Goal: Task Accomplishment & Management: Manage account settings

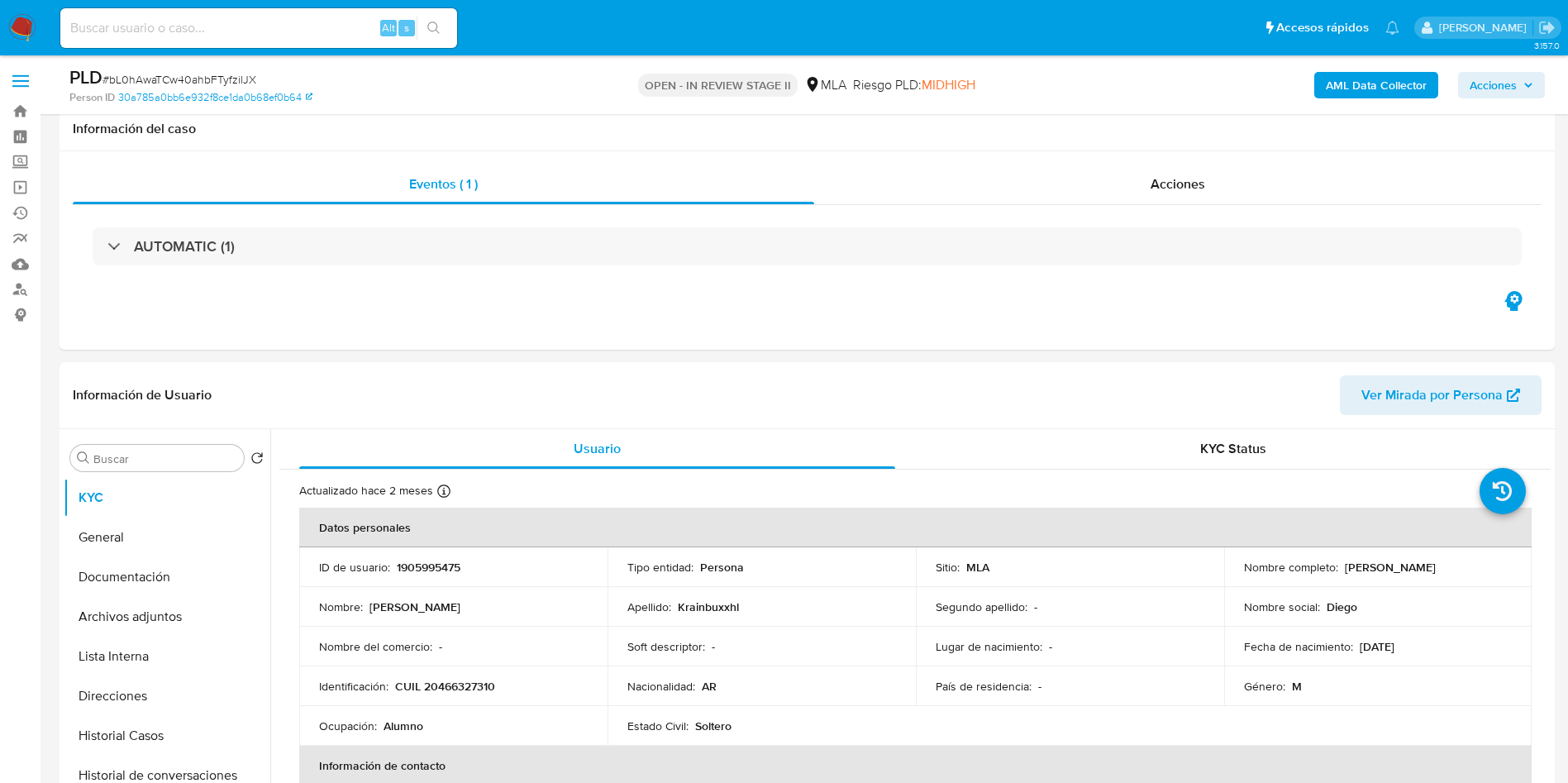
select select "10"
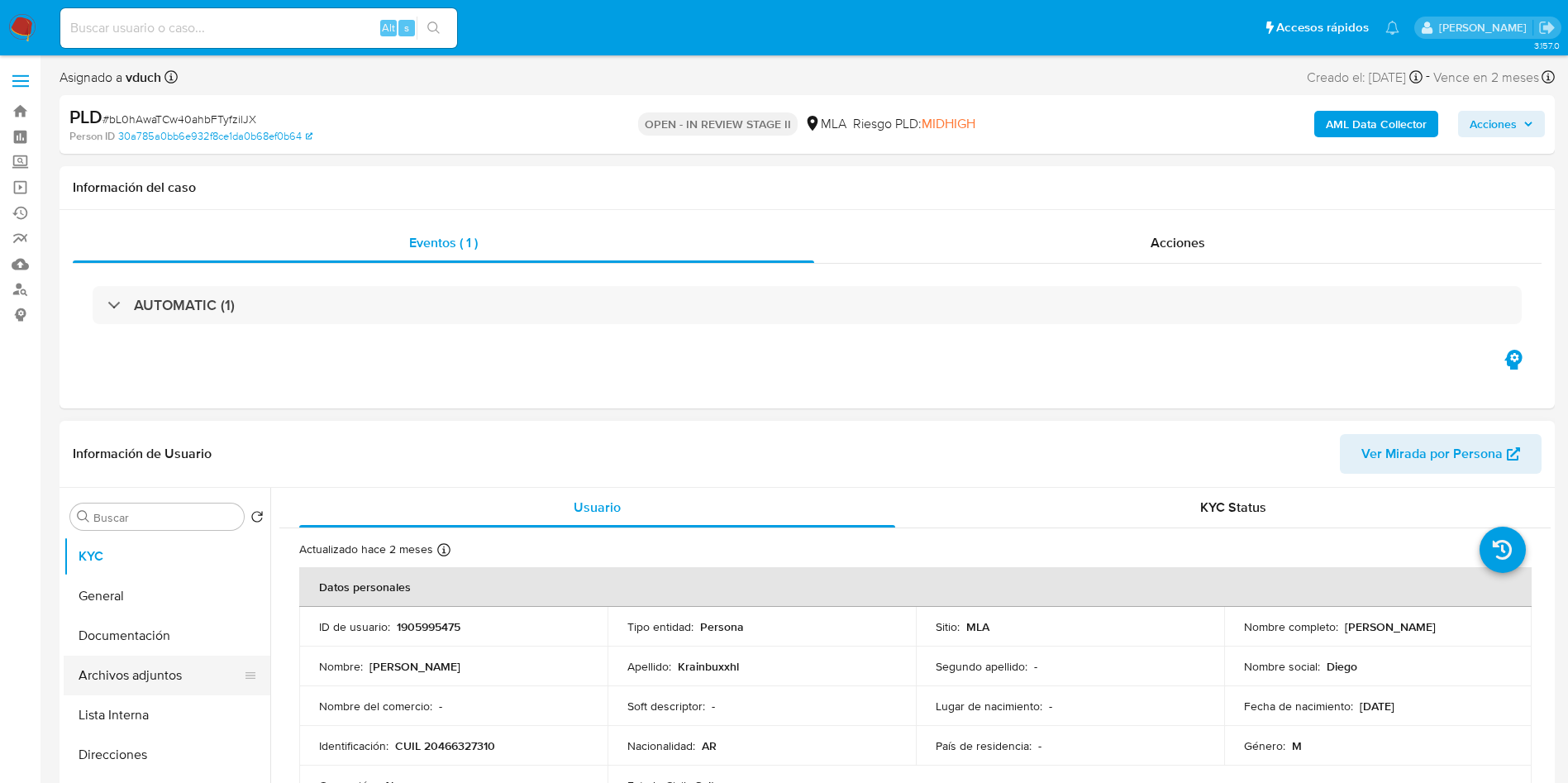
click at [140, 680] on button "Archivos adjuntos" at bounding box center [160, 676] width 193 height 39
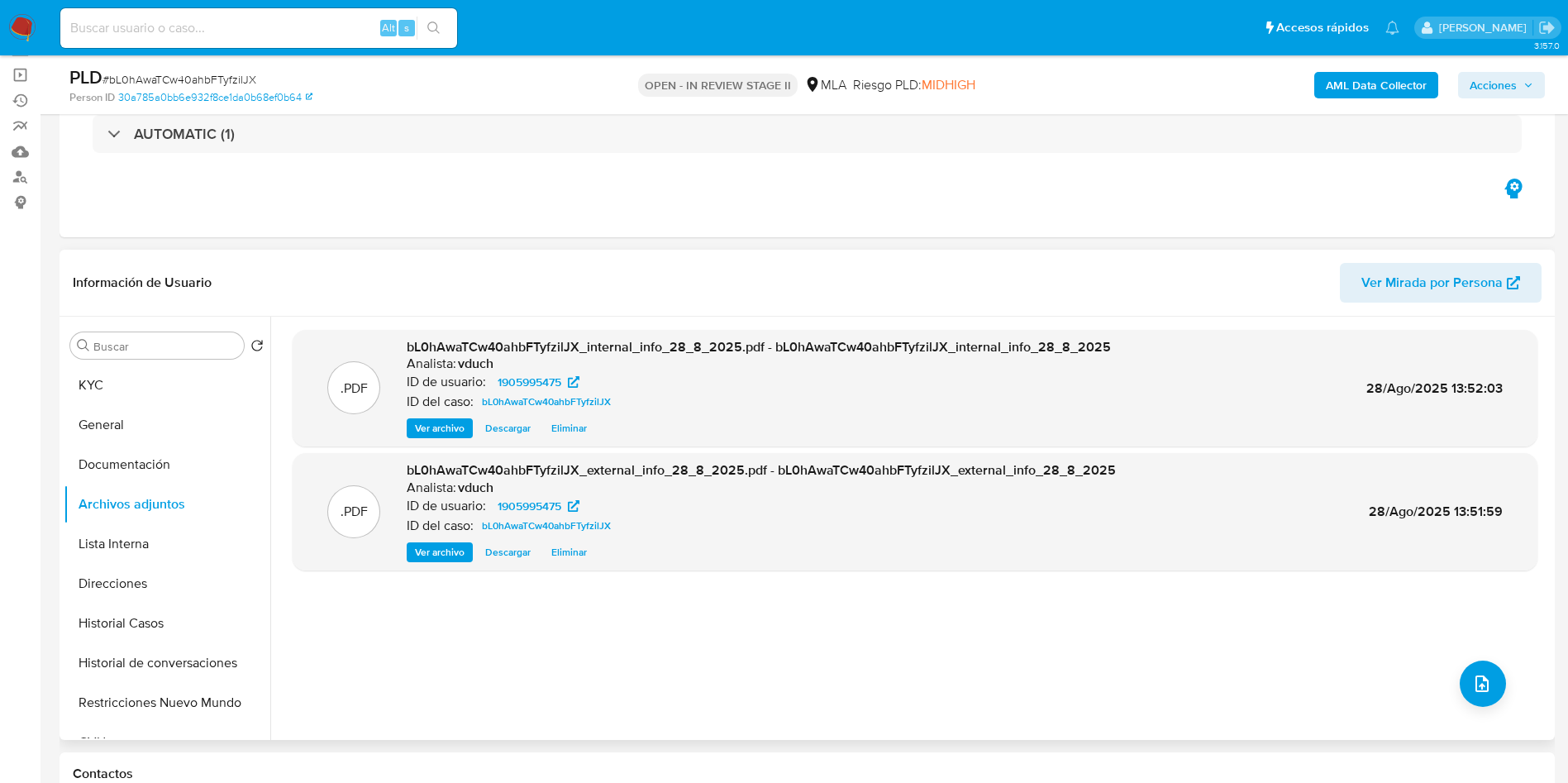
scroll to position [248, 0]
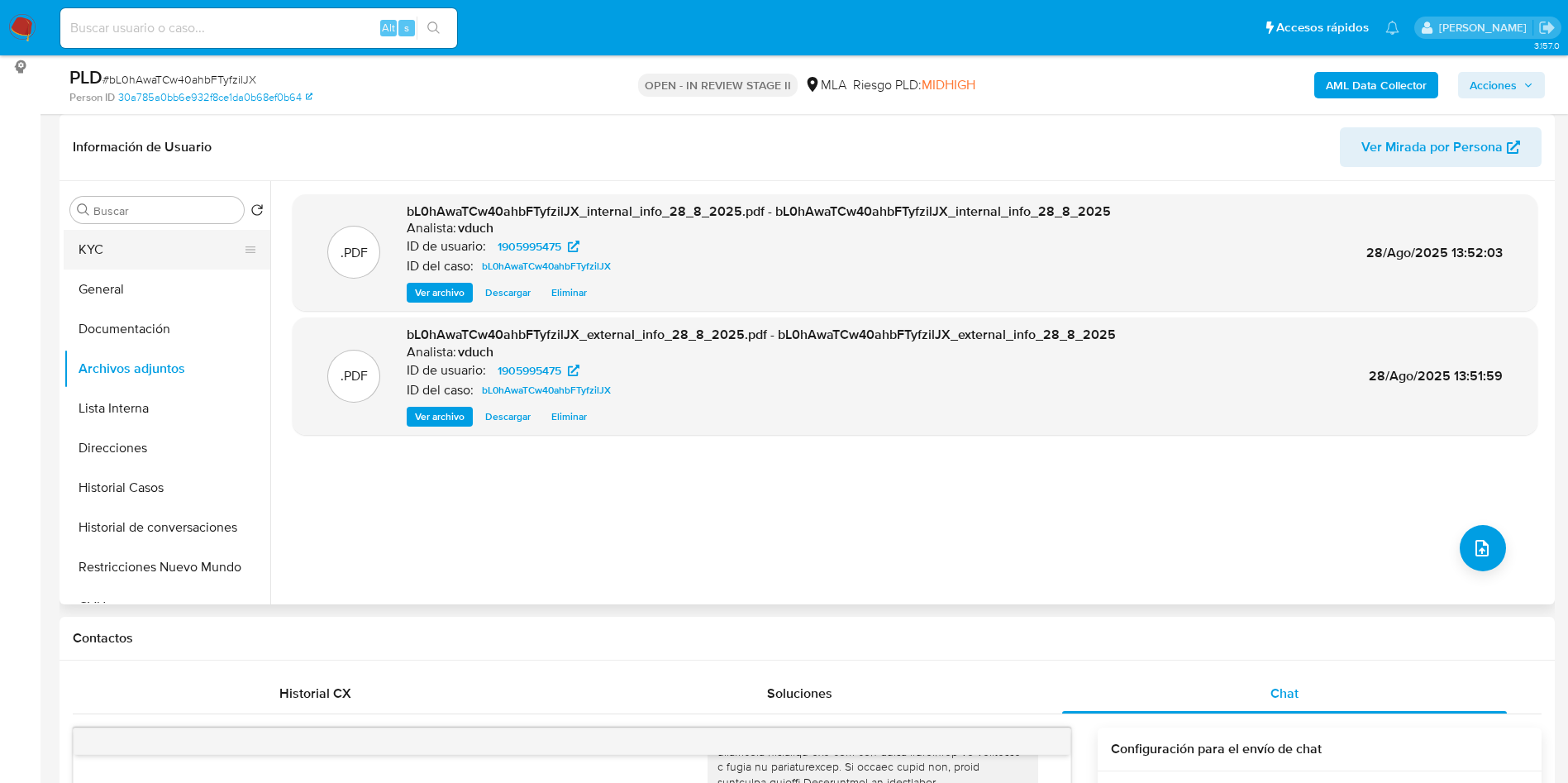
click at [85, 239] on button "KYC" at bounding box center [160, 250] width 193 height 39
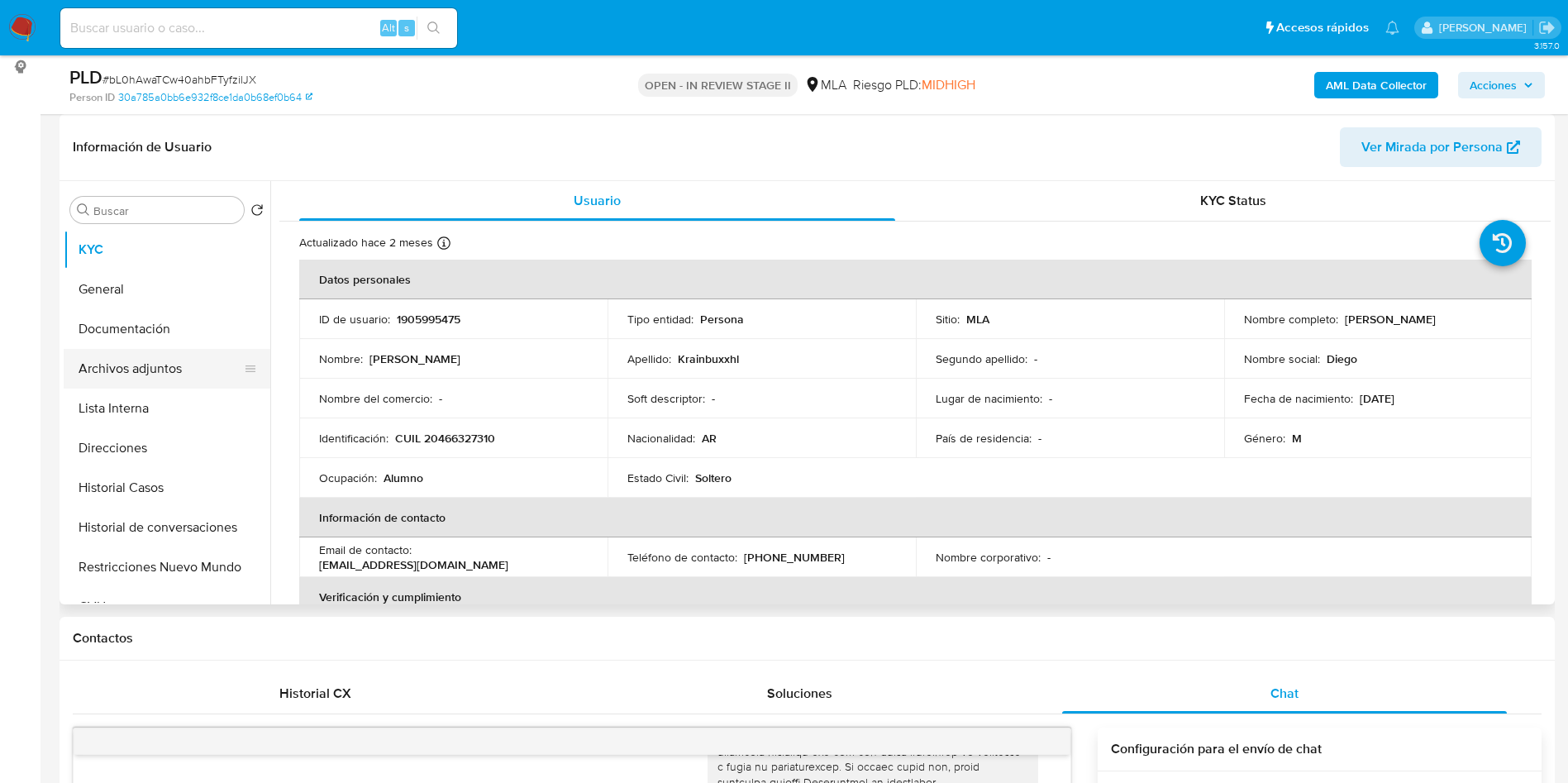
click at [188, 364] on button "Archivos adjuntos" at bounding box center [160, 368] width 193 height 39
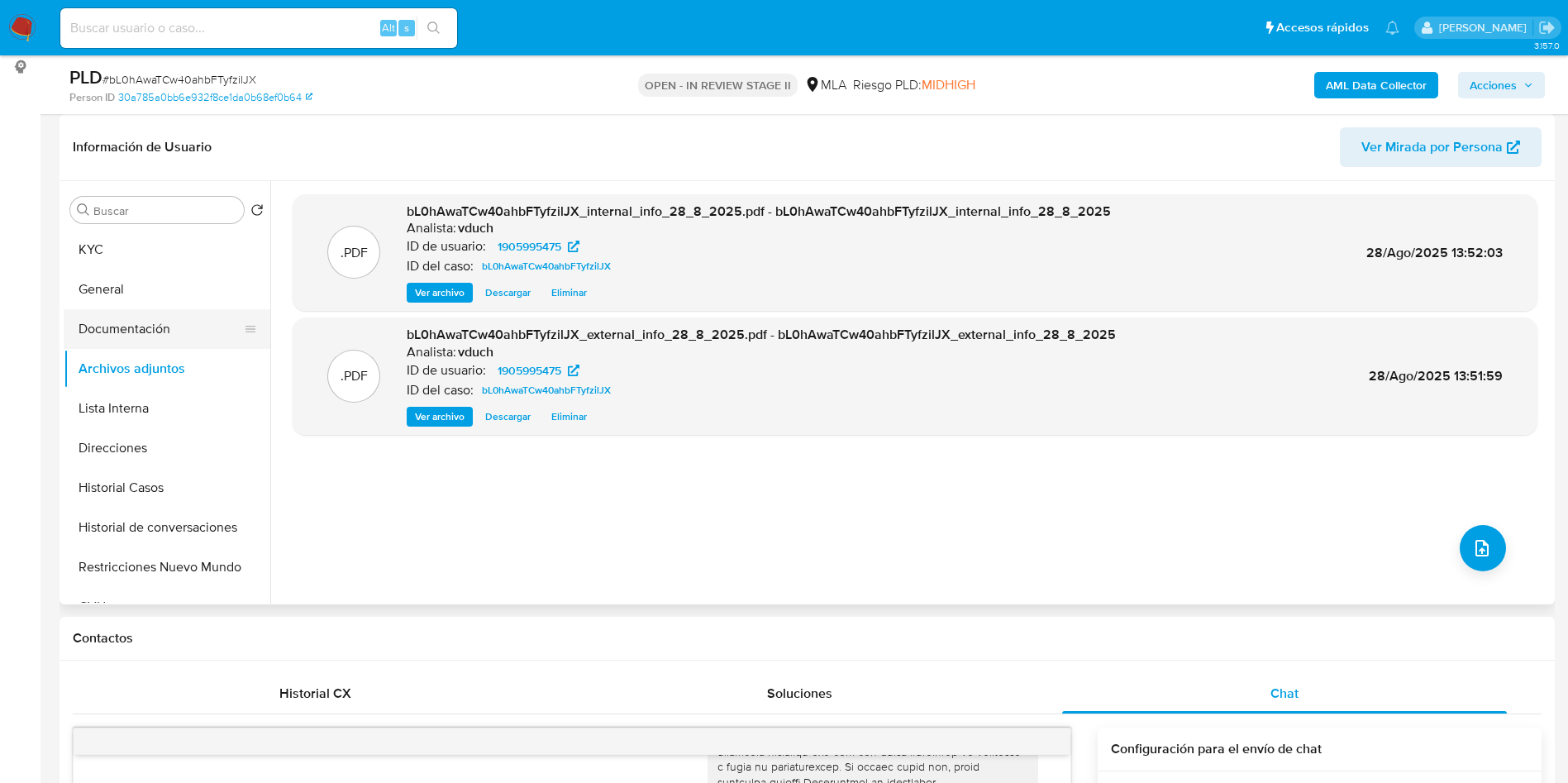
click at [132, 323] on button "Documentación" at bounding box center [160, 329] width 193 height 39
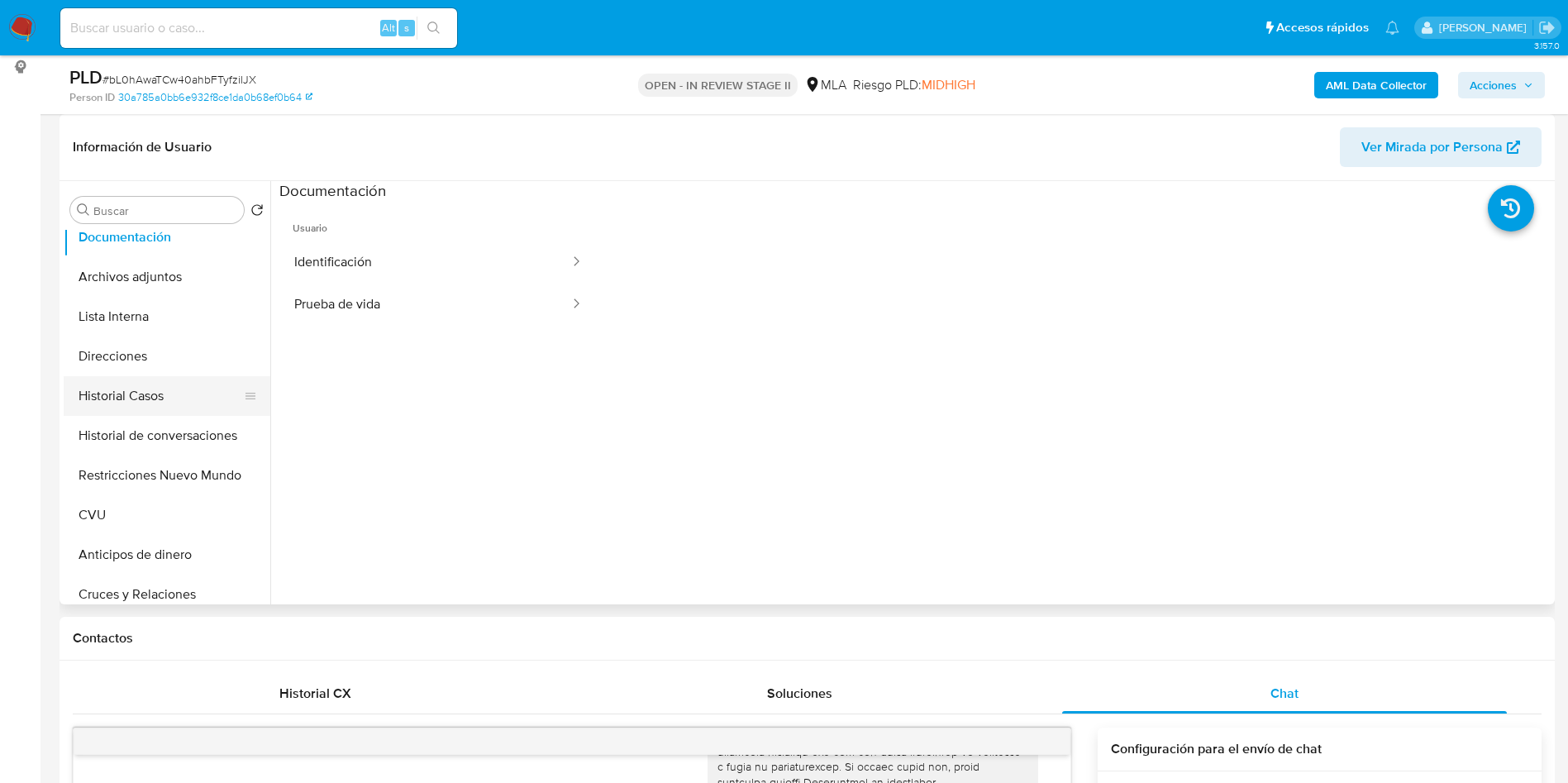
scroll to position [124, 0]
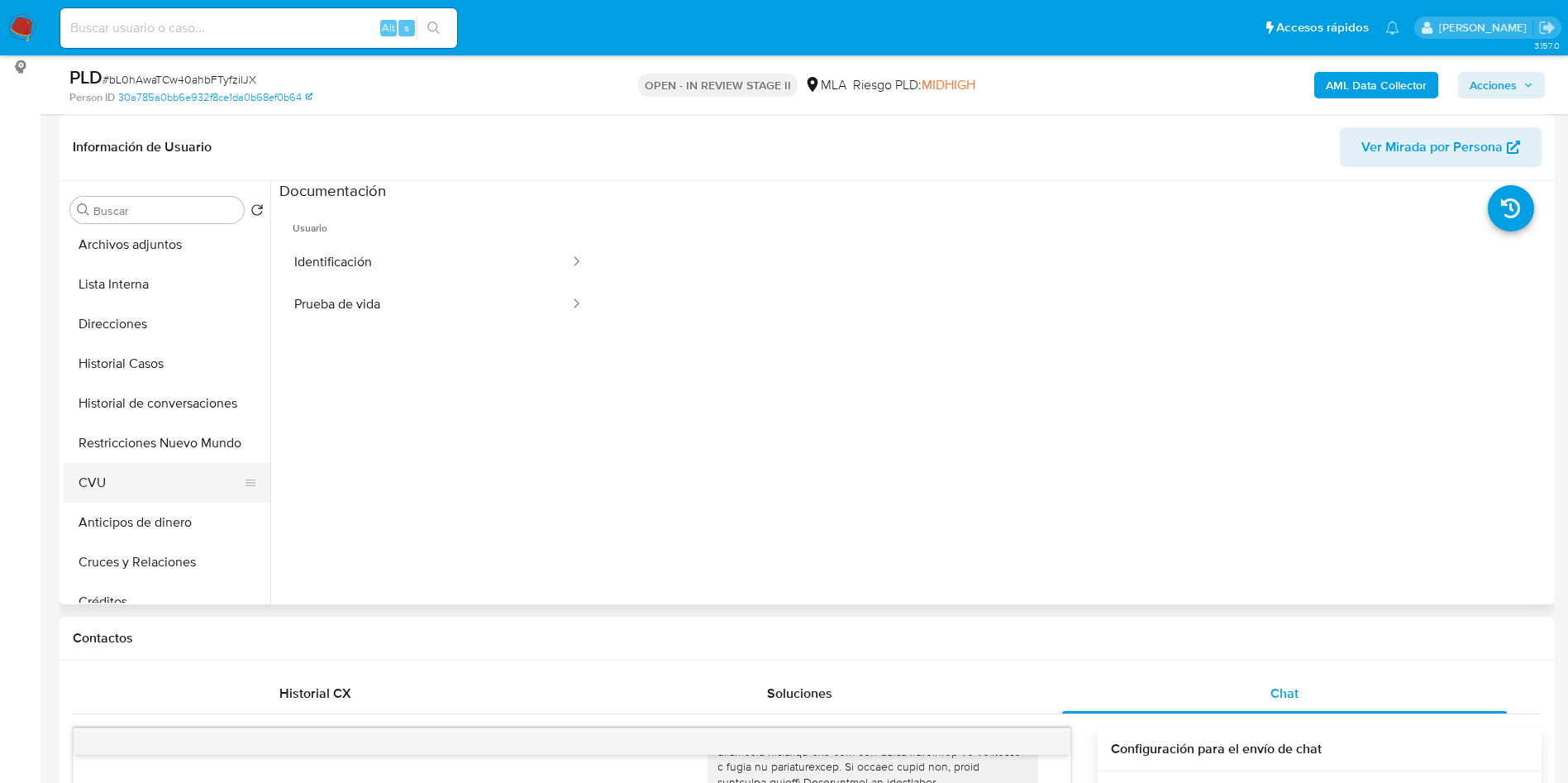
click at [127, 491] on button "CVU" at bounding box center [160, 483] width 193 height 39
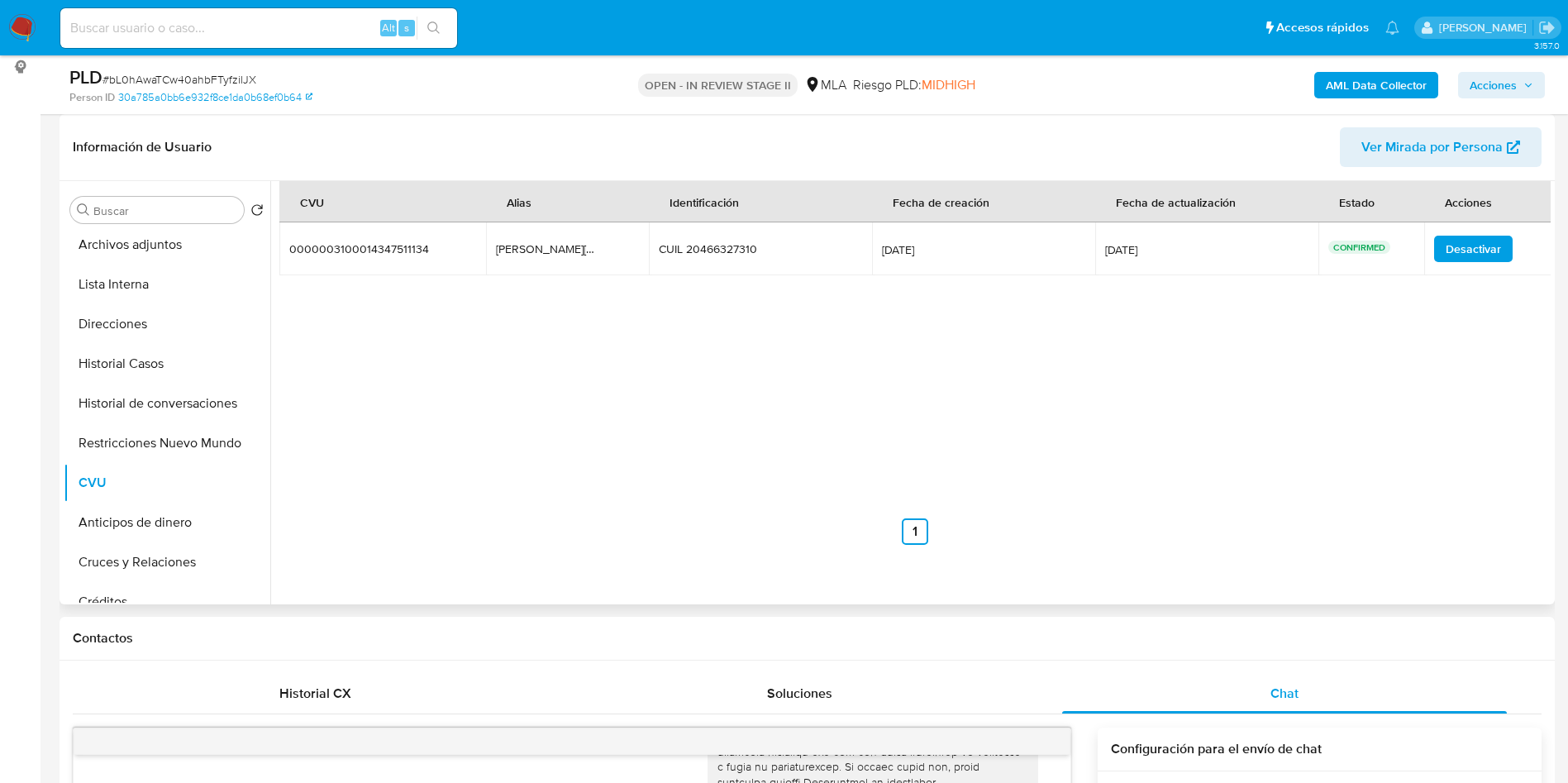
scroll to position [0, 0]
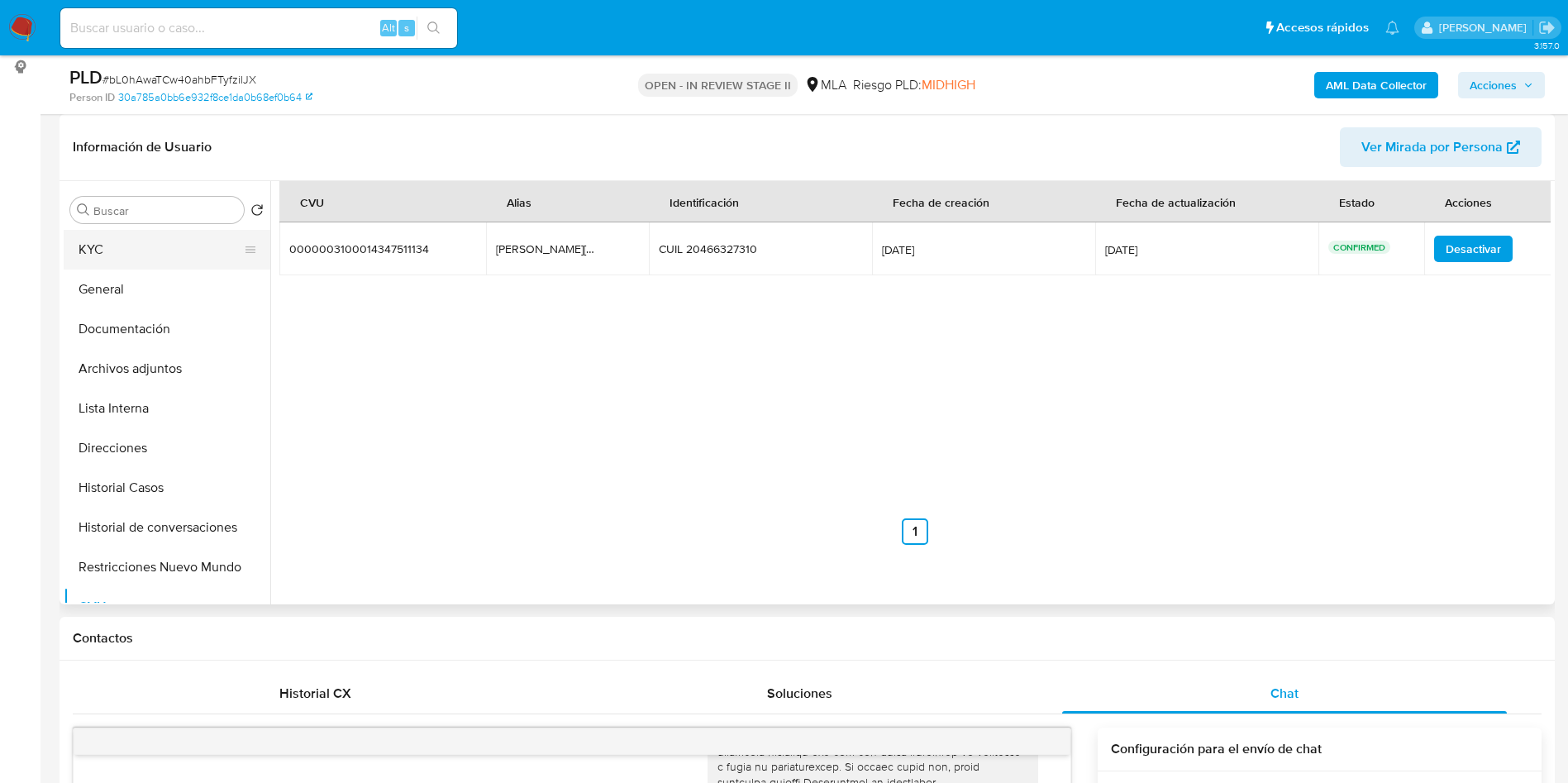
click at [112, 258] on button "KYC" at bounding box center [160, 250] width 193 height 39
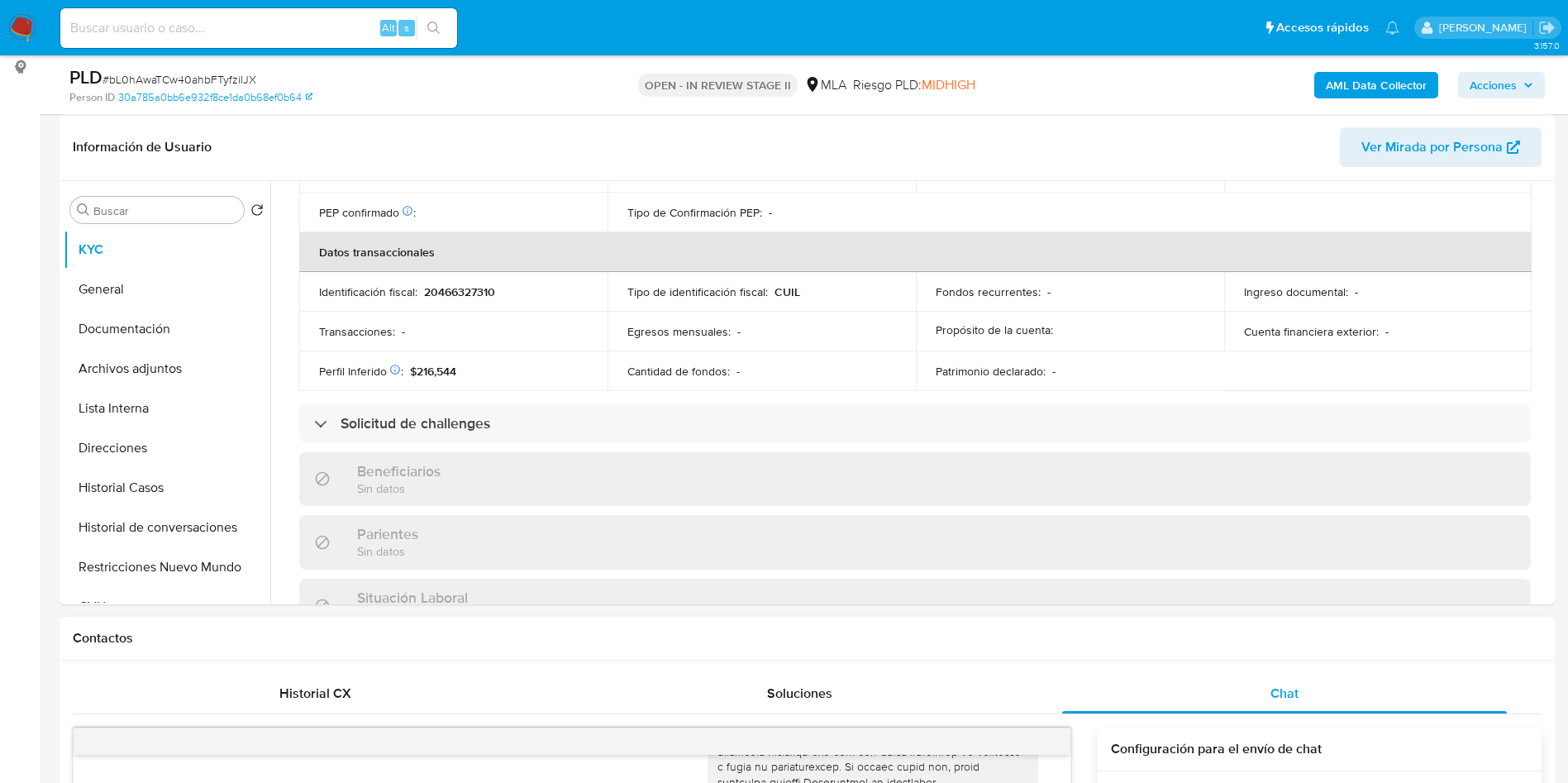
scroll to position [840, 0]
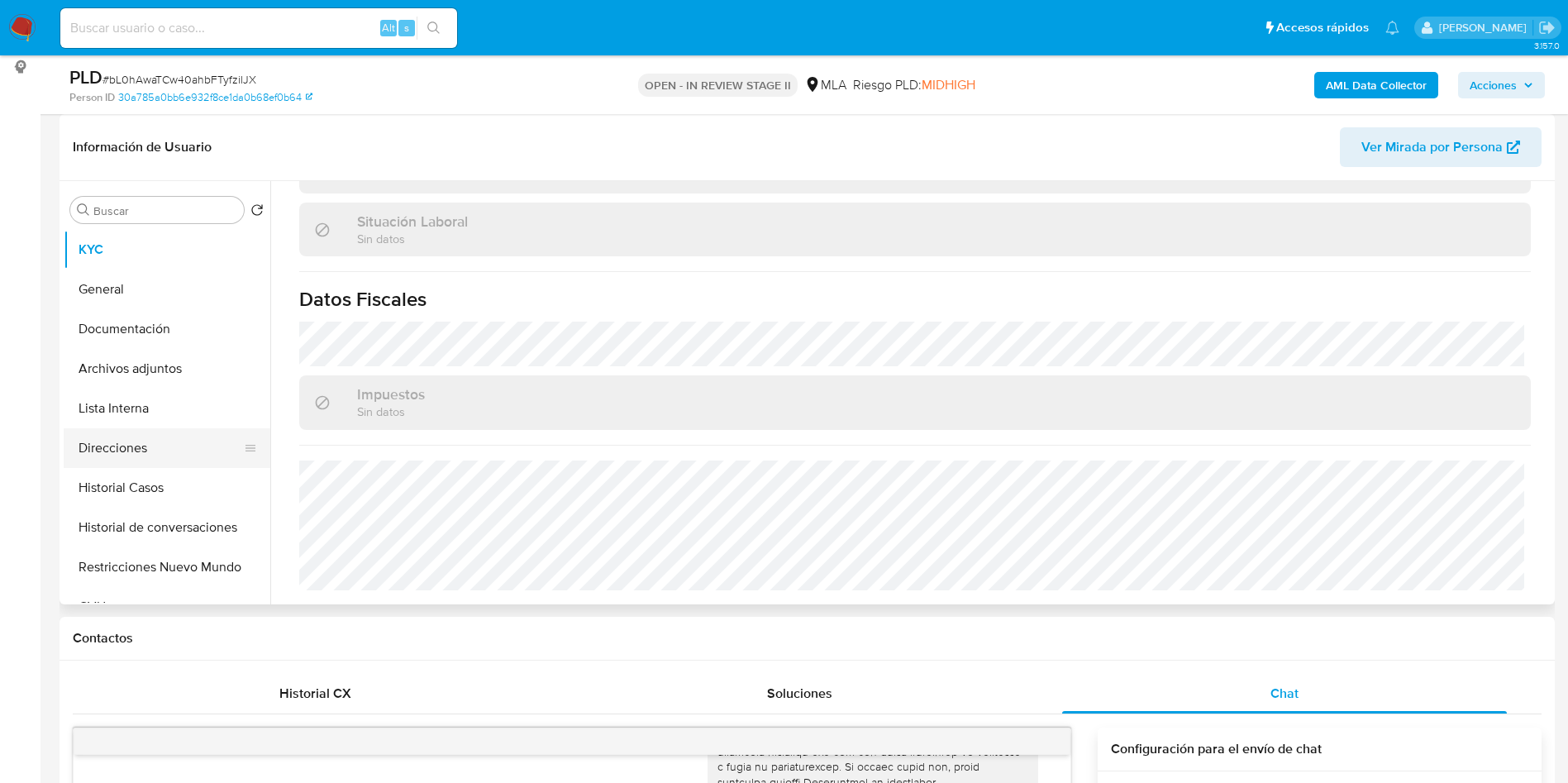
click at [210, 441] on button "Direcciones" at bounding box center [160, 448] width 193 height 39
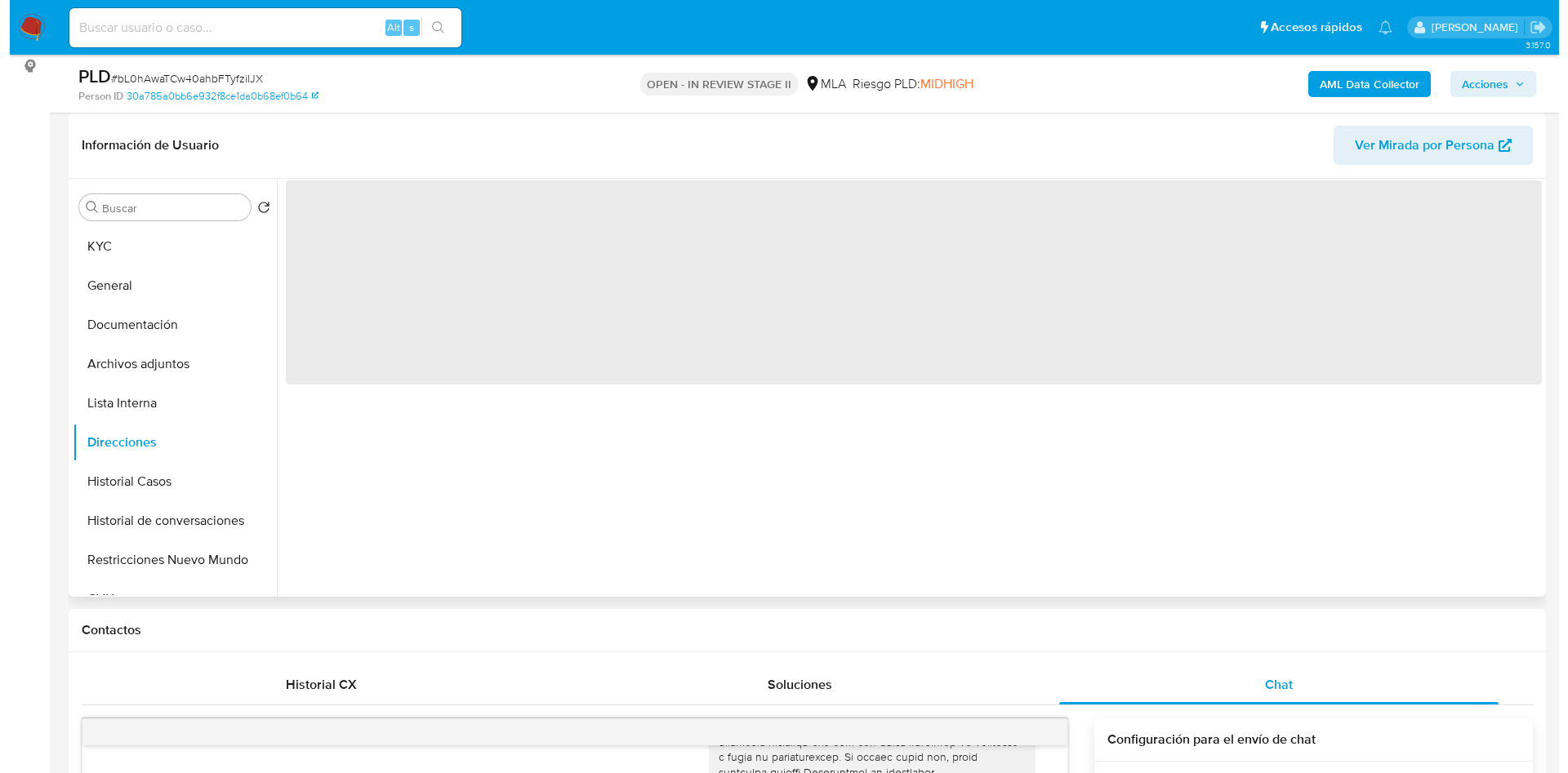
scroll to position [0, 0]
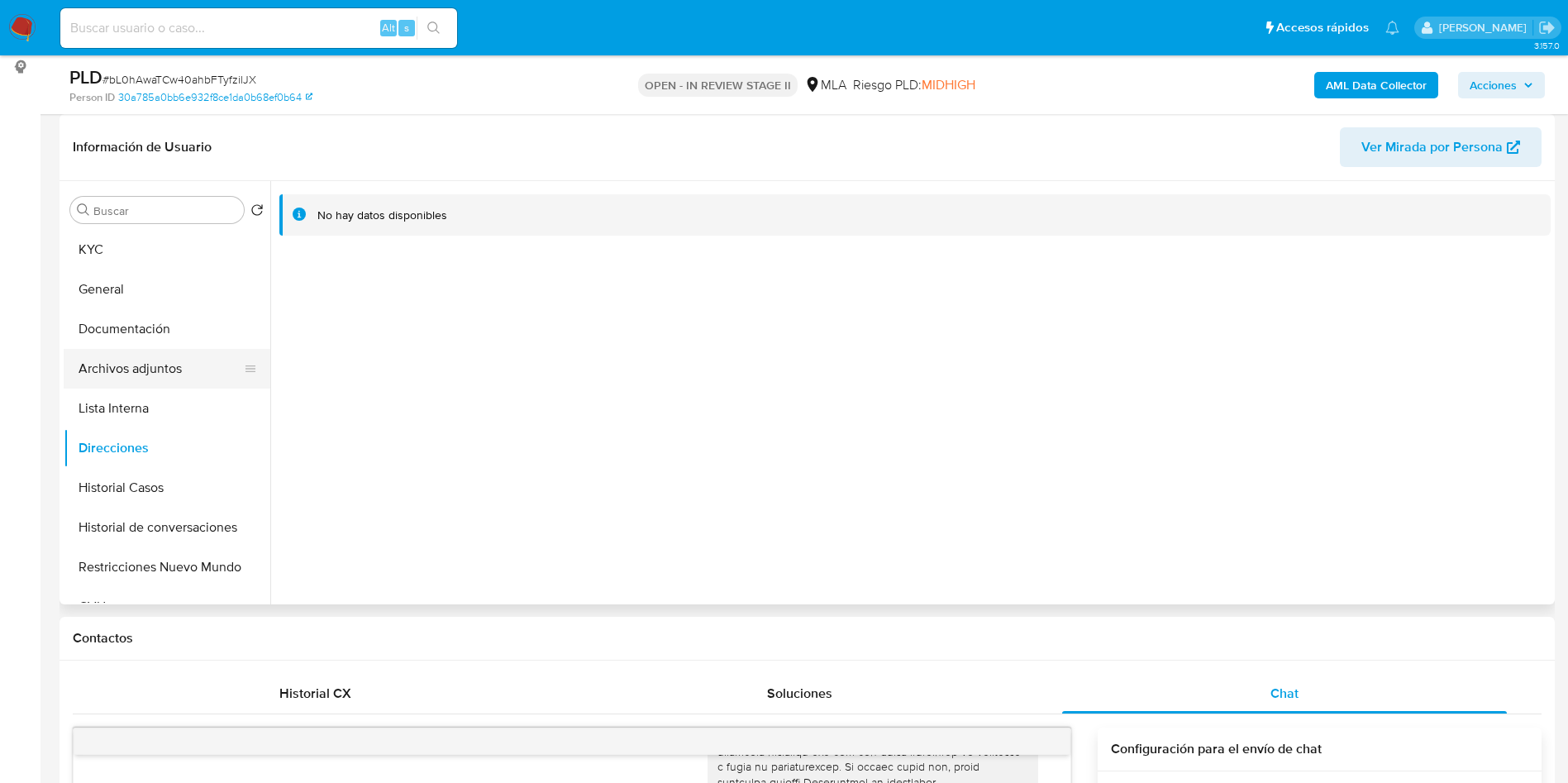
click at [189, 375] on button "Archivos adjuntos" at bounding box center [160, 368] width 193 height 39
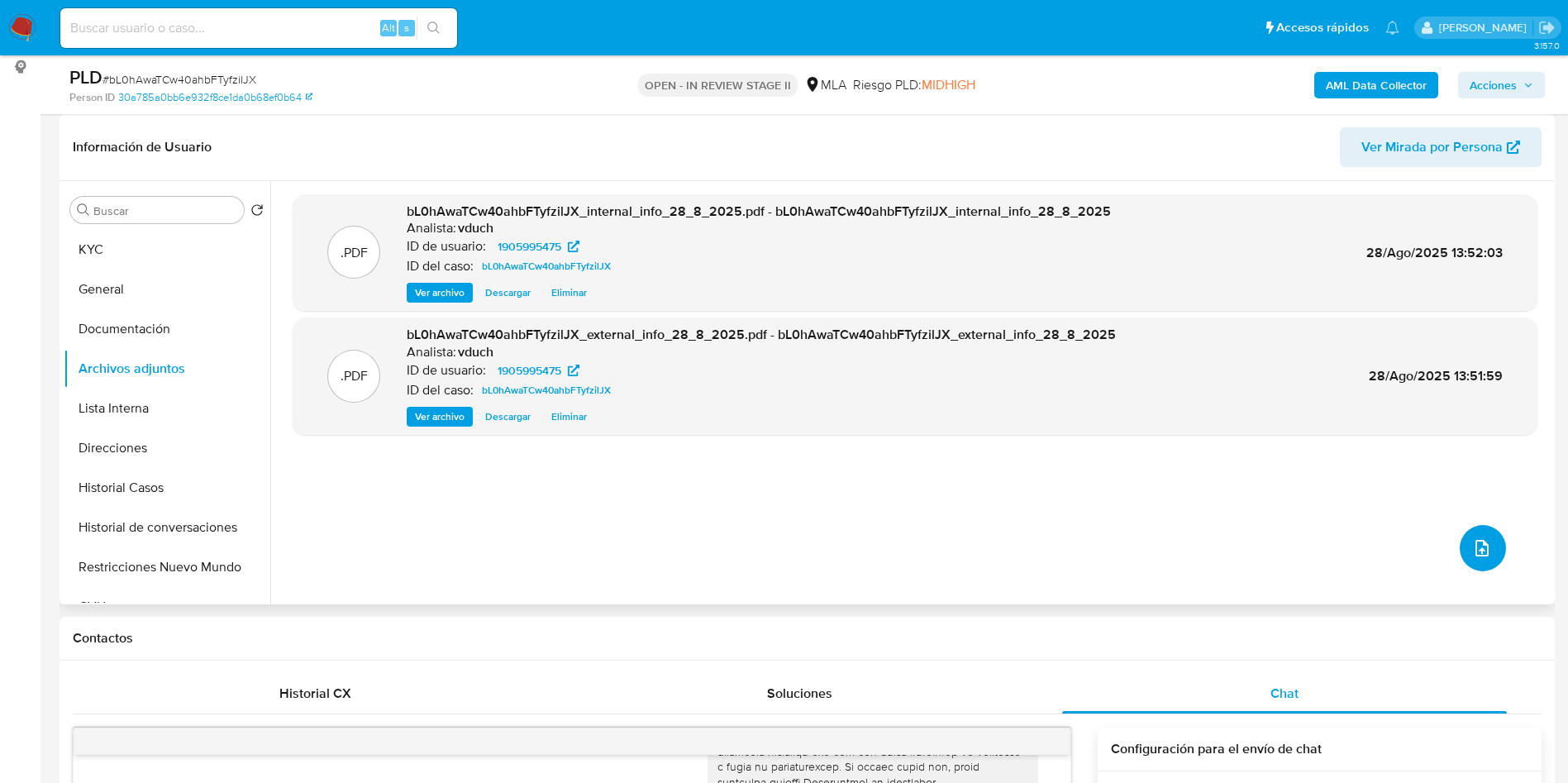
click at [1473, 534] on button "upload-file" at bounding box center [1483, 548] width 46 height 46
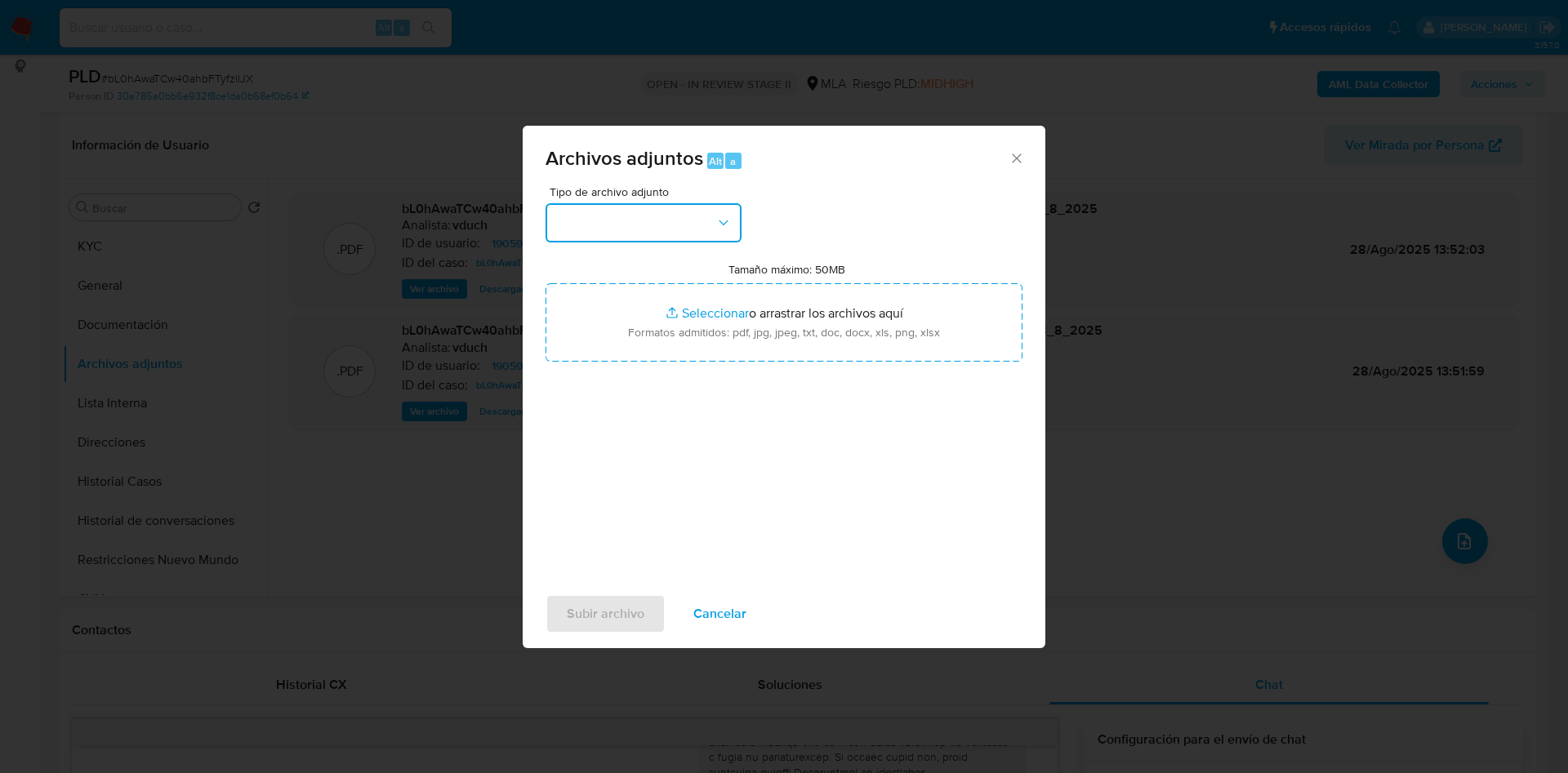
click at [659, 225] on button "button" at bounding box center [643, 223] width 196 height 39
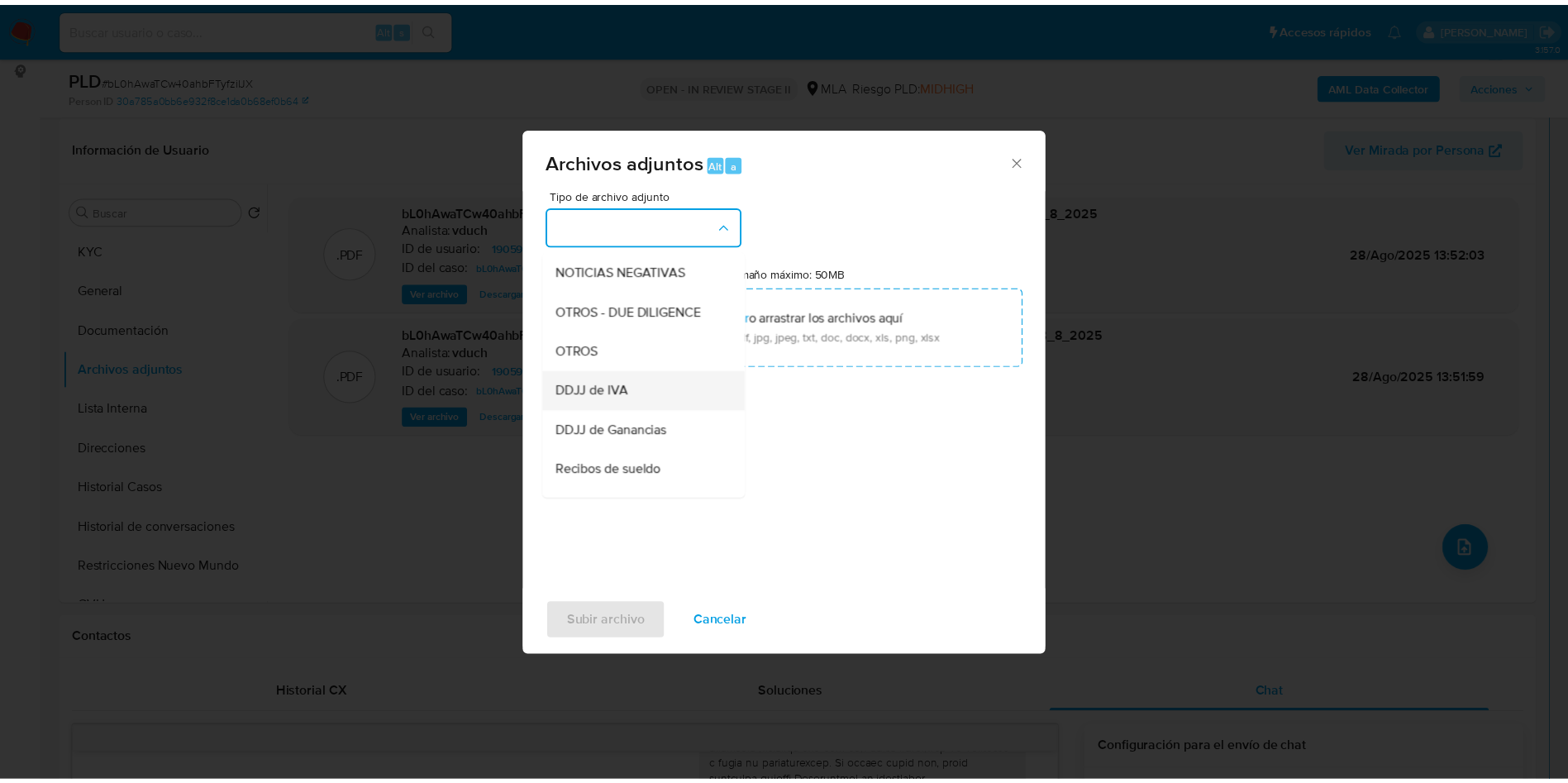
scroll to position [248, 0]
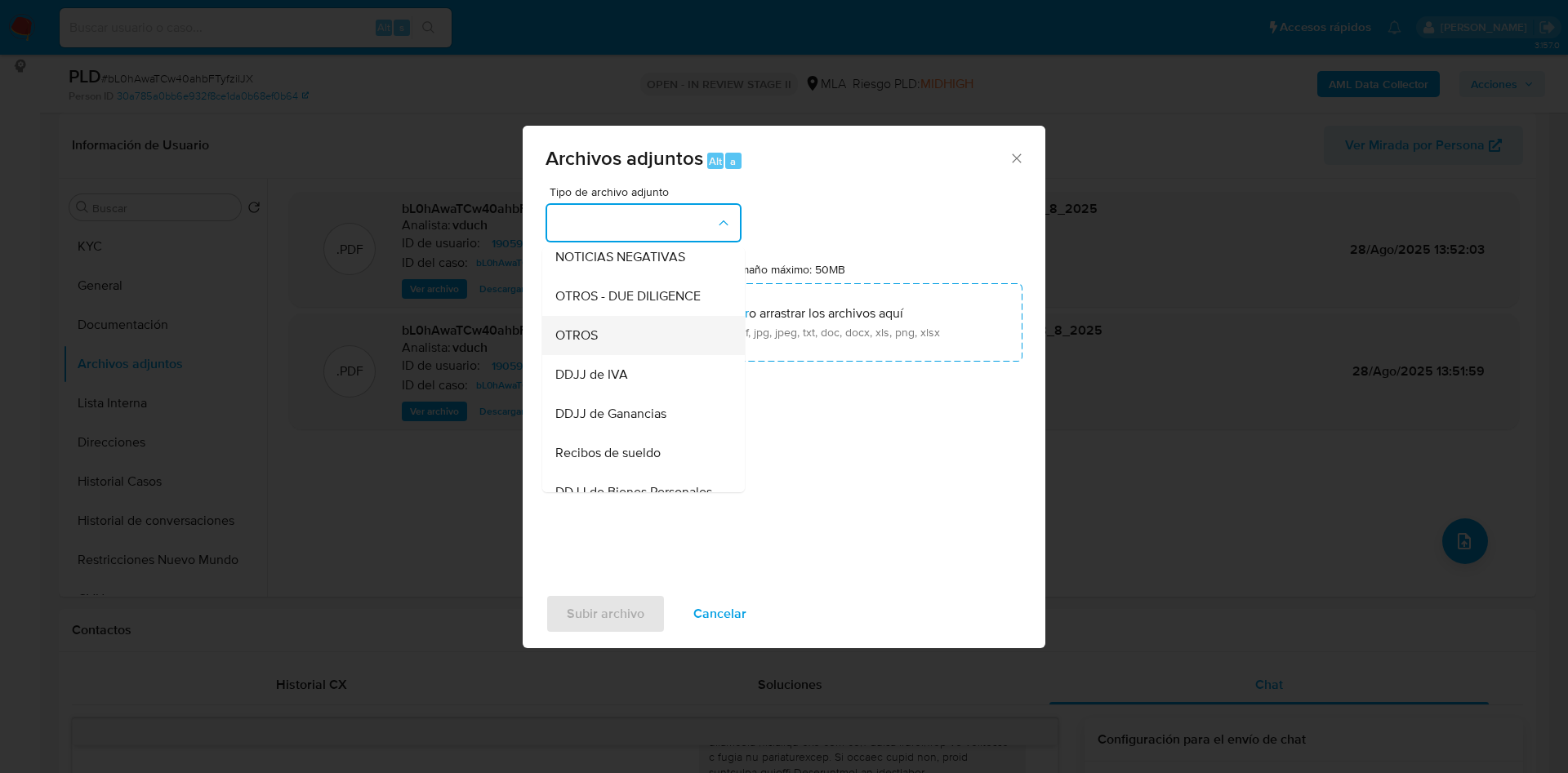
click at [644, 348] on div "OTROS" at bounding box center [639, 336] width 166 height 39
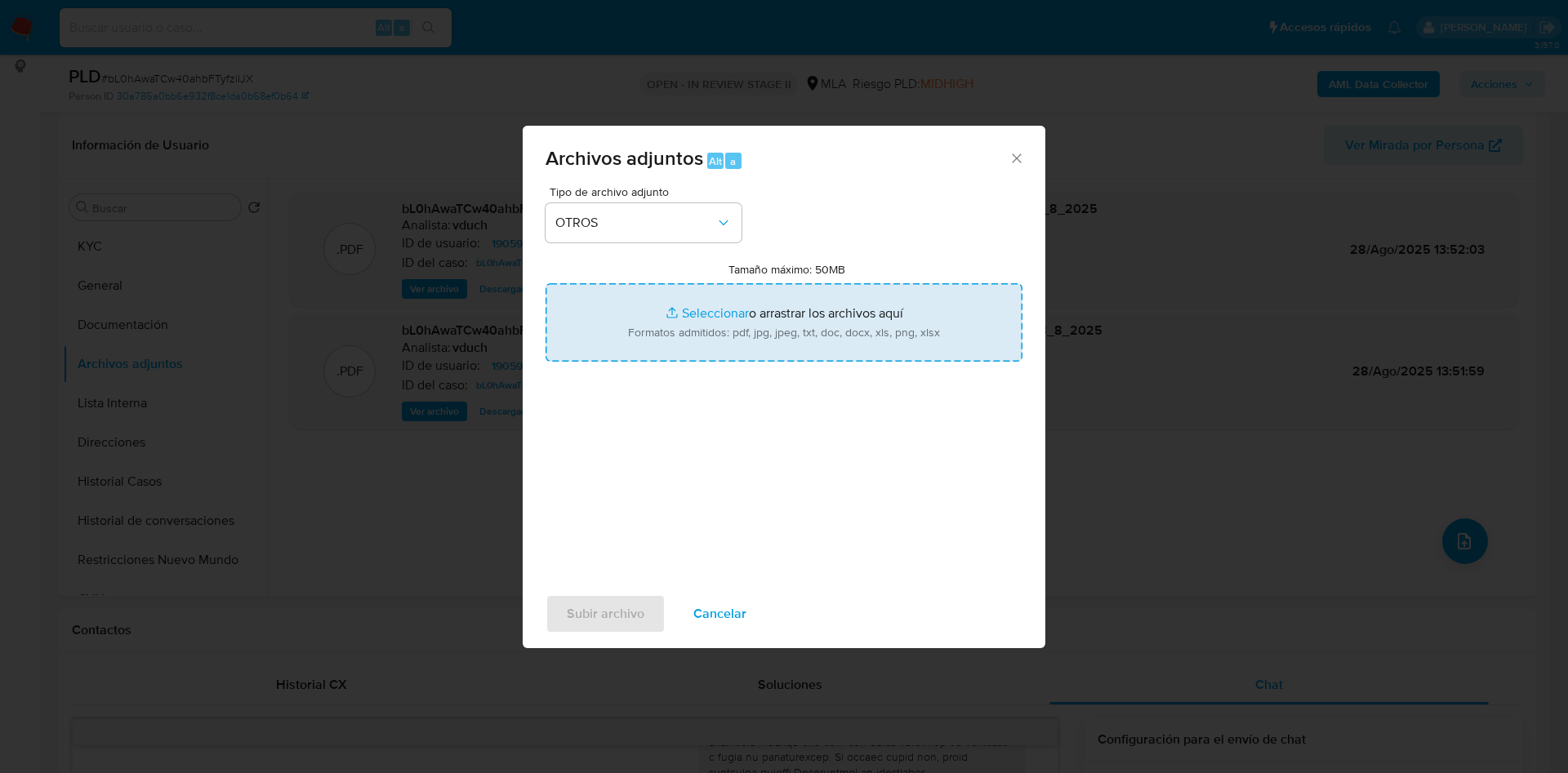
type input "C:\fakepath\Caselog bL0hAwaTCw40ahbFTyfzilJX_2025_08_19_08_27_37.docx"
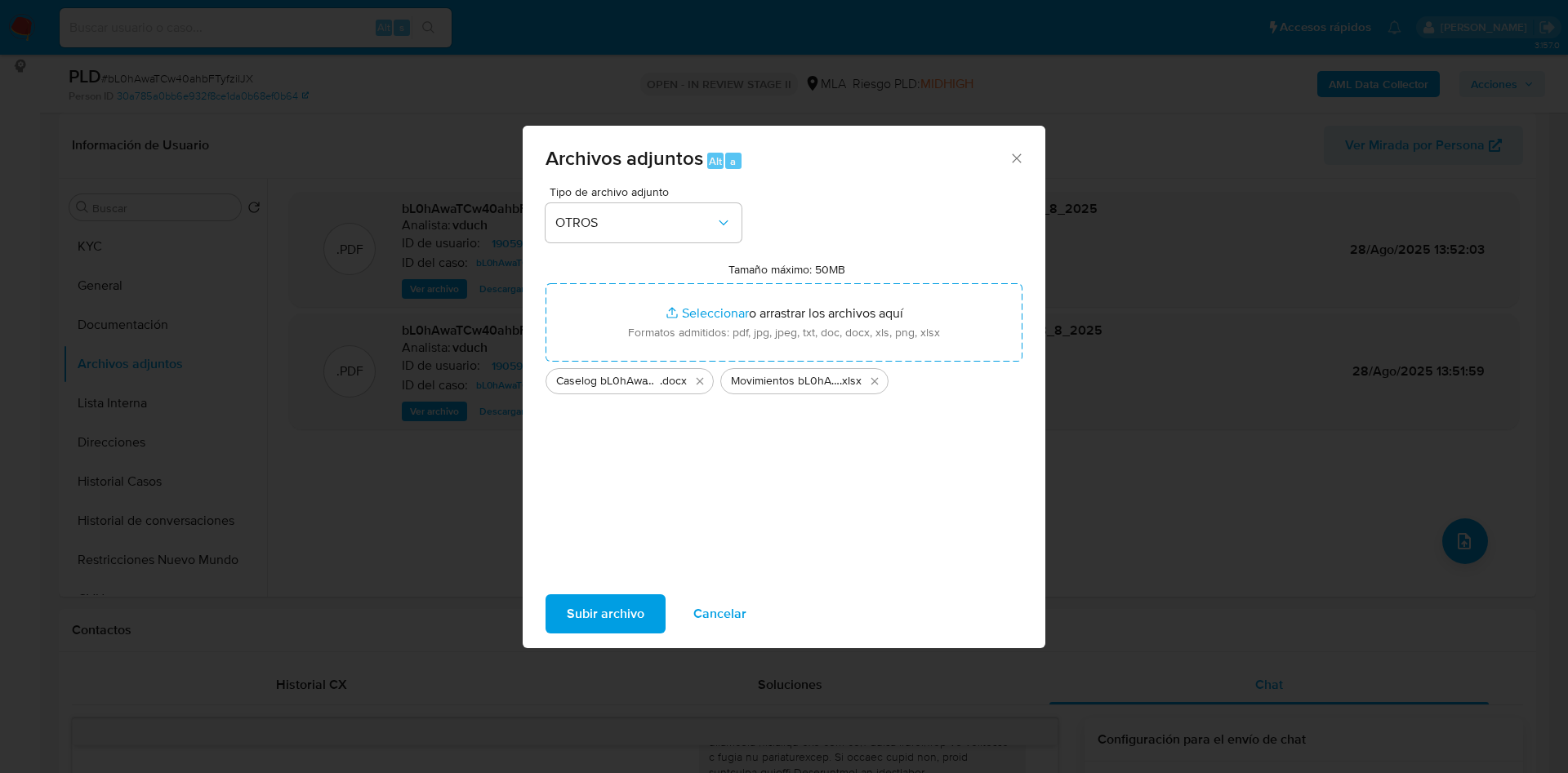
click at [623, 619] on span "Subir archivo" at bounding box center [605, 614] width 77 height 36
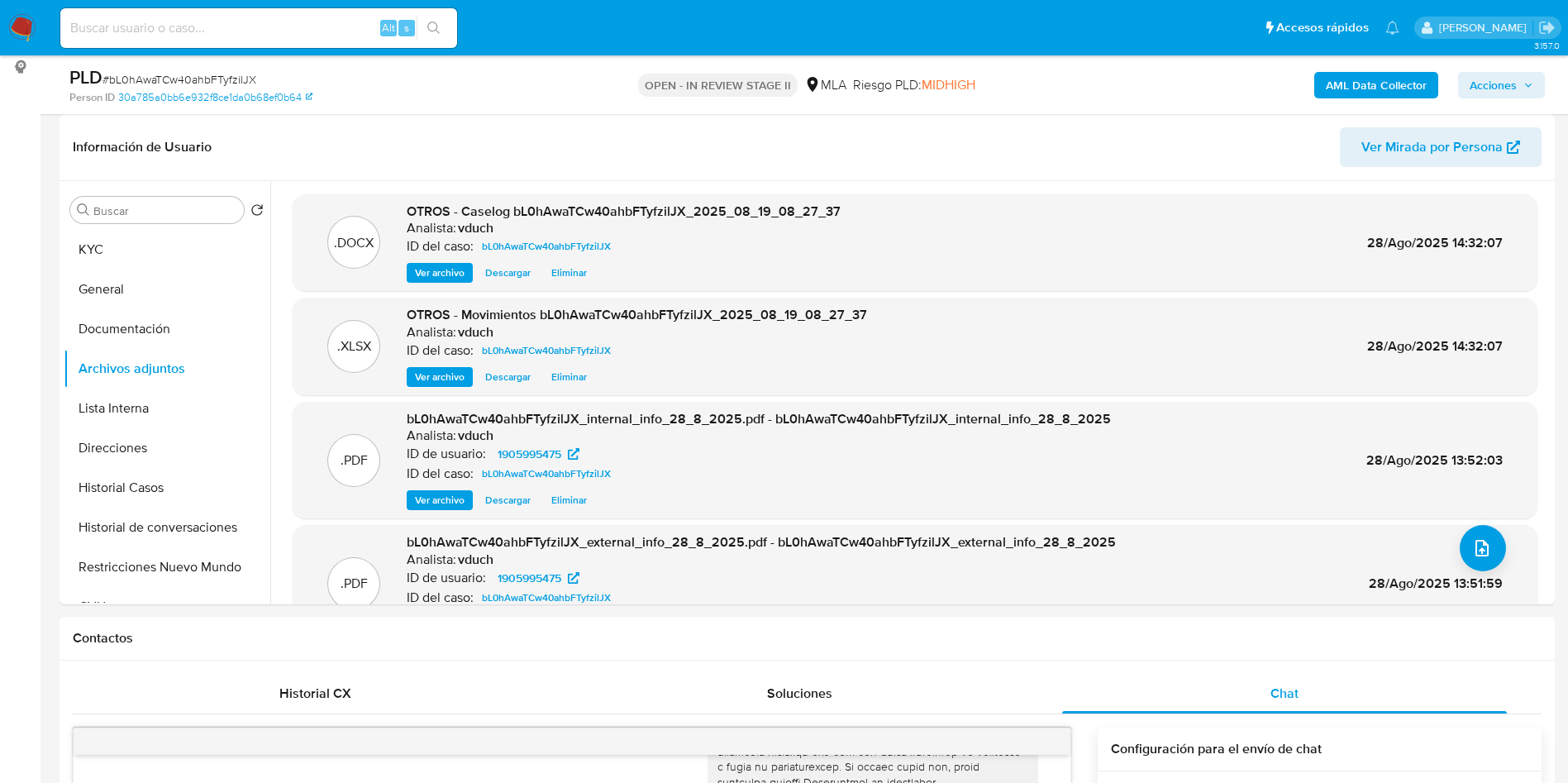
click at [80, 567] on button "Restricciones Nuevo Mundo" at bounding box center [160, 567] width 193 height 39
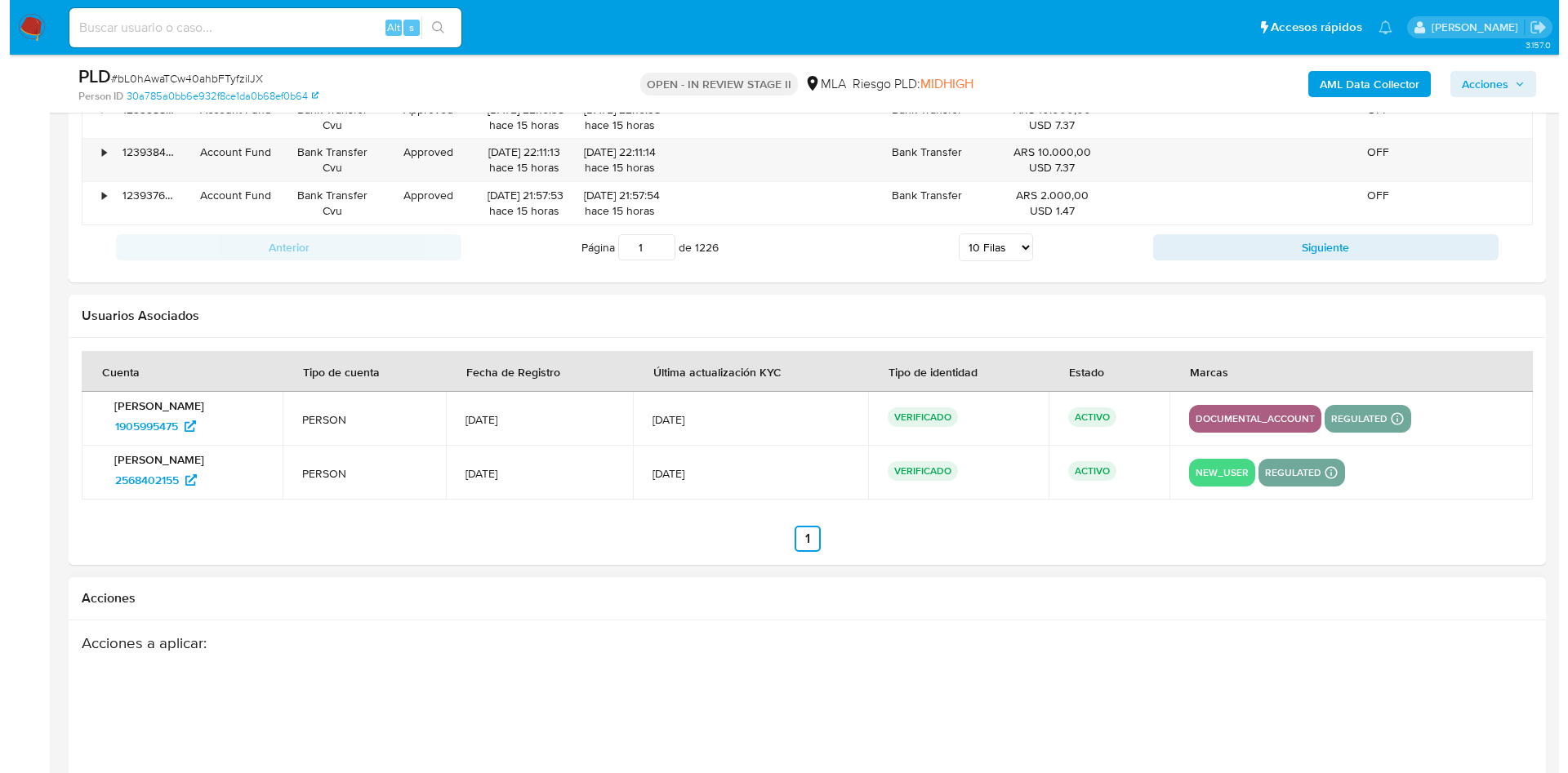
scroll to position [2924, 0]
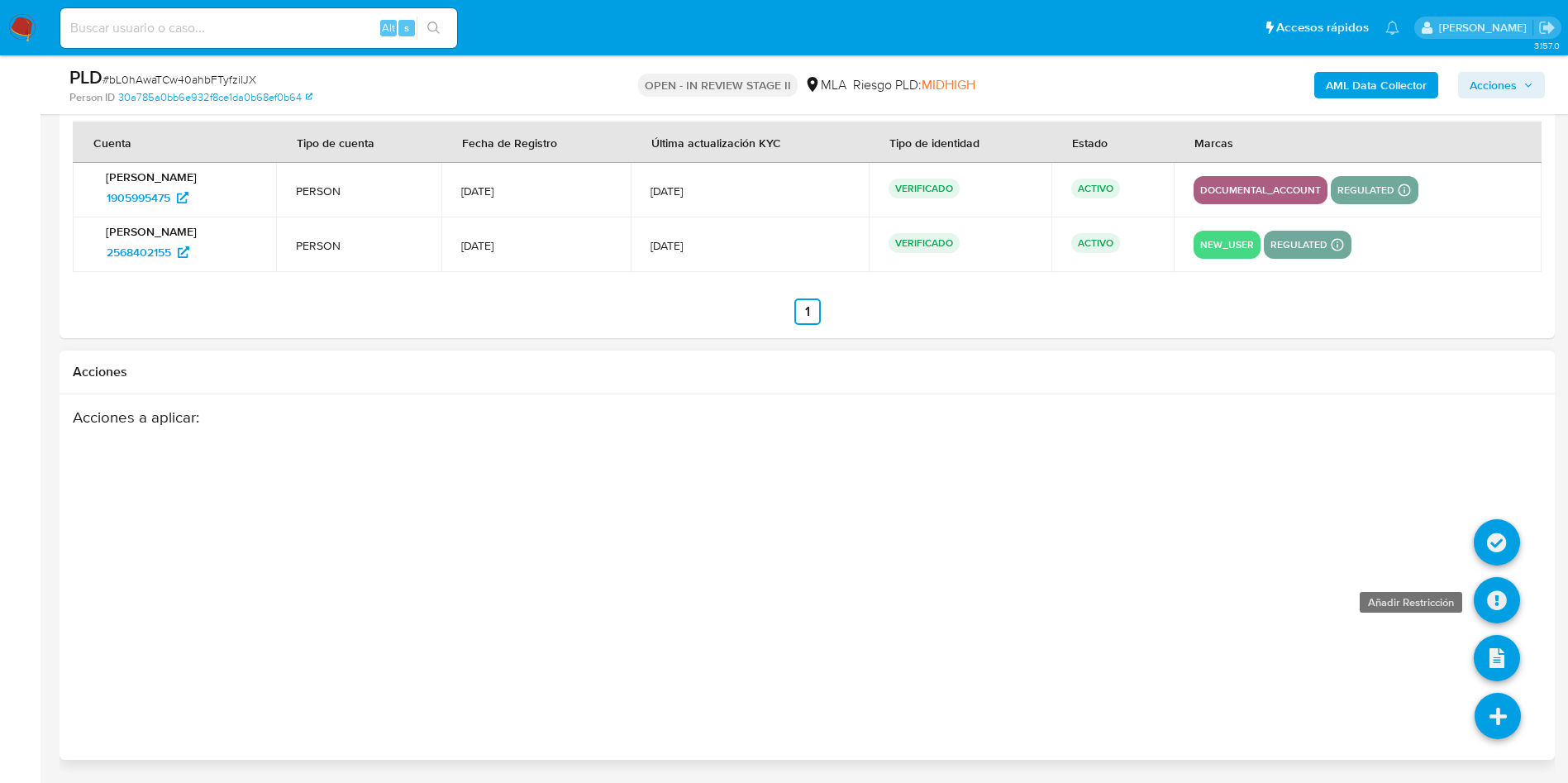
click at [1497, 597] on icon at bounding box center [1498, 600] width 46 height 46
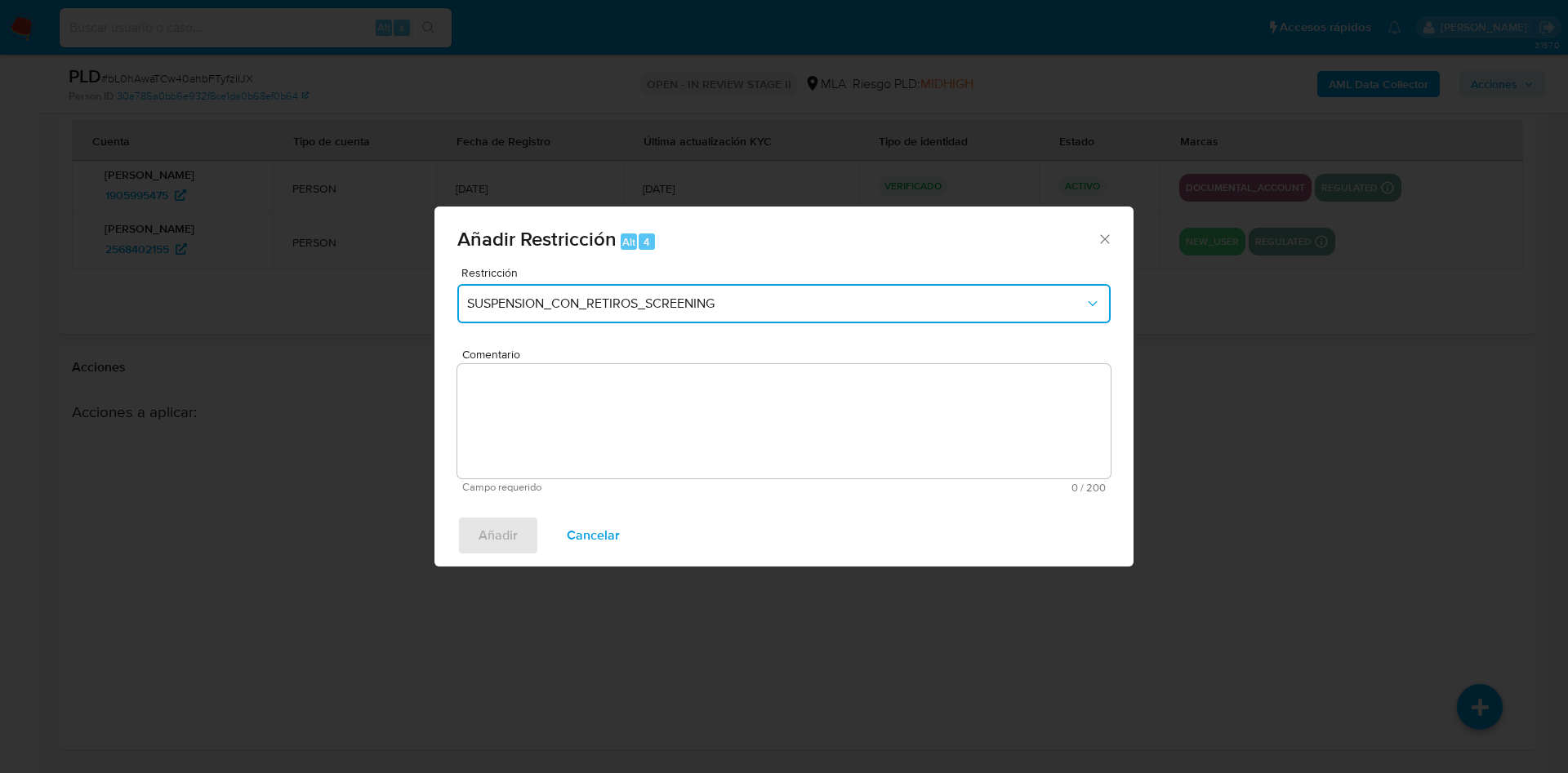
click at [633, 317] on button "SUSPENSION_CON_RETIROS_SCREENING" at bounding box center [784, 303] width 653 height 39
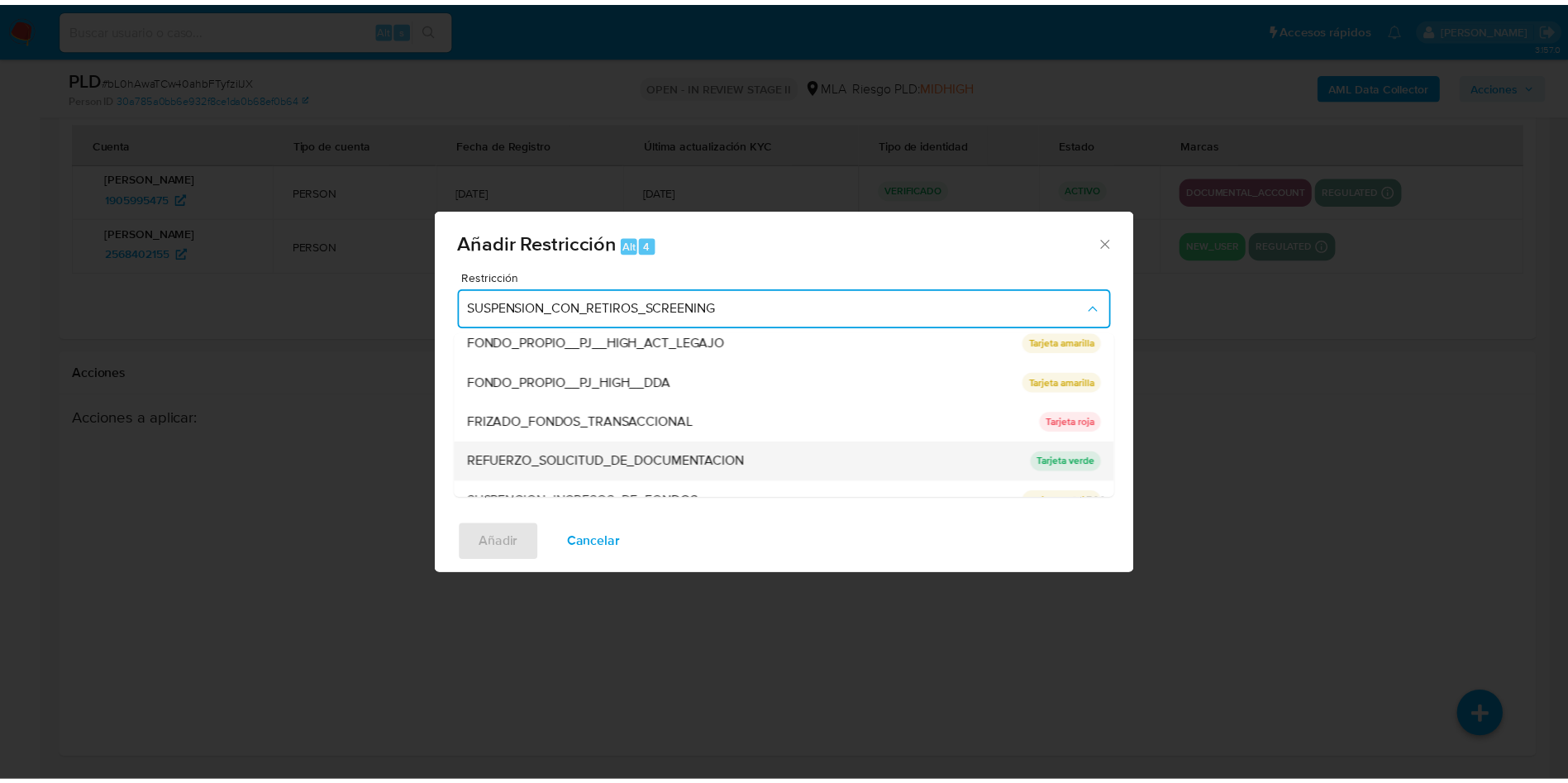
scroll to position [350, 0]
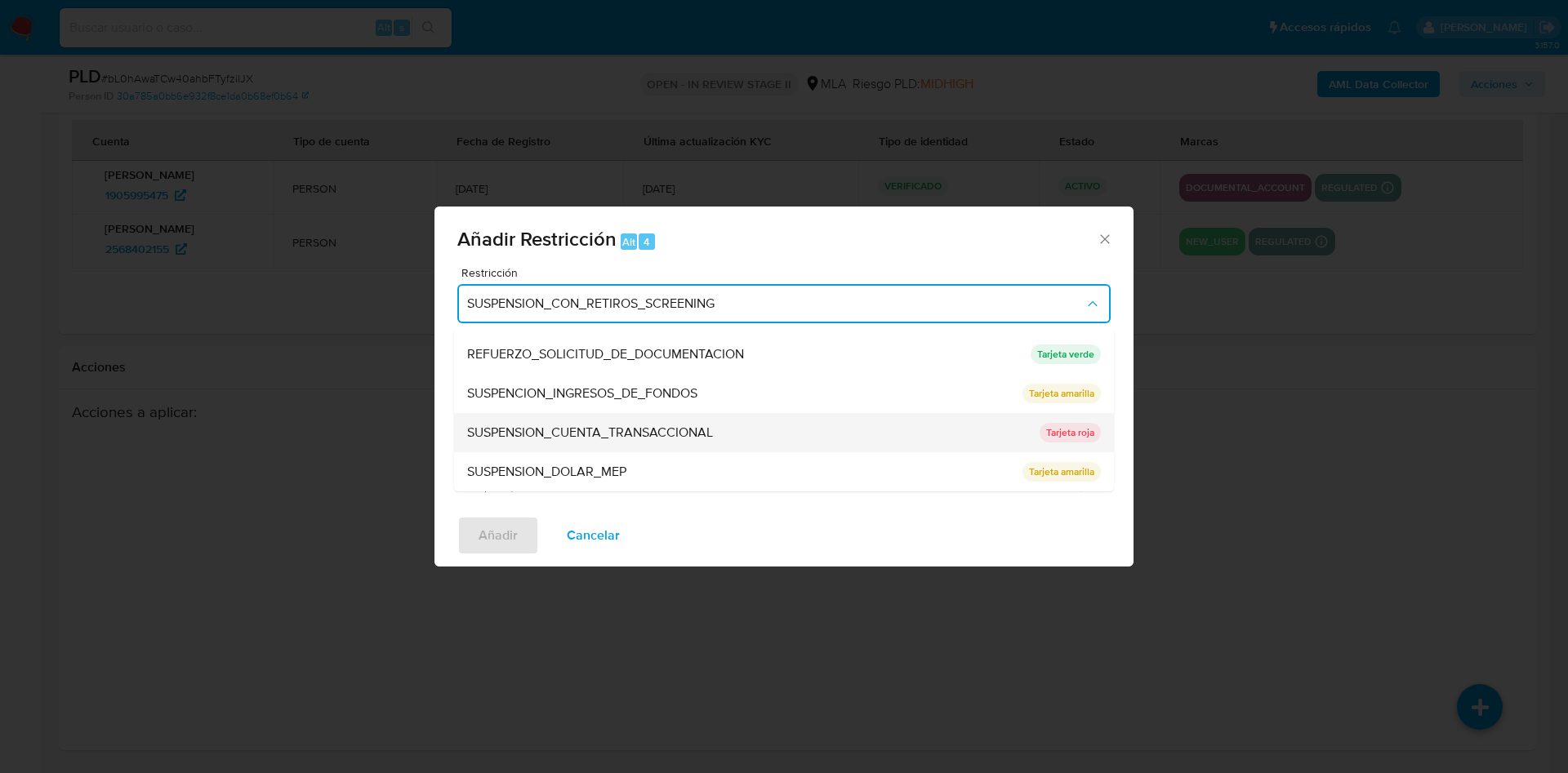
click at [649, 431] on span "SUSPENSION_CUENTA_TRANSACCIONAL" at bounding box center [590, 432] width 246 height 16
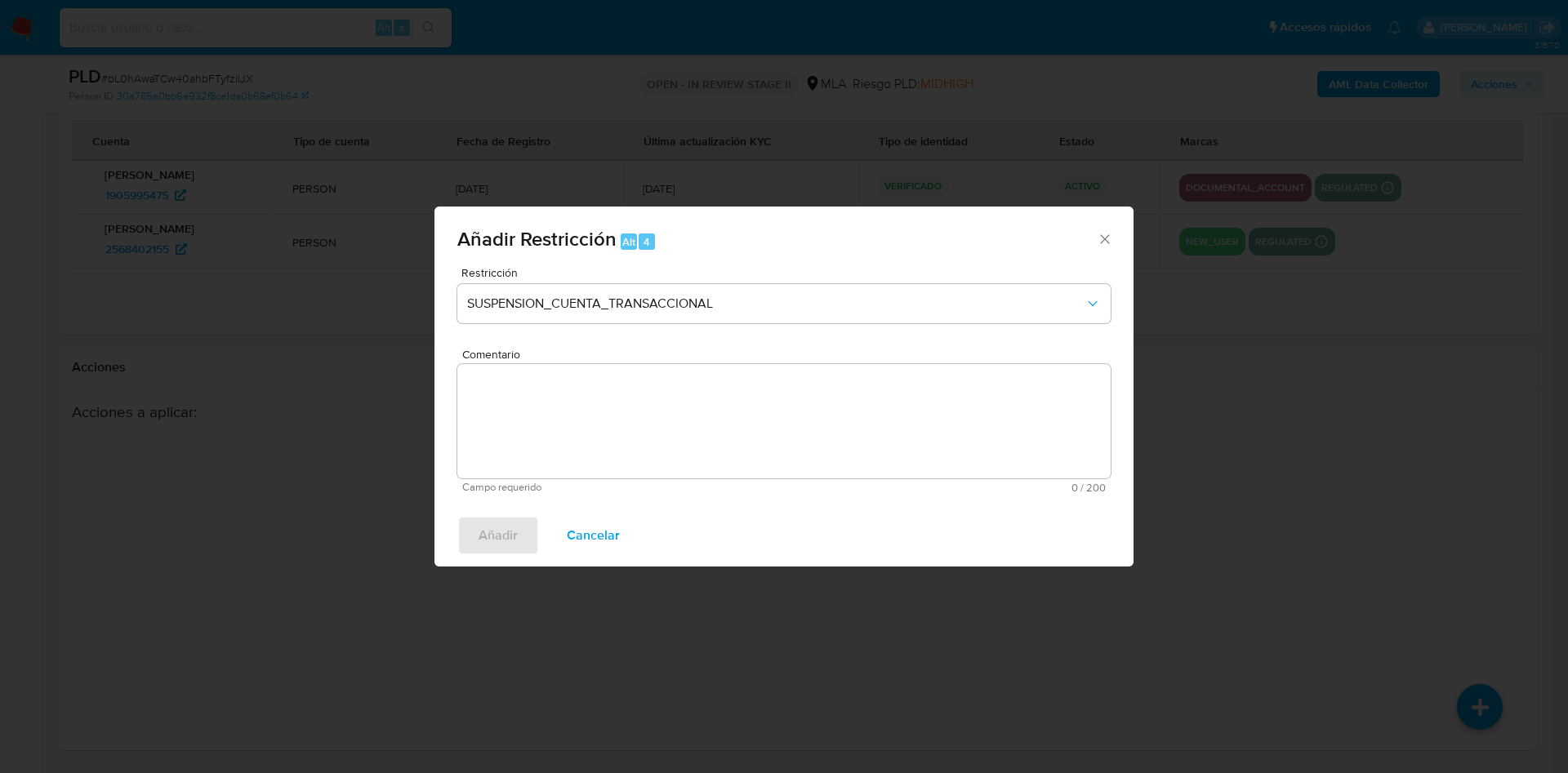
click at [606, 394] on textarea "Comentario" at bounding box center [784, 420] width 653 height 114
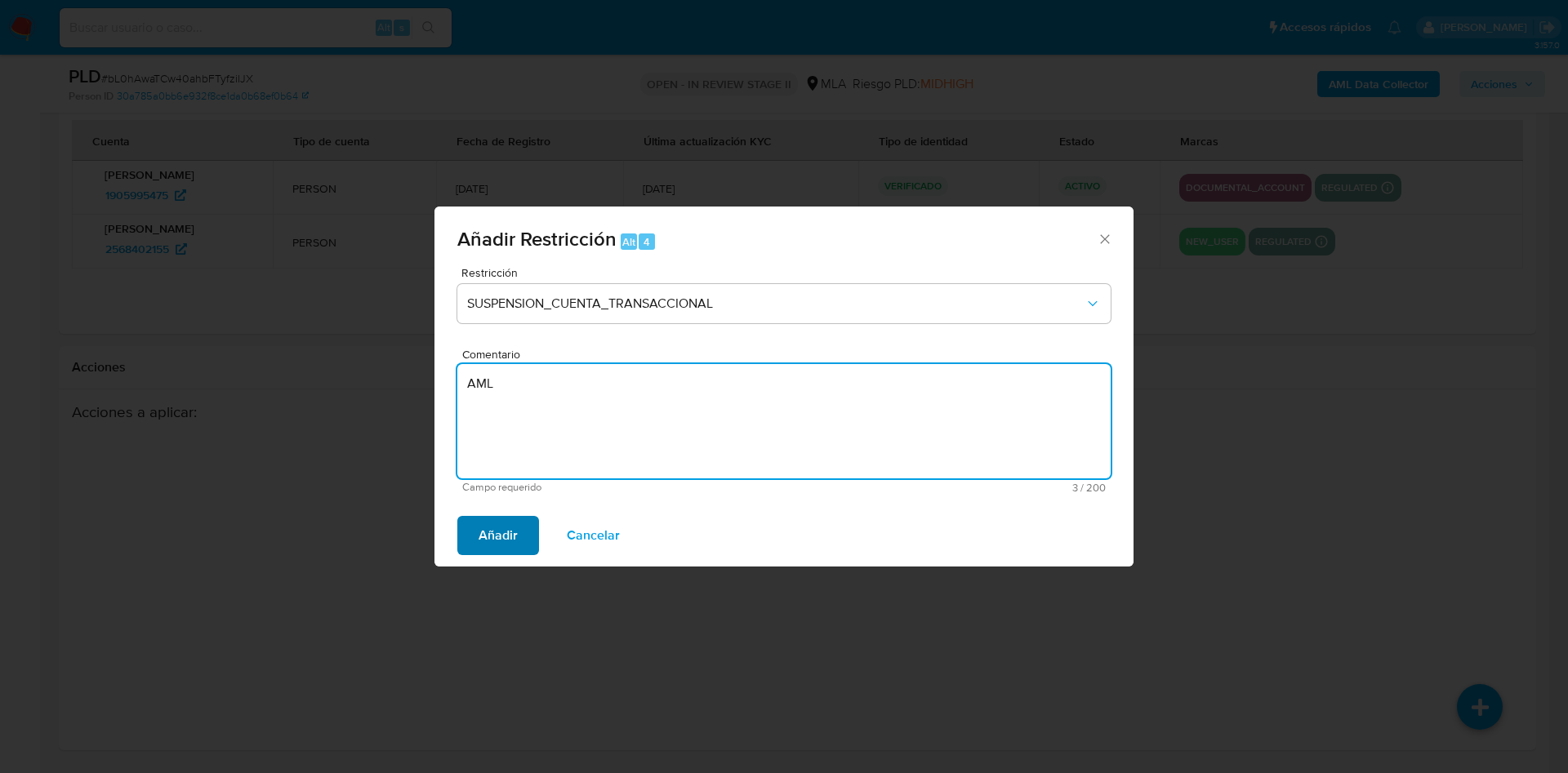
type textarea "AML"
click at [506, 532] on span "Añadir" at bounding box center [498, 535] width 39 height 36
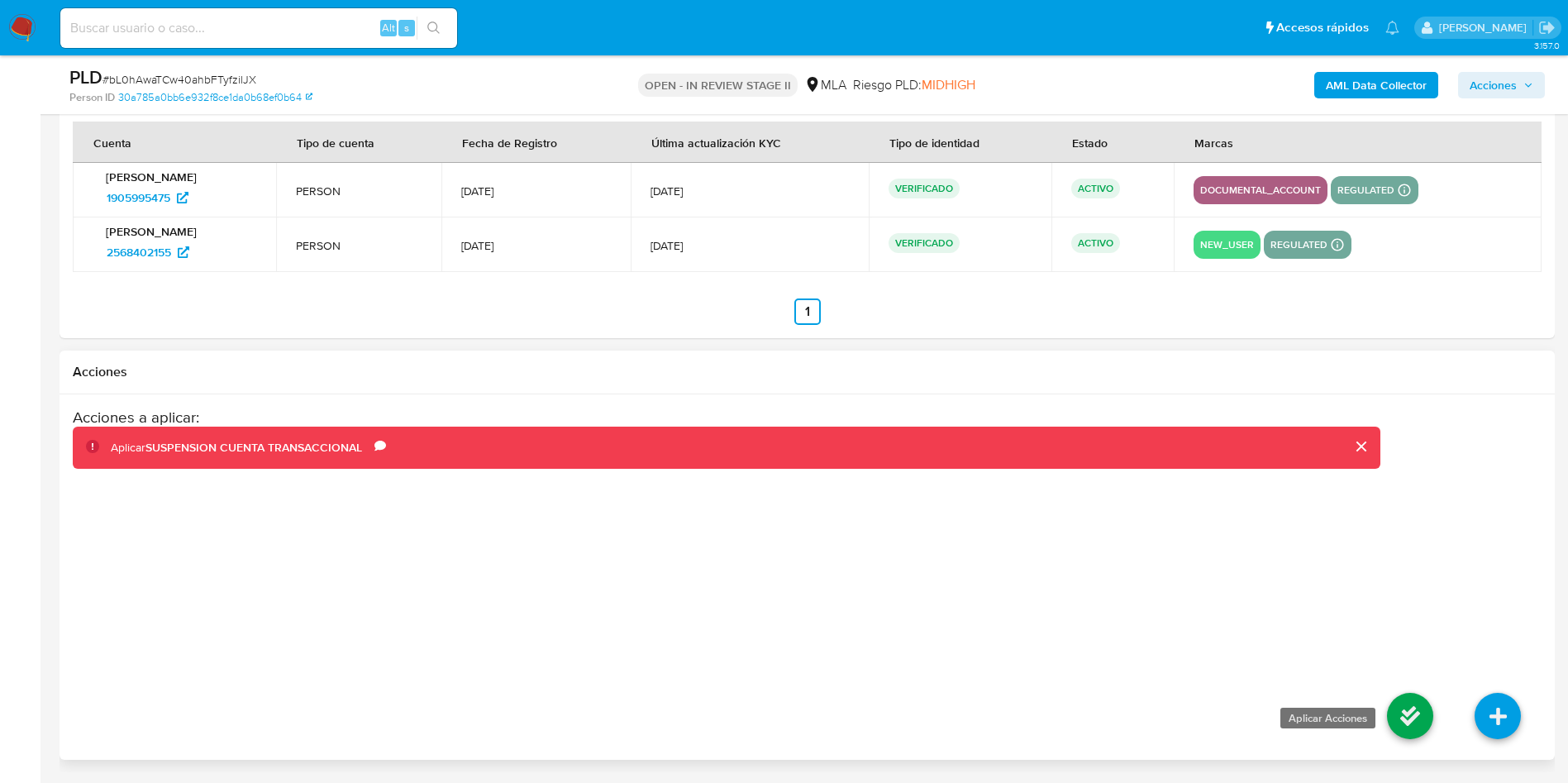
click at [1420, 712] on icon at bounding box center [1411, 716] width 46 height 46
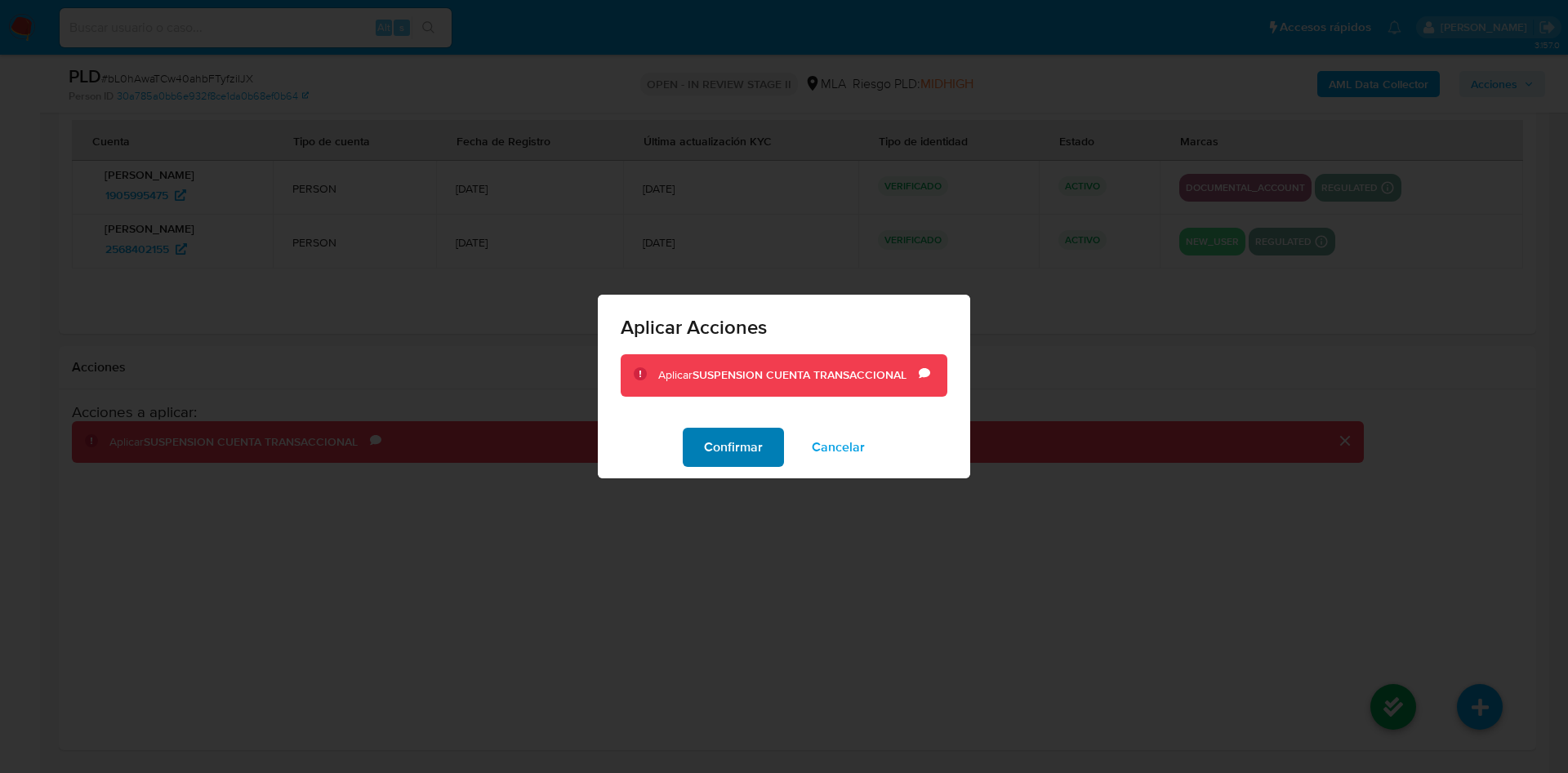
click at [730, 437] on span "Confirmar" at bounding box center [733, 447] width 59 height 36
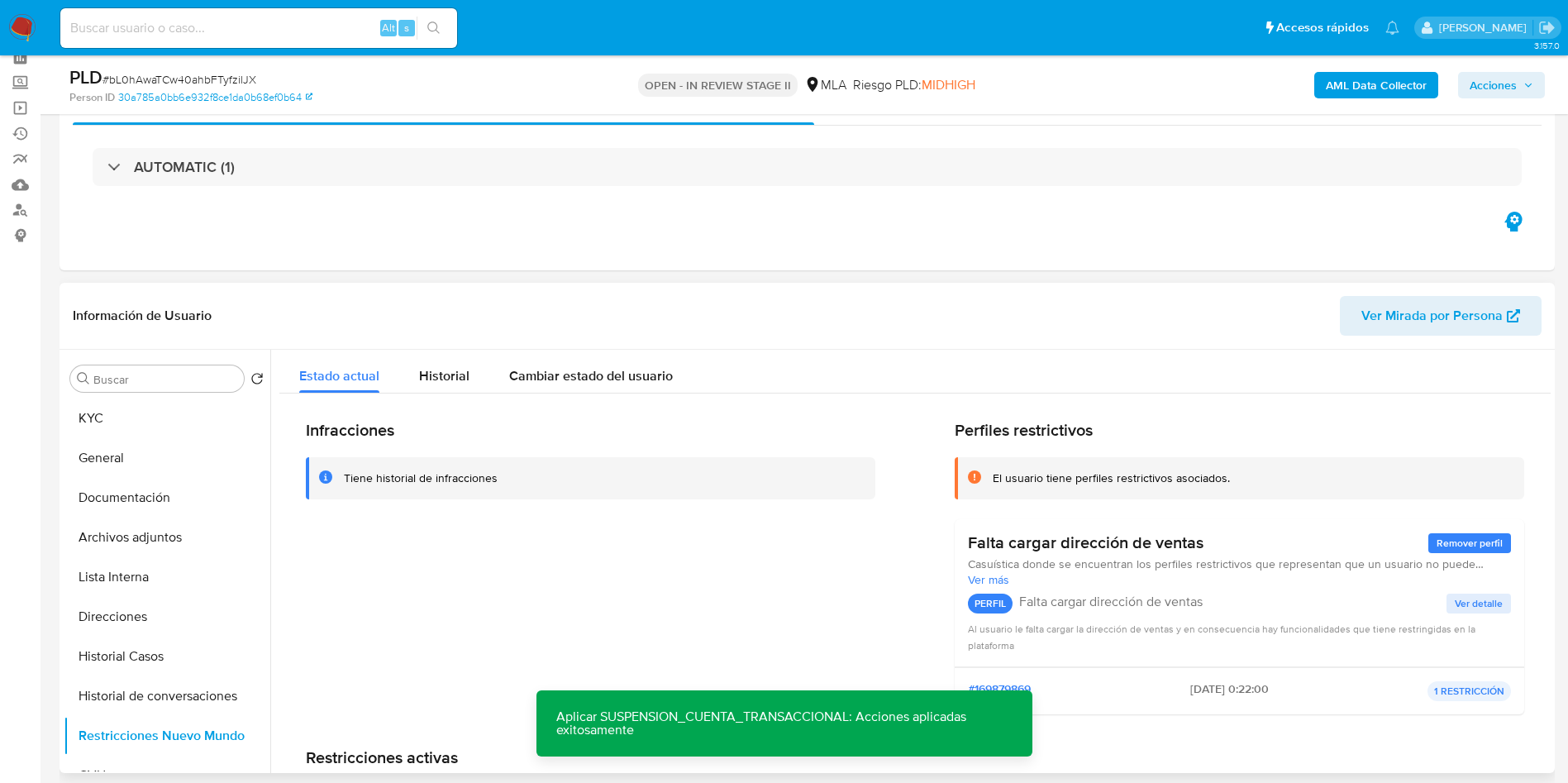
scroll to position [0, 0]
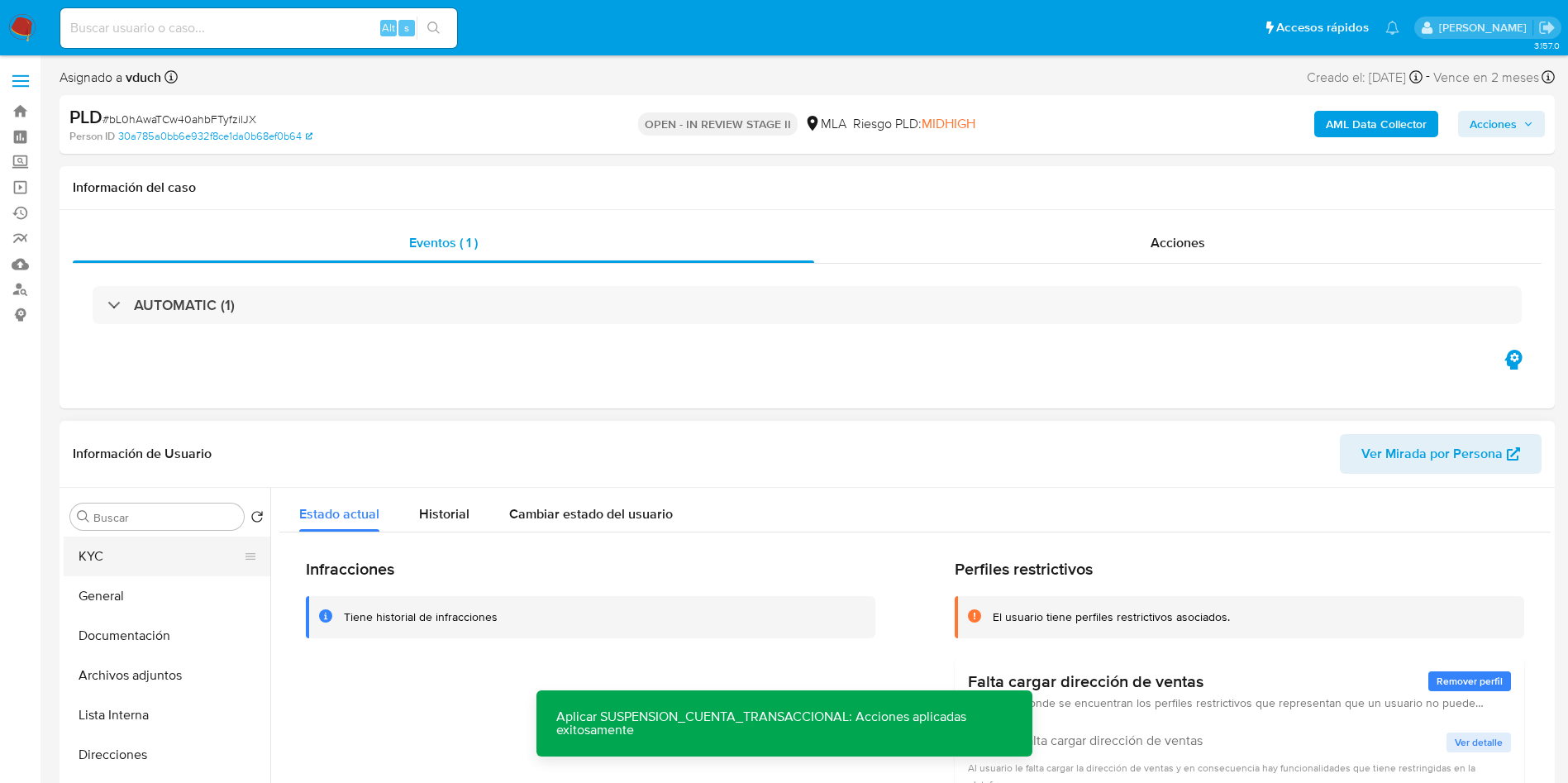
click at [117, 546] on button "KYC" at bounding box center [160, 556] width 193 height 39
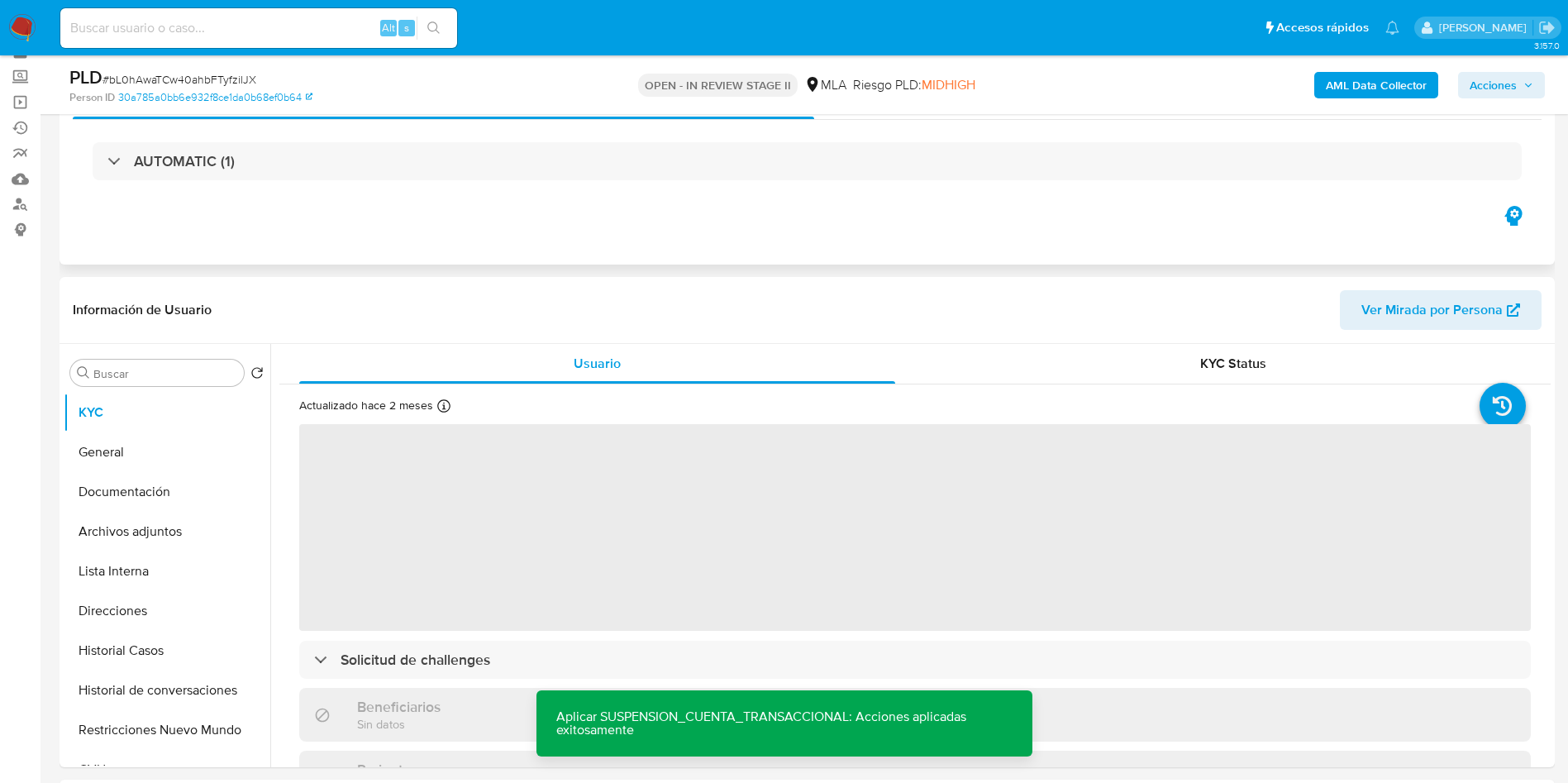
scroll to position [124, 0]
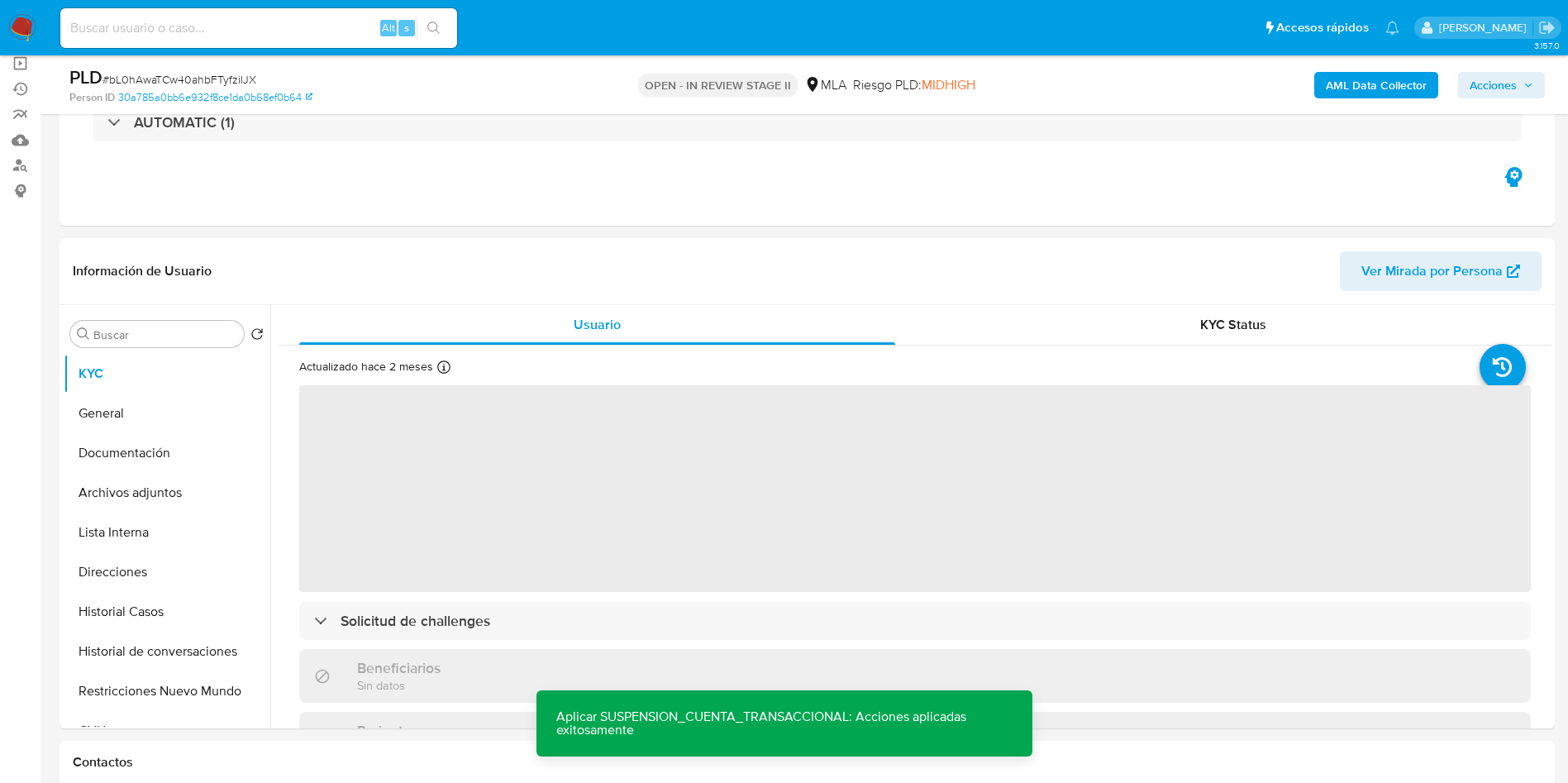
click at [1524, 78] on span "Acciones" at bounding box center [1502, 85] width 64 height 23
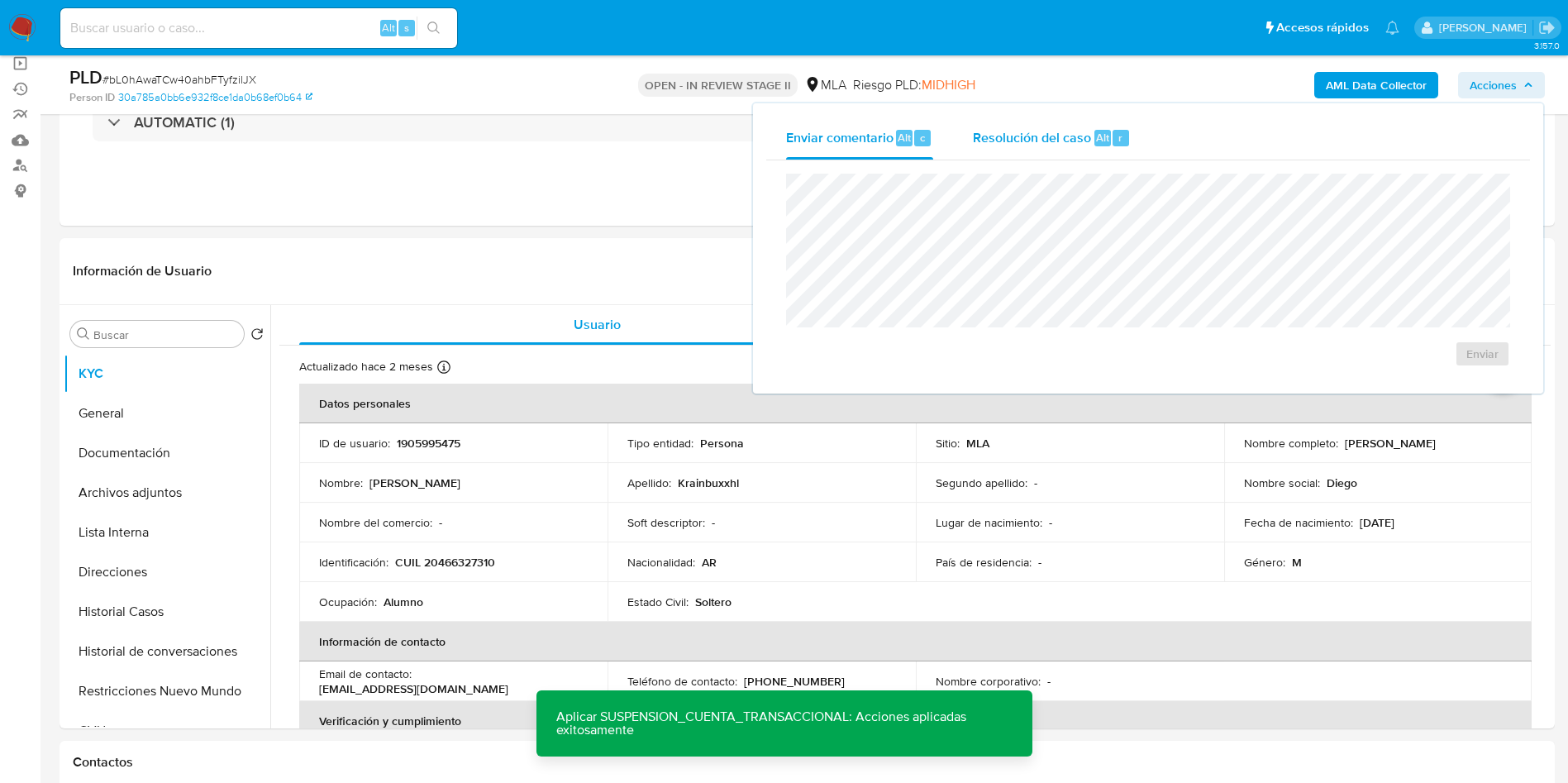
click at [1080, 156] on div "Resolución del caso Alt r" at bounding box center [1052, 138] width 158 height 43
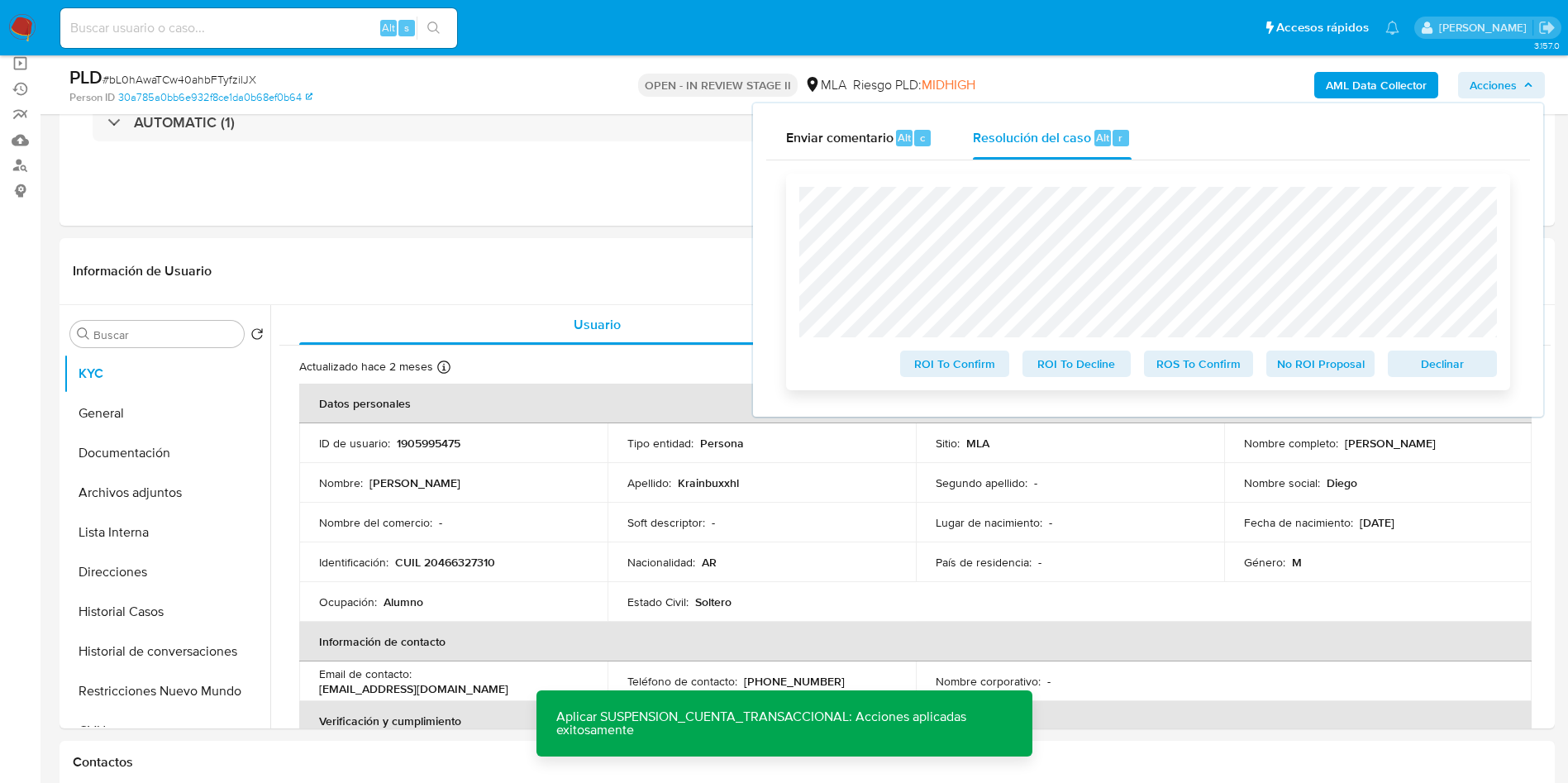
click at [1449, 358] on span "Declinar" at bounding box center [1443, 363] width 86 height 23
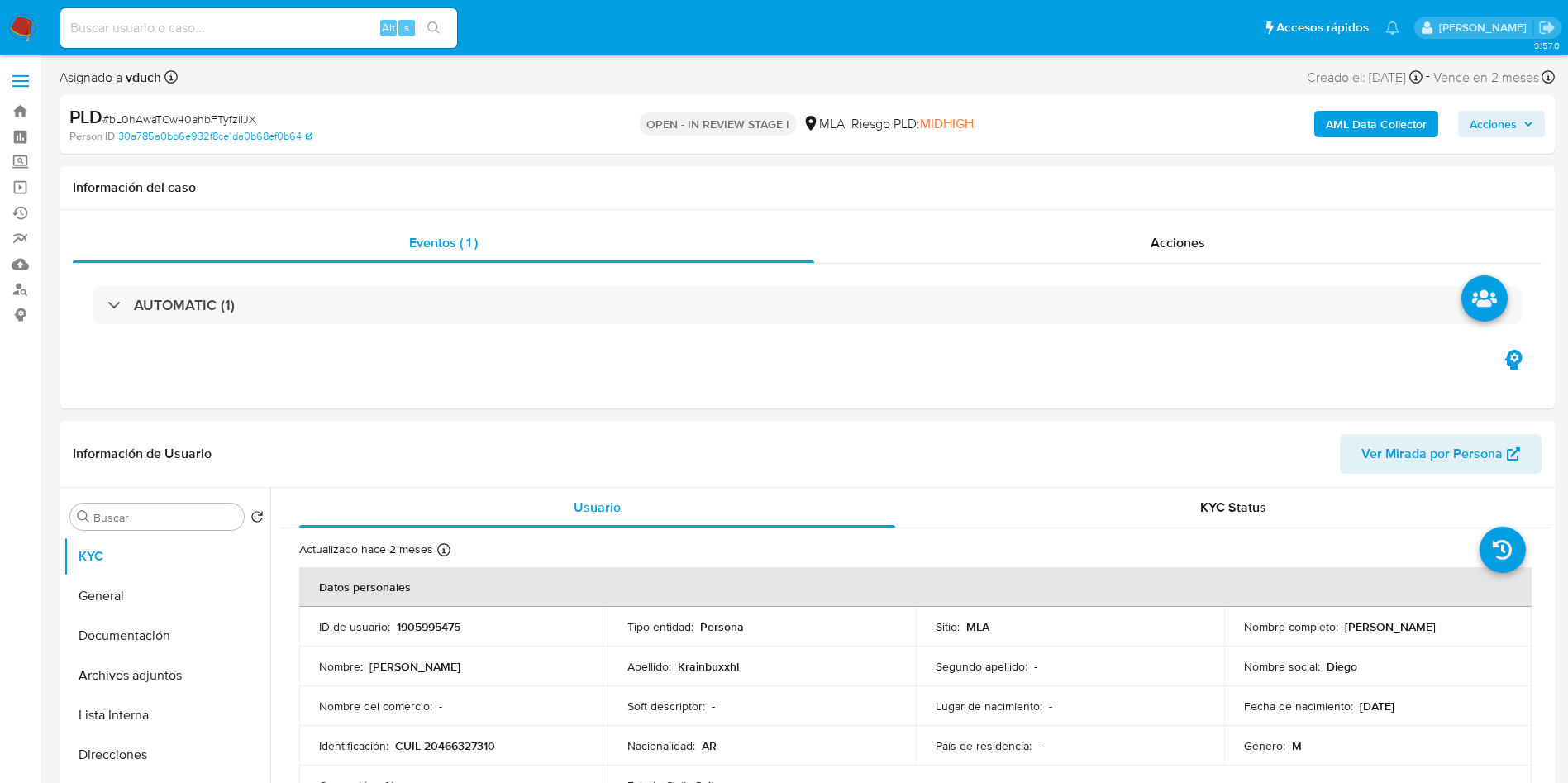
select select "10"
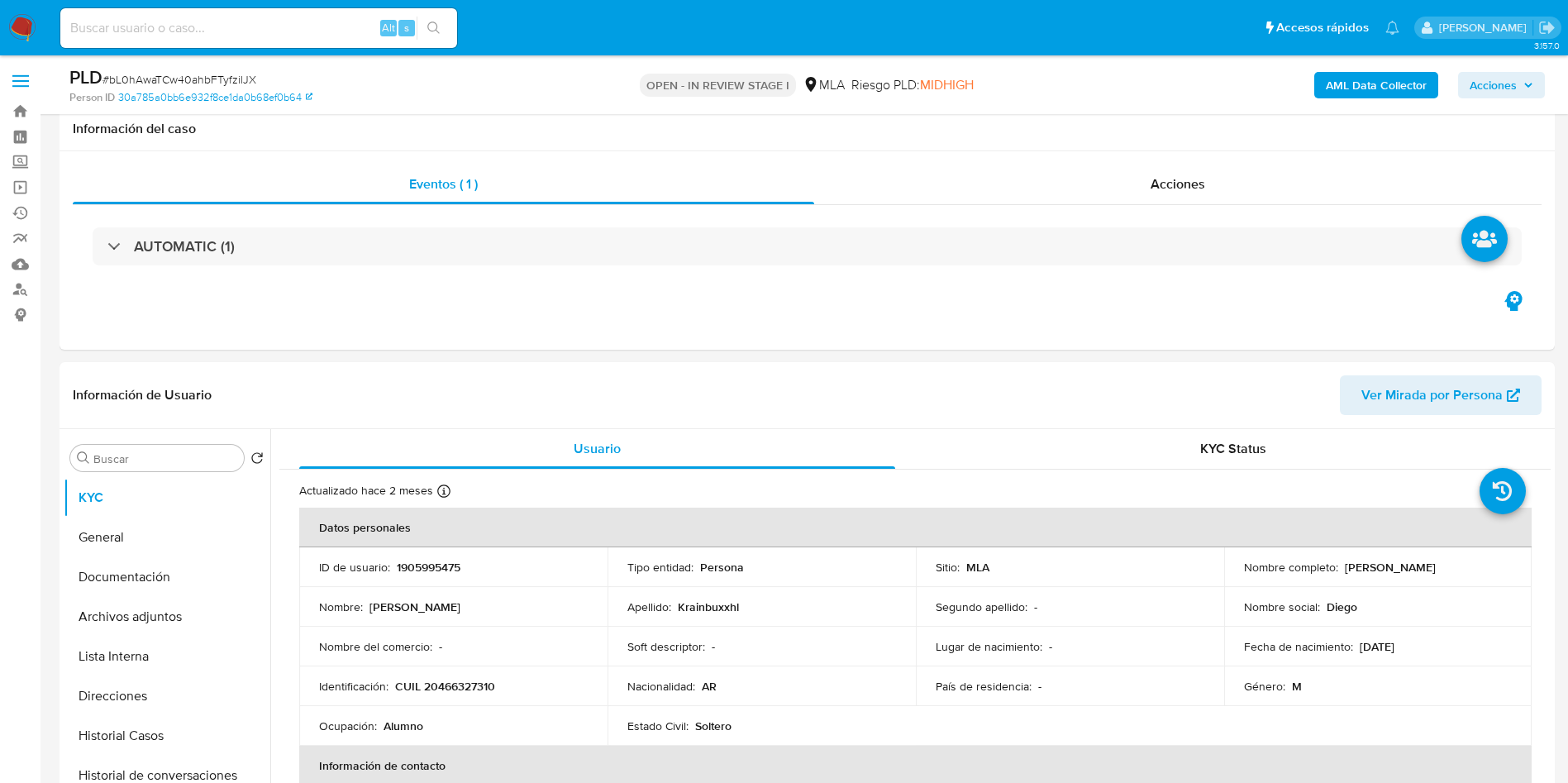
scroll to position [372, 0]
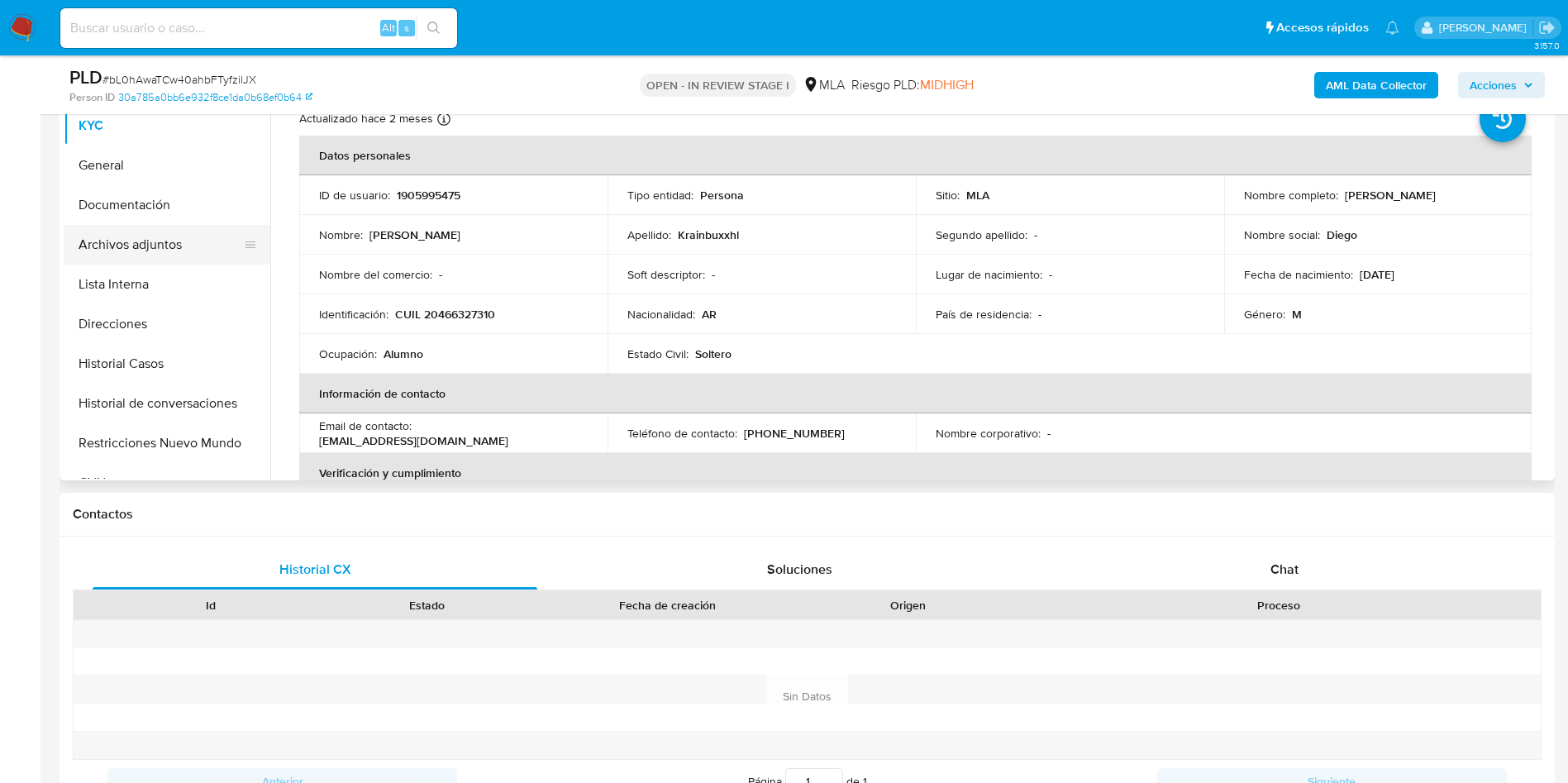
click at [228, 245] on button "Archivos adjuntos" at bounding box center [160, 245] width 193 height 39
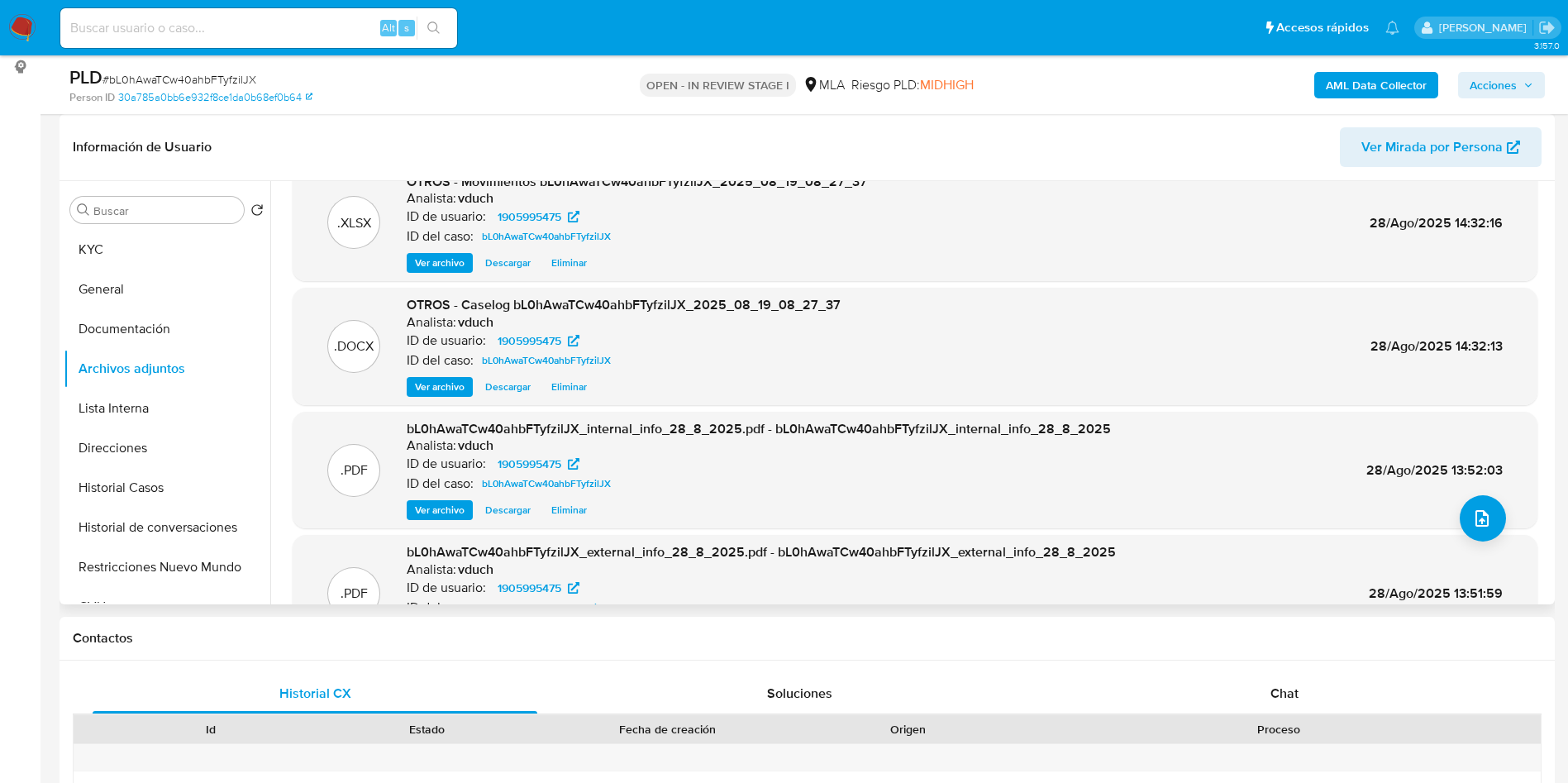
scroll to position [0, 0]
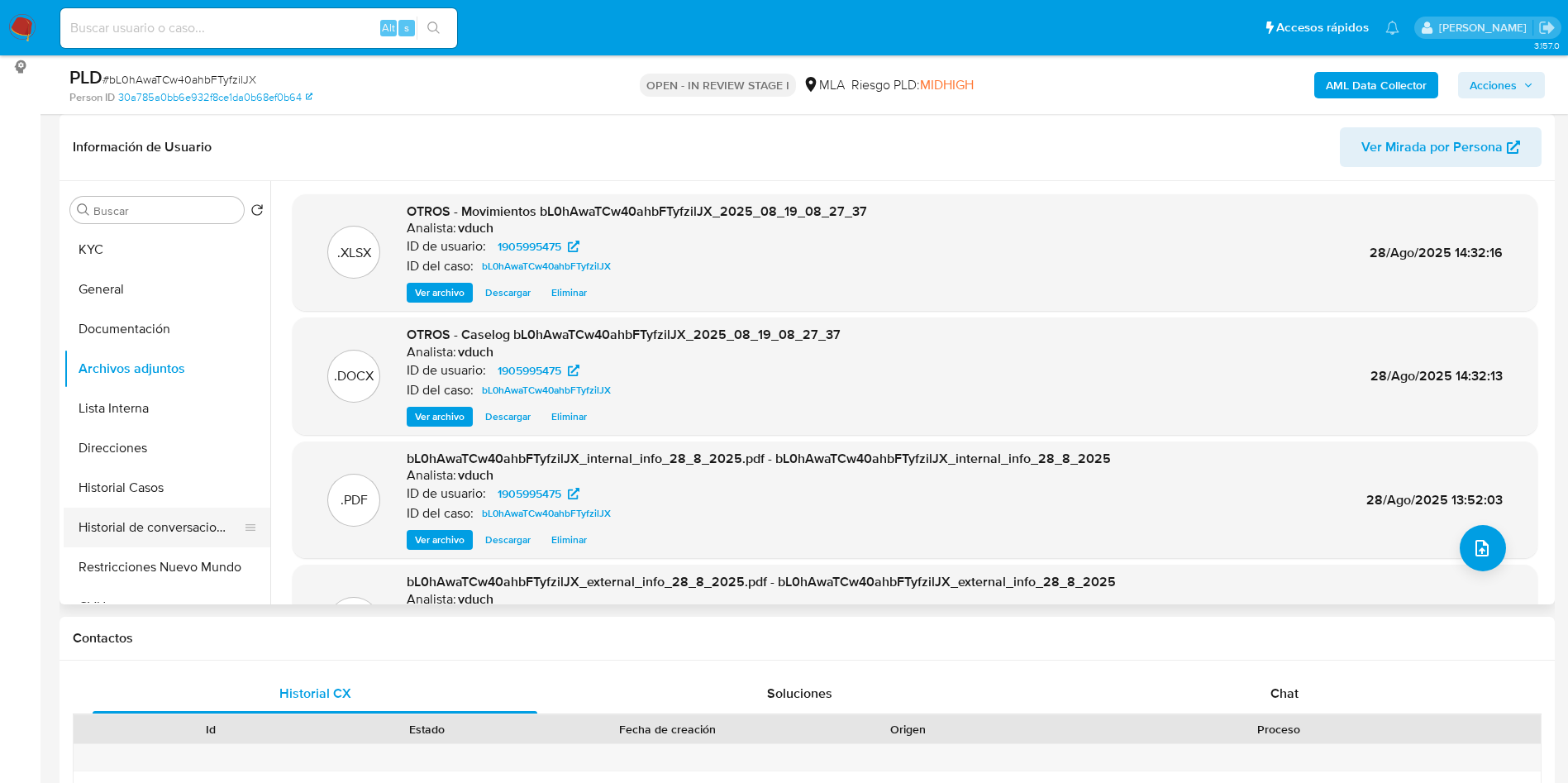
click at [136, 526] on button "Historial de conversaciones" at bounding box center [160, 527] width 193 height 39
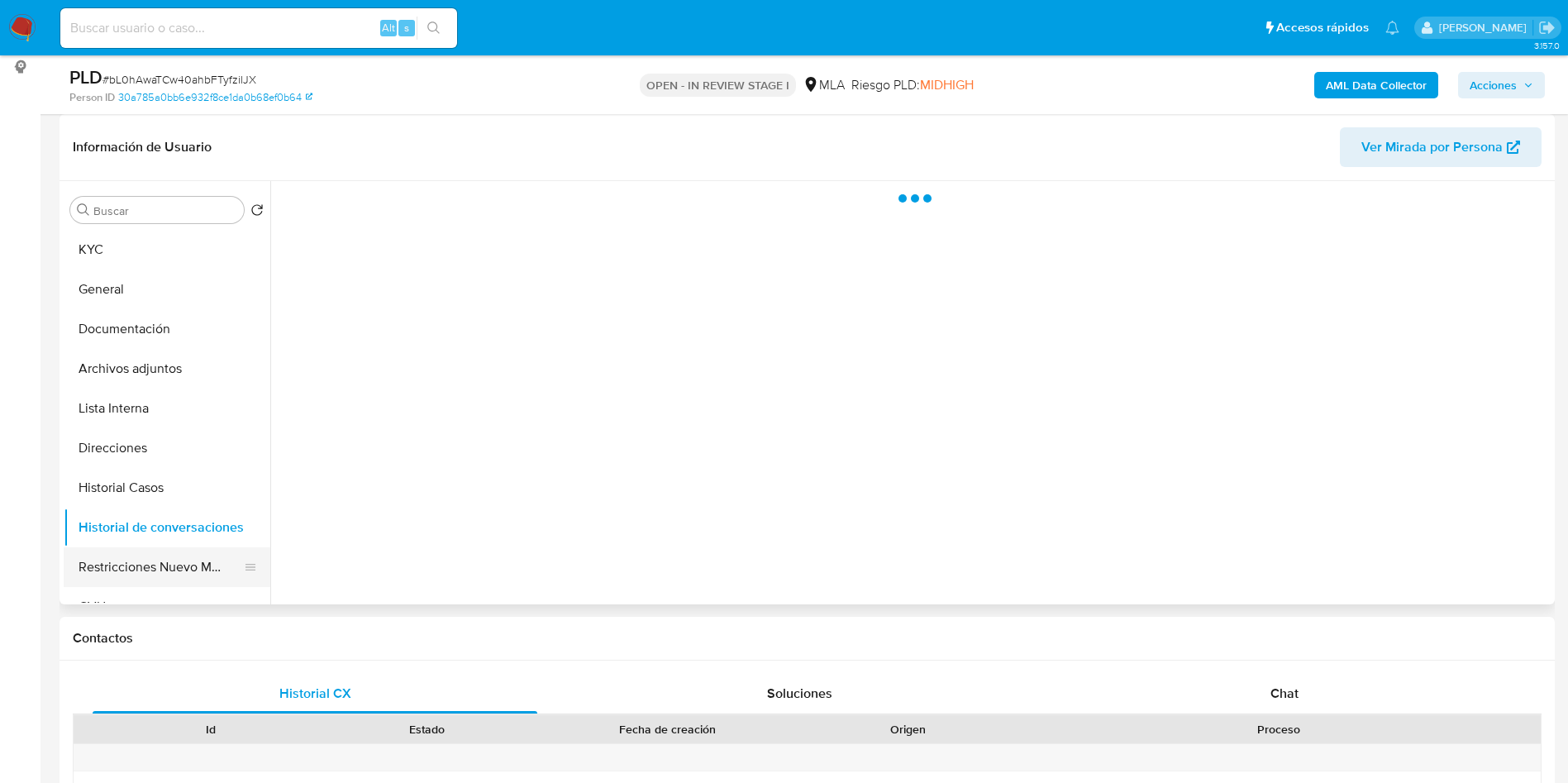
click at [126, 576] on button "Restricciones Nuevo Mundo" at bounding box center [160, 567] width 193 height 39
click at [1510, 87] on span "Acciones" at bounding box center [1493, 85] width 47 height 27
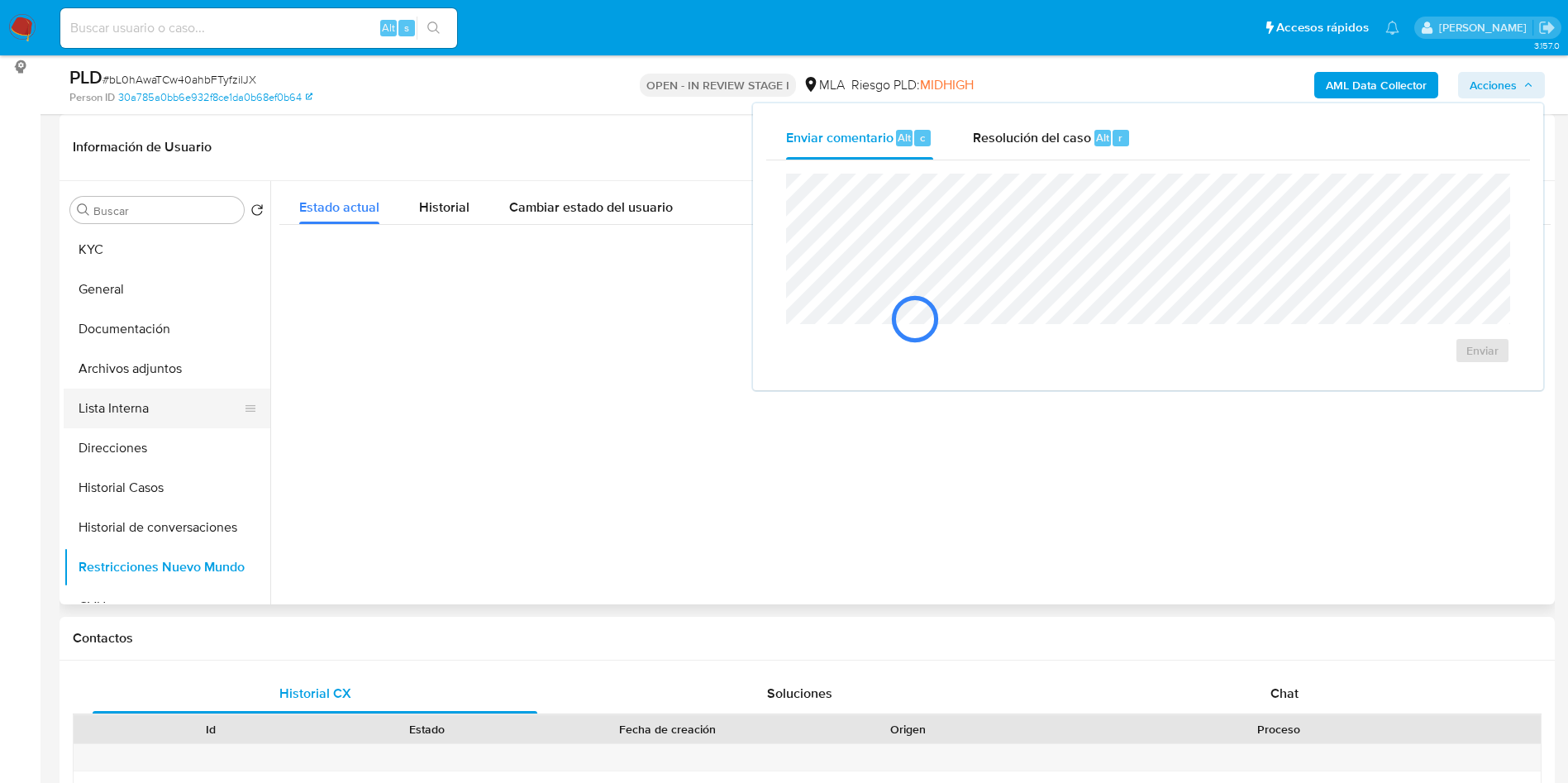
click at [73, 409] on button "Lista Interna" at bounding box center [160, 409] width 193 height 39
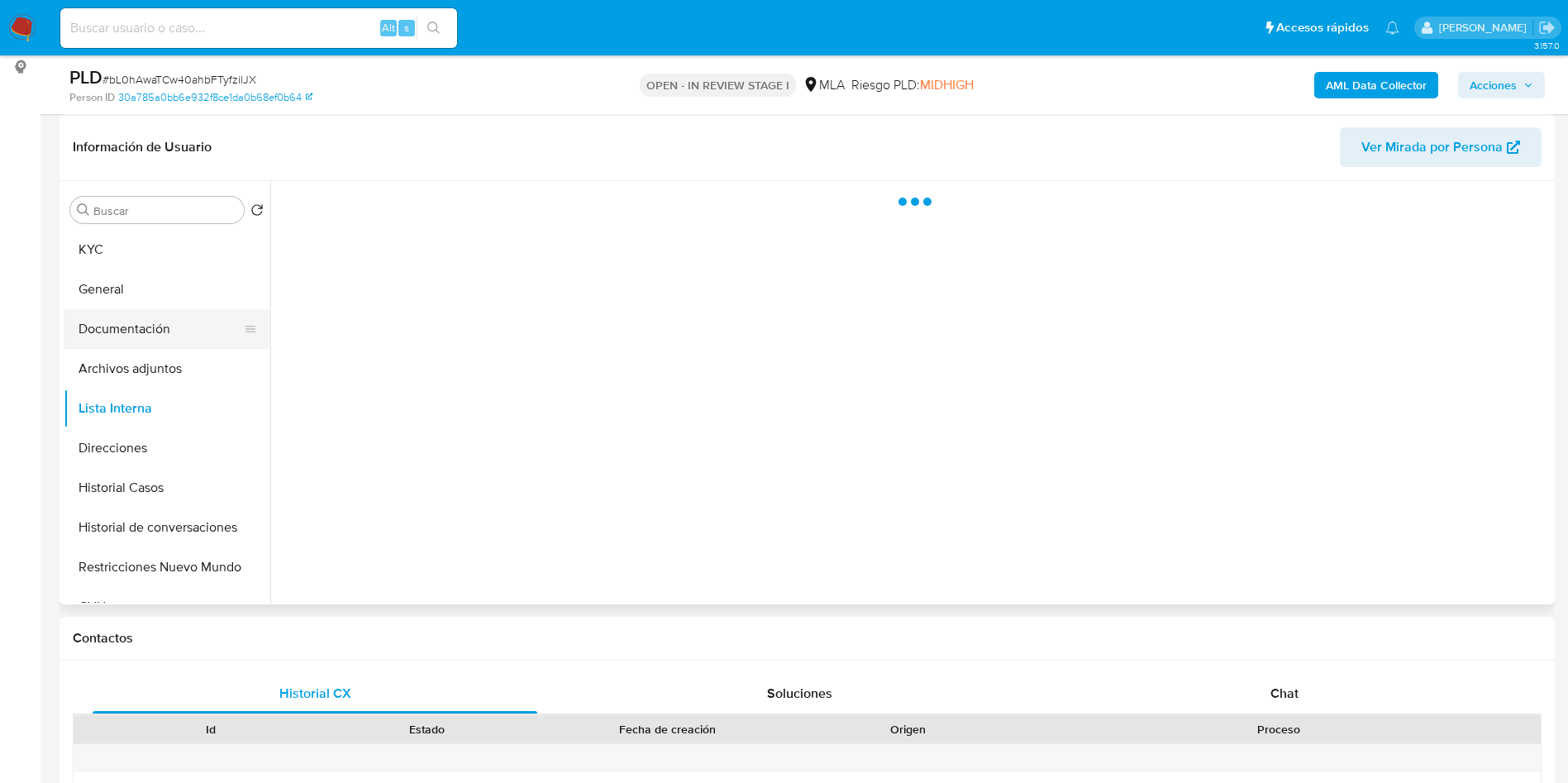
drag, startPoint x: 117, startPoint y: 376, endPoint x: 250, endPoint y: 343, distance: 137.0
click at [119, 375] on button "Archivos adjuntos" at bounding box center [167, 368] width 207 height 39
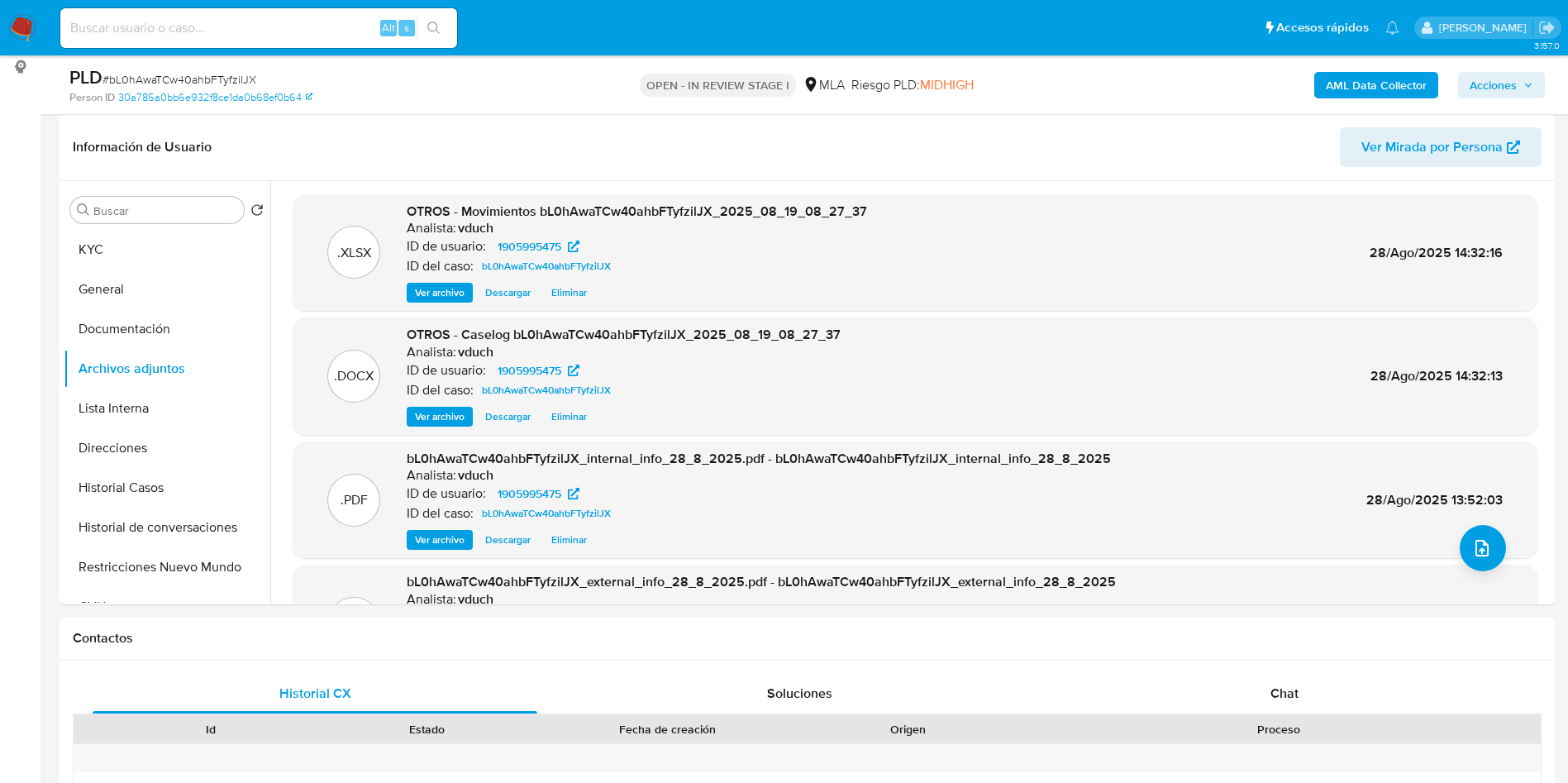
click at [1520, 76] on span "Acciones" at bounding box center [1502, 85] width 64 height 23
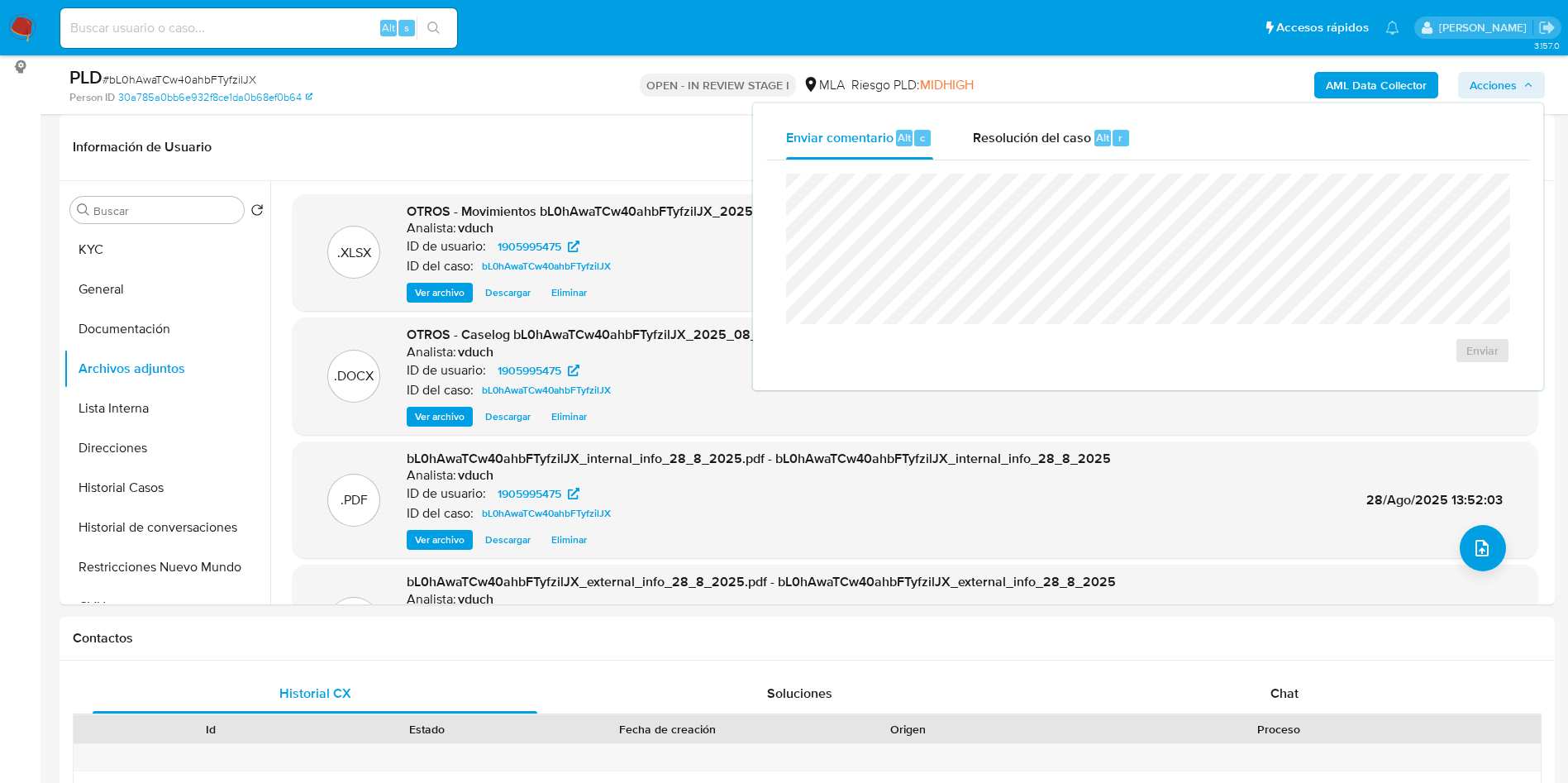
click at [1097, 164] on div "Enviar" at bounding box center [1149, 269] width 764 height 216
click at [1092, 145] on div "Resolución del caso Alt r" at bounding box center [1052, 138] width 158 height 43
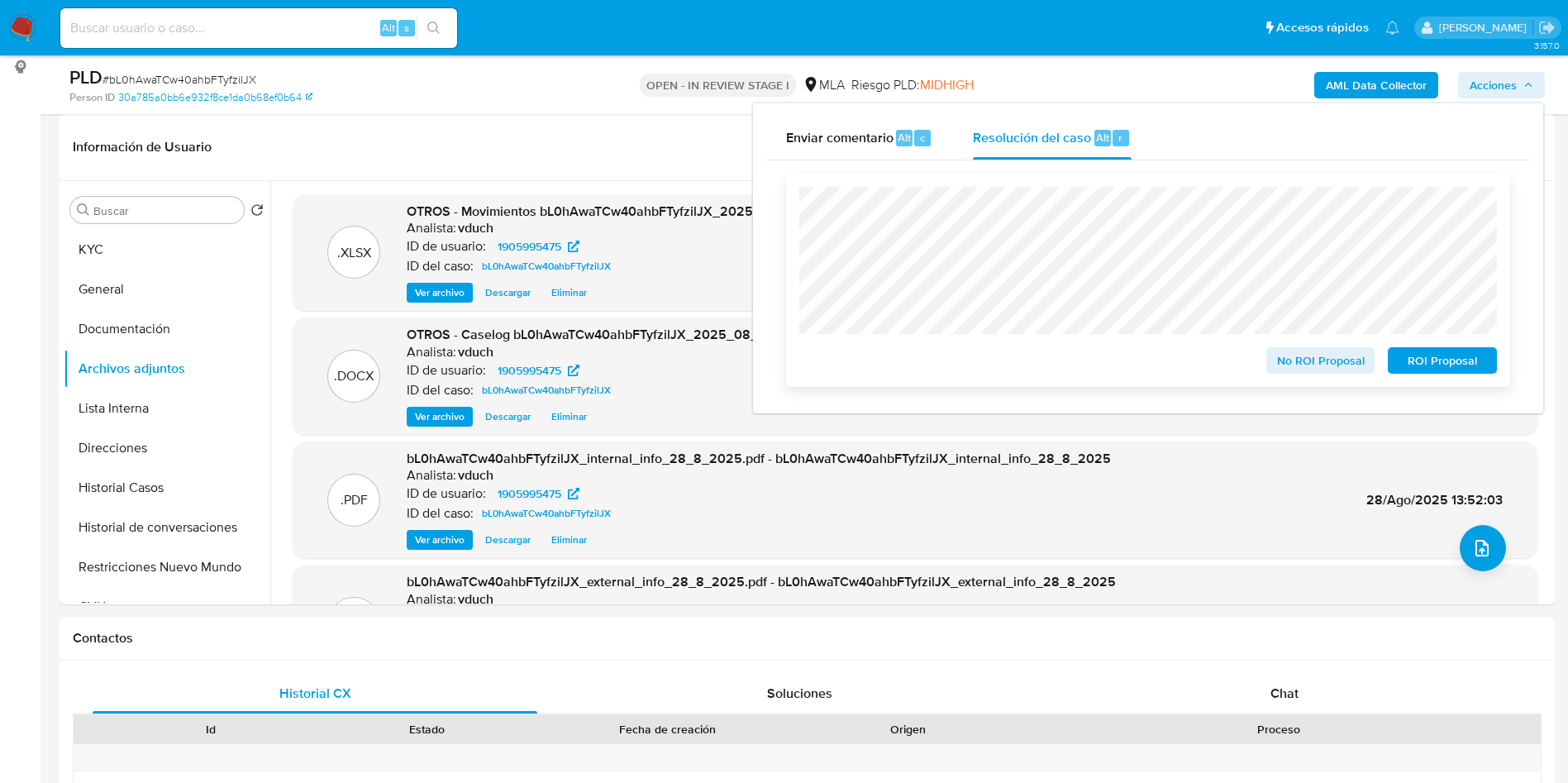
click at [1474, 382] on div "No ROI Proposal ROI Proposal" at bounding box center [1148, 280] width 724 height 213
click at [1474, 368] on span "ROI Proposal" at bounding box center [1443, 360] width 86 height 23
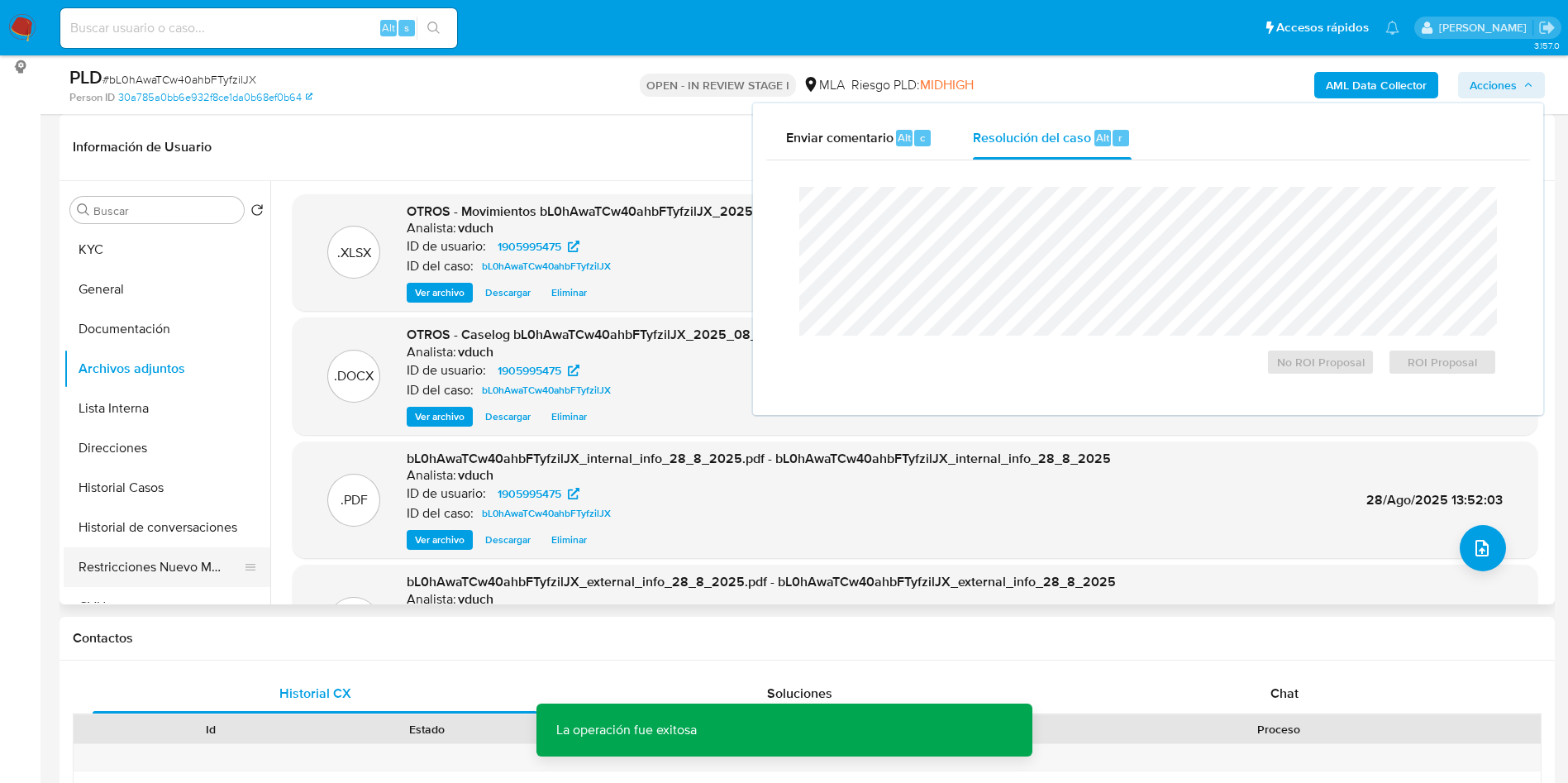
click at [204, 567] on button "Restricciones Nuevo Mundo" at bounding box center [160, 567] width 193 height 39
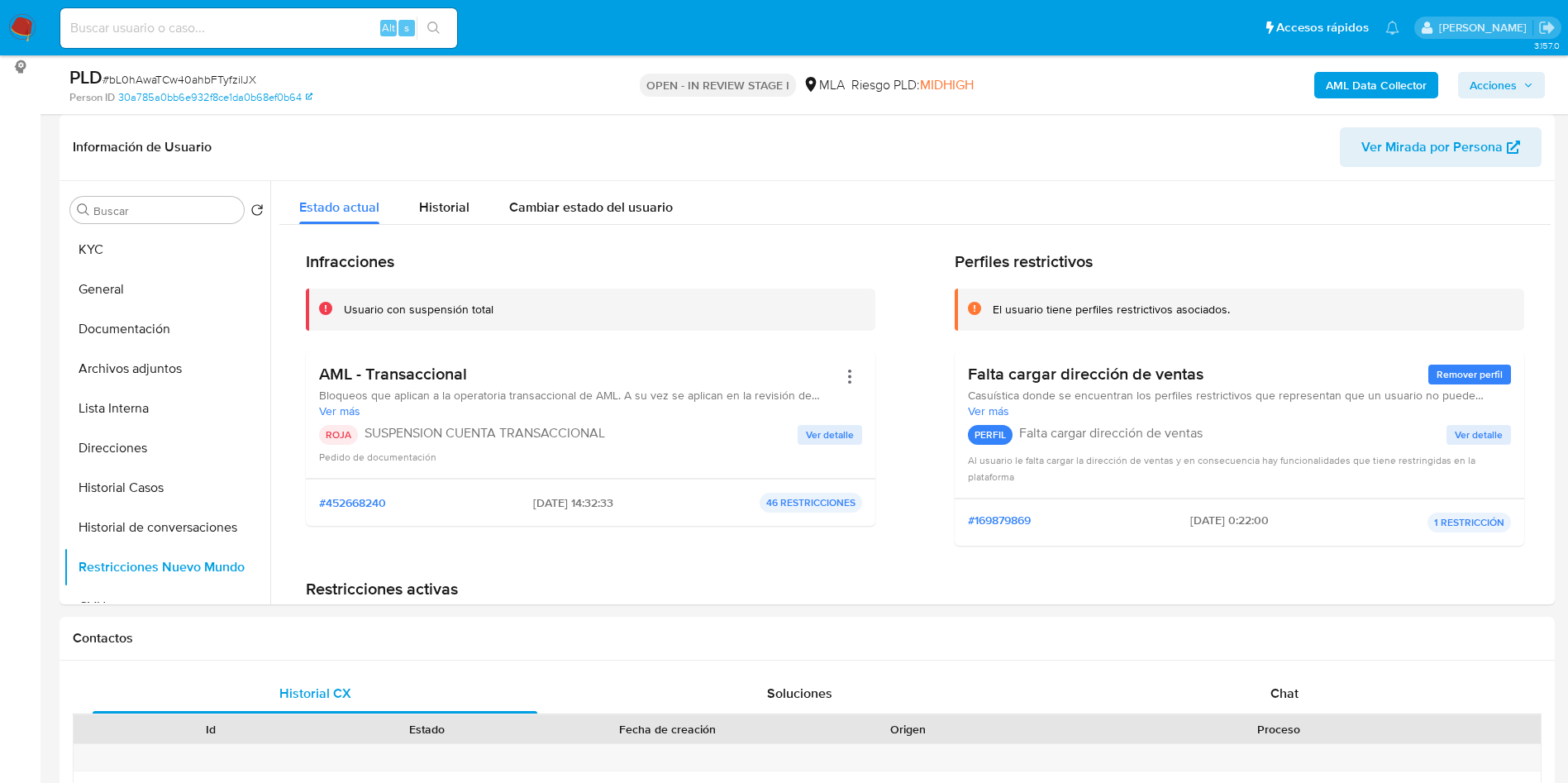
click at [246, 15] on div "Alt s" at bounding box center [258, 28] width 397 height 39
click at [258, 23] on input at bounding box center [258, 27] width 397 height 21
paste input "jSaBnIomQ5zfBfOPxxlWncon"
type input "jSaBnIomQ5zfBfOPxxlWncon"
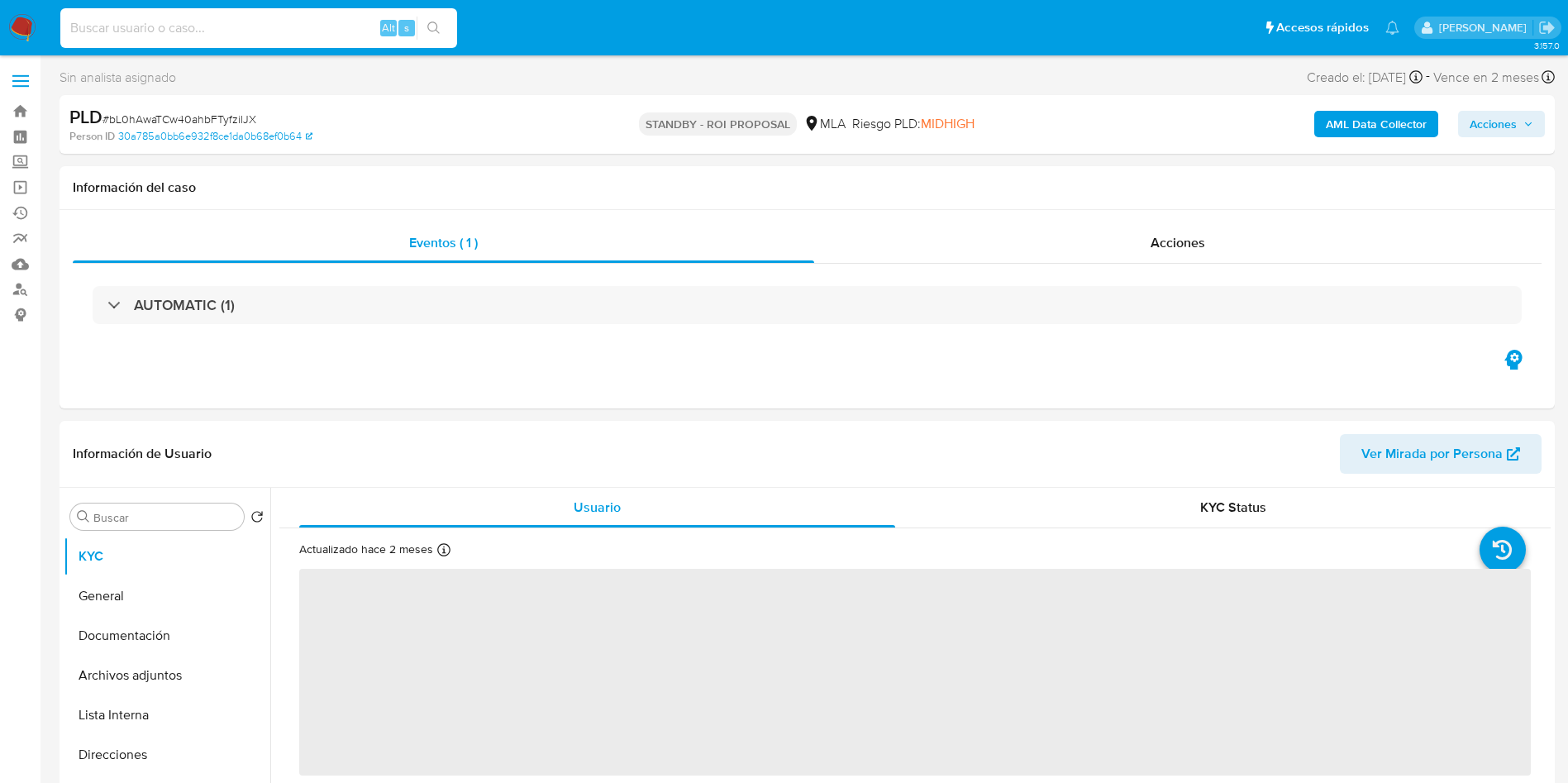
click at [257, 28] on input at bounding box center [258, 27] width 397 height 21
paste input "jSaBnIomQ5zfBfOPxxlWncon"
type input "jSaBnIomQ5zfBfOPxxlWncon"
click at [450, 37] on button "search-icon" at bounding box center [433, 27] width 33 height 23
select select "10"
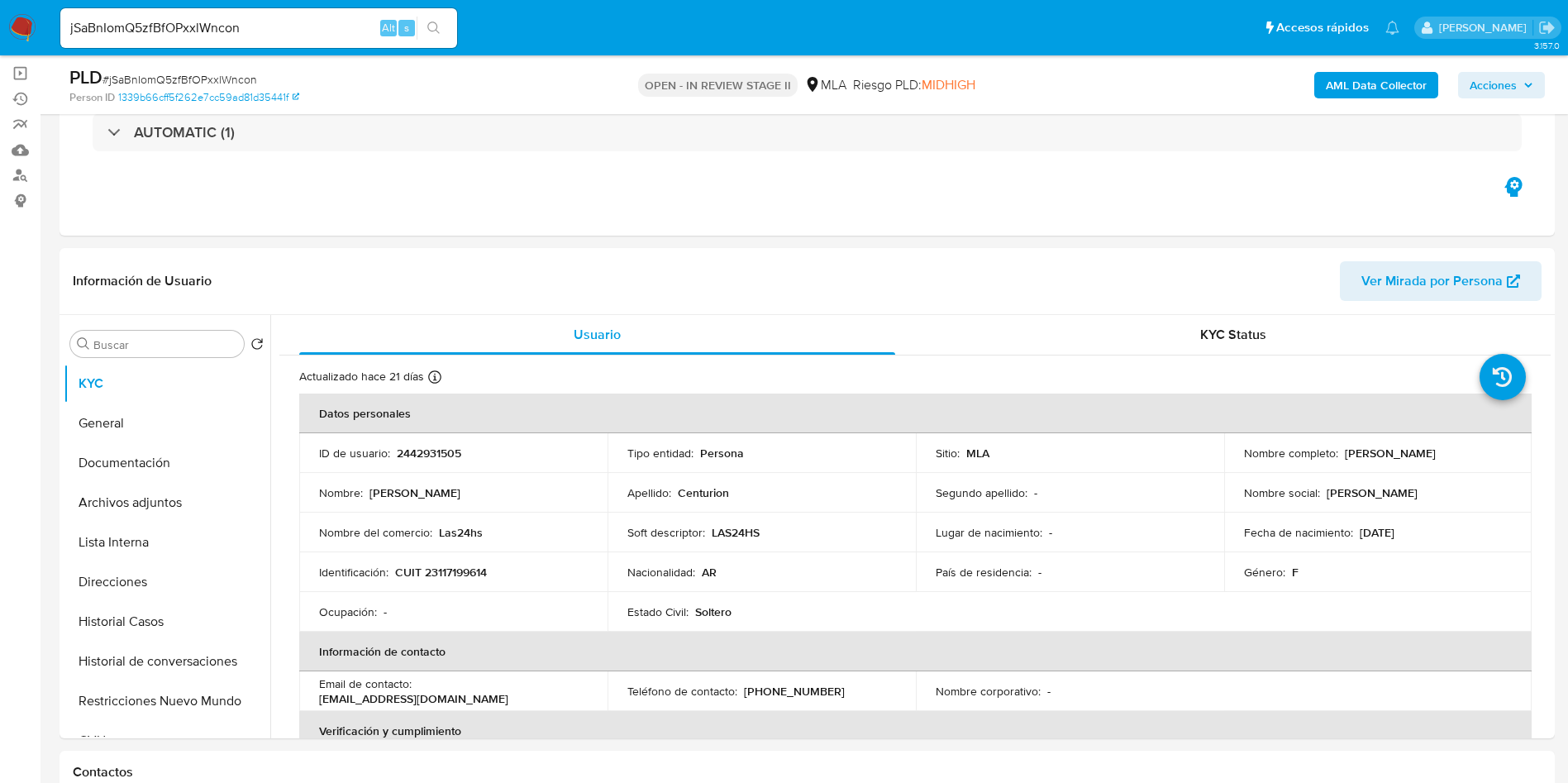
scroll to position [248, 0]
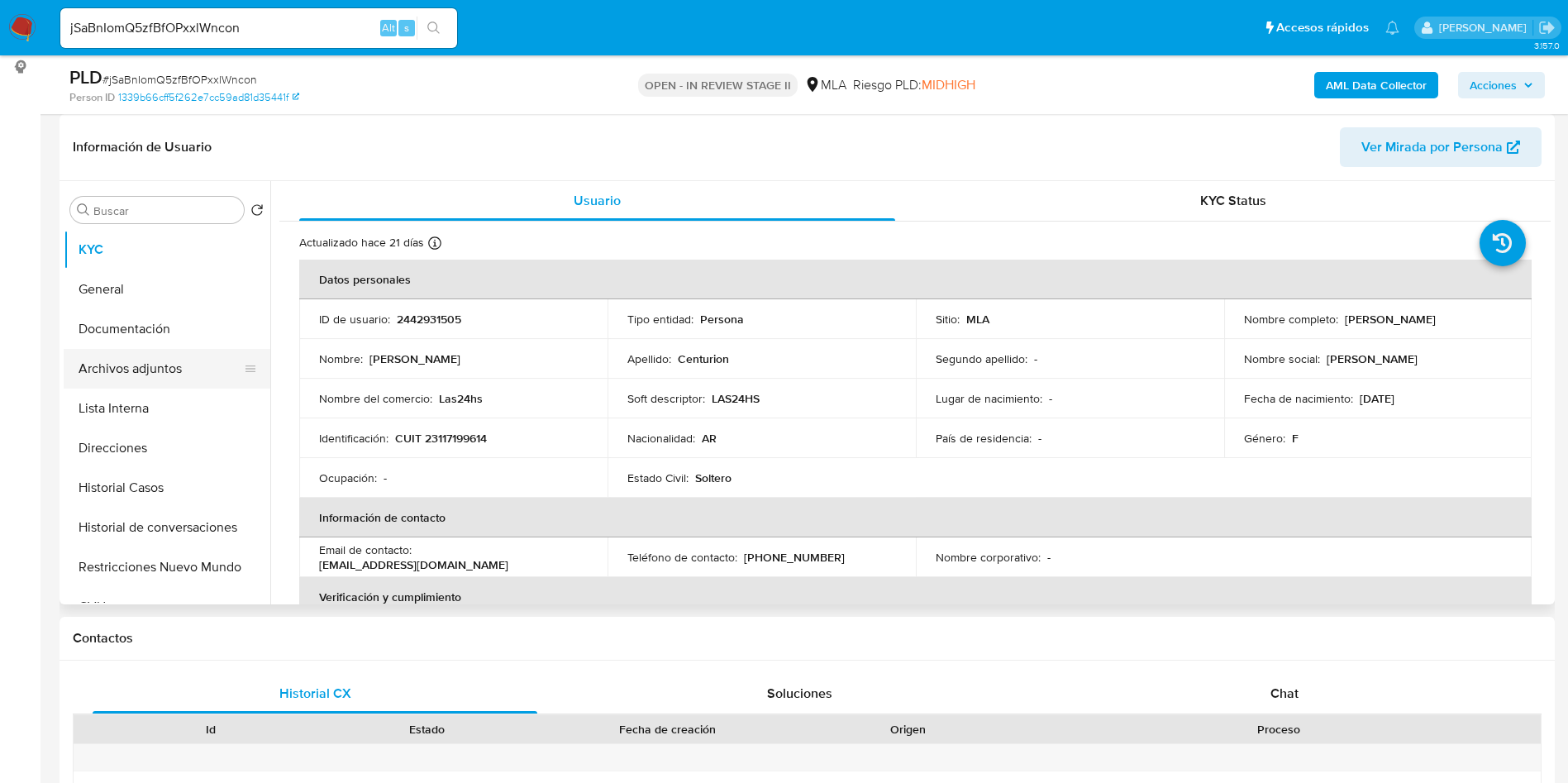
click at [93, 370] on button "Archivos adjuntos" at bounding box center [160, 368] width 193 height 39
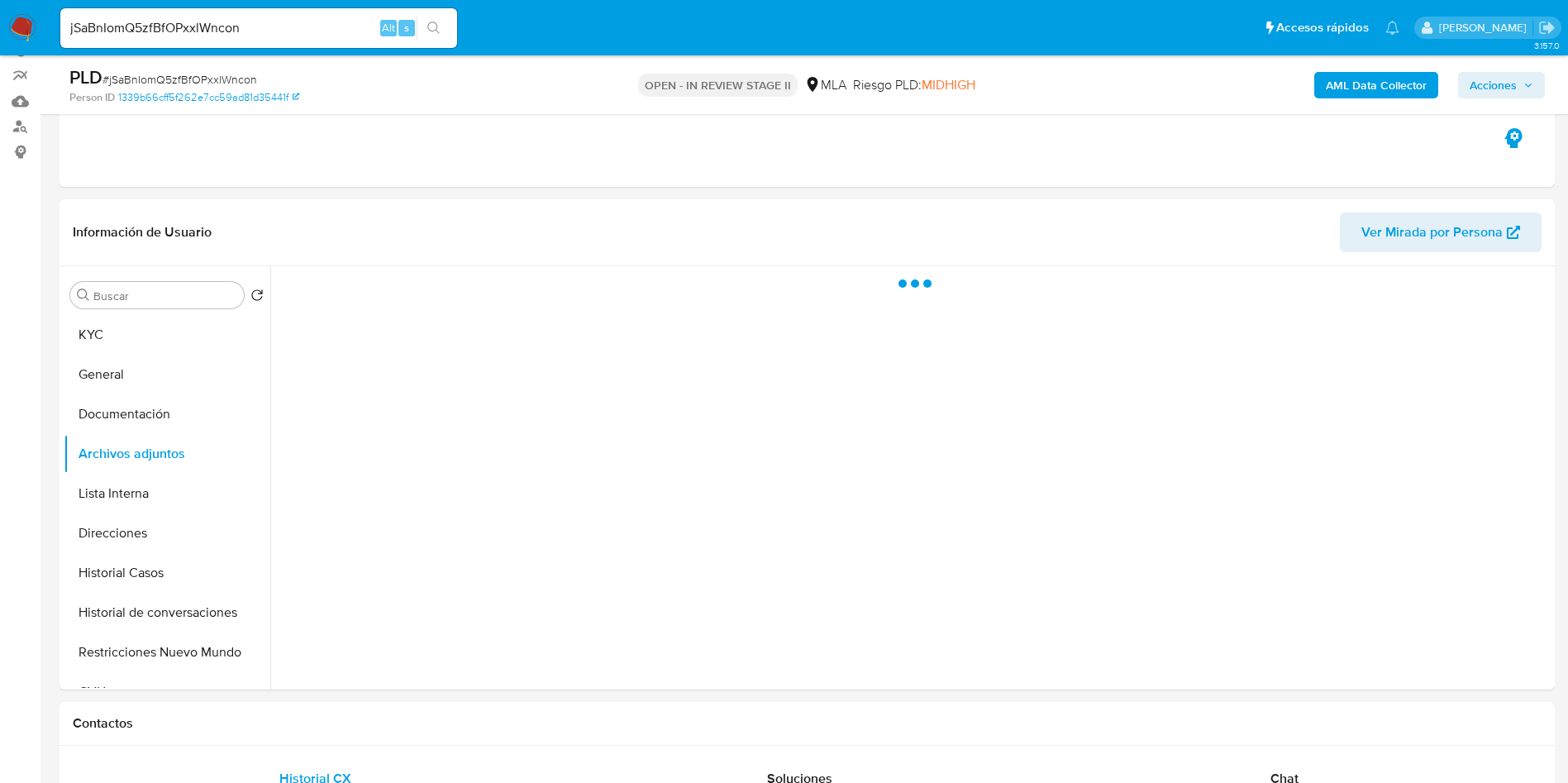
scroll to position [124, 0]
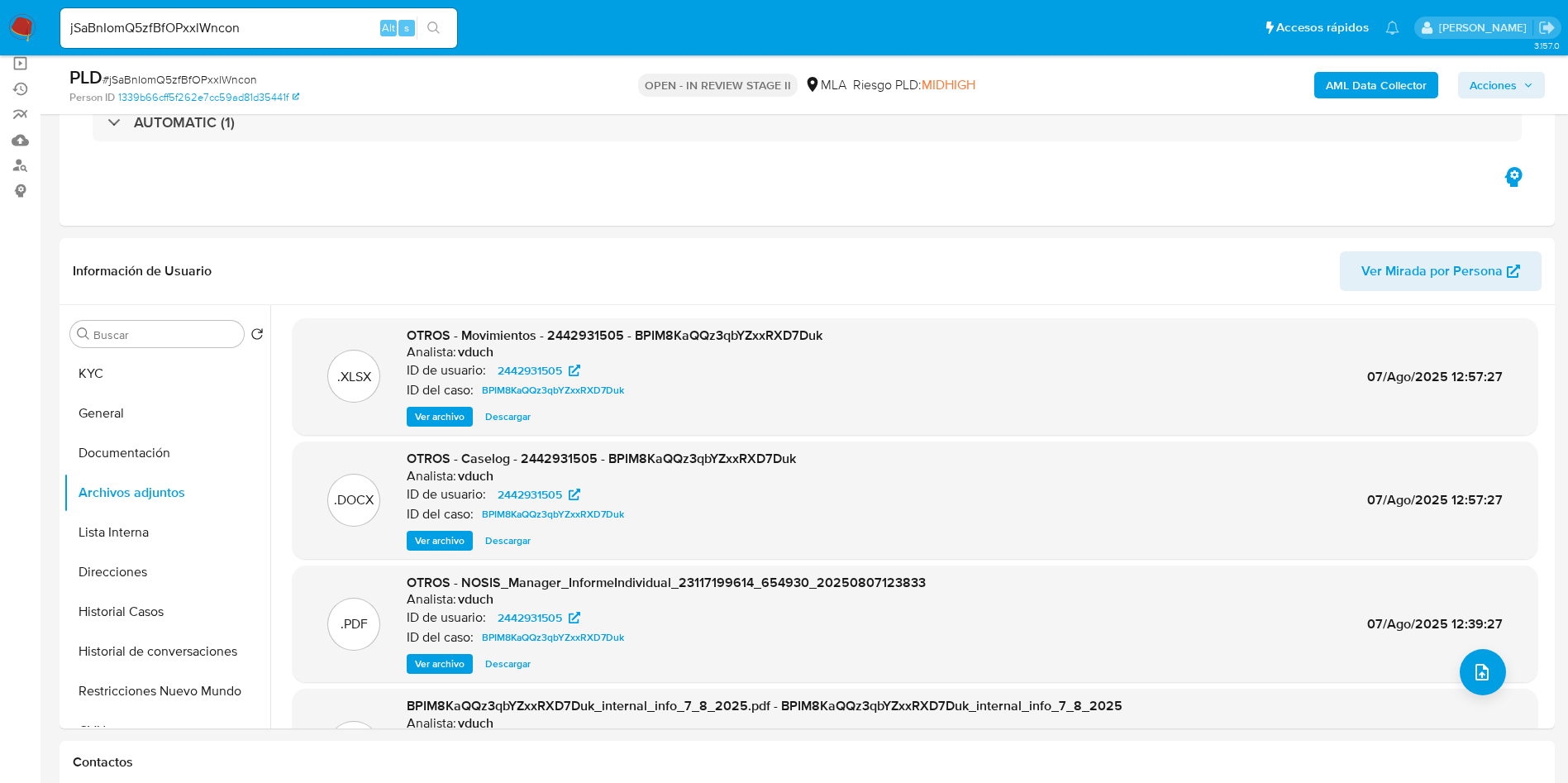
click at [1369, 91] on b "AML Data Collector" at bounding box center [1376, 85] width 100 height 27
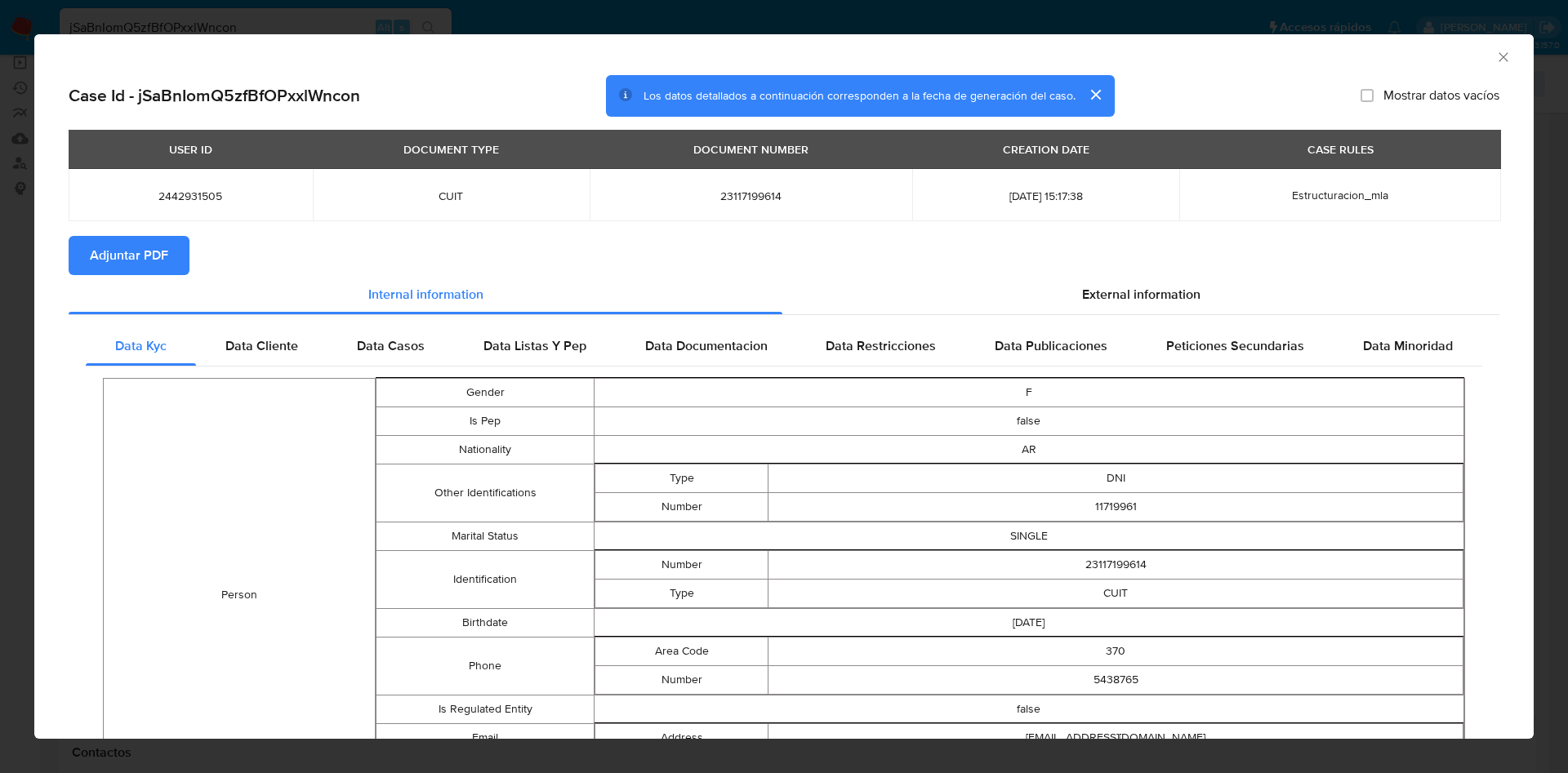
click at [159, 259] on span "Adjuntar PDF" at bounding box center [129, 255] width 78 height 36
click at [1467, 55] on div "AML Data Collector" at bounding box center [770, 54] width 1449 height 18
click at [1495, 55] on icon "Cerrar ventana" at bounding box center [1503, 57] width 16 height 16
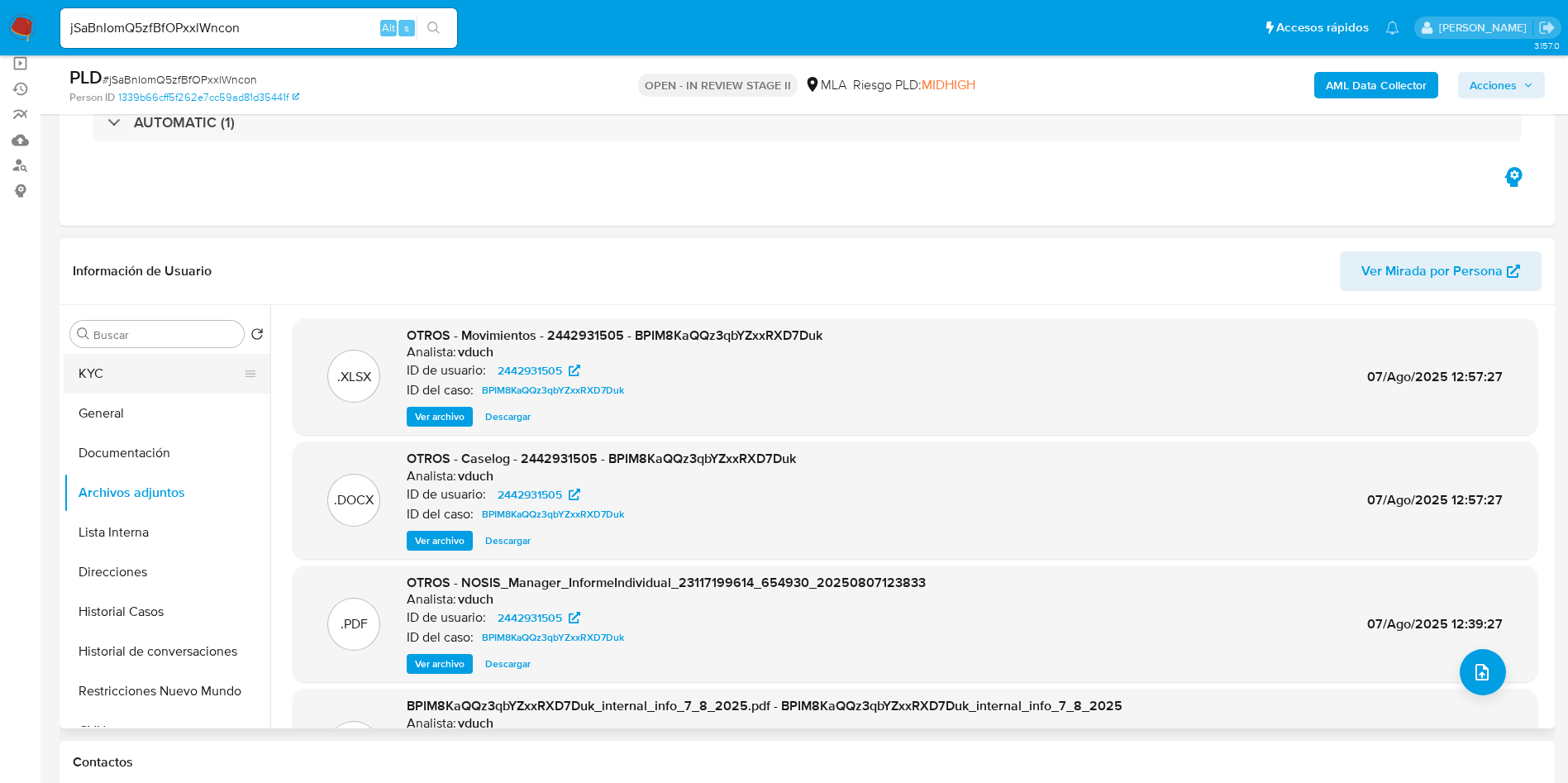
click at [251, 386] on button "KYC" at bounding box center [160, 373] width 193 height 39
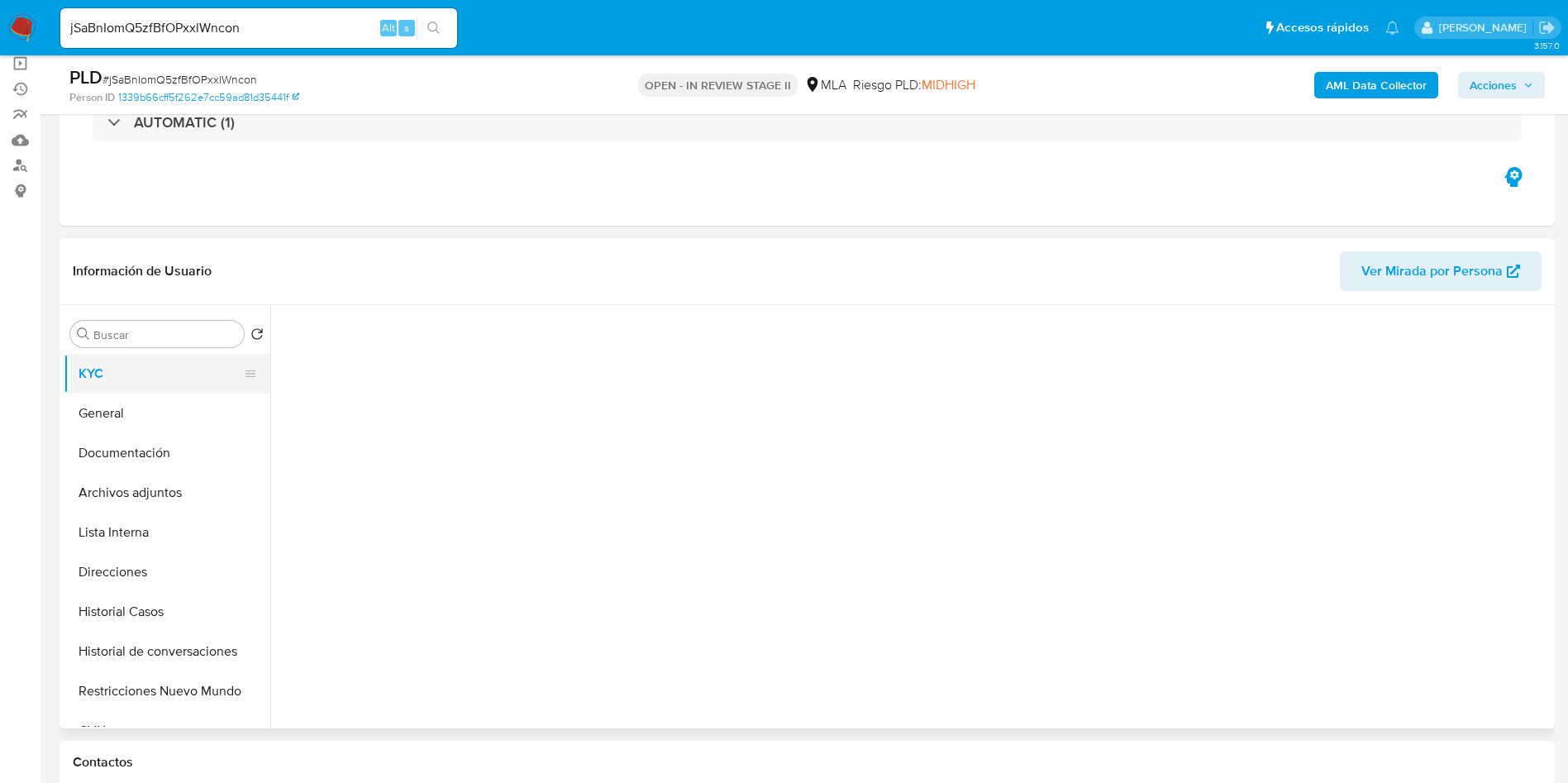
click at [128, 373] on button "KYC" at bounding box center [160, 373] width 193 height 39
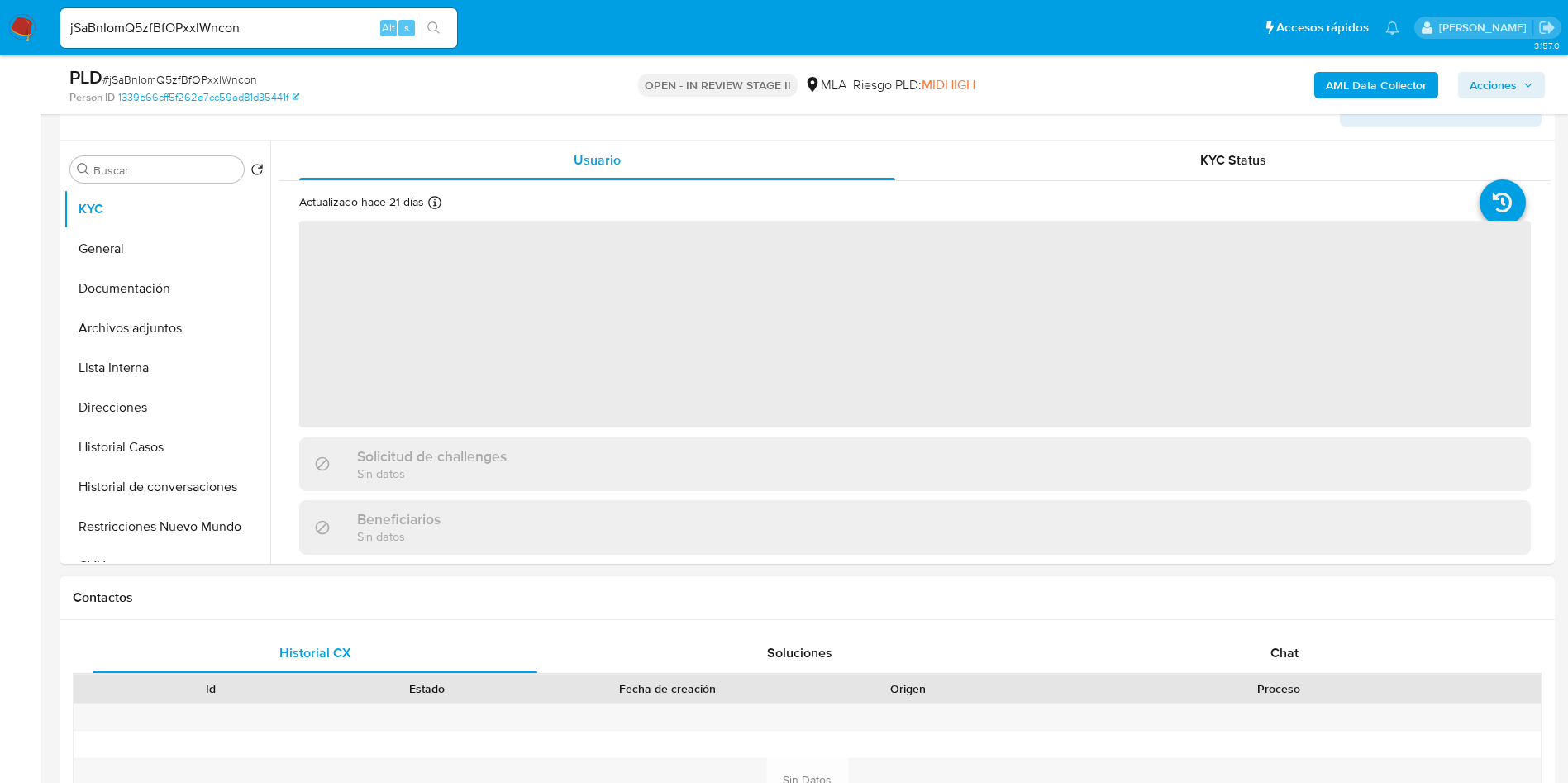
scroll to position [496, 0]
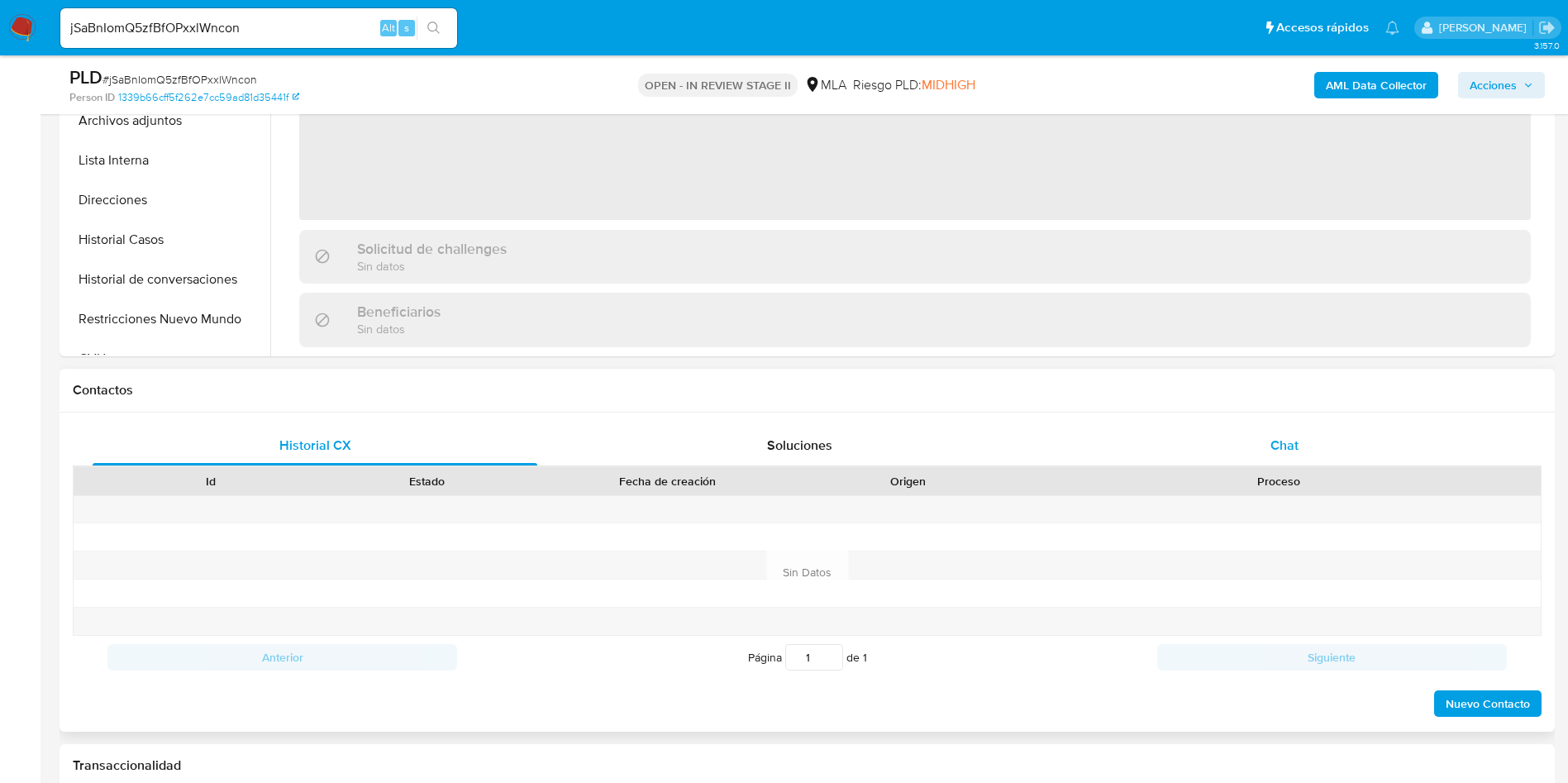
click at [1338, 426] on div "Chat" at bounding box center [1285, 446] width 445 height 39
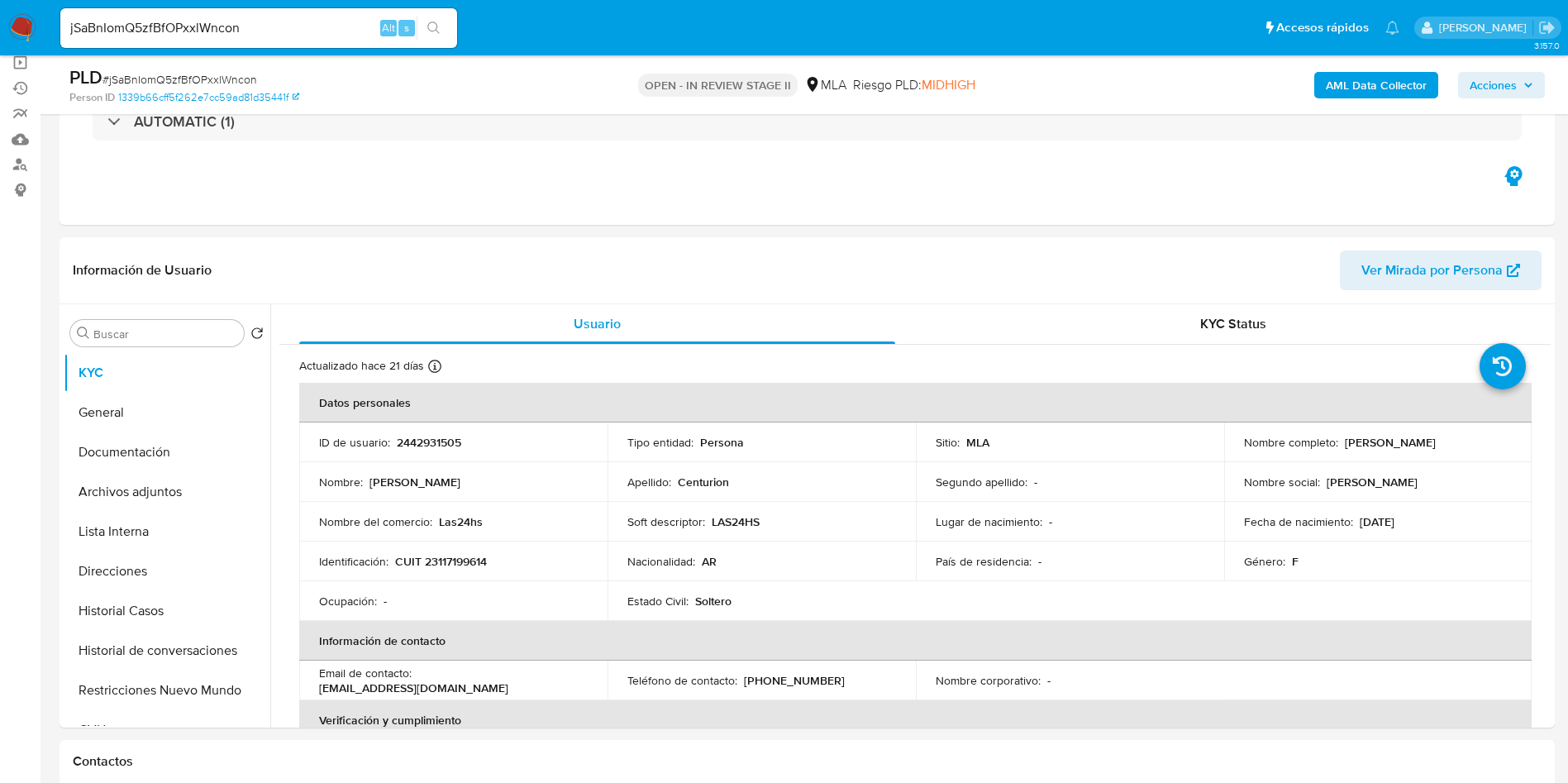
scroll to position [124, 0]
click at [434, 442] on p "2442931505" at bounding box center [428, 442] width 64 height 15
copy p "2442931505"
drag, startPoint x: 129, startPoint y: 508, endPoint x: 131, endPoint y: 498, distance: 10.2
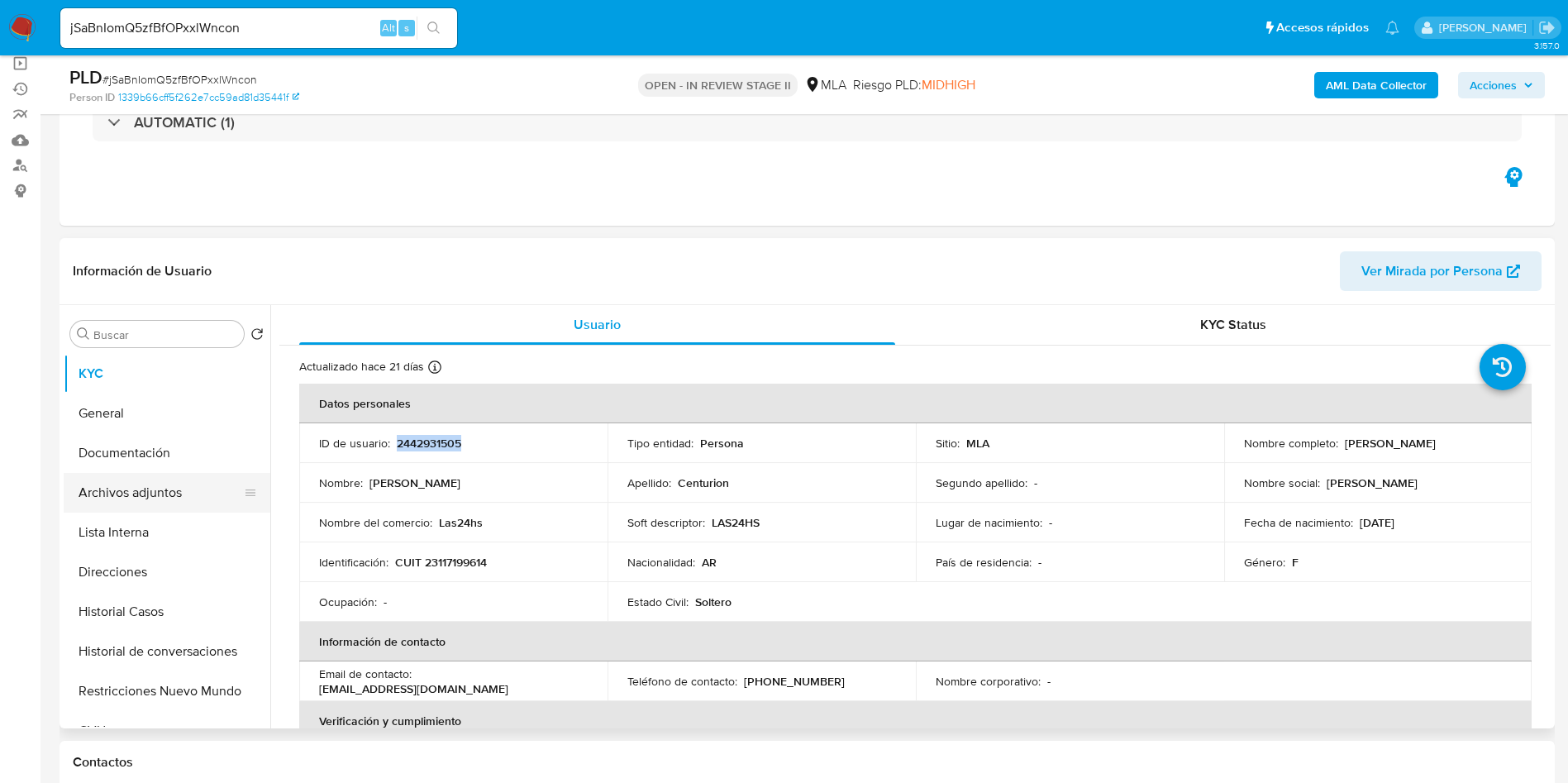
click at [129, 508] on button "Archivos adjuntos" at bounding box center [160, 493] width 193 height 39
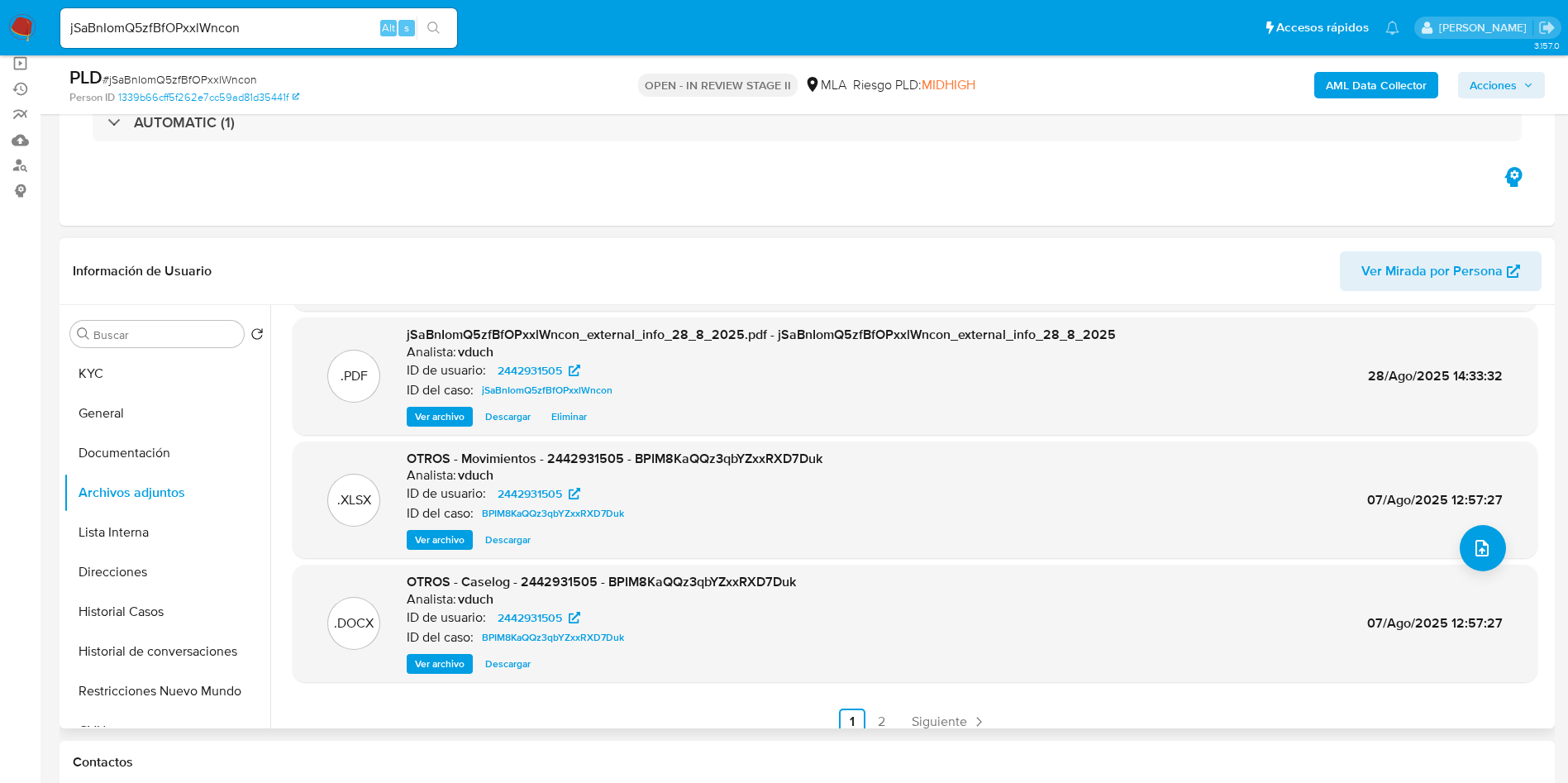
click at [459, 666] on span "Ver archivo" at bounding box center [440, 664] width 50 height 16
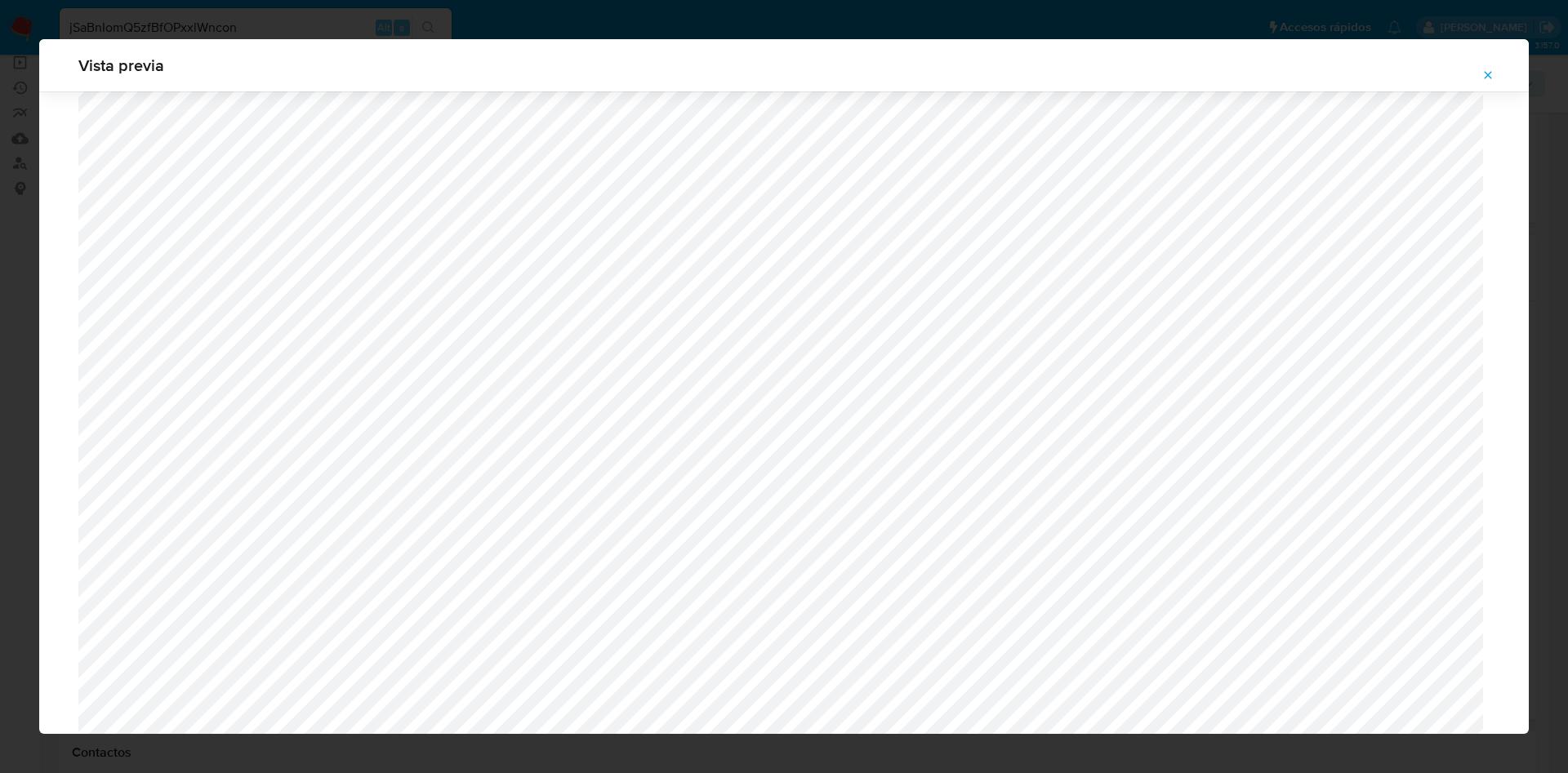
scroll to position [1069, 0]
click at [1480, 70] on button "Attachment preview" at bounding box center [1487, 75] width 36 height 26
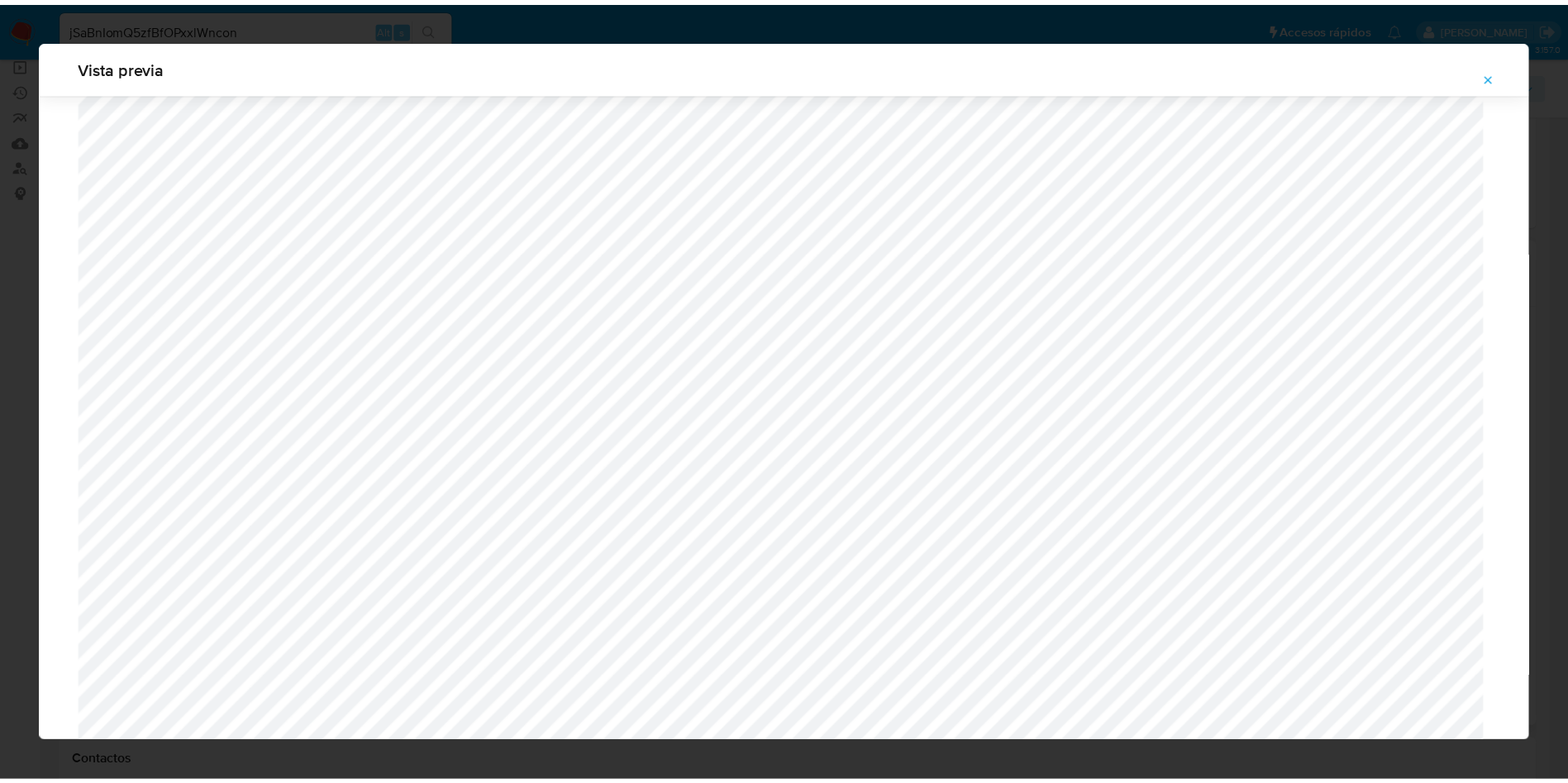
scroll to position [0, 0]
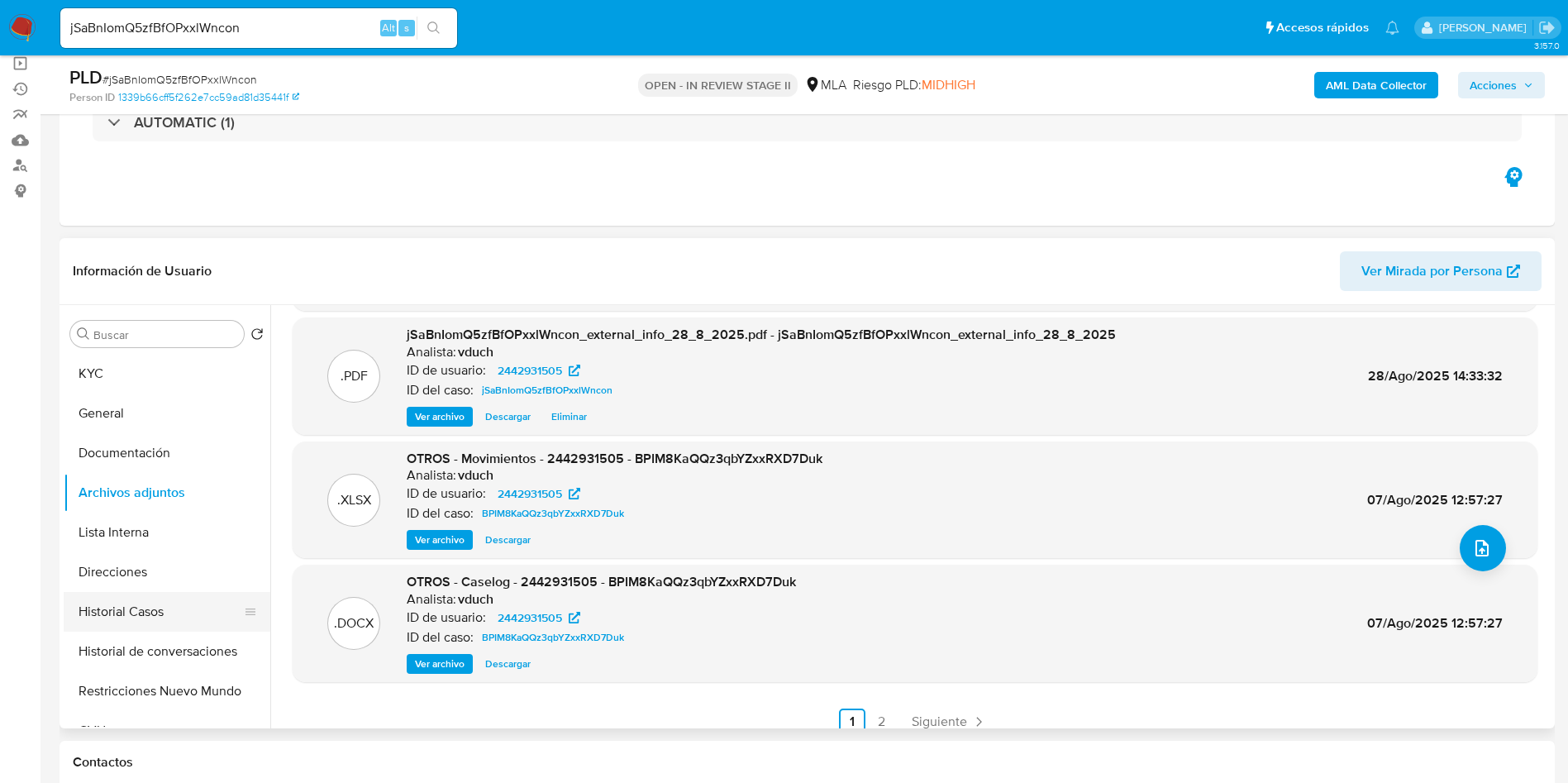
click at [130, 611] on button "Historial Casos" at bounding box center [160, 611] width 193 height 39
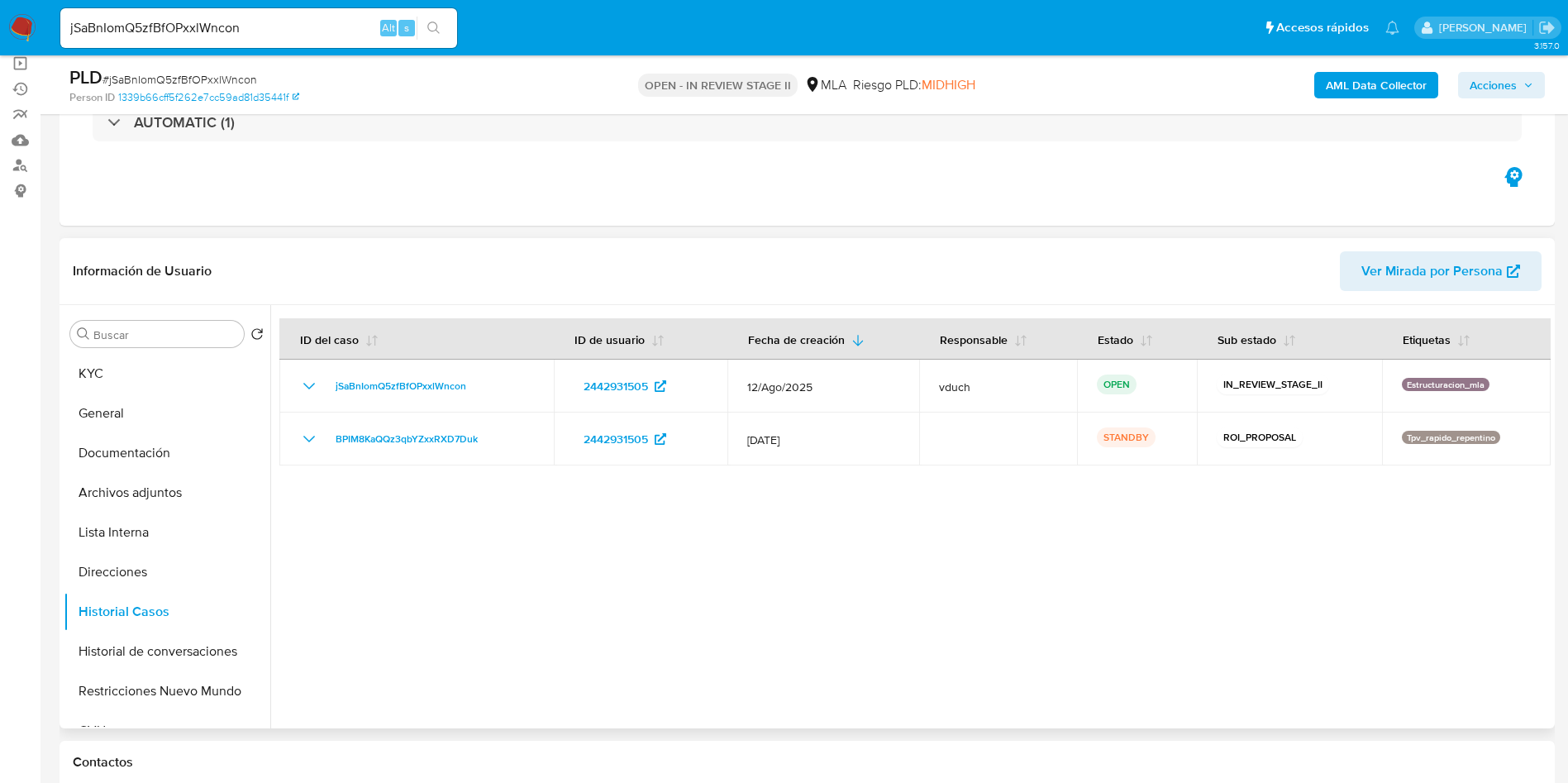
click at [748, 605] on div at bounding box center [910, 516] width 1280 height 423
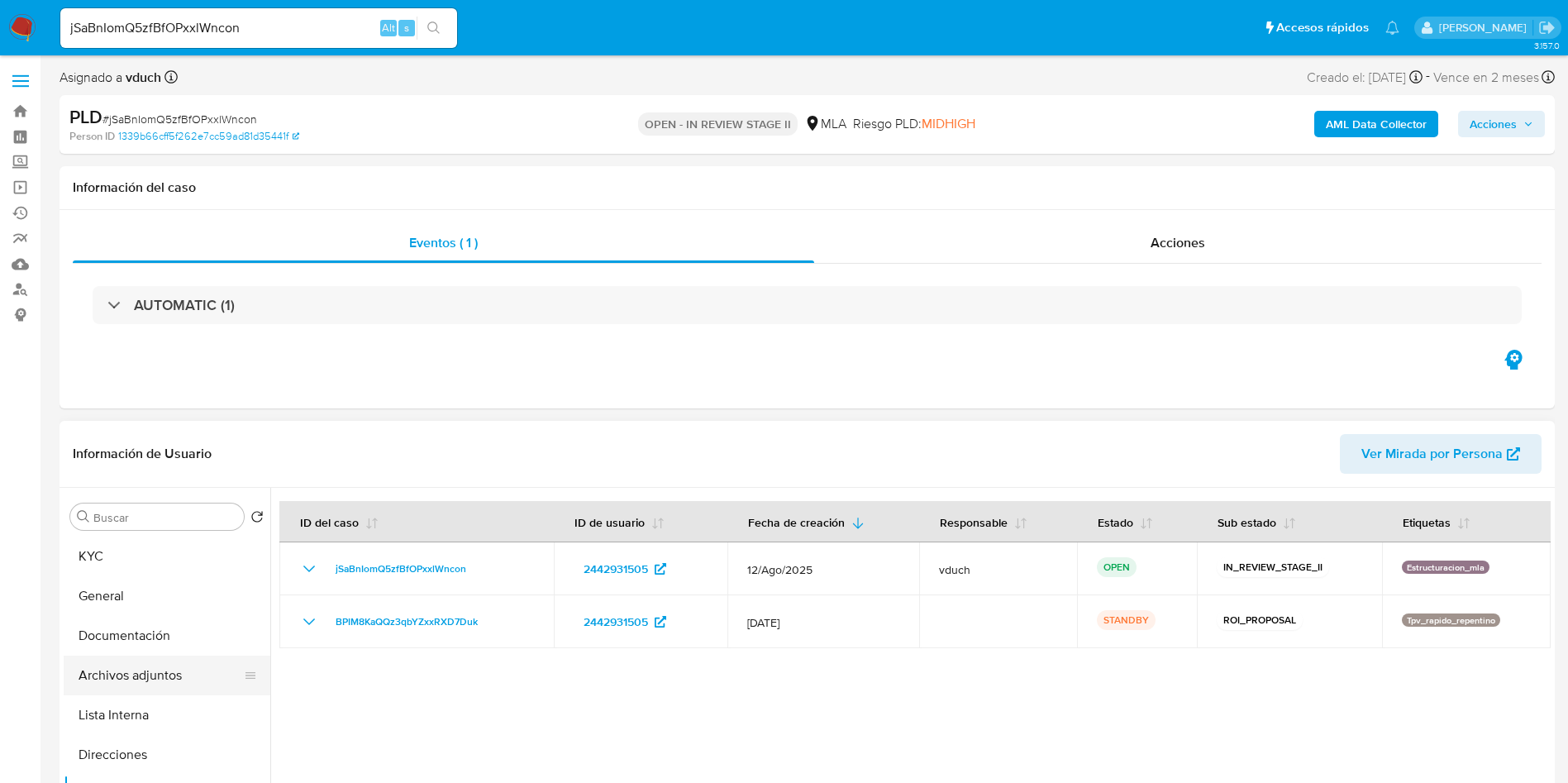
drag, startPoint x: 183, startPoint y: 674, endPoint x: 187, endPoint y: 657, distance: 17.5
click at [183, 674] on button "Archivos adjuntos" at bounding box center [160, 676] width 193 height 39
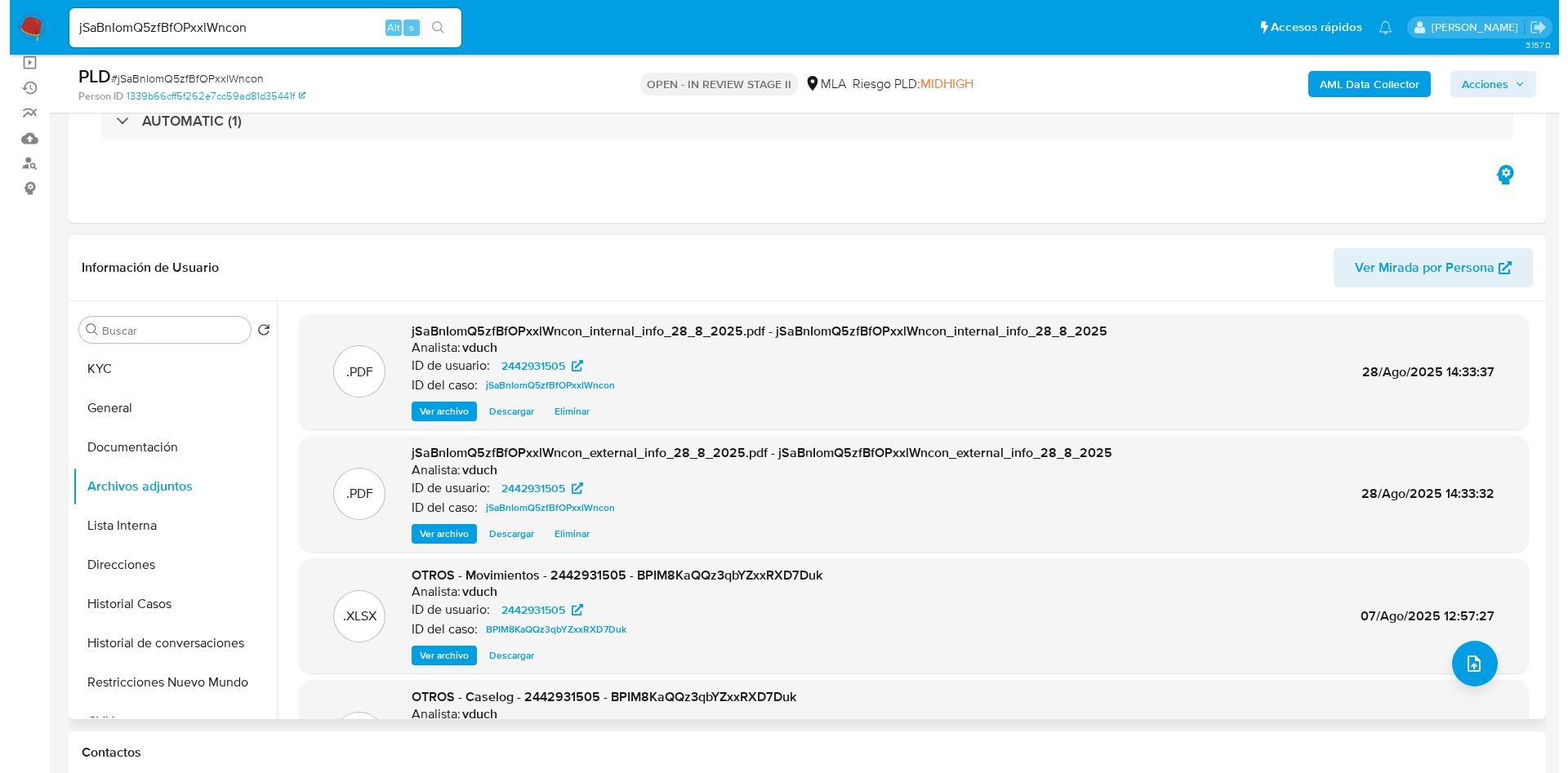
scroll to position [122, 0]
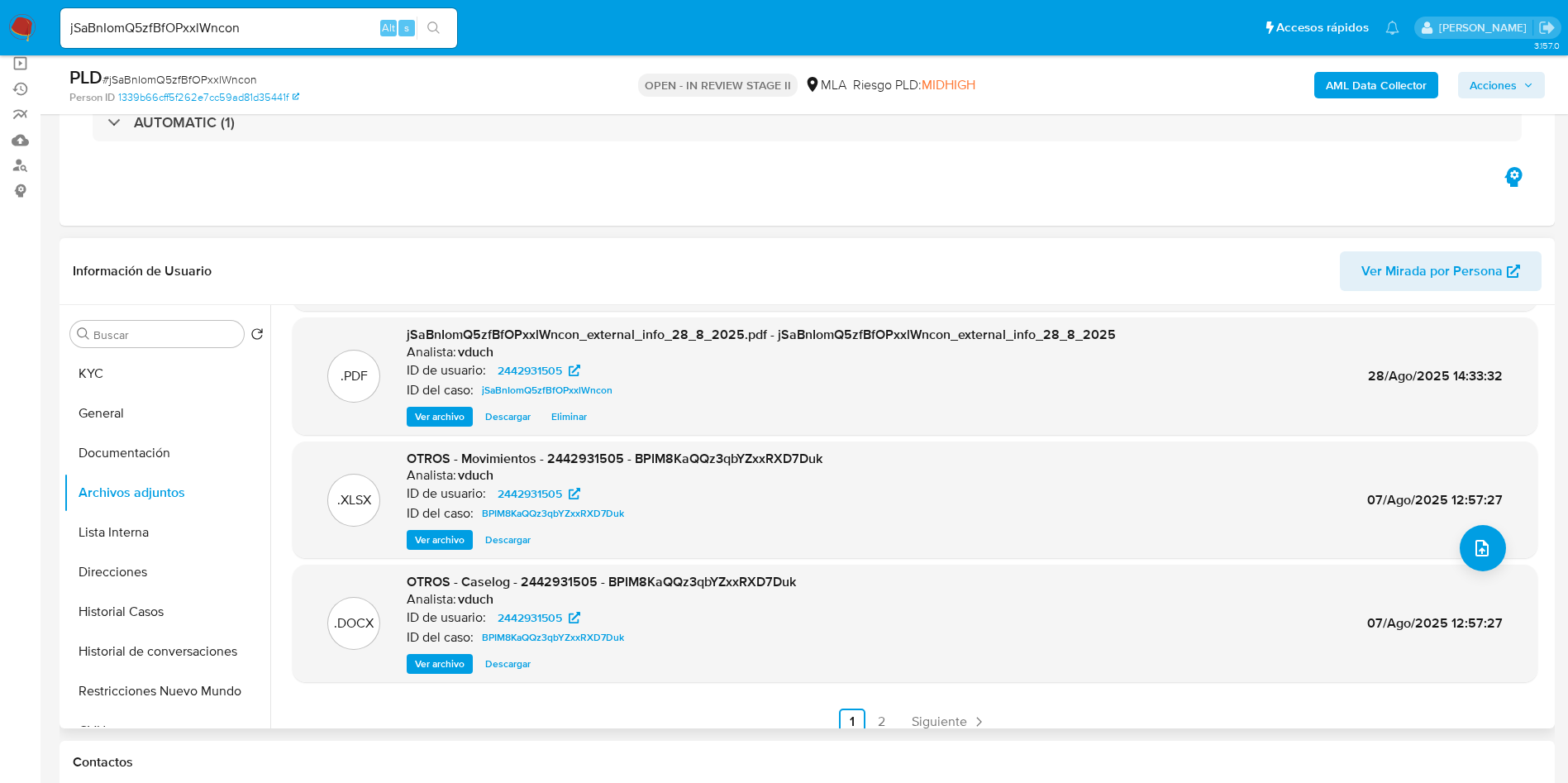
click at [443, 672] on span "Ver archivo" at bounding box center [440, 664] width 50 height 16
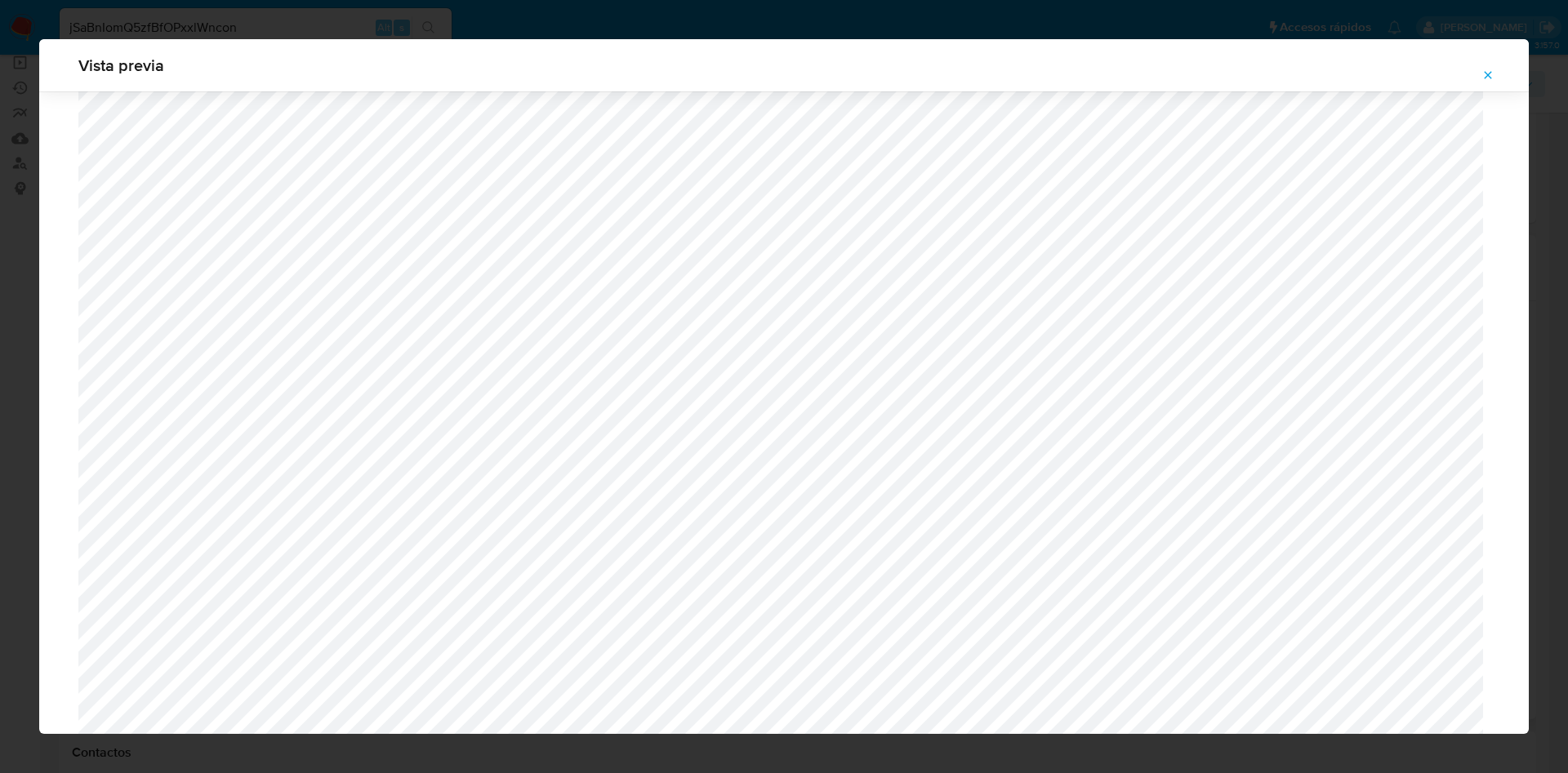
scroll to position [1069, 0]
click at [1487, 72] on icon "Attachment preview" at bounding box center [1487, 75] width 13 height 13
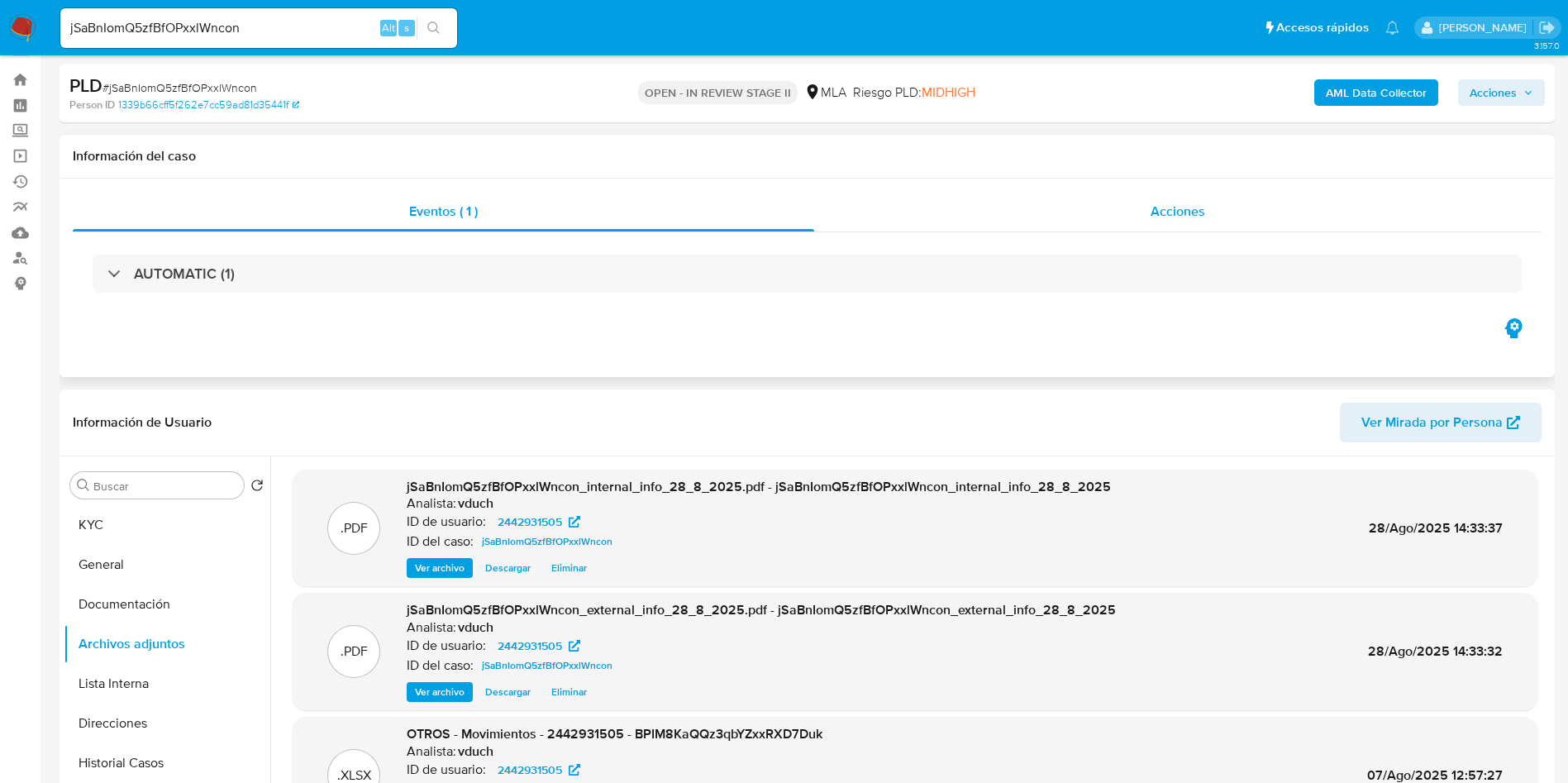
scroll to position [124, 0]
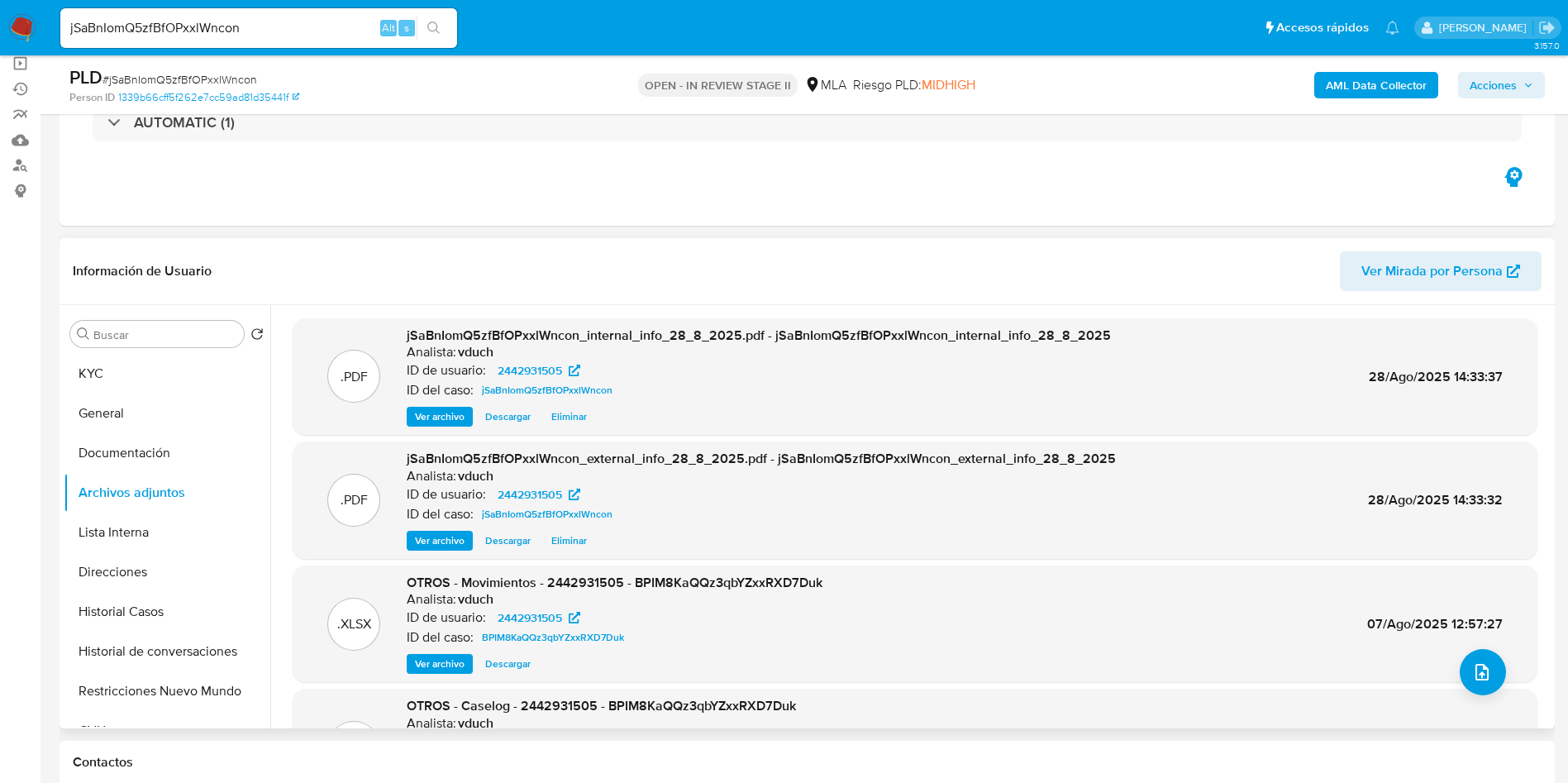
click at [735, 504] on div "ID del caso: jSaBnIomQ5zfBfOPxxlWncon" at bounding box center [762, 513] width 709 height 20
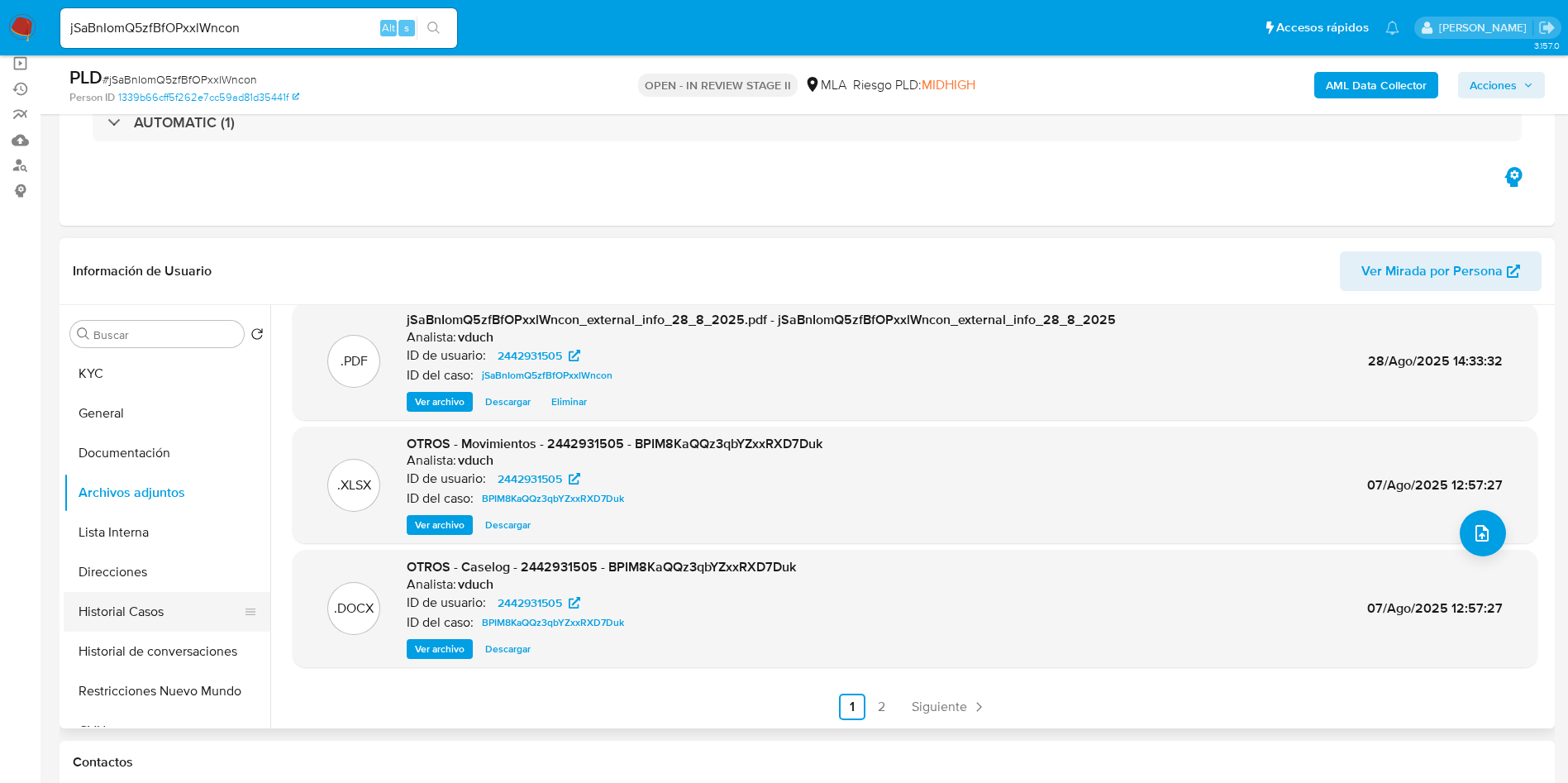
click at [185, 621] on button "Historial Casos" at bounding box center [160, 611] width 193 height 39
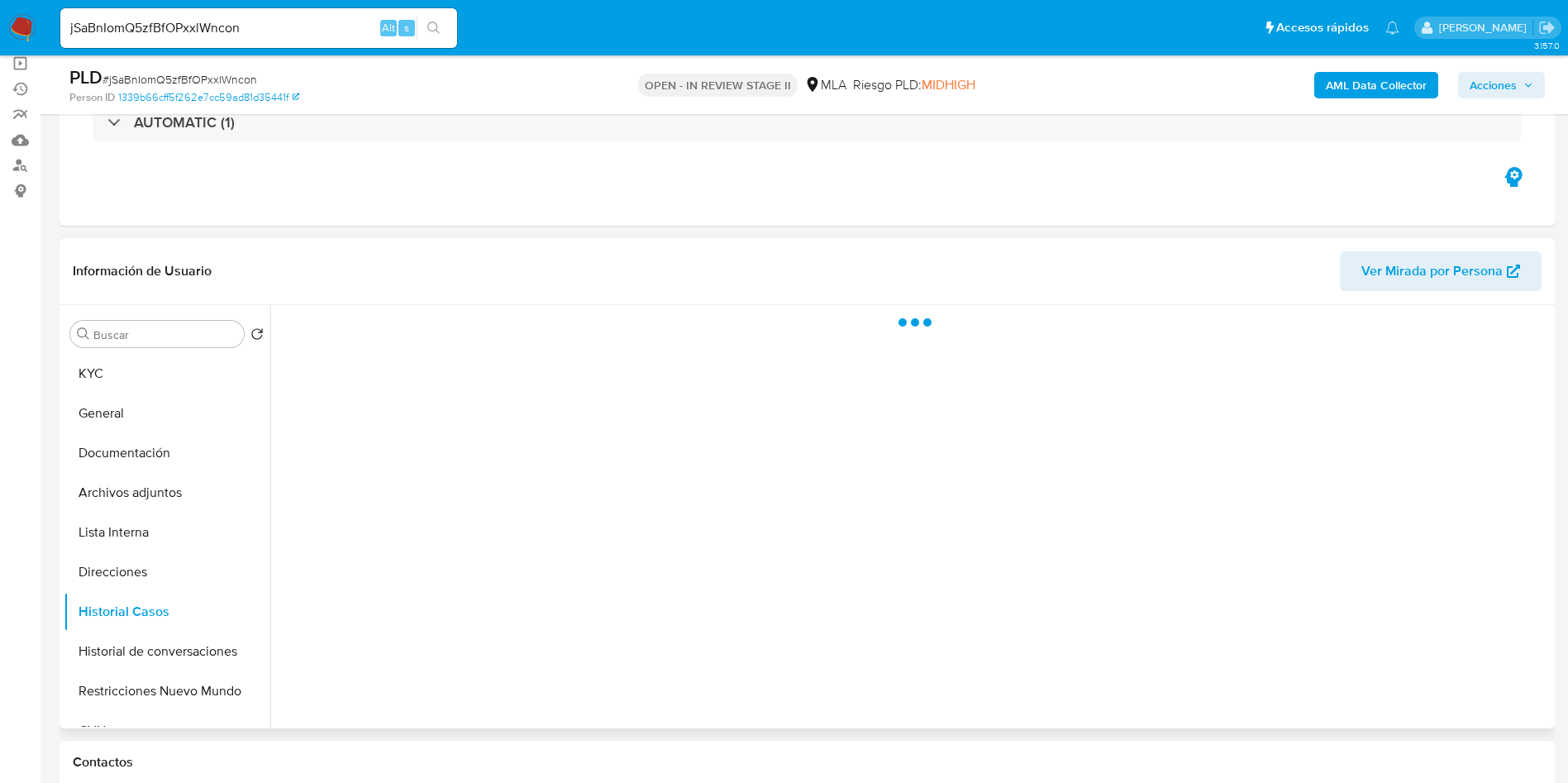
scroll to position [0, 0]
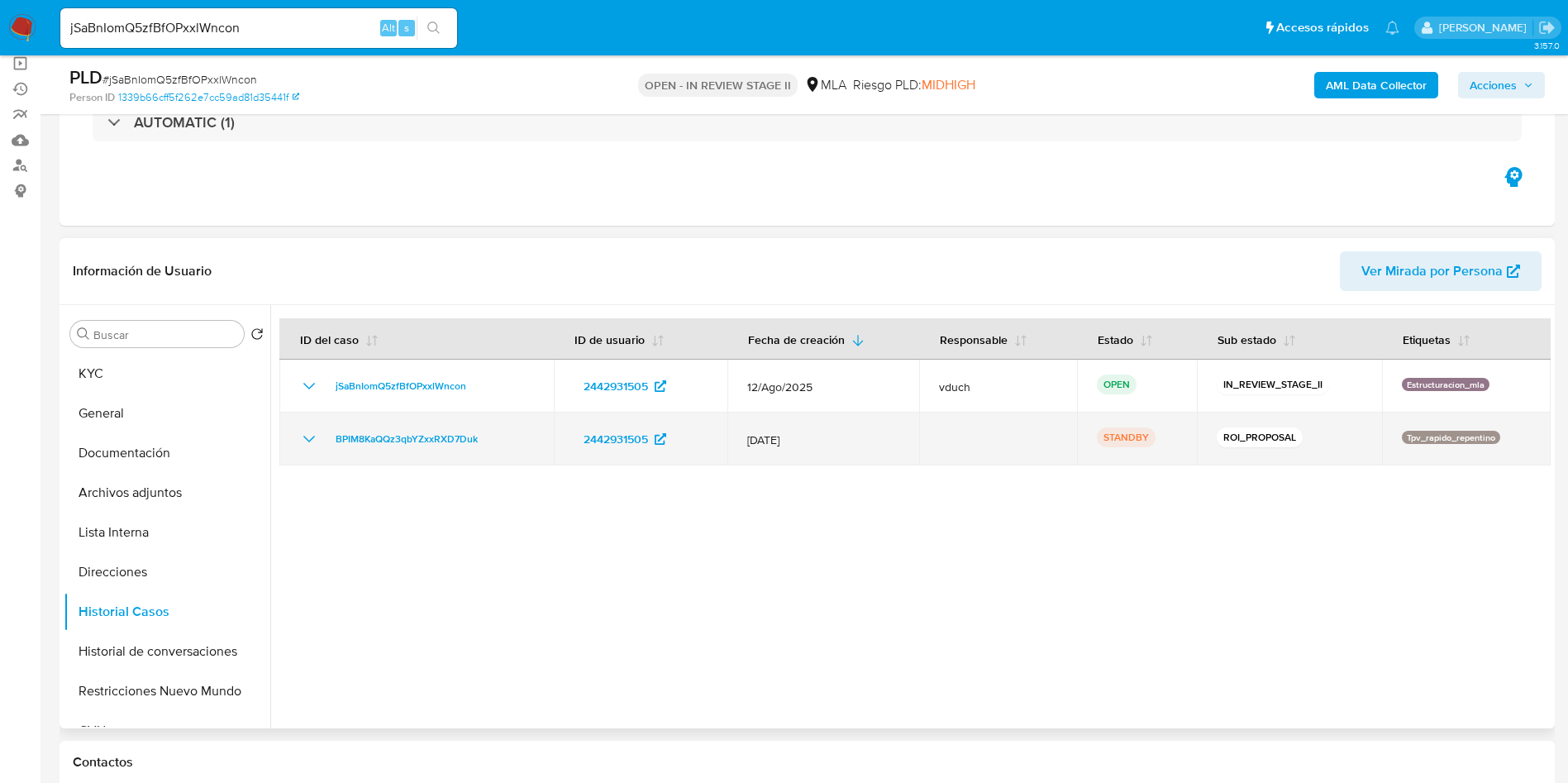
drag, startPoint x: 511, startPoint y: 435, endPoint x: 313, endPoint y: 446, distance: 198.3
click at [313, 446] on div "BPIM8KaQQz3qbYZxxRXD7Duk" at bounding box center [416, 439] width 234 height 20
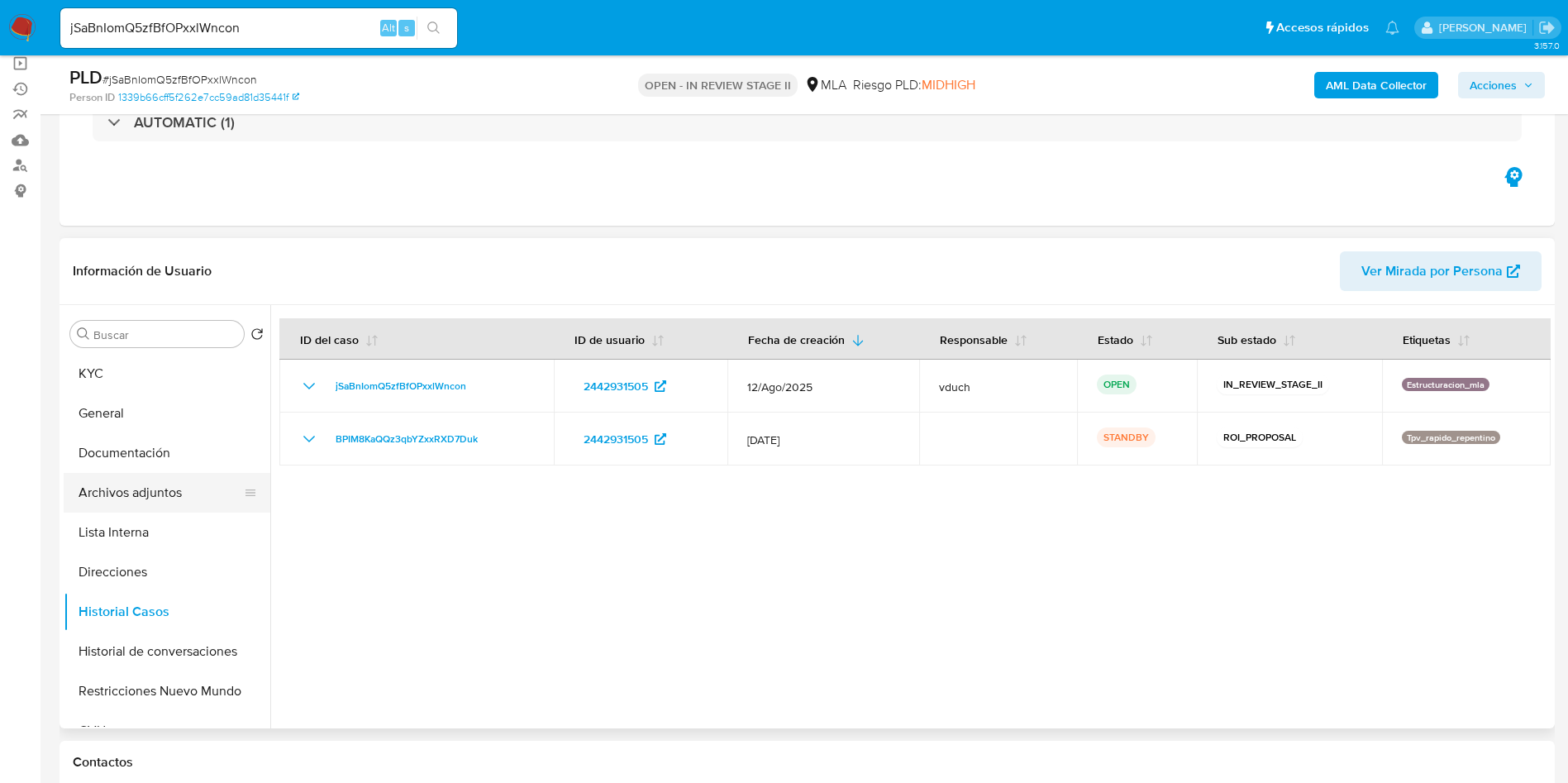
click at [170, 500] on button "Archivos adjuntos" at bounding box center [160, 493] width 193 height 39
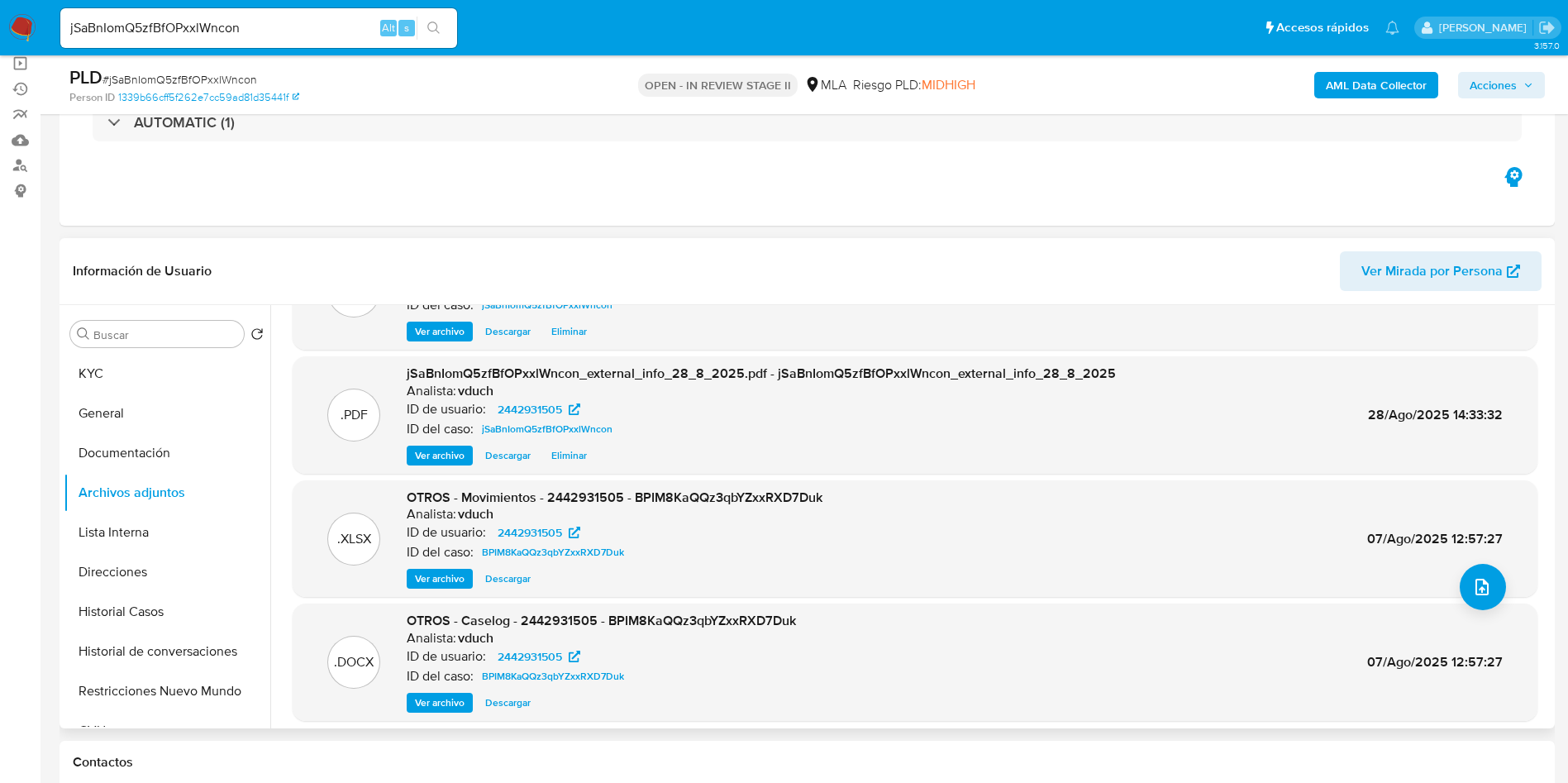
scroll to position [139, 0]
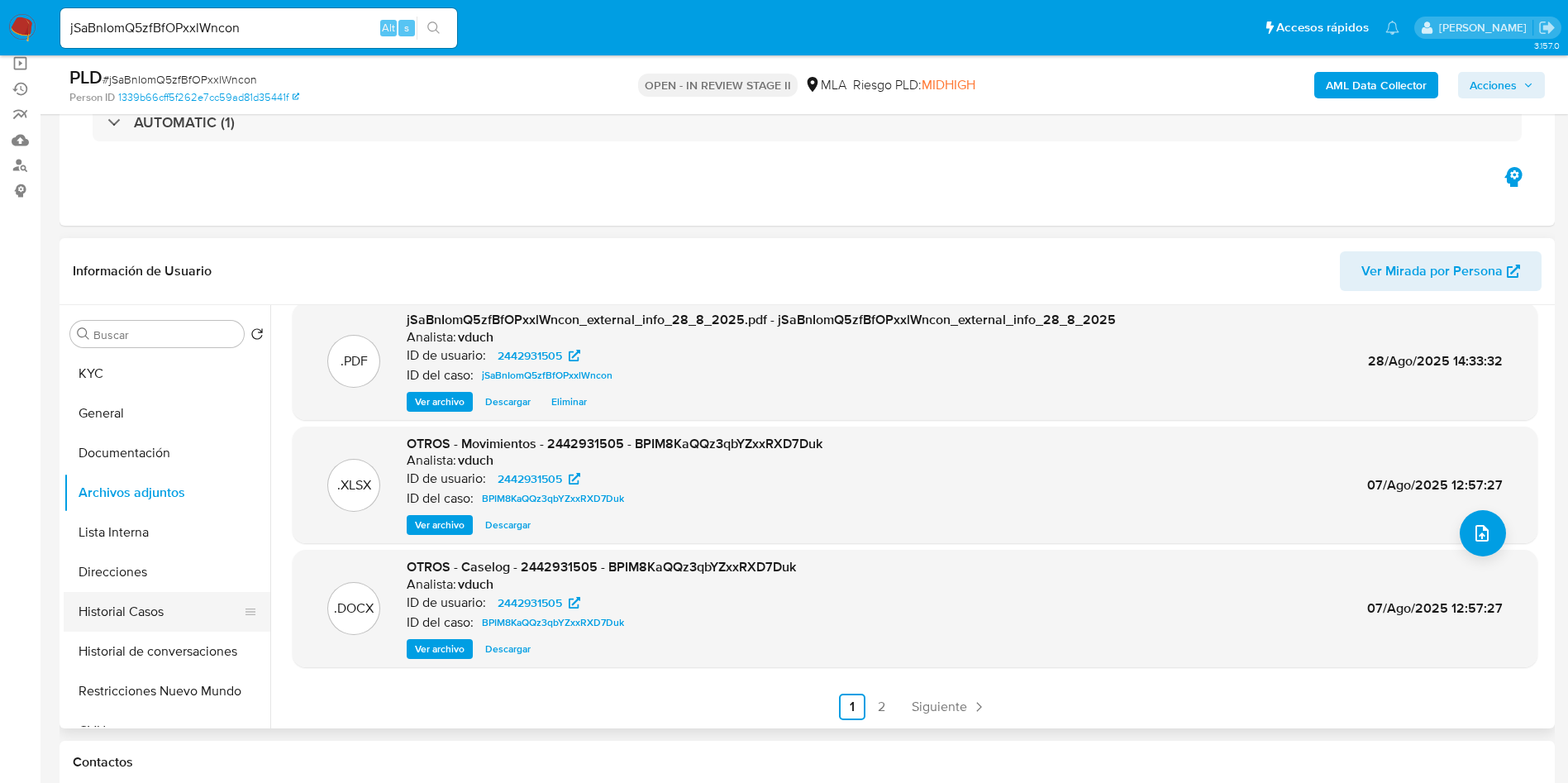
click at [167, 616] on button "Historial Casos" at bounding box center [160, 611] width 193 height 39
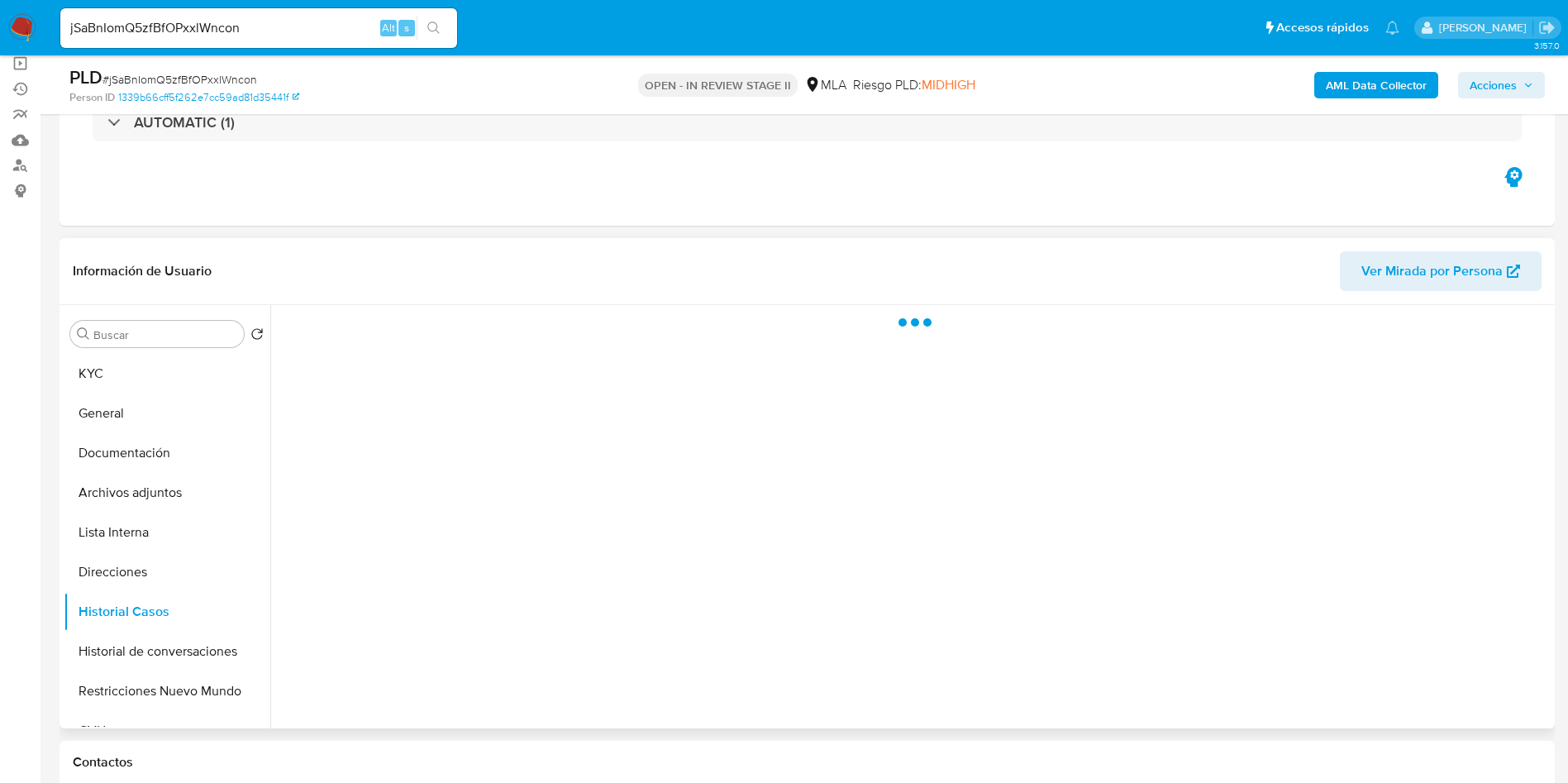
scroll to position [0, 0]
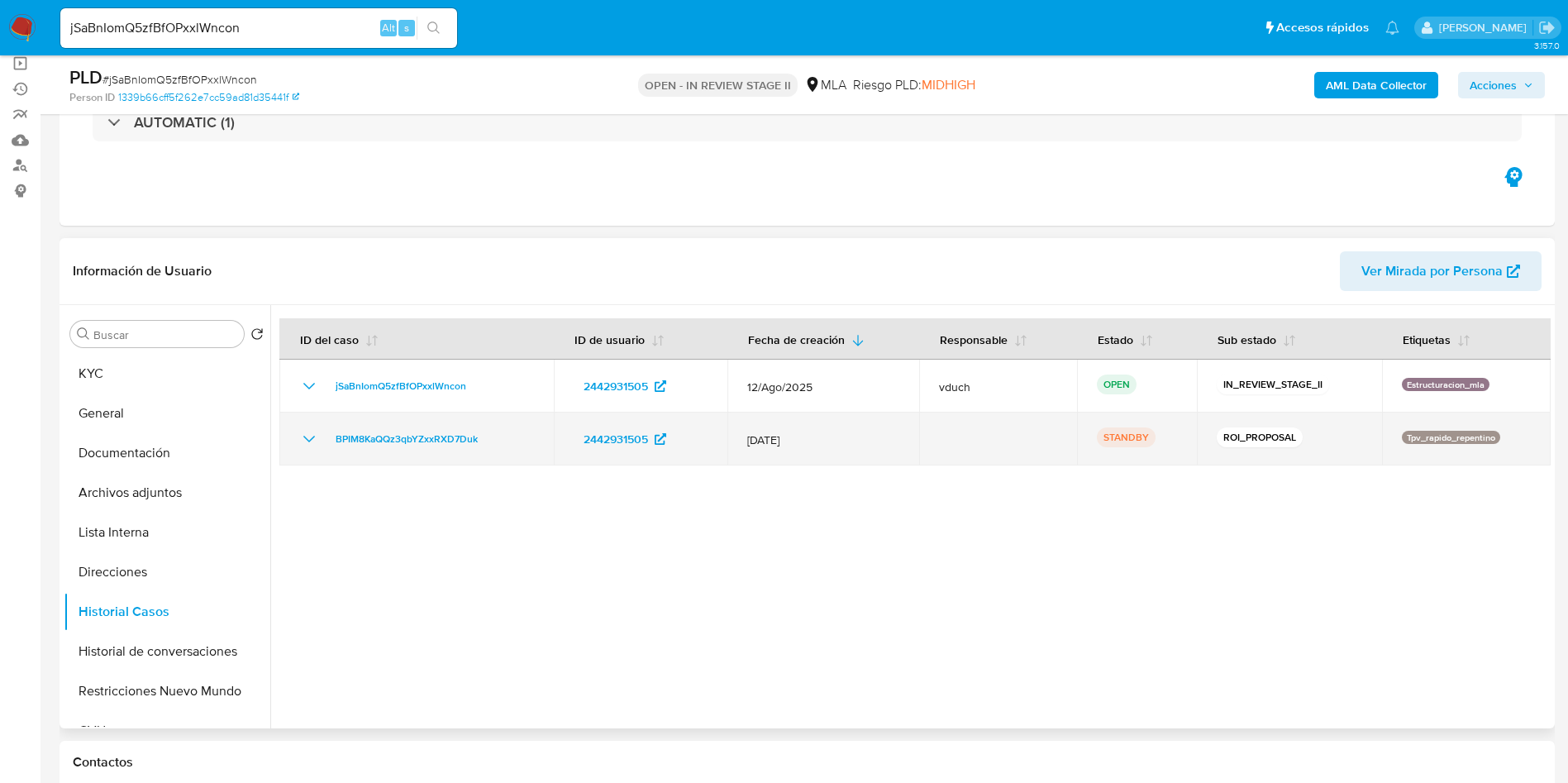
drag, startPoint x: 500, startPoint y: 440, endPoint x: 321, endPoint y: 460, distance: 180.1
click at [321, 460] on td "BPIM8KaQQz3qbYZxxRXD7Duk" at bounding box center [416, 439] width 275 height 53
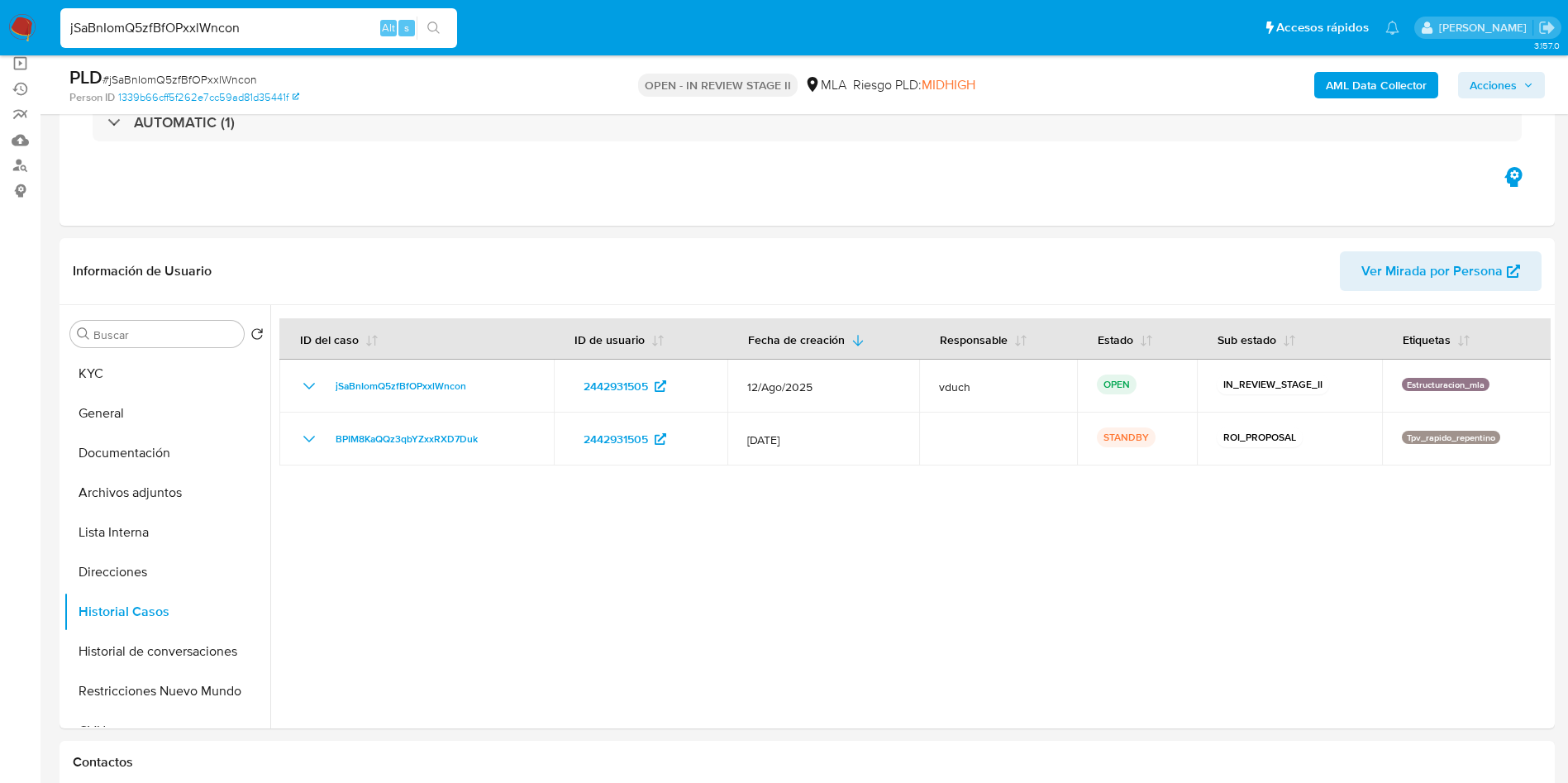
click at [282, 29] on input "jSaBnIomQ5zfBfOPxxlWncon" at bounding box center [258, 27] width 397 height 21
paste input "BPIM8KaQQz3qbYZxxRXD7Duk"
click at [455, 21] on input "BPIM8KaQQz3qbYZxxRXD7Duk" at bounding box center [258, 27] width 397 height 21
type input "BPIM8KaQQz3qbYZxxRXD7Duk"
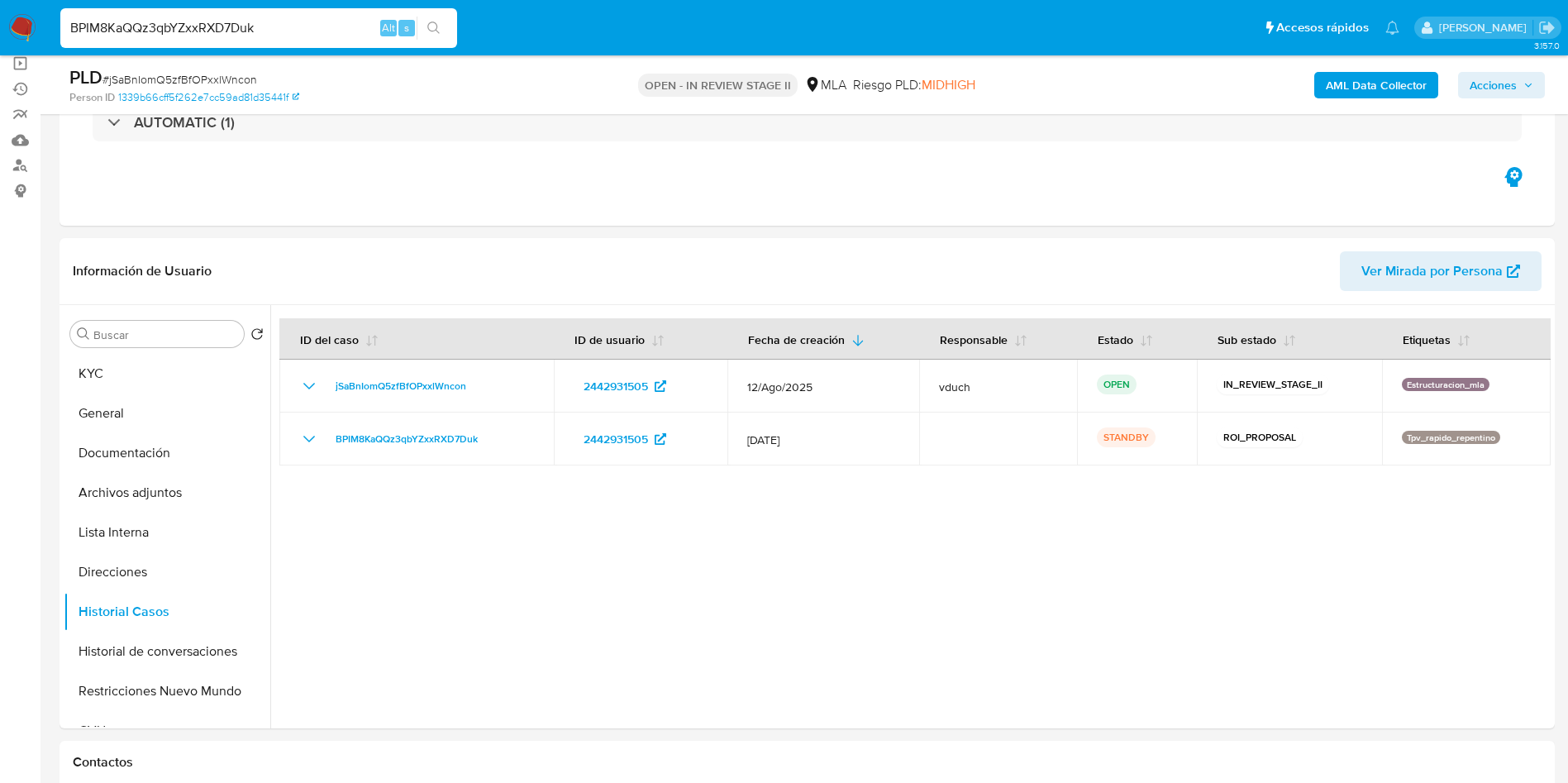
click at [441, 27] on icon "search-icon" at bounding box center [434, 27] width 13 height 13
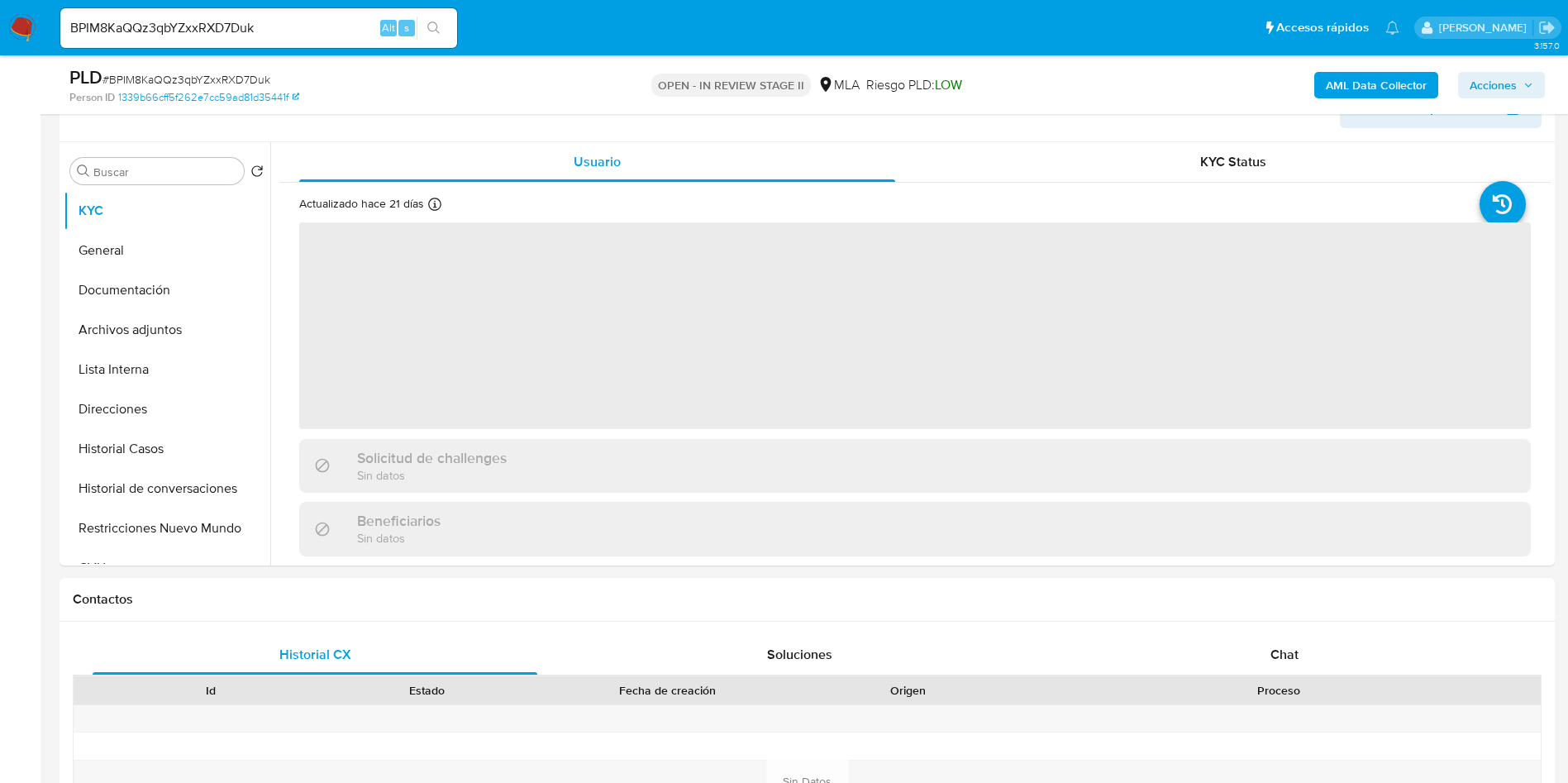
scroll to position [248, 0]
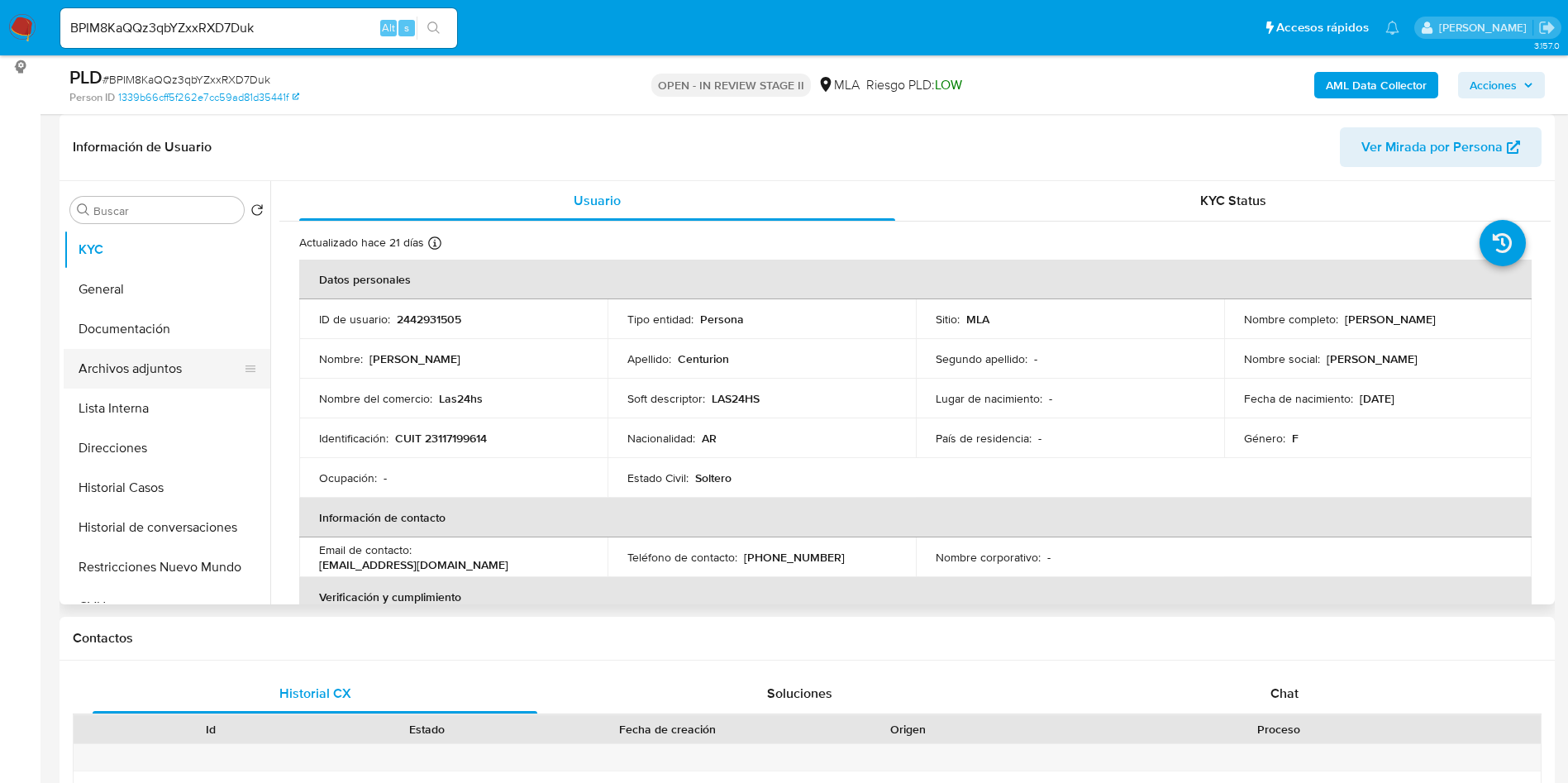
click at [159, 367] on button "Archivos adjuntos" at bounding box center [160, 368] width 193 height 39
select select "10"
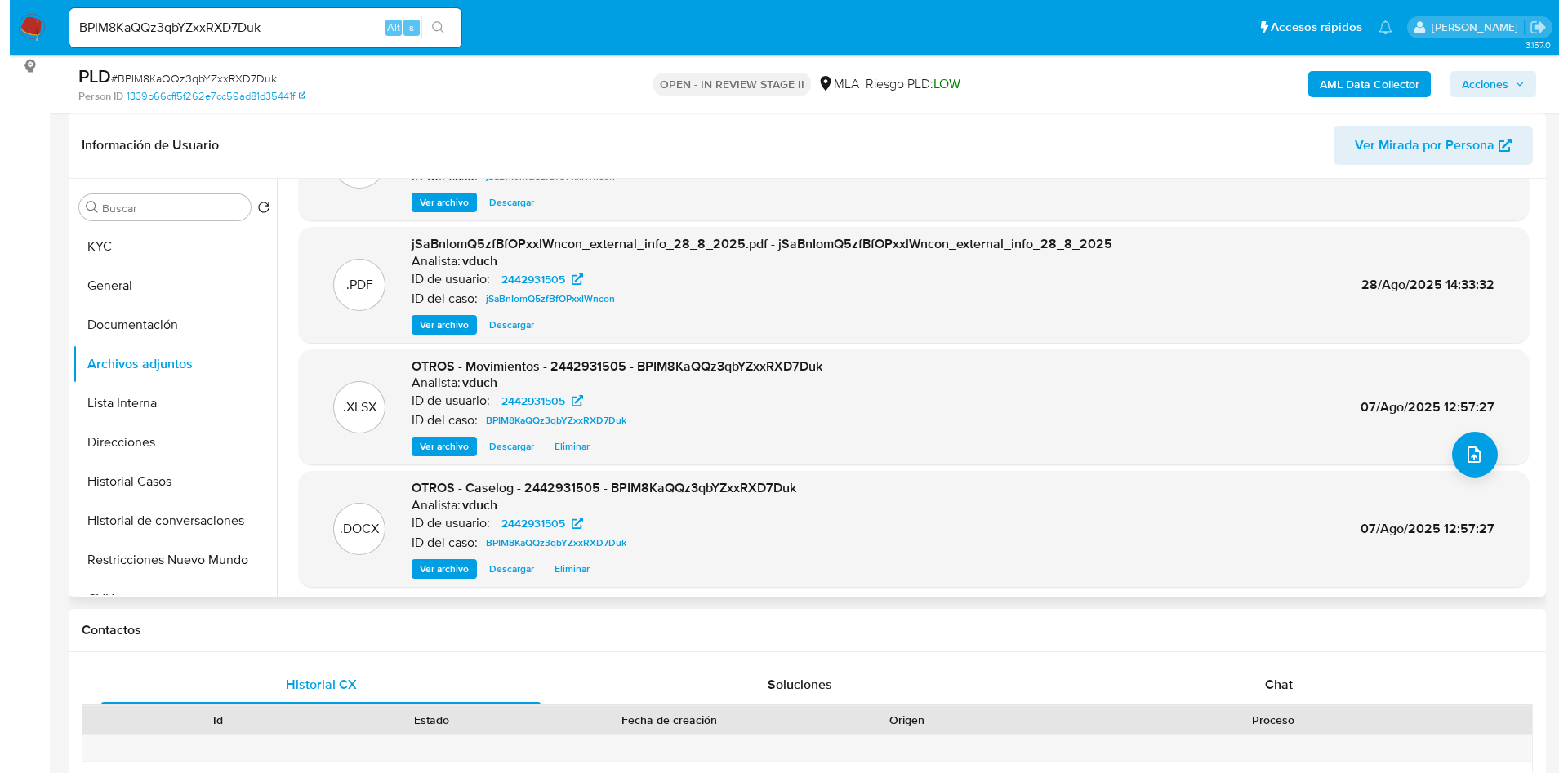
scroll to position [122, 0]
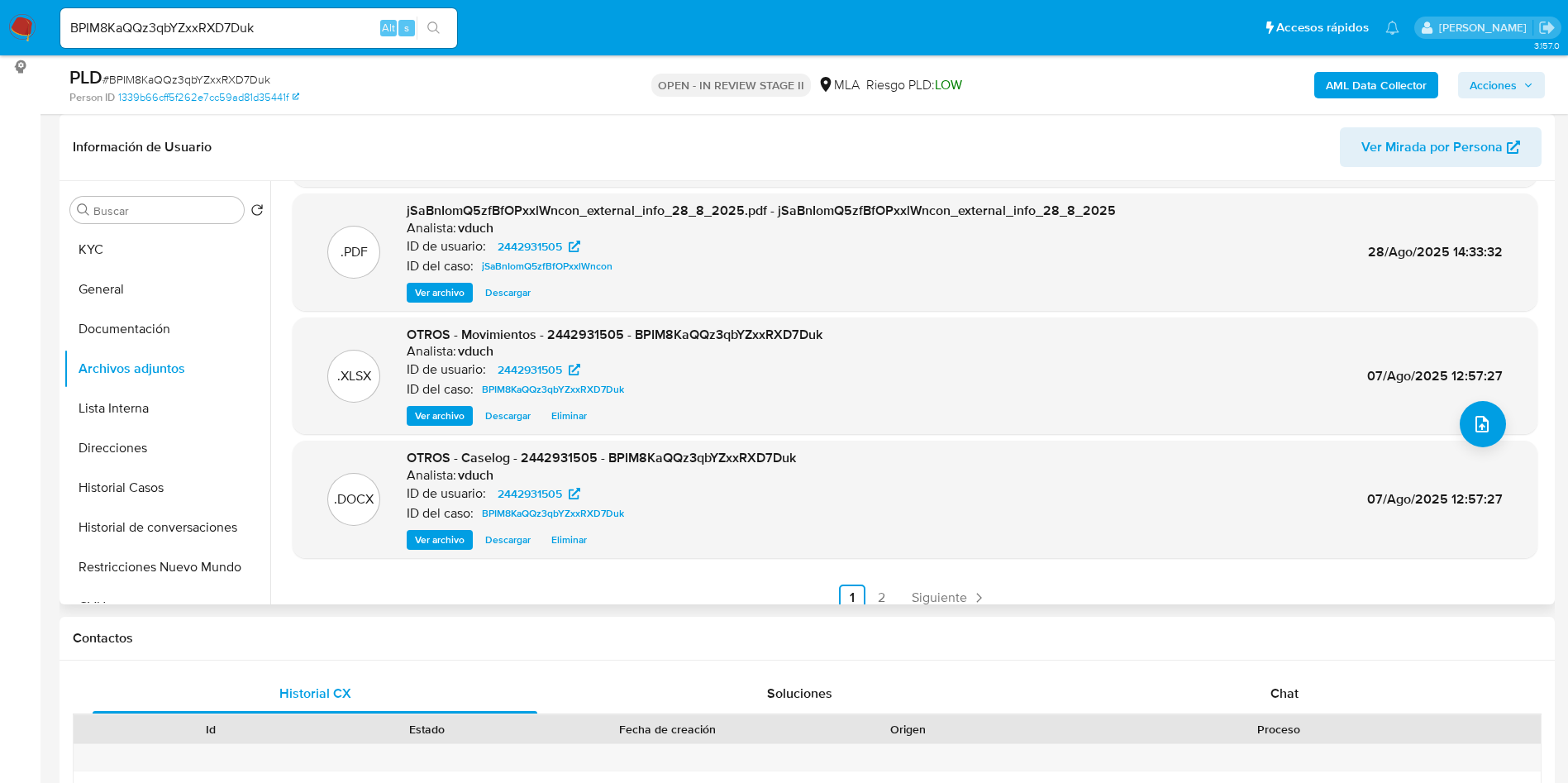
click at [573, 541] on span "Eliminar" at bounding box center [568, 539] width 35 height 16
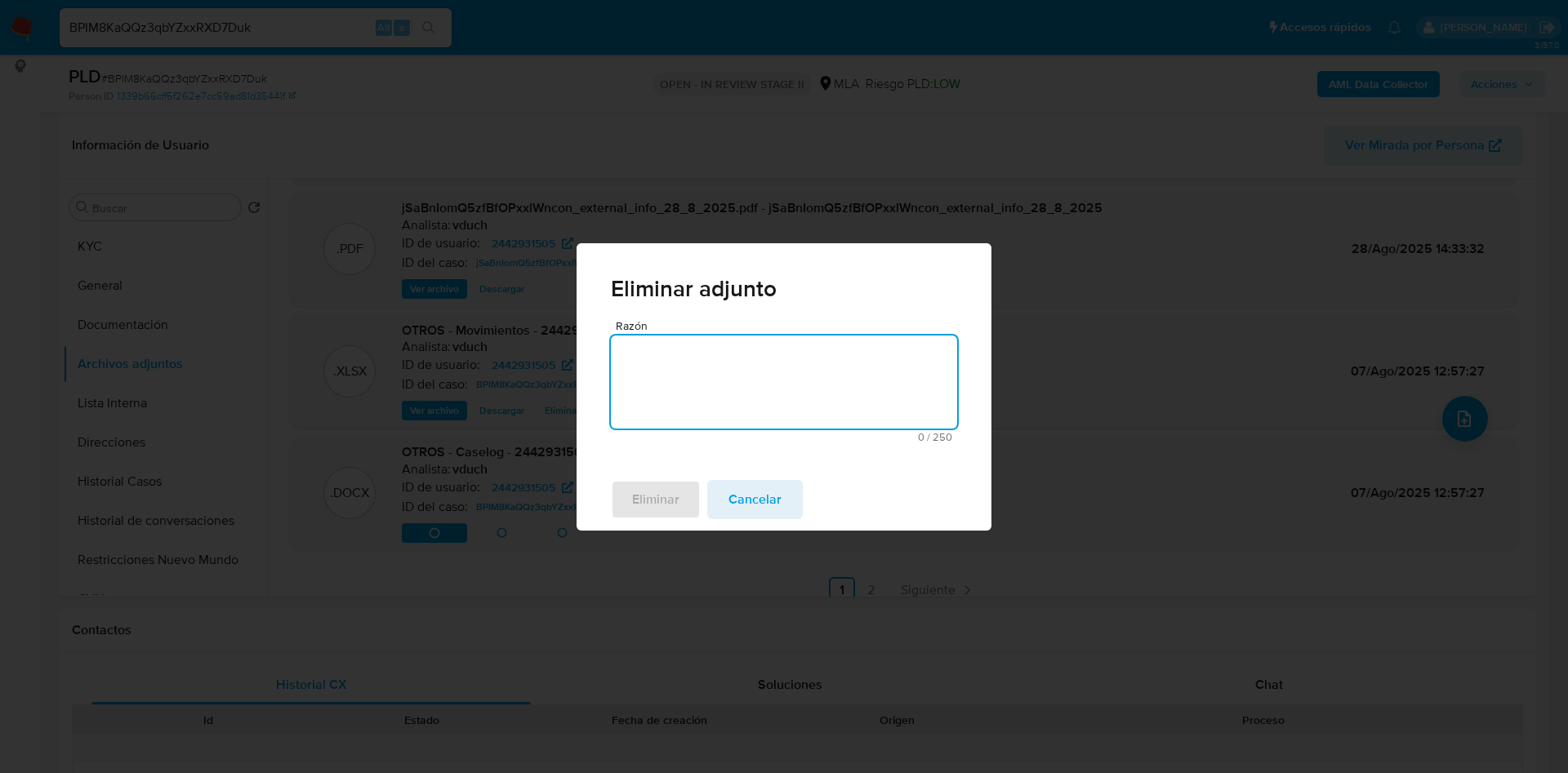
click at [681, 411] on textarea "Razón" at bounding box center [784, 382] width 346 height 93
type textarea "v2"
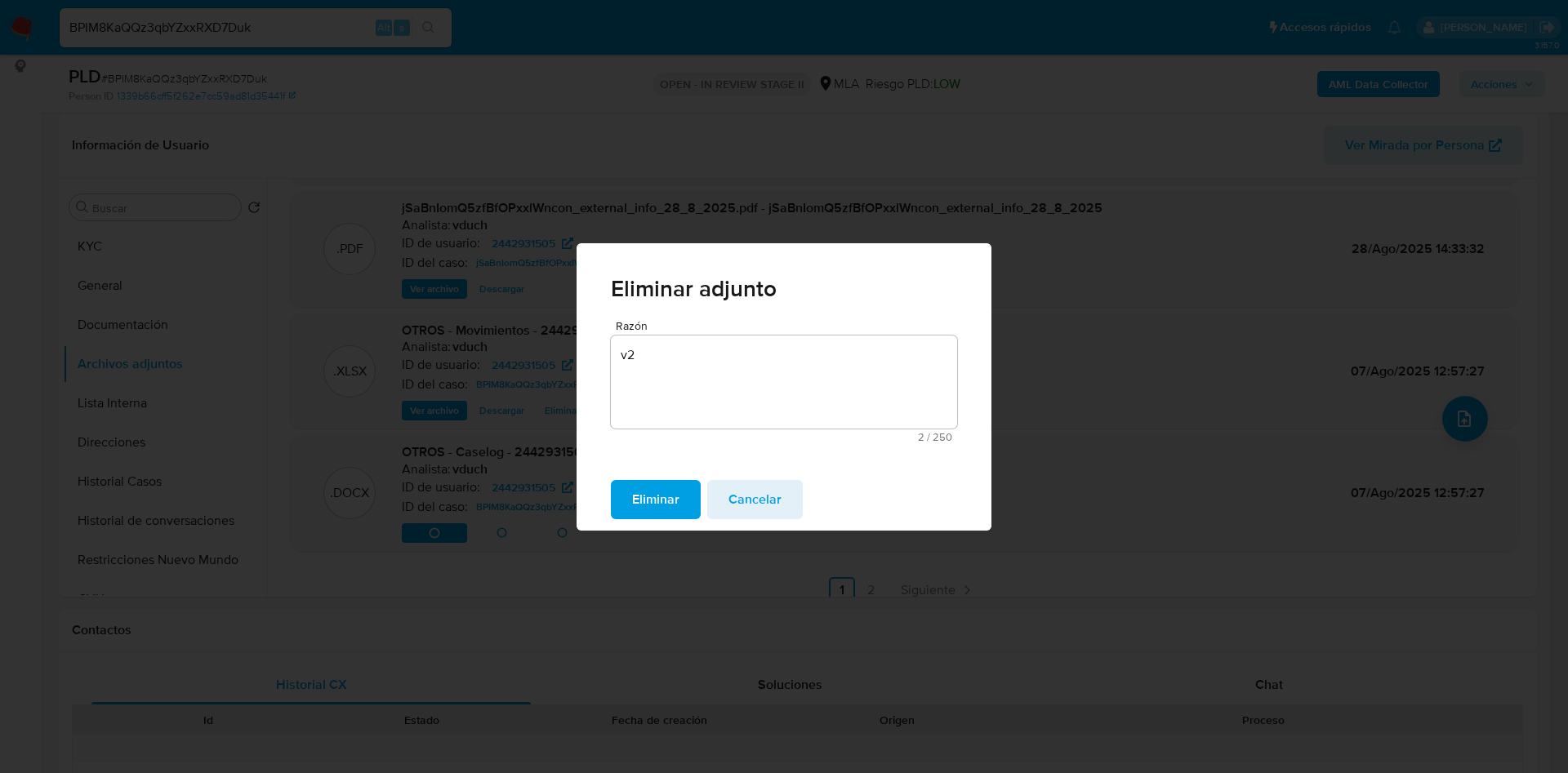
click at [641, 506] on span "Eliminar" at bounding box center [656, 499] width 47 height 36
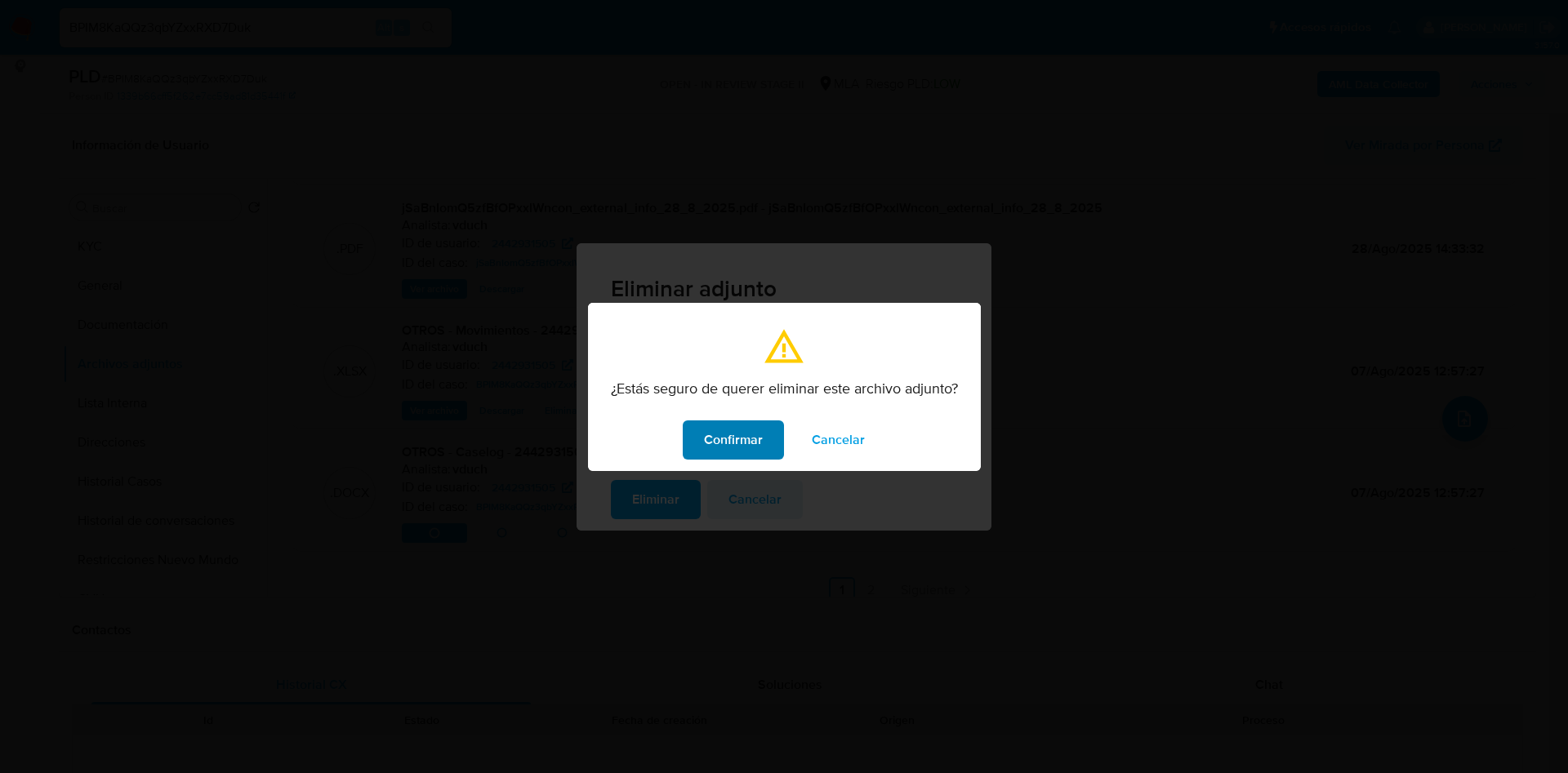
click at [739, 424] on span "Confirmar" at bounding box center [733, 440] width 59 height 36
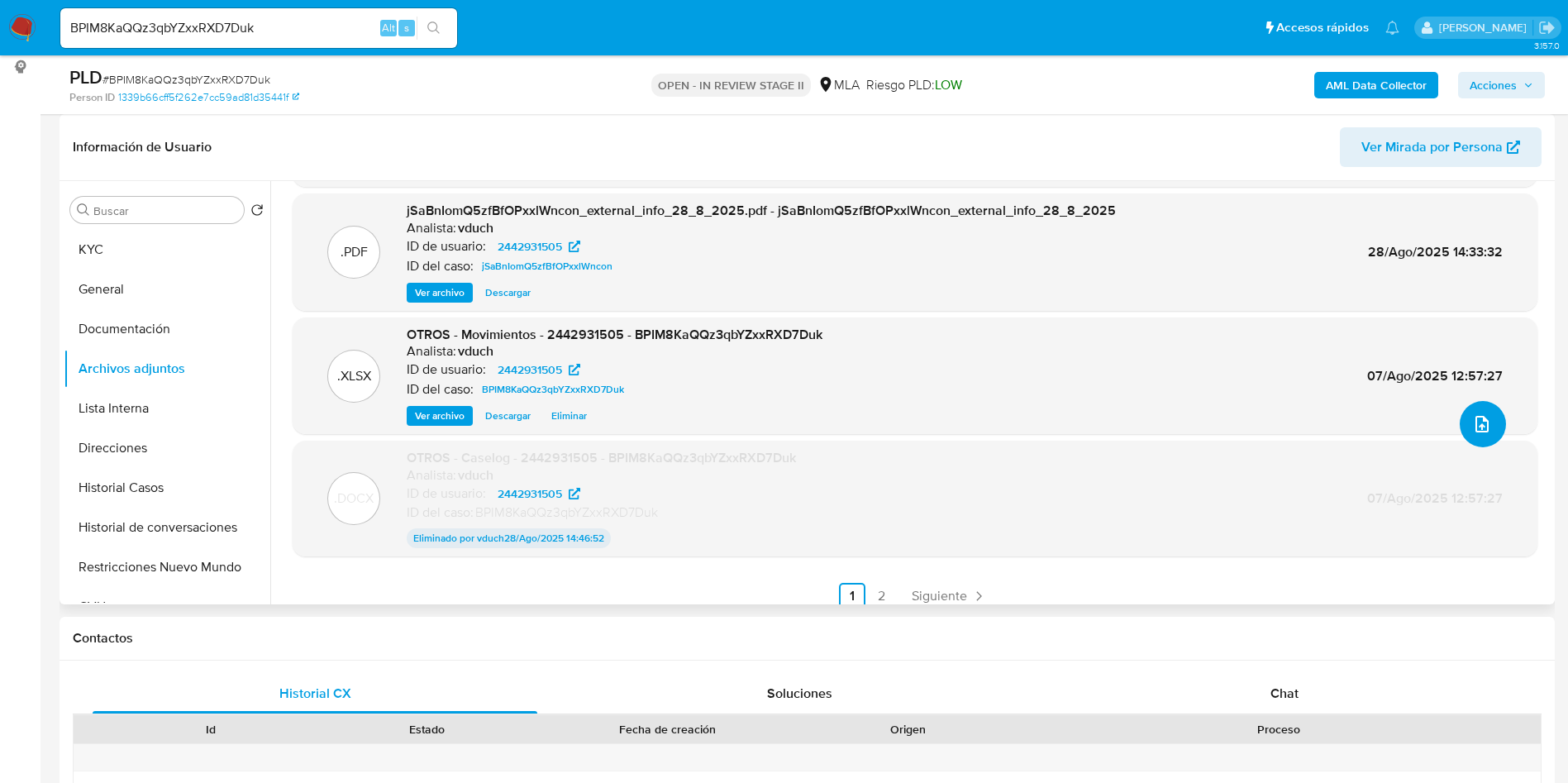
click at [1474, 439] on button "upload-file" at bounding box center [1483, 424] width 46 height 46
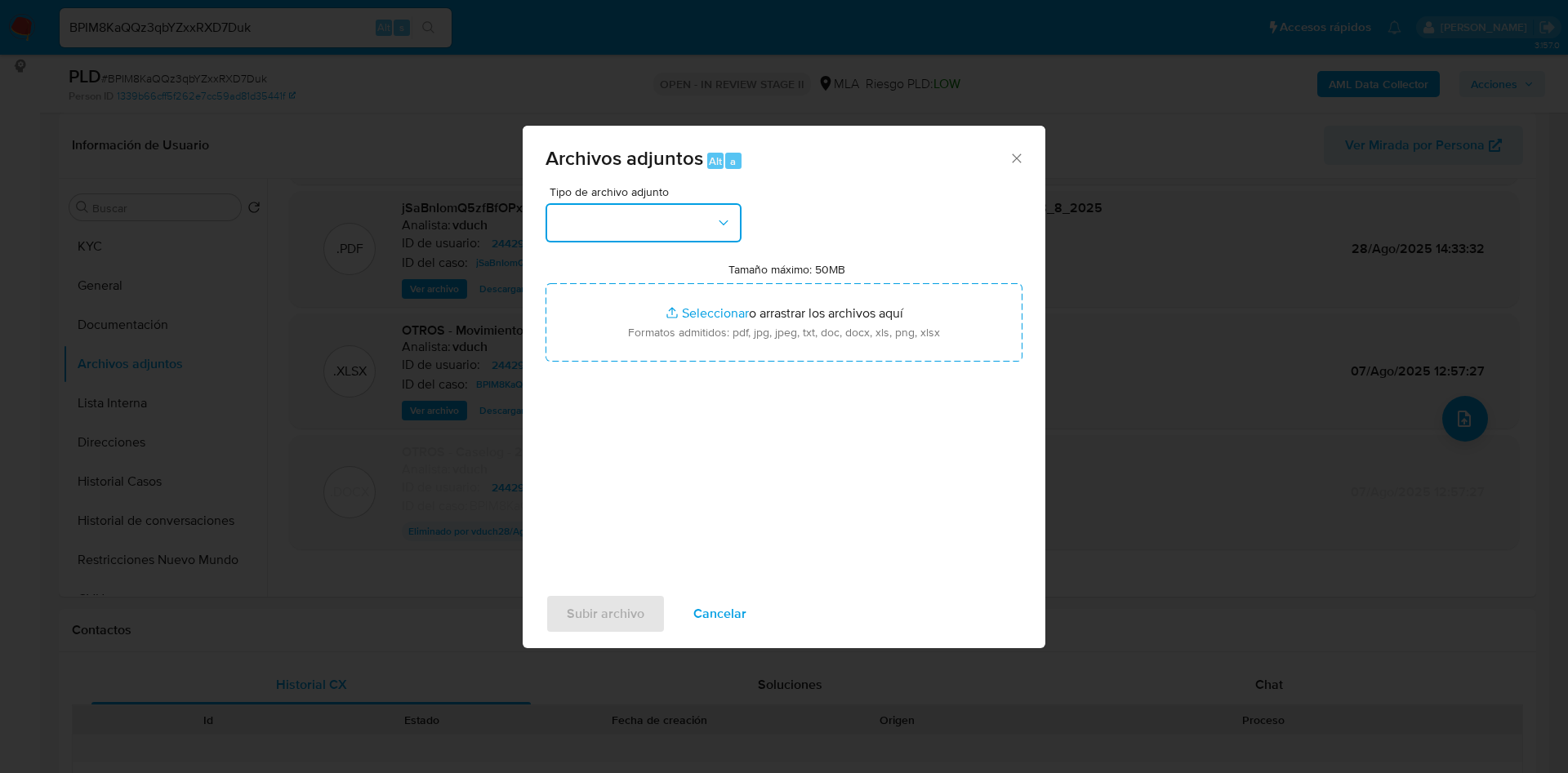
click at [662, 226] on button "button" at bounding box center [643, 223] width 196 height 39
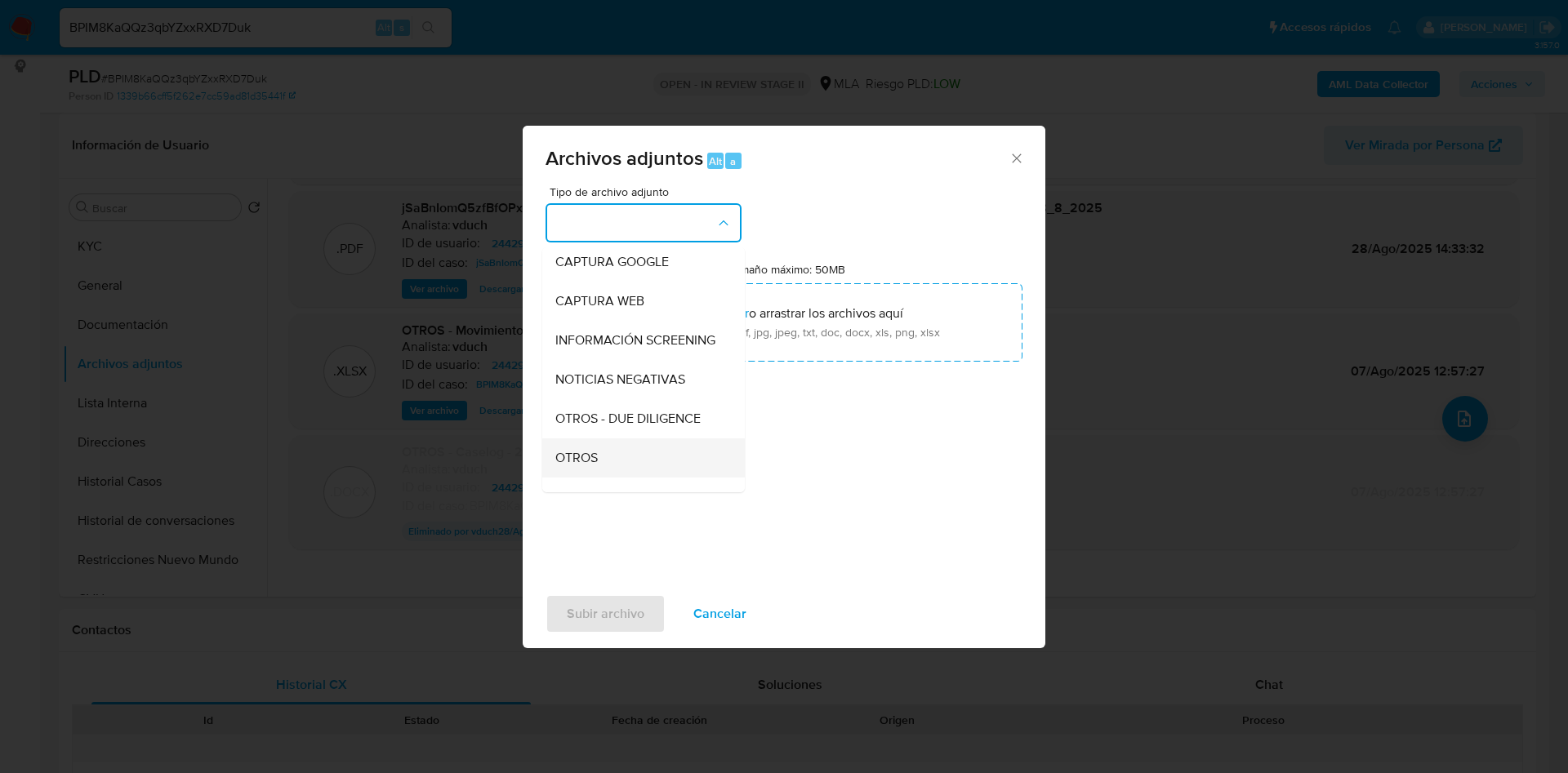
click at [596, 466] on span "OTROS" at bounding box center [577, 458] width 42 height 16
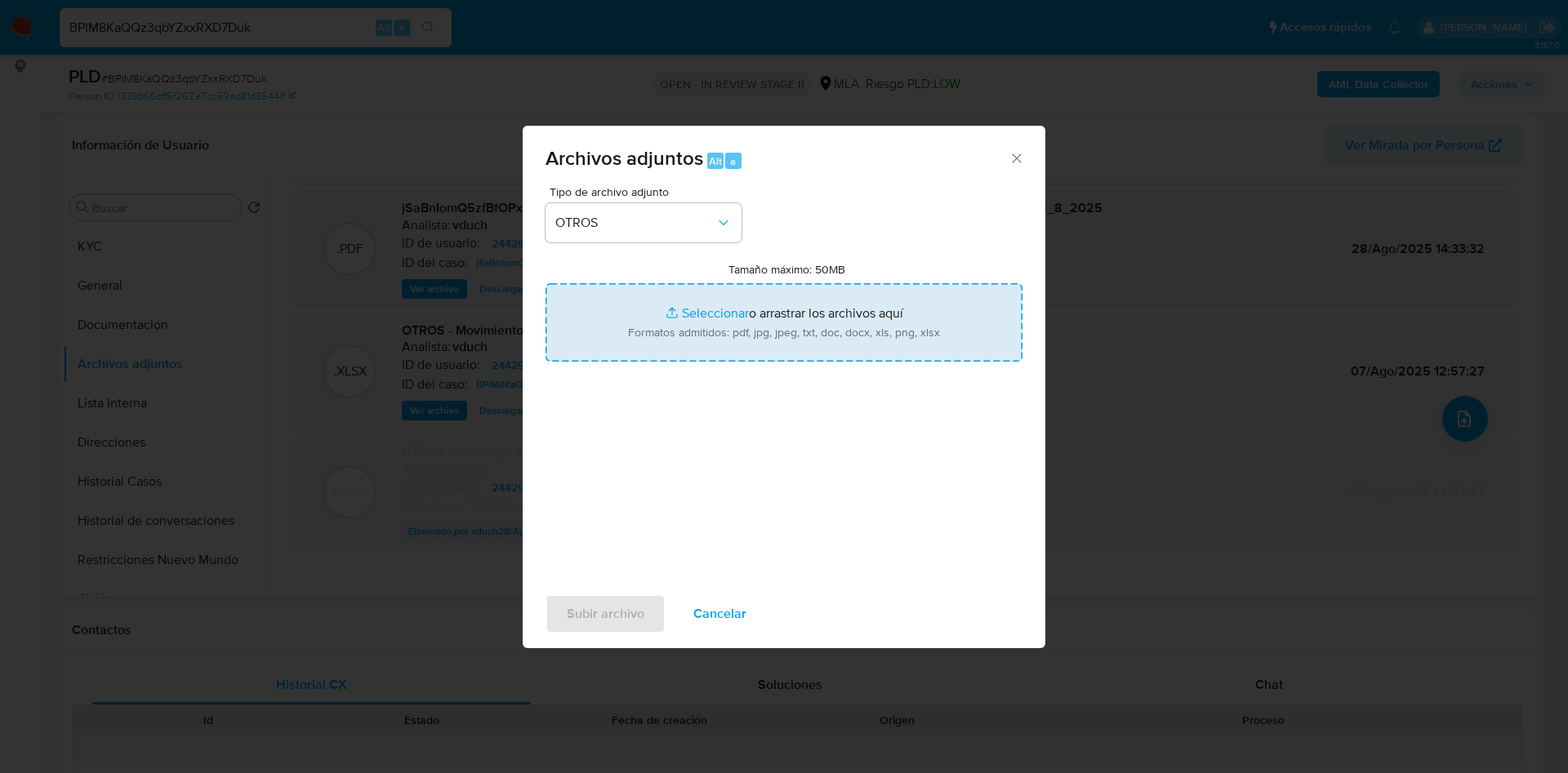
type input "C:\fakepath\(v2) Caselog - 2442931505 - BPIM8KaQQz3qbYZxxRXD7Duk.docx"
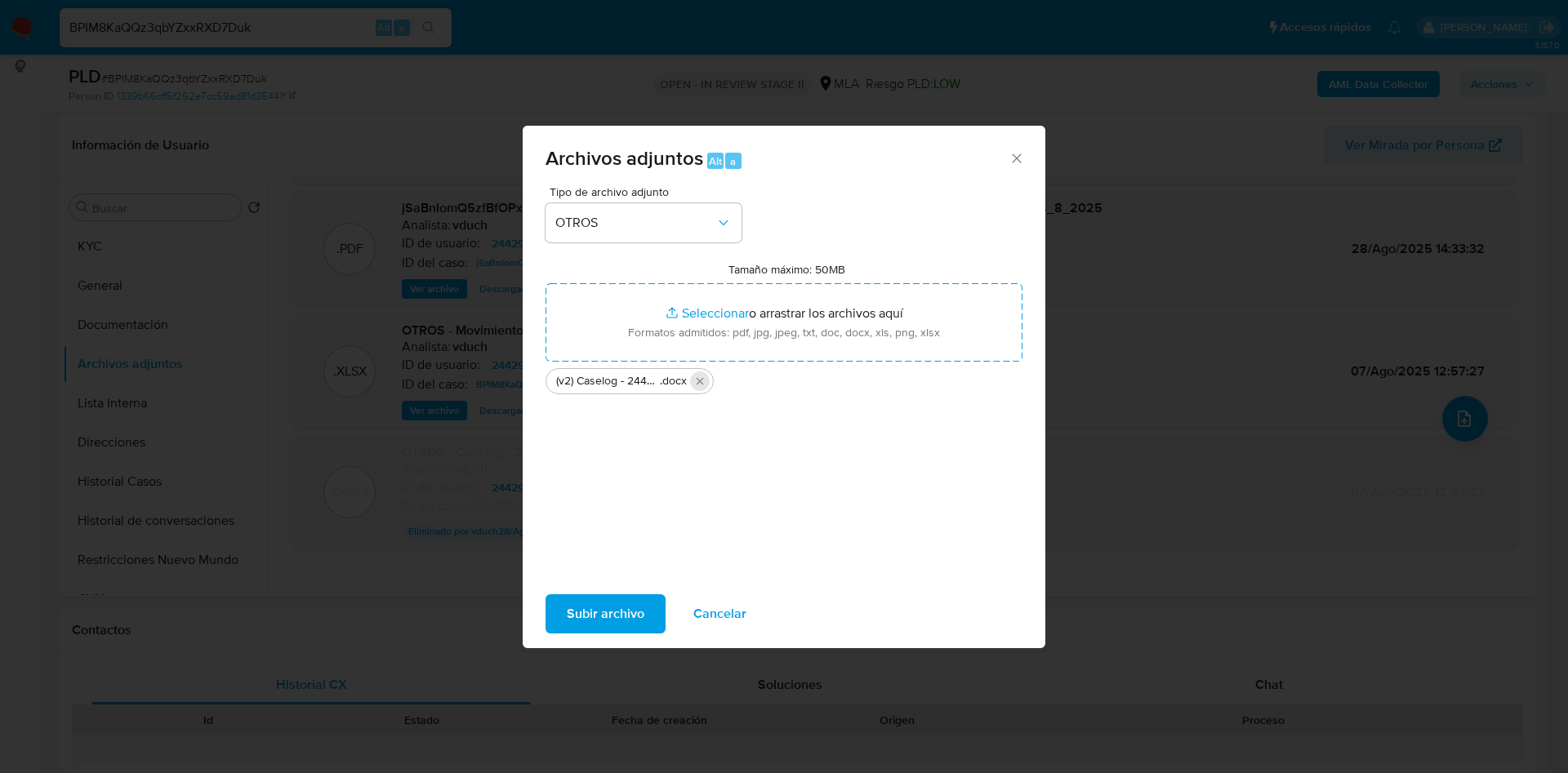
click at [699, 382] on icon "Eliminar (v2) Caselog - 2442931505 - BPIM8KaQQz3qbYZxxRXD7Duk.docx" at bounding box center [700, 381] width 8 height 8
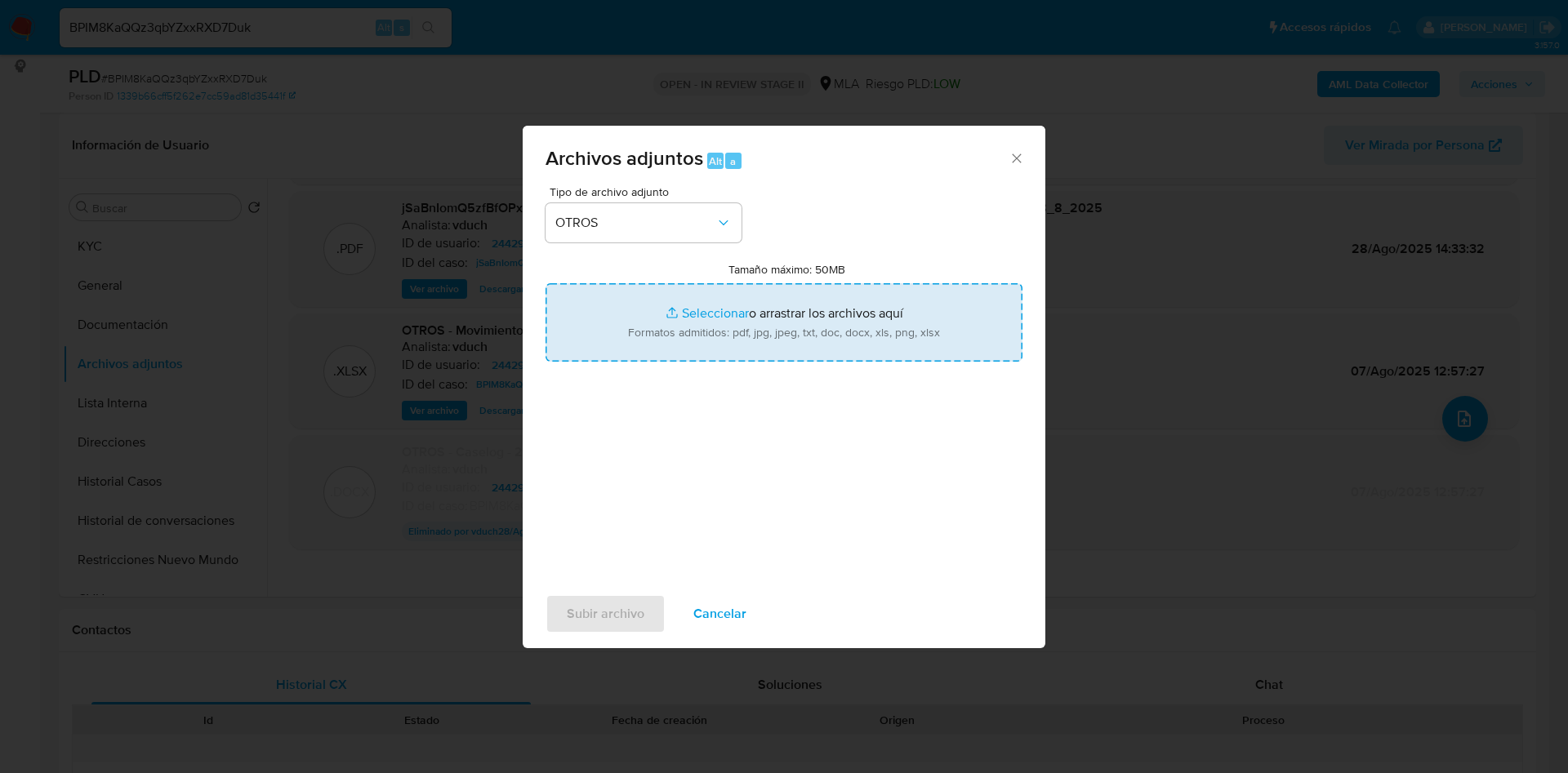
type input "C:\fakepath\(v2) Caselog - 2442931505 - BPIM8KaQQz3qbYZxxRXD7Duk.docx"
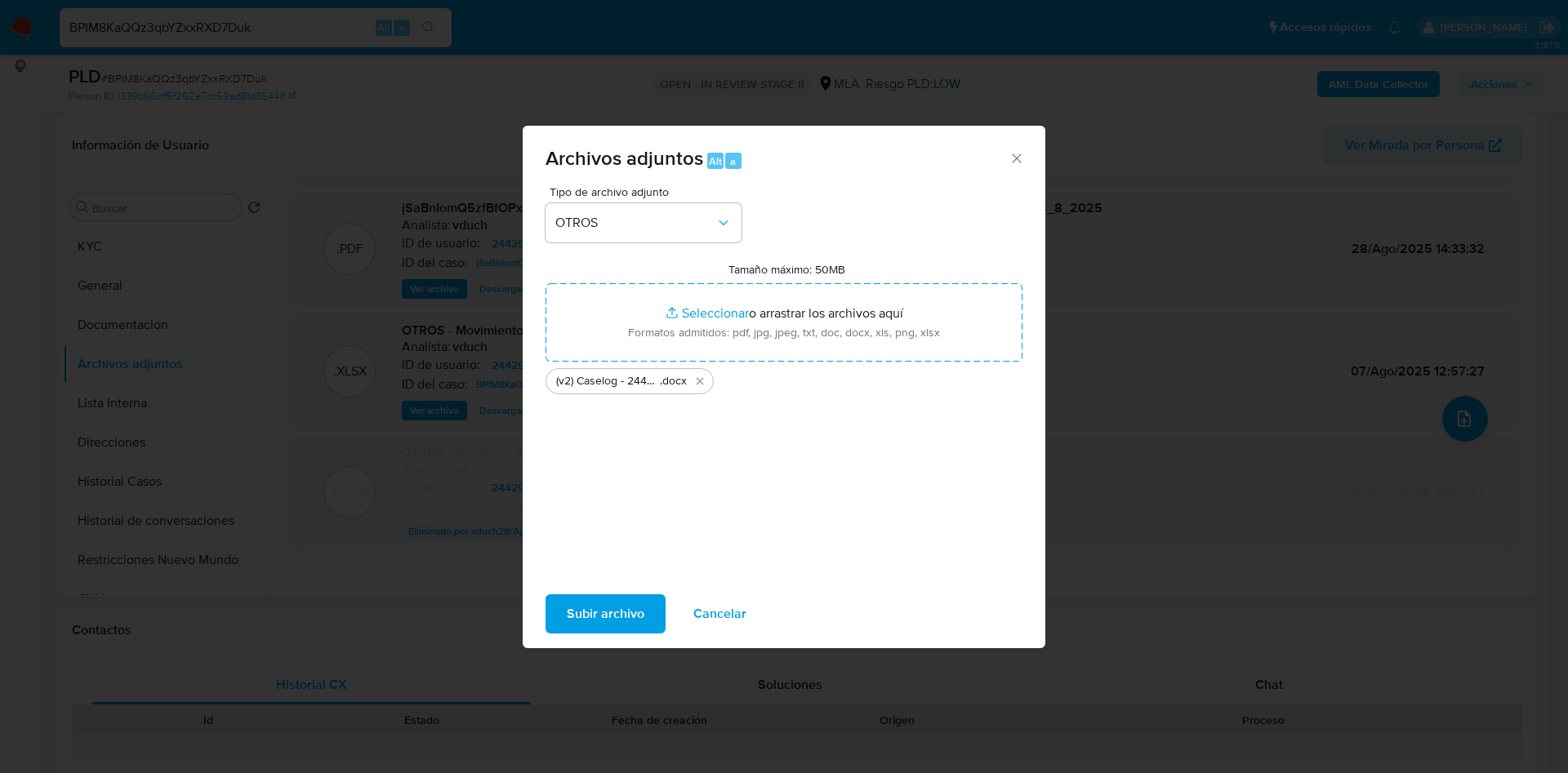
click at [614, 615] on span "Subir archivo" at bounding box center [605, 614] width 77 height 36
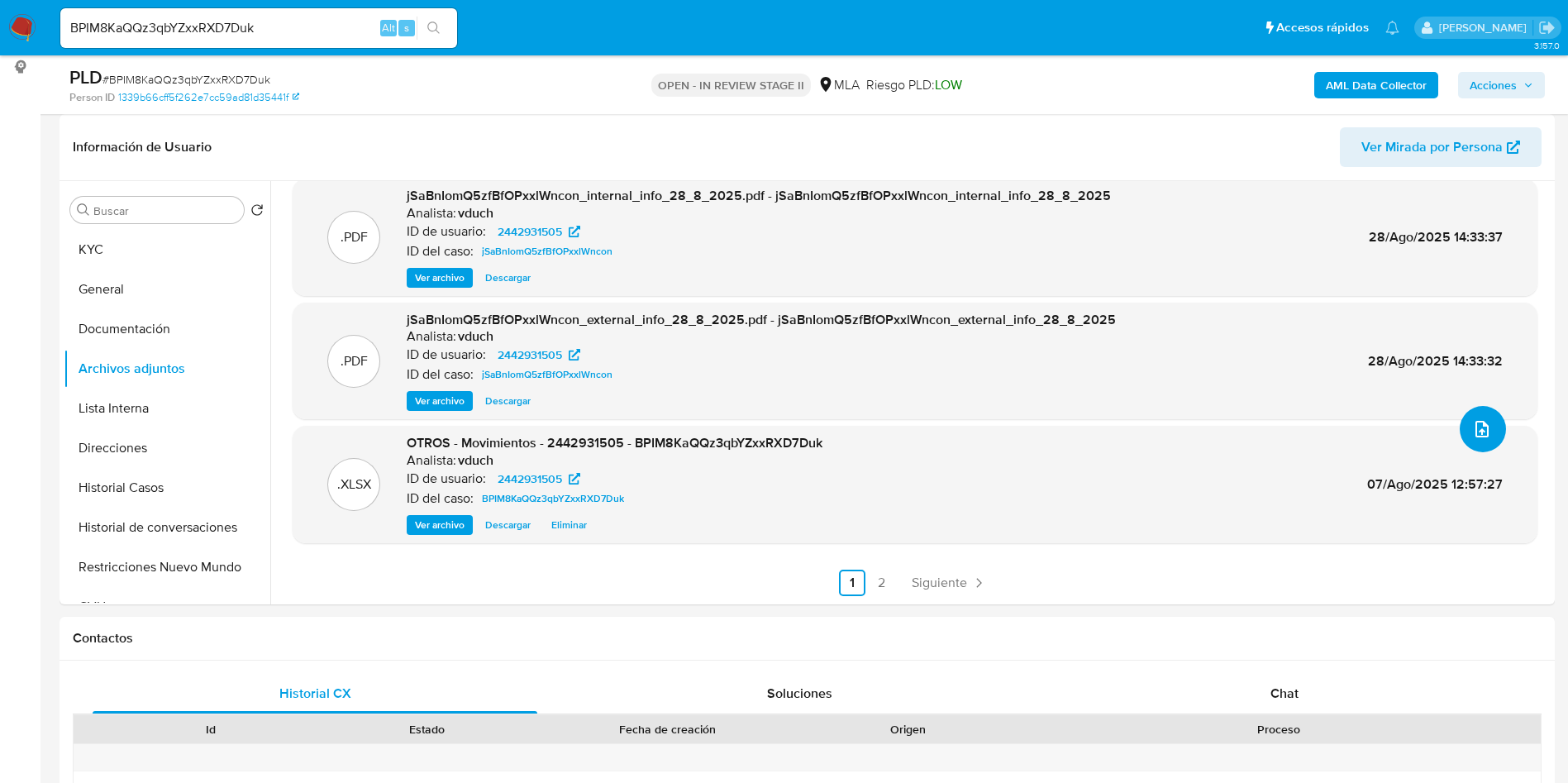
scroll to position [119, 0]
click at [1504, 77] on span "Acciones" at bounding box center [1493, 85] width 47 height 27
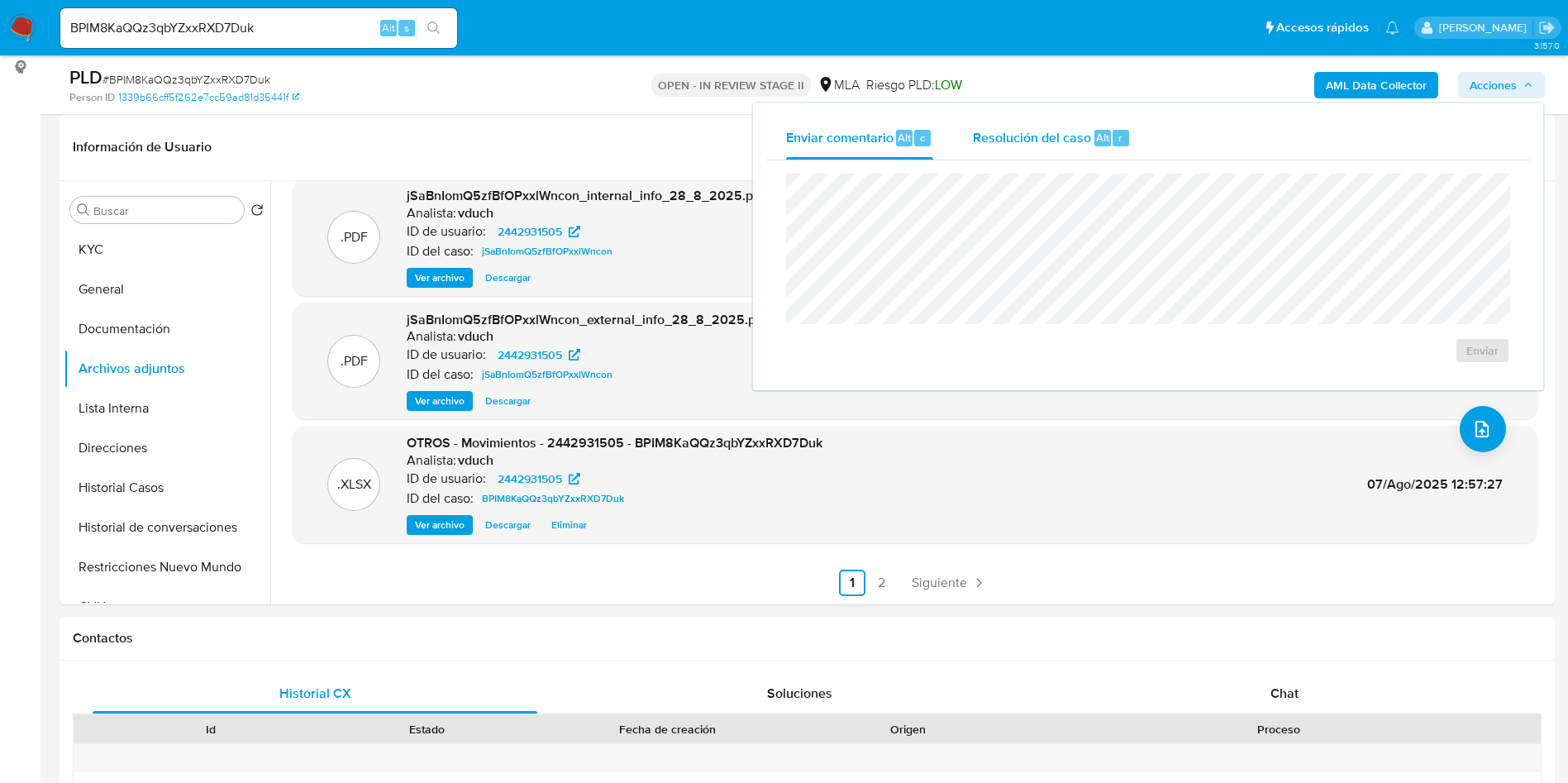
click at [1099, 130] on span "Alt" at bounding box center [1103, 137] width 13 height 15
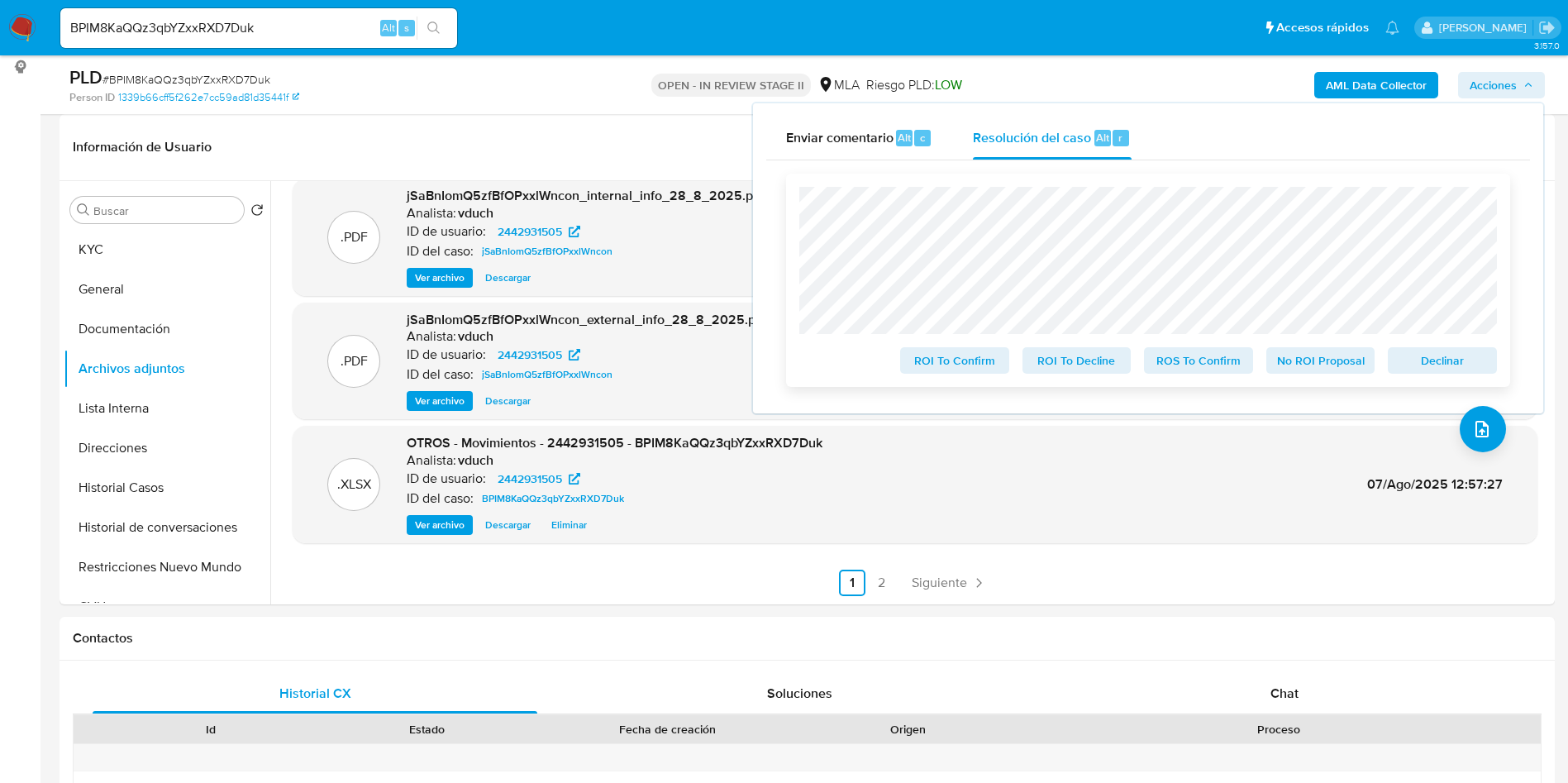
click at [1423, 367] on span "Declinar" at bounding box center [1443, 360] width 86 height 23
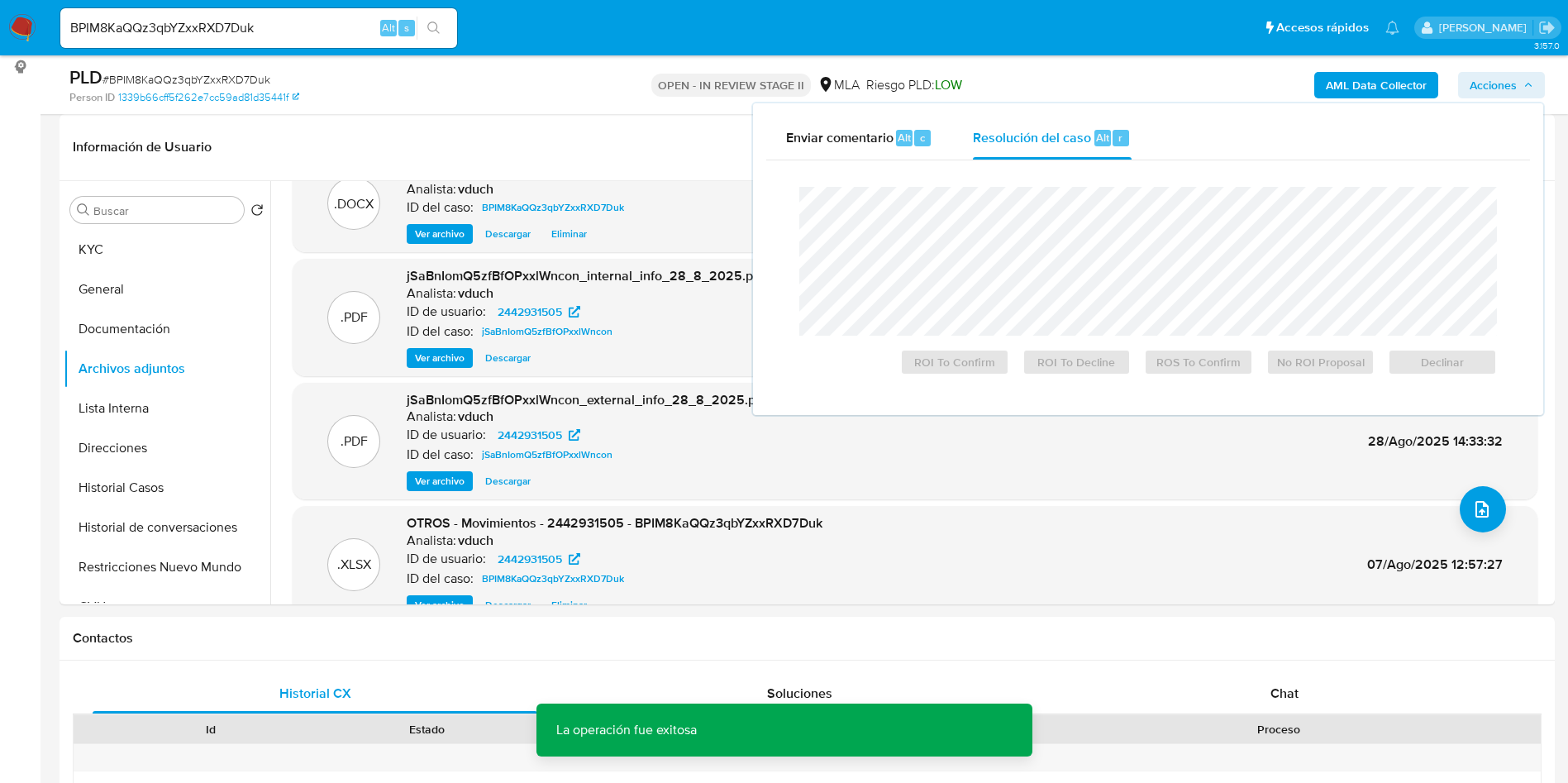
scroll to position [0, 0]
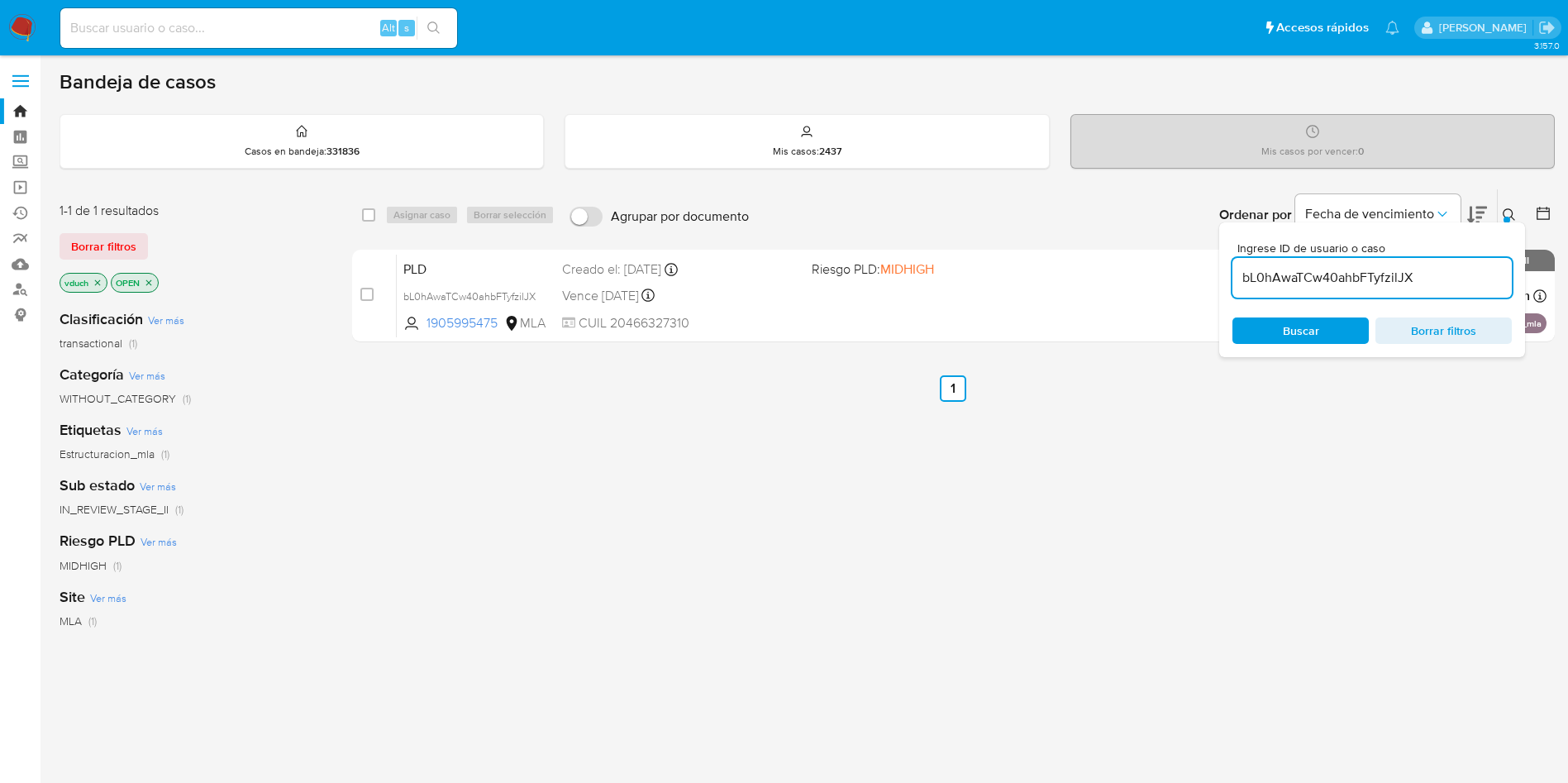
click at [1322, 294] on div "bL0hAwaTCw40ahbFTyfzilJX" at bounding box center [1372, 277] width 279 height 39
click at [1340, 278] on input "bL0hAwaTCw40ahbFTyfzilJX" at bounding box center [1372, 277] width 279 height 21
paste input "ygH4wvBgjoDzcUk20tKSEXuN"
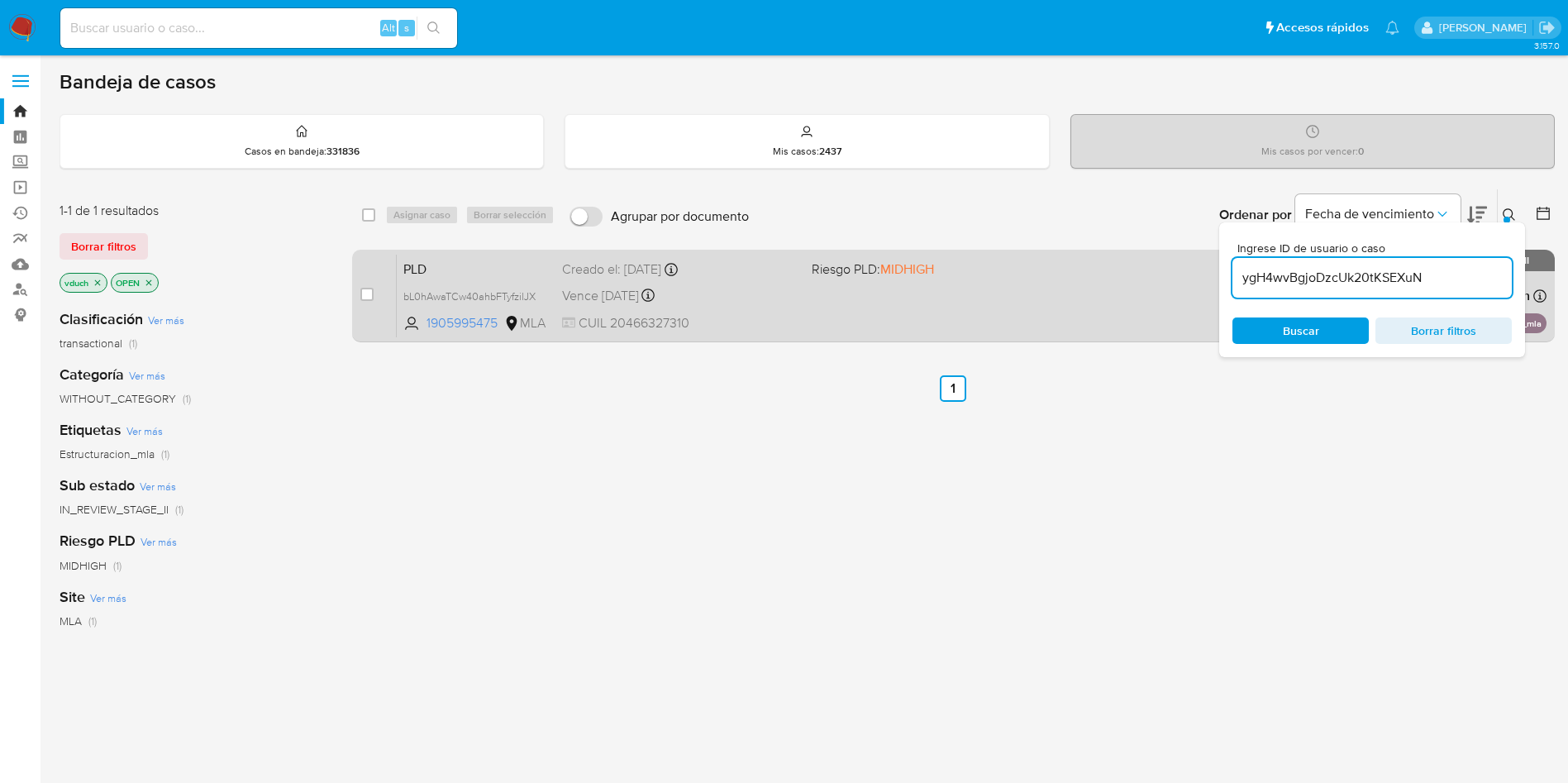
type input "ygH4wvBgjoDzcUk20tKSEXuN"
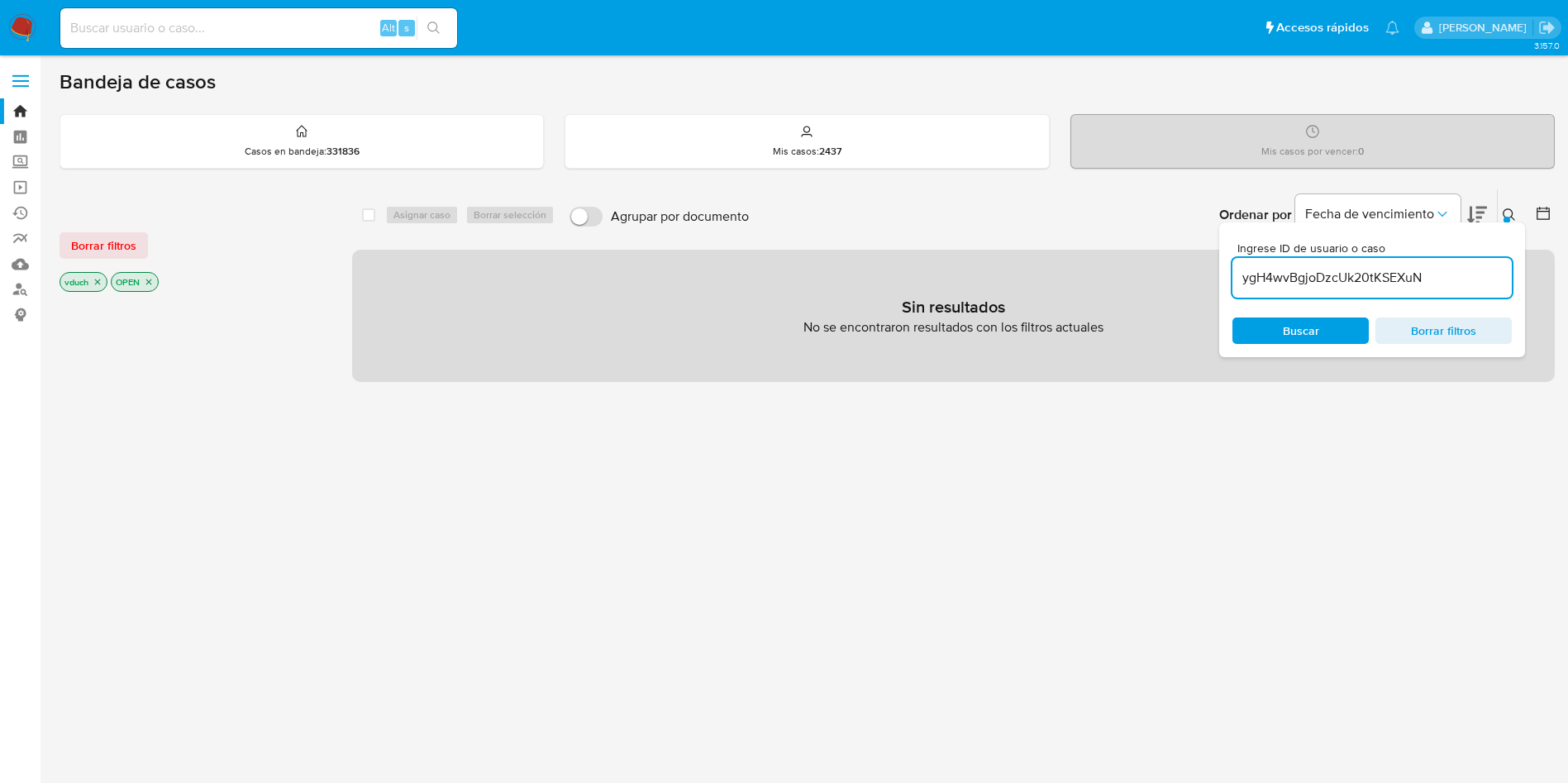
click at [100, 282] on icon "close-filter" at bounding box center [98, 282] width 10 height 10
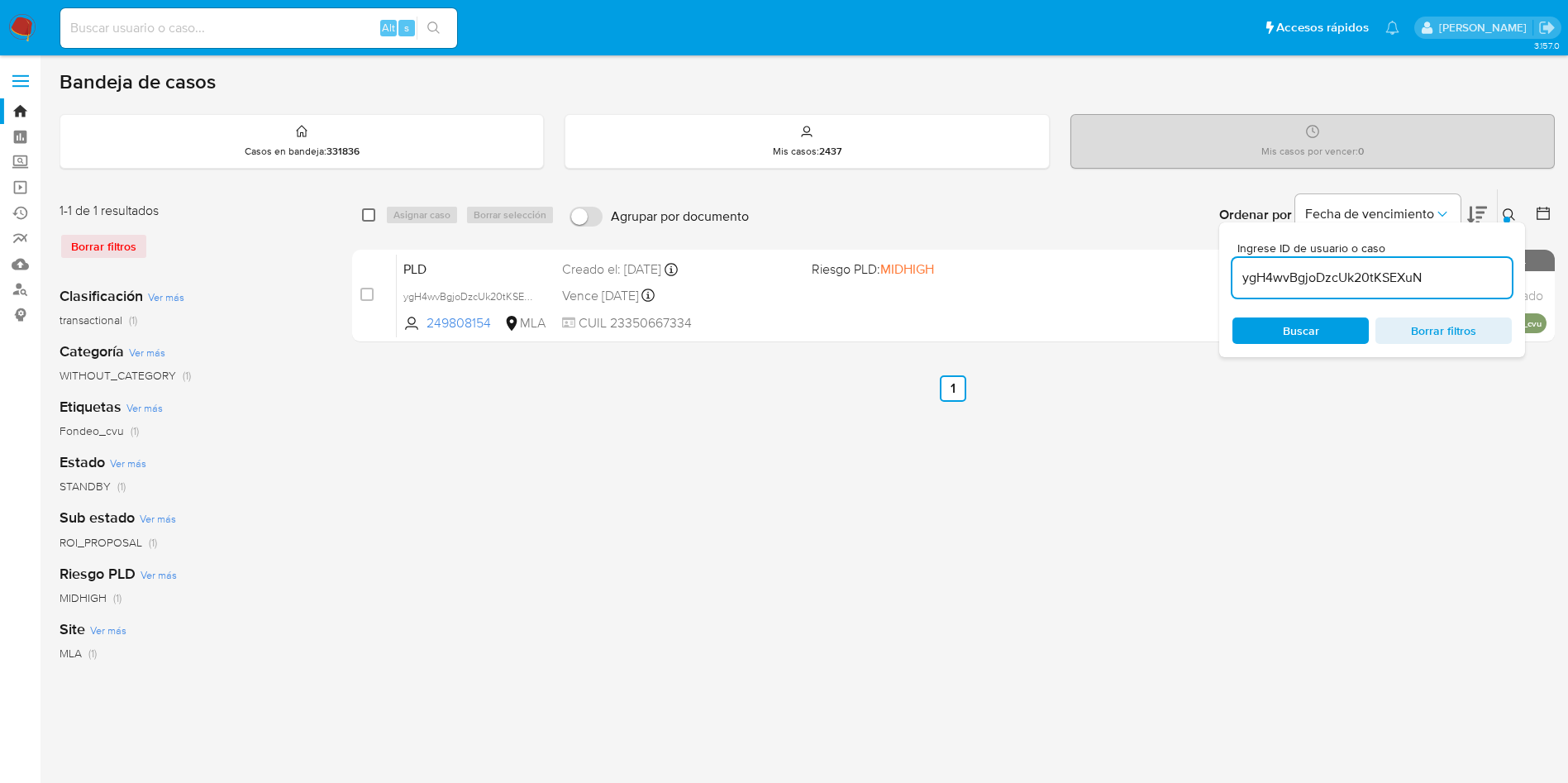
click at [370, 221] on input "checkbox" at bounding box center [368, 215] width 13 height 13
checkbox input "true"
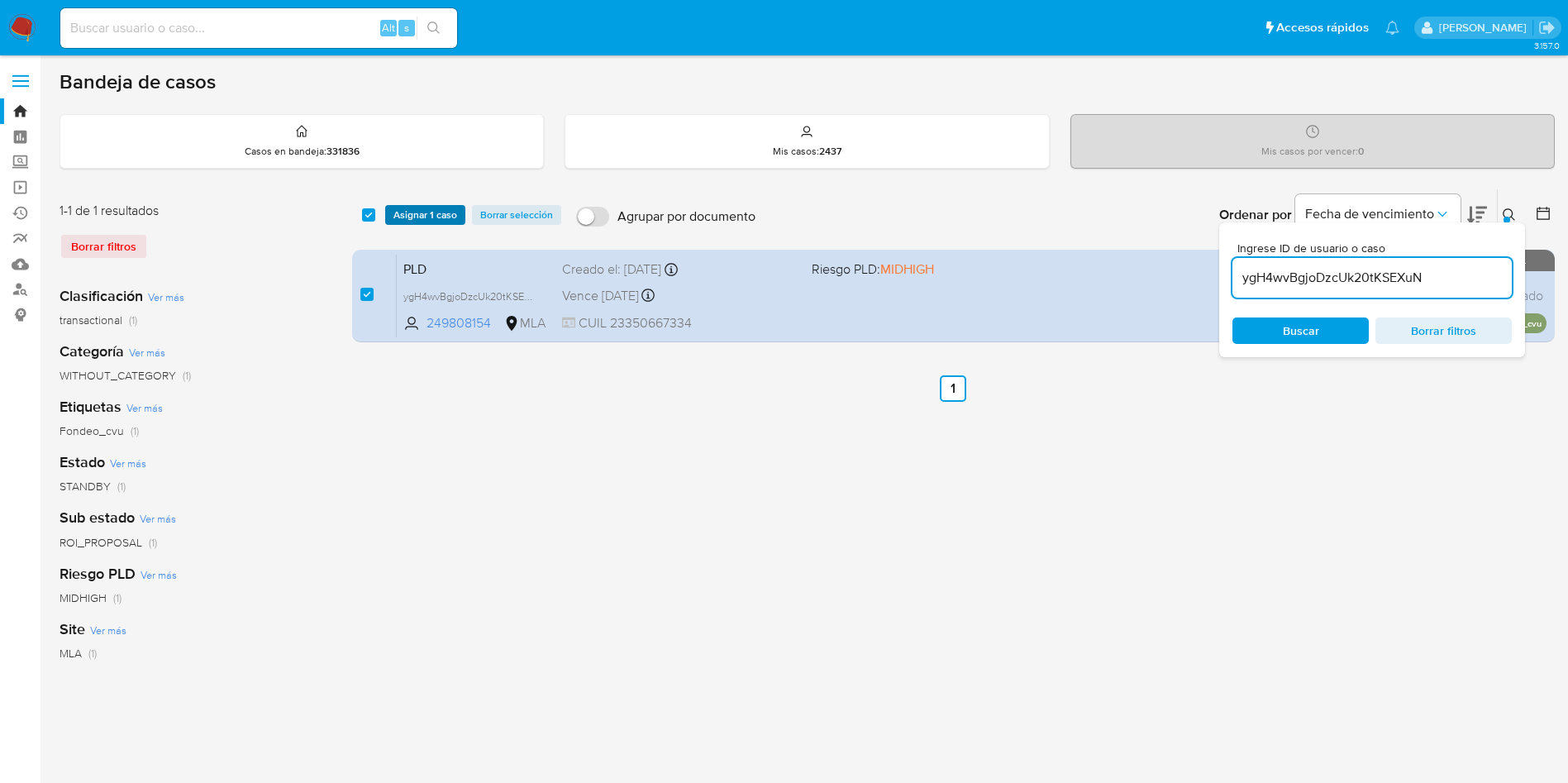
click at [396, 211] on span "Asignar 1 caso" at bounding box center [425, 215] width 64 height 16
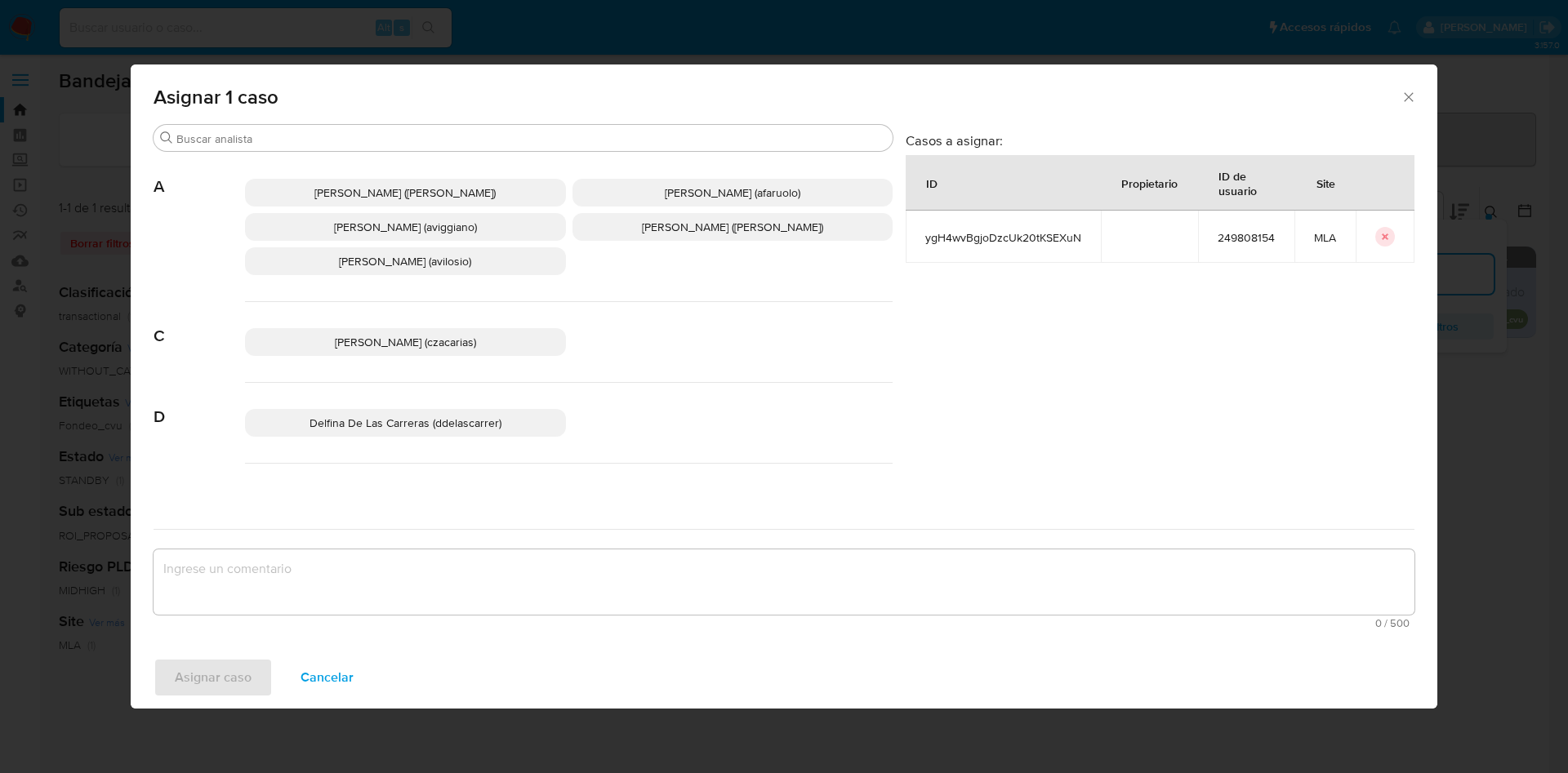
click at [505, 153] on div "Abril Karina Medzovich (amedzovich) Agostina Dinora Faruolo (afaruolo) Agustina…" at bounding box center [569, 227] width 648 height 149
click at [522, 143] on input "Buscar" at bounding box center [531, 138] width 710 height 14
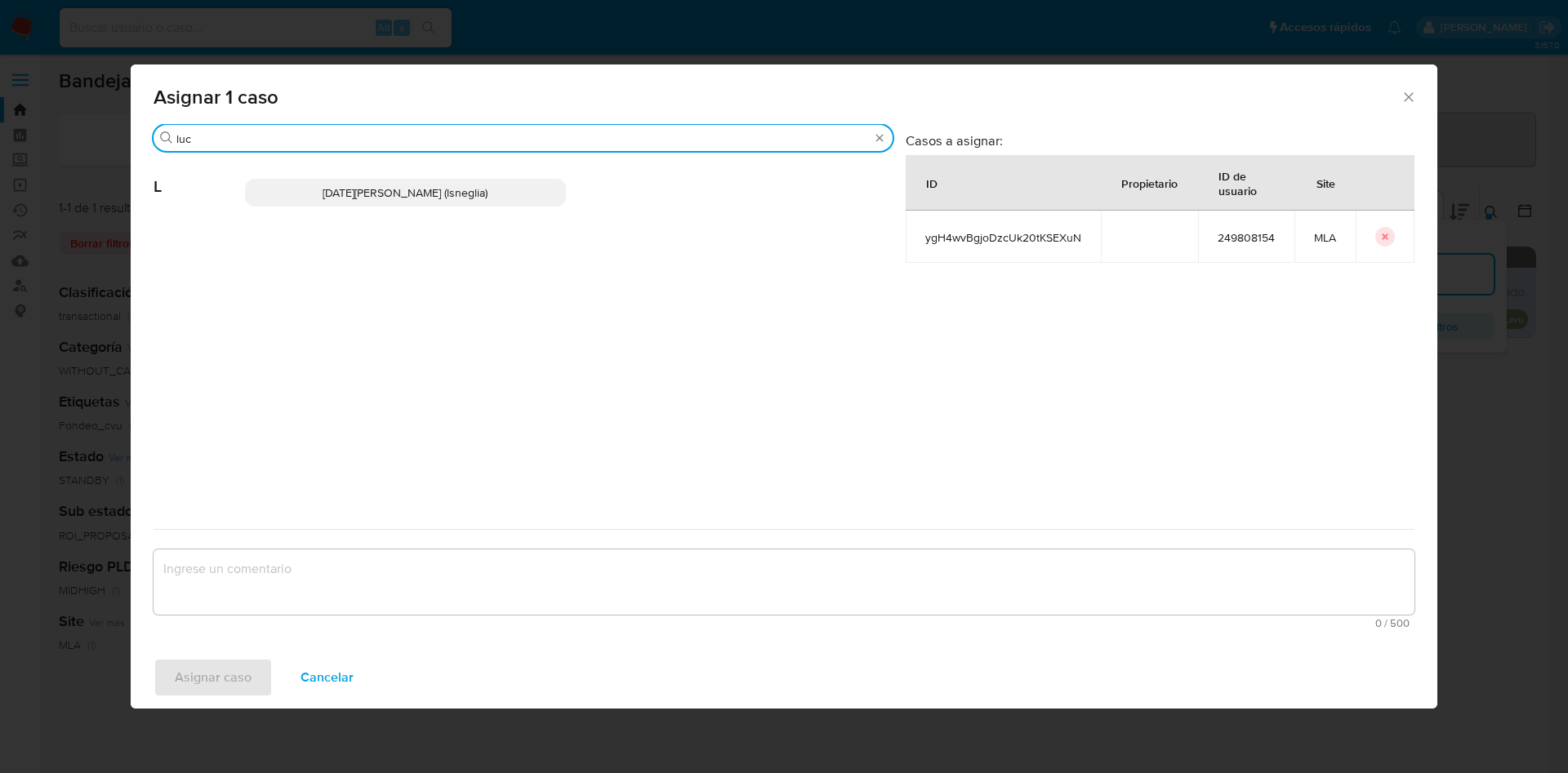
type input "luc"
click at [485, 193] on p "Lucia Sol Neglia (lsneglia)" at bounding box center [405, 192] width 321 height 28
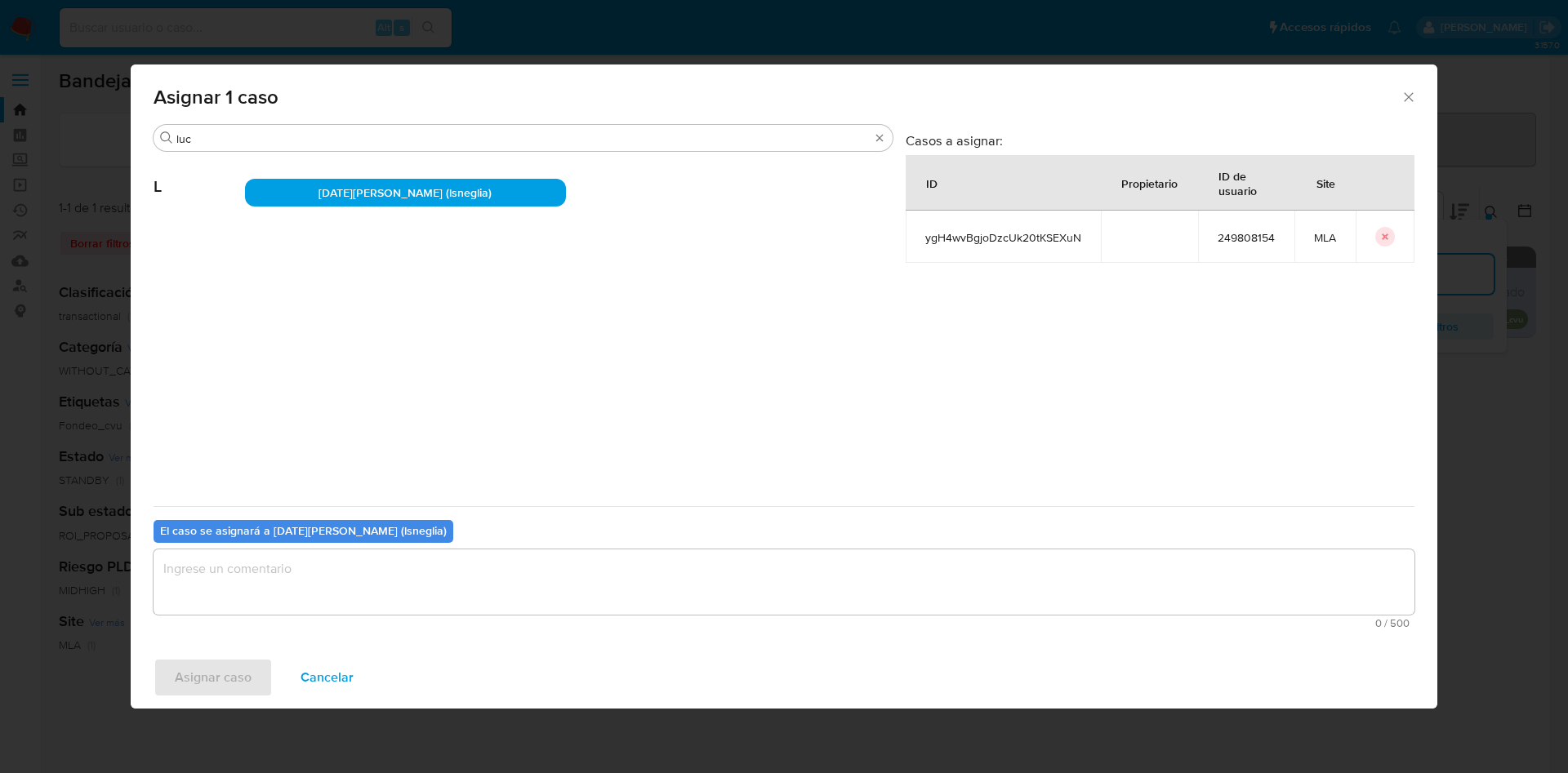
click at [532, 585] on textarea "assign-modal" at bounding box center [784, 581] width 1261 height 65
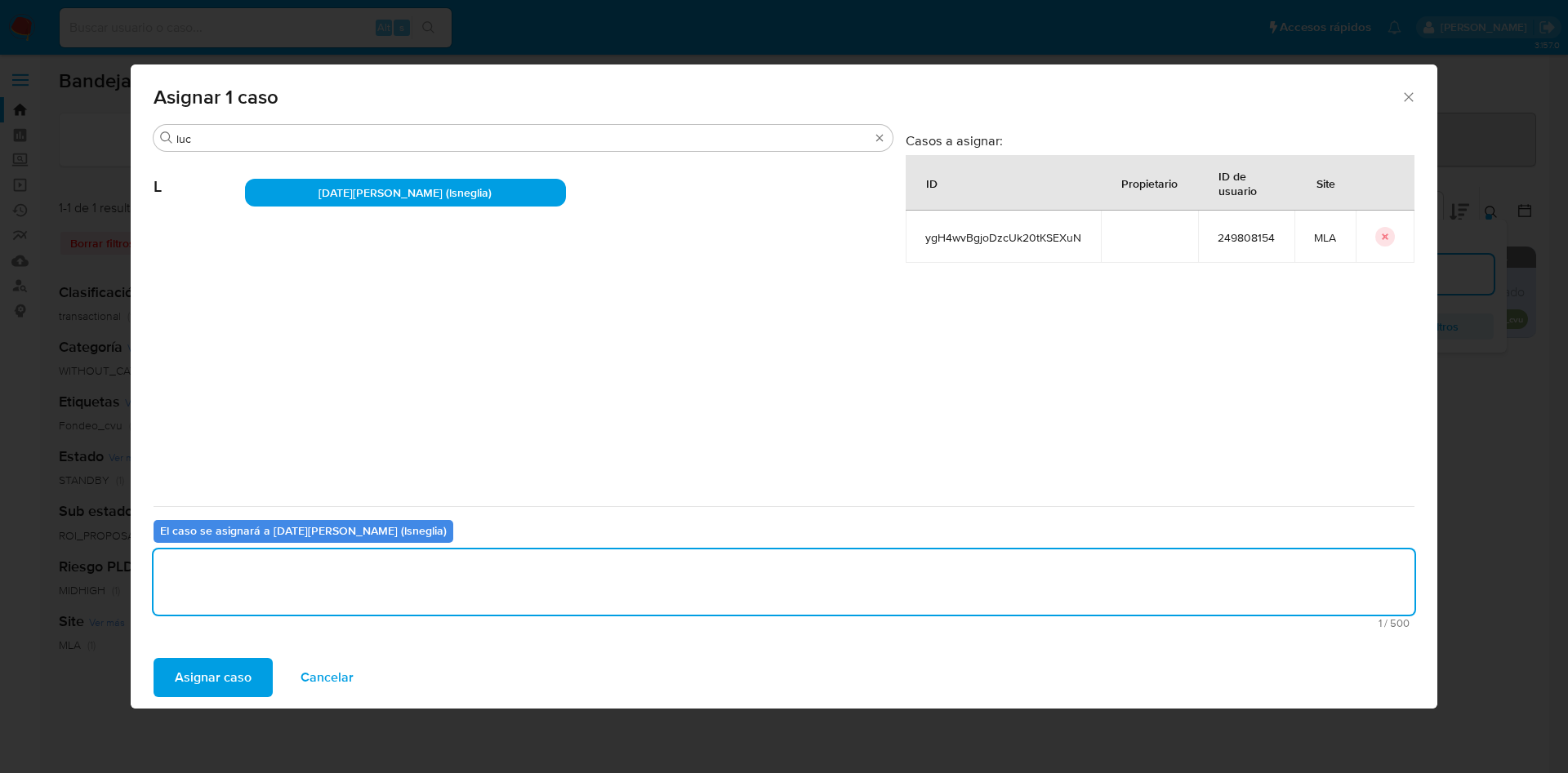
click at [170, 671] on button "Asignar caso" at bounding box center [213, 677] width 120 height 39
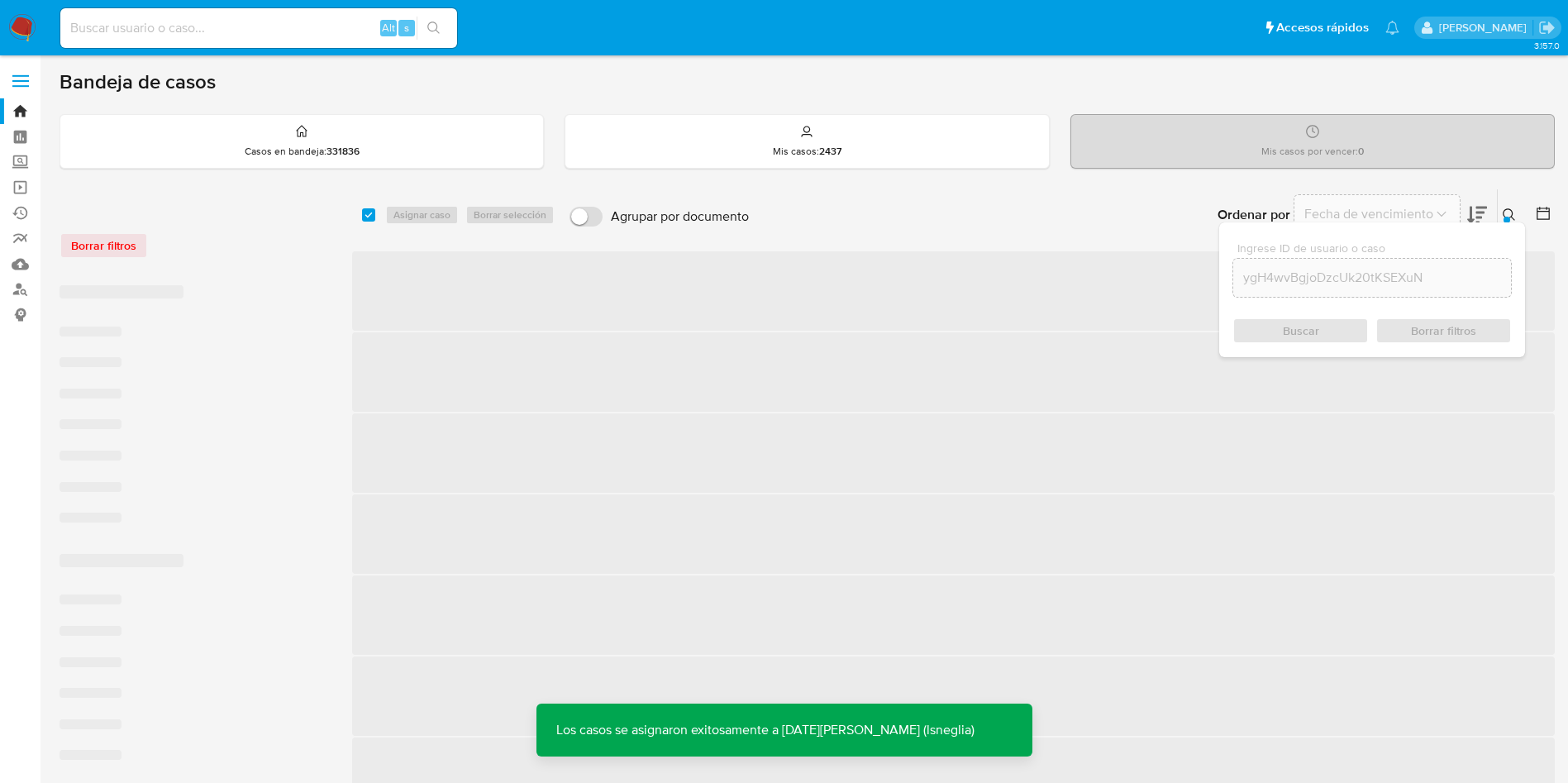
click at [1514, 209] on icon at bounding box center [1509, 215] width 13 height 13
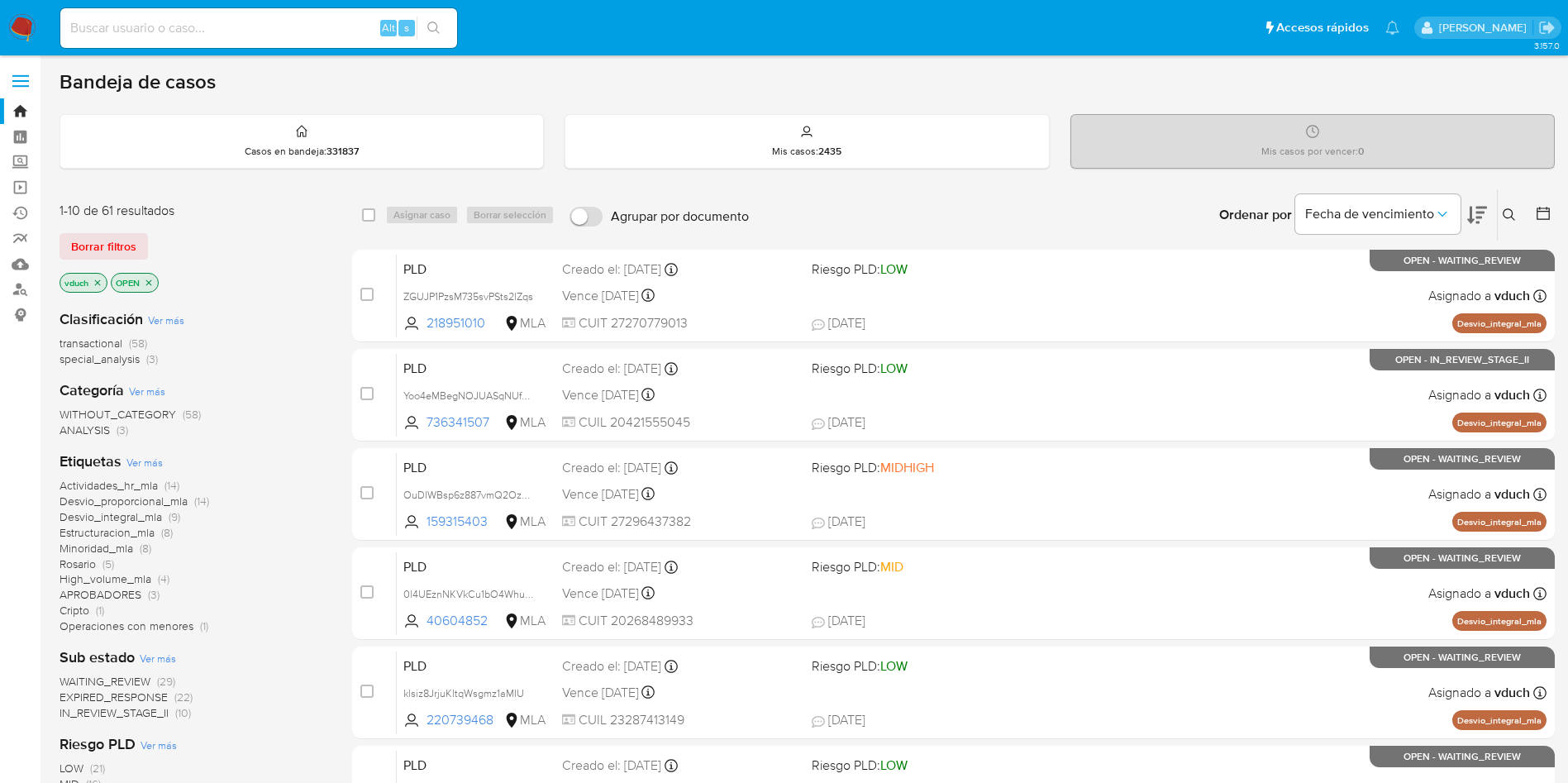
click at [1513, 216] on icon at bounding box center [1509, 215] width 13 height 13
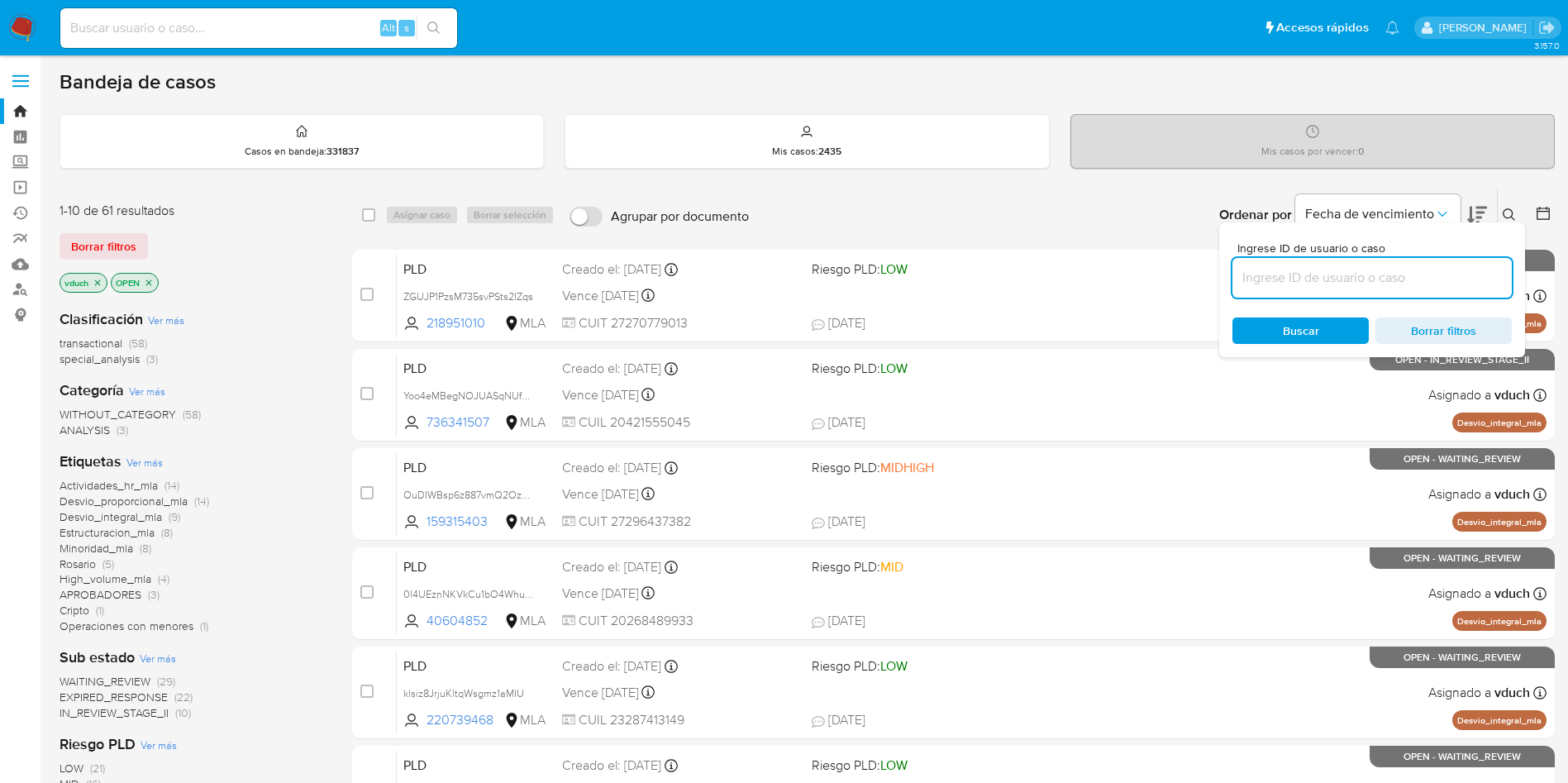
click at [1460, 276] on input at bounding box center [1372, 277] width 279 height 21
type input "BPIM8KaQQz3qbYZxxRXD7Duk"
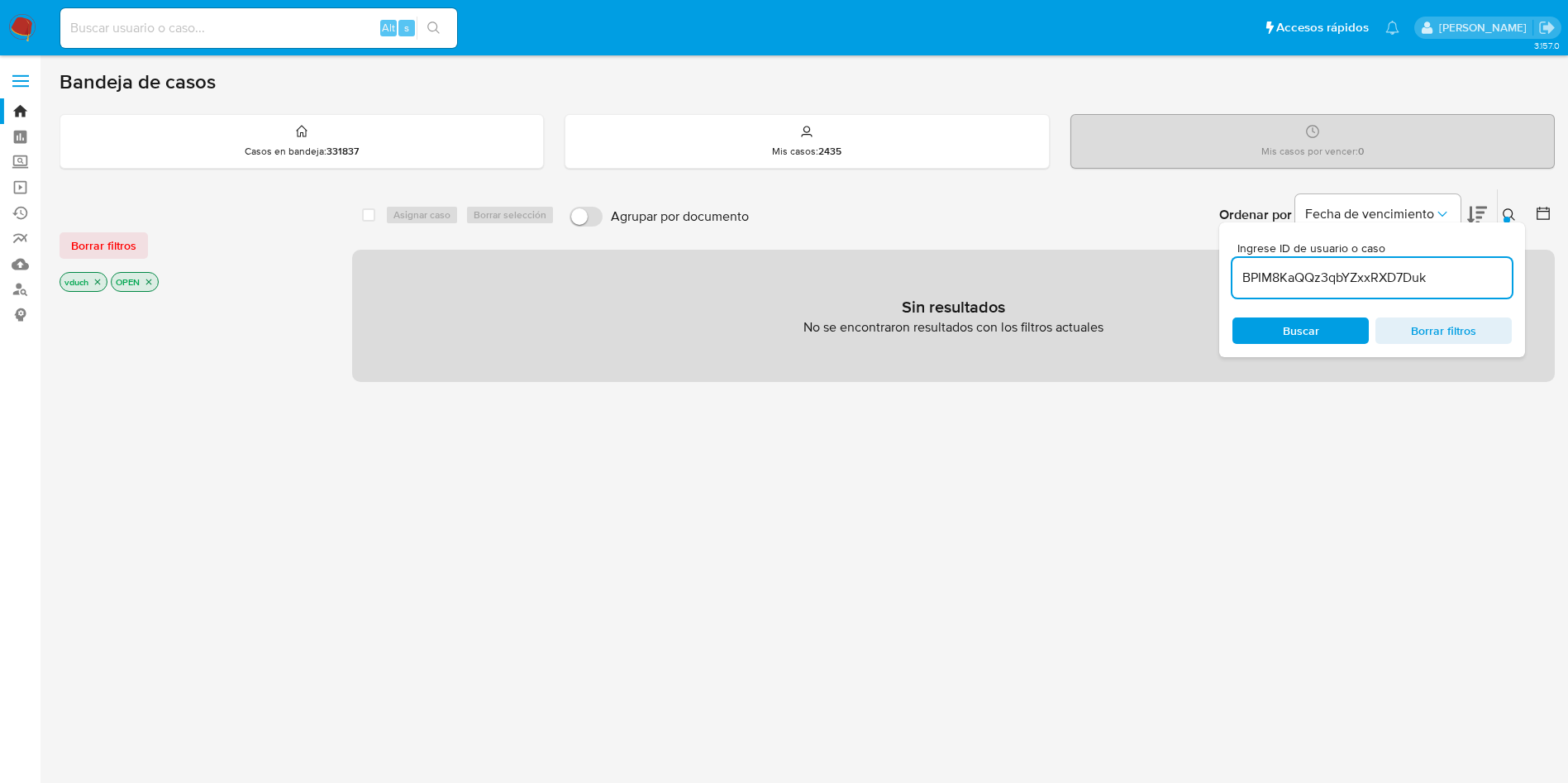
click at [102, 284] on icon "close-filter" at bounding box center [98, 282] width 10 height 10
click at [100, 284] on icon "close-filter" at bounding box center [98, 282] width 10 height 10
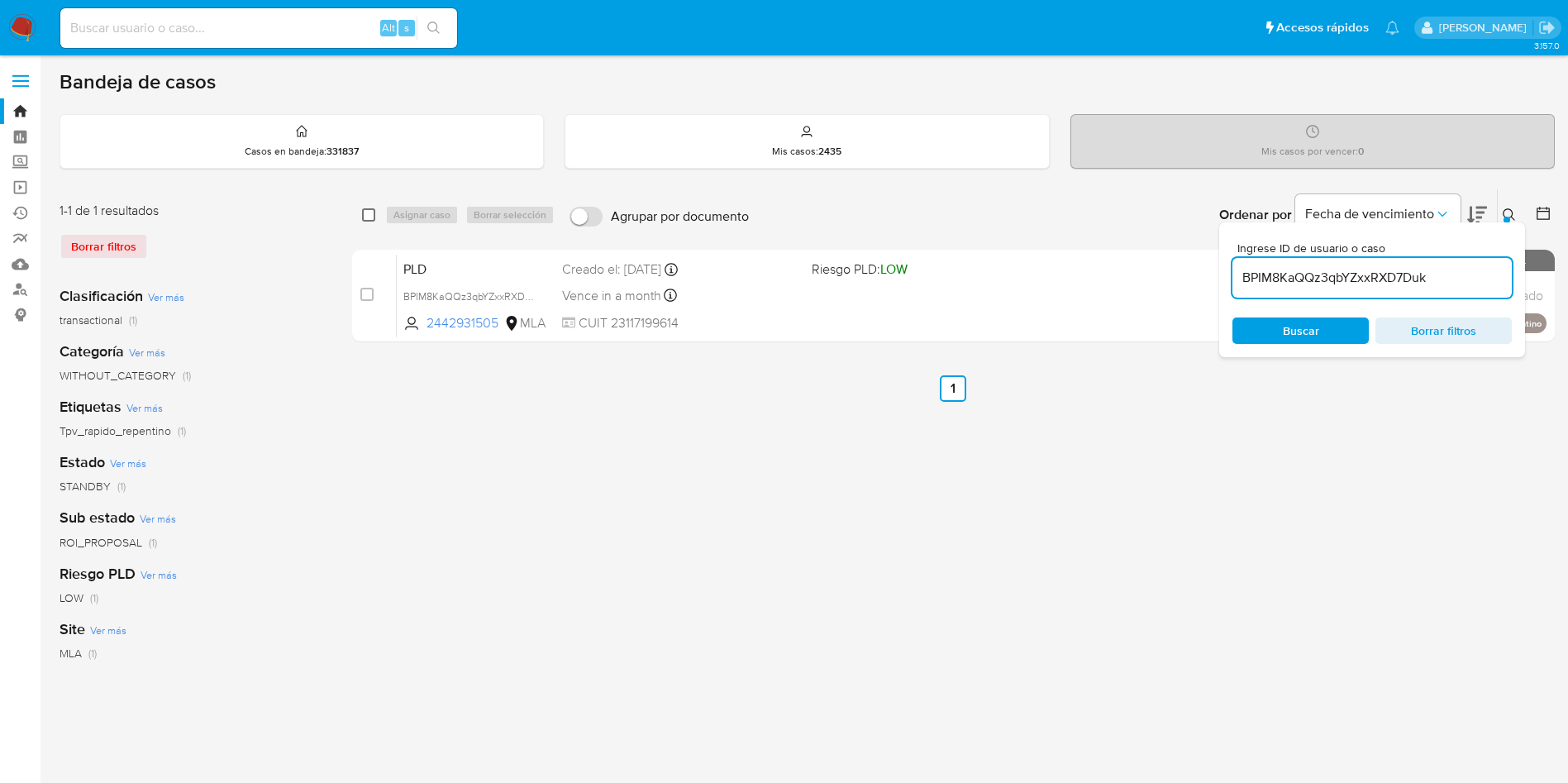
click at [373, 213] on input "checkbox" at bounding box center [368, 215] width 13 height 13
checkbox input "true"
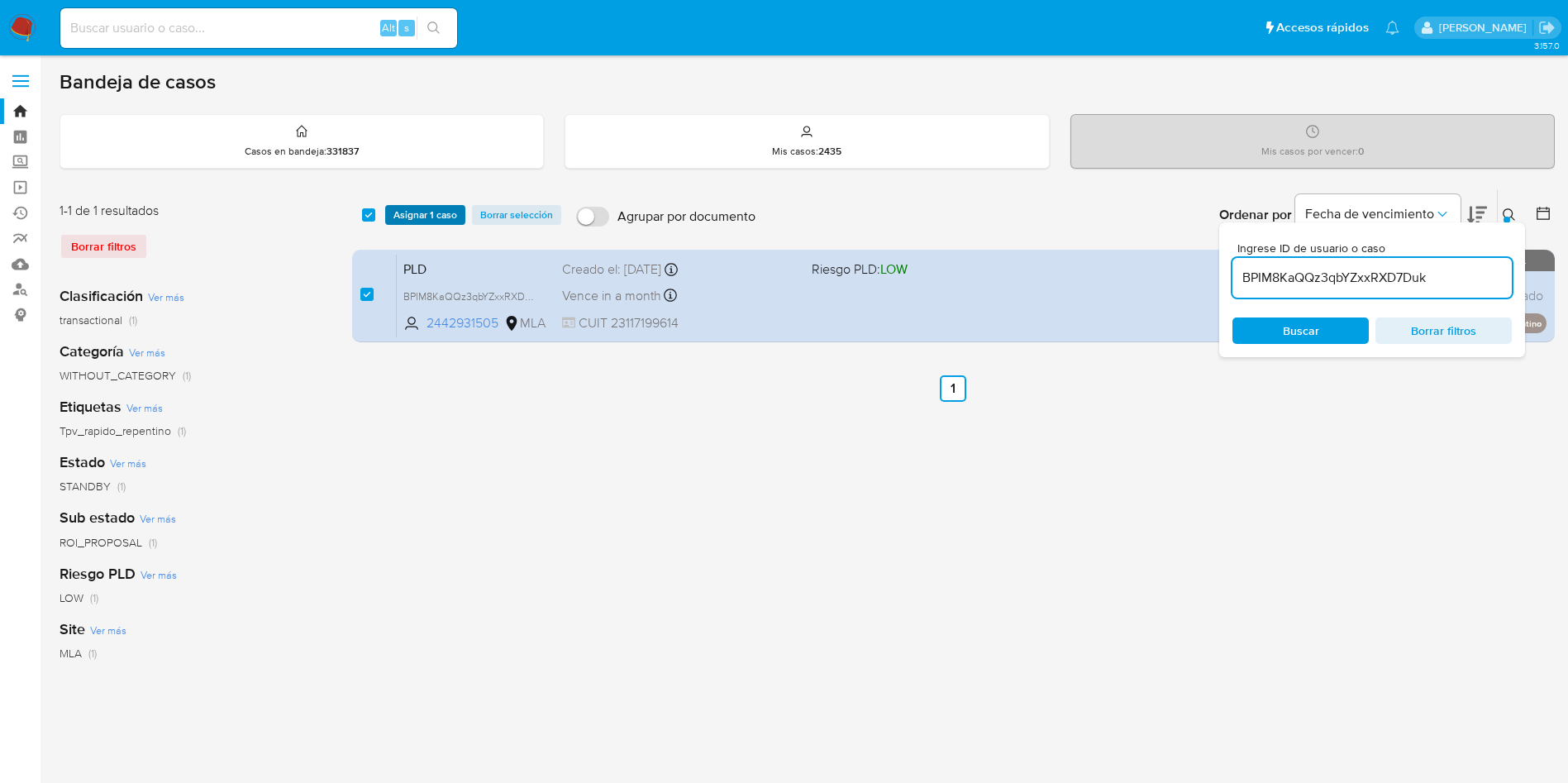
click at [420, 209] on span "Asignar 1 caso" at bounding box center [425, 215] width 64 height 16
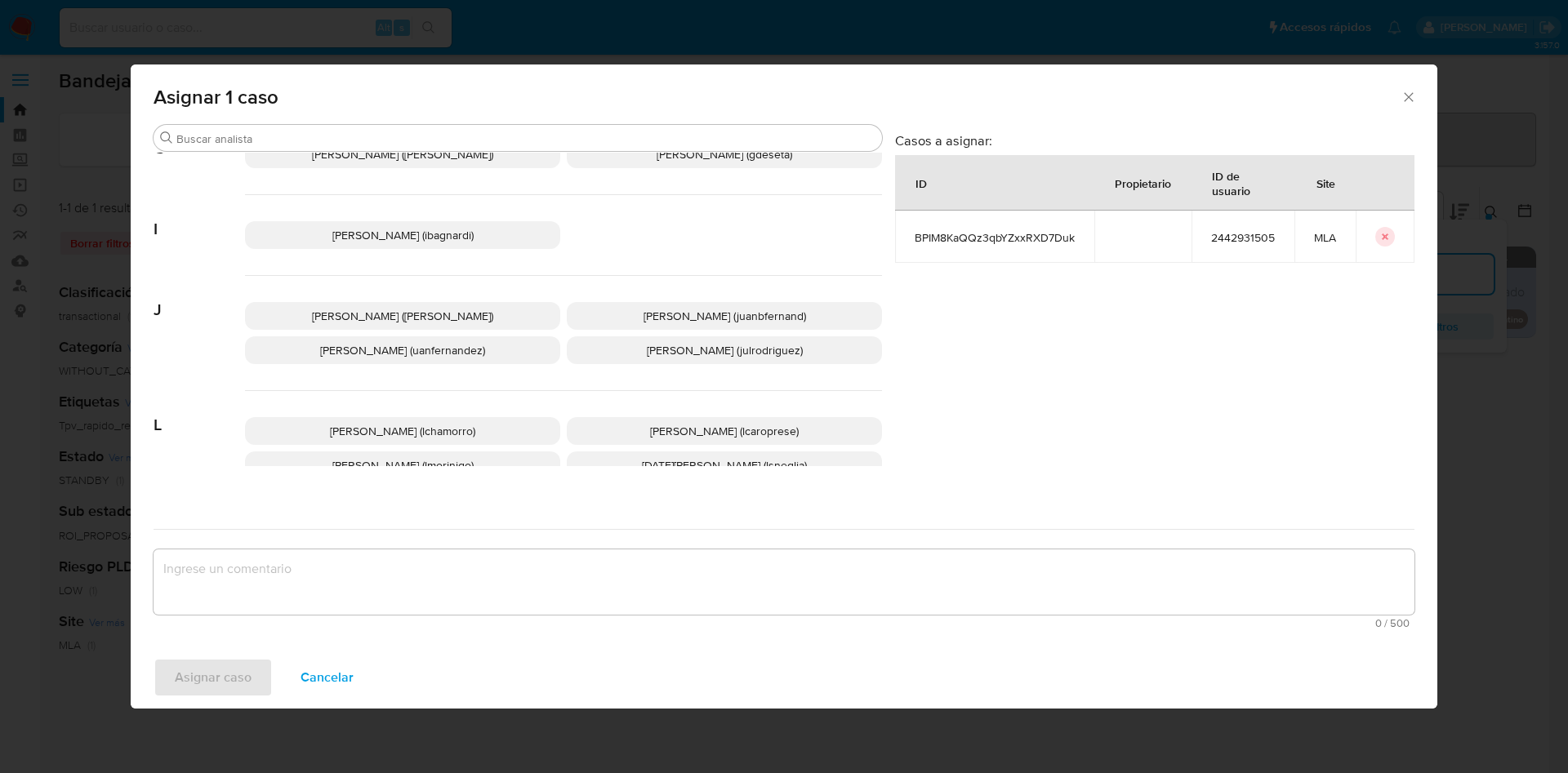
scroll to position [1493, 0]
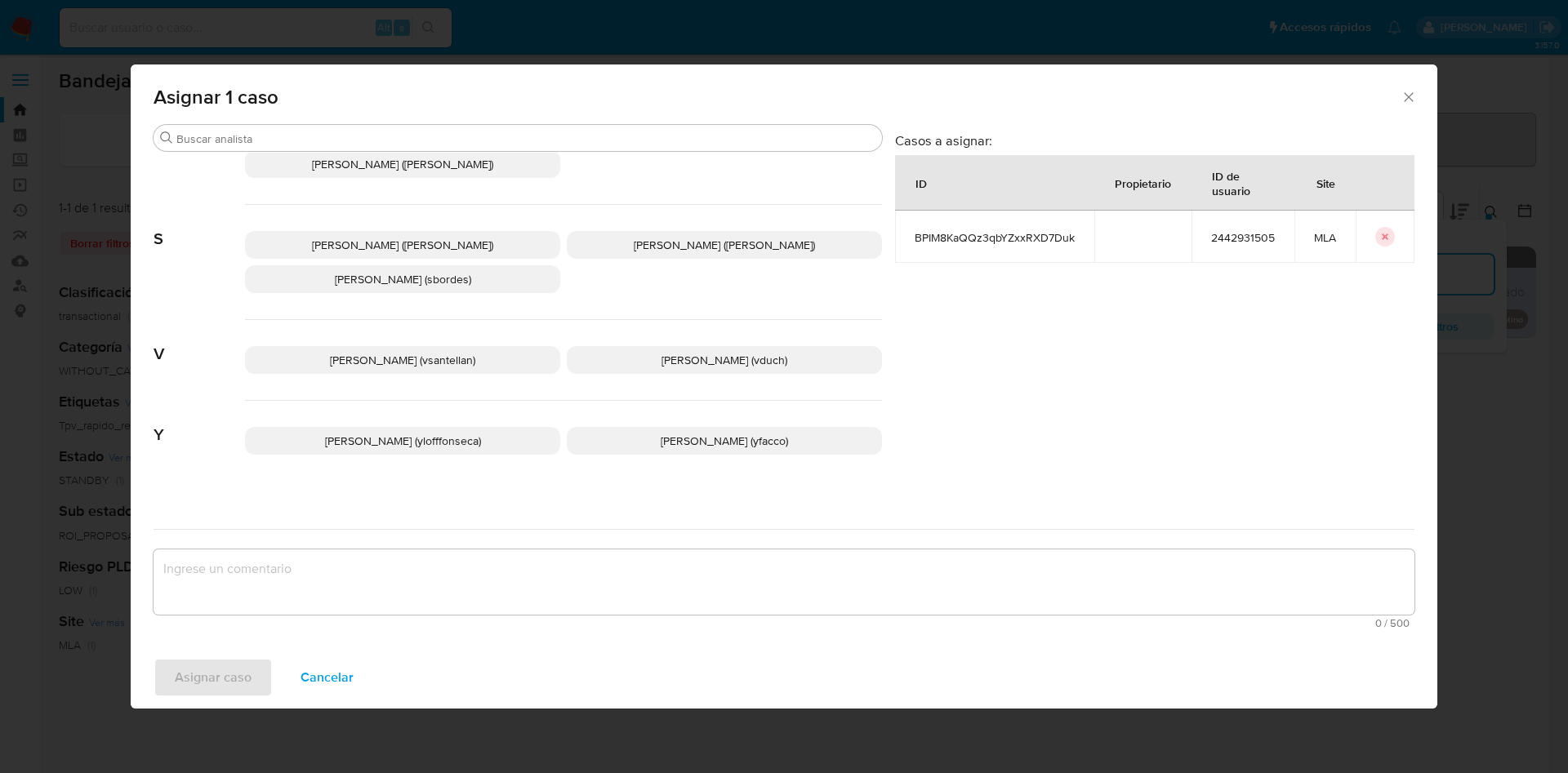
click at [695, 352] on span "Valeria Duch (vduch)" at bounding box center [724, 359] width 126 height 16
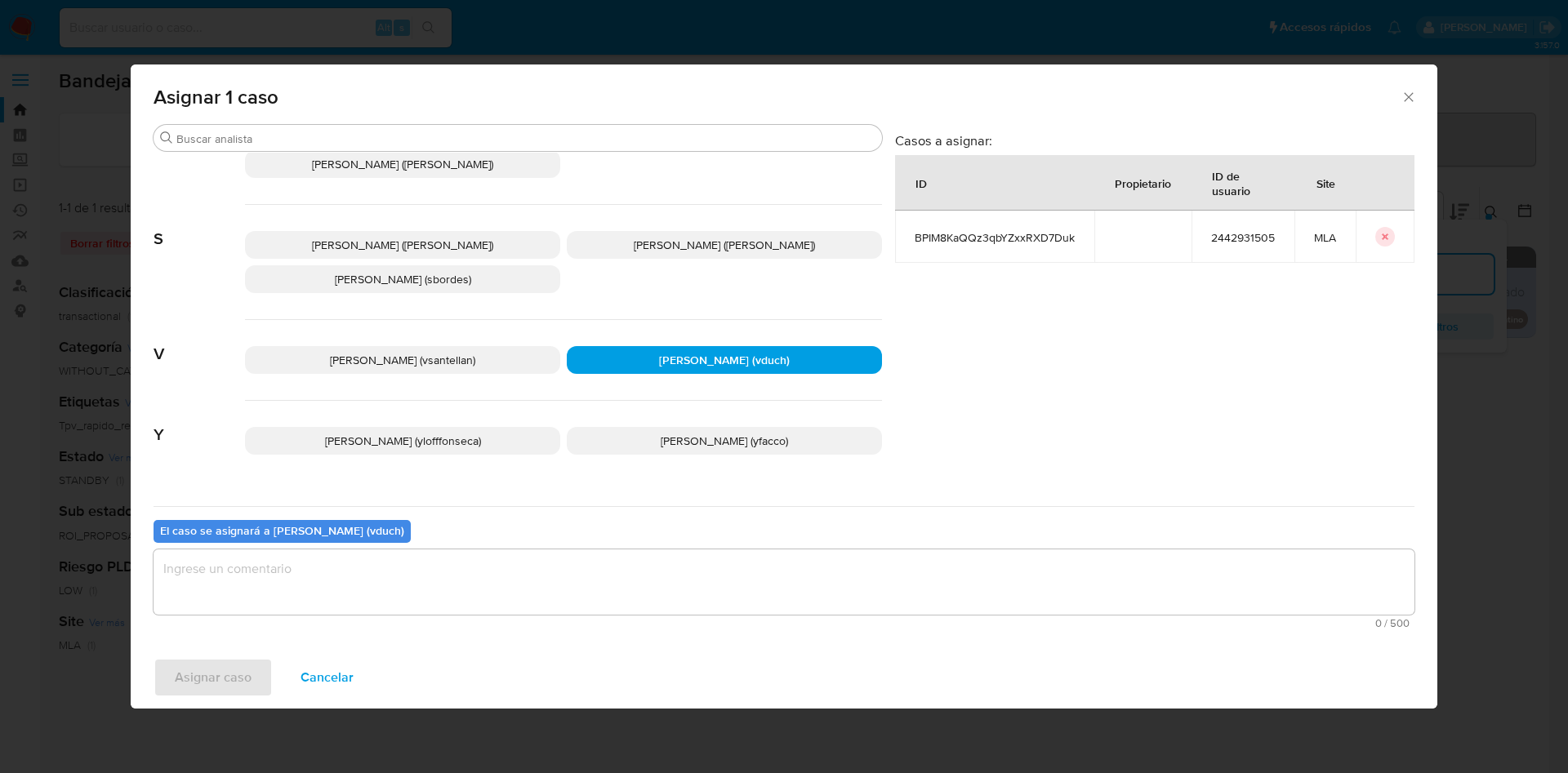
click at [745, 566] on textarea "assign-modal" at bounding box center [784, 581] width 1261 height 65
click at [216, 665] on span "Asignar caso" at bounding box center [213, 677] width 77 height 36
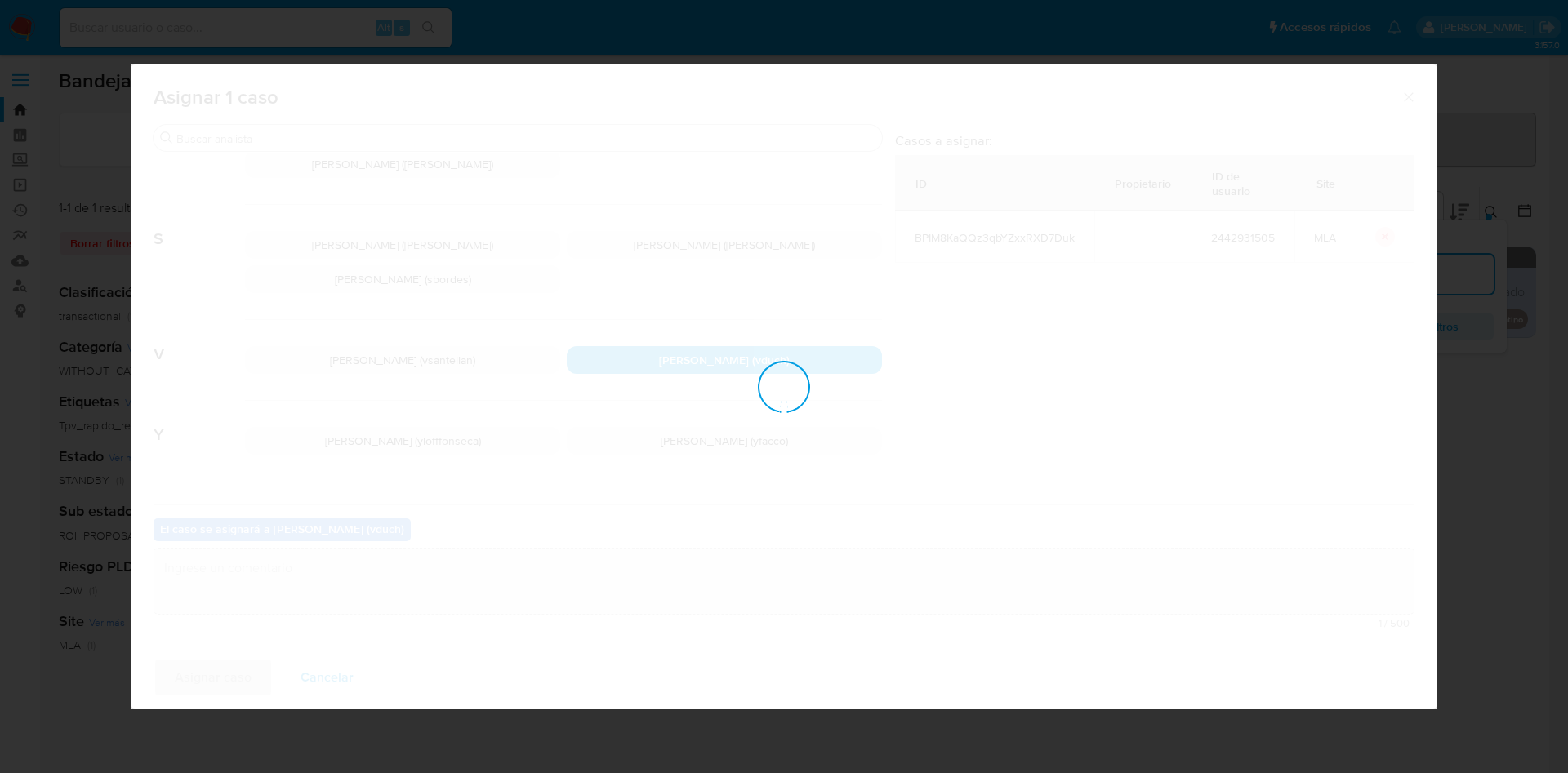
checkbox input "false"
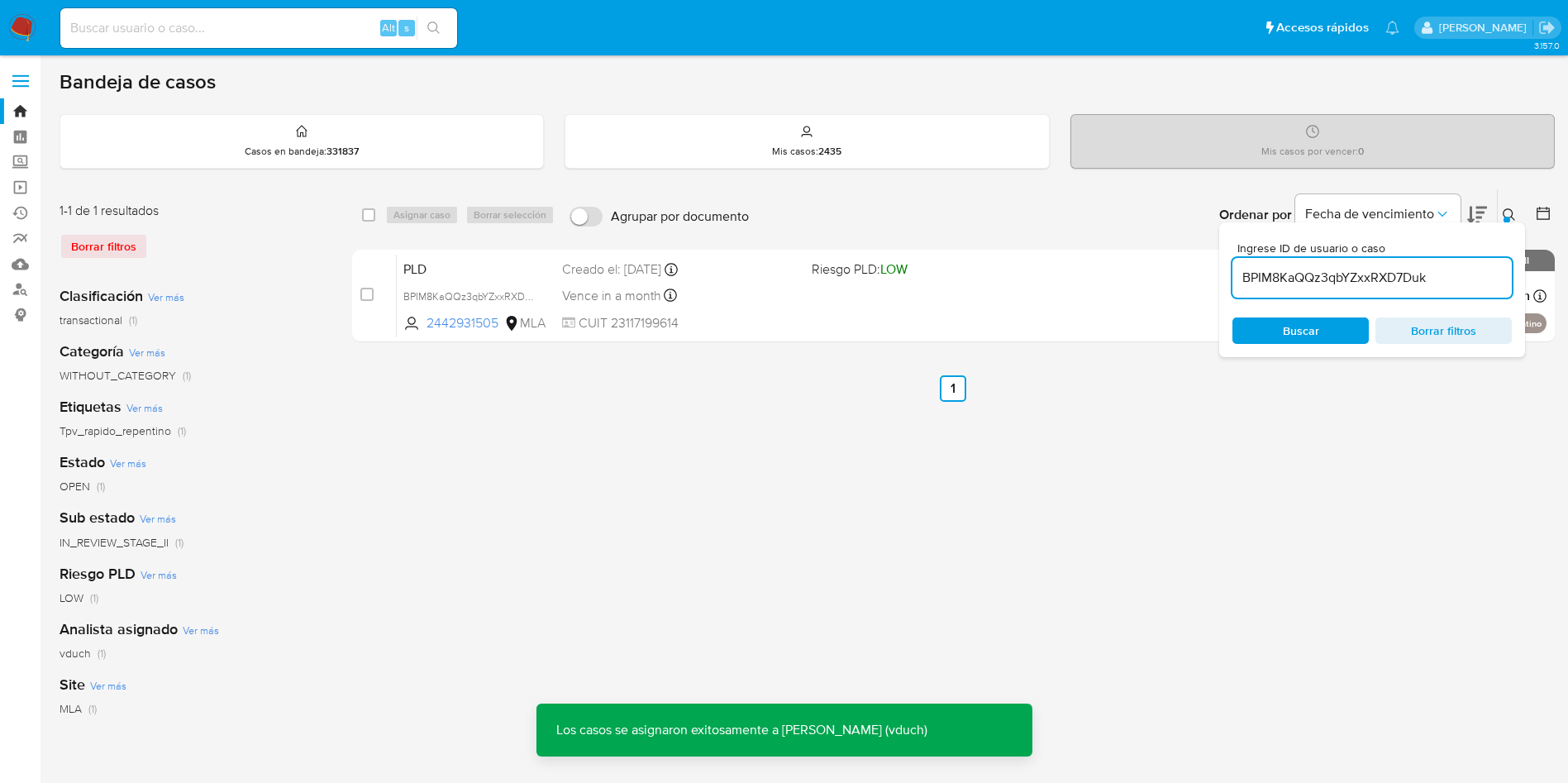
click at [1514, 219] on icon at bounding box center [1509, 215] width 12 height 12
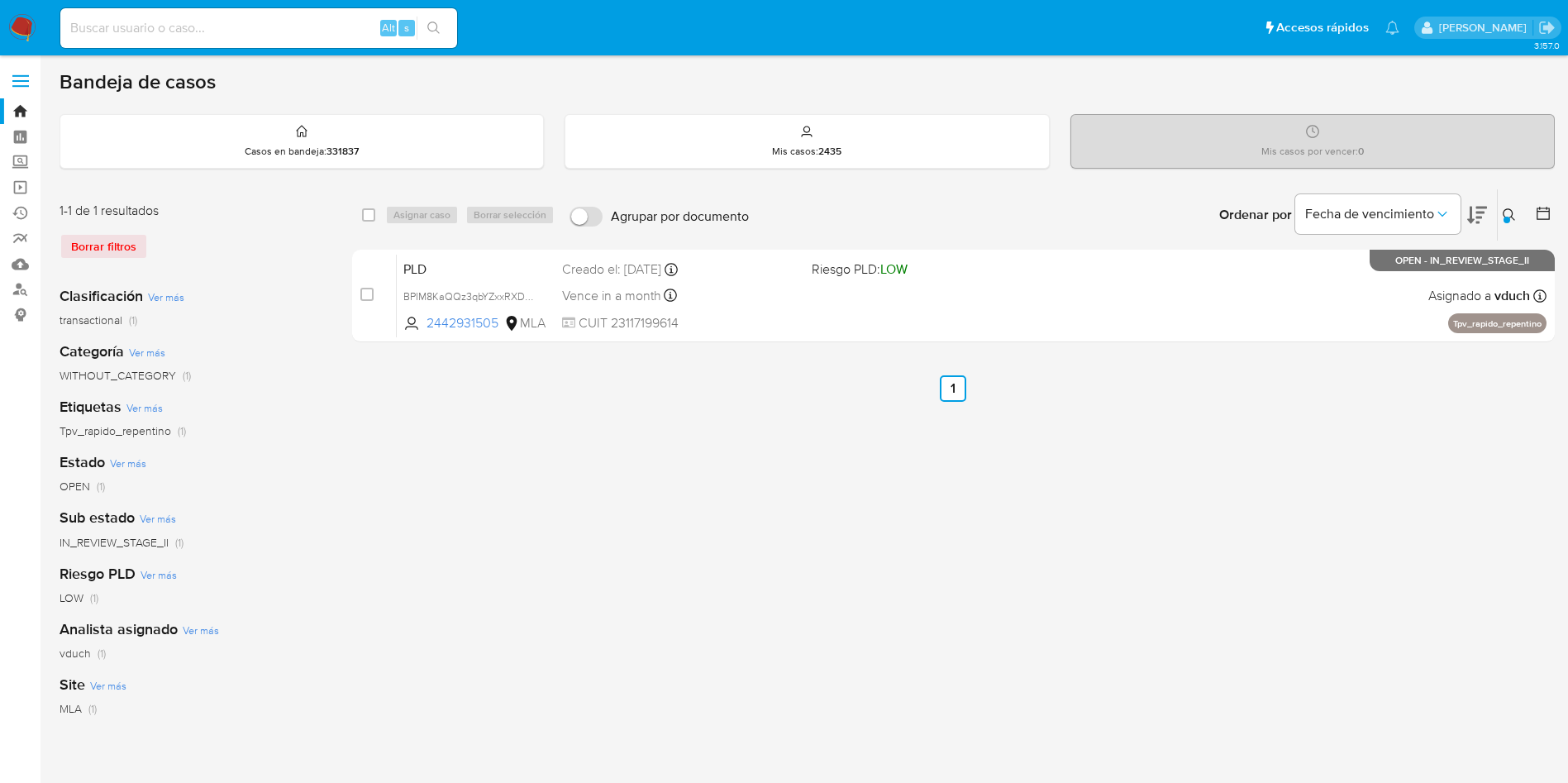
click at [1498, 210] on div "Ingrese ID de usuario o caso BPIM8KaQQz3qbYZxxRXD7Duk Buscar Borrar filtros" at bounding box center [1511, 215] width 28 height 52
click at [1515, 218] on icon at bounding box center [1509, 215] width 13 height 13
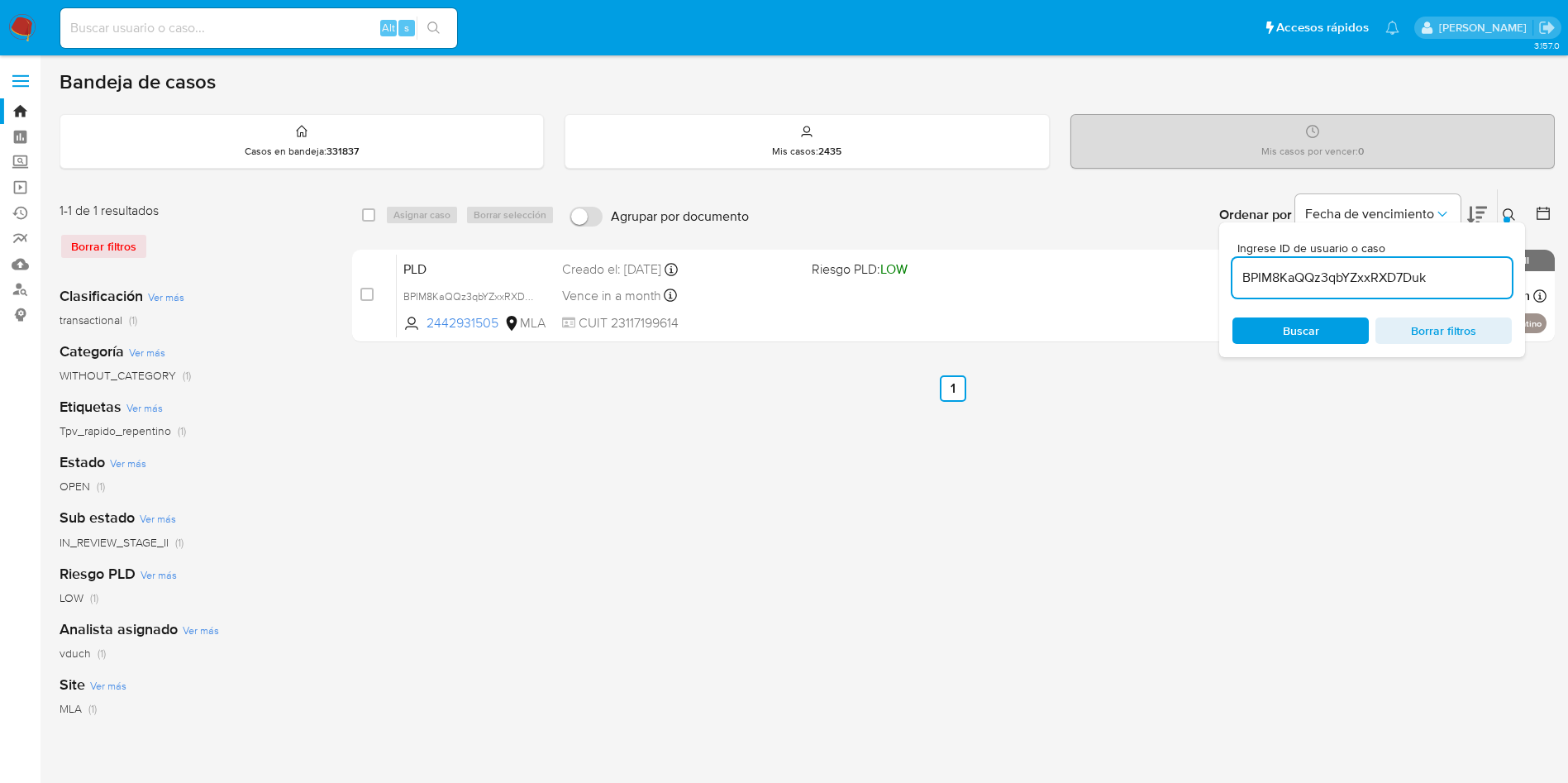
click at [1357, 273] on input "BPIM8KaQQz3qbYZxxRXD7Duk" at bounding box center [1372, 277] width 279 height 21
type input "2Zfa4xa5c1gjePtiGw0YFHyC"
click at [373, 214] on input "checkbox" at bounding box center [368, 215] width 13 height 13
checkbox input "true"
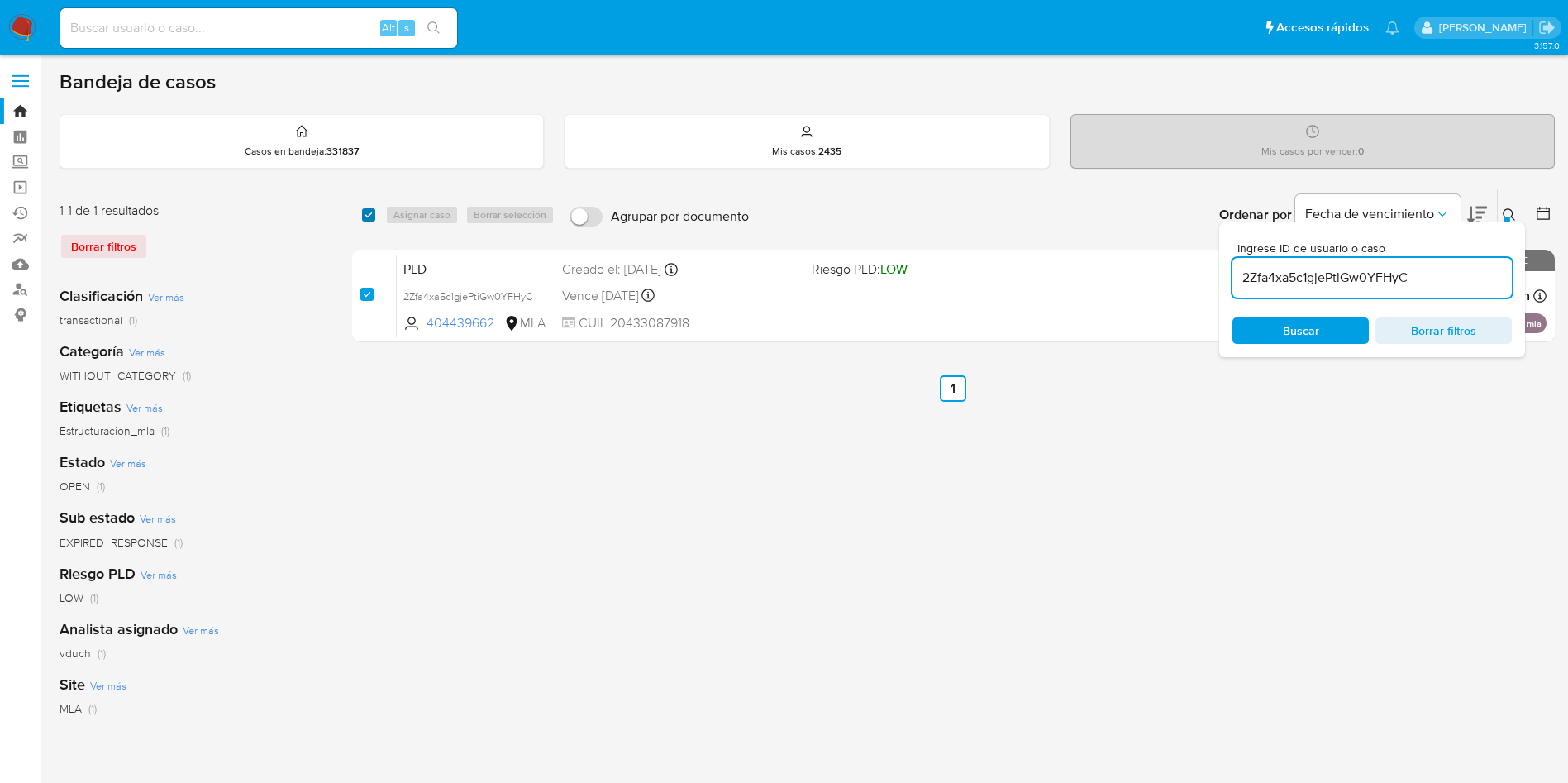
checkbox input "true"
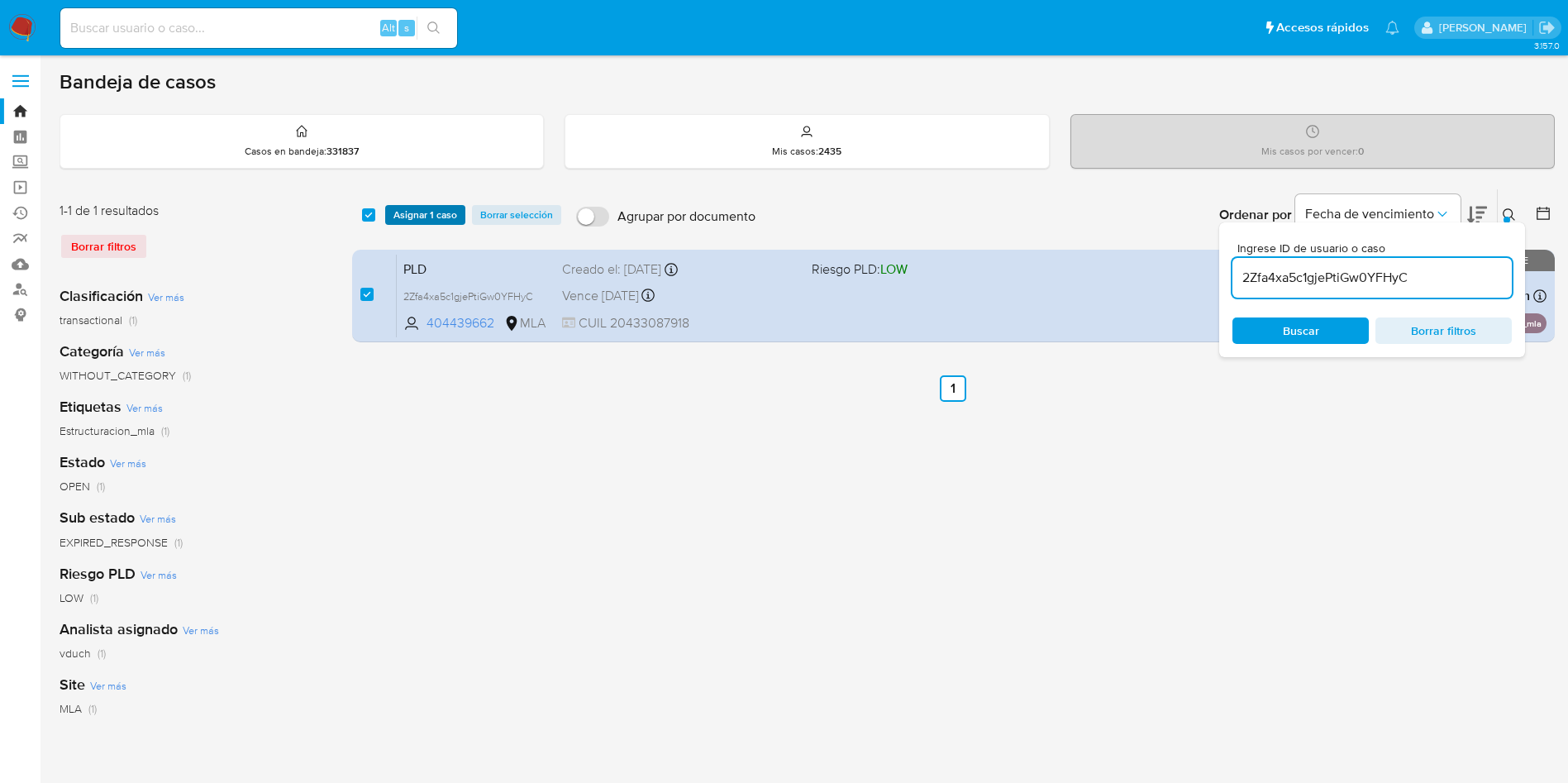
click at [435, 219] on span "Asignar 1 caso" at bounding box center [425, 215] width 64 height 16
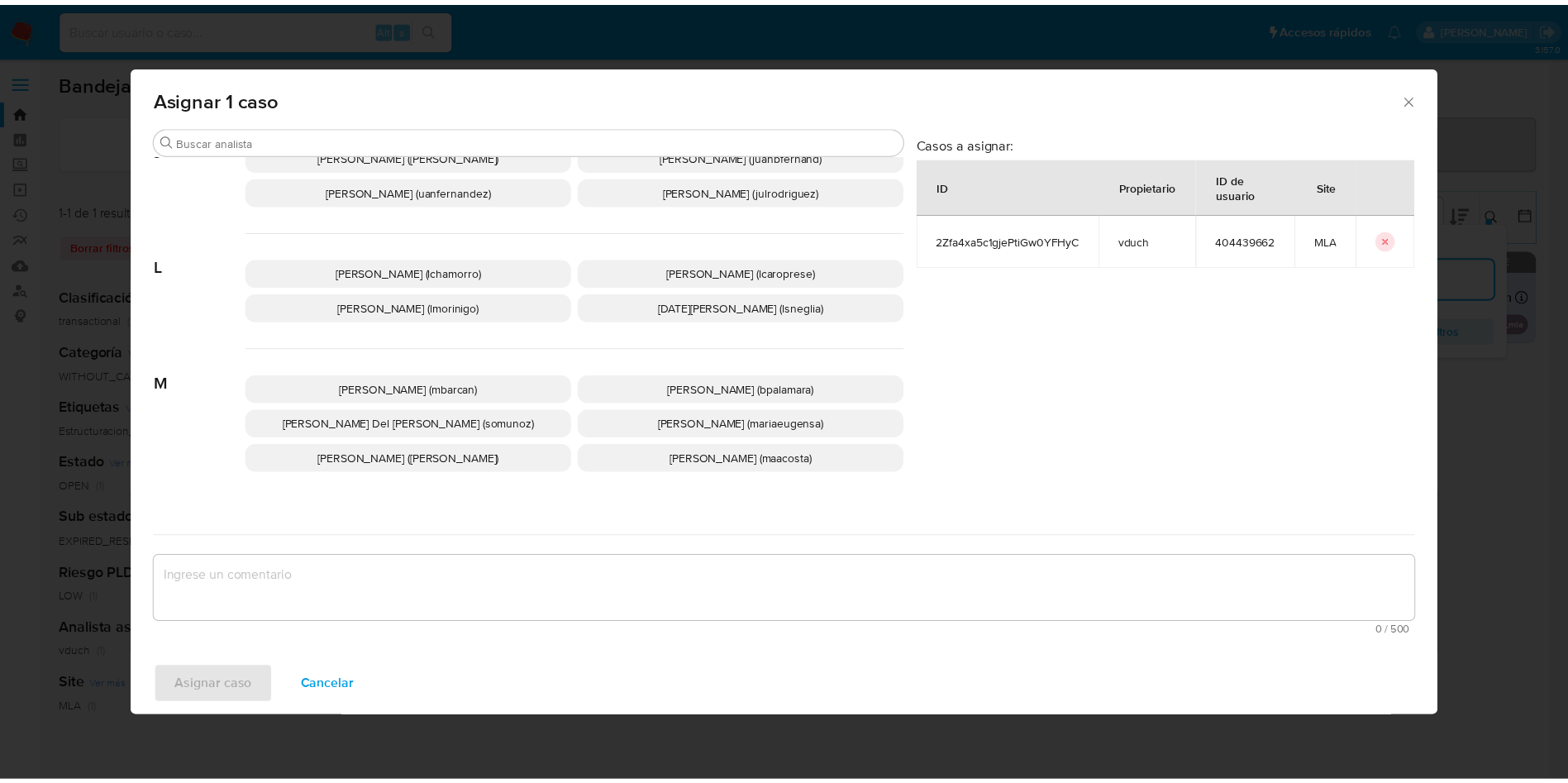
scroll to position [1512, 0]
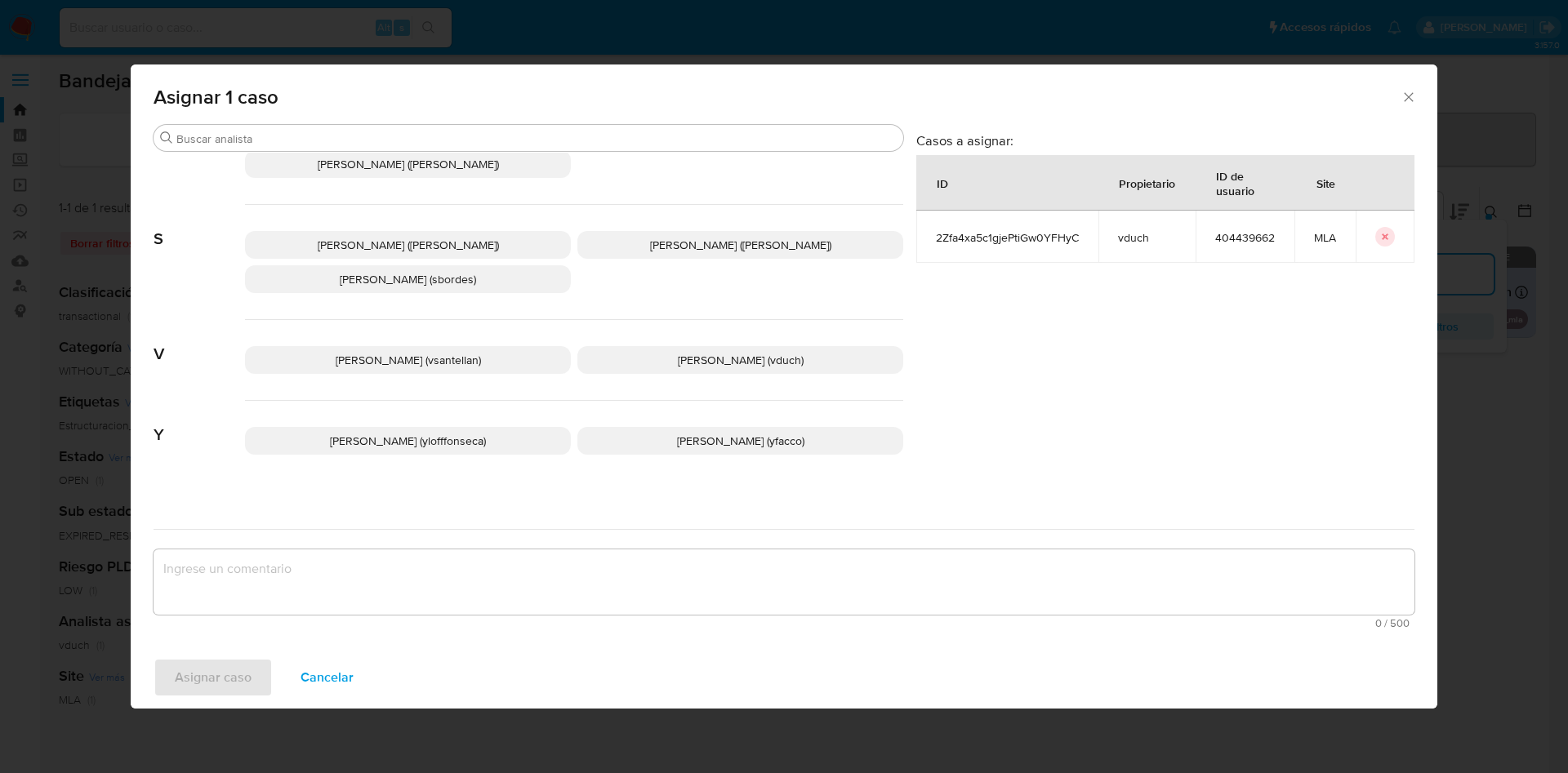
click at [728, 352] on span "Valeria Duch (vduch)" at bounding box center [740, 359] width 126 height 16
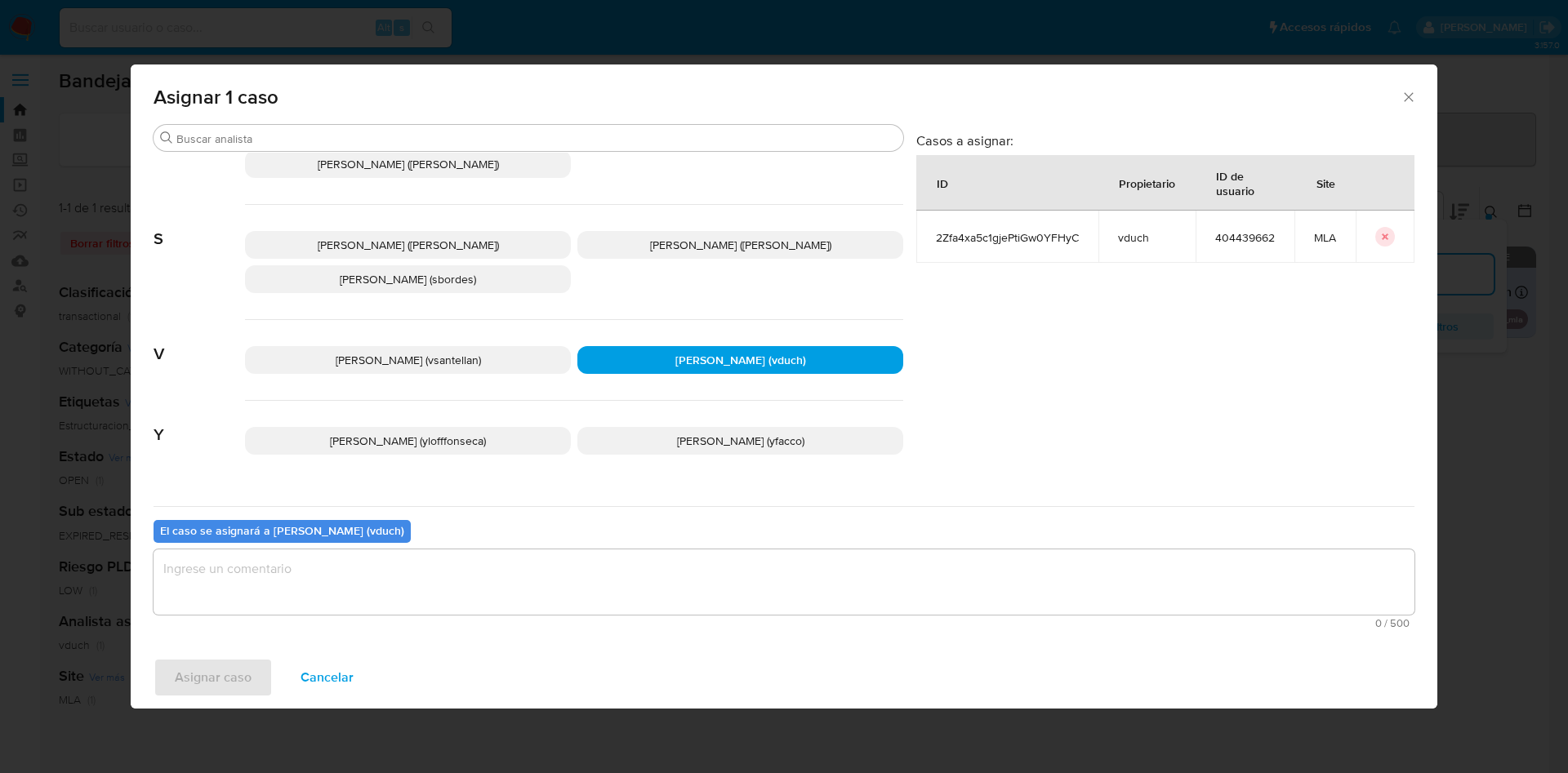
click at [757, 560] on textarea "assign-modal" at bounding box center [784, 581] width 1261 height 65
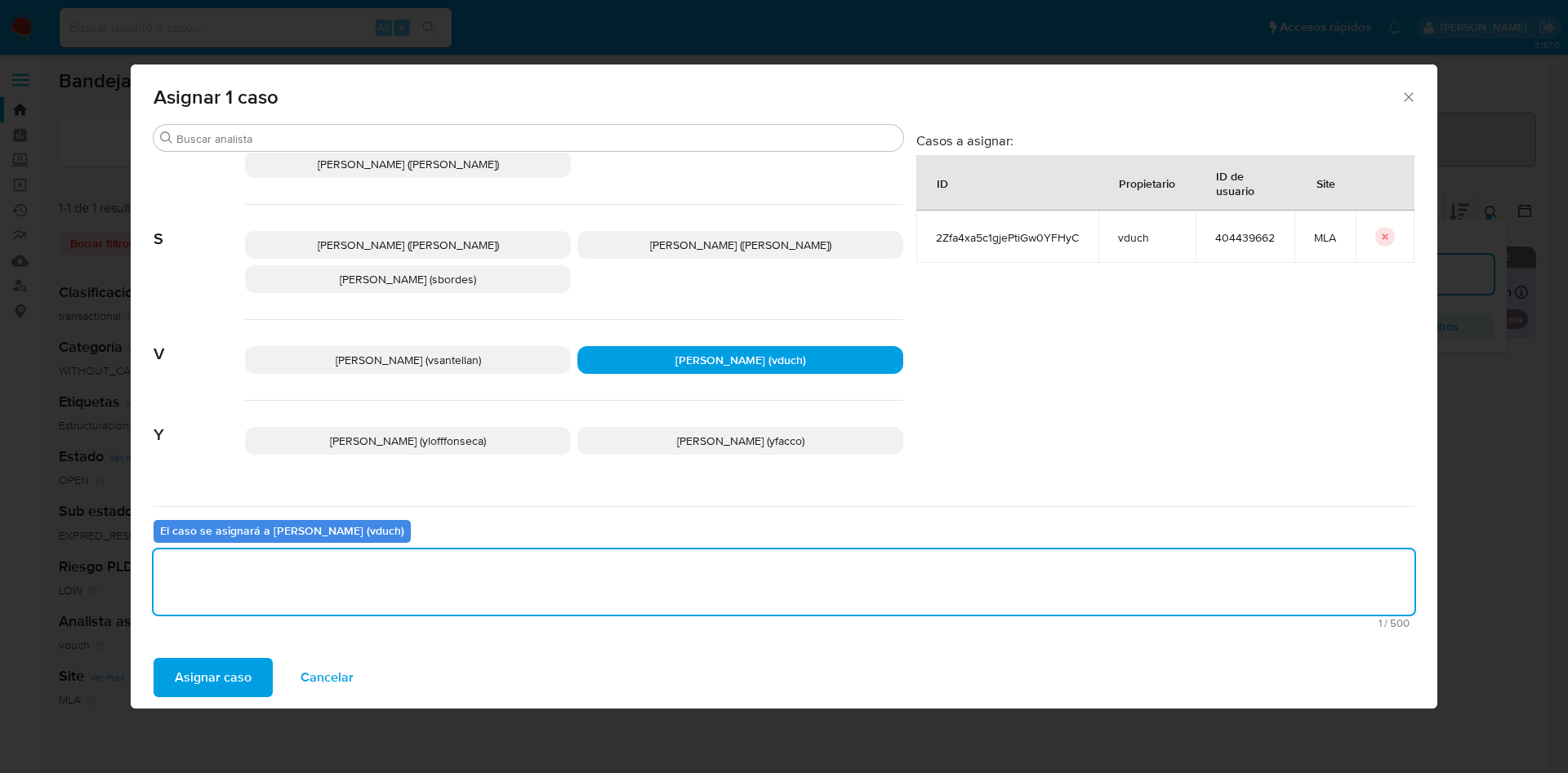
click at [232, 671] on span "Asignar caso" at bounding box center [213, 677] width 77 height 36
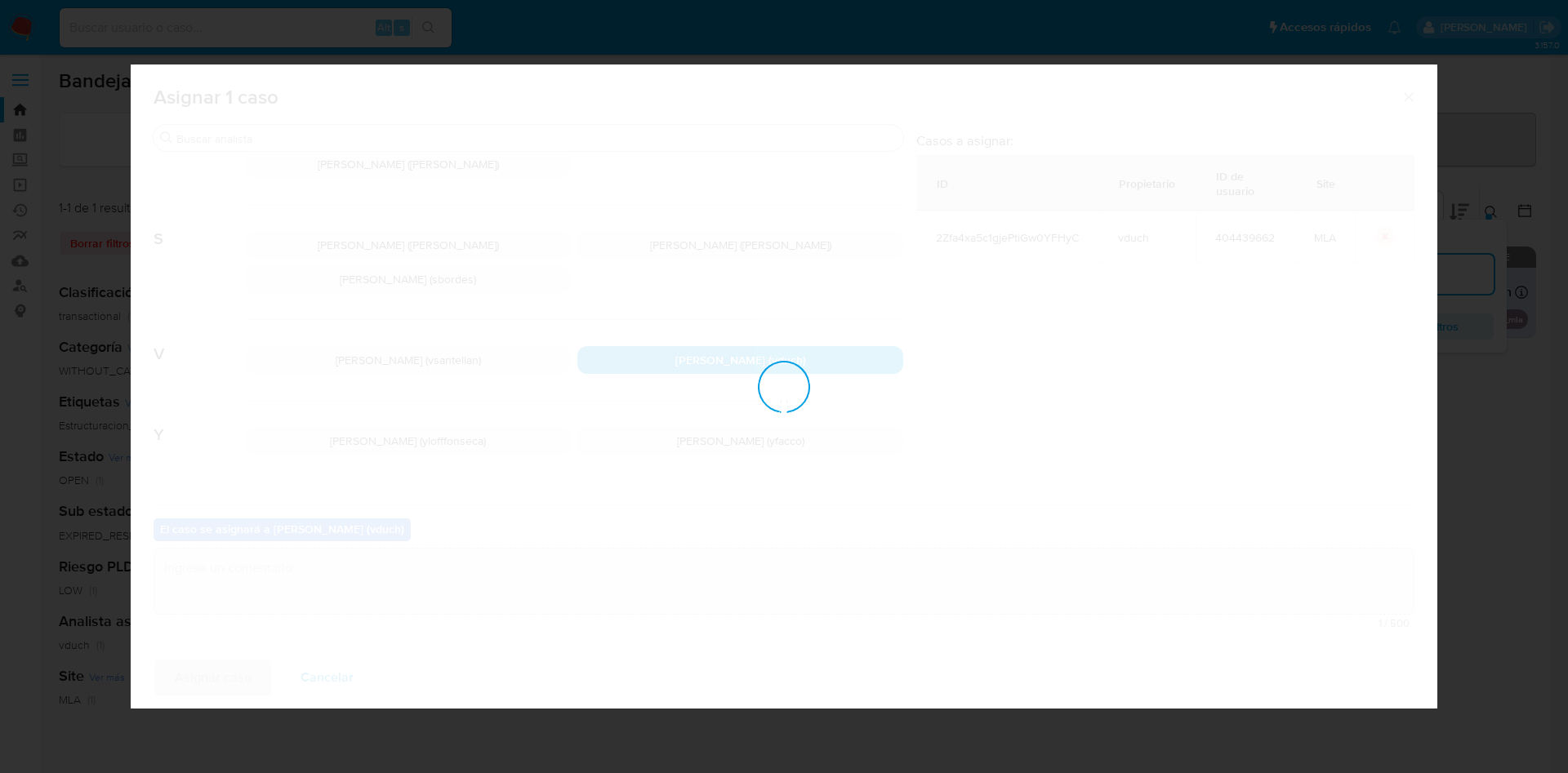
checkbox input "false"
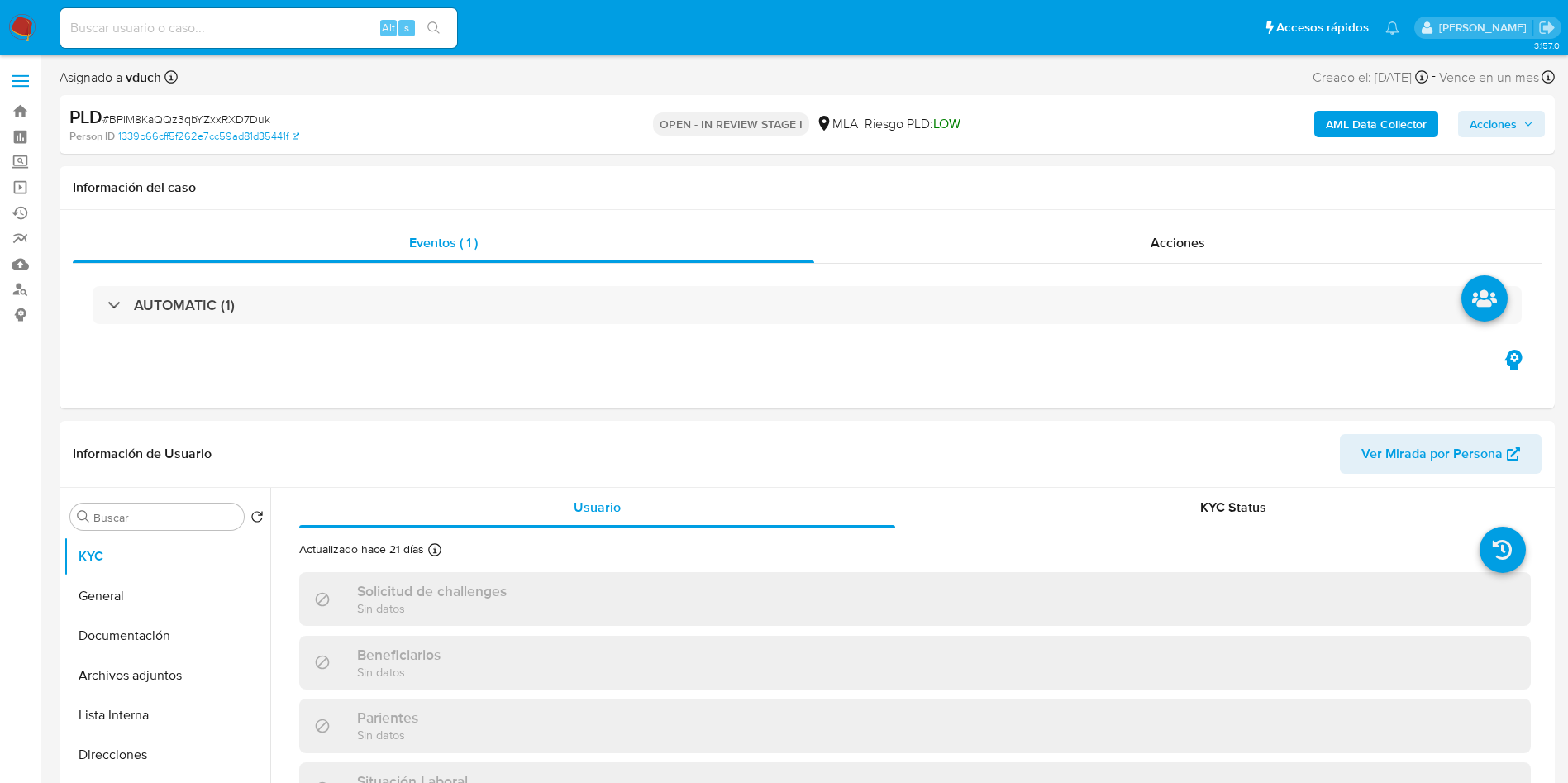
click at [1473, 107] on div "AML Data Collector Acciones" at bounding box center [1301, 124] width 488 height 39
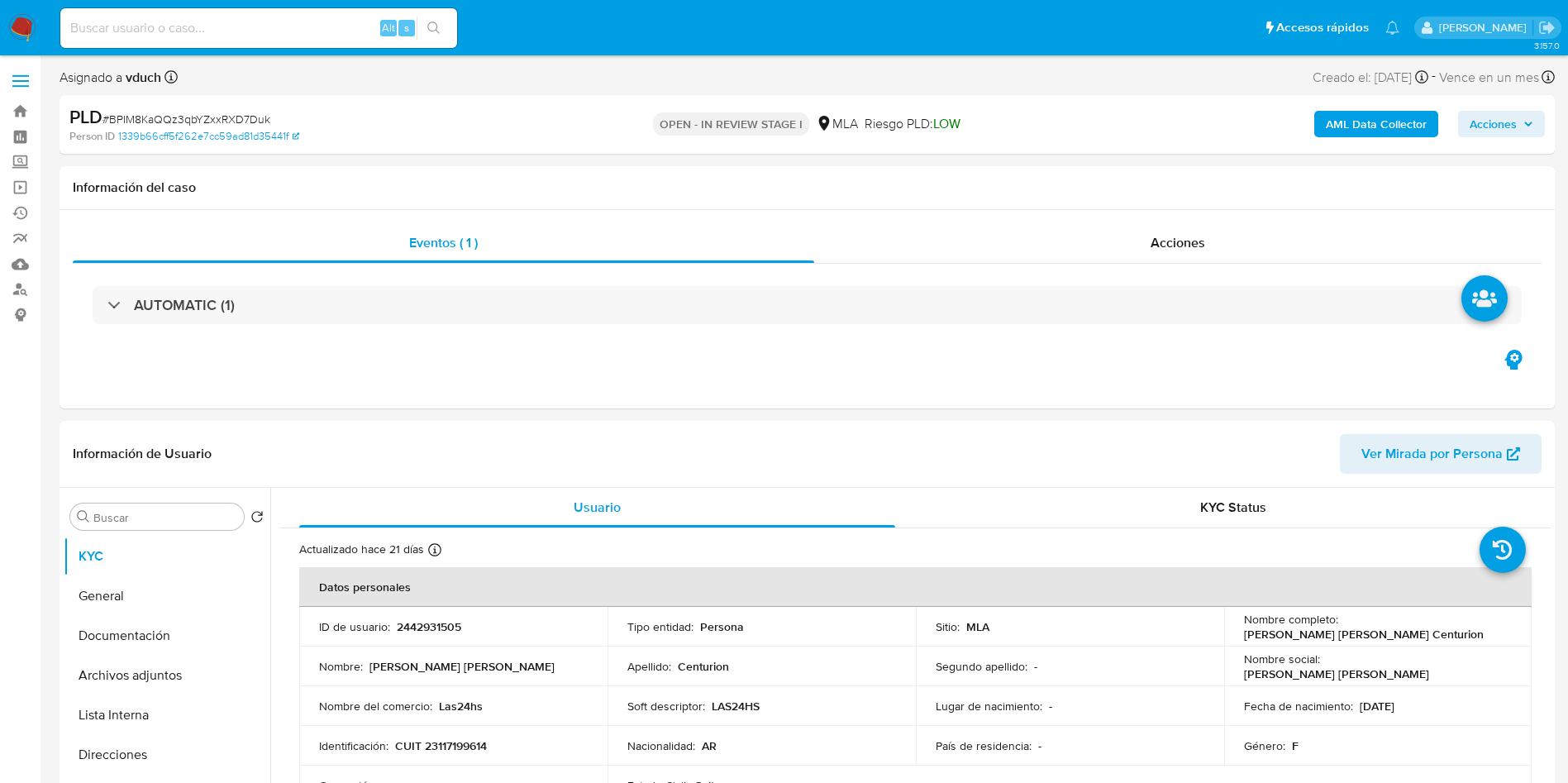
click at [1498, 118] on span "Acciones" at bounding box center [1493, 124] width 47 height 27
select select "10"
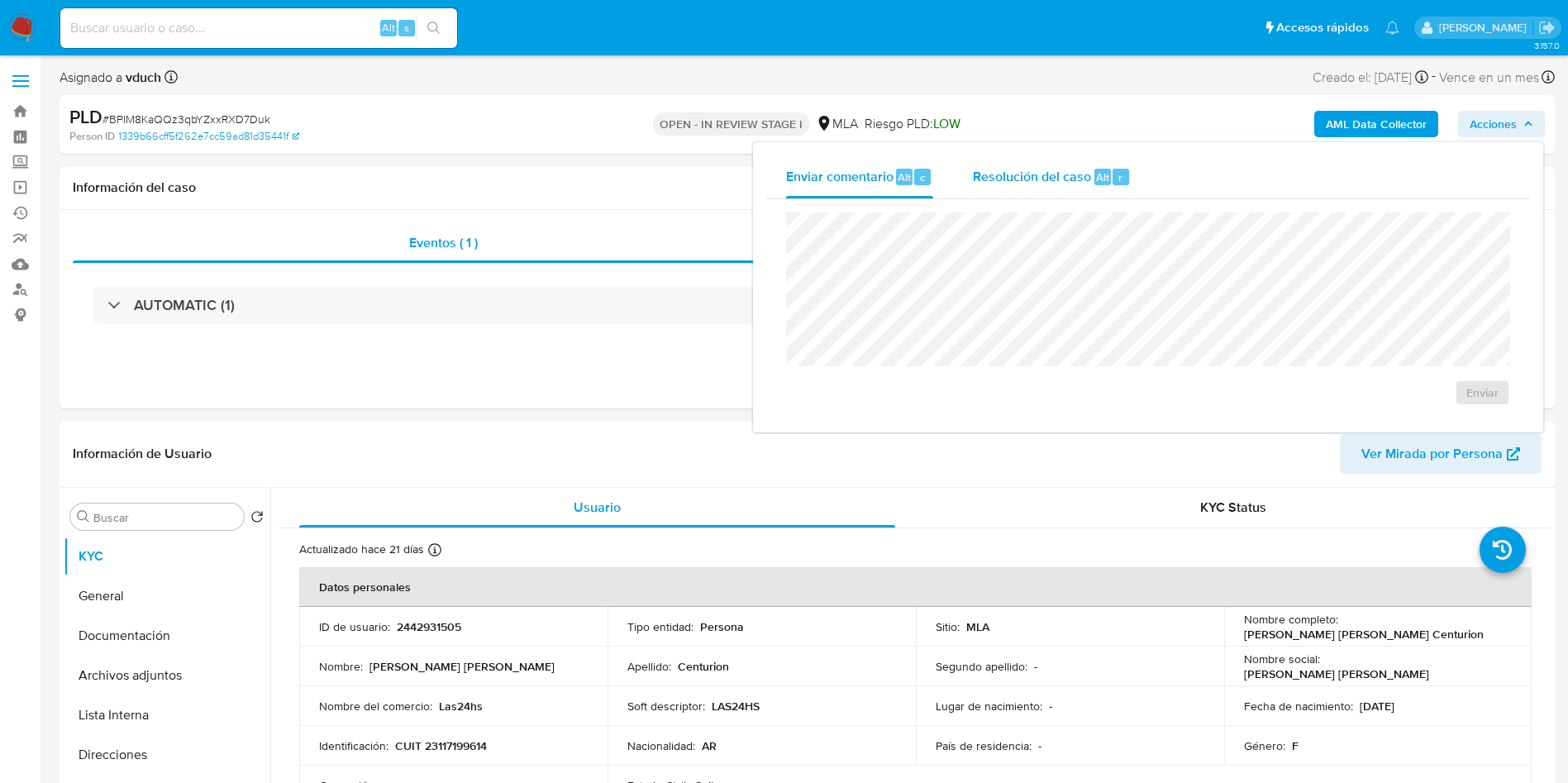
click at [966, 179] on button "Resolución del caso Alt r" at bounding box center [1052, 177] width 198 height 43
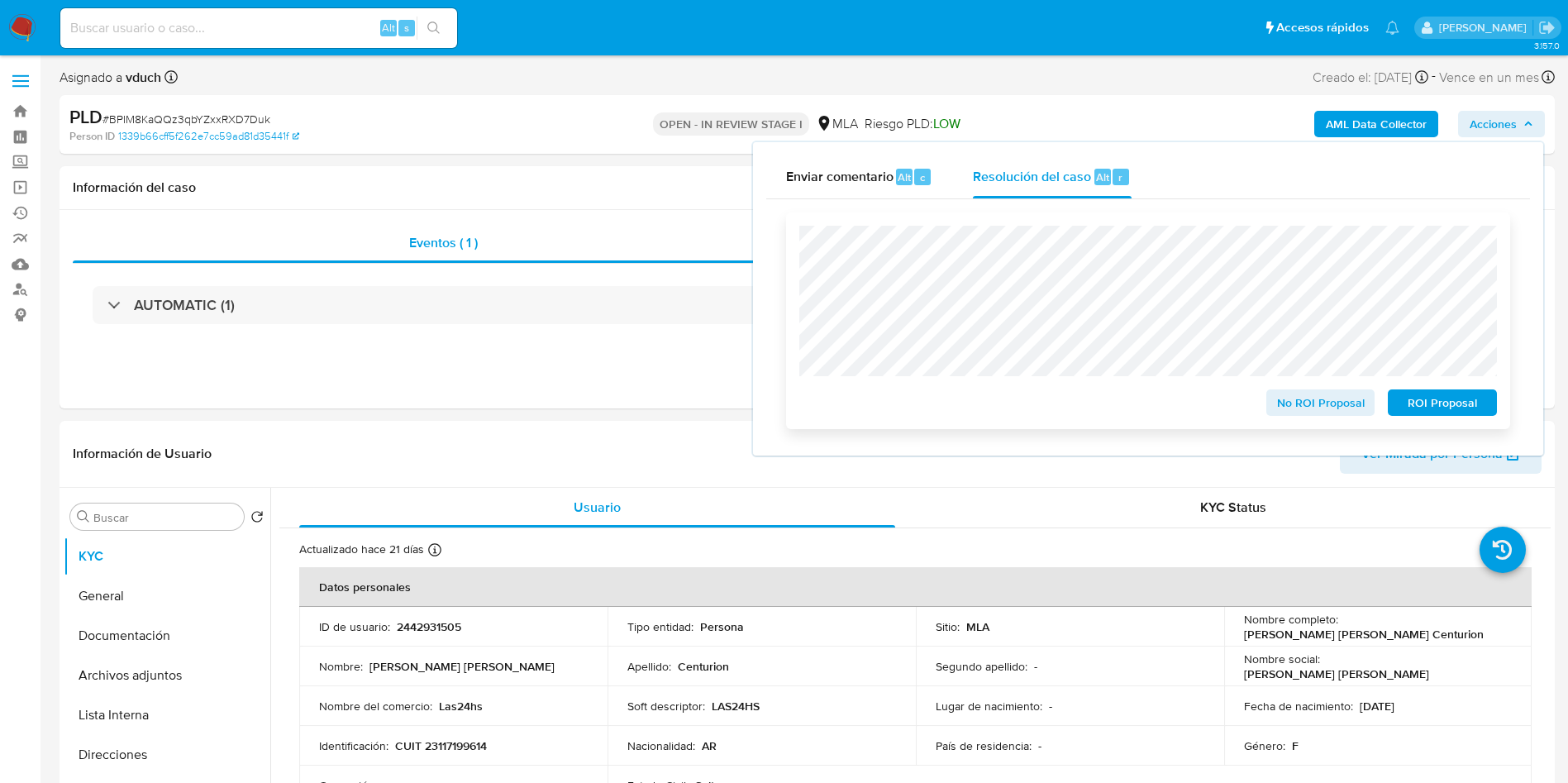
click at [1443, 412] on span "ROI Proposal" at bounding box center [1443, 402] width 86 height 23
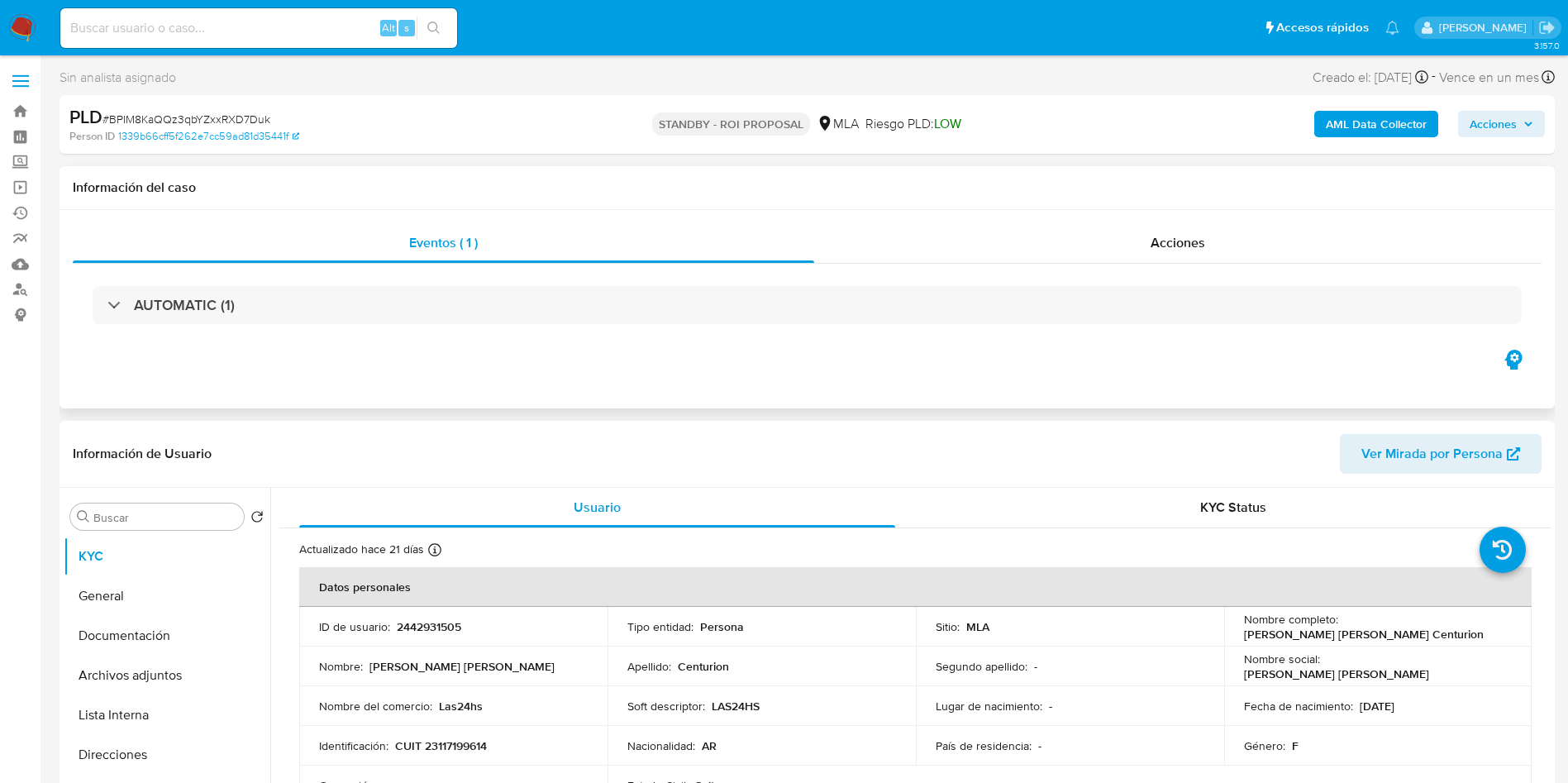
select select "10"
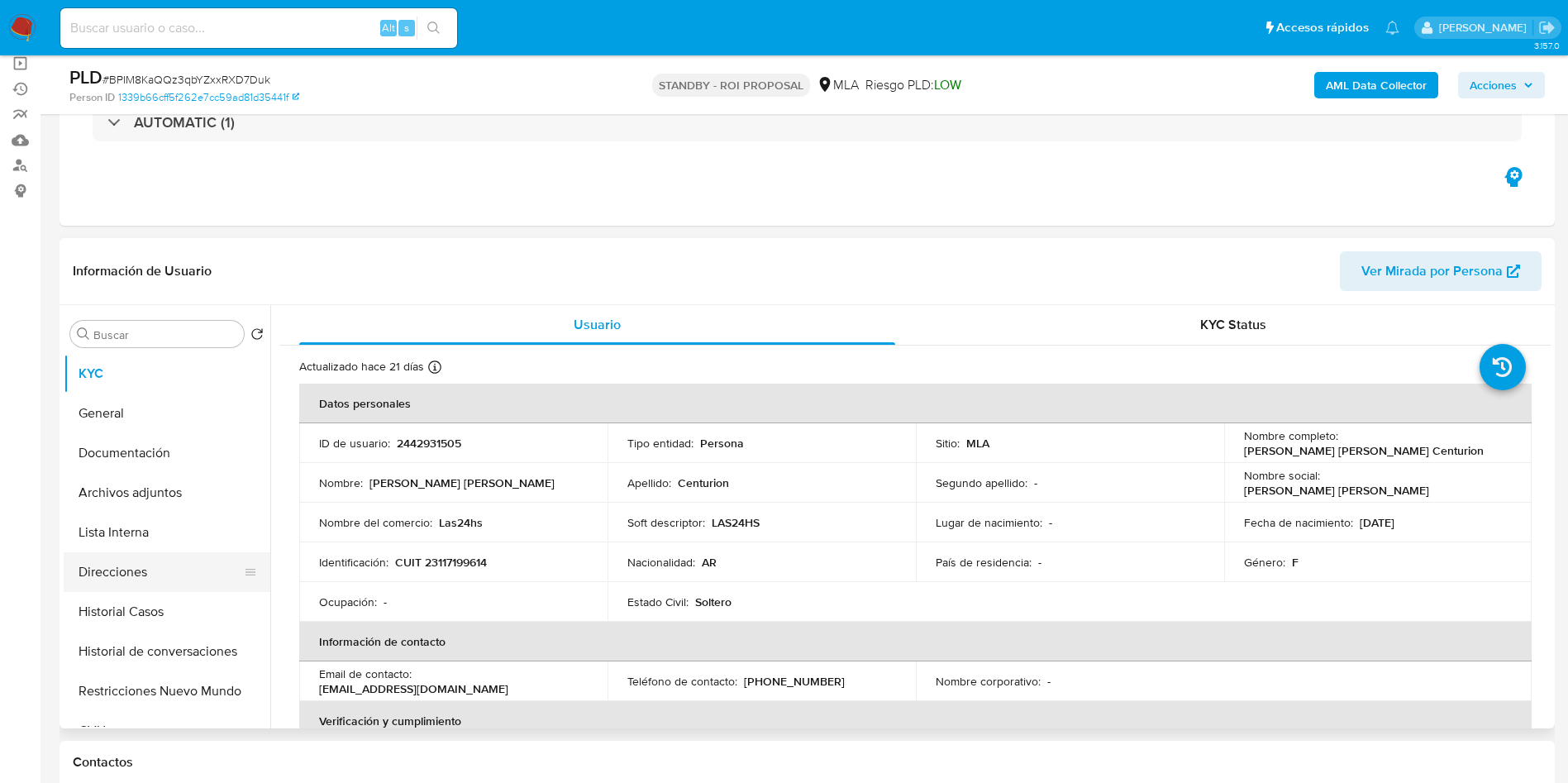
drag, startPoint x: 175, startPoint y: 611, endPoint x: 105, endPoint y: 585, distance: 74.7
click at [175, 611] on button "Historial Casos" at bounding box center [167, 611] width 207 height 39
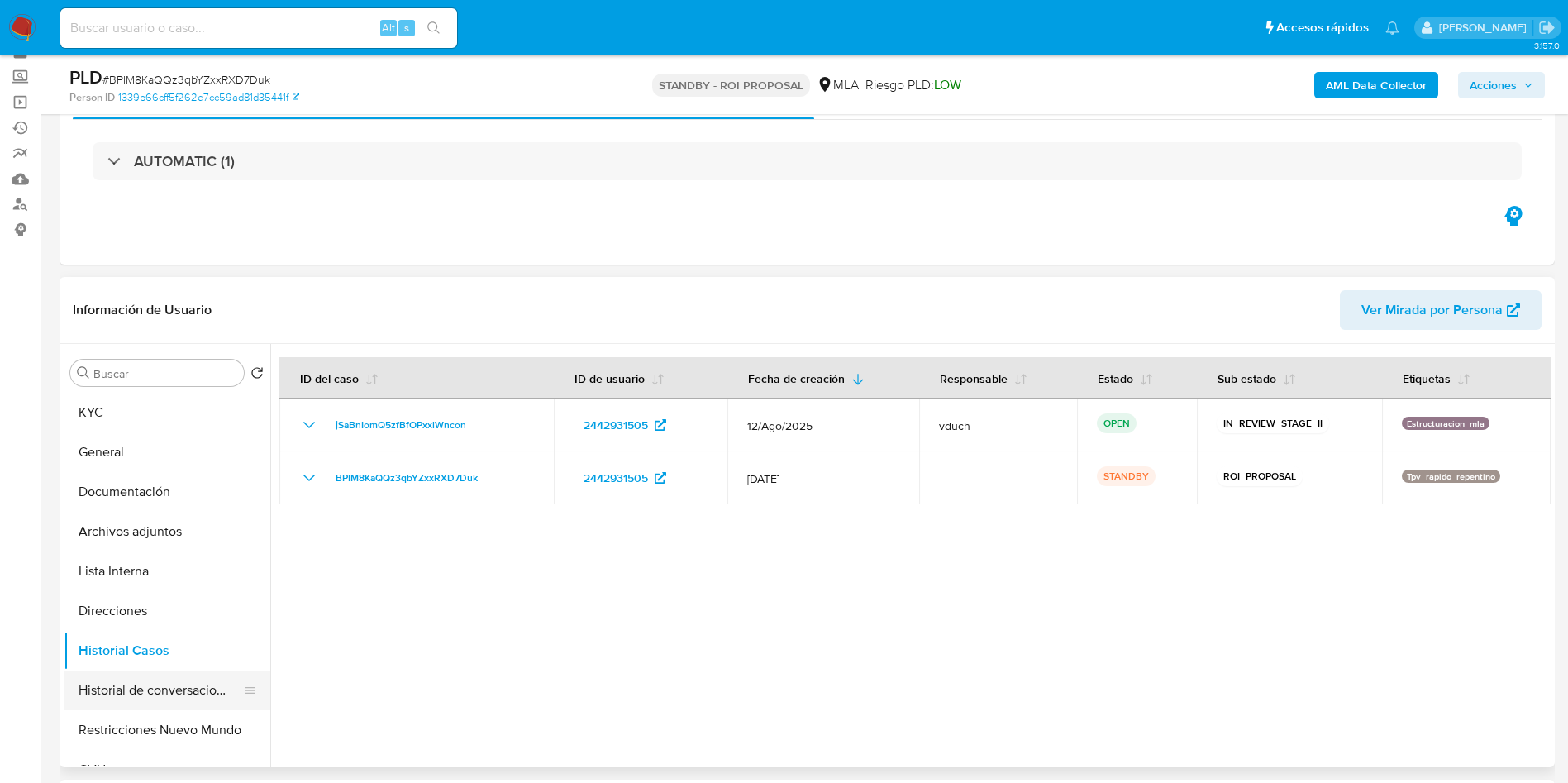
scroll to position [124, 0]
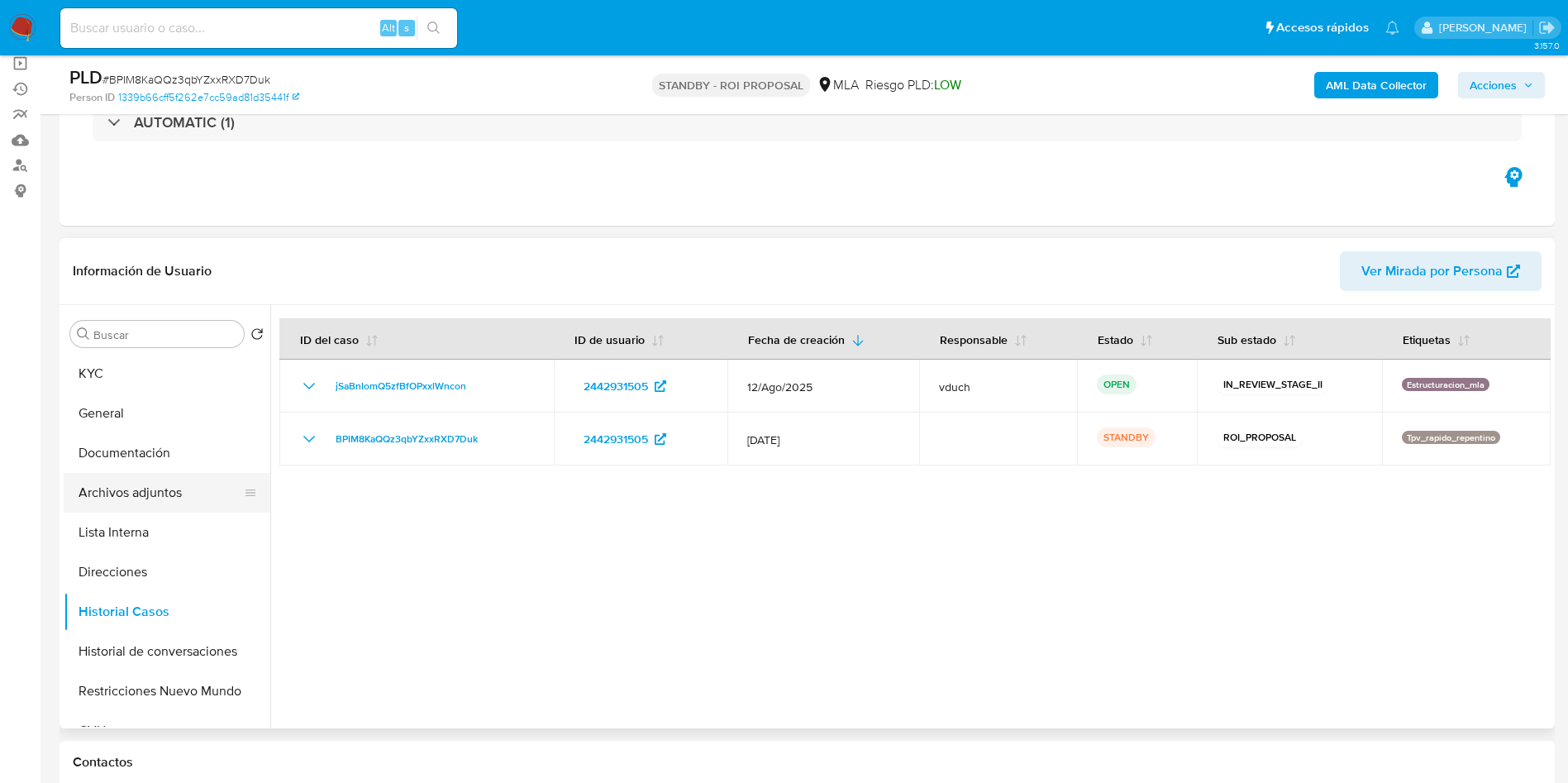
click at [148, 501] on button "Archivos adjuntos" at bounding box center [160, 493] width 193 height 39
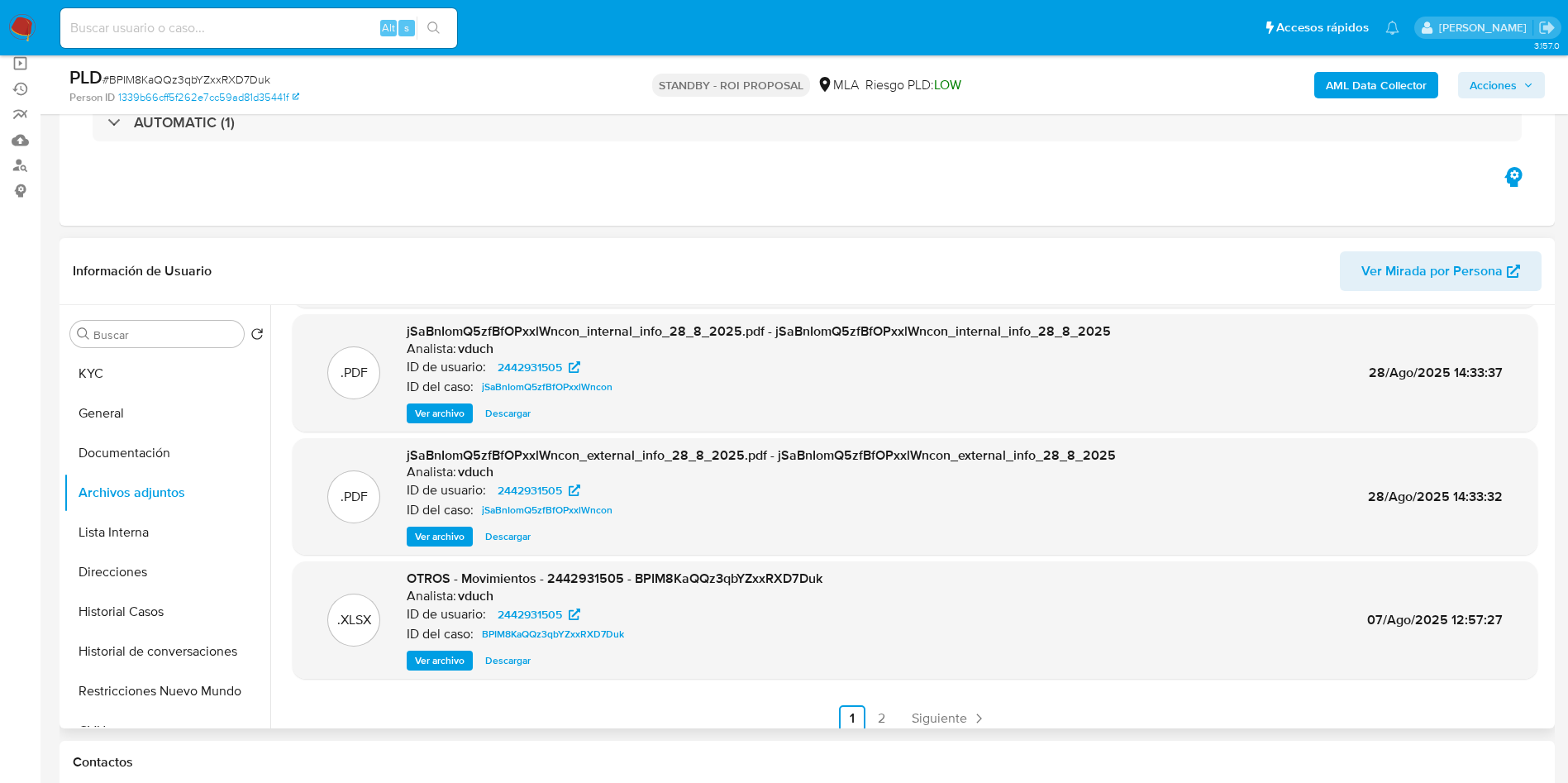
scroll to position [139, 0]
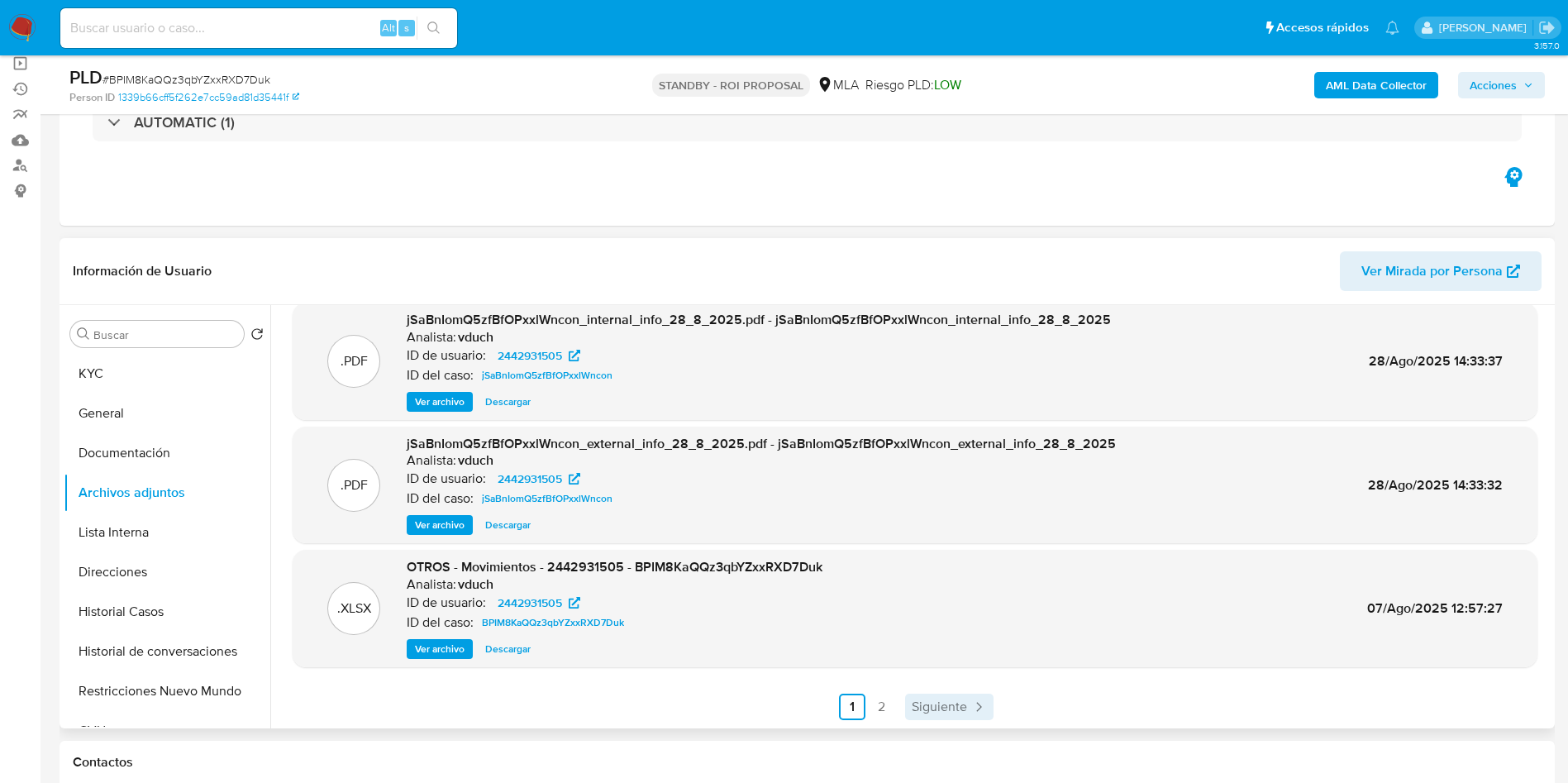
click at [920, 703] on span "Siguiente" at bounding box center [939, 706] width 56 height 13
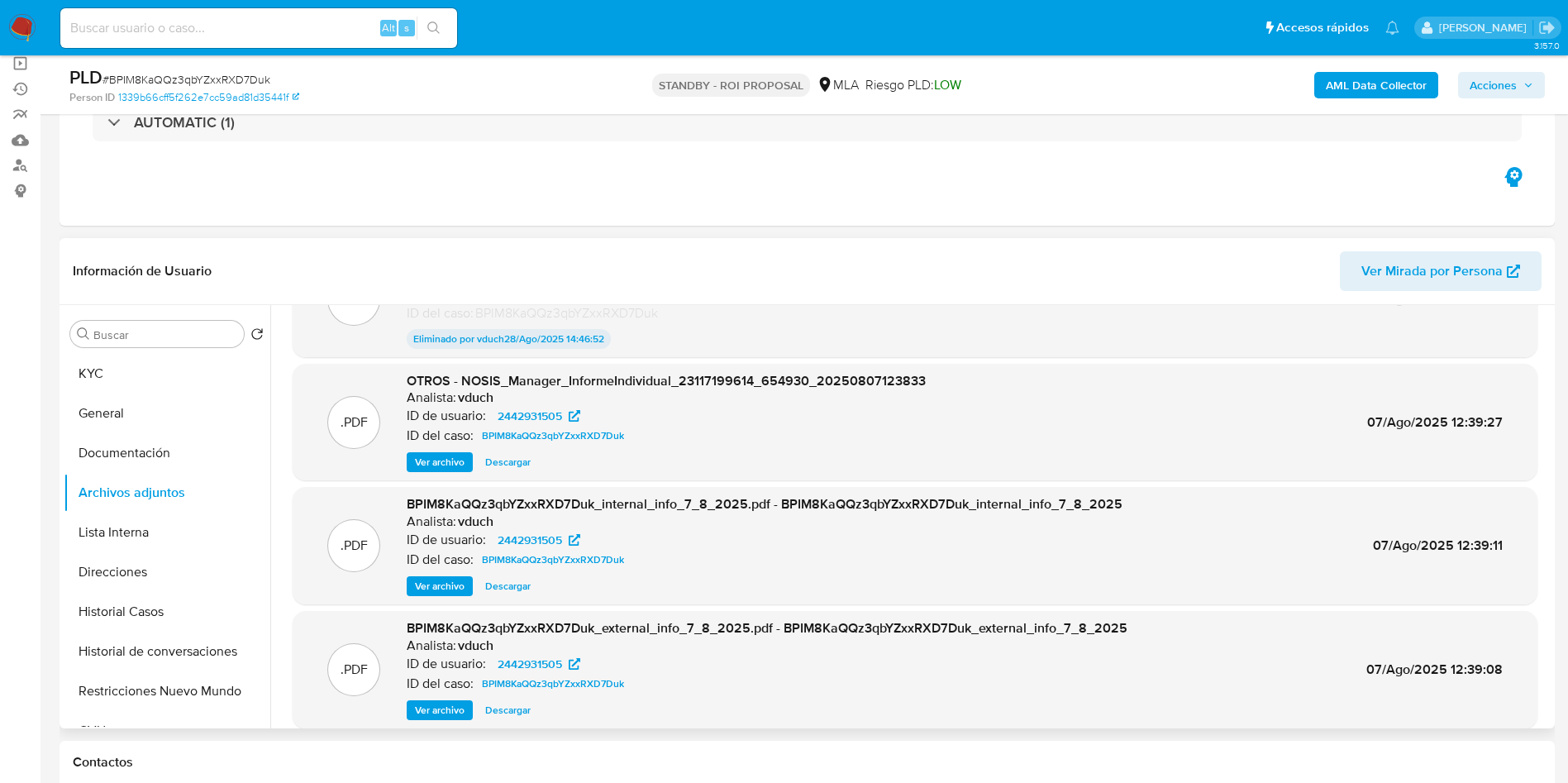
scroll to position [137, 0]
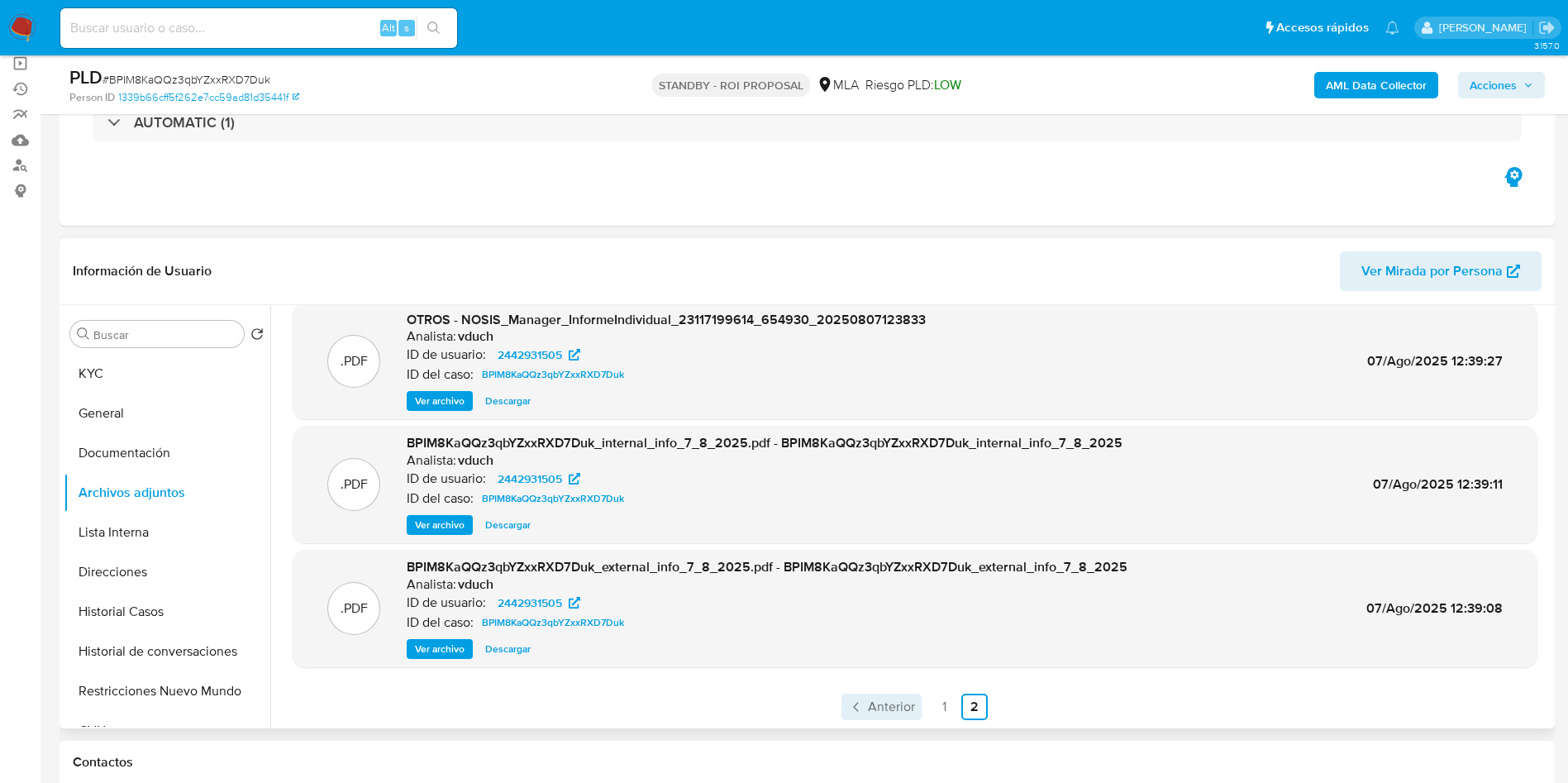
click at [879, 704] on span "Anterior" at bounding box center [891, 706] width 47 height 13
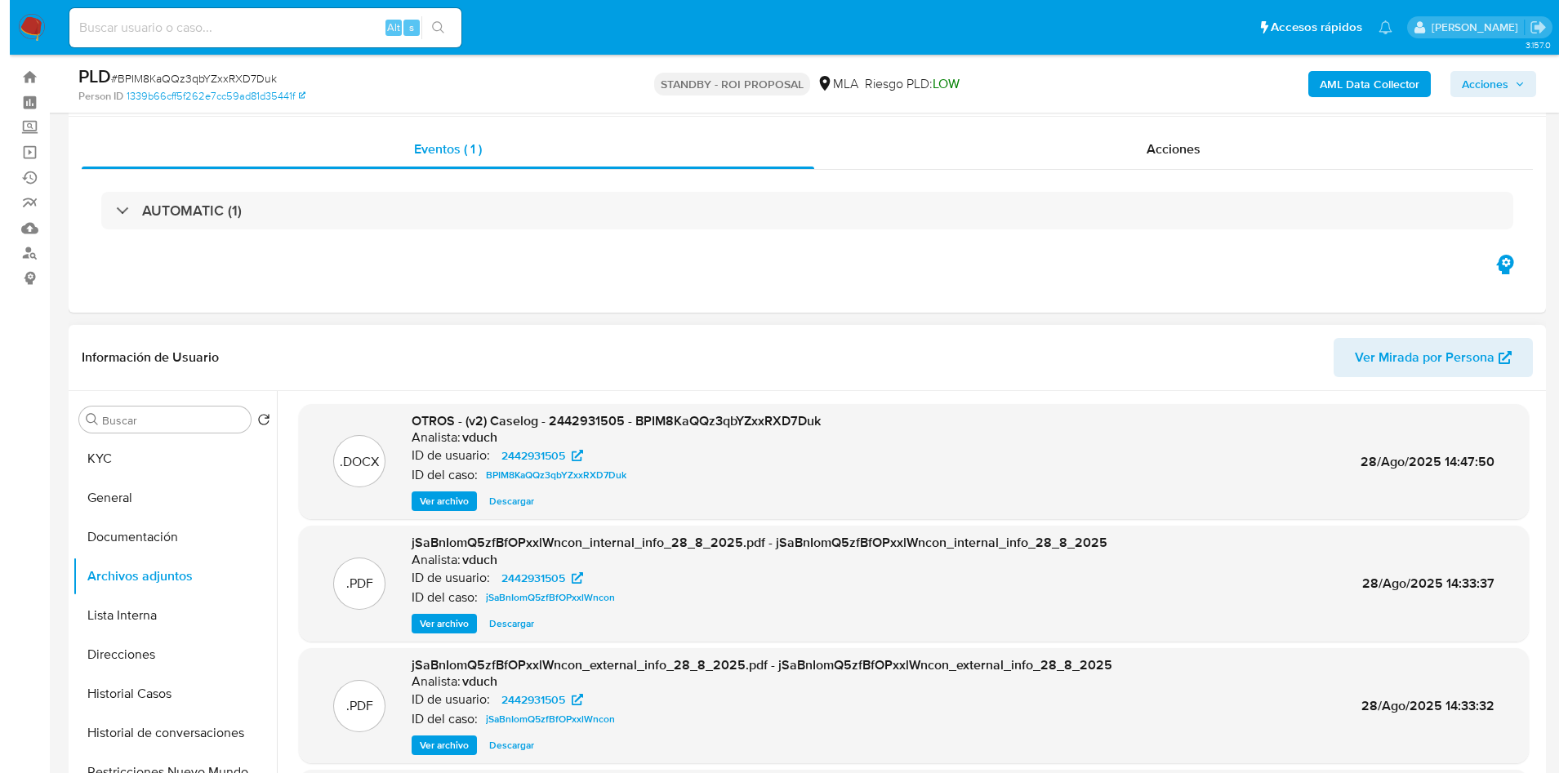
scroll to position [0, 0]
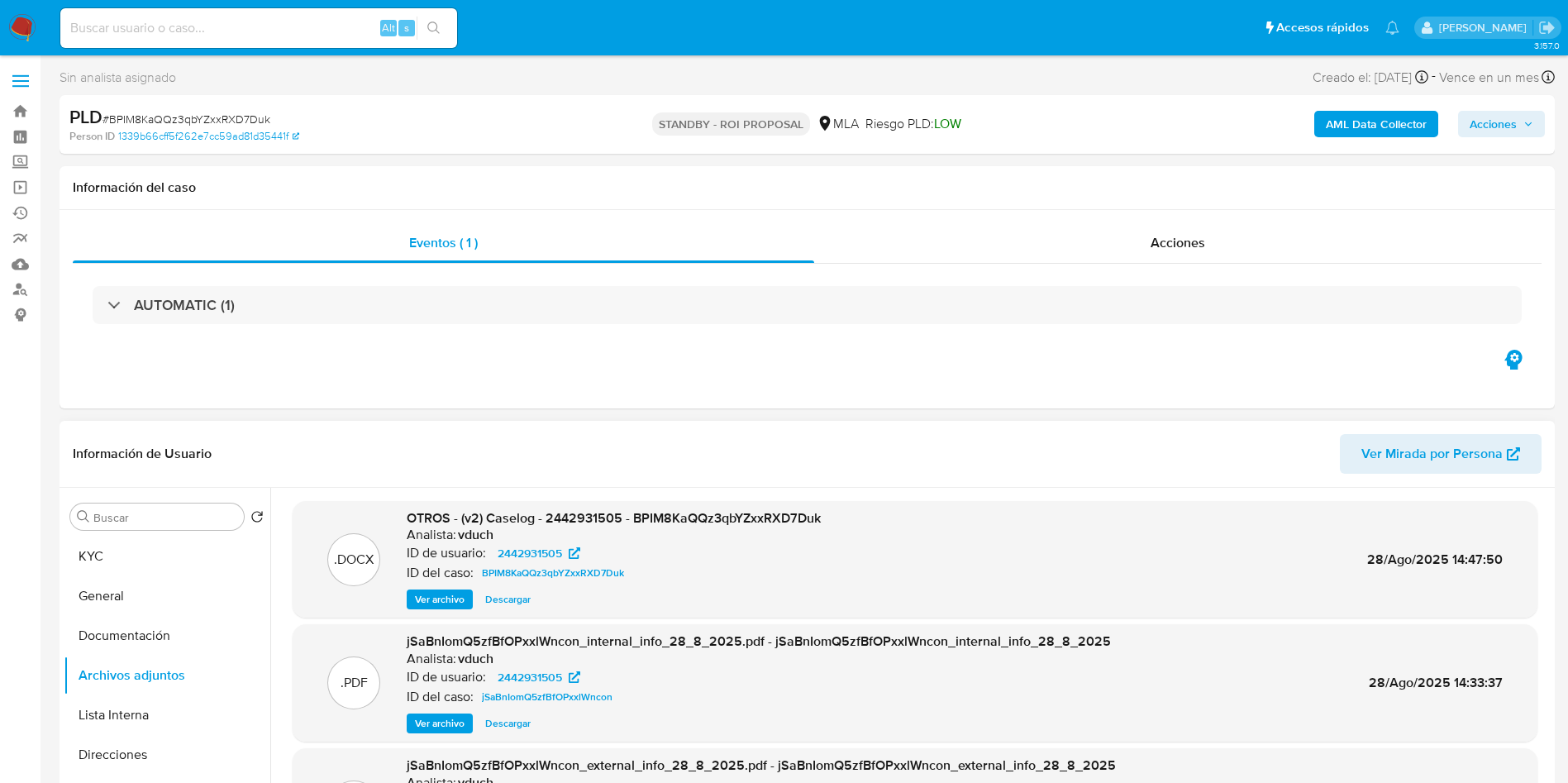
click at [450, 610] on div ".DOCX OTROS - (v2) Caselog - 2442931505 - BPIM8KaQQz3qbYZxxRXD7Duk Analista: vd…" at bounding box center [915, 559] width 1245 height 118
drag, startPoint x: 447, startPoint y: 596, endPoint x: 462, endPoint y: 584, distance: 19.2
click at [447, 595] on span "Ver archivo" at bounding box center [440, 598] width 50 height 16
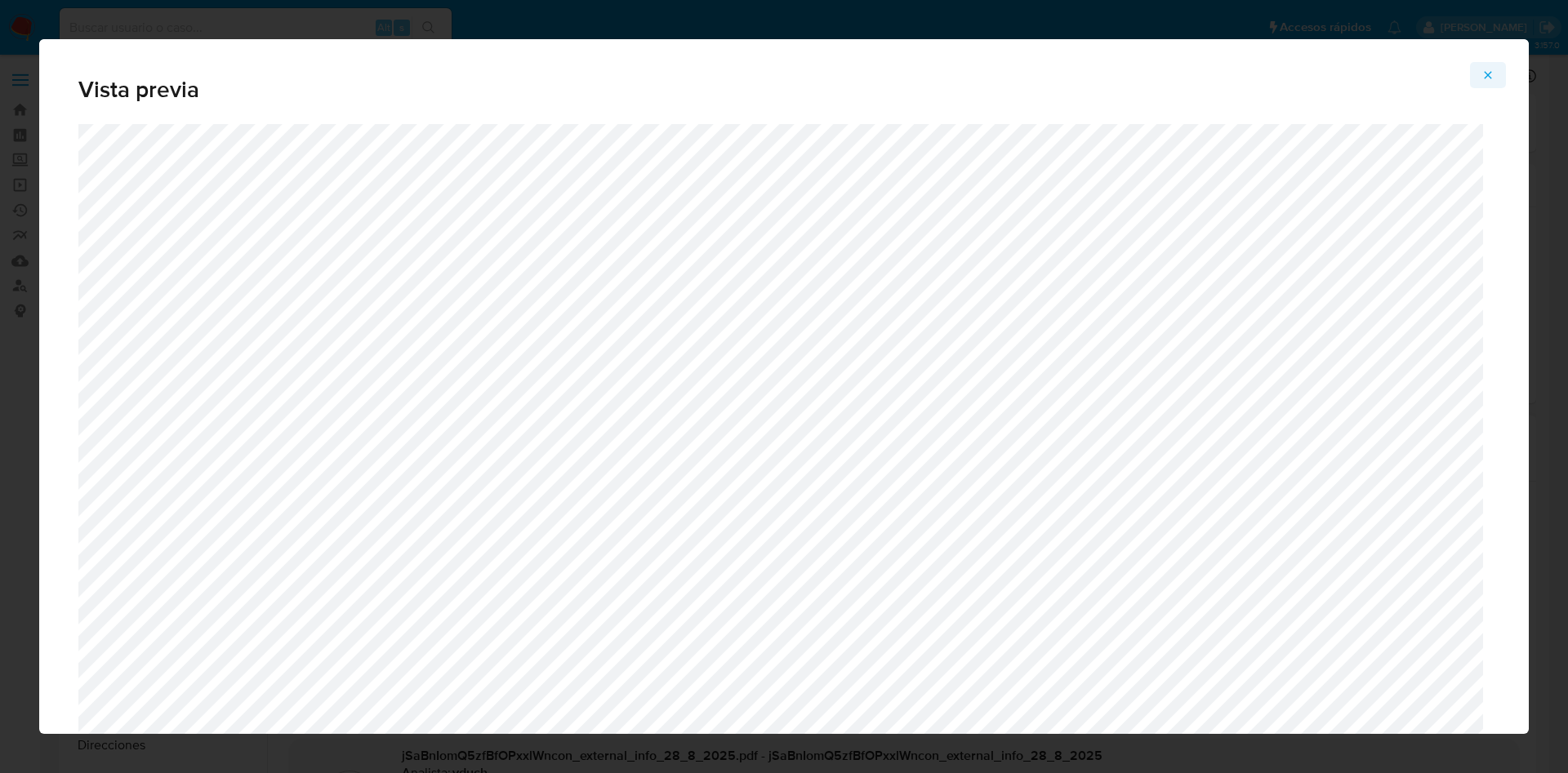
click at [1495, 70] on button "Attachment preview" at bounding box center [1487, 75] width 36 height 26
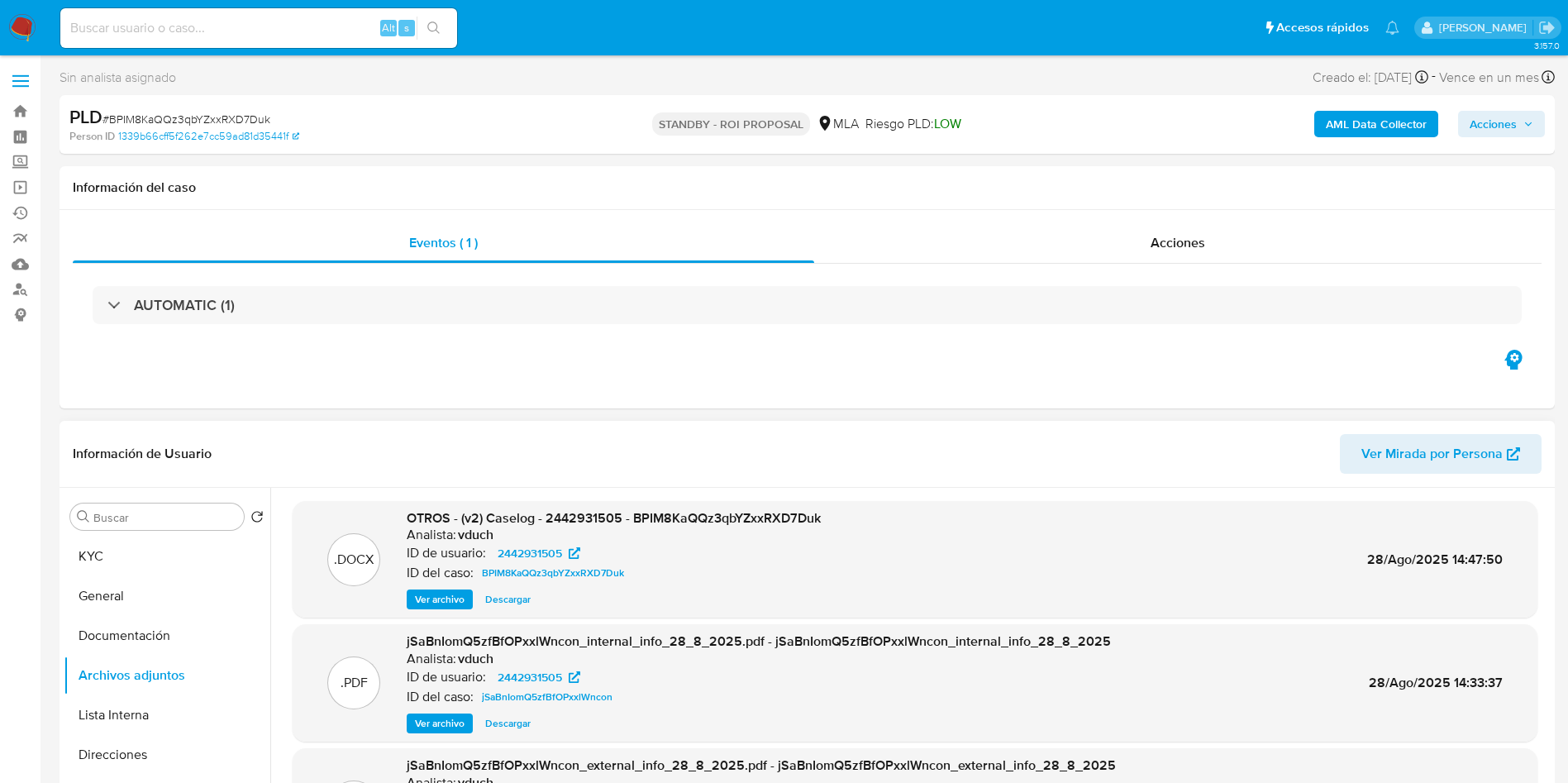
click at [261, 39] on div "Alt s" at bounding box center [258, 28] width 397 height 39
click at [277, 32] on input at bounding box center [258, 27] width 397 height 21
click at [219, 23] on input at bounding box center [258, 27] width 397 height 21
click at [244, 23] on input at bounding box center [258, 27] width 397 height 21
click at [256, 26] on input at bounding box center [258, 27] width 397 height 21
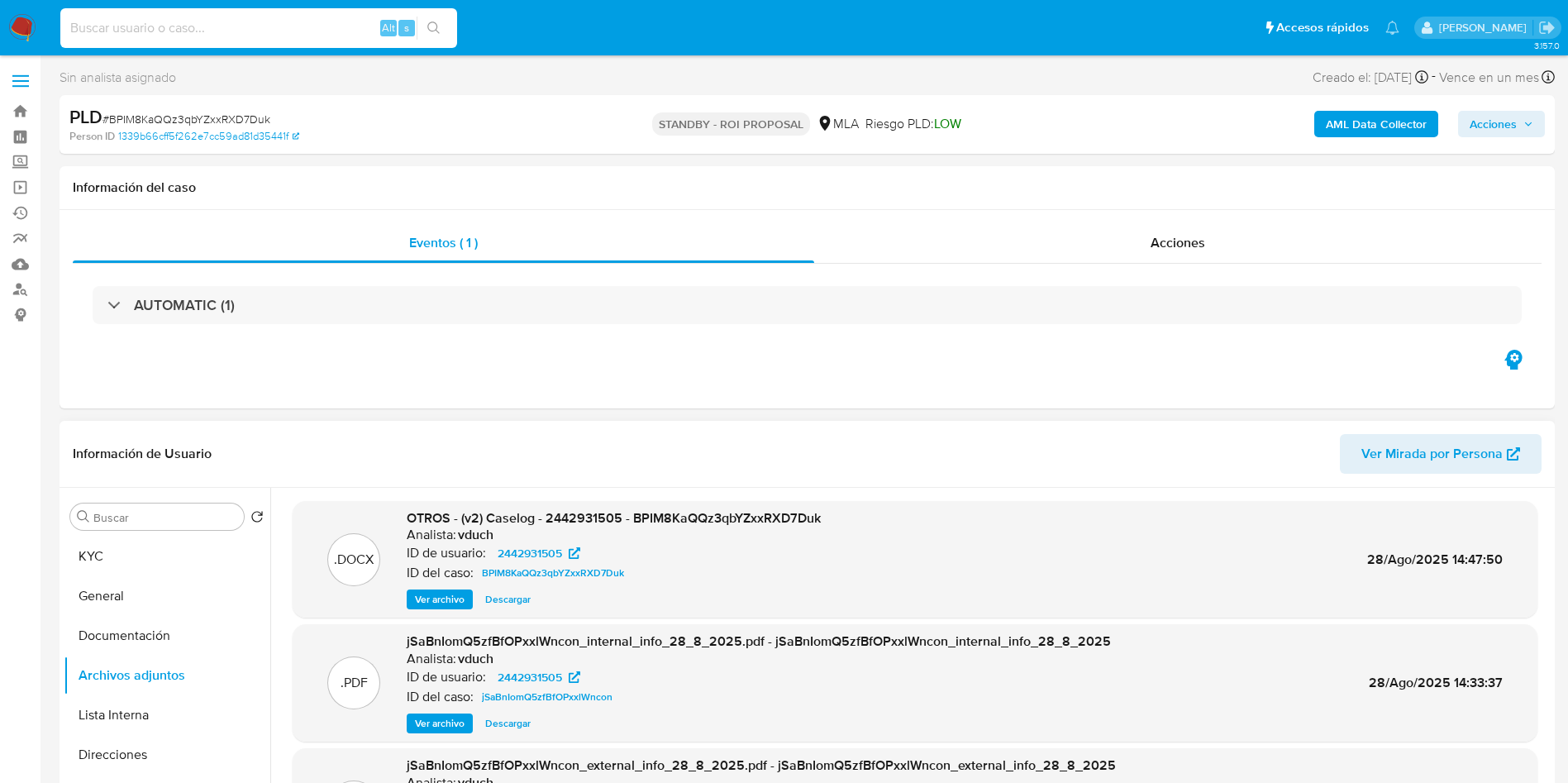
paste input "2Zfa4xa5c1gjePtiGw0YFHyC"
type input "2Zfa4xa5c1gjePtiGw0YFHyC"
click at [428, 34] on button "search-icon" at bounding box center [433, 27] width 33 height 23
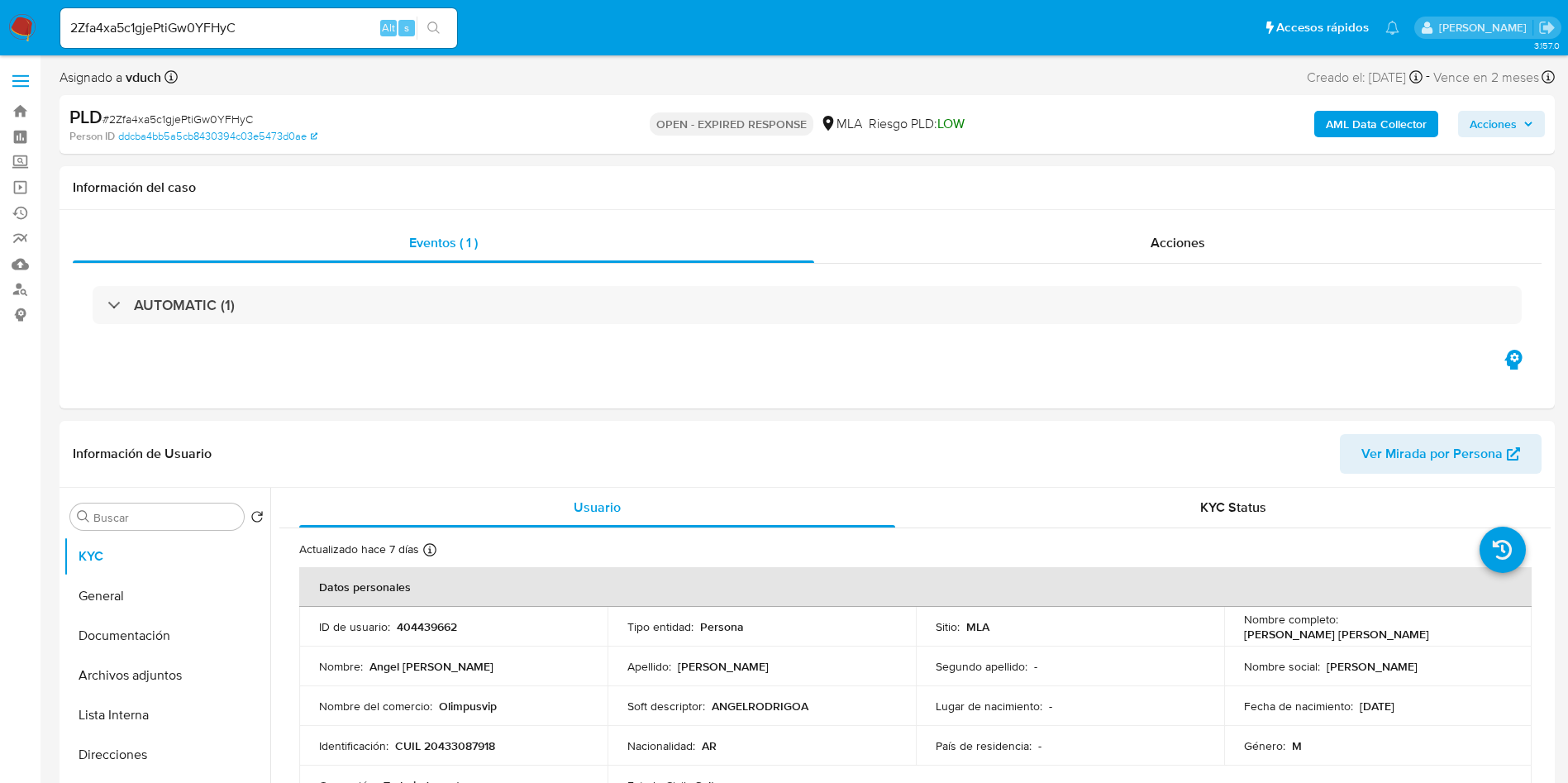
select select "10"
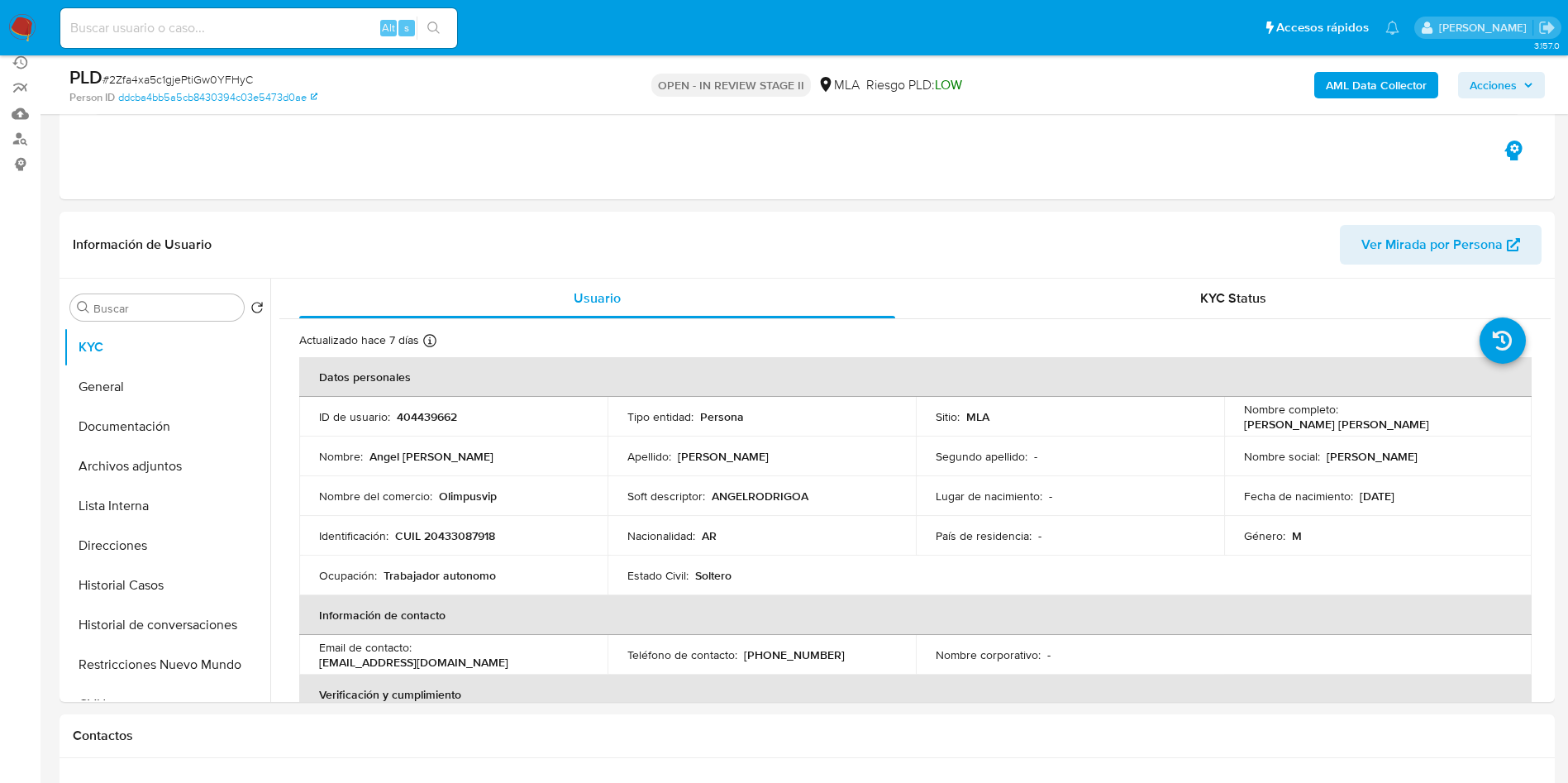
select select "10"
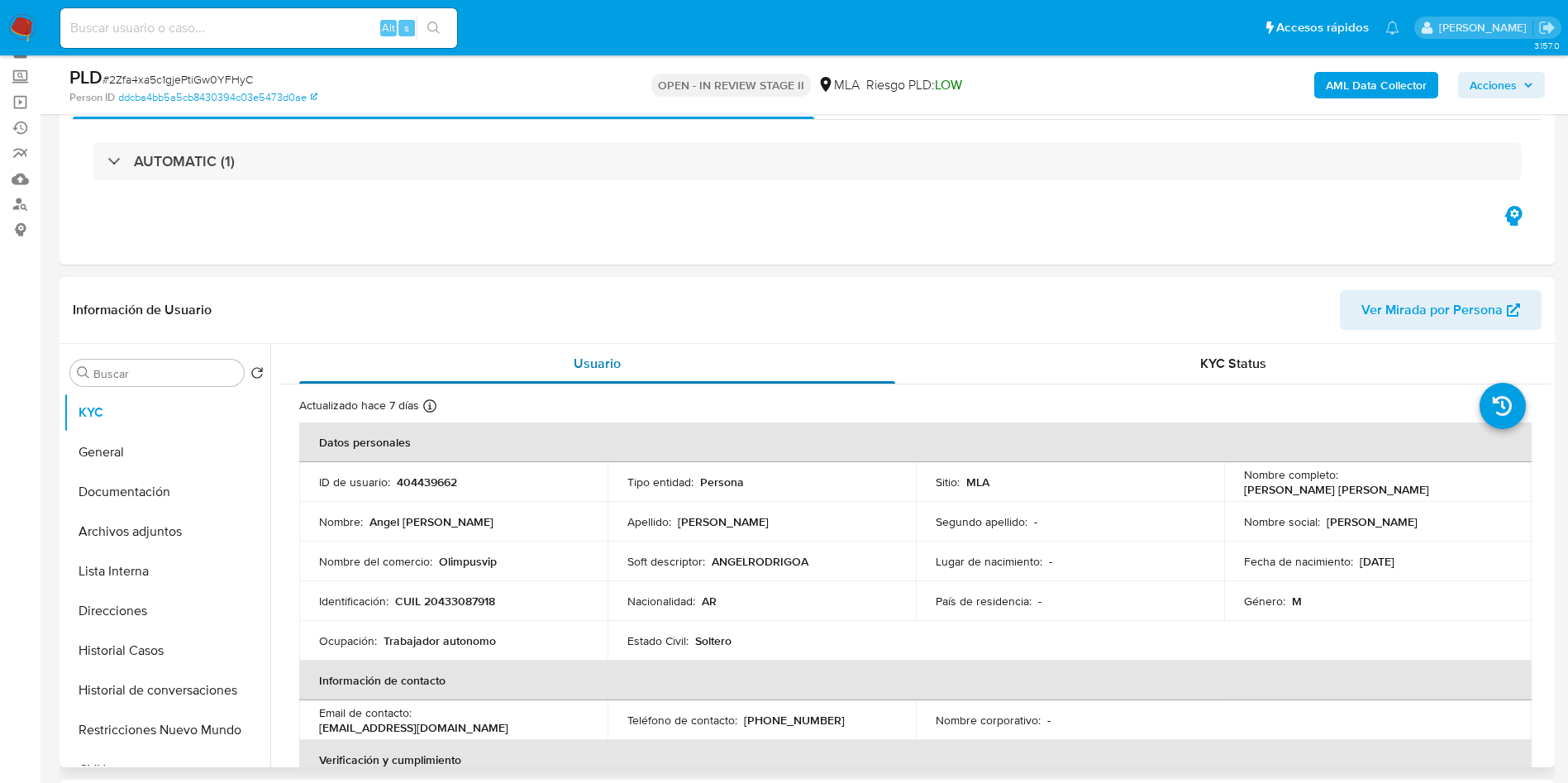
scroll to position [124, 0]
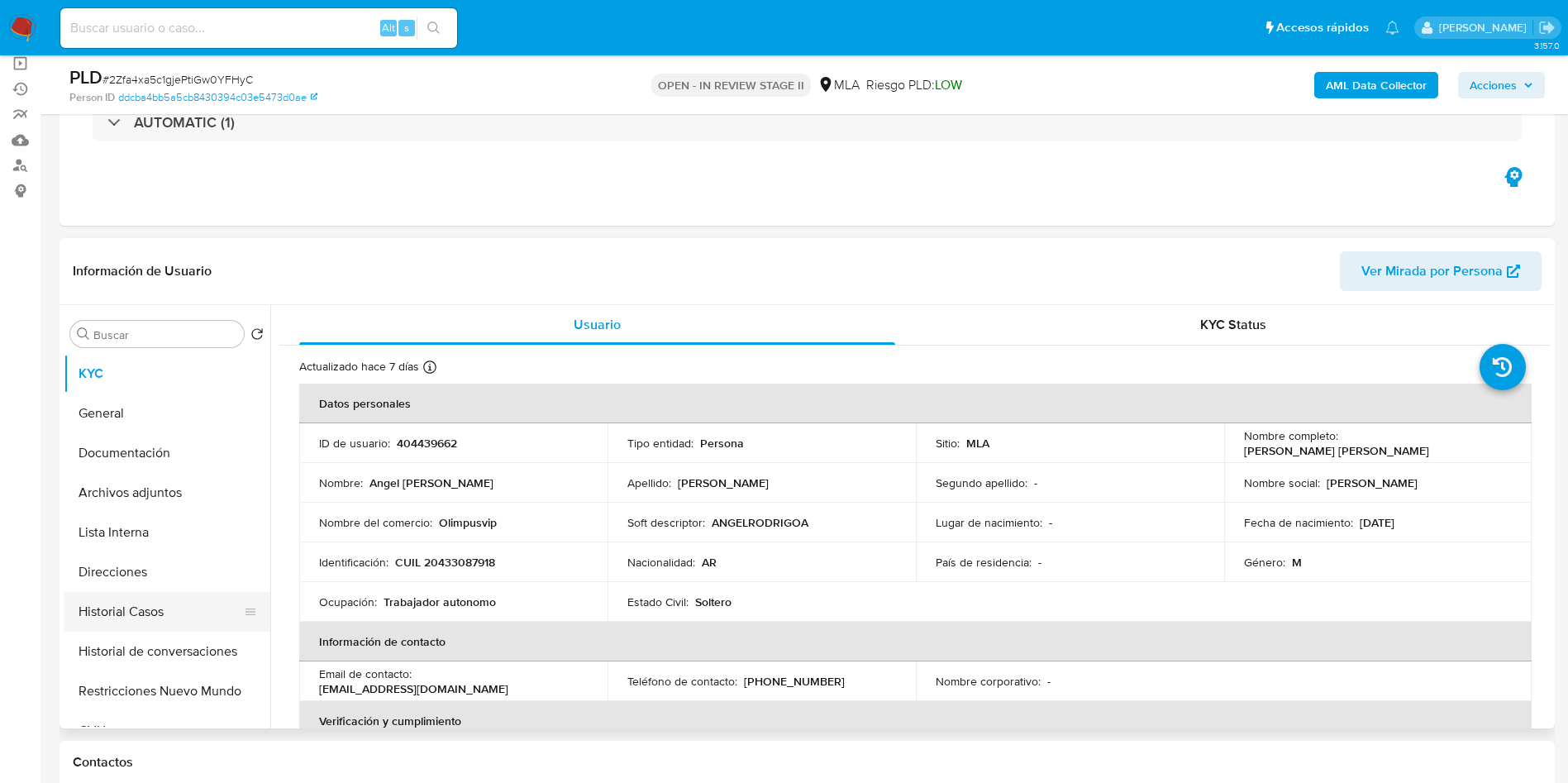
click at [144, 621] on button "Historial Casos" at bounding box center [160, 611] width 193 height 39
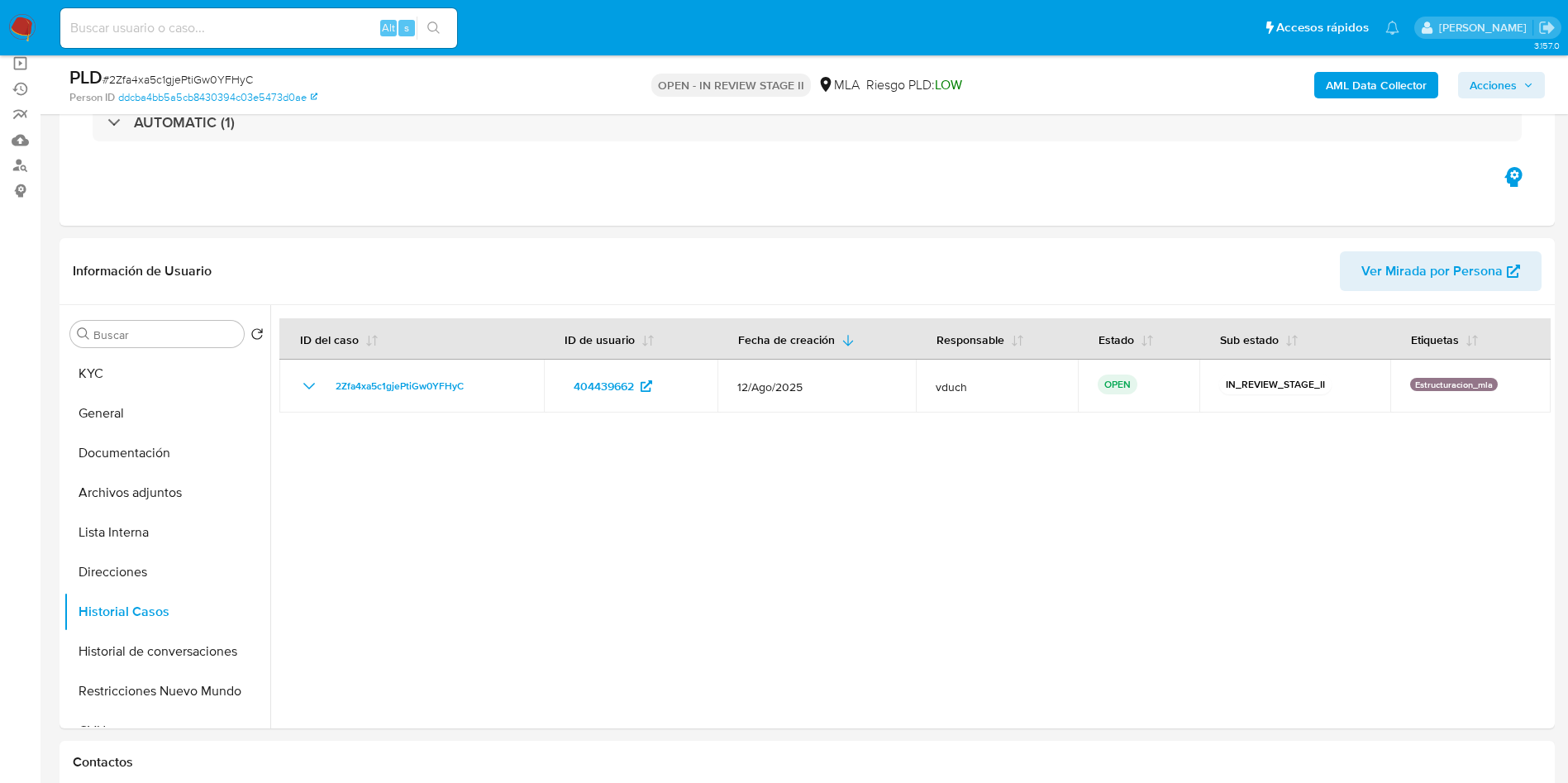
click at [1344, 77] on b "AML Data Collector" at bounding box center [1376, 85] width 100 height 27
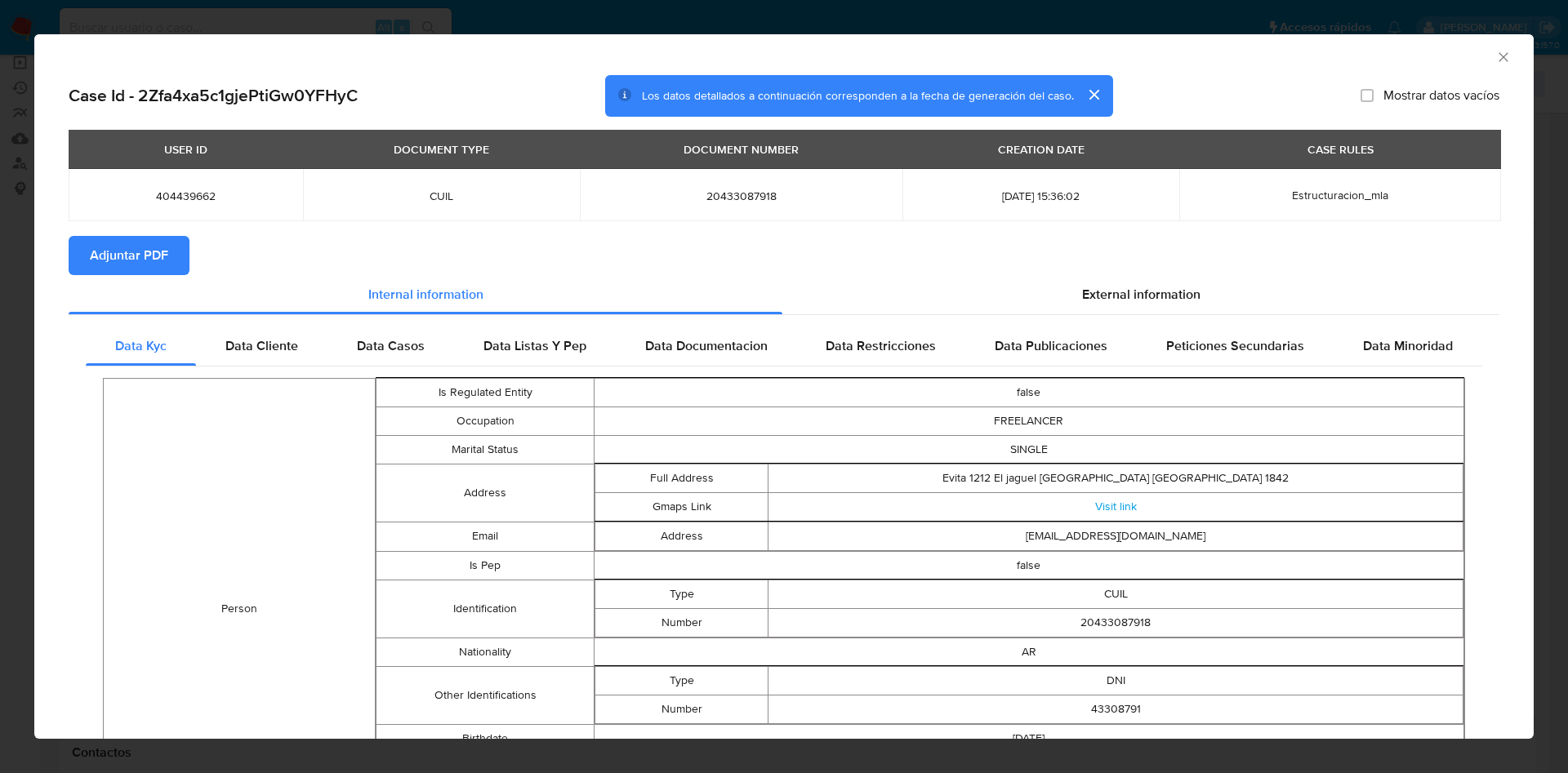
click at [176, 240] on button "Adjuntar PDF" at bounding box center [129, 255] width 120 height 39
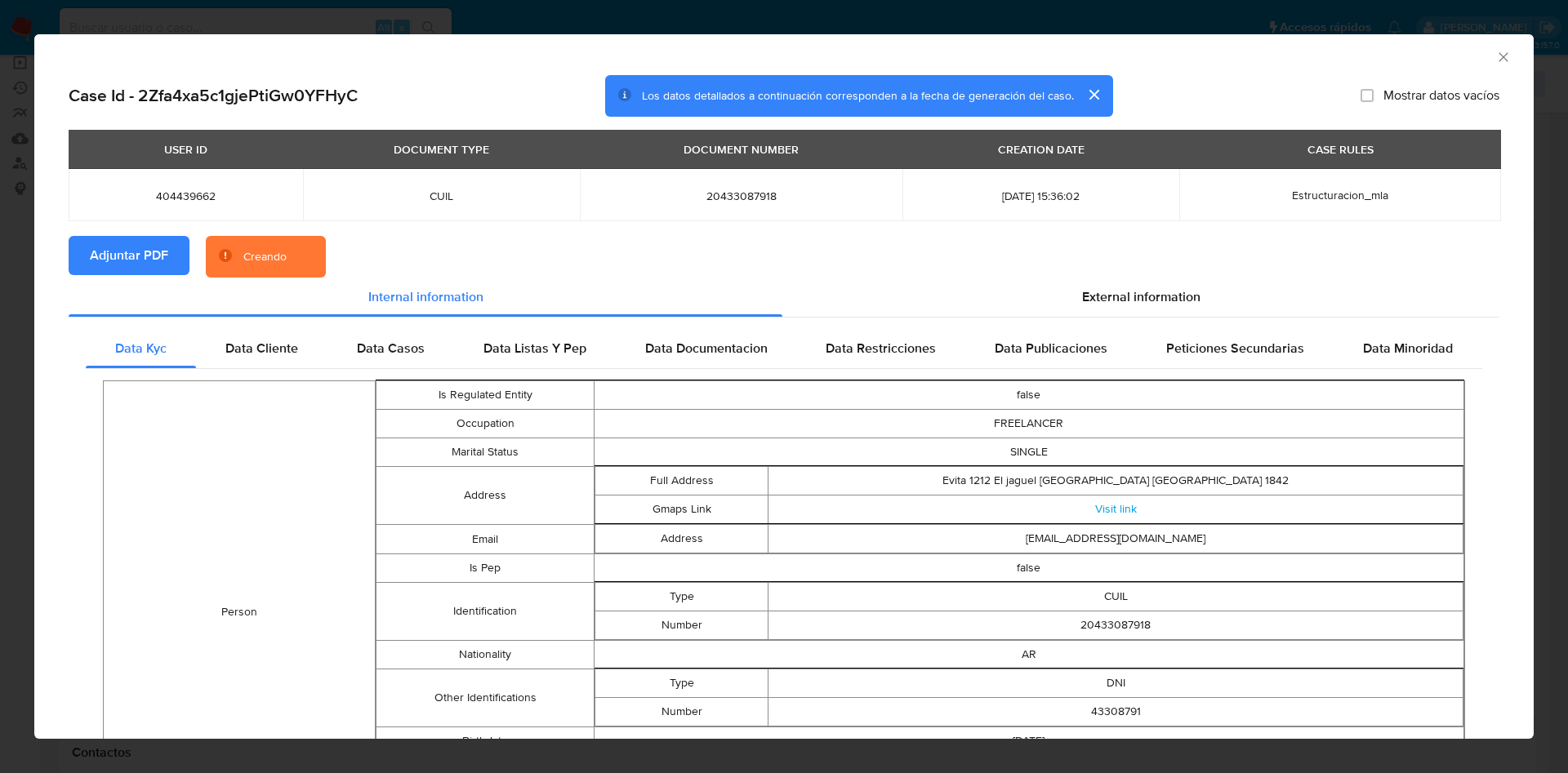
click at [1122, 590] on td "CUIL" at bounding box center [1115, 597] width 695 height 29
click at [262, 339] on span "Data Cliente" at bounding box center [262, 348] width 73 height 19
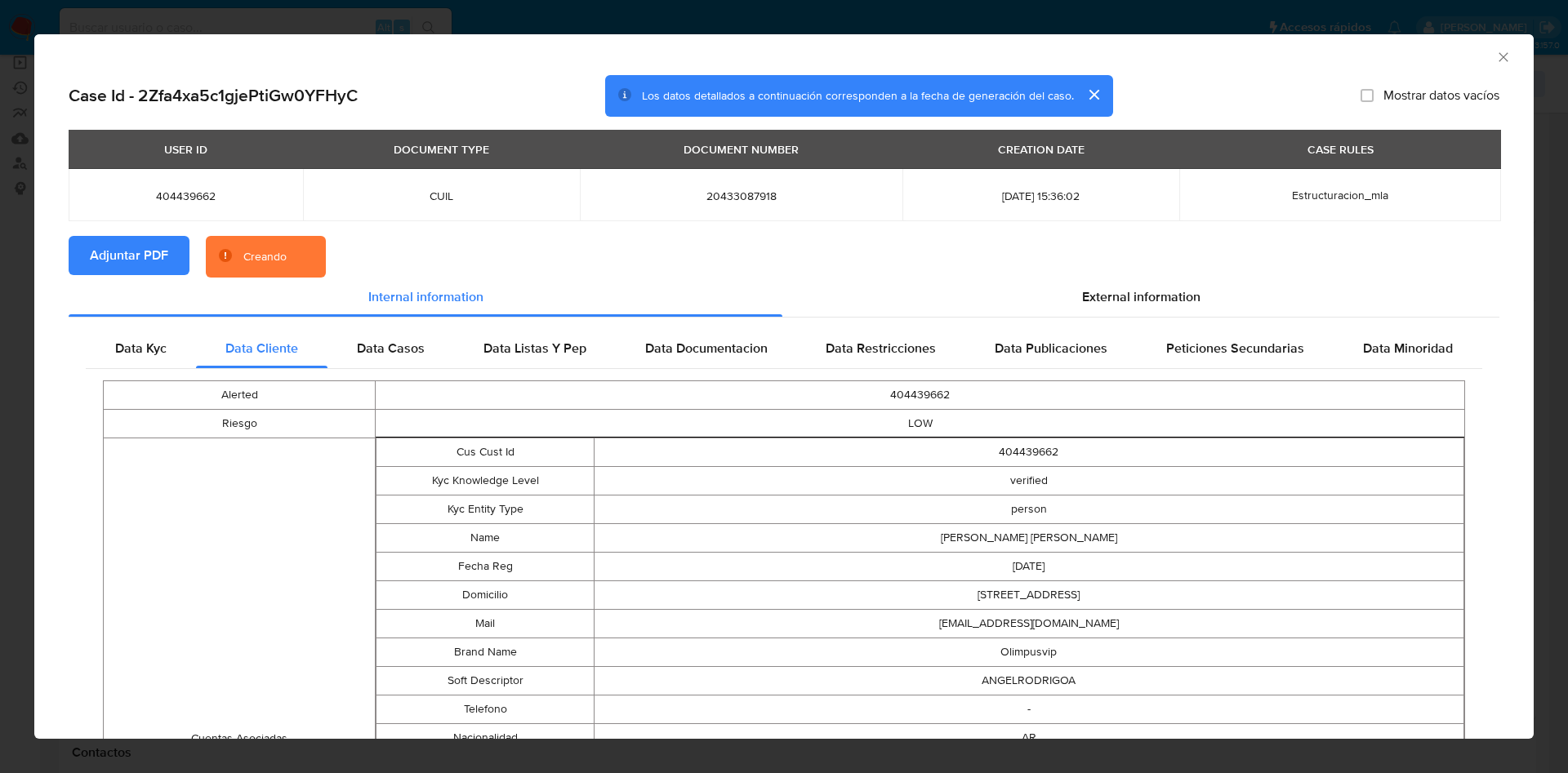
click at [905, 394] on td "404439662" at bounding box center [920, 396] width 1089 height 29
copy td "404439662"
click at [1495, 56] on icon "Cerrar ventana" at bounding box center [1503, 57] width 16 height 16
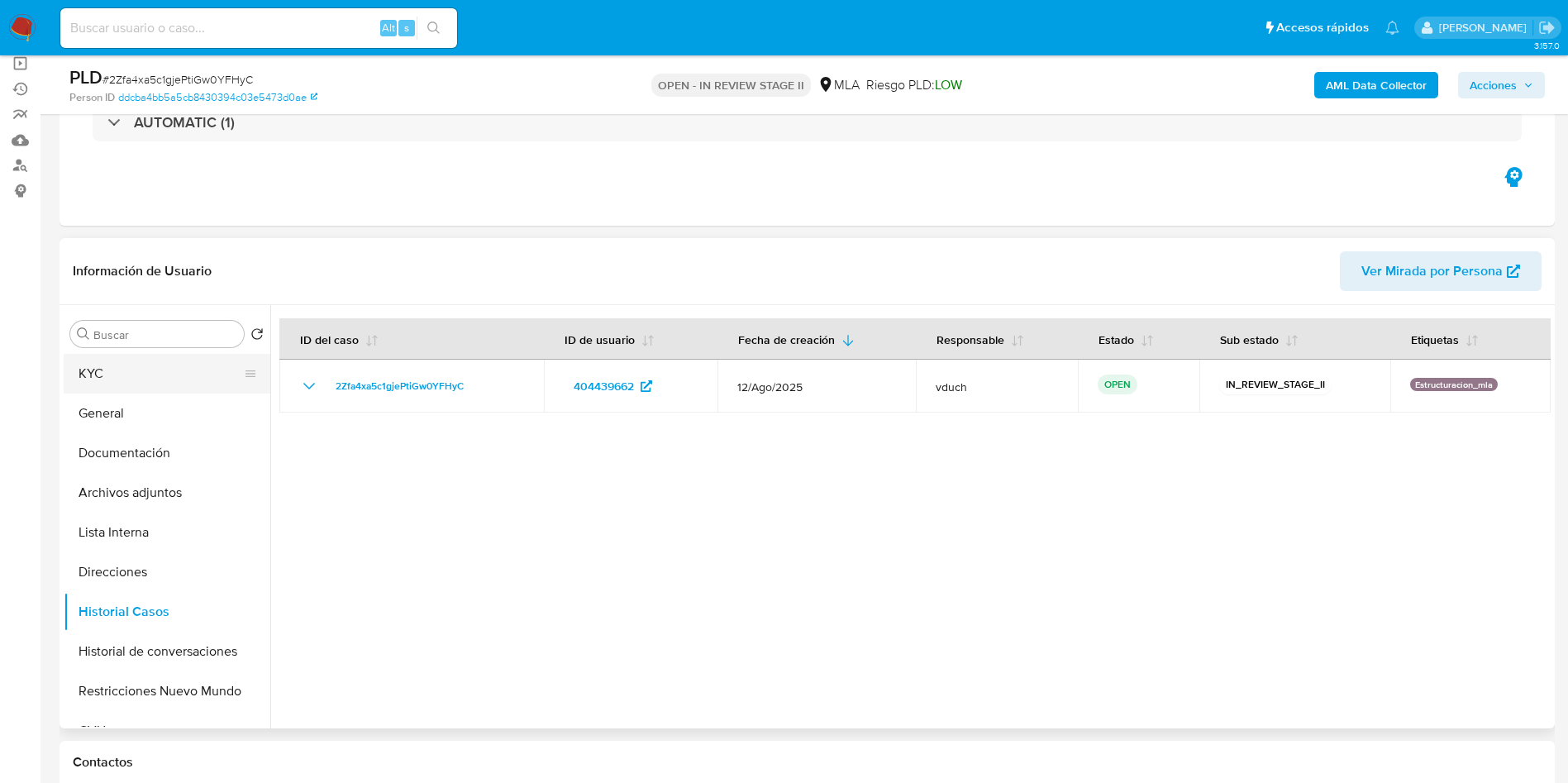
click at [96, 374] on button "KYC" at bounding box center [160, 373] width 193 height 39
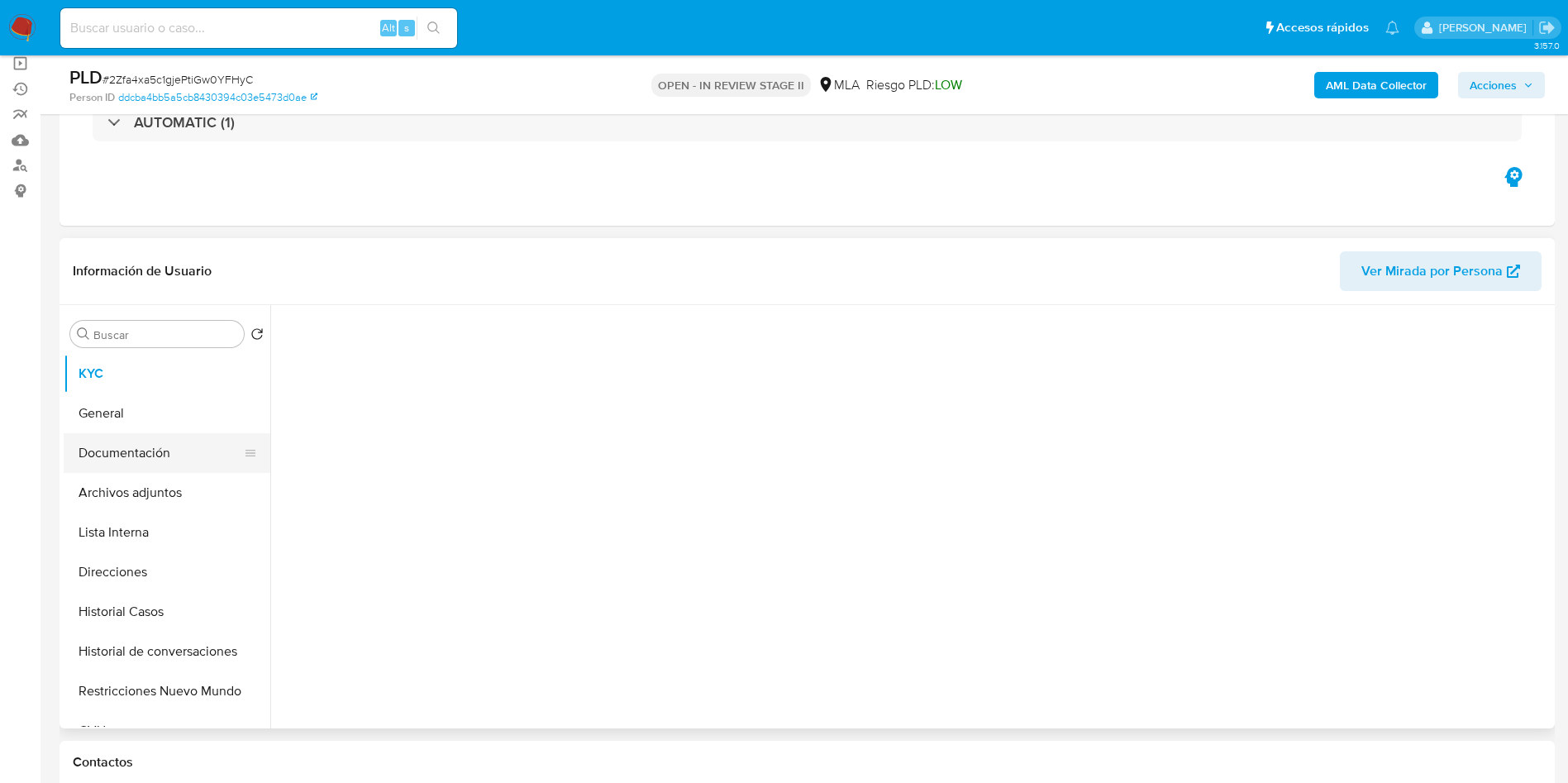
click at [163, 460] on button "Documentación" at bounding box center [160, 453] width 193 height 39
click at [158, 493] on button "Archivos adjuntos" at bounding box center [160, 493] width 193 height 39
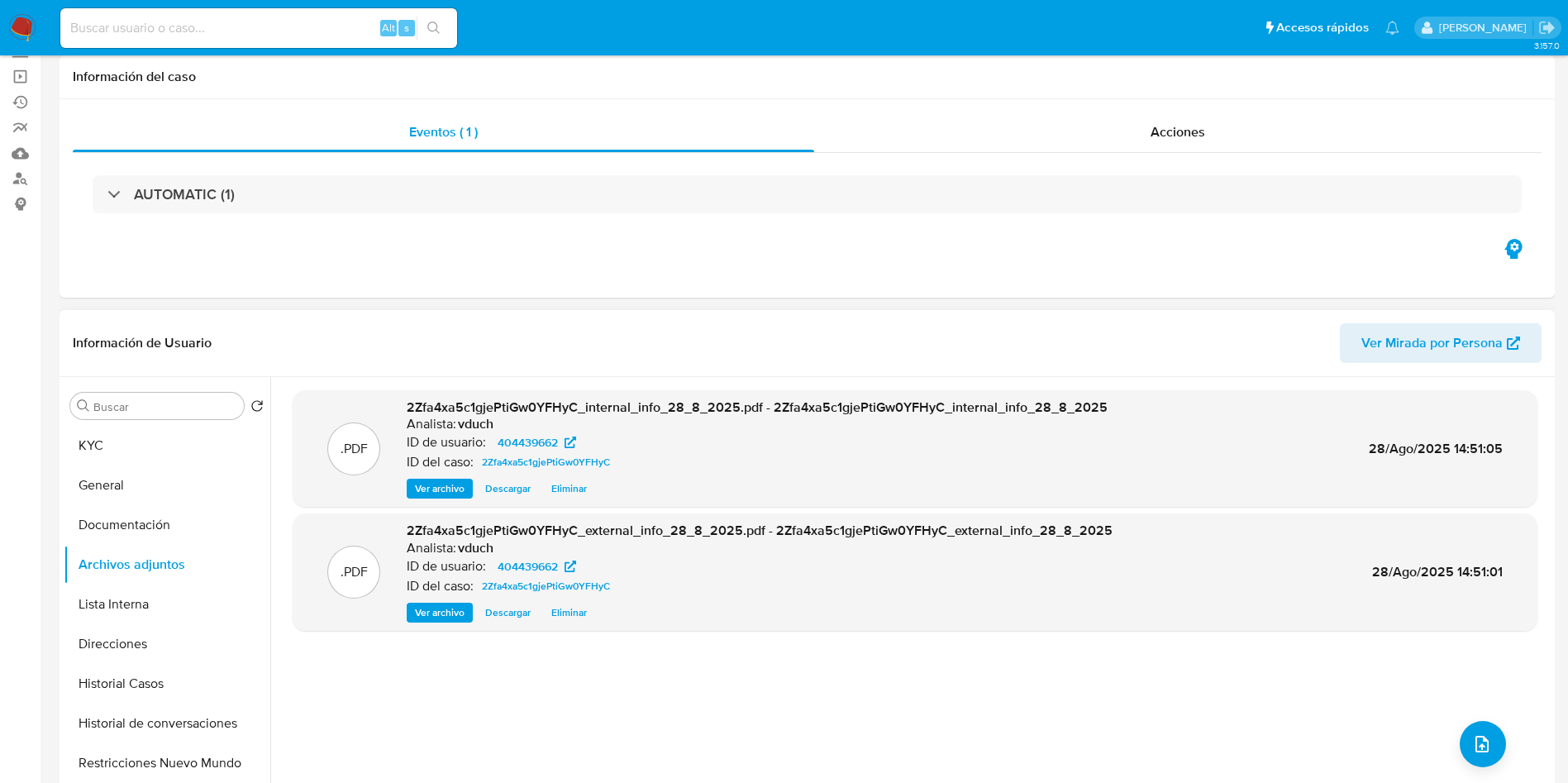
scroll to position [248, 0]
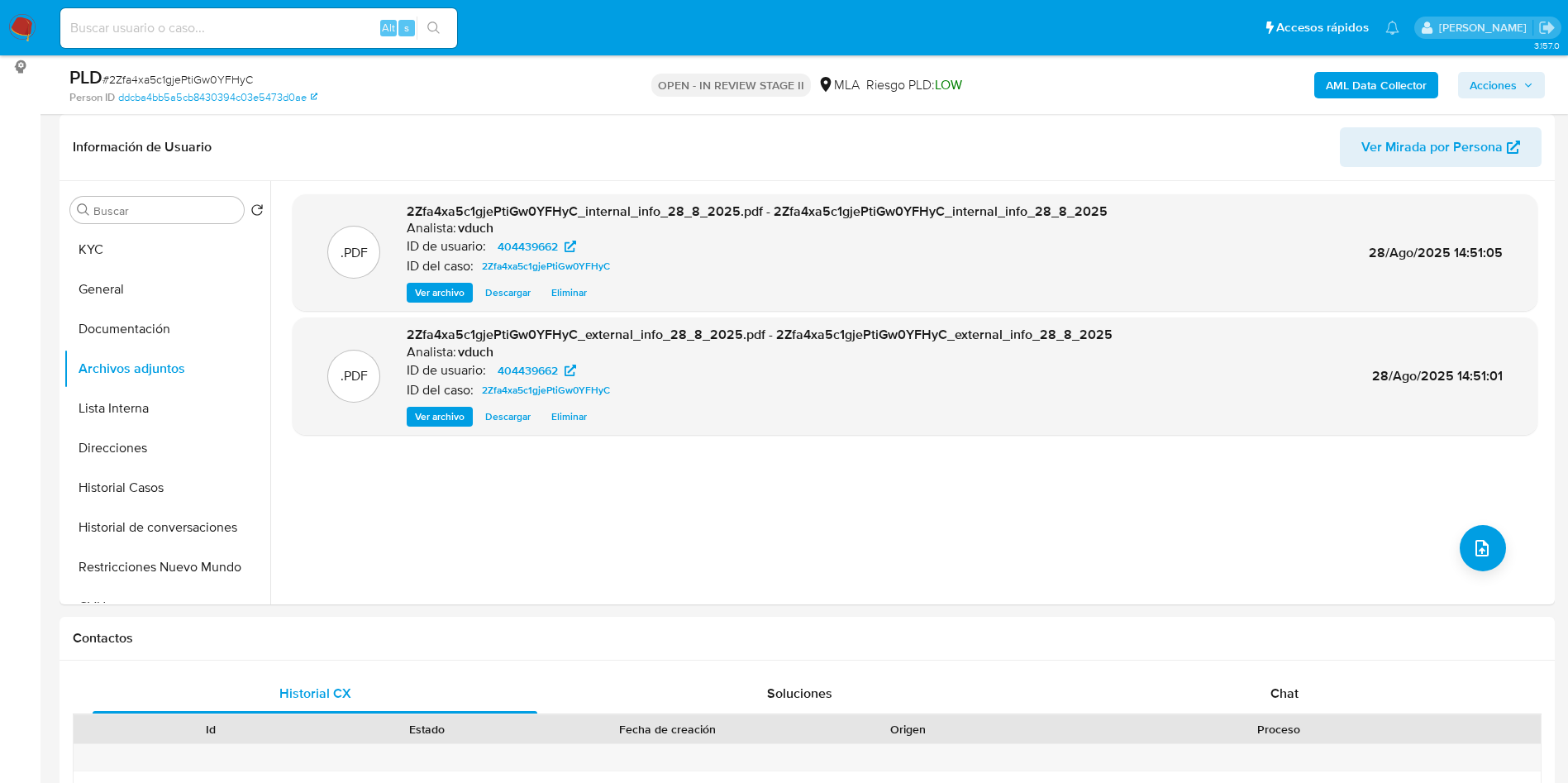
click at [1505, 91] on span "Acciones" at bounding box center [1493, 85] width 47 height 27
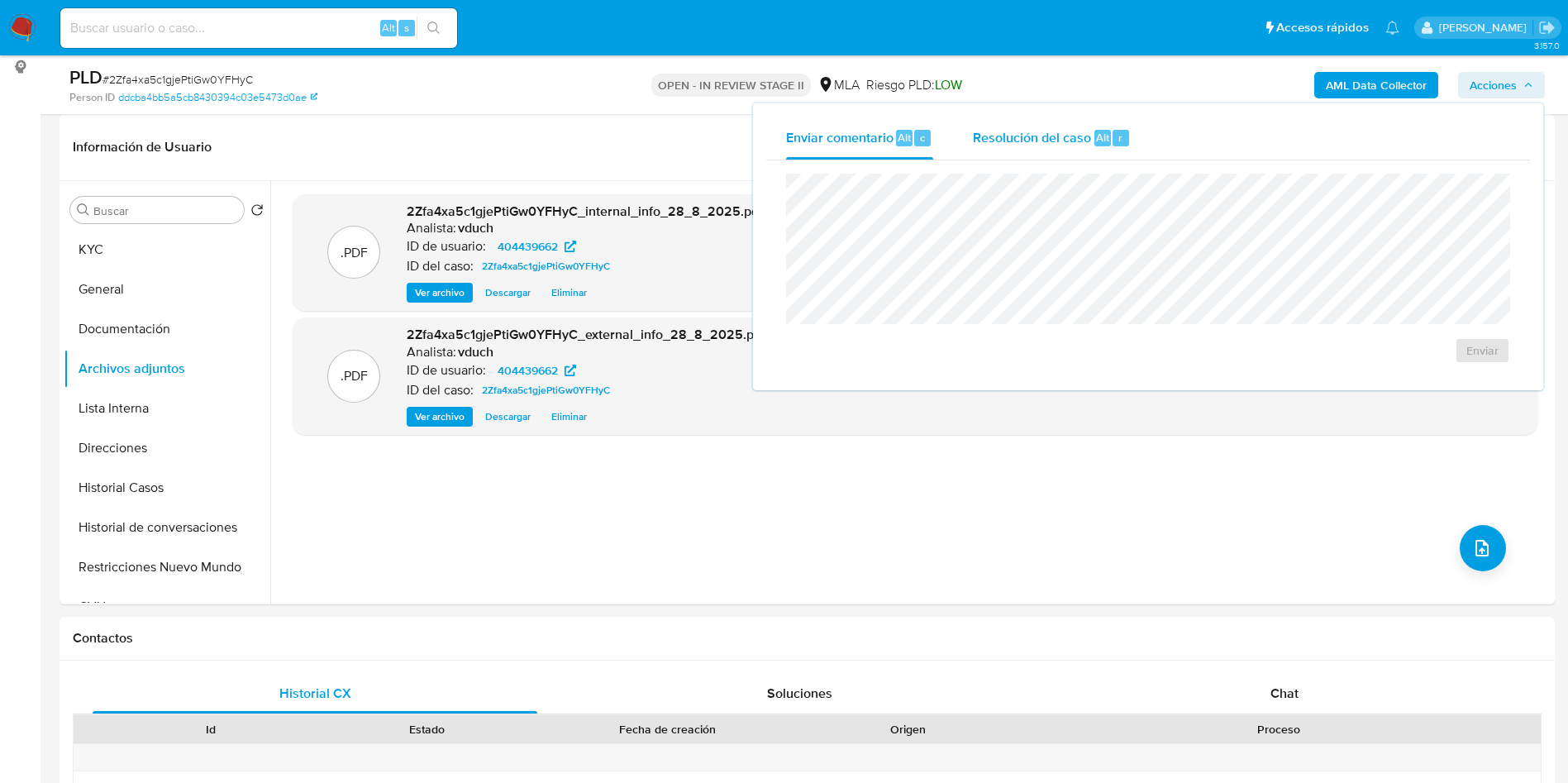
click at [1057, 125] on div "Resolución del caso Alt r" at bounding box center [1052, 138] width 158 height 43
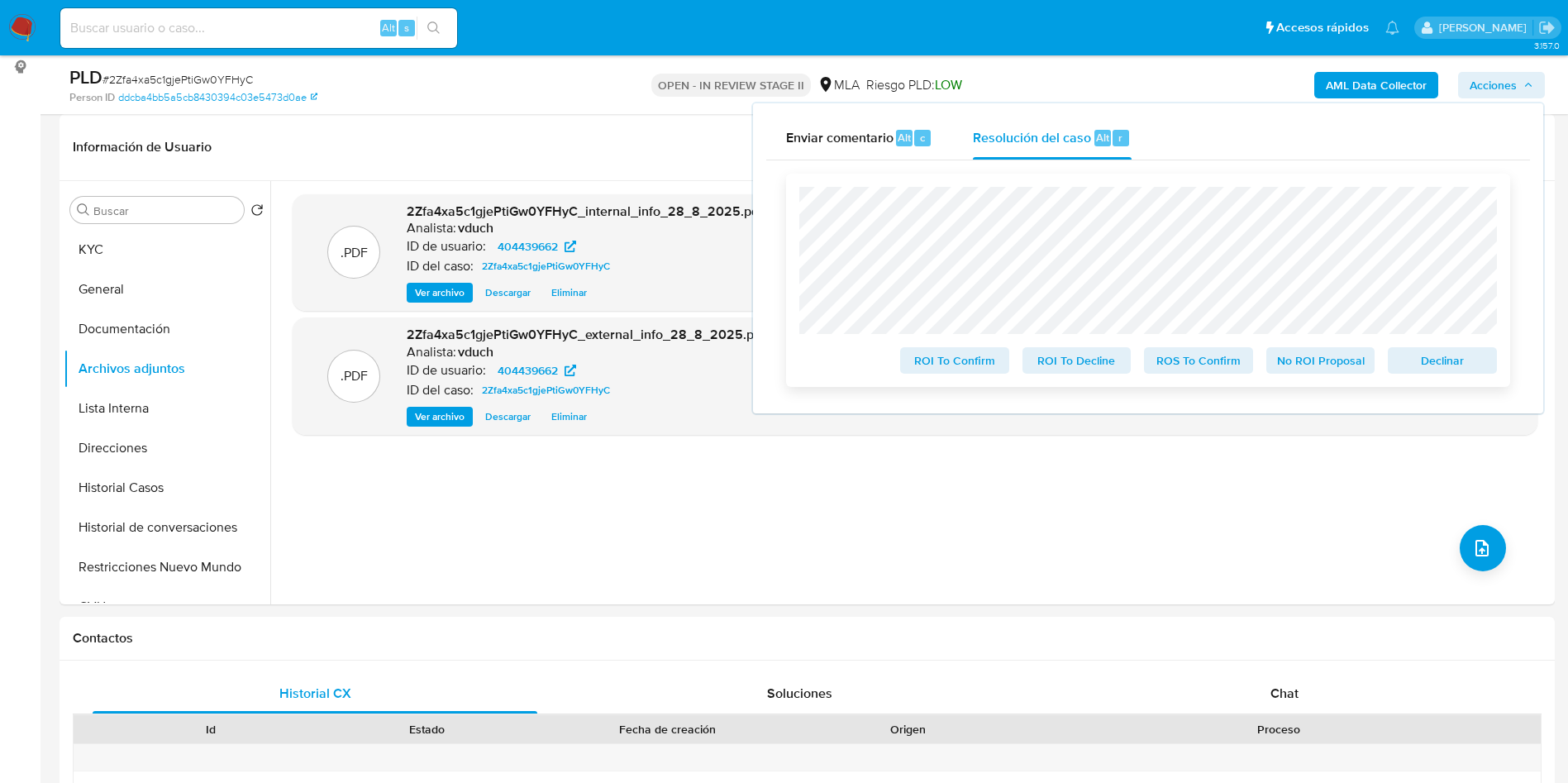
click at [1437, 367] on span "Declinar" at bounding box center [1443, 360] width 86 height 23
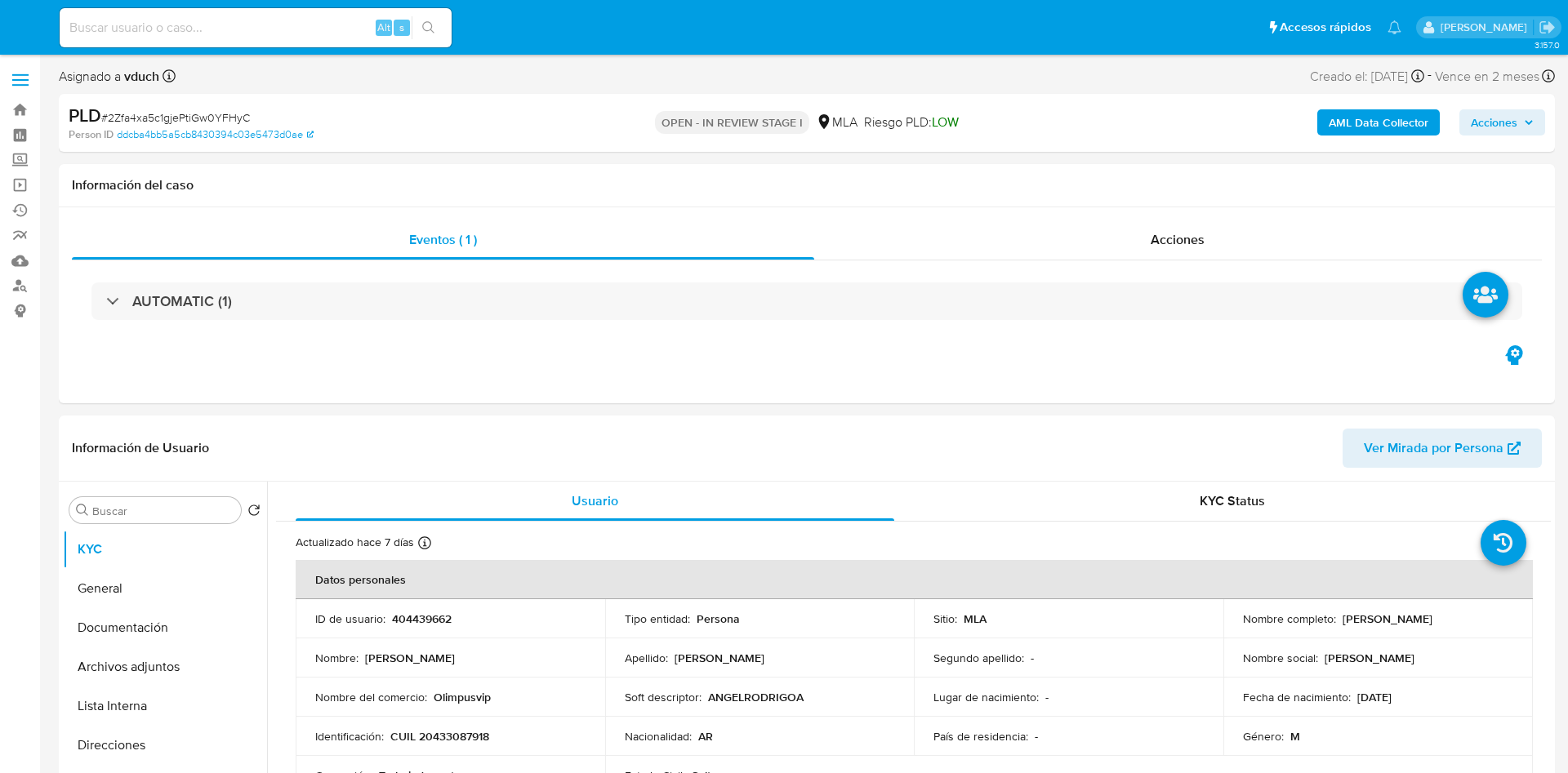
select select "10"
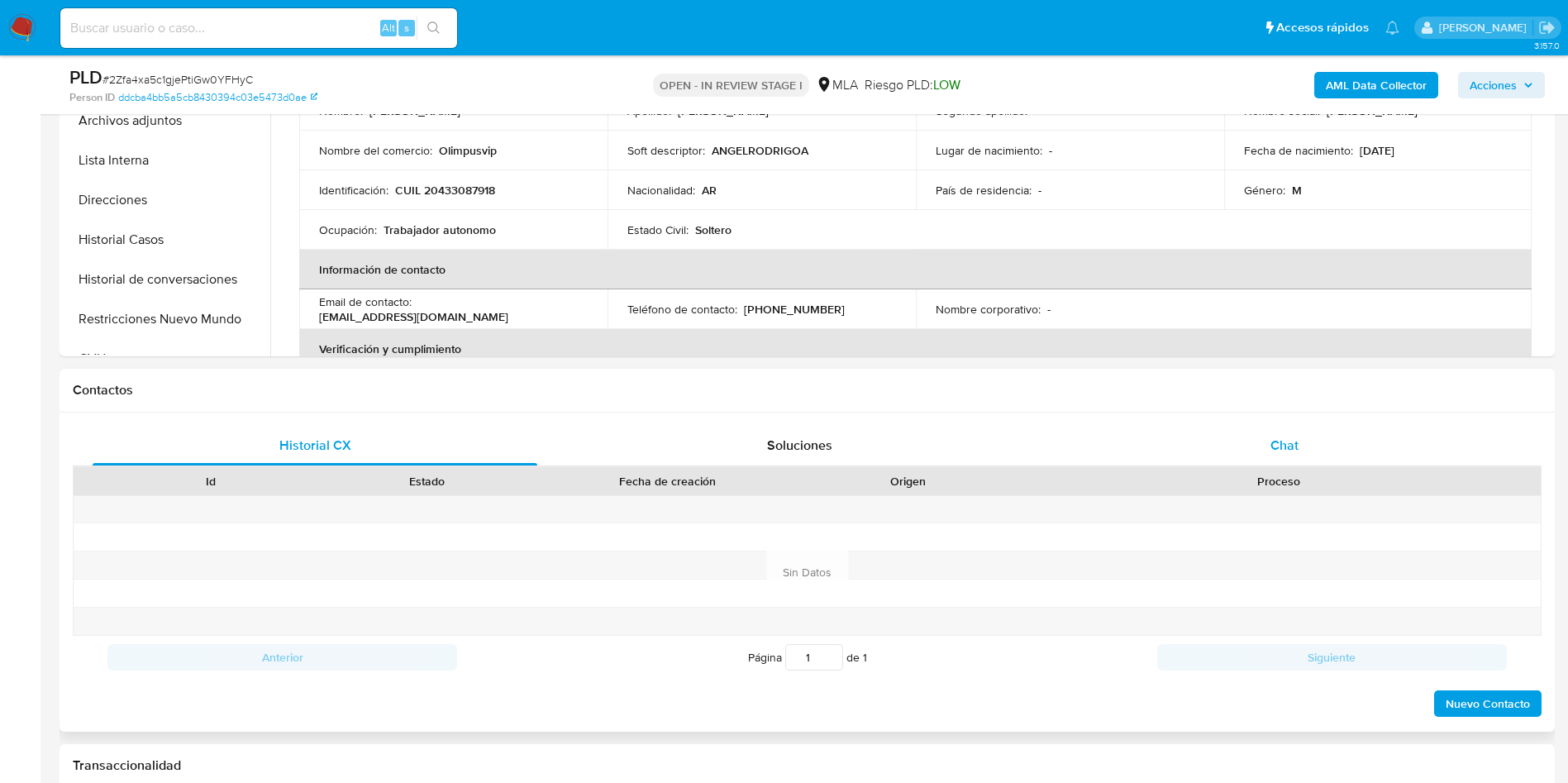
click at [1300, 463] on div "Chat" at bounding box center [1285, 446] width 445 height 39
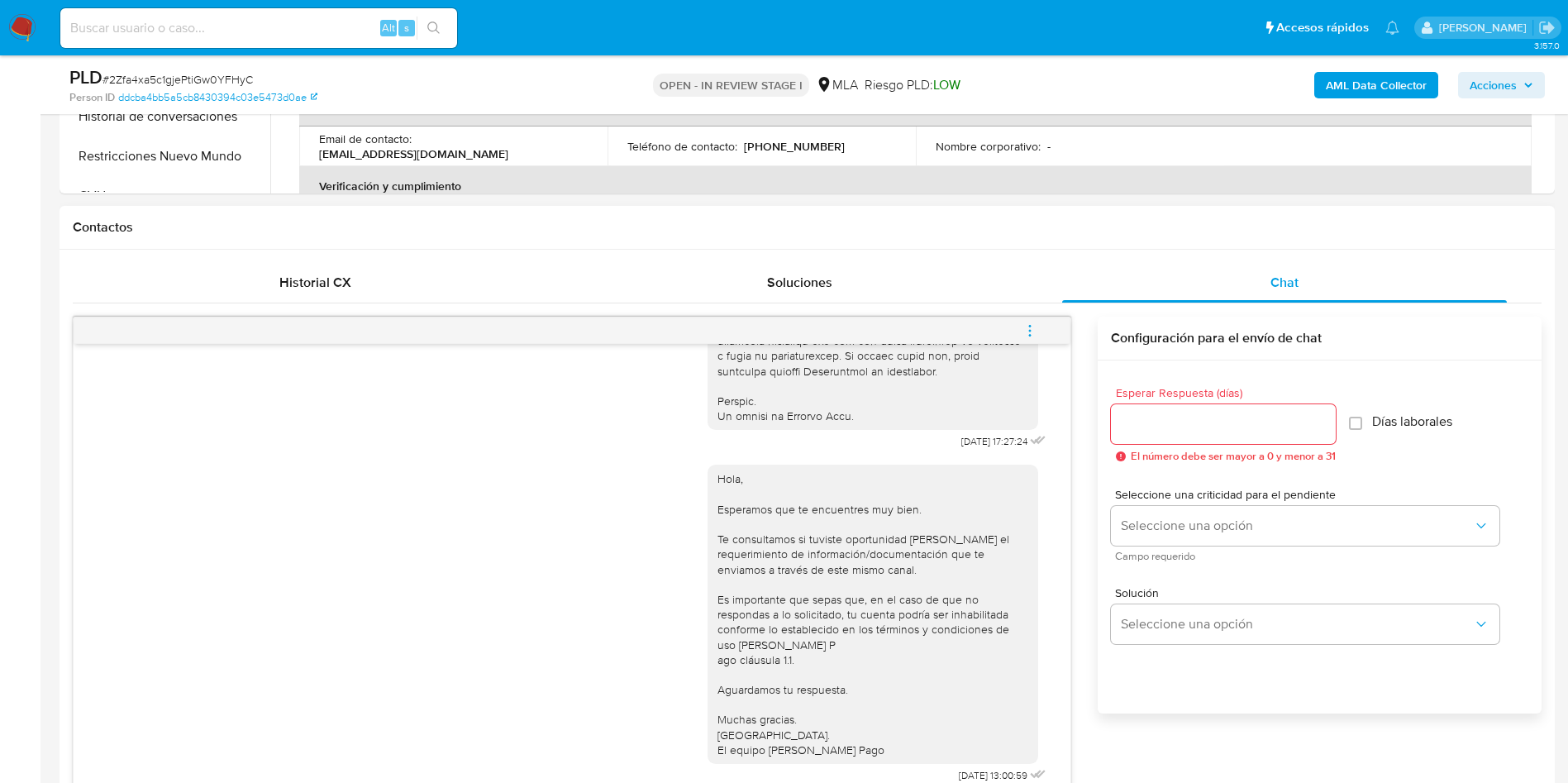
scroll to position [620, 0]
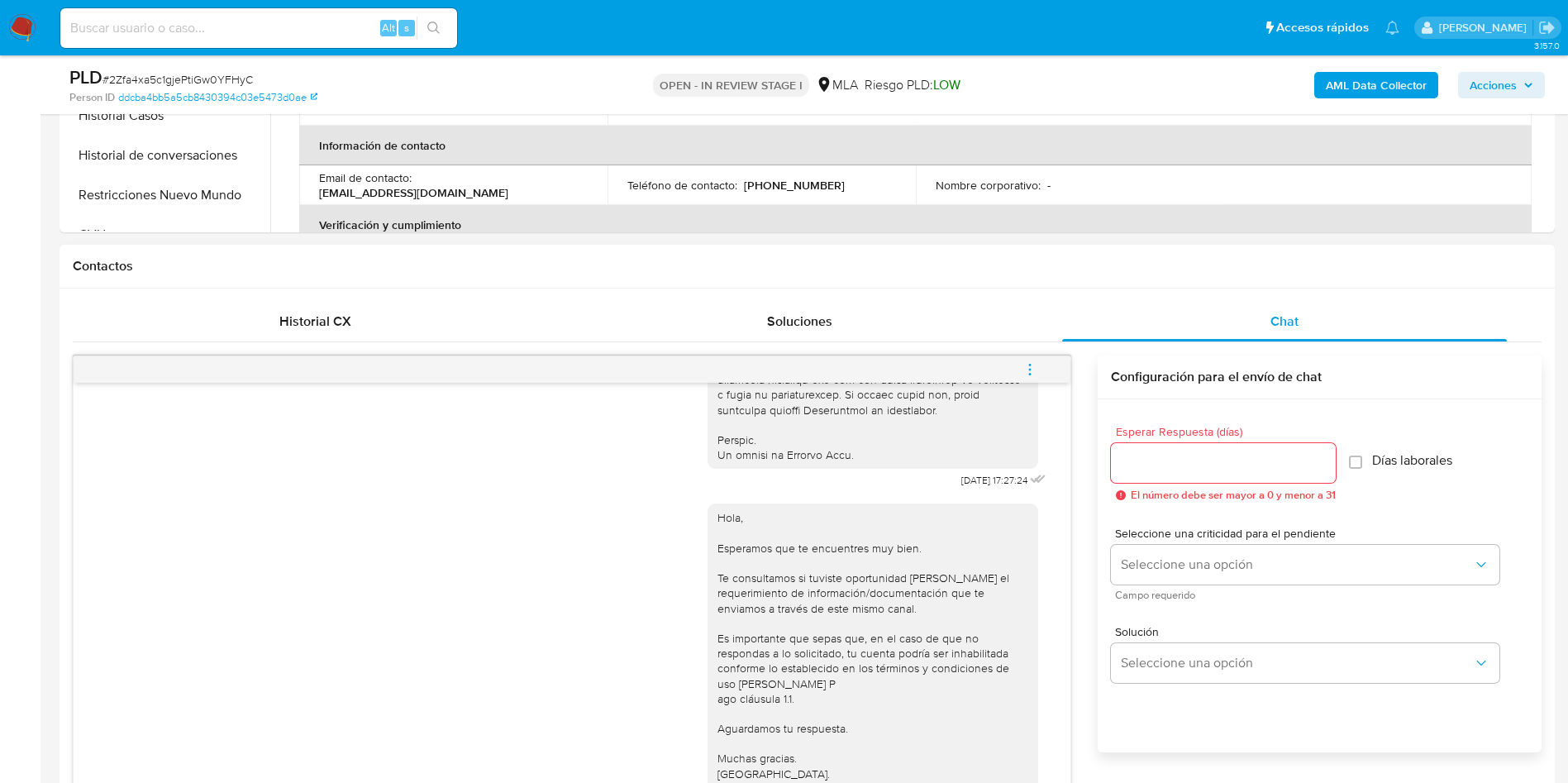
click at [1034, 371] on icon "menu-action" at bounding box center [1030, 369] width 15 height 15
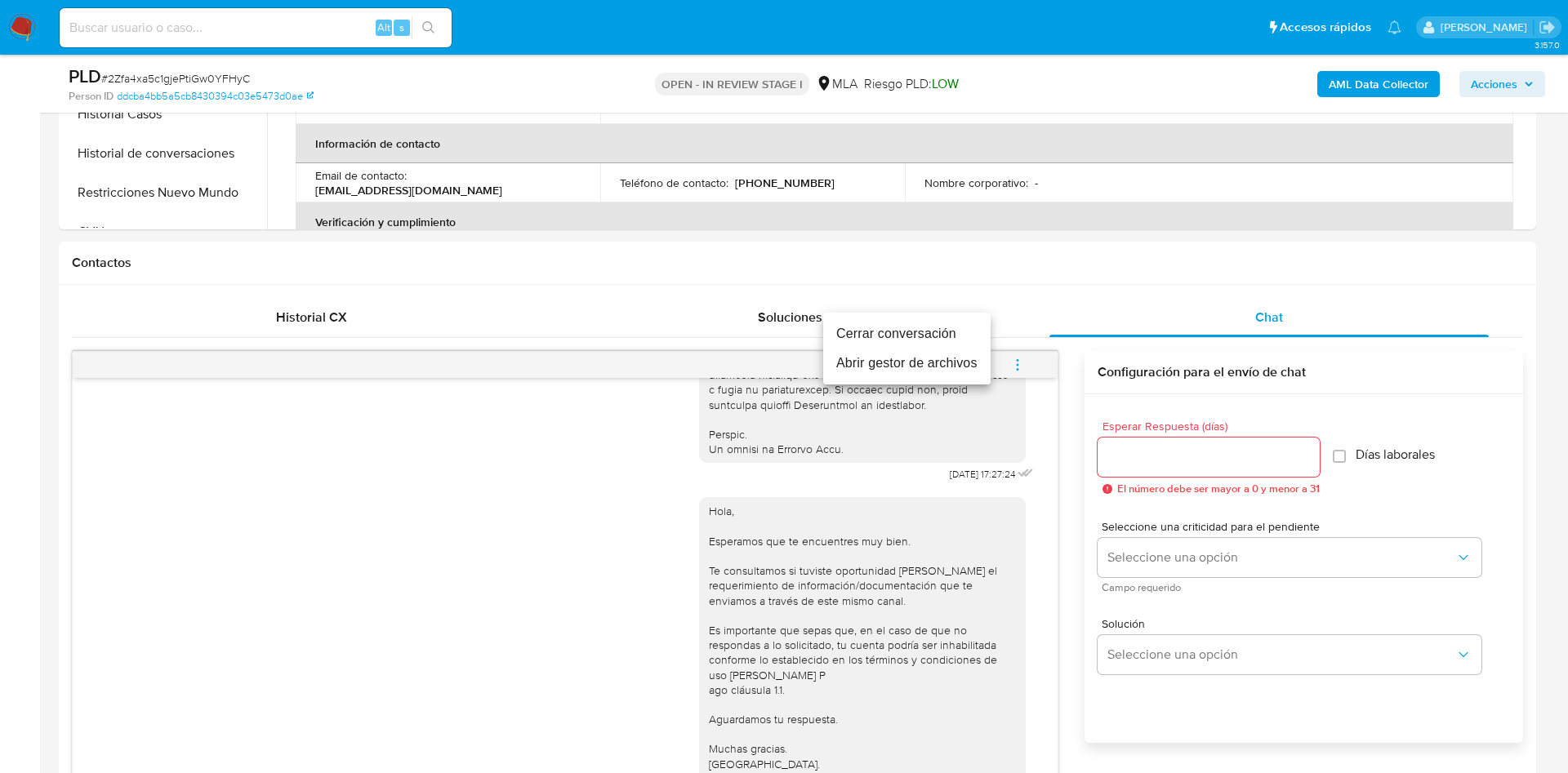
click at [951, 320] on li "Cerrar conversación" at bounding box center [907, 333] width 167 height 30
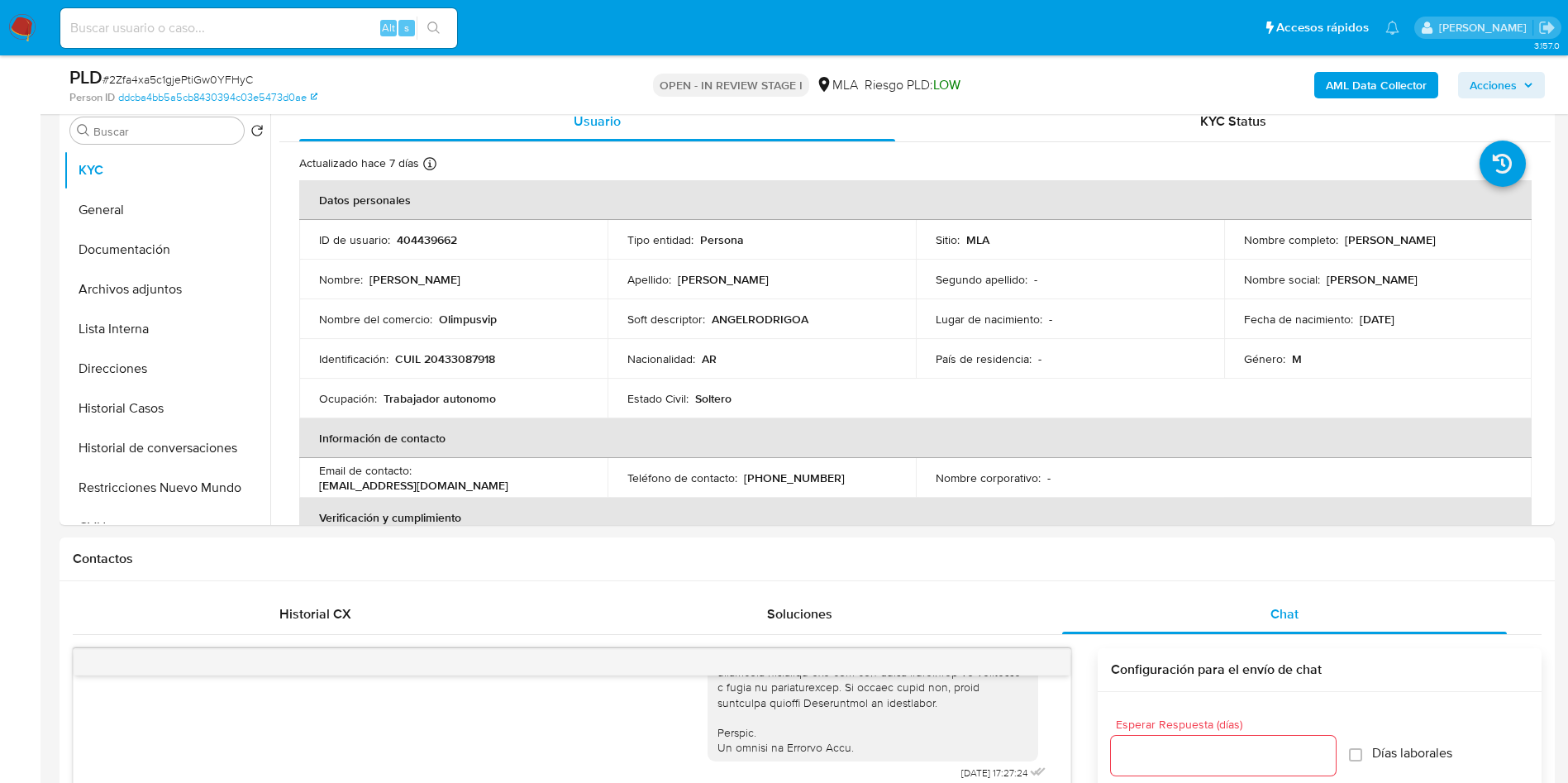
scroll to position [0, 0]
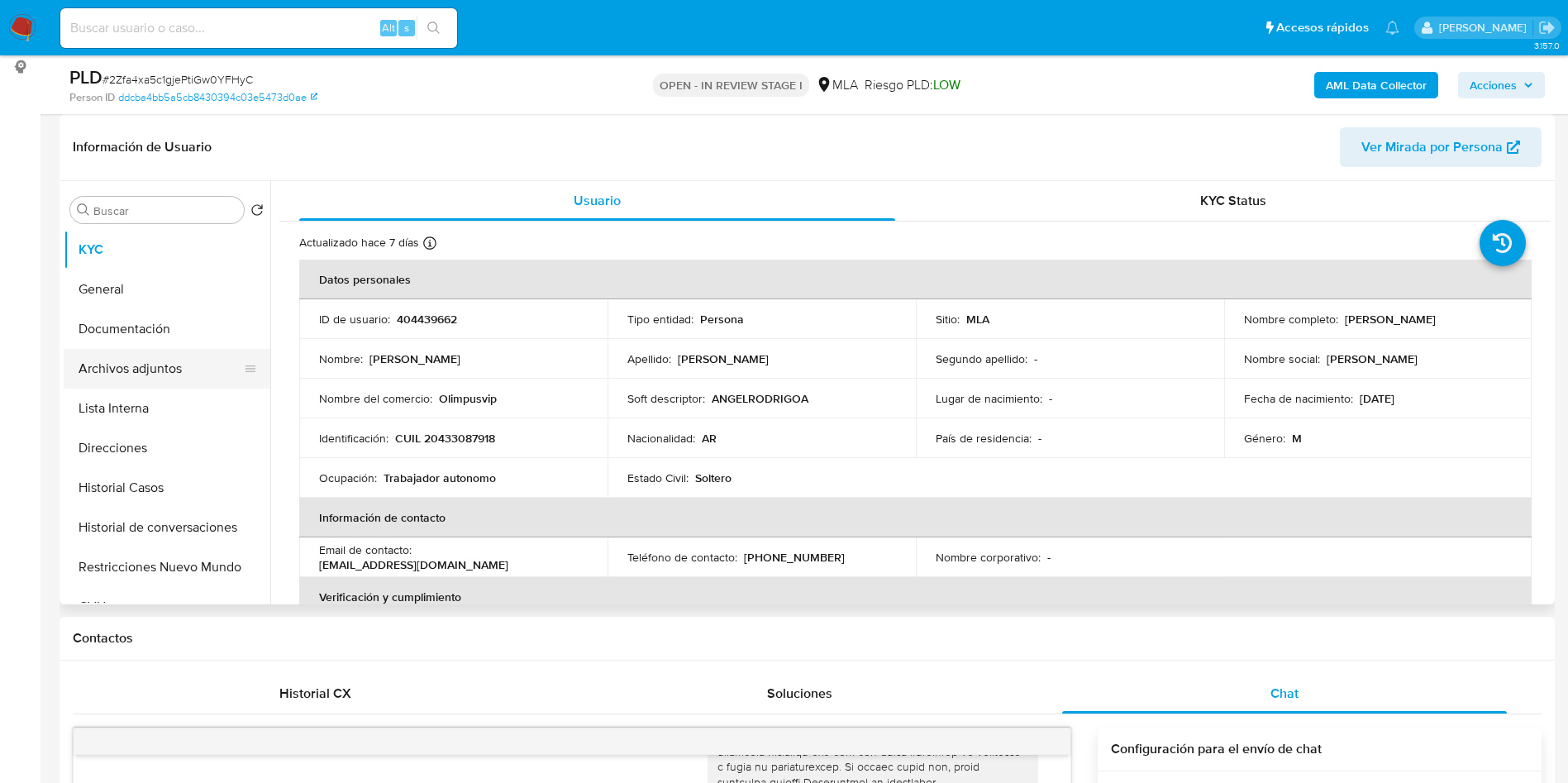
click at [161, 378] on button "Archivos adjuntos" at bounding box center [160, 368] width 193 height 39
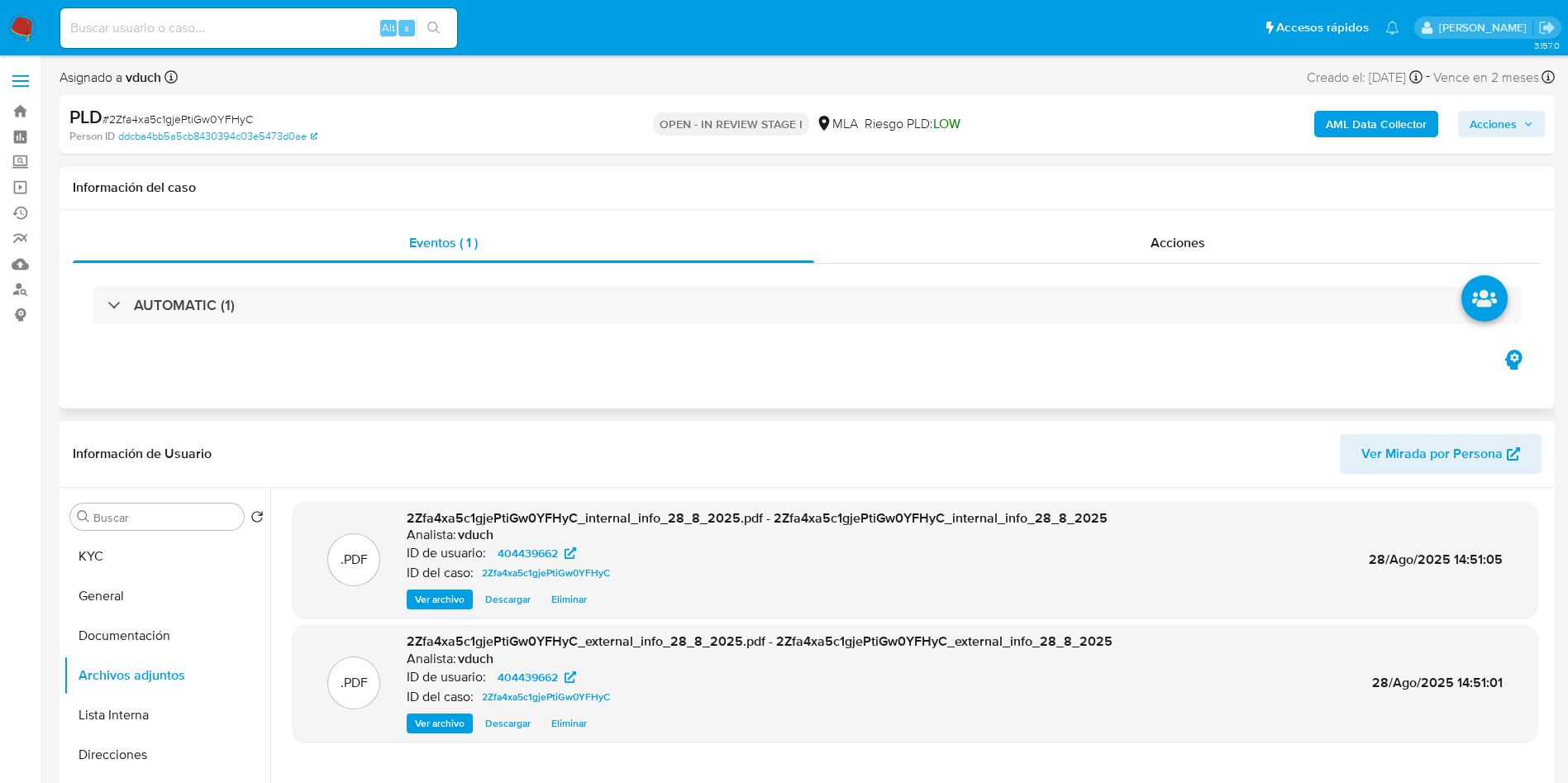
drag, startPoint x: 1024, startPoint y: 440, endPoint x: 836, endPoint y: 220, distance: 289.4
click at [1024, 440] on header "Información de Usuario Ver Mirada por Persona" at bounding box center [807, 453] width 1469 height 39
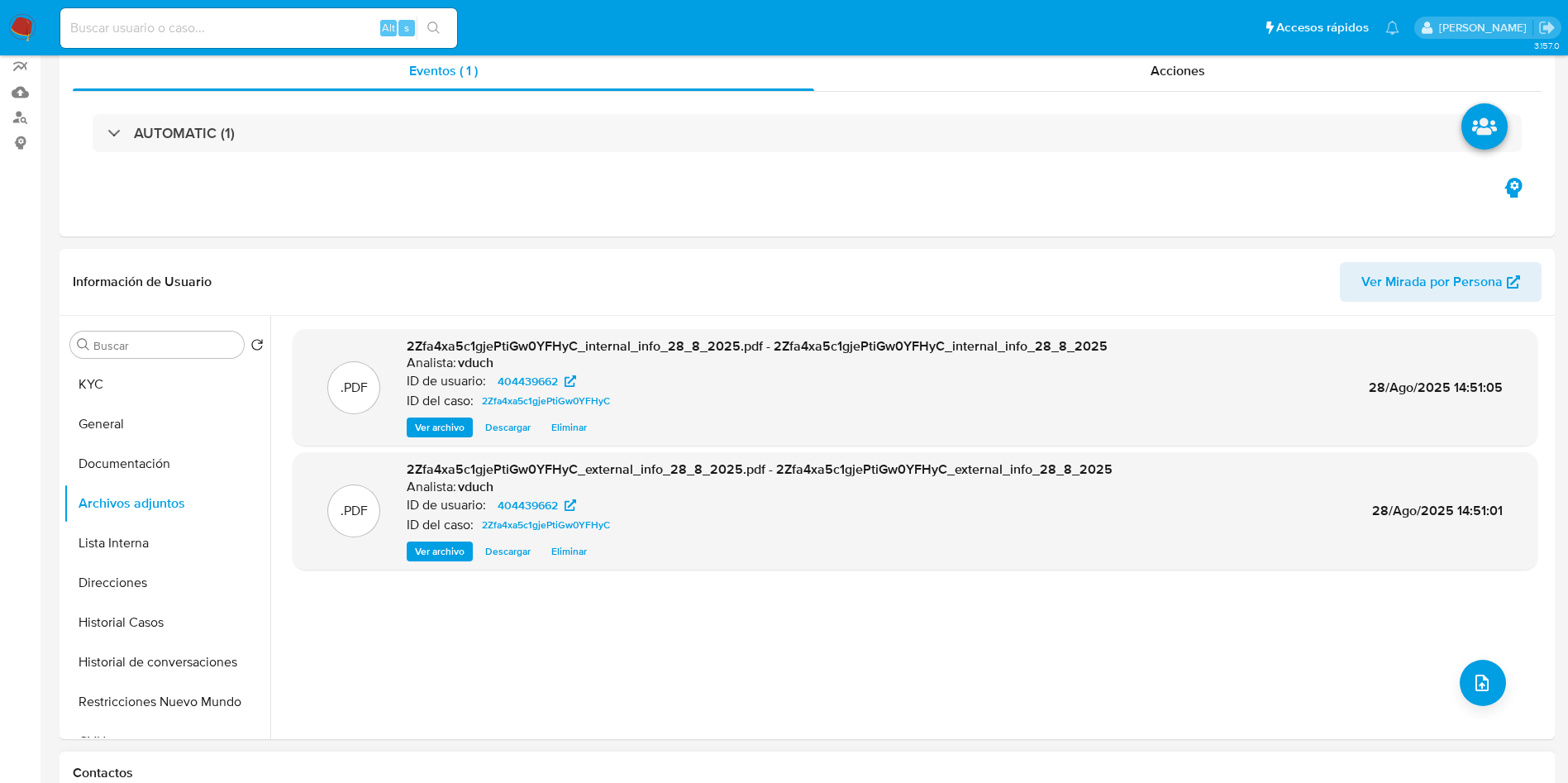
scroll to position [248, 0]
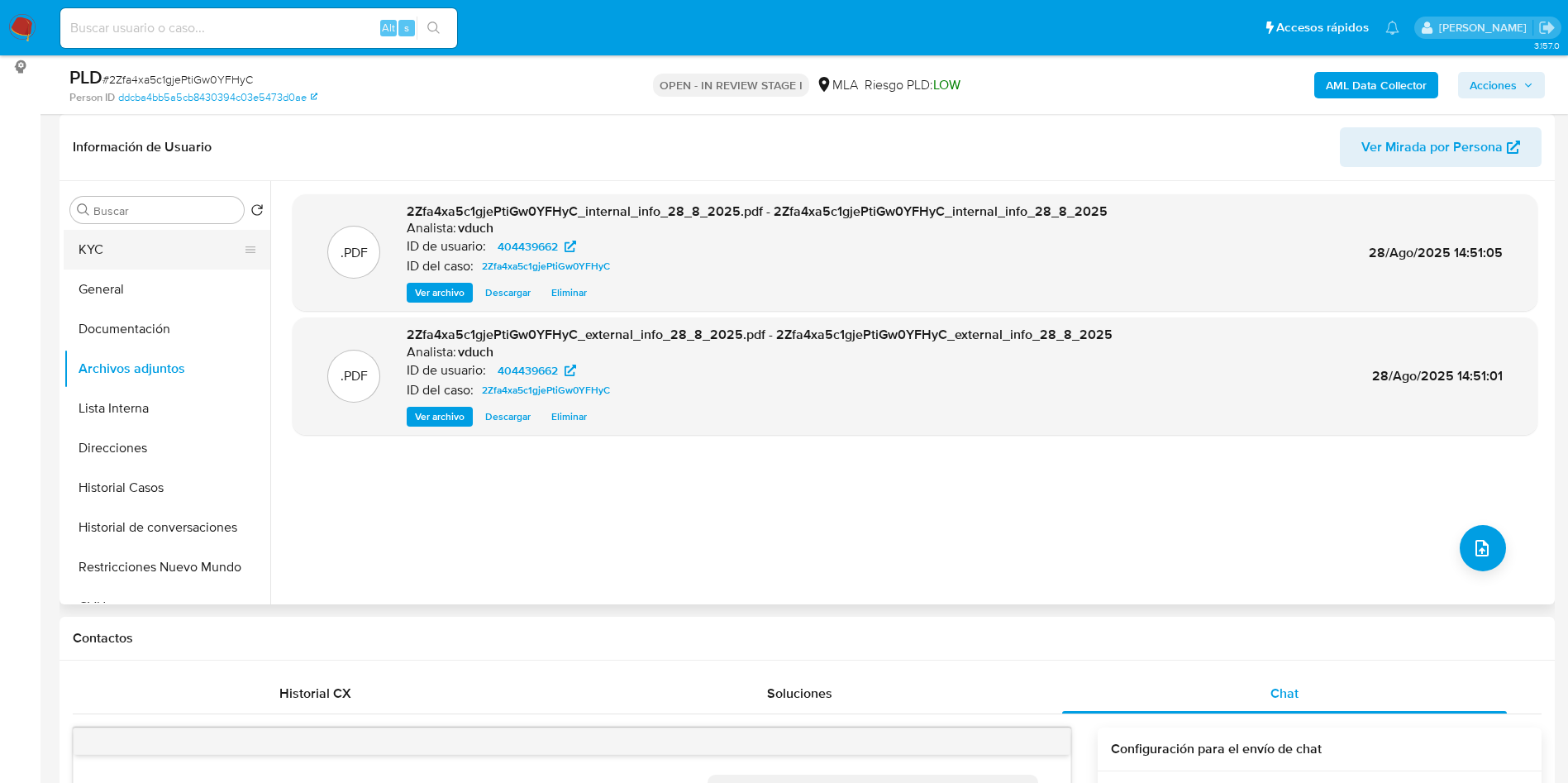
click at [232, 264] on button "KYC" at bounding box center [160, 250] width 193 height 39
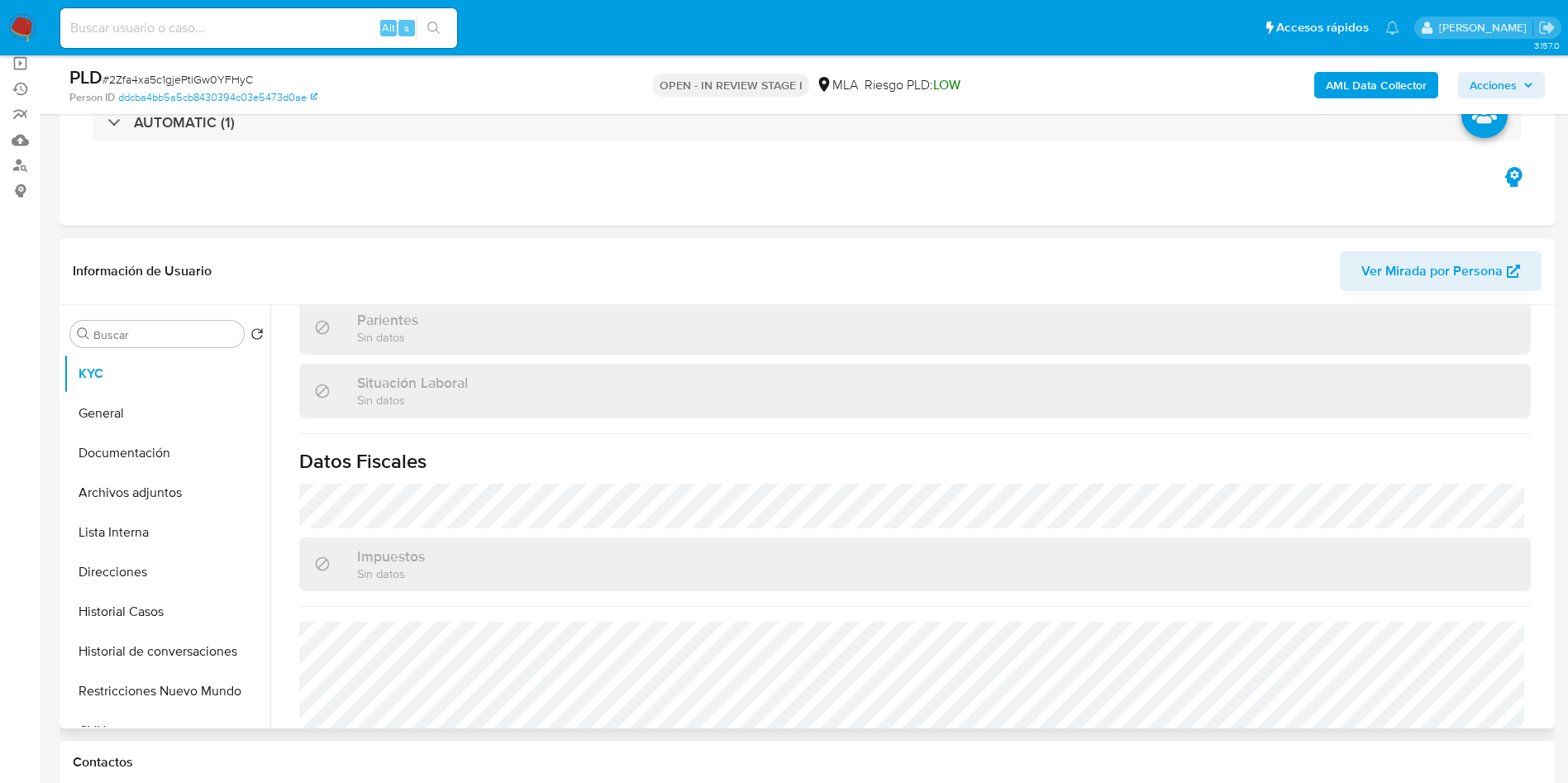
scroll to position [856, 0]
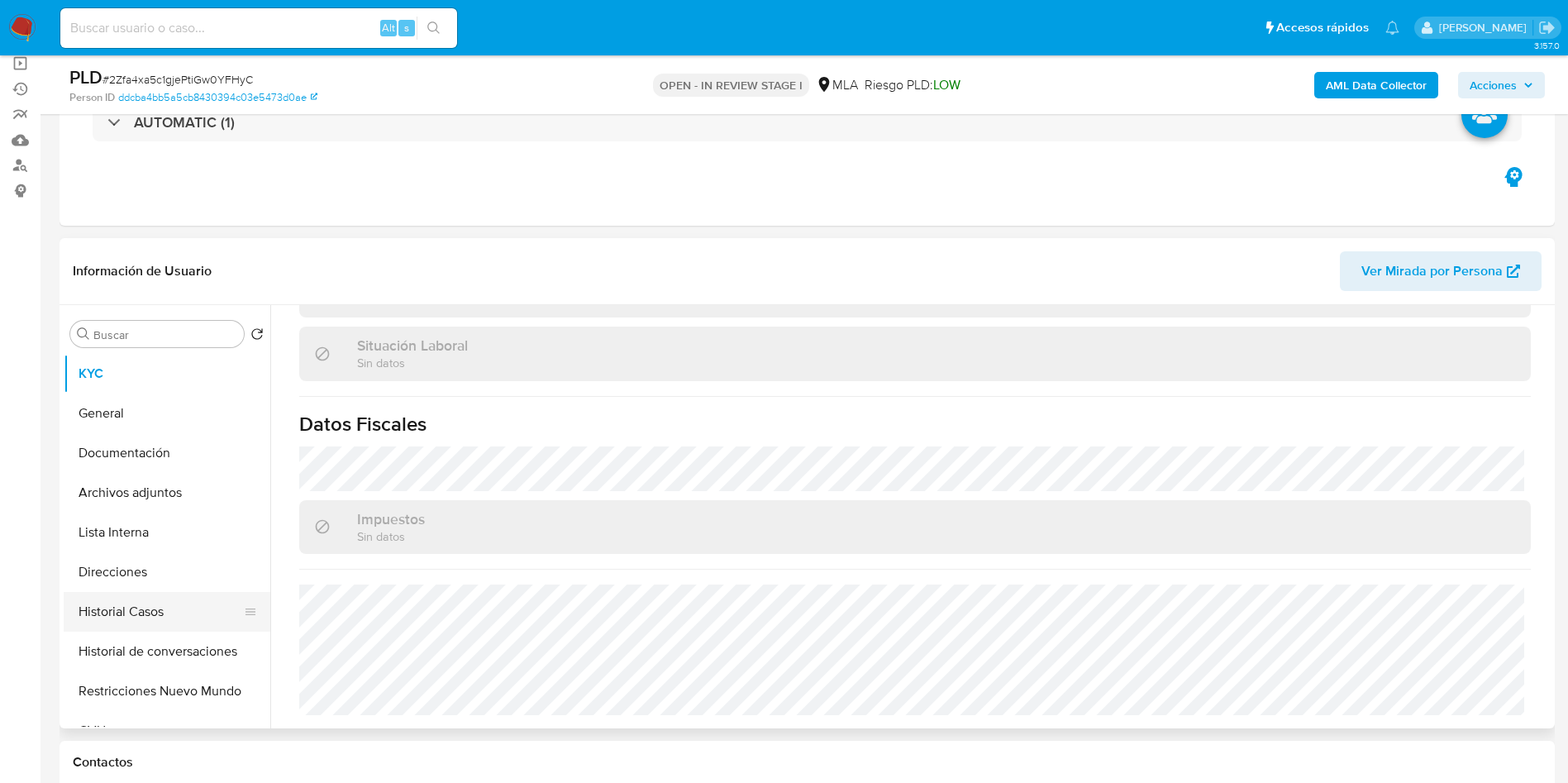
click at [190, 595] on button "Historial Casos" at bounding box center [160, 611] width 193 height 39
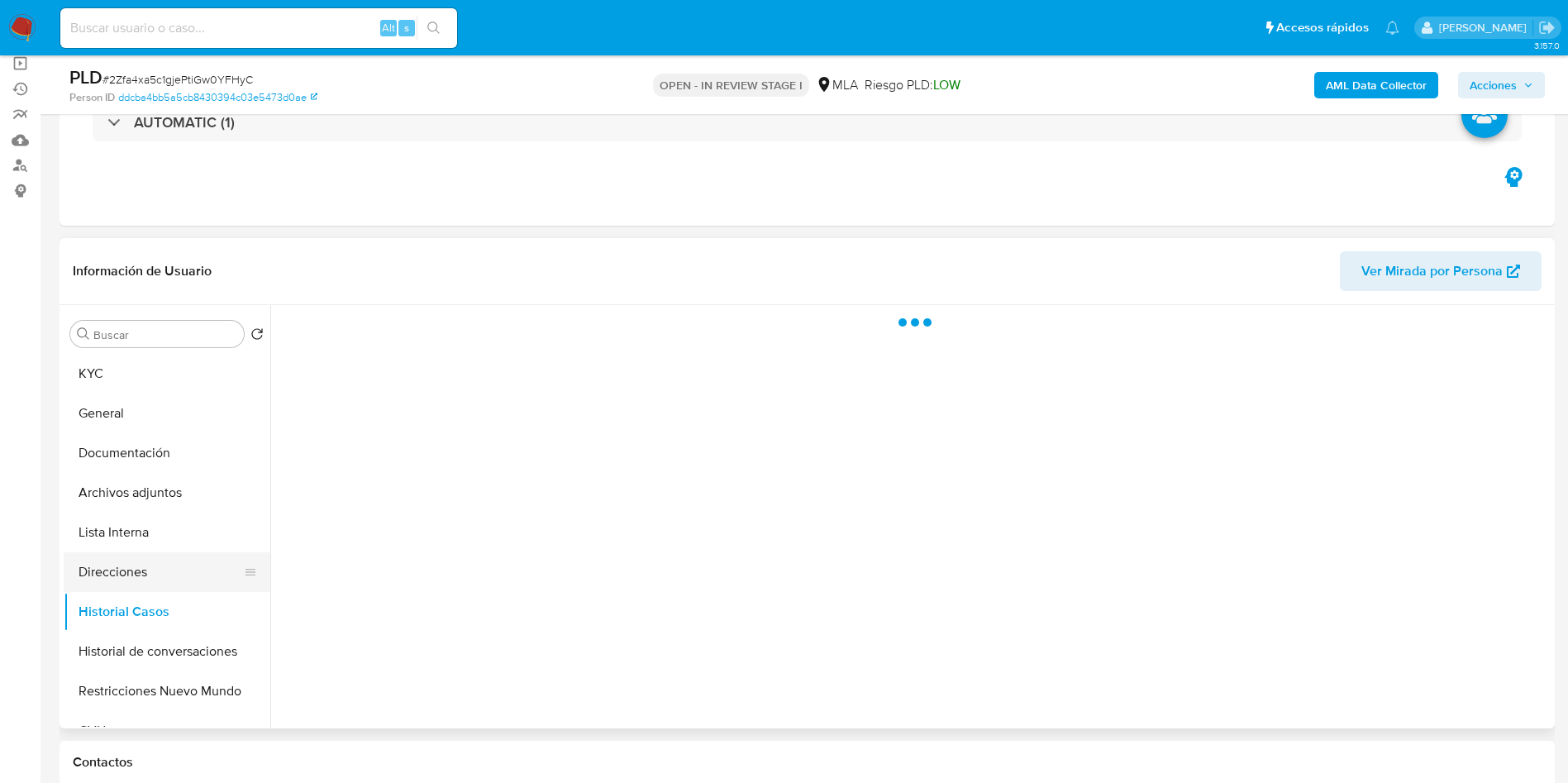
click at [190, 570] on button "Direcciones" at bounding box center [160, 572] width 193 height 39
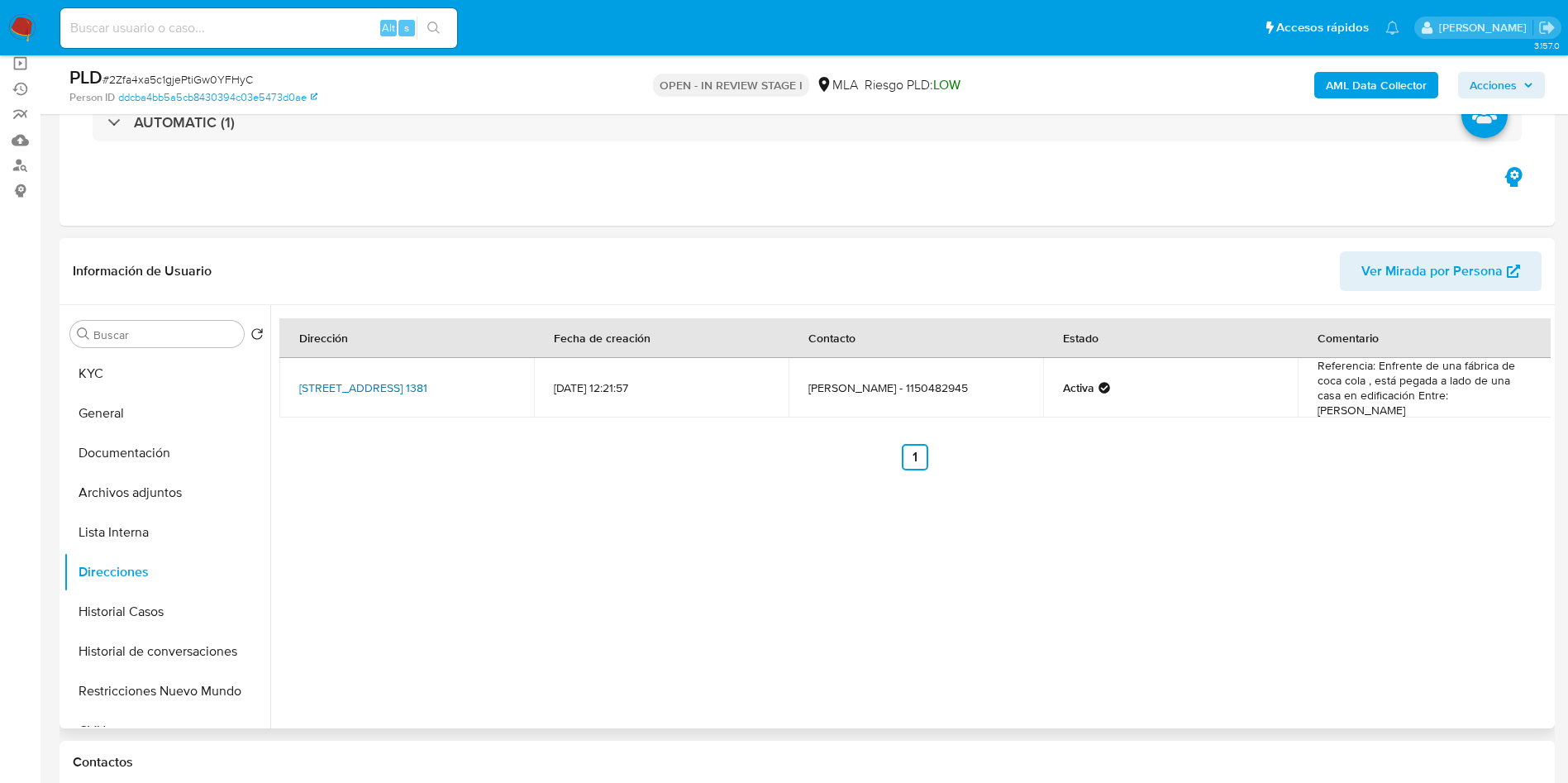
click at [387, 379] on link "La Perriere 1381, El Jaguel, Buenos Aires, 1842, Argentina 1381" at bounding box center [363, 387] width 128 height 16
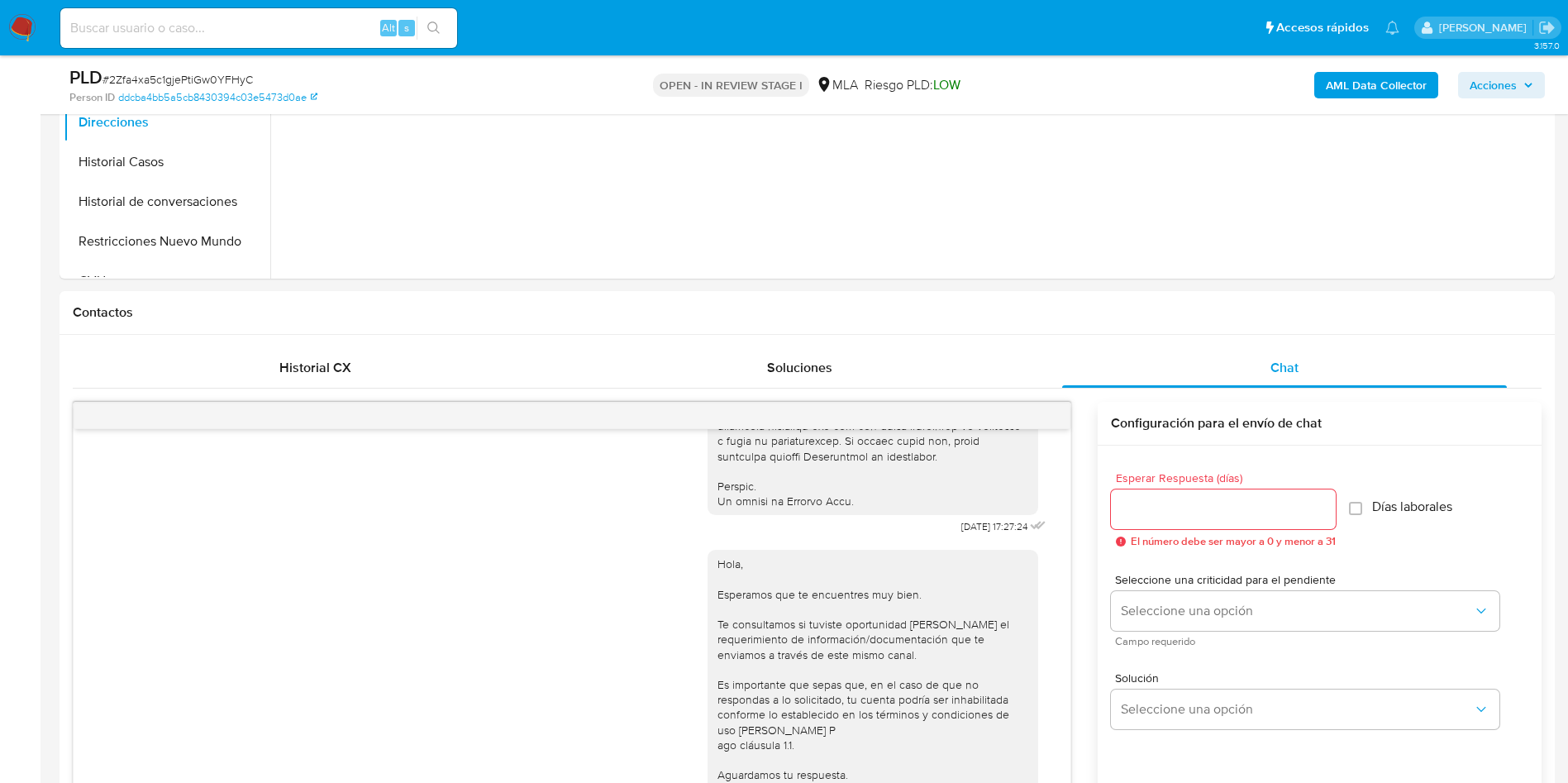
scroll to position [234, 0]
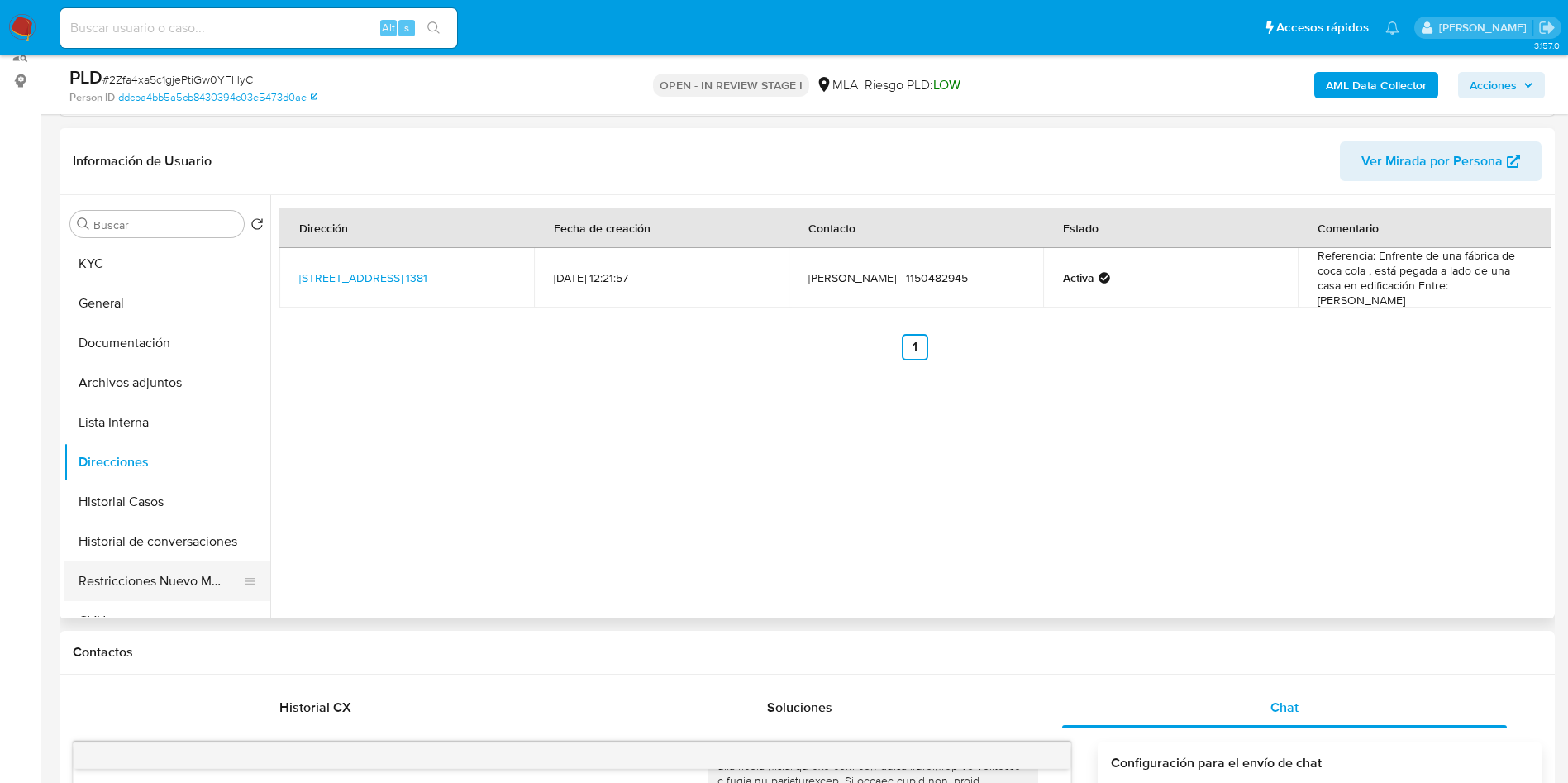
click at [170, 587] on button "Restricciones Nuevo Mundo" at bounding box center [160, 581] width 193 height 39
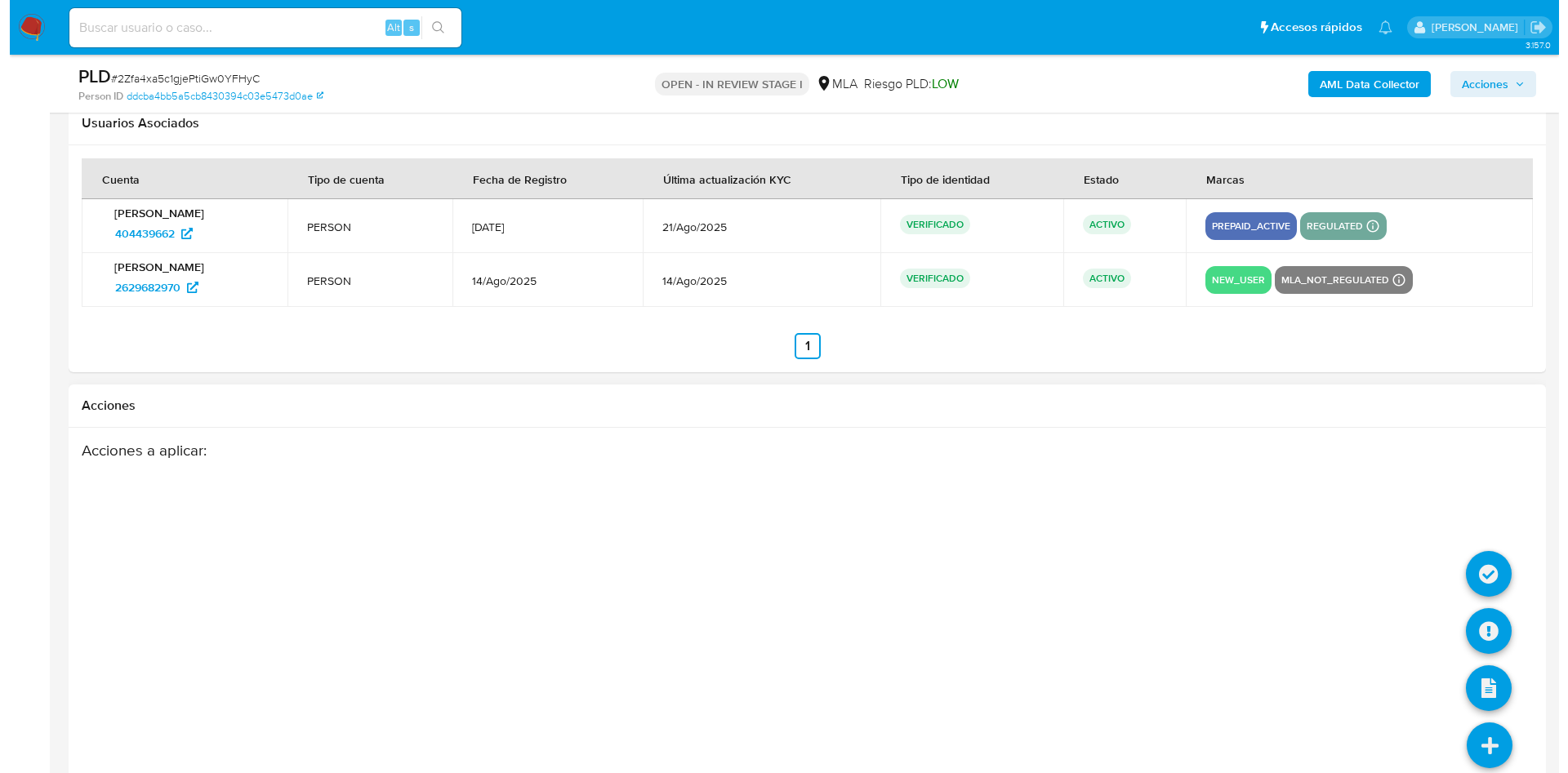
scroll to position [2924, 0]
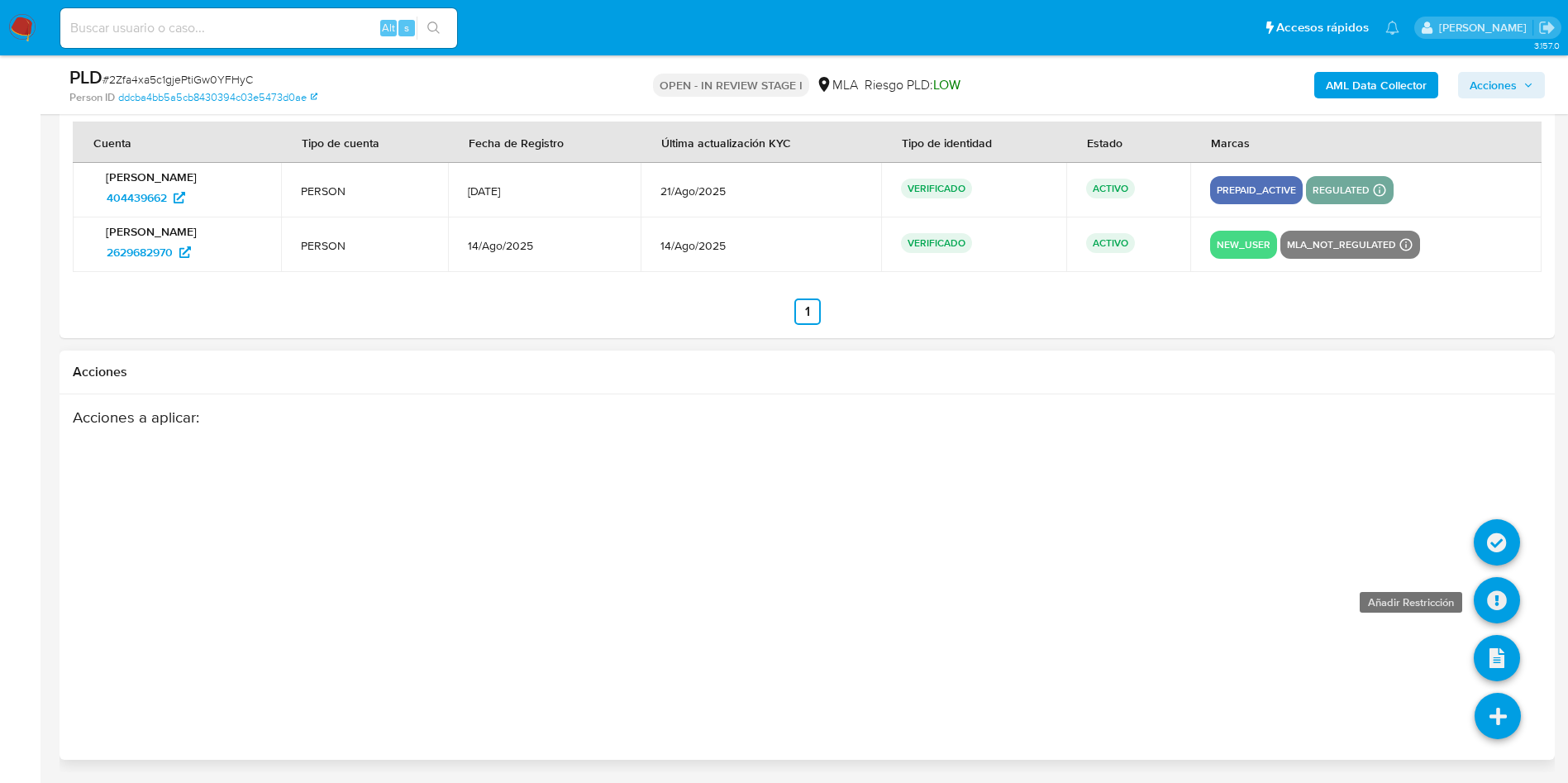
click at [1484, 603] on icon at bounding box center [1498, 600] width 46 height 46
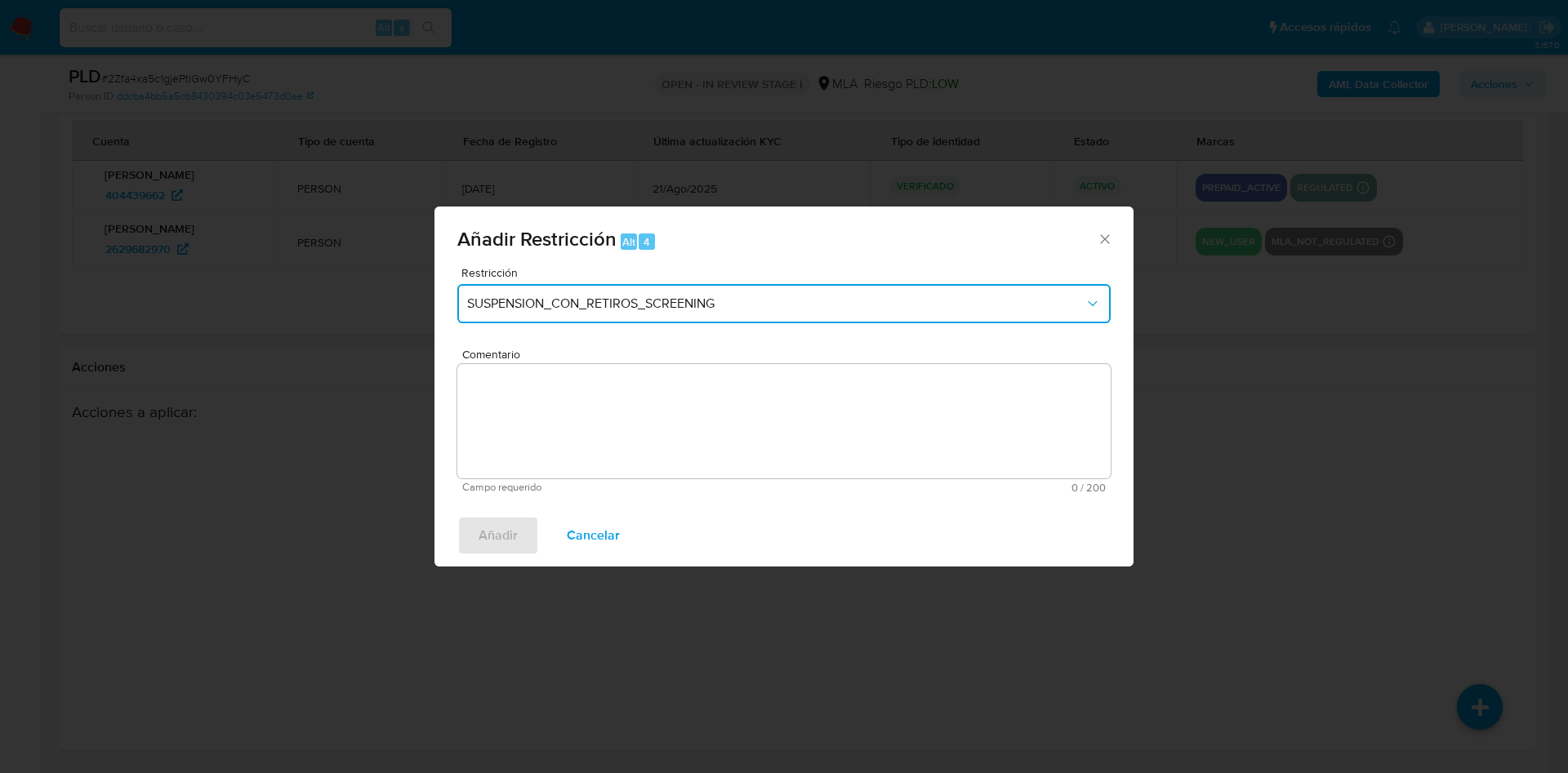
click at [766, 309] on span "SUSPENSION_CON_RETIROS_SCREENING" at bounding box center [776, 303] width 617 height 16
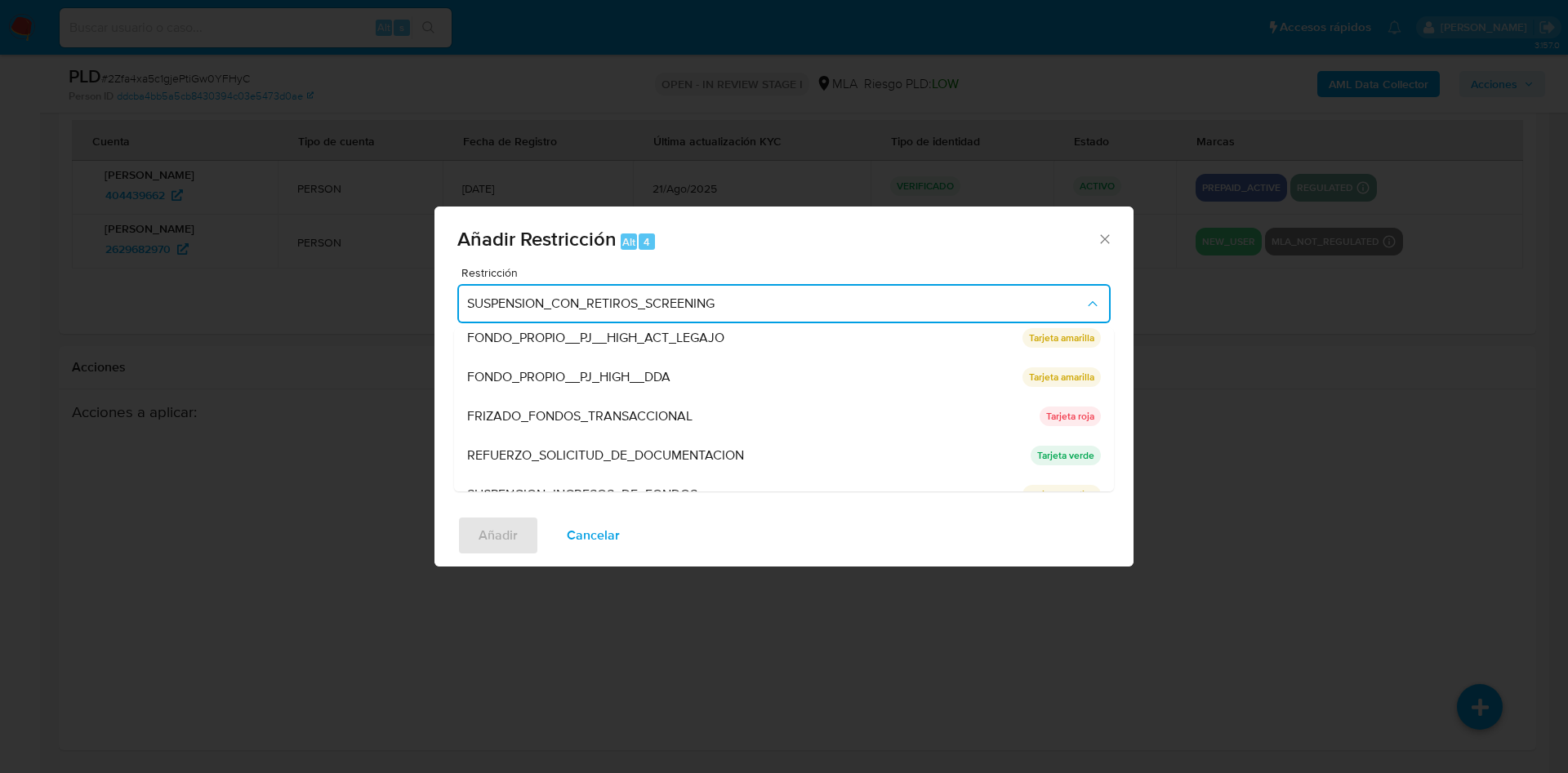
scroll to position [346, 0]
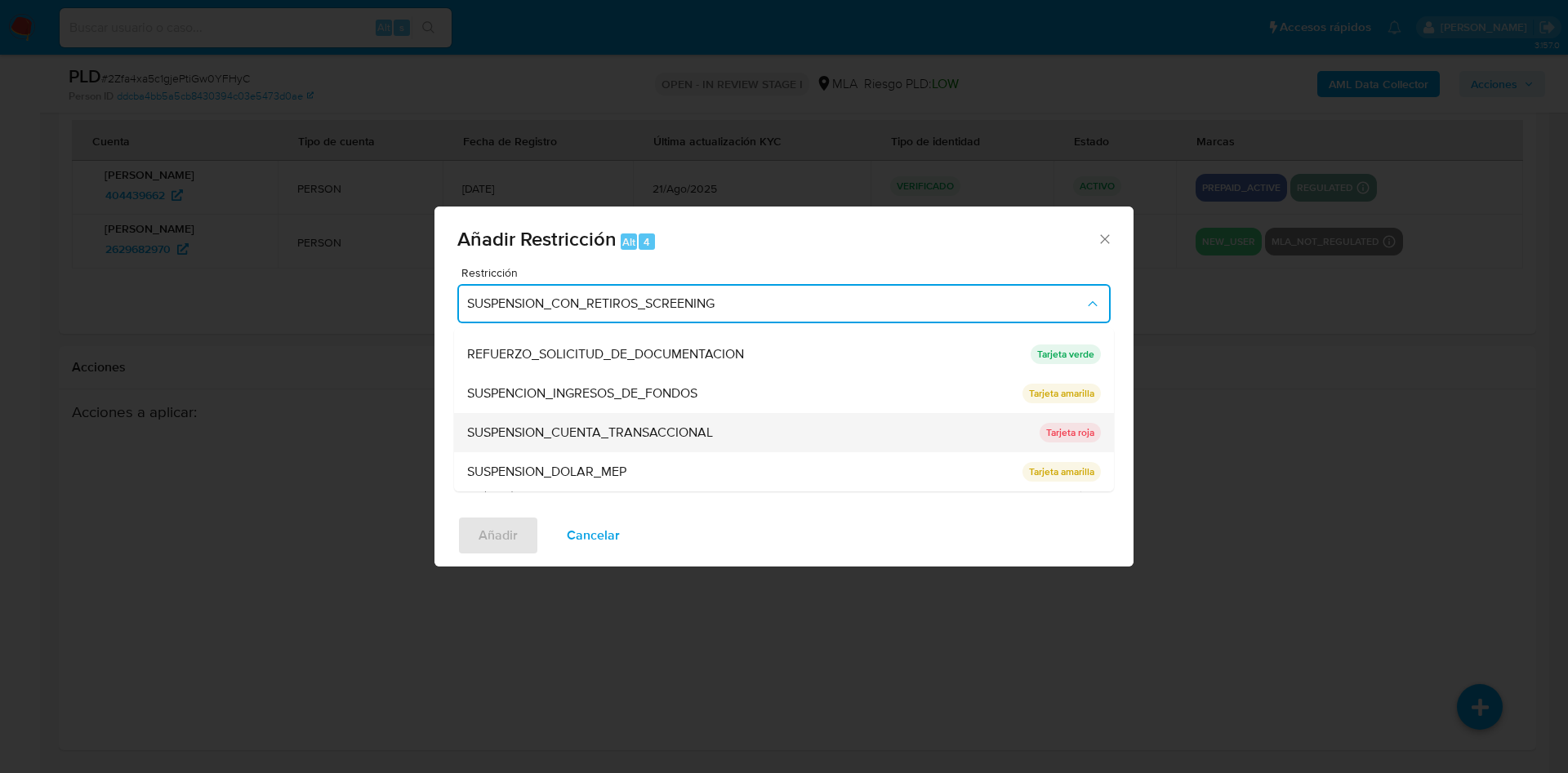
click at [708, 425] on span "SUSPENSION_CUENTA_TRANSACCIONAL" at bounding box center [590, 432] width 246 height 16
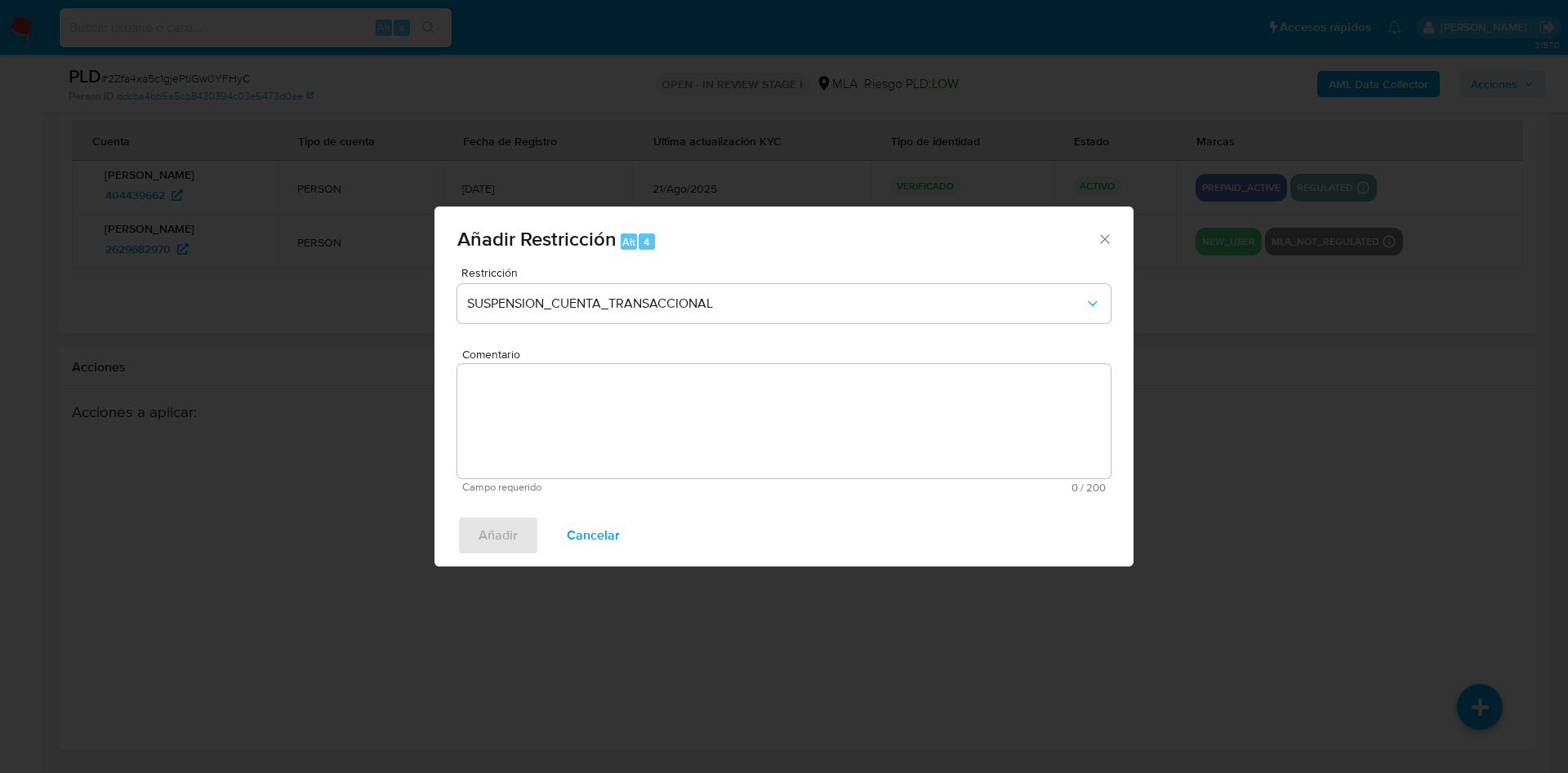
click at [585, 425] on textarea "Comentario" at bounding box center [784, 420] width 653 height 114
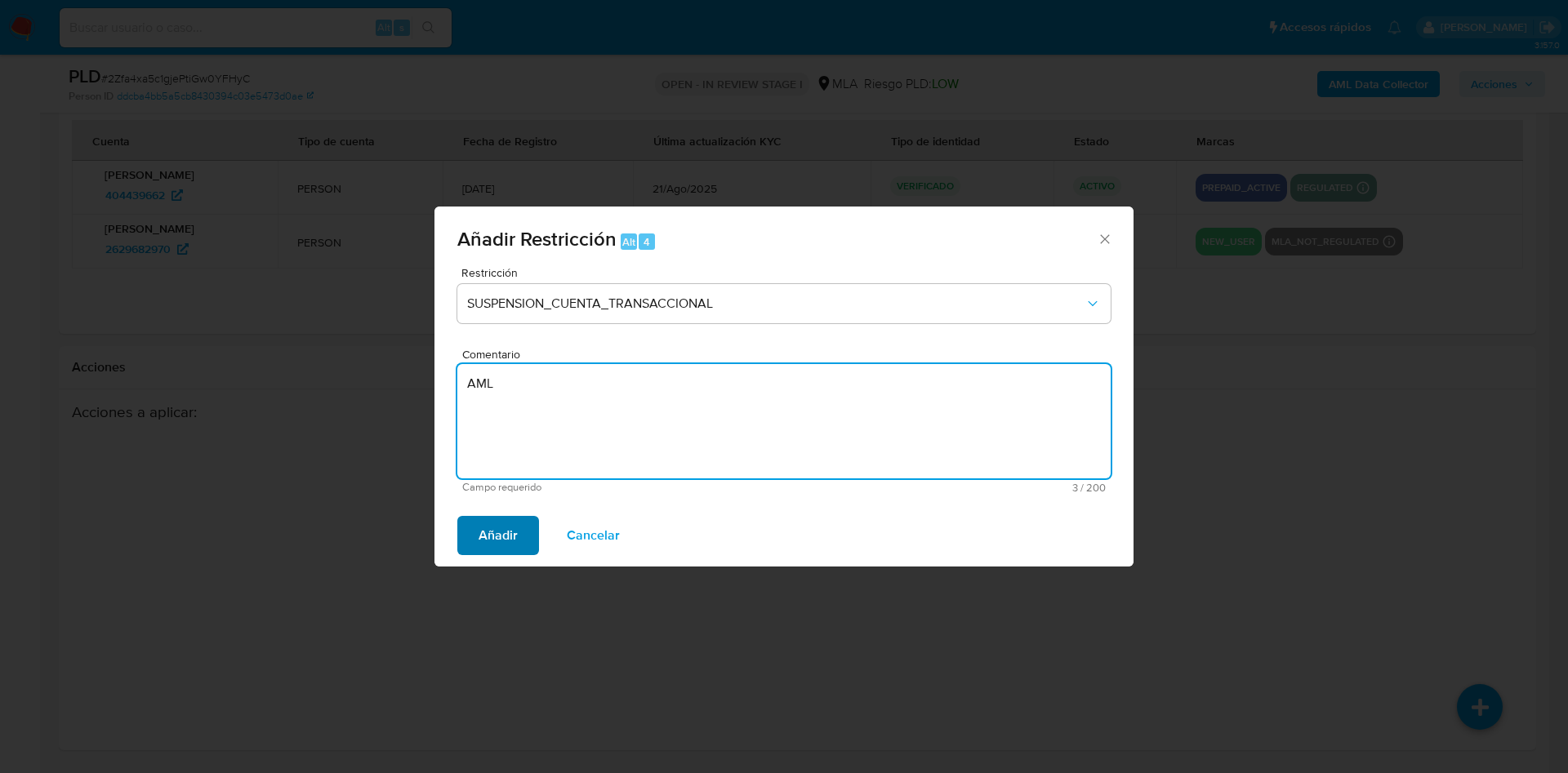
type textarea "AML"
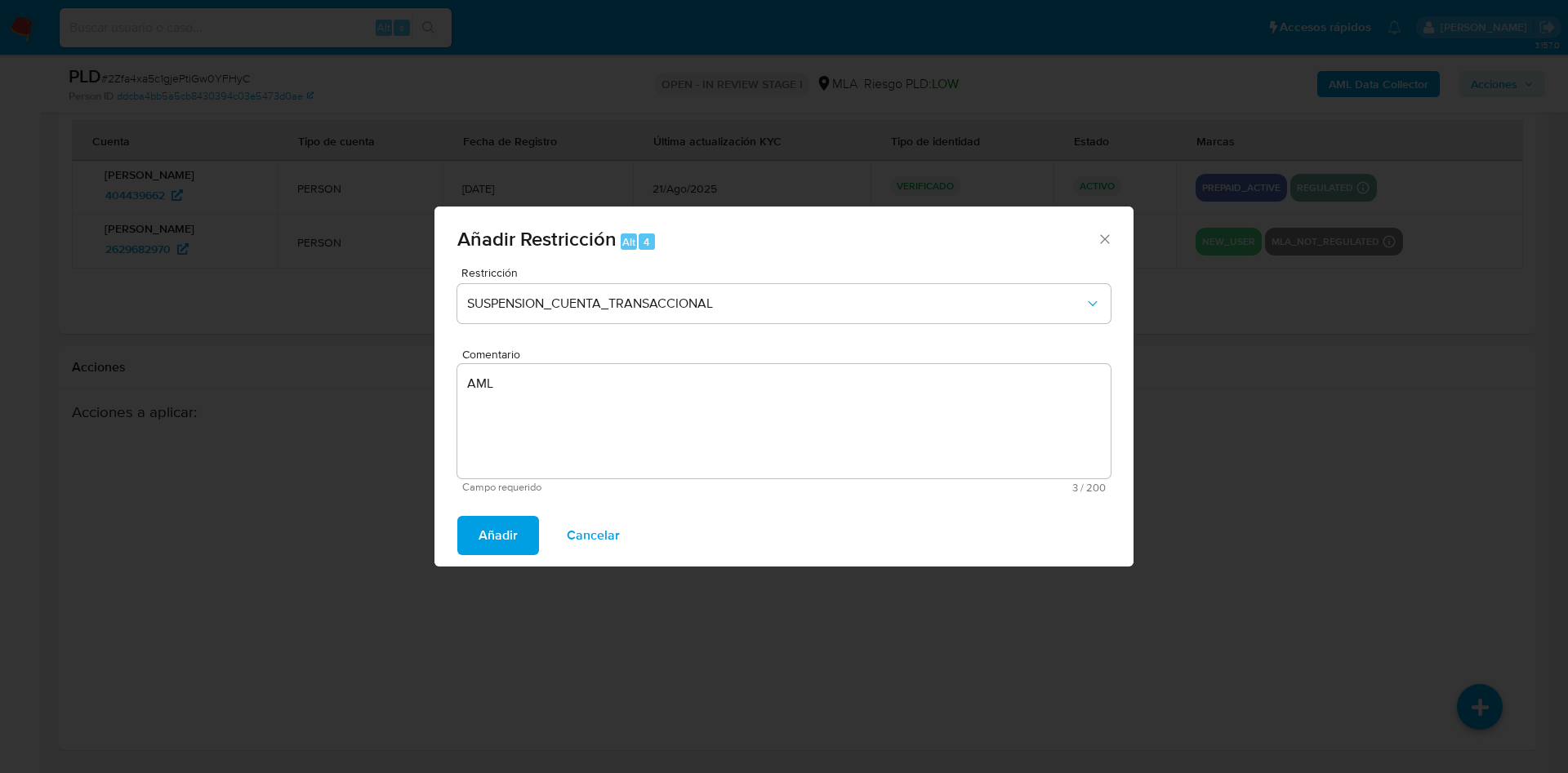
click at [504, 529] on span "Añadir" at bounding box center [498, 535] width 39 height 36
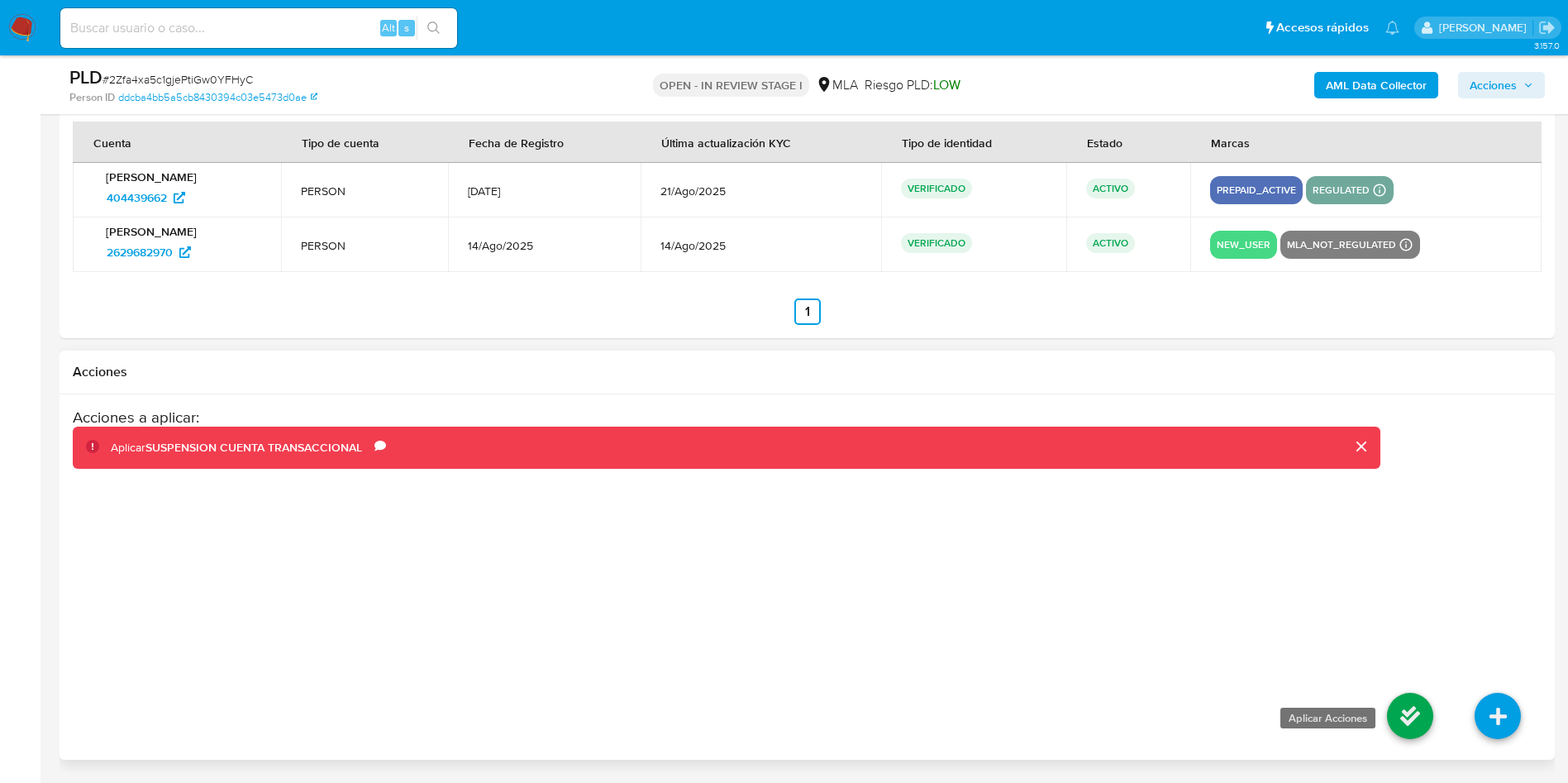
click at [1417, 714] on icon at bounding box center [1411, 716] width 46 height 46
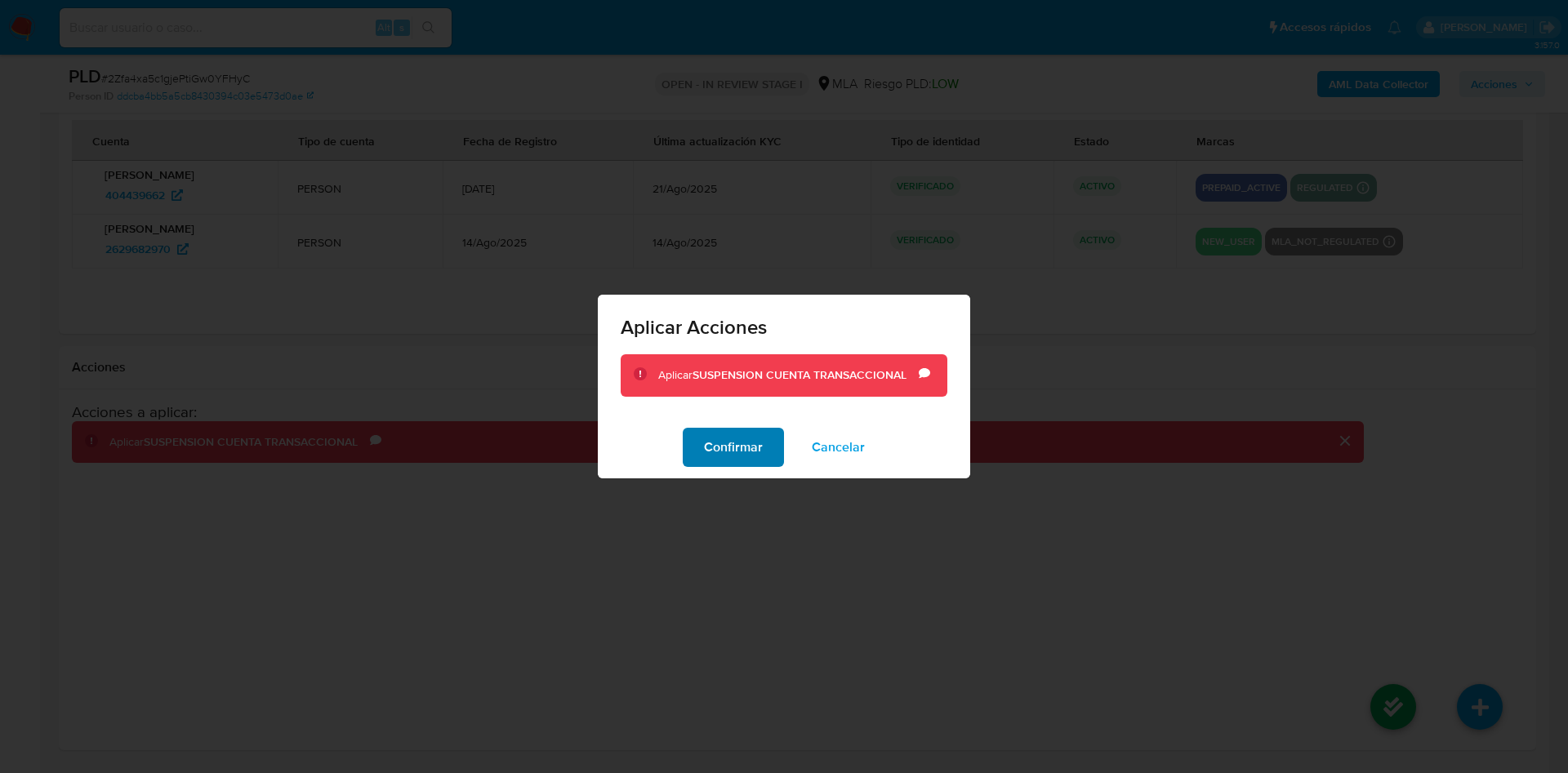
click at [696, 438] on button "Confirmar" at bounding box center [733, 448] width 101 height 39
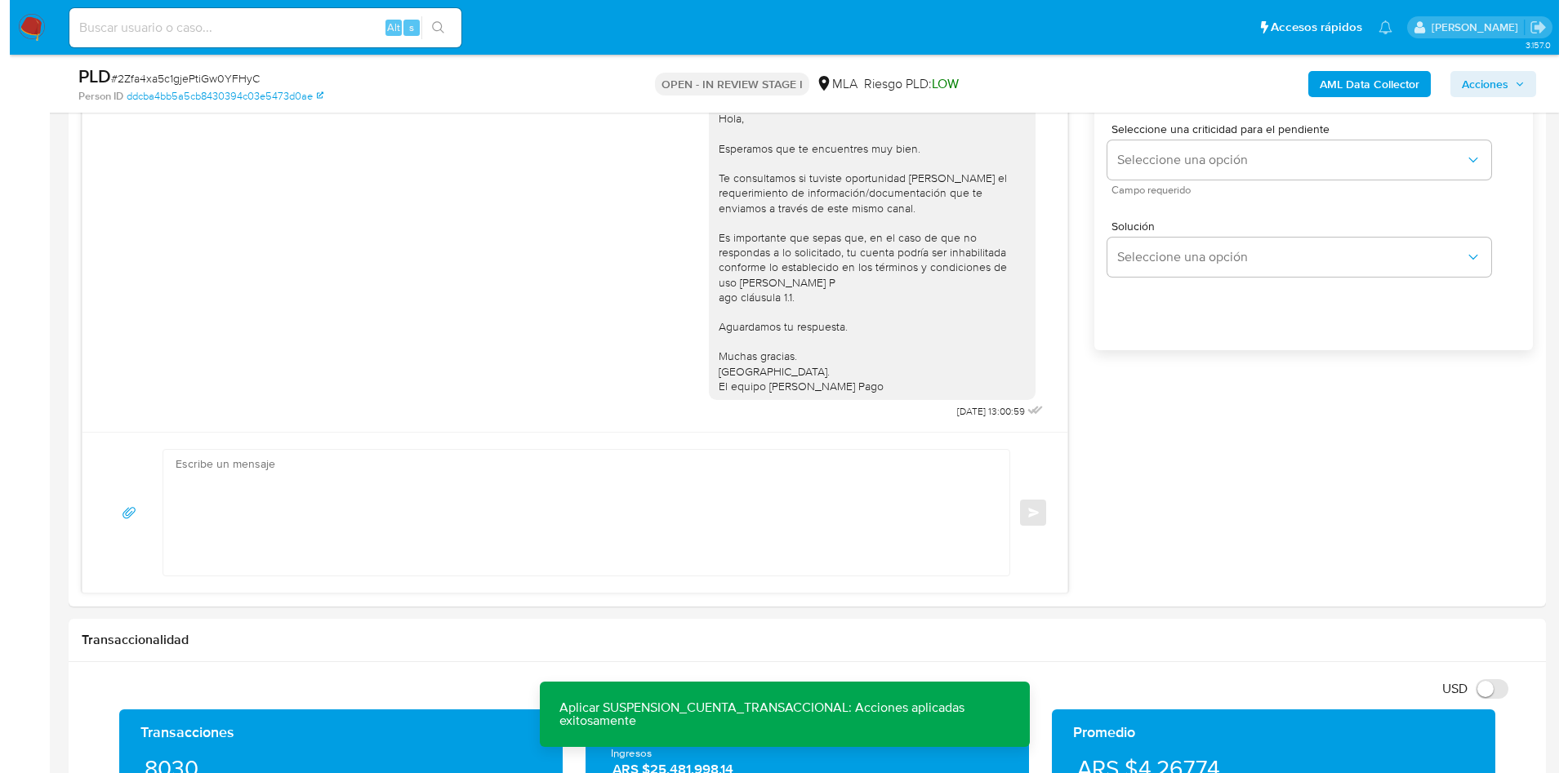
scroll to position [353, 0]
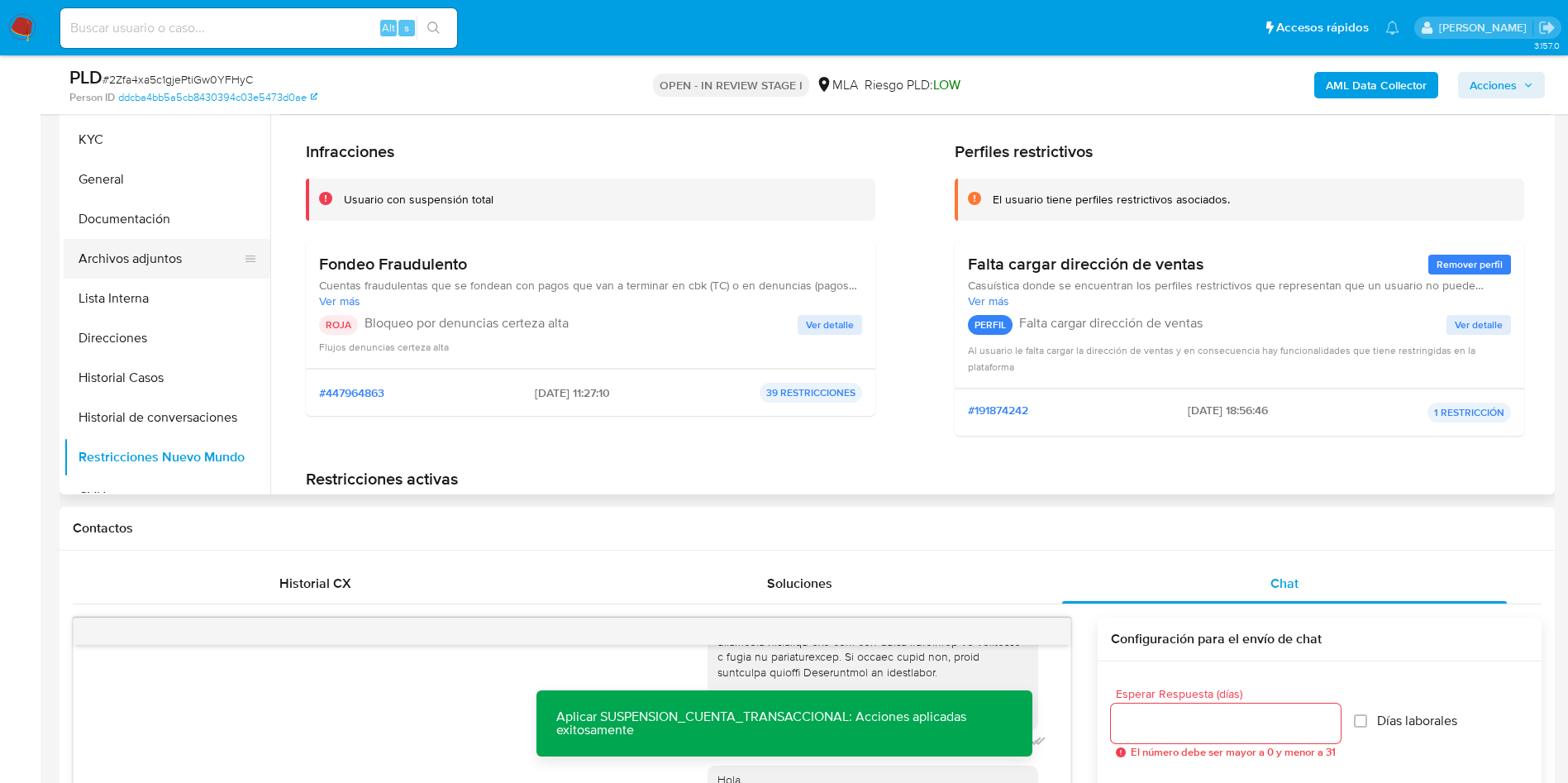
click at [105, 255] on button "Archivos adjuntos" at bounding box center [160, 258] width 193 height 39
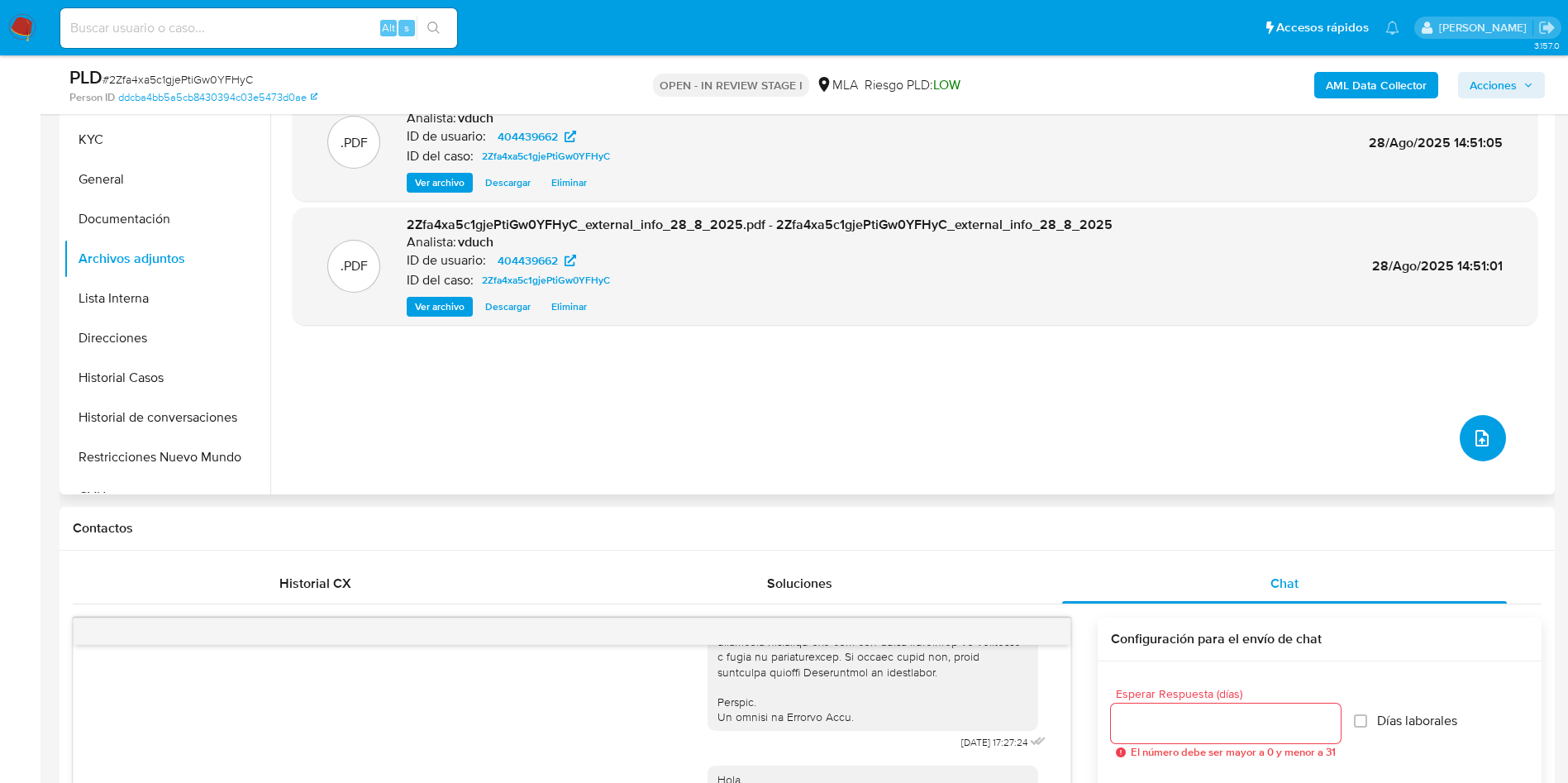
click at [1476, 446] on icon "upload-file" at bounding box center [1482, 438] width 13 height 16
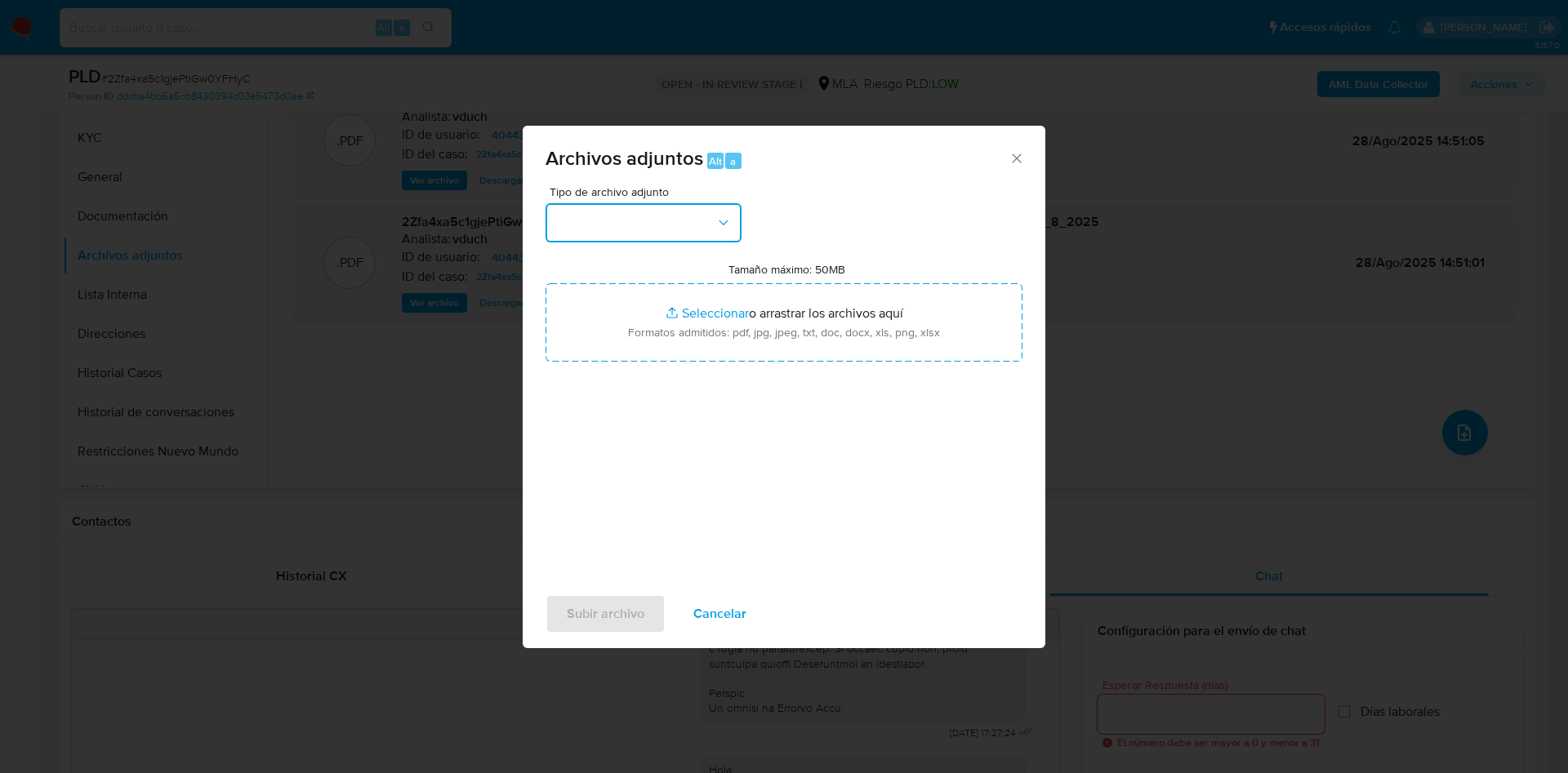
click at [727, 214] on icon "button" at bounding box center [723, 222] width 16 height 16
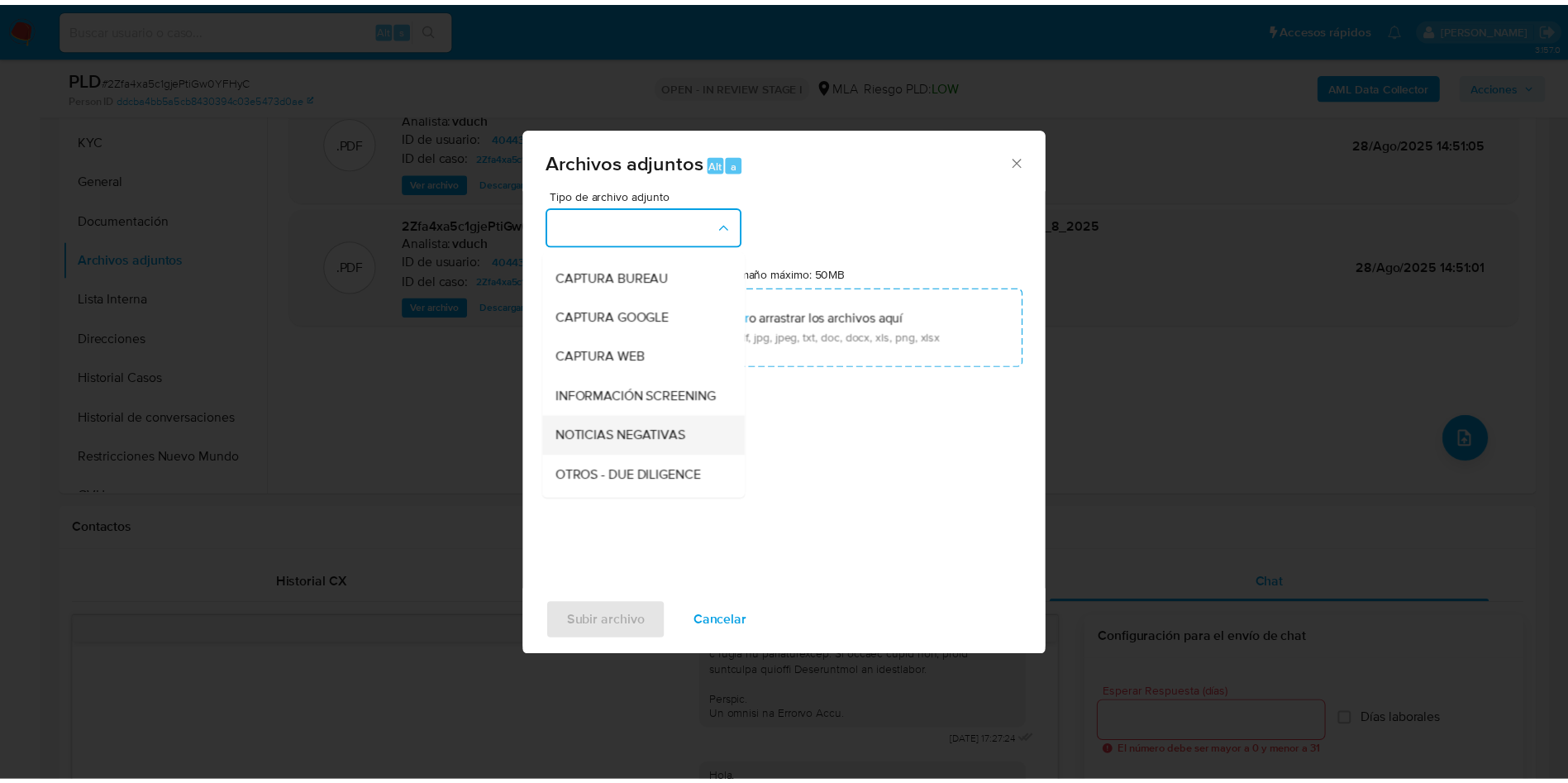
scroll to position [124, 0]
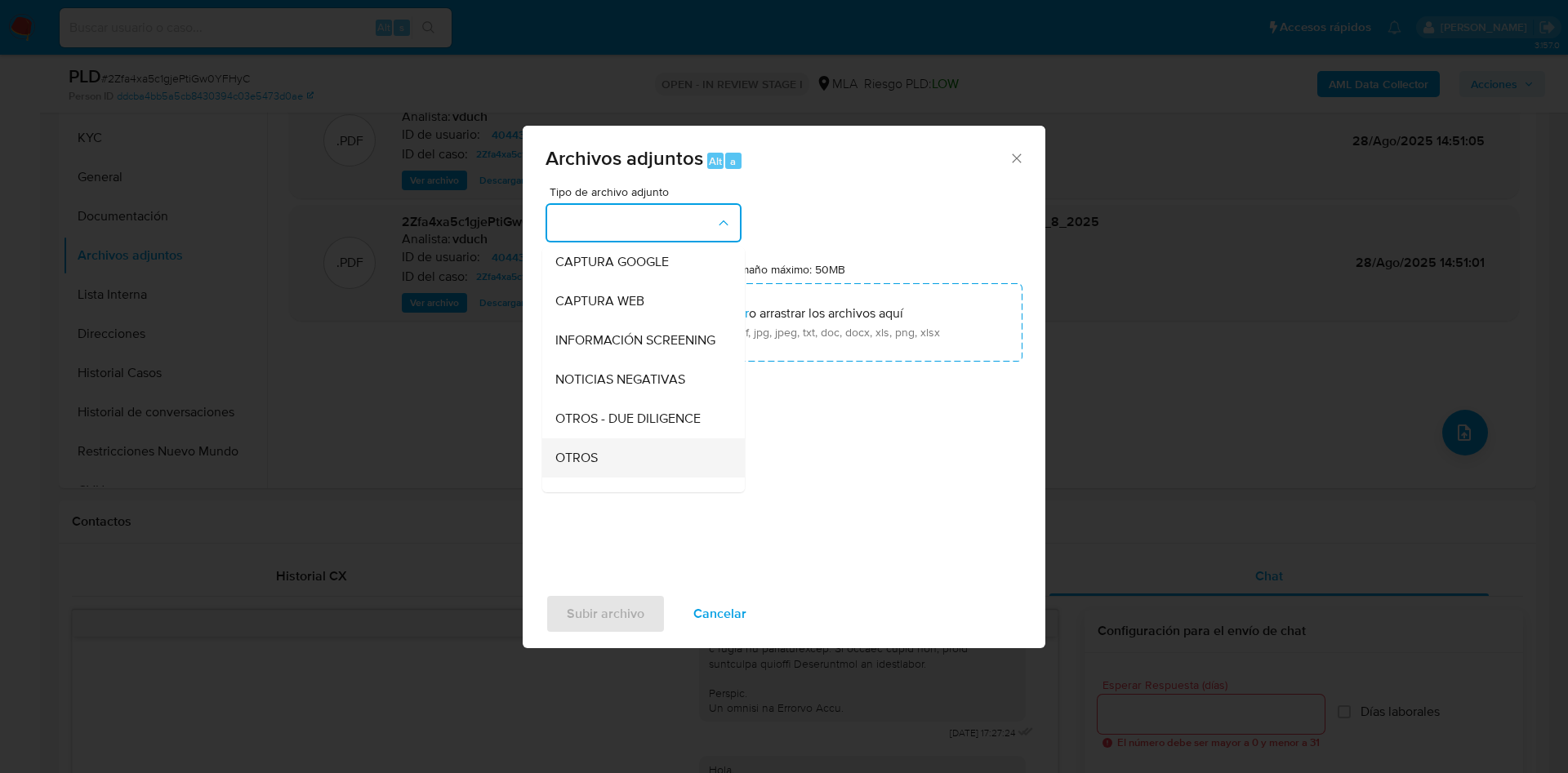
click at [579, 459] on div "OTROS" at bounding box center [639, 458] width 166 height 39
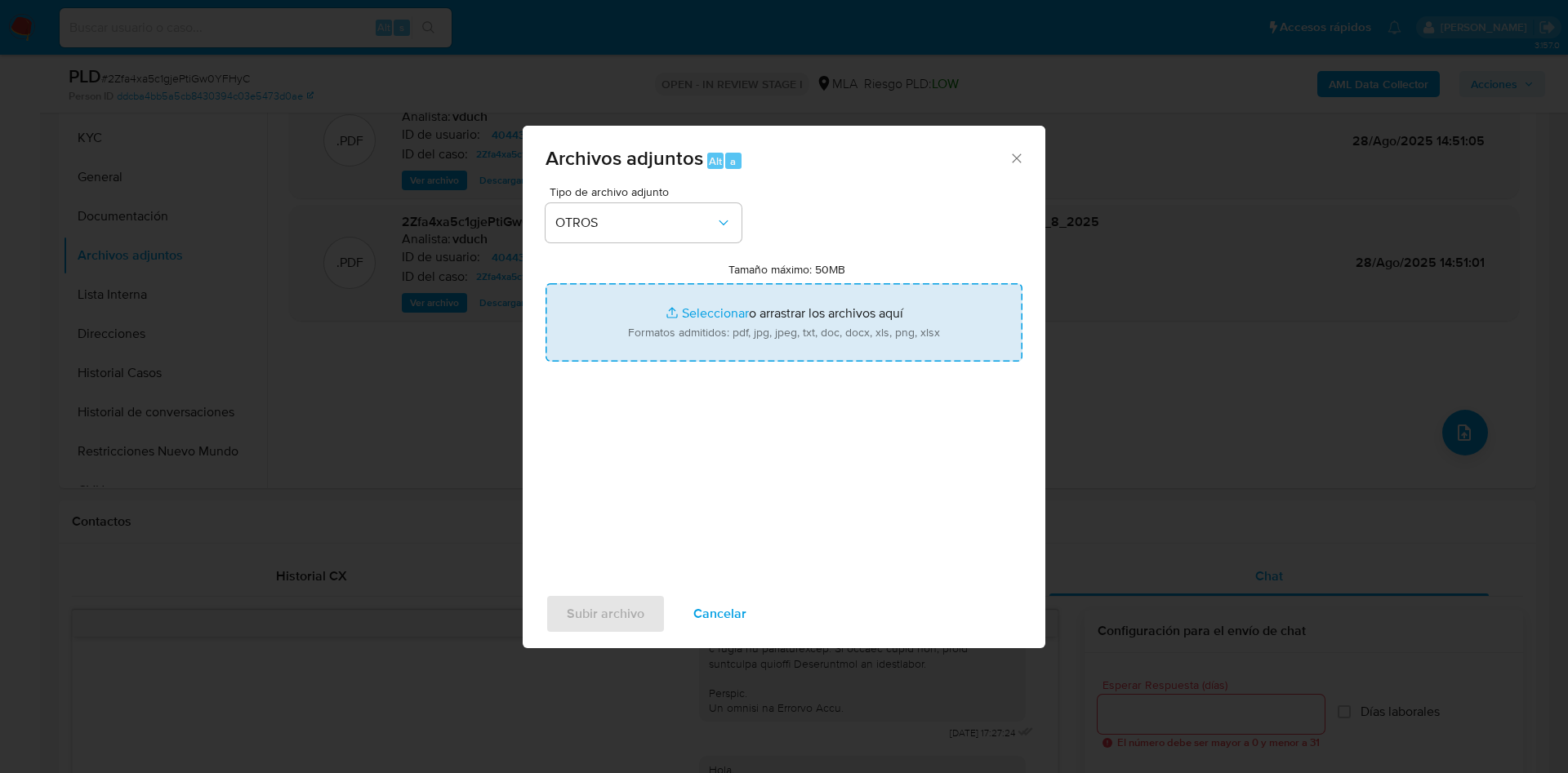
type input "C:\fakepath\Caselog 2Zfa4xa5c1gjePtiGw0YFHyC_2025_08_18_23_57_26.docx"
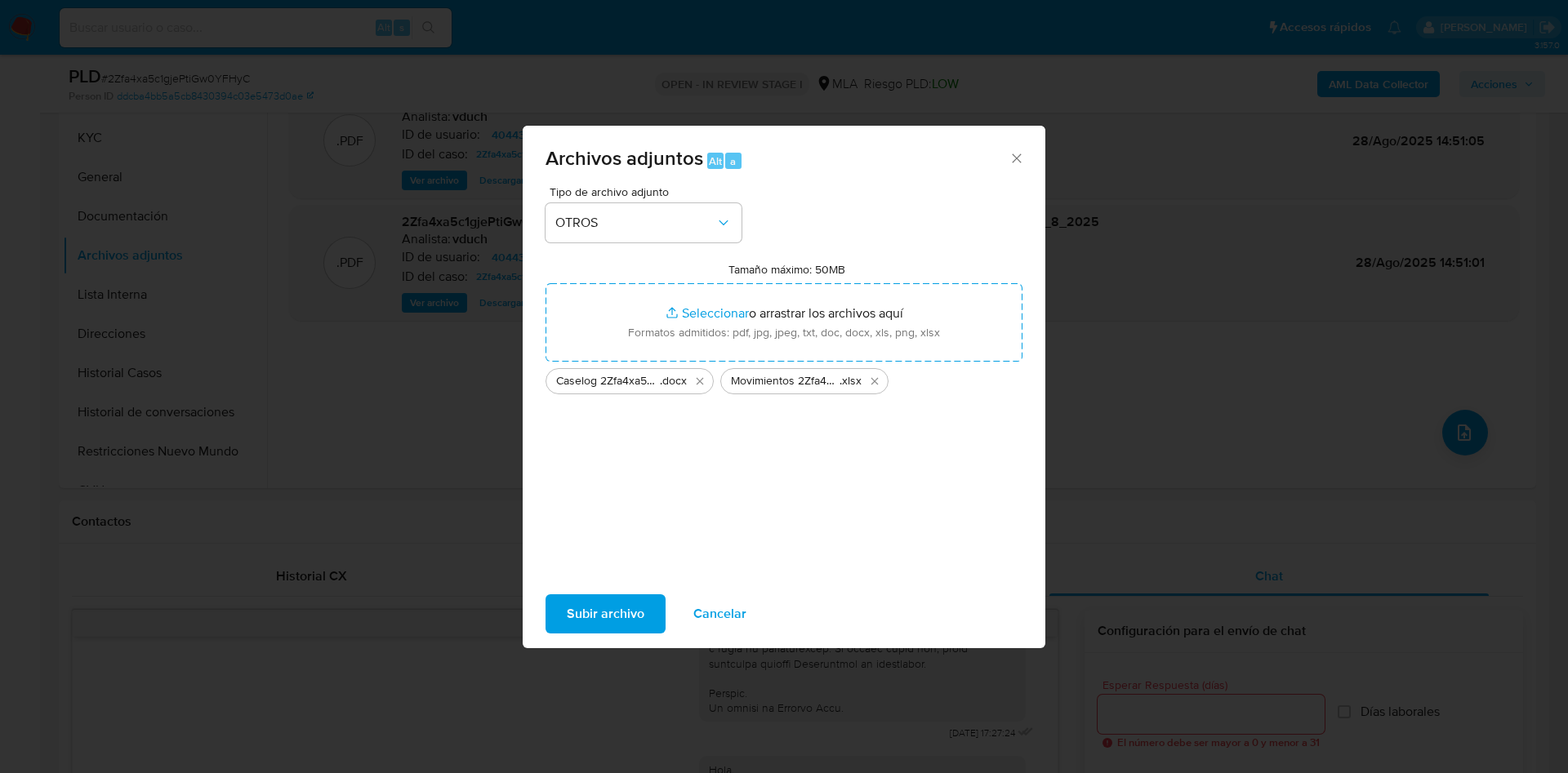
click at [639, 618] on span "Subir archivo" at bounding box center [605, 614] width 77 height 36
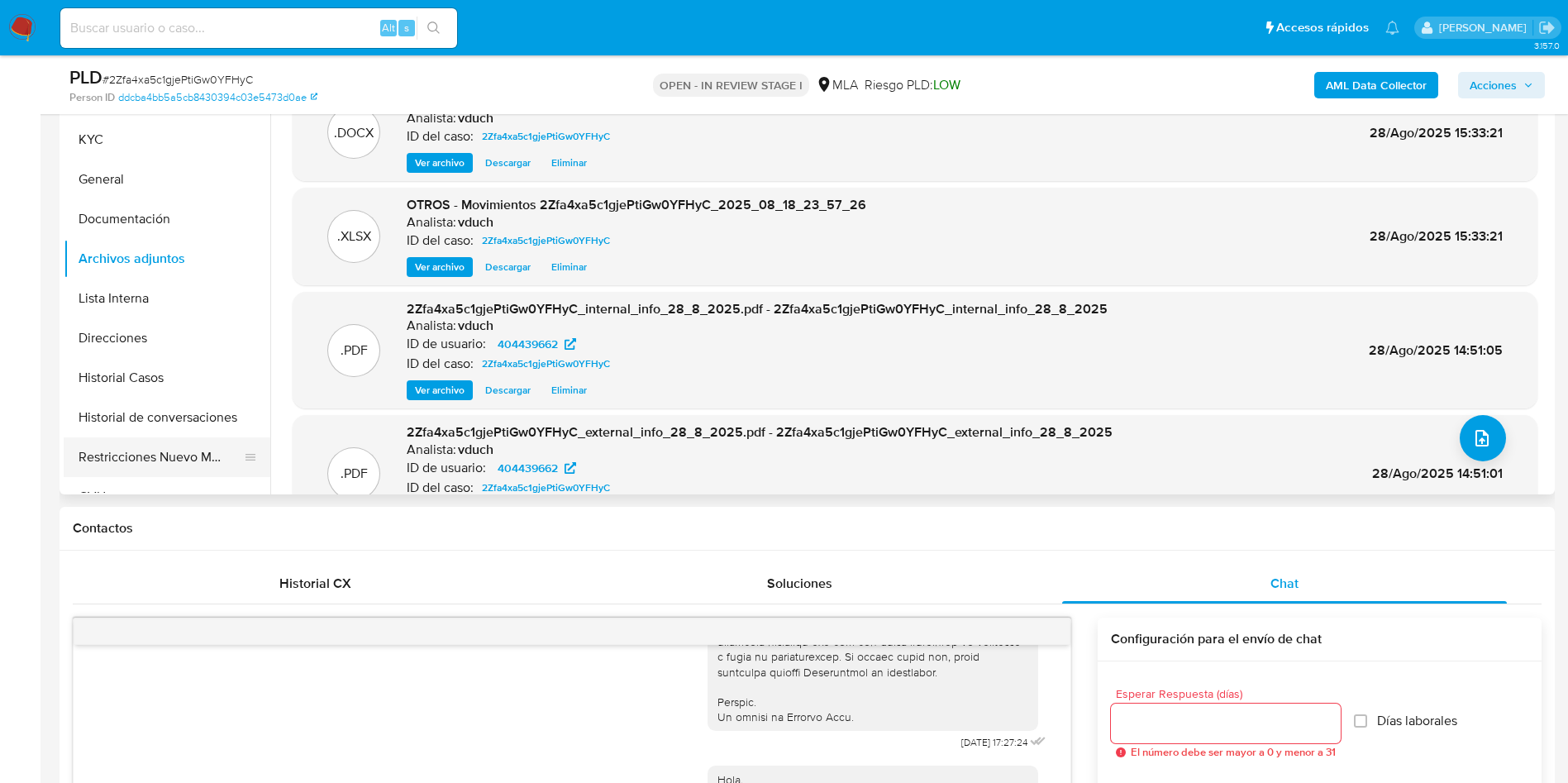
click at [119, 450] on button "Restricciones Nuevo Mundo" at bounding box center [160, 457] width 193 height 39
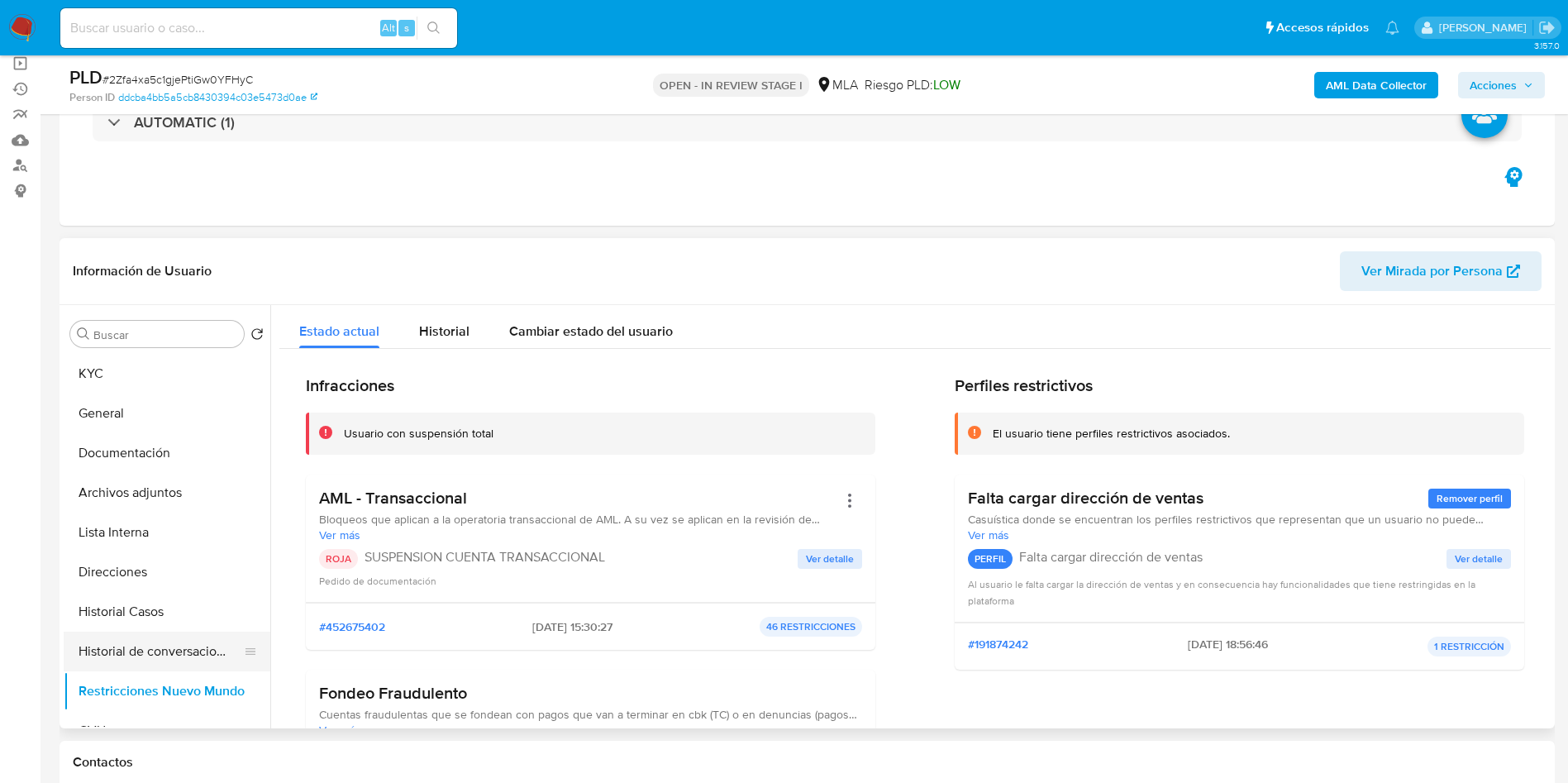
click at [121, 647] on button "Historial de conversaciones" at bounding box center [160, 652] width 193 height 39
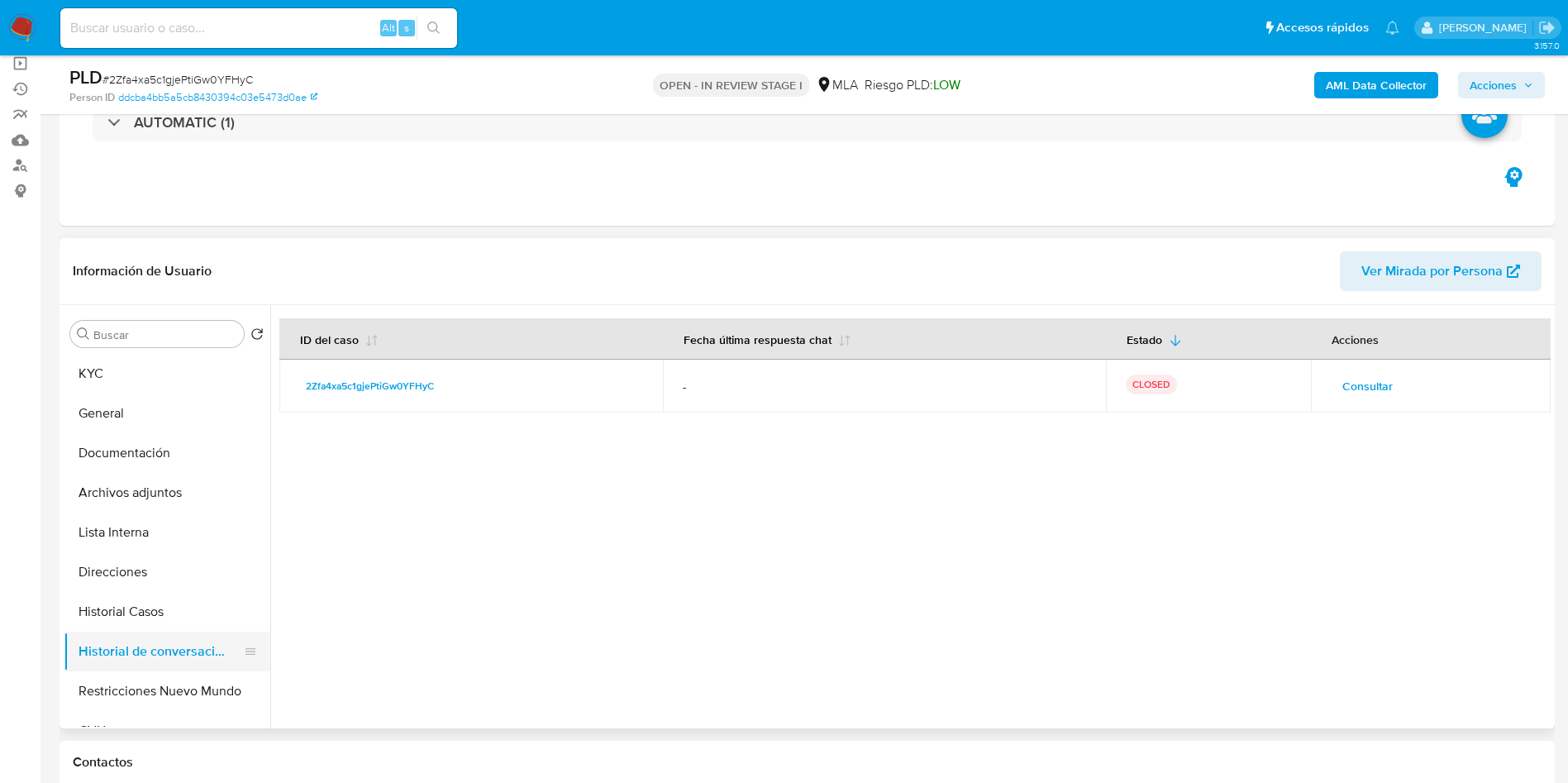
click at [129, 634] on button "Historial de conversaciones" at bounding box center [160, 652] width 193 height 39
click at [147, 601] on button "Historial Casos" at bounding box center [160, 611] width 193 height 39
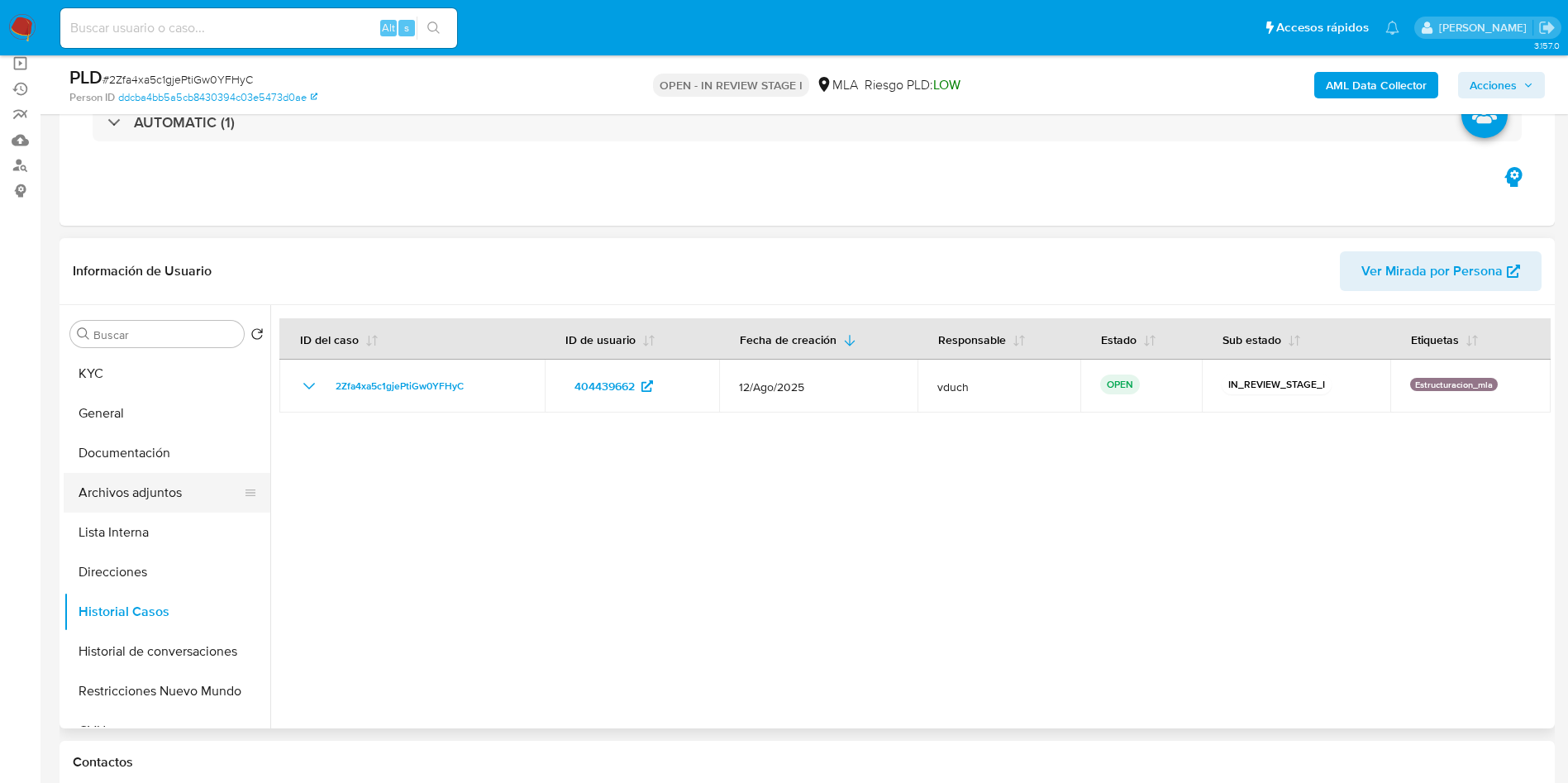
click at [167, 486] on button "Archivos adjuntos" at bounding box center [160, 493] width 193 height 39
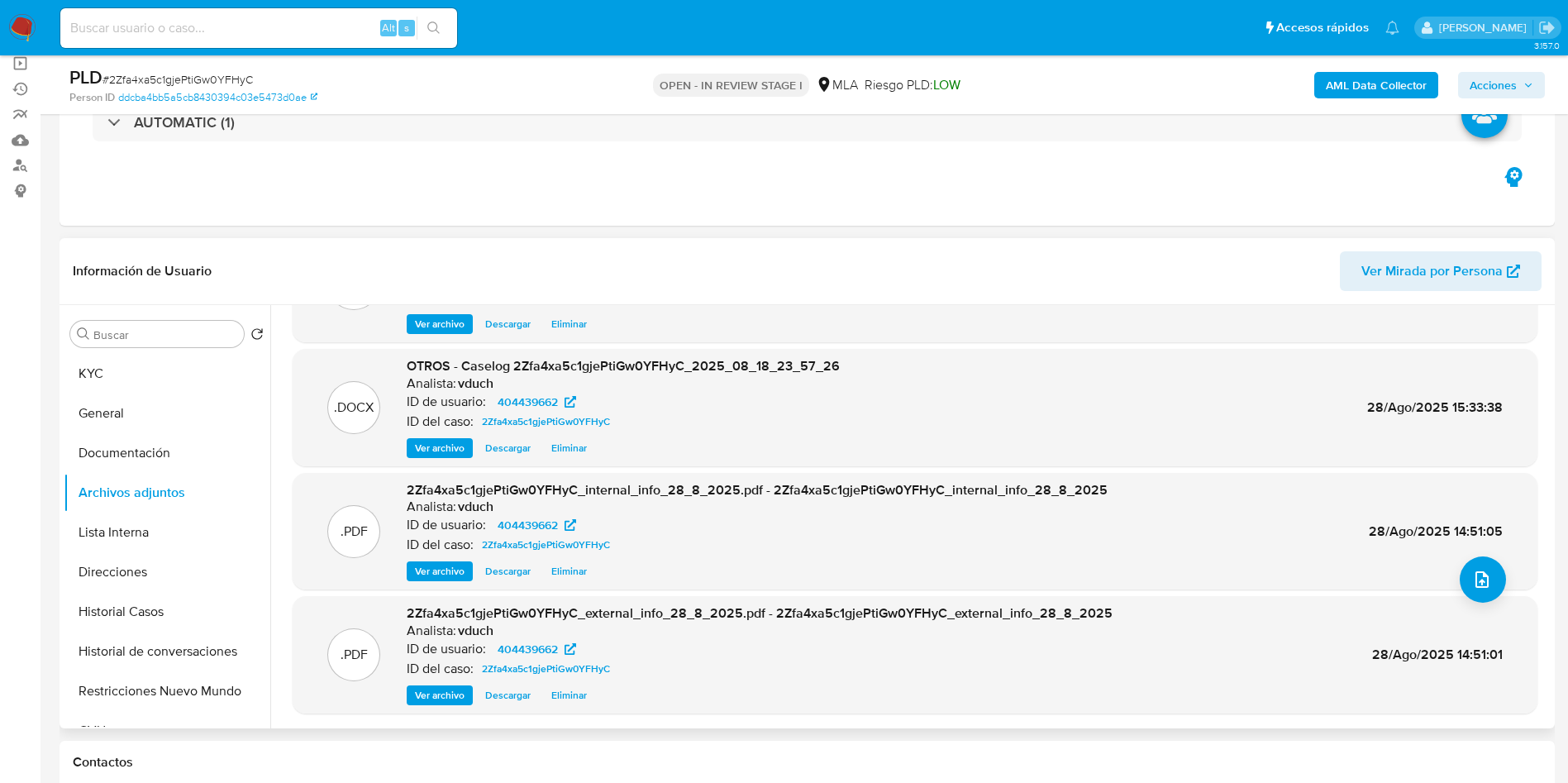
scroll to position [0, 0]
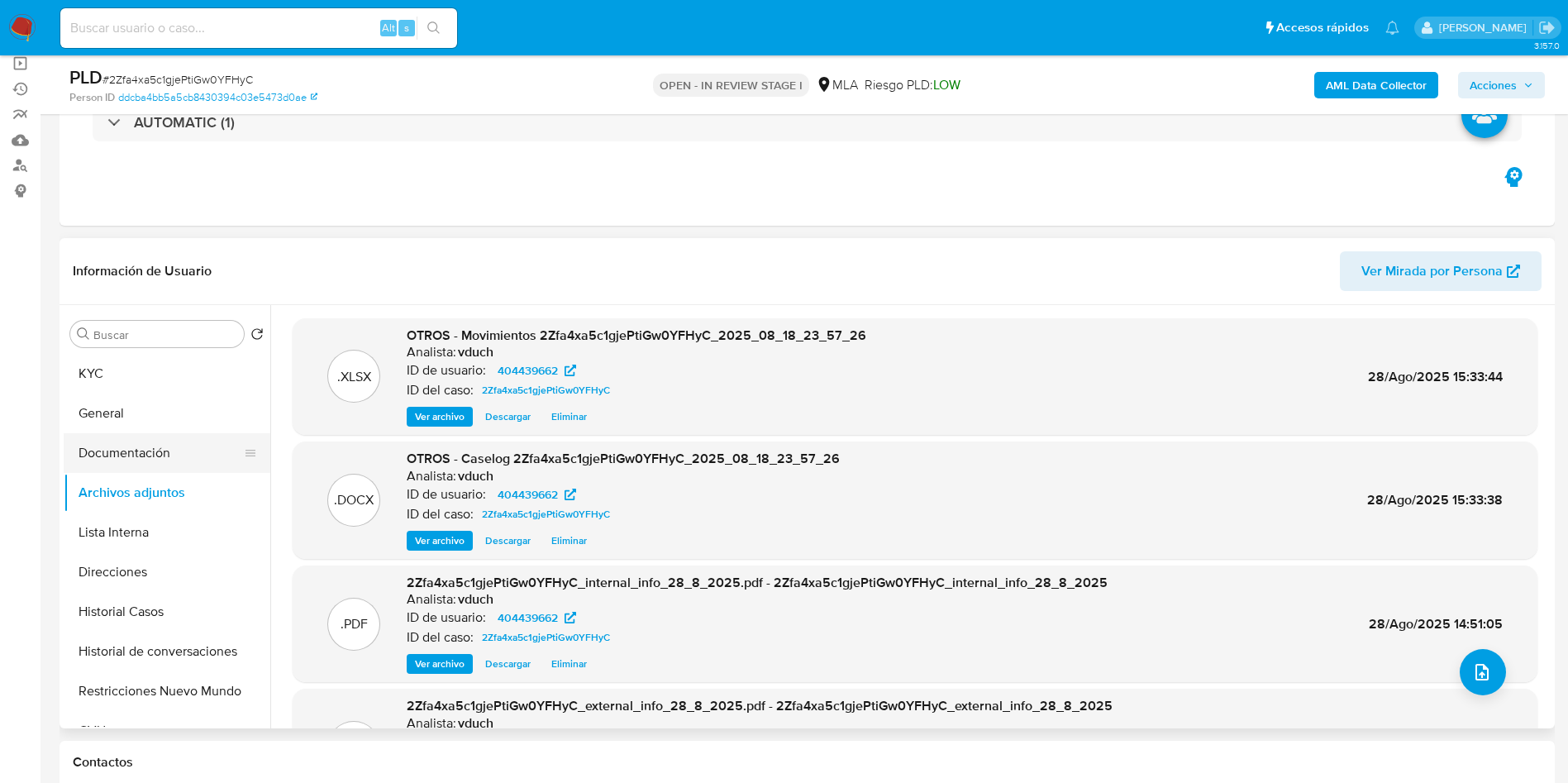
click at [223, 440] on button "Documentación" at bounding box center [160, 453] width 193 height 39
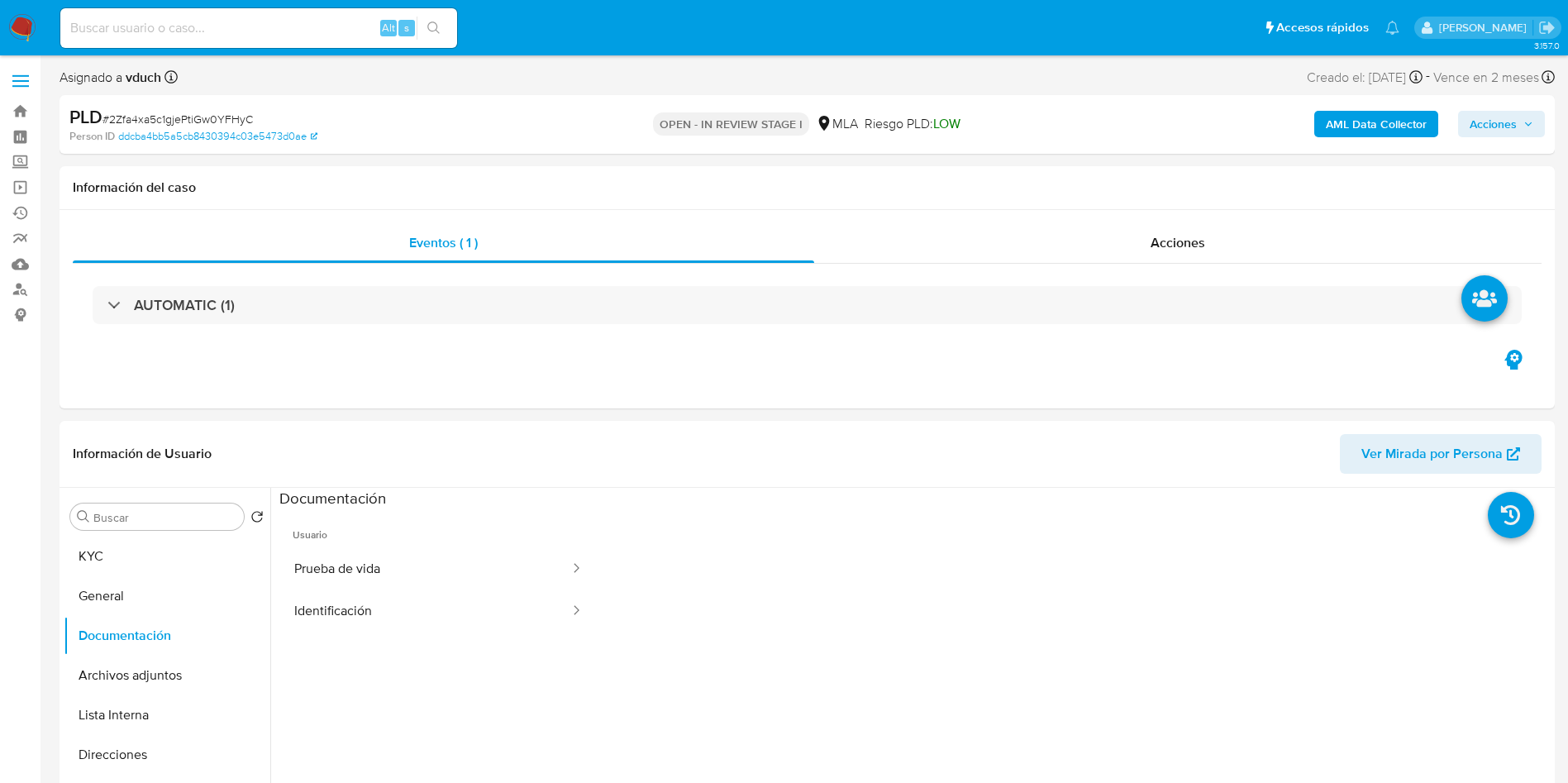
drag, startPoint x: 1493, startPoint y: 113, endPoint x: 1235, endPoint y: 136, distance: 259.0
click at [1493, 114] on span "Acciones" at bounding box center [1493, 124] width 47 height 27
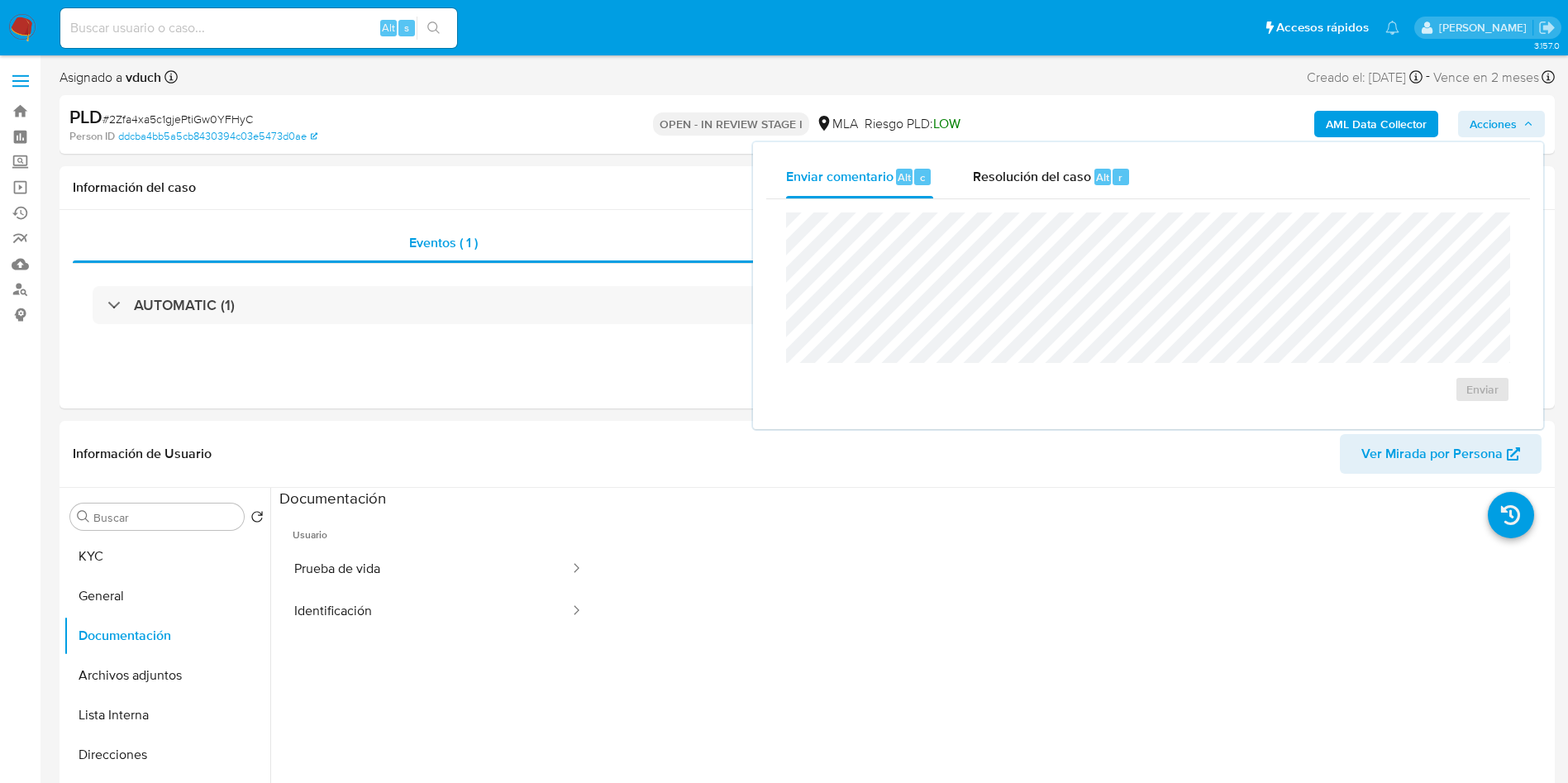
click at [1063, 143] on div "Enviar comentario Alt c Resolución del caso Alt r Enviar" at bounding box center [1148, 286] width 790 height 287
click at [1081, 189] on div "Resolución del caso Alt r" at bounding box center [1052, 177] width 158 height 43
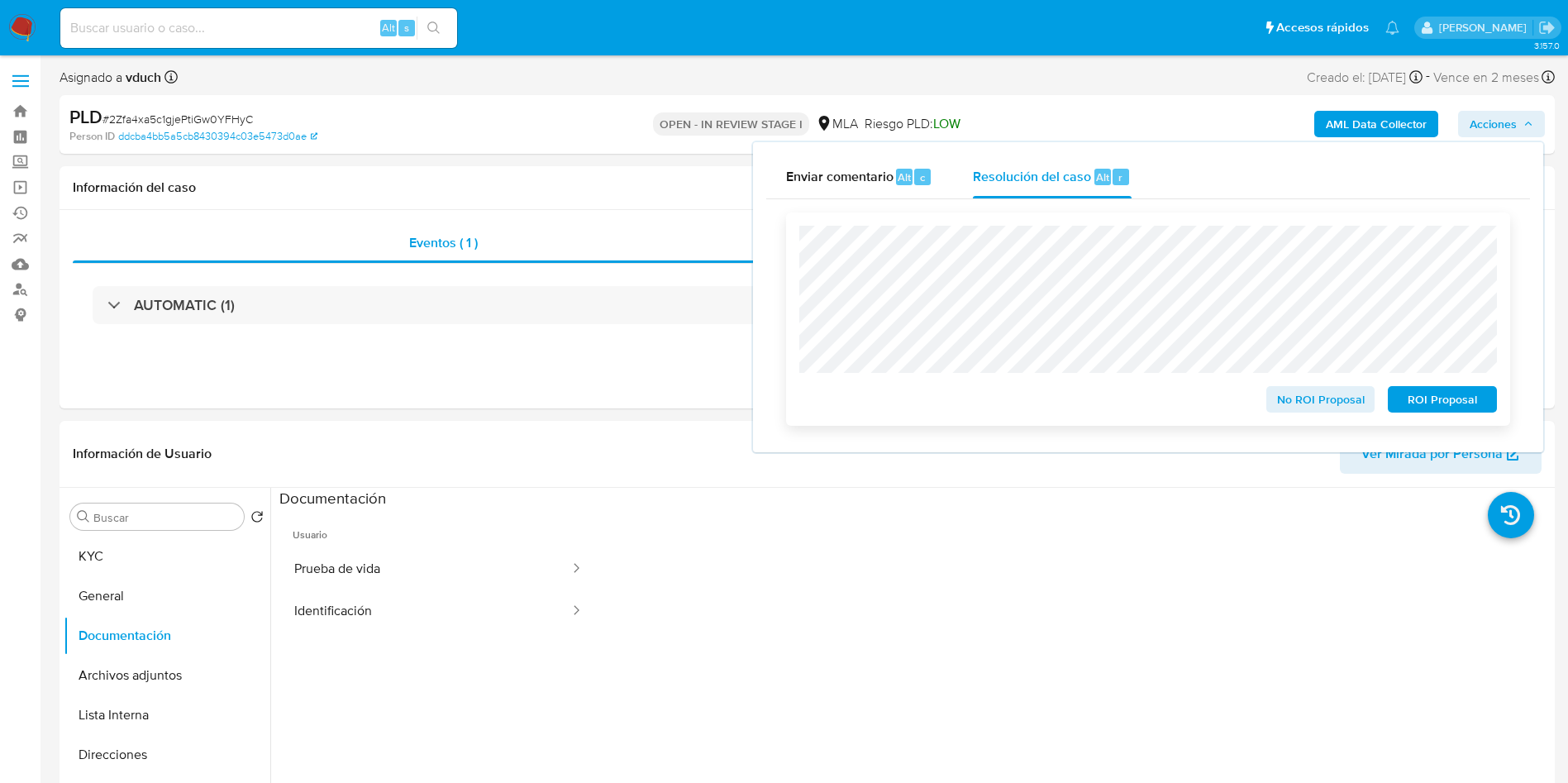
click at [1476, 394] on span "ROI Proposal" at bounding box center [1443, 399] width 86 height 23
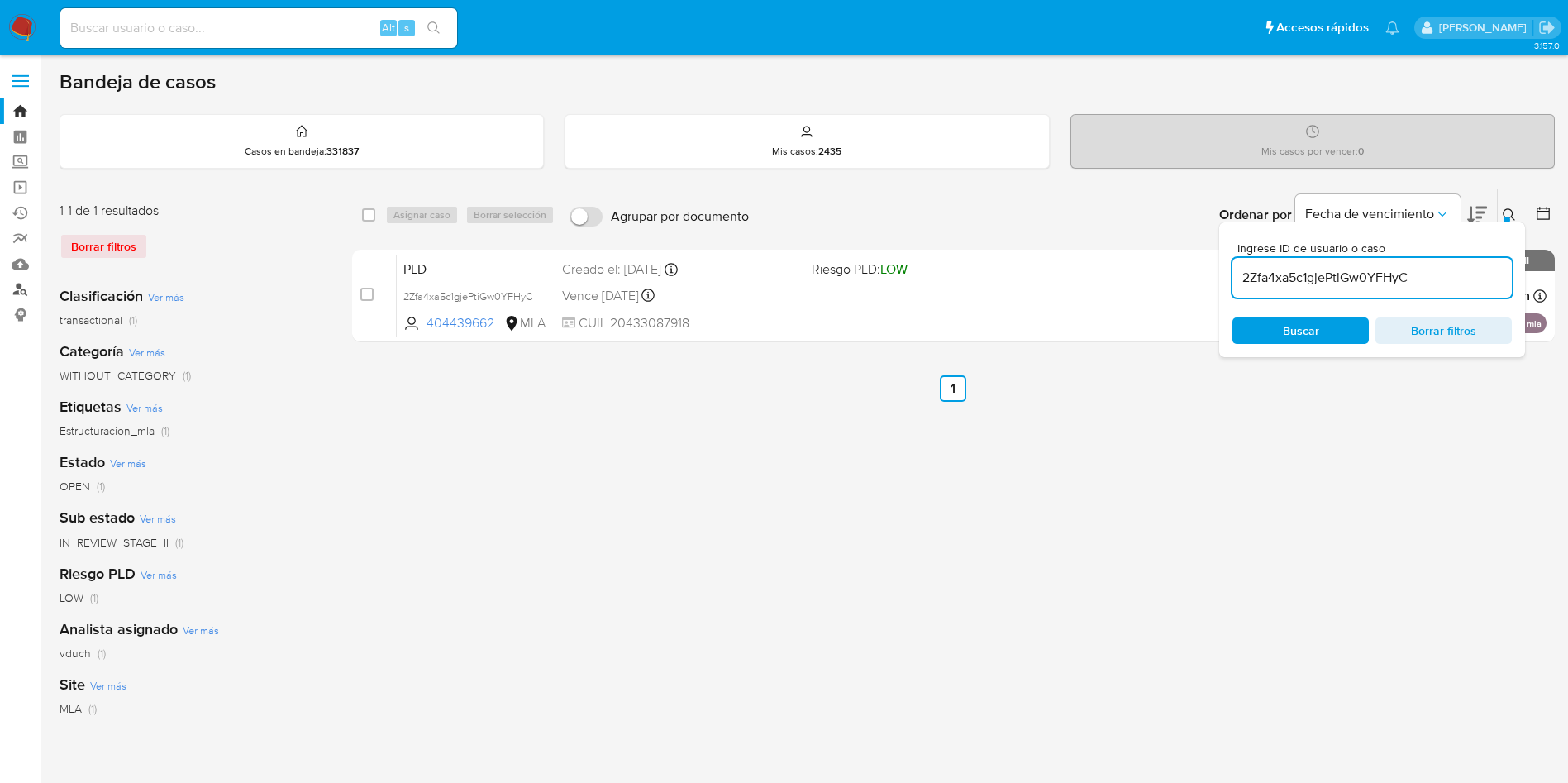
click at [19, 295] on link "Buscador de personas" at bounding box center [98, 290] width 197 height 26
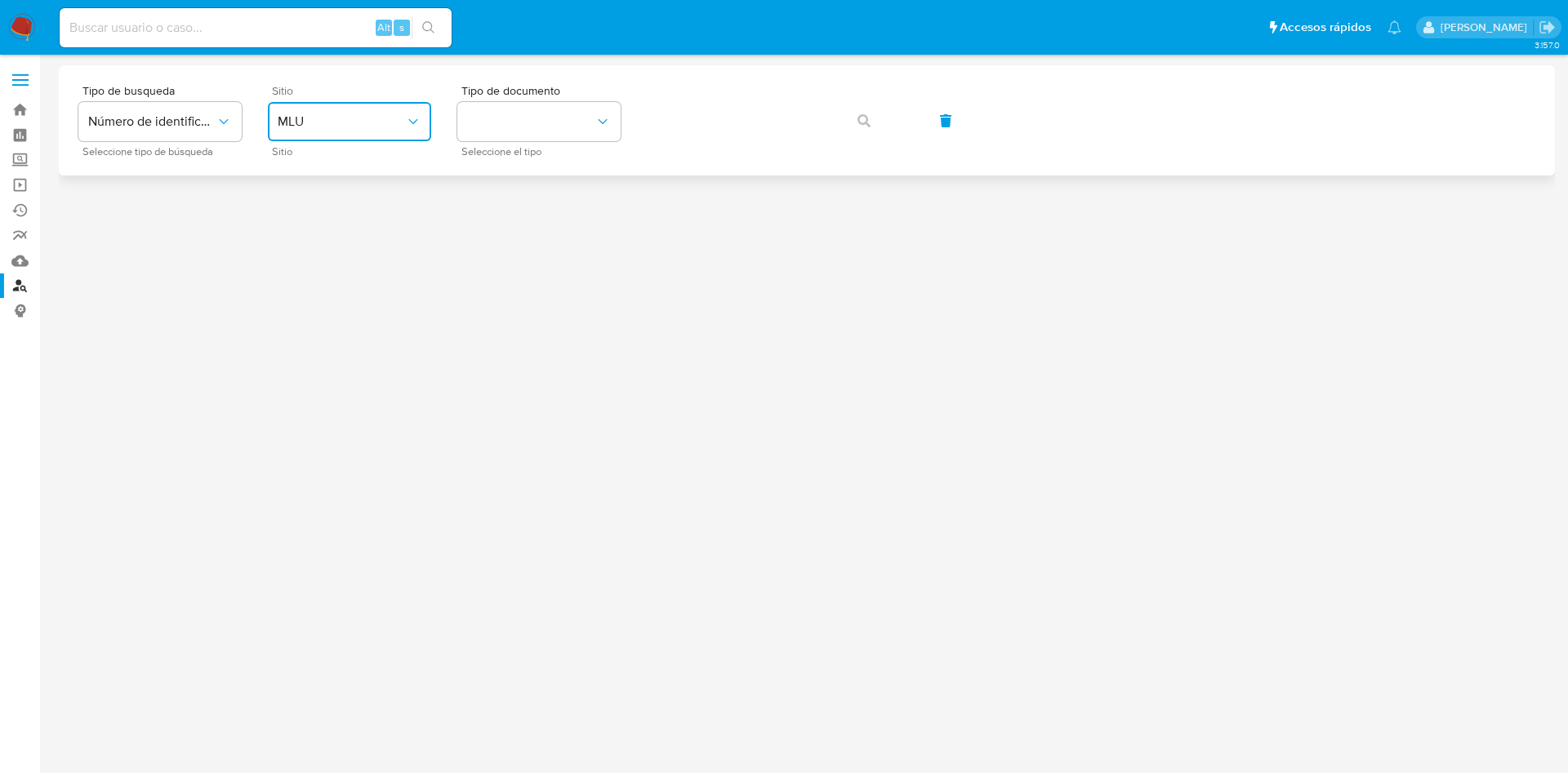
click at [351, 127] on span "MLU" at bounding box center [341, 121] width 127 height 16
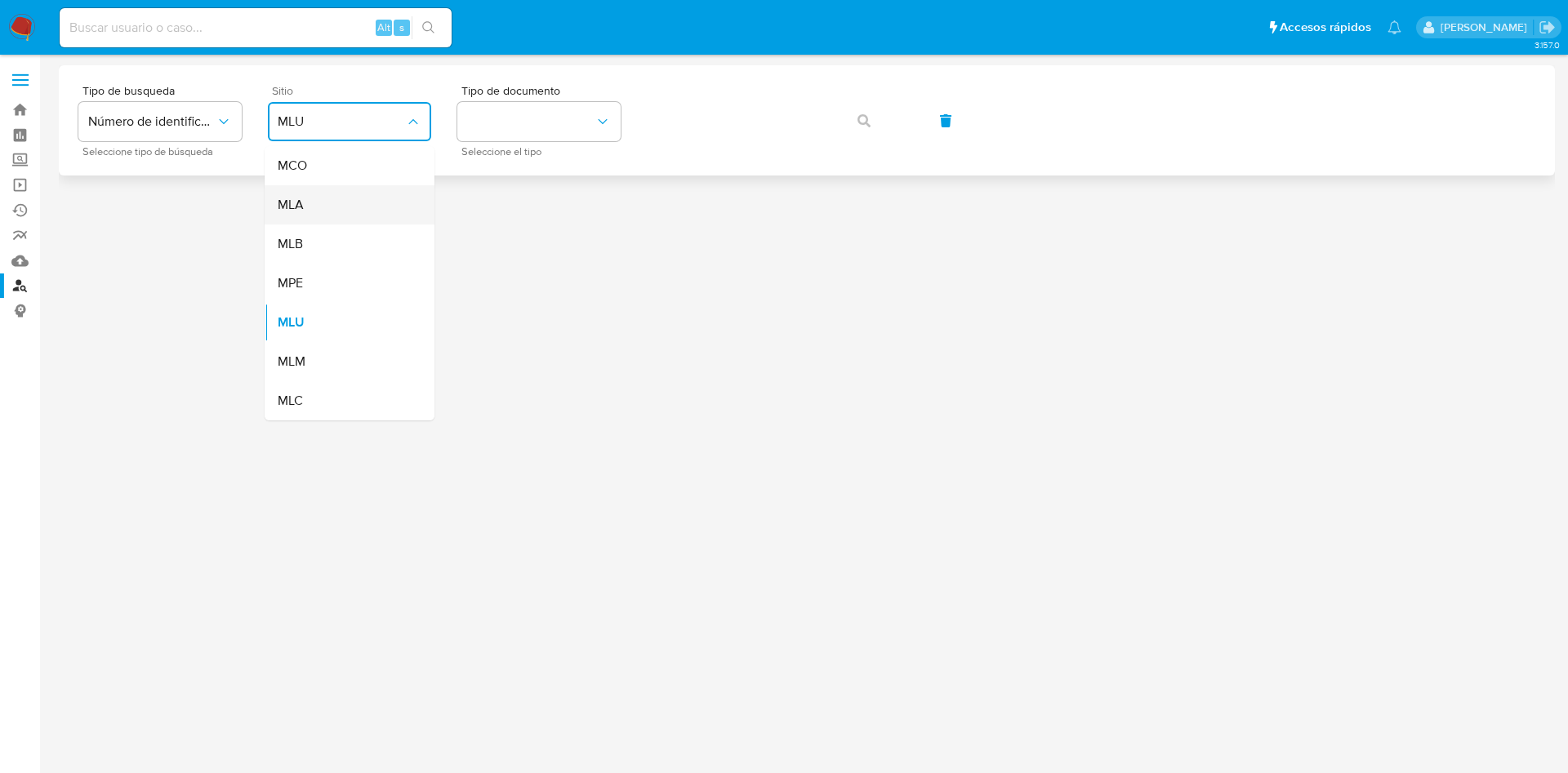
click at [324, 192] on div "MLA" at bounding box center [344, 205] width 134 height 39
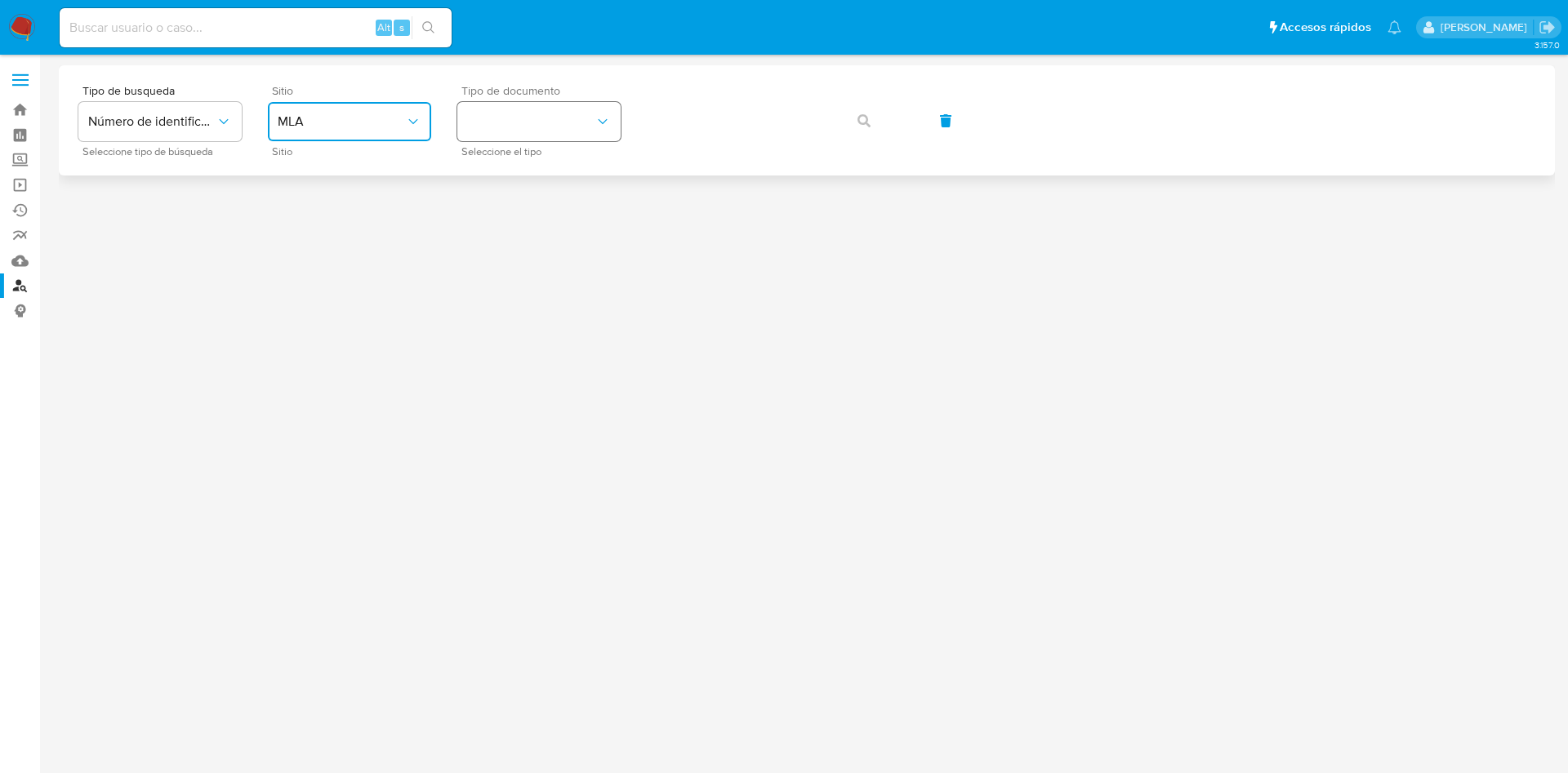
click at [558, 108] on button "identificationType" at bounding box center [538, 121] width 164 height 39
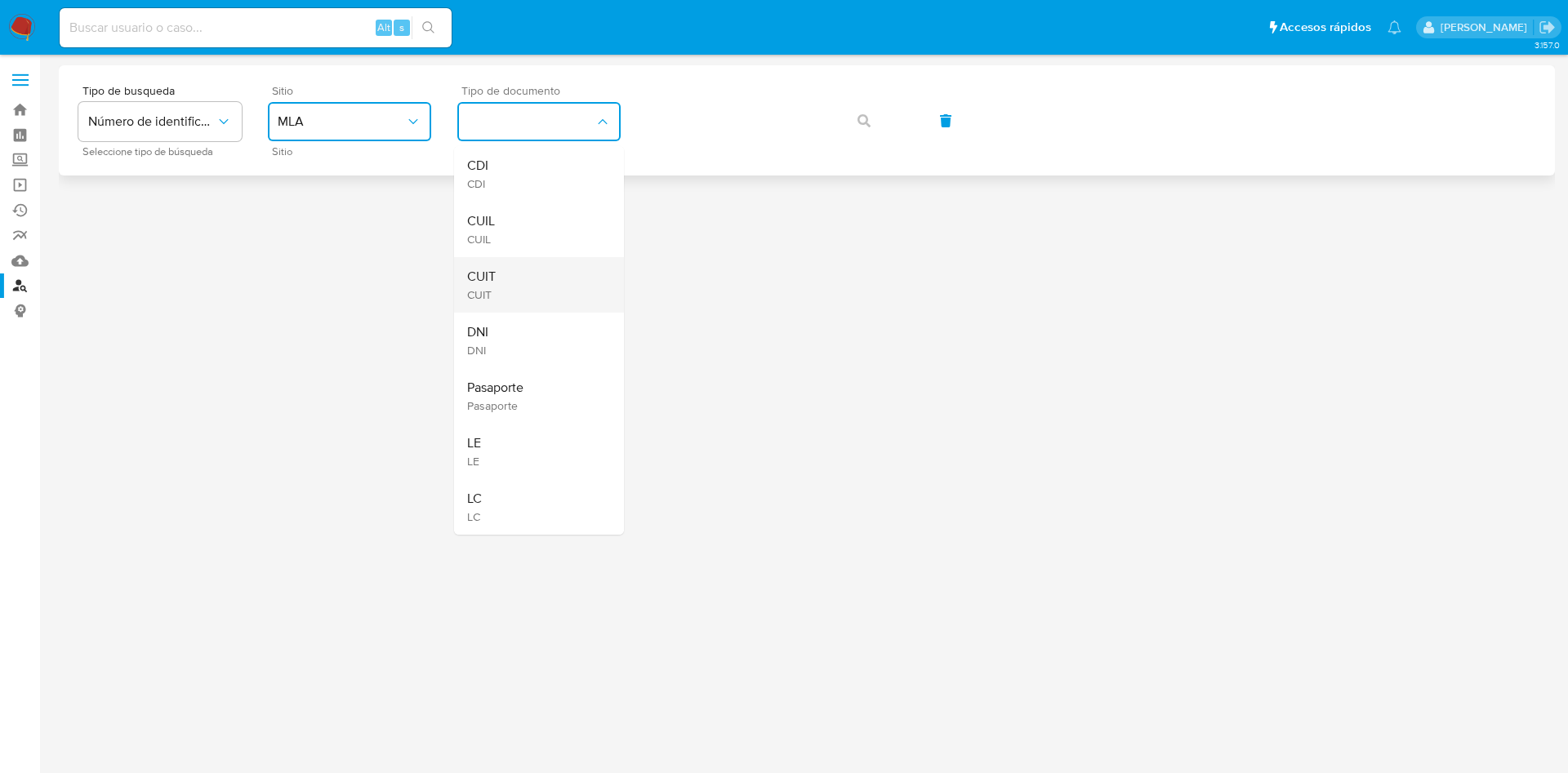
click at [531, 264] on div "CUIT CUIT" at bounding box center [534, 284] width 134 height 55
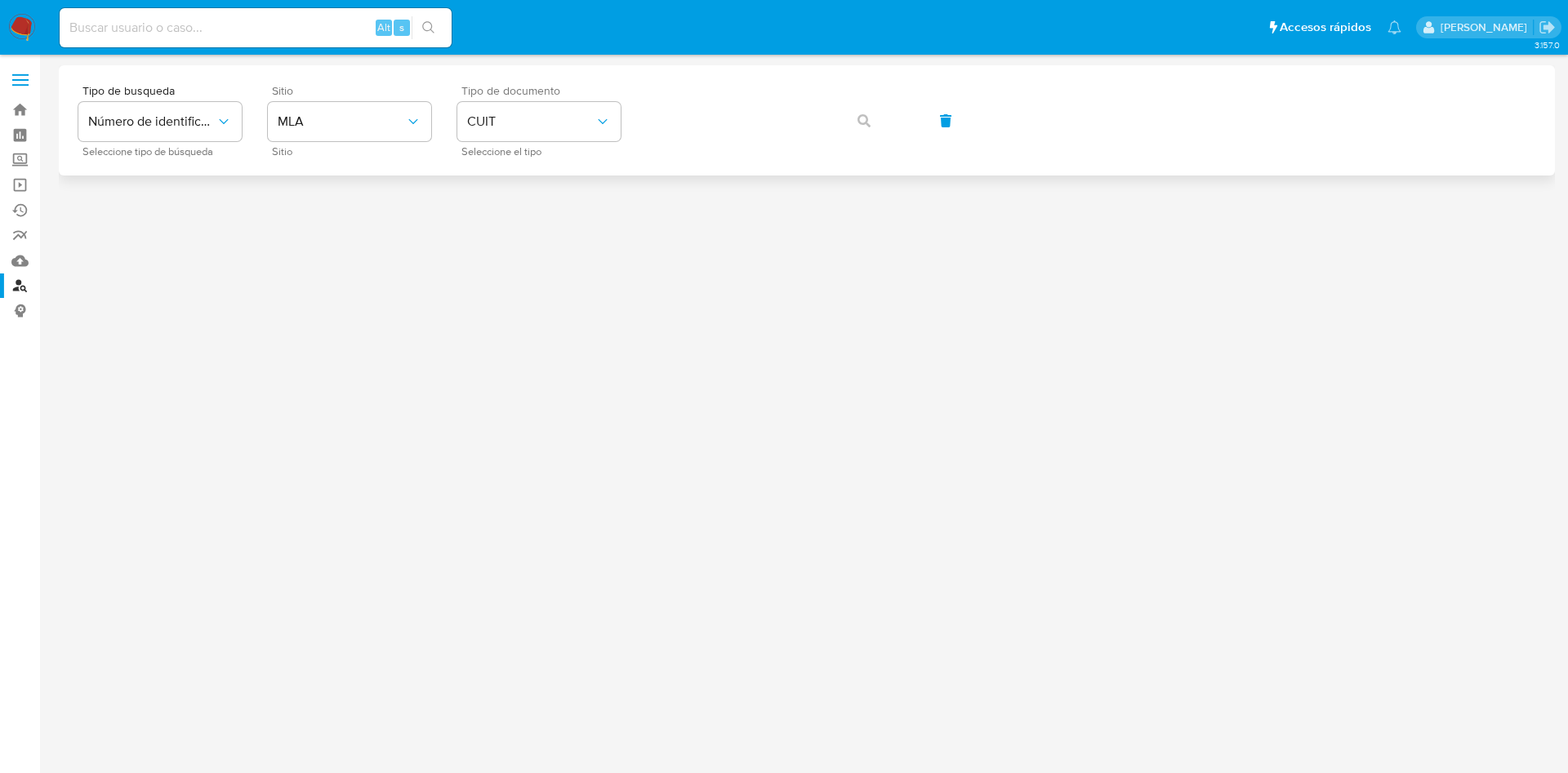
click at [776, 95] on div "Tipo de busqueda Número de identificación Seleccione tipo de búsqueda Sitio MLA…" at bounding box center [806, 120] width 1457 height 71
click at [851, 114] on button "button" at bounding box center [863, 120] width 55 height 39
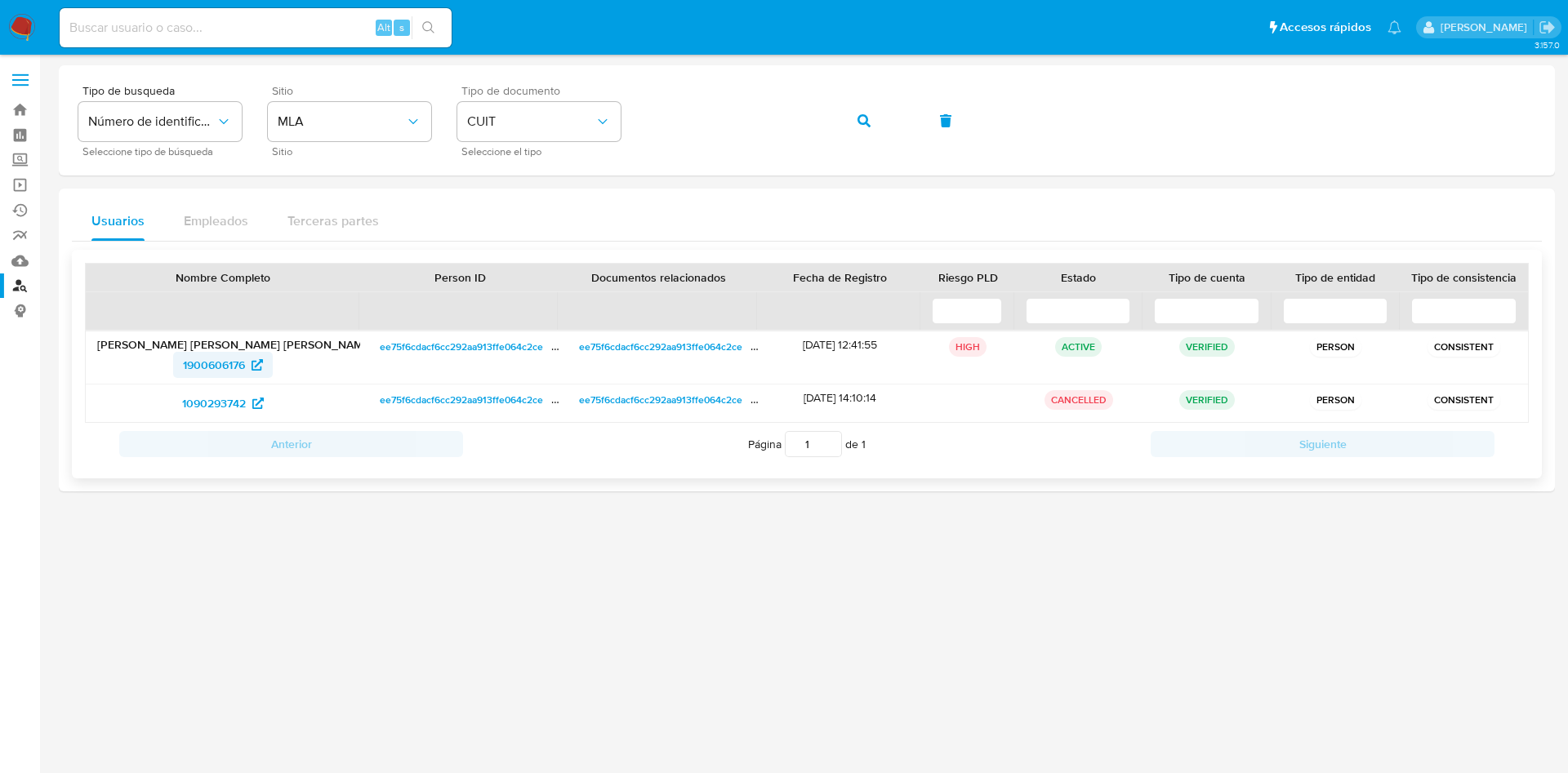
click at [206, 375] on span "1900606176" at bounding box center [214, 364] width 62 height 26
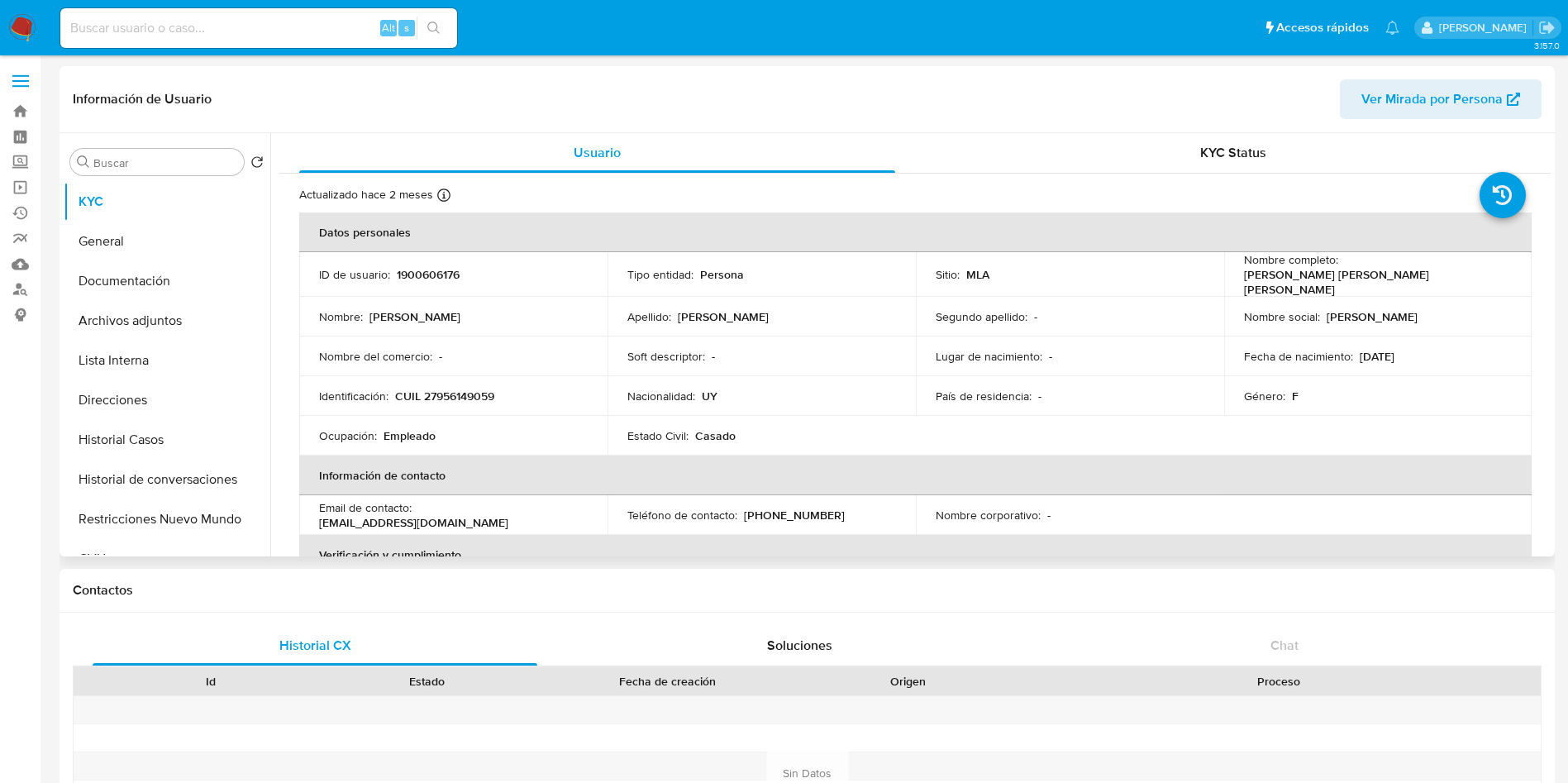
select select "10"
click at [156, 433] on button "Historial Casos" at bounding box center [160, 440] width 193 height 39
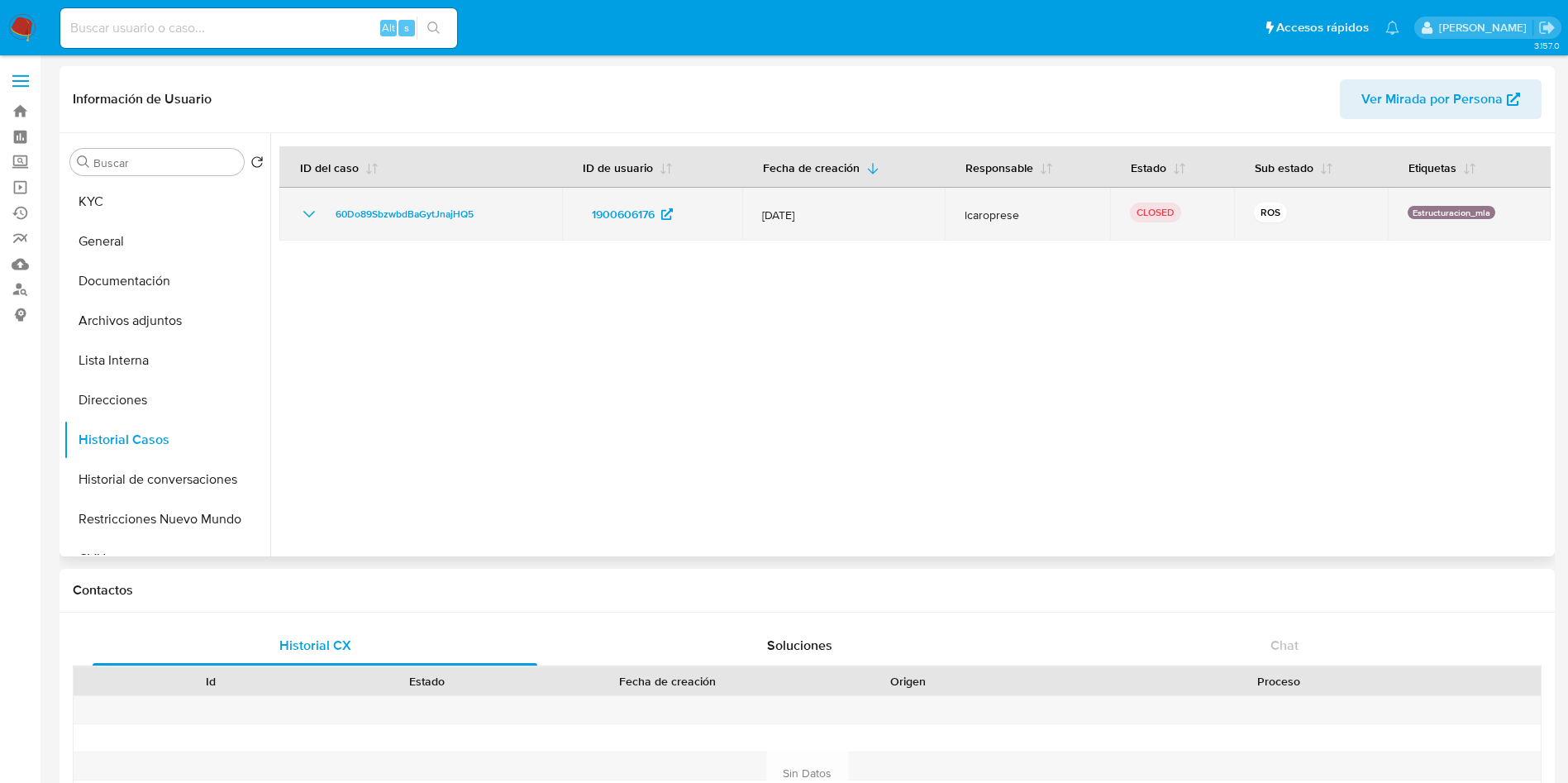
click at [313, 214] on icon "Mostrar/Ocultar" at bounding box center [309, 214] width 20 height 20
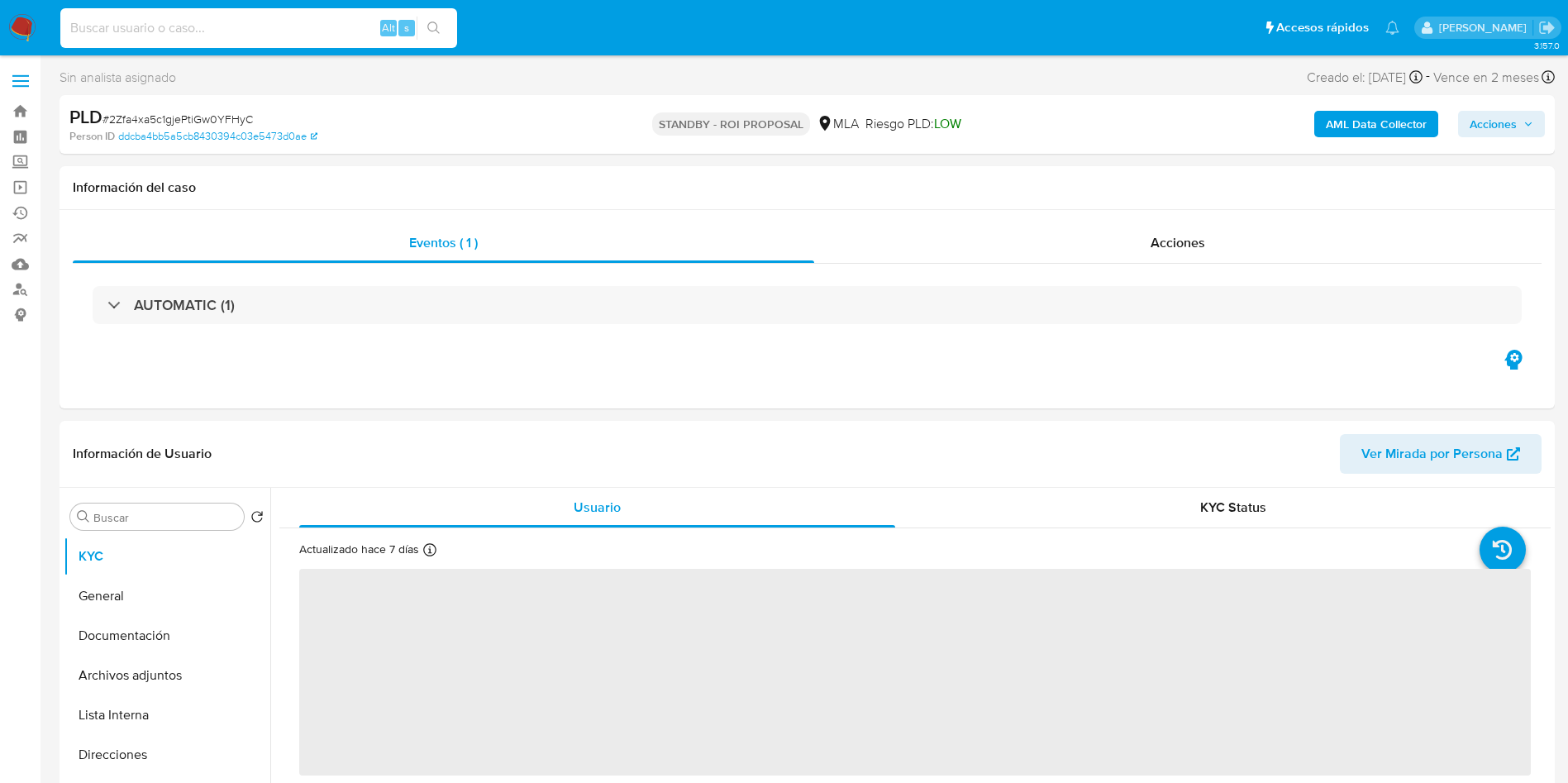
drag, startPoint x: 277, startPoint y: 33, endPoint x: 300, endPoint y: 36, distance: 23.2
click at [276, 33] on input at bounding box center [258, 27] width 397 height 21
paste input "FrHdKozBVtdJwZVr6t9c3nsH"
type input "FrHdKozBVtdJwZVr6t9c3nsH"
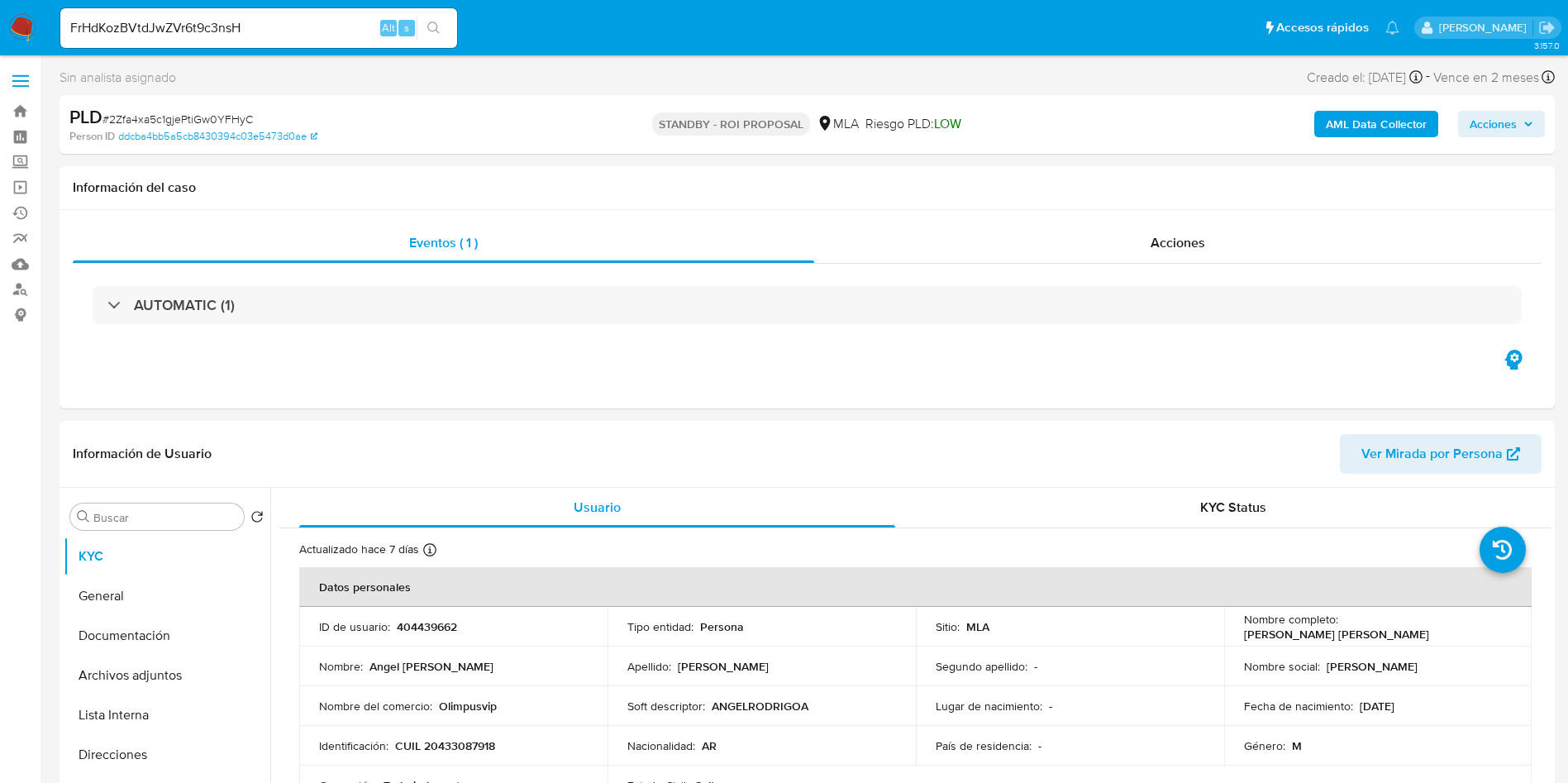
click at [441, 35] on button "search-icon" at bounding box center [433, 27] width 33 height 23
select select "10"
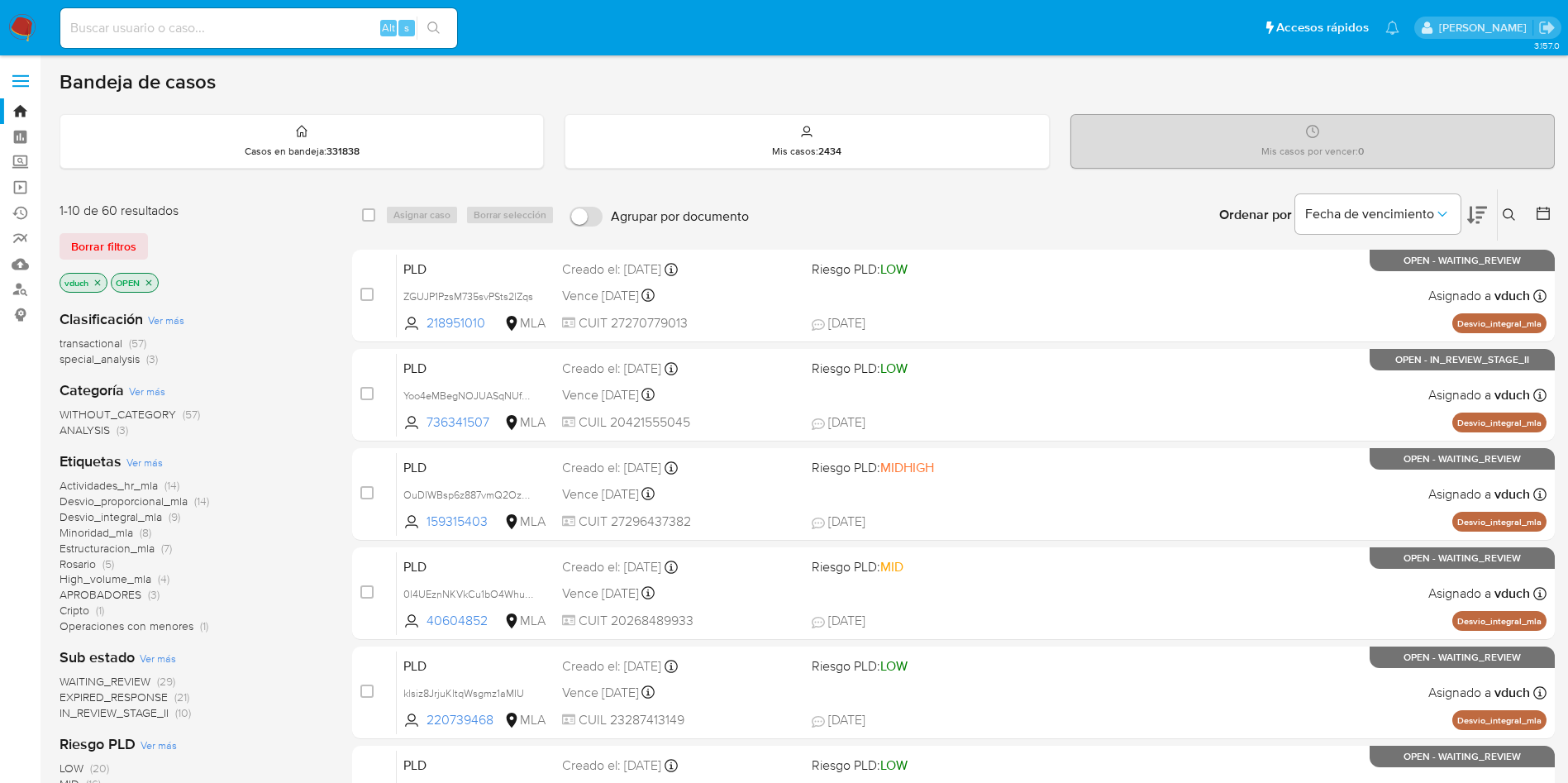
click at [1507, 218] on icon at bounding box center [1509, 215] width 13 height 13
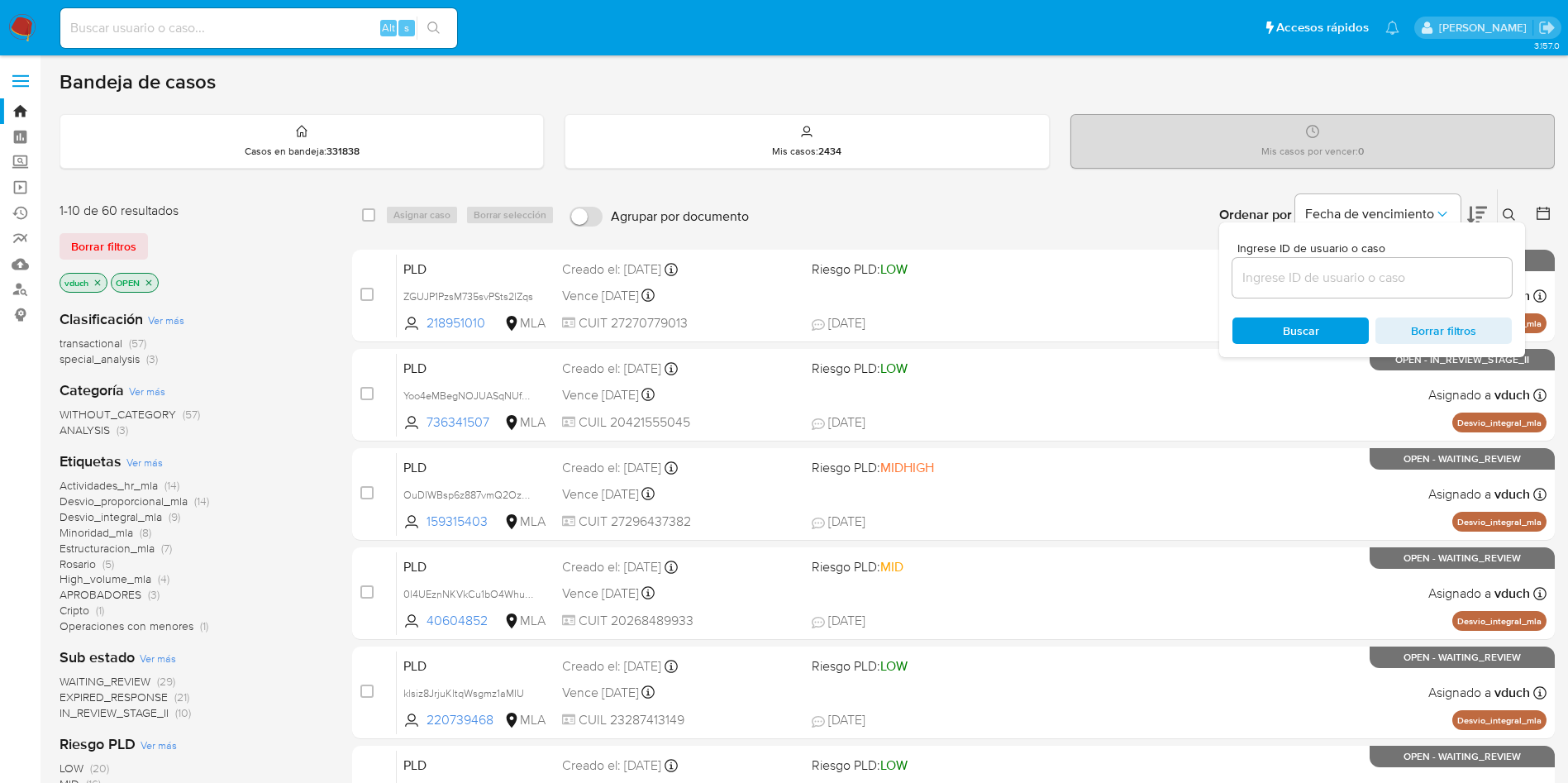
click at [1351, 280] on input at bounding box center [1372, 277] width 279 height 21
type input "FrHdKozBVtdJwZVr6t9c3nsH"
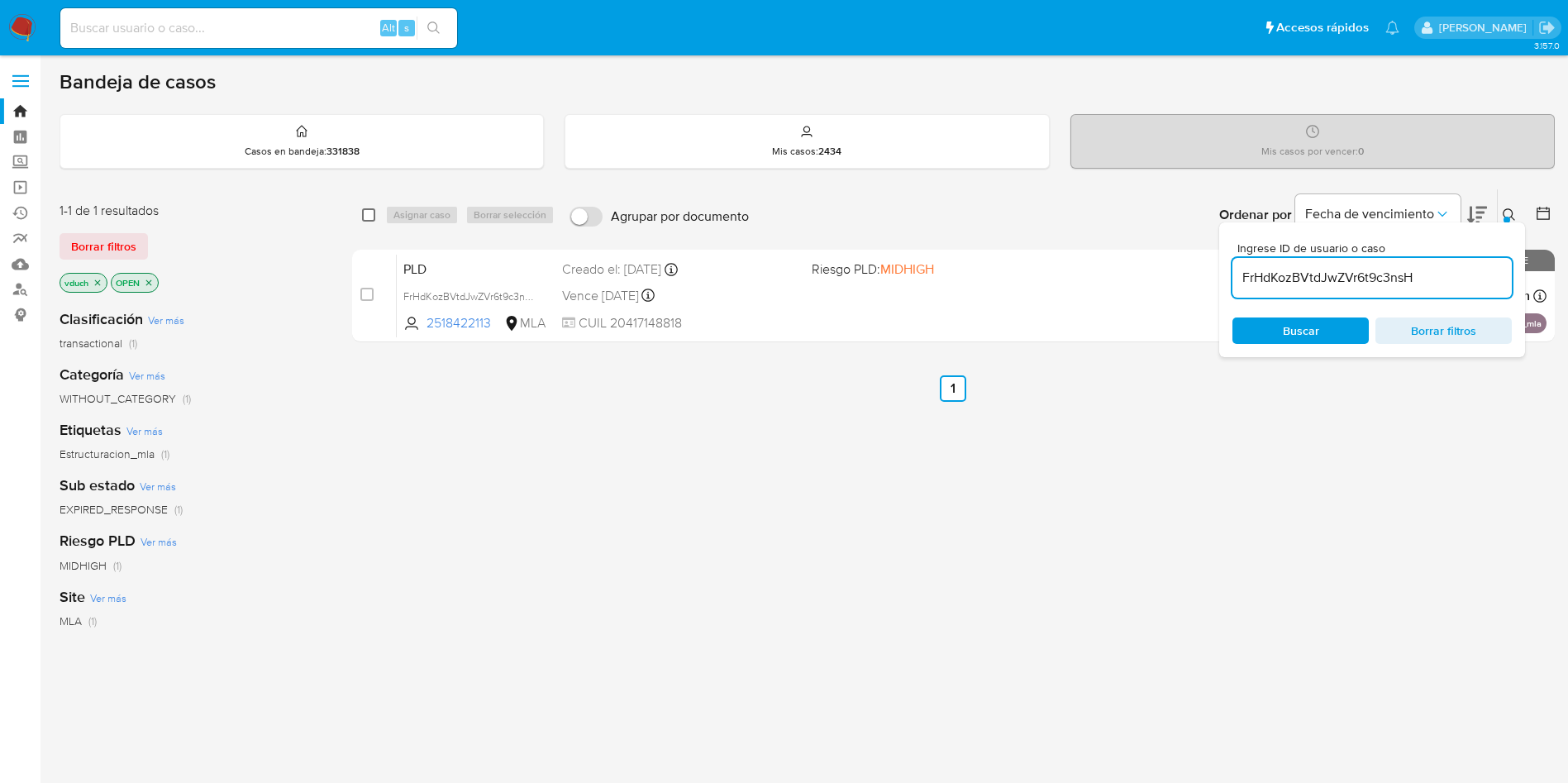
click at [368, 211] on input "checkbox" at bounding box center [368, 215] width 13 height 13
checkbox input "true"
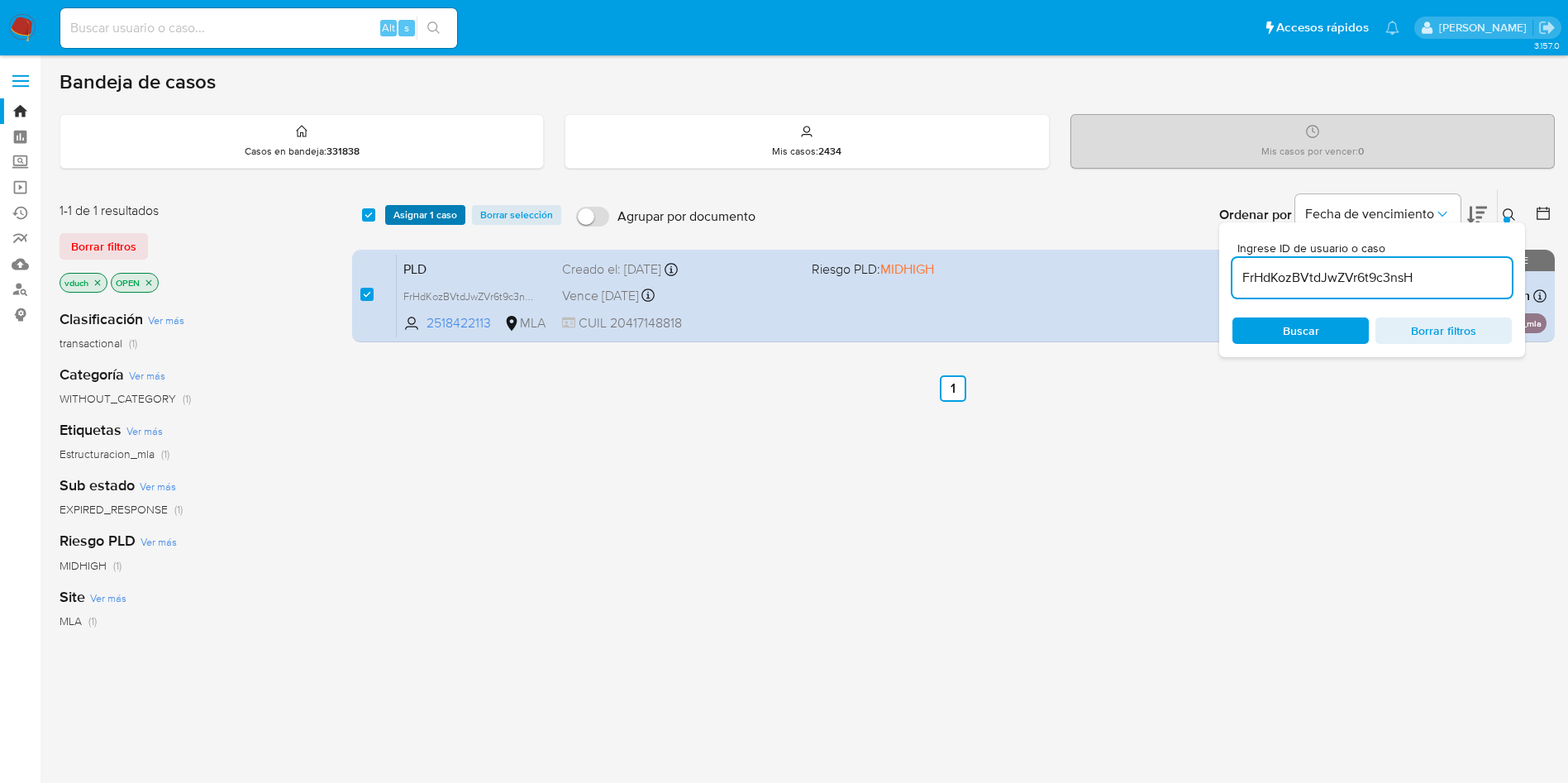
click at [407, 215] on span "Asignar 1 caso" at bounding box center [425, 215] width 64 height 16
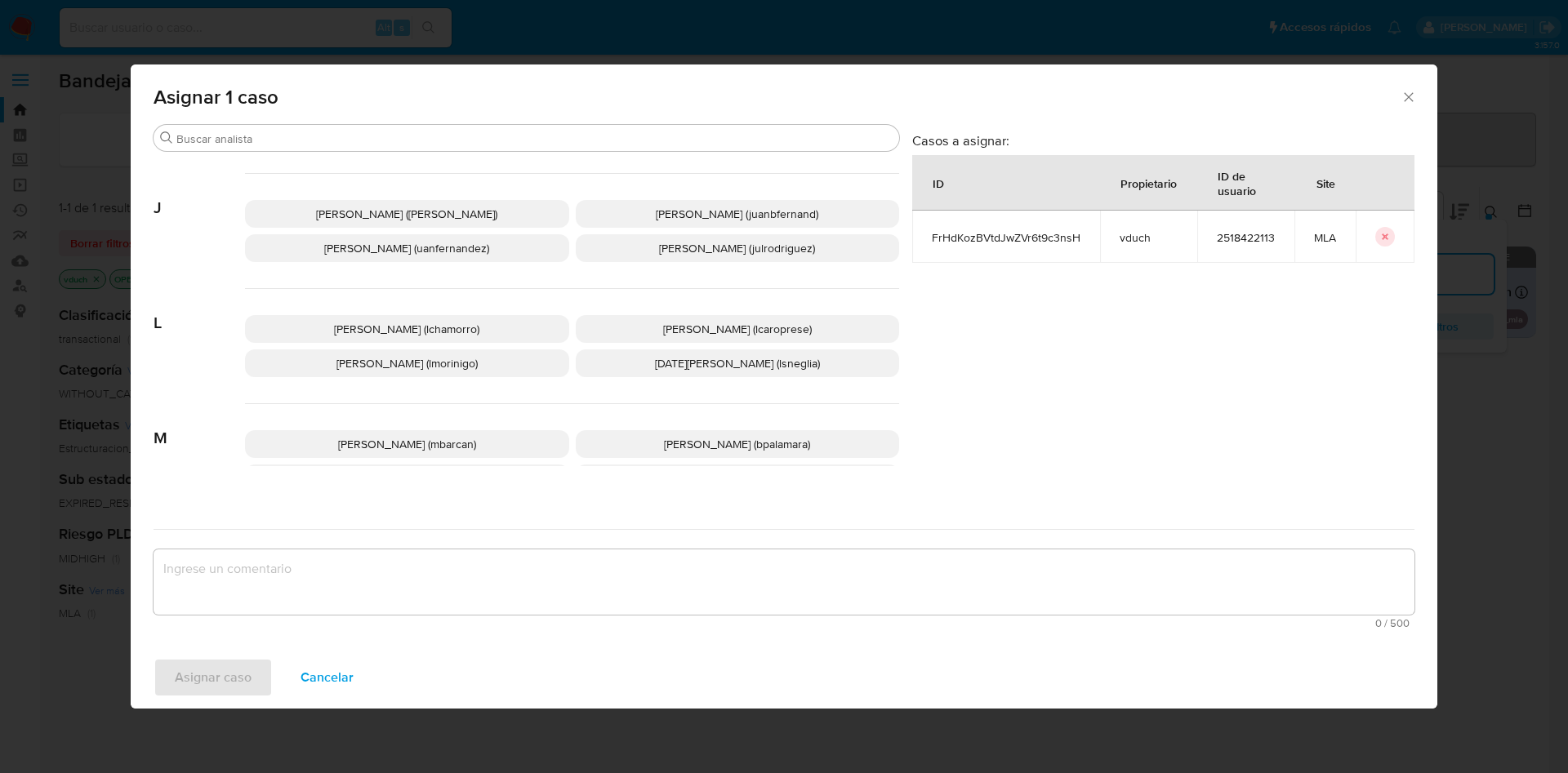
scroll to position [1493, 0]
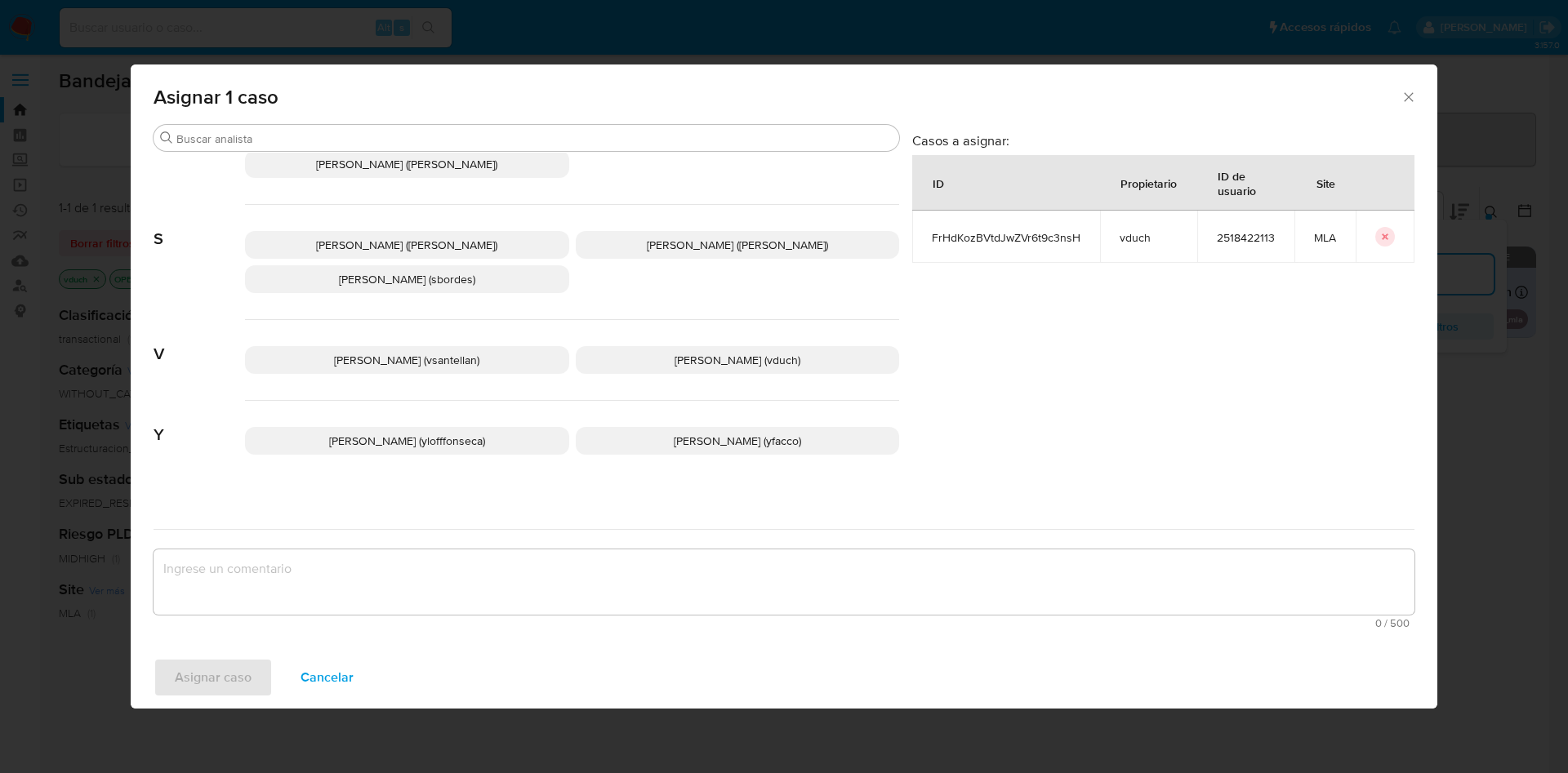
click at [719, 352] on span "[PERSON_NAME] (vduch)" at bounding box center [737, 359] width 126 height 16
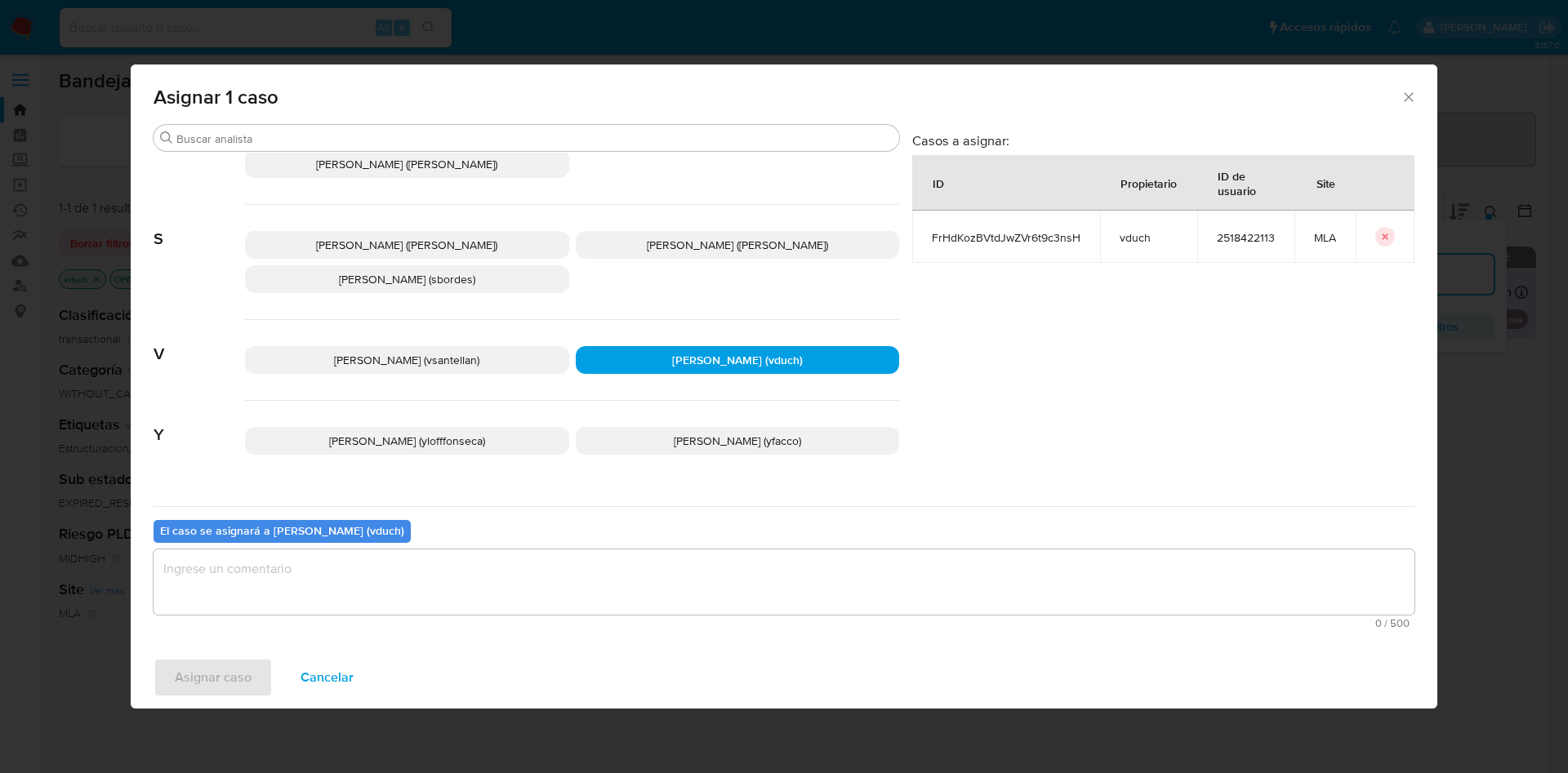
click at [751, 578] on textarea "assign-modal" at bounding box center [784, 581] width 1261 height 65
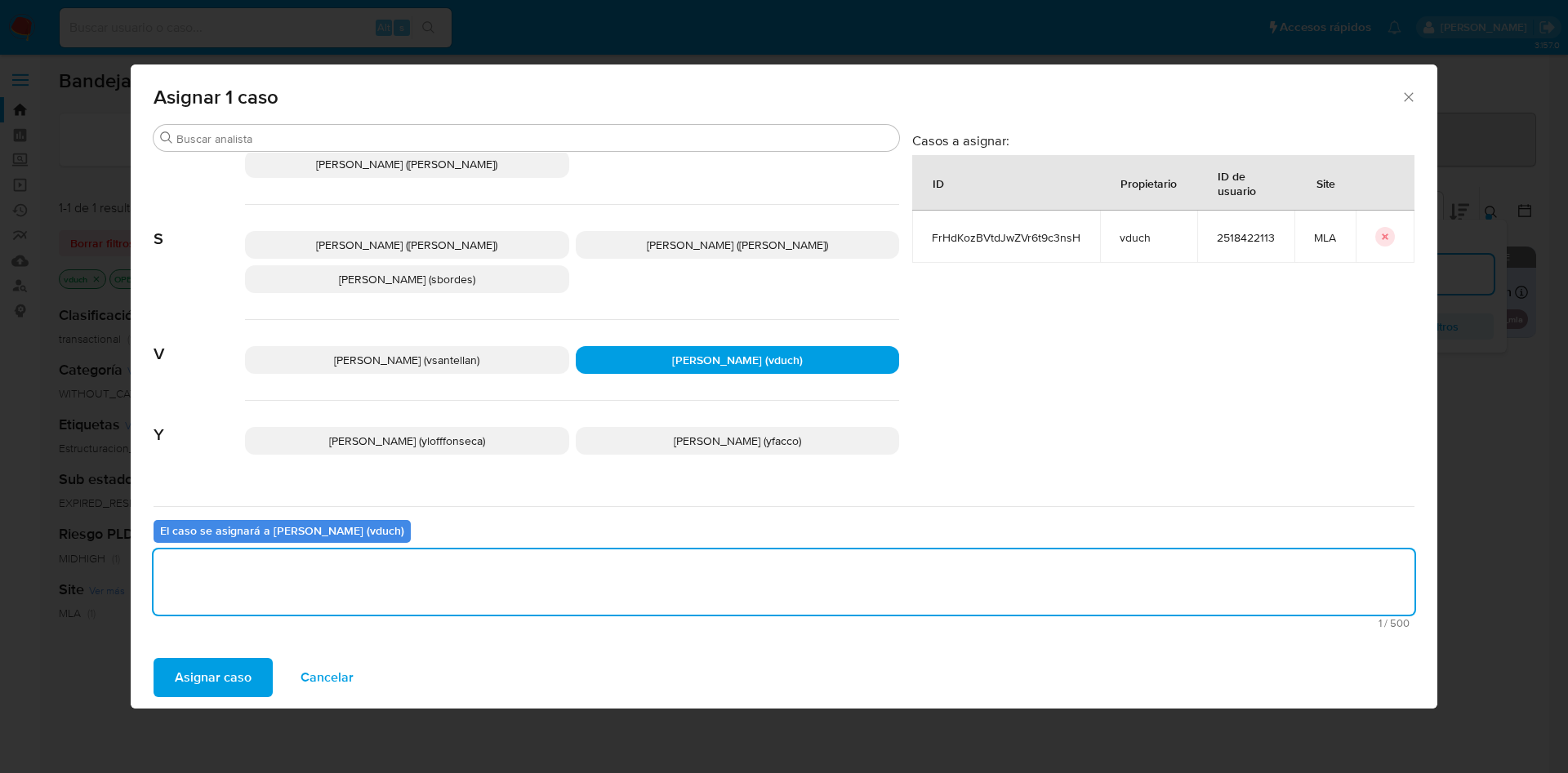
click at [207, 678] on span "Asignar caso" at bounding box center [213, 677] width 77 height 36
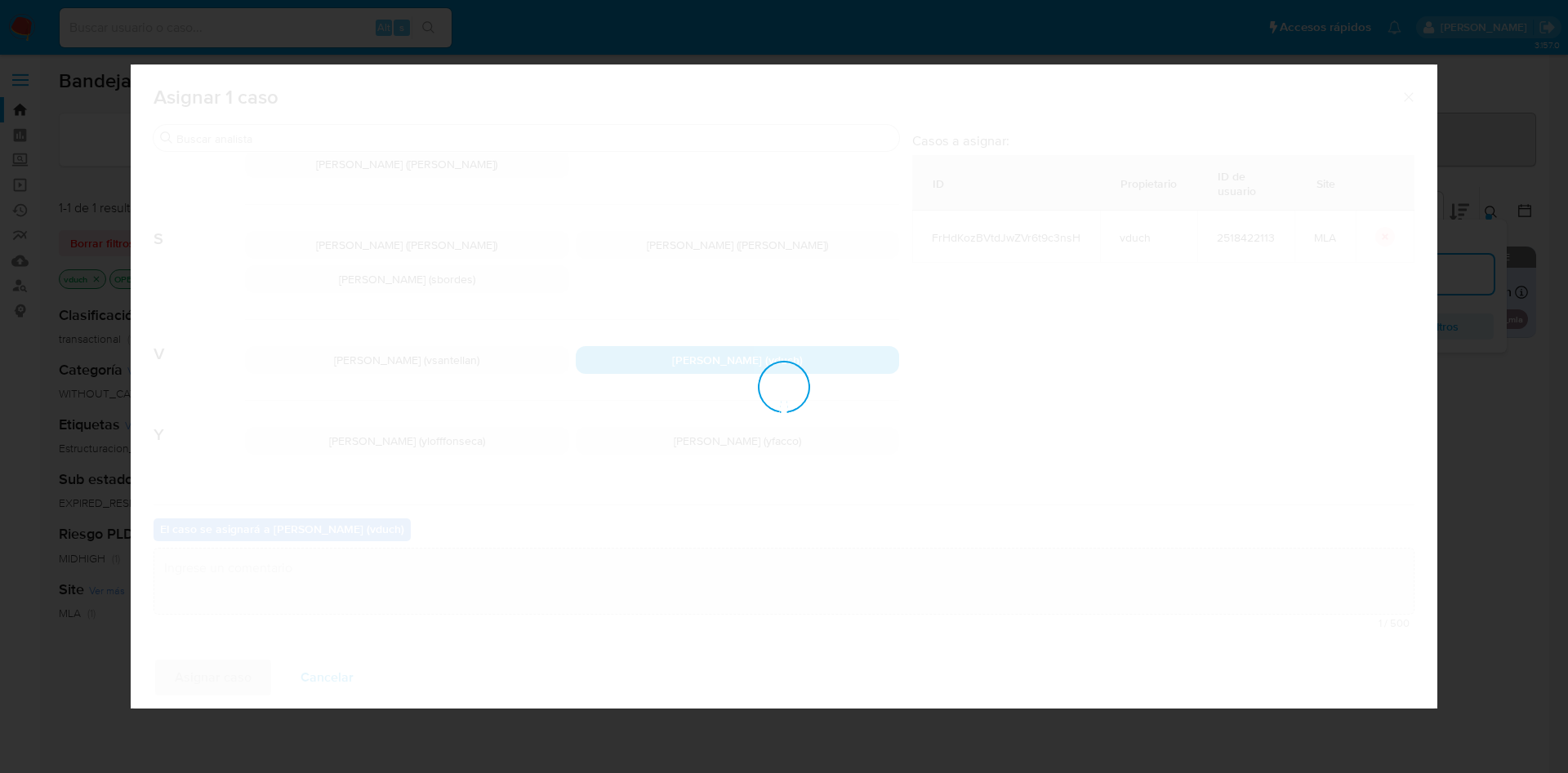
checkbox input "false"
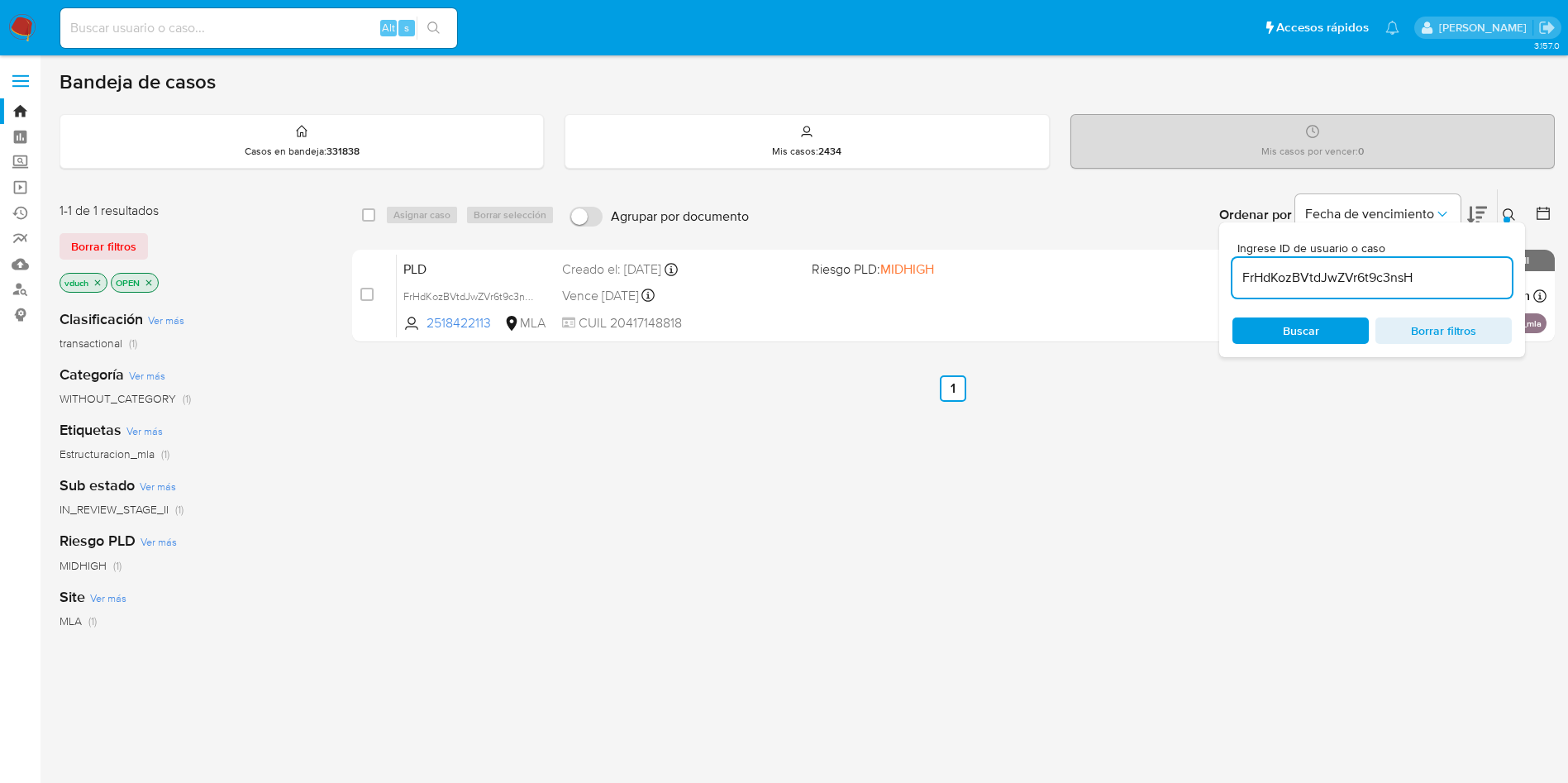
click at [1392, 280] on input "FrHdKozBVtdJwZVr6t9c3nsH" at bounding box center [1372, 277] width 279 height 21
paste input "xG2M5kY5qHlAIdmCje3O6xHA"
type input "xG2M5kY5qHlAIdmCje3O6xHA"
click at [356, 217] on div "select-all-cases-checkbox Asignar caso Borrar selección Agrupar por documento O…" at bounding box center [953, 215] width 1203 height 52
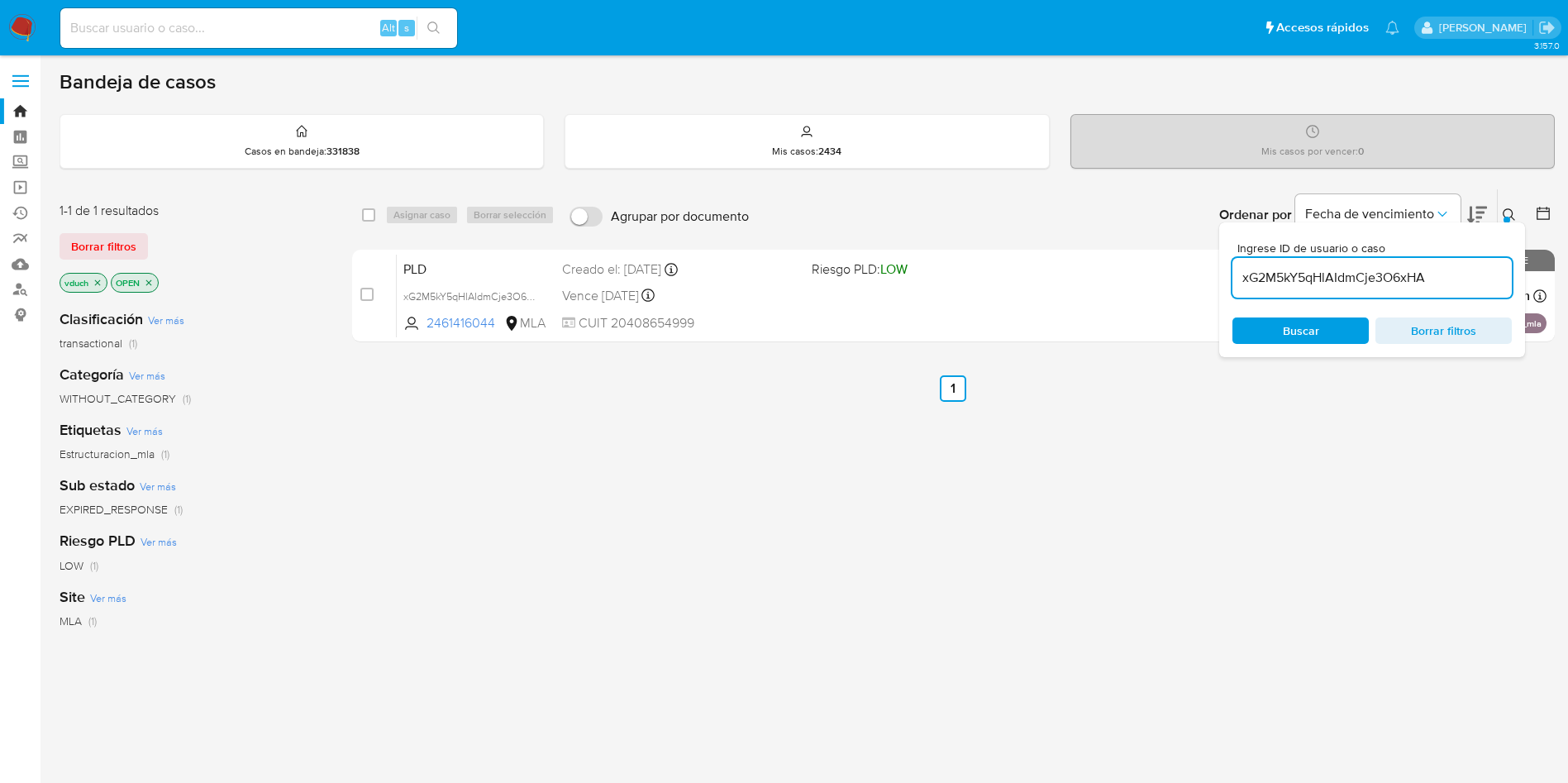
click at [376, 217] on div "select-all-cases-checkbox" at bounding box center [372, 215] width 20 height 20
click at [421, 217] on div "Asignar caso Borrar selección" at bounding box center [473, 215] width 176 height 20
click at [380, 213] on div "select-all-cases-checkbox" at bounding box center [372, 215] width 20 height 20
click at [364, 211] on input "checkbox" at bounding box center [368, 215] width 13 height 13
checkbox input "true"
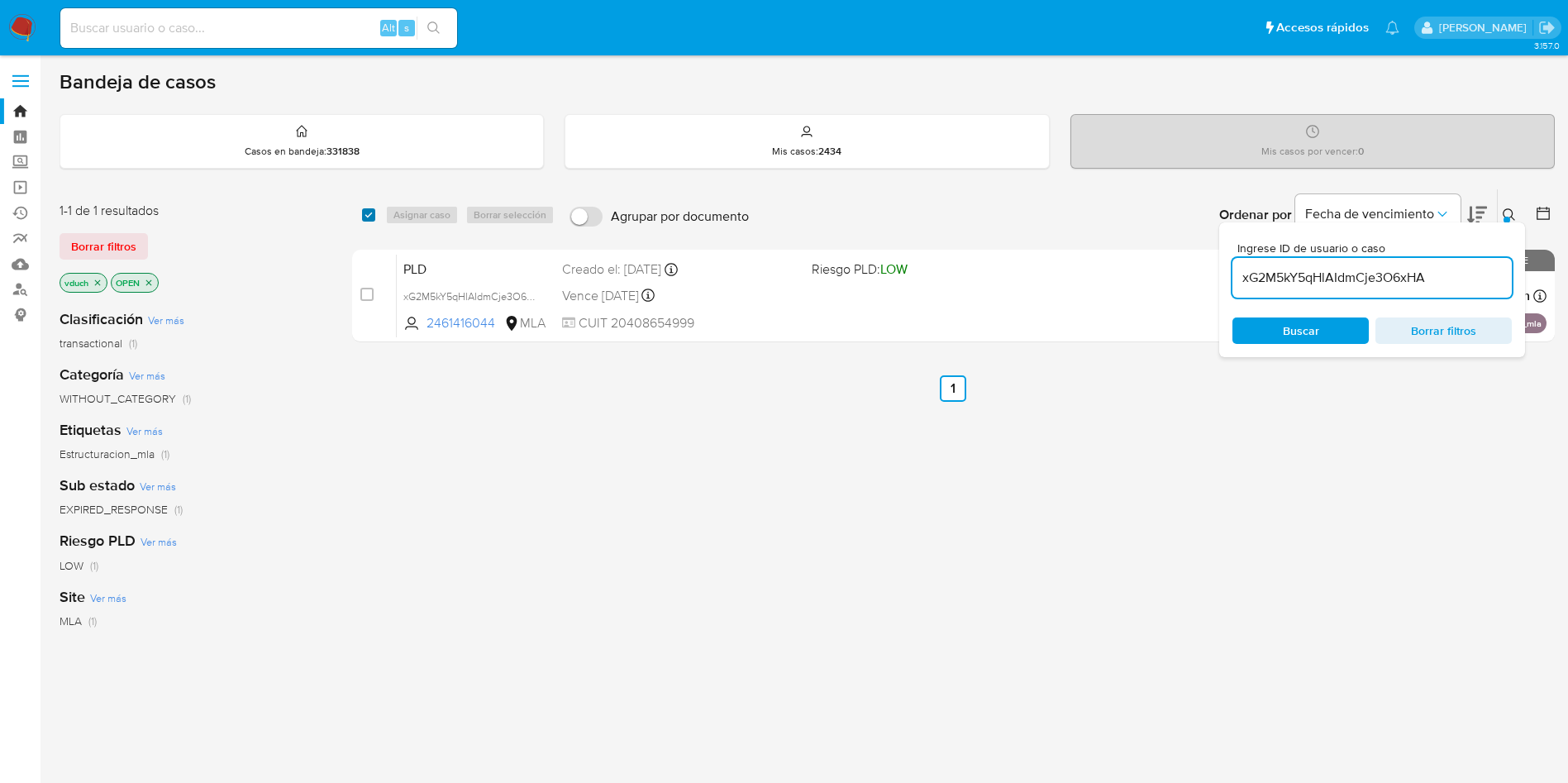
checkbox input "true"
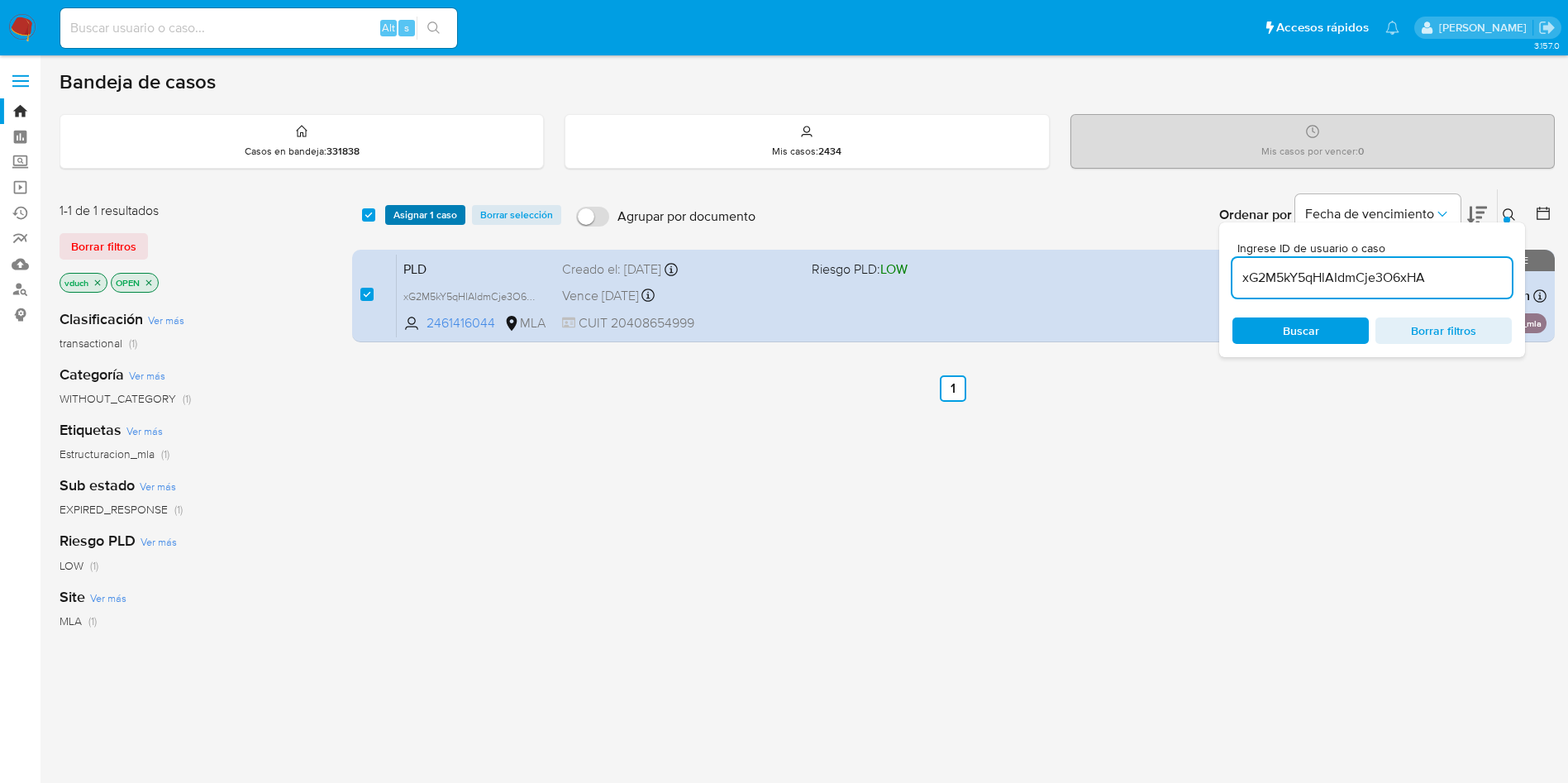
click at [410, 218] on span "Asignar 1 caso" at bounding box center [425, 215] width 64 height 16
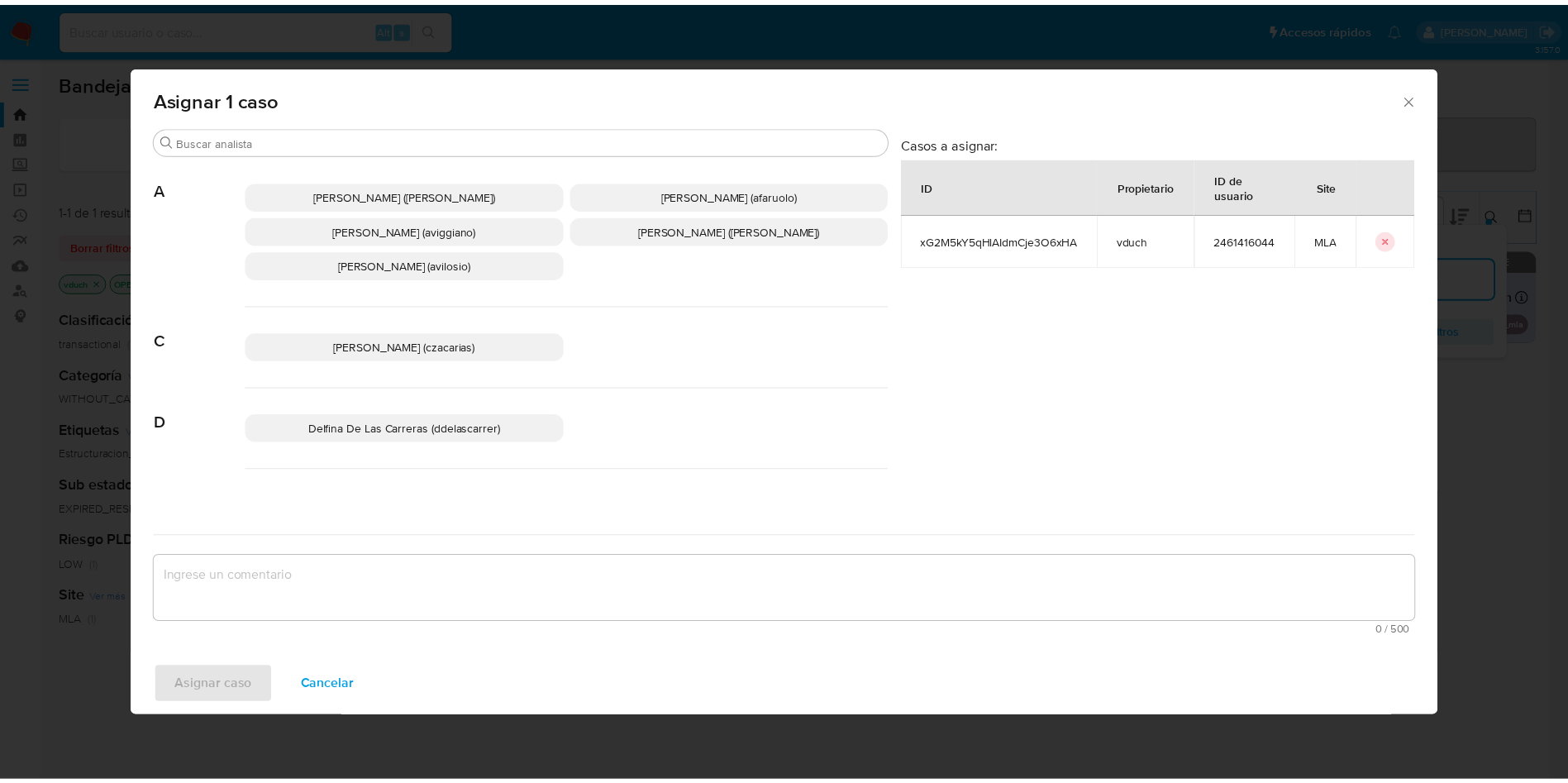
scroll to position [1512, 0]
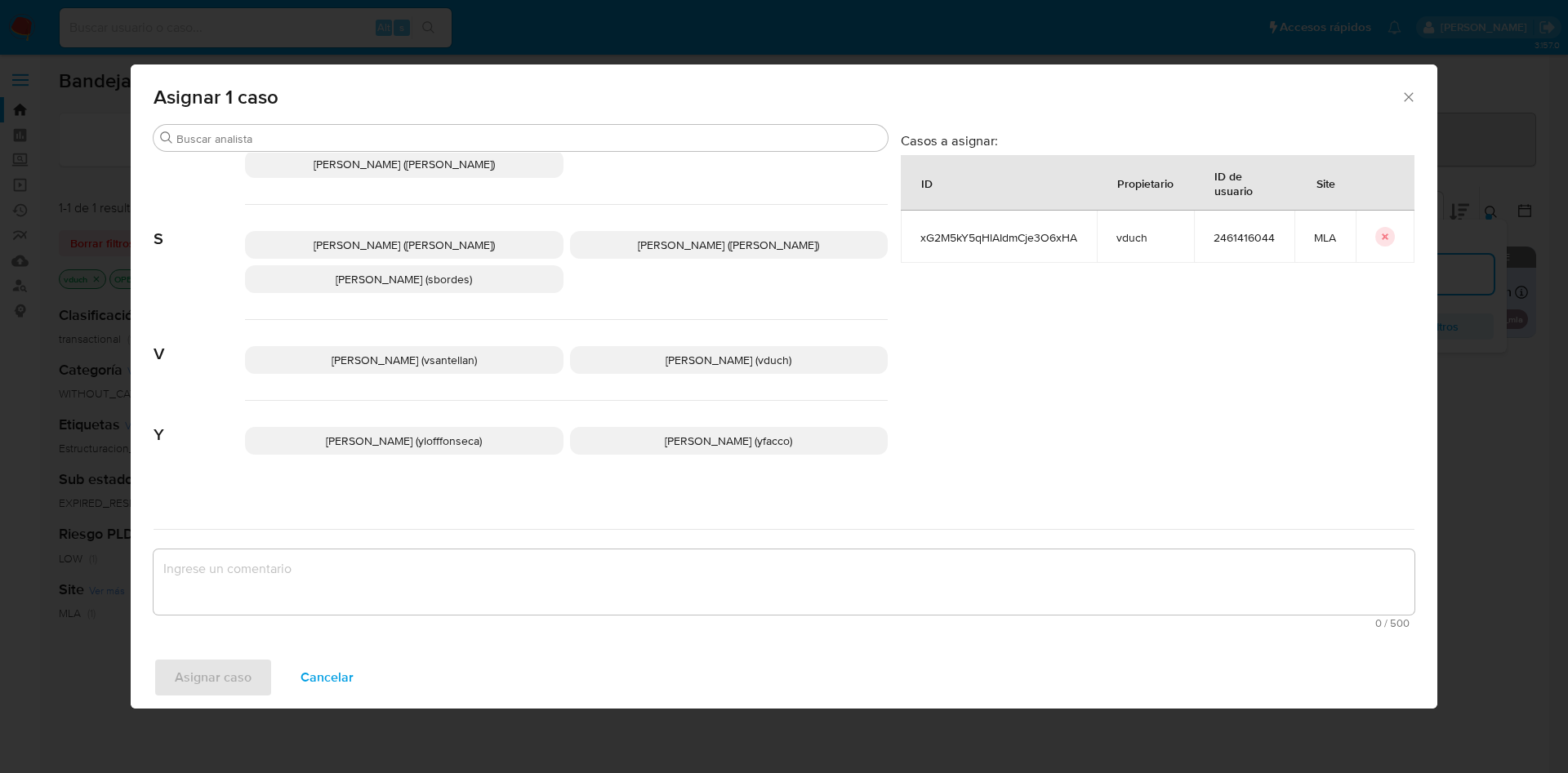
drag, startPoint x: 700, startPoint y: 356, endPoint x: 697, endPoint y: 378, distance: 22.2
click at [698, 356] on p "[PERSON_NAME] (vduch)" at bounding box center [728, 359] width 318 height 28
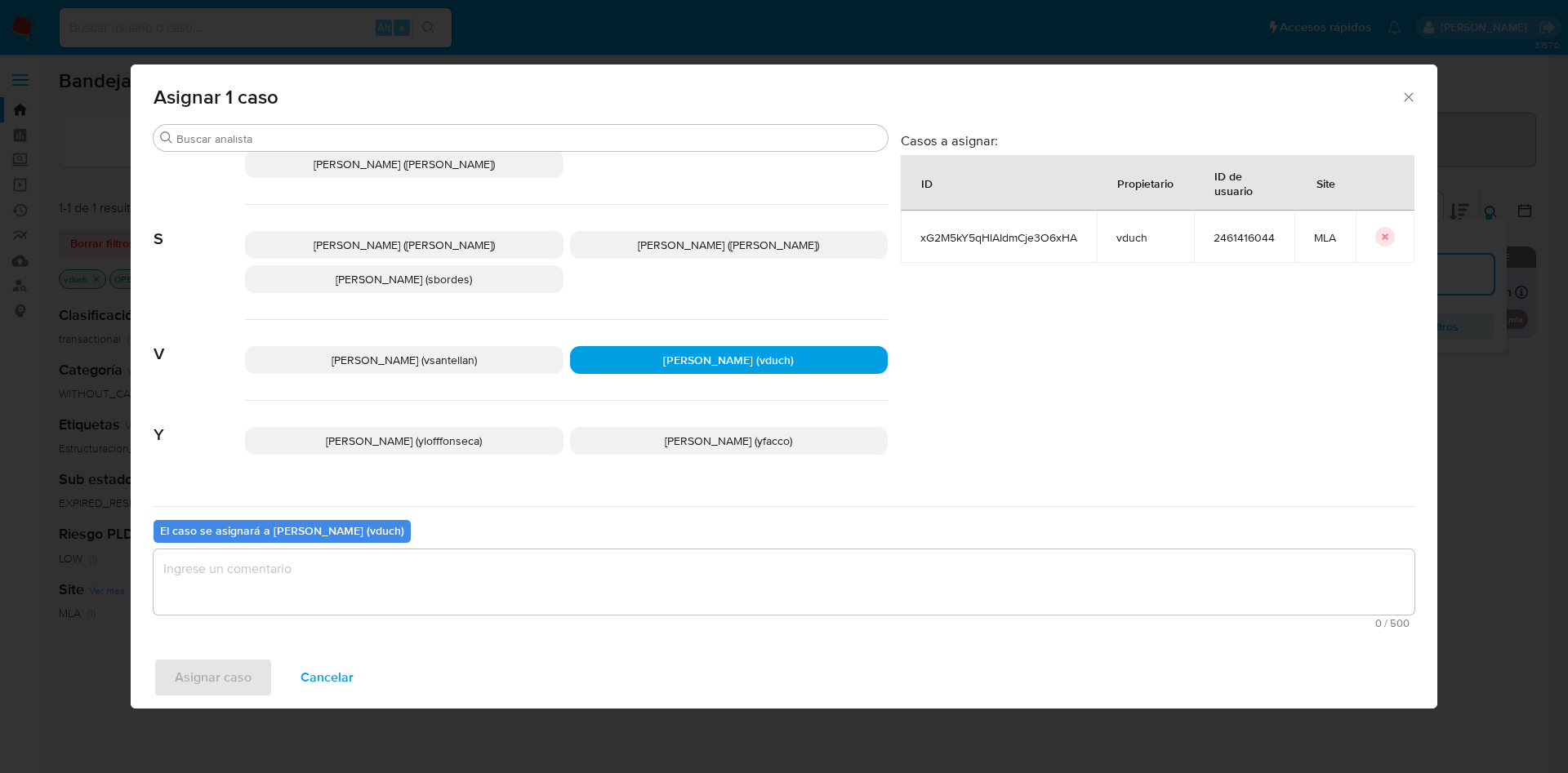
click at [677, 576] on textarea "assign-modal" at bounding box center [784, 581] width 1261 height 65
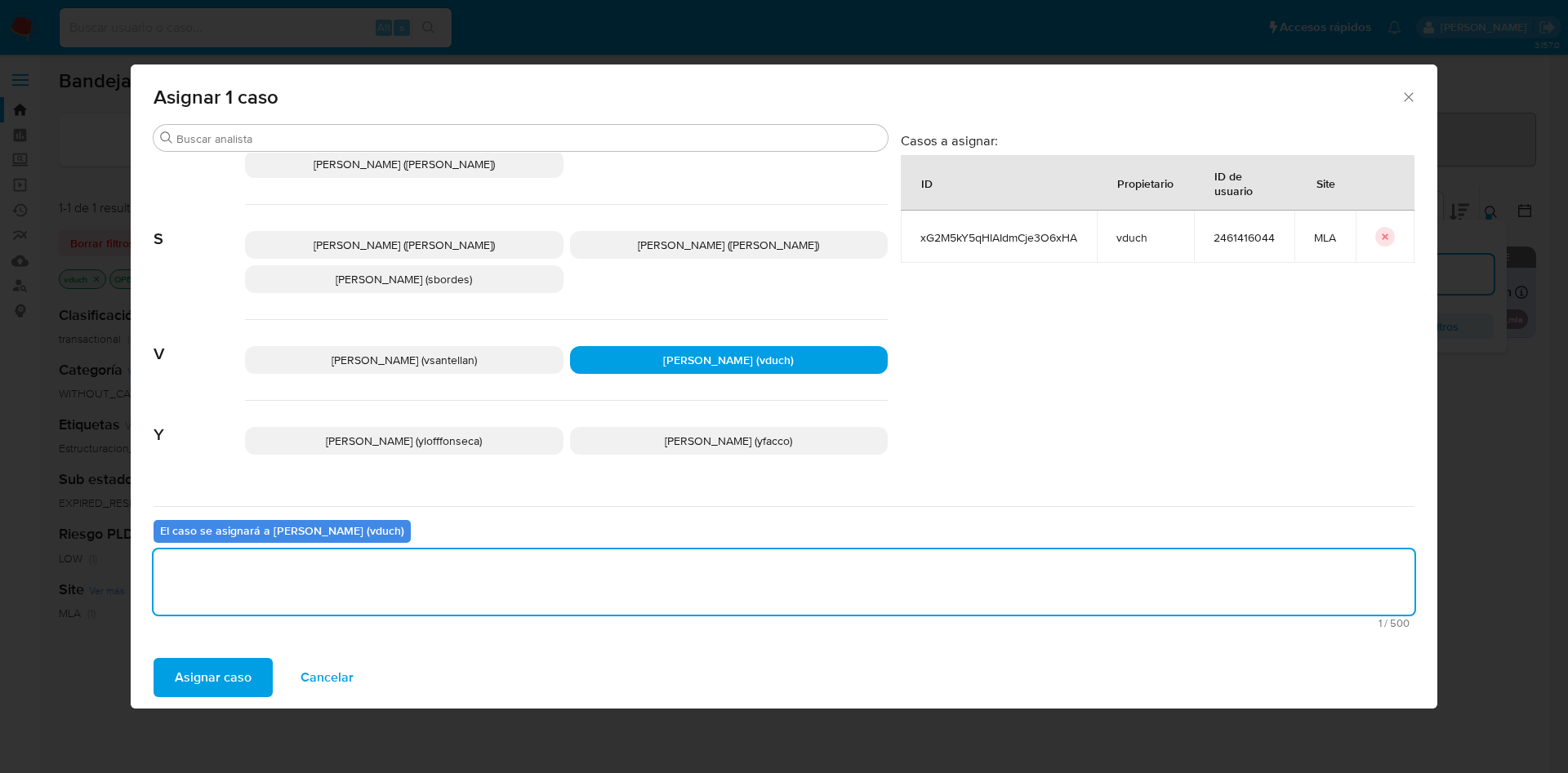
click at [188, 676] on span "Asignar caso" at bounding box center [213, 677] width 77 height 36
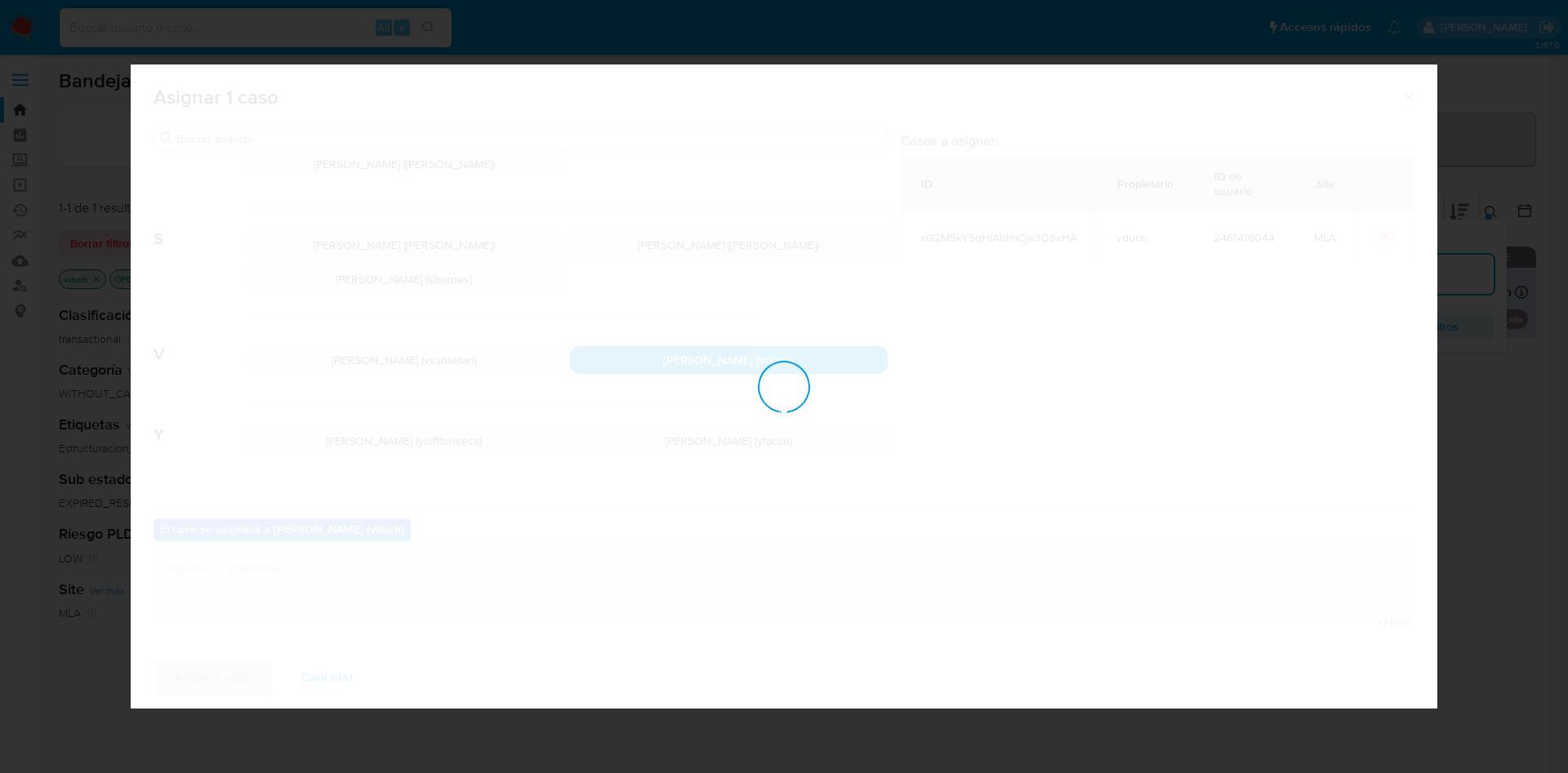
checkbox input "false"
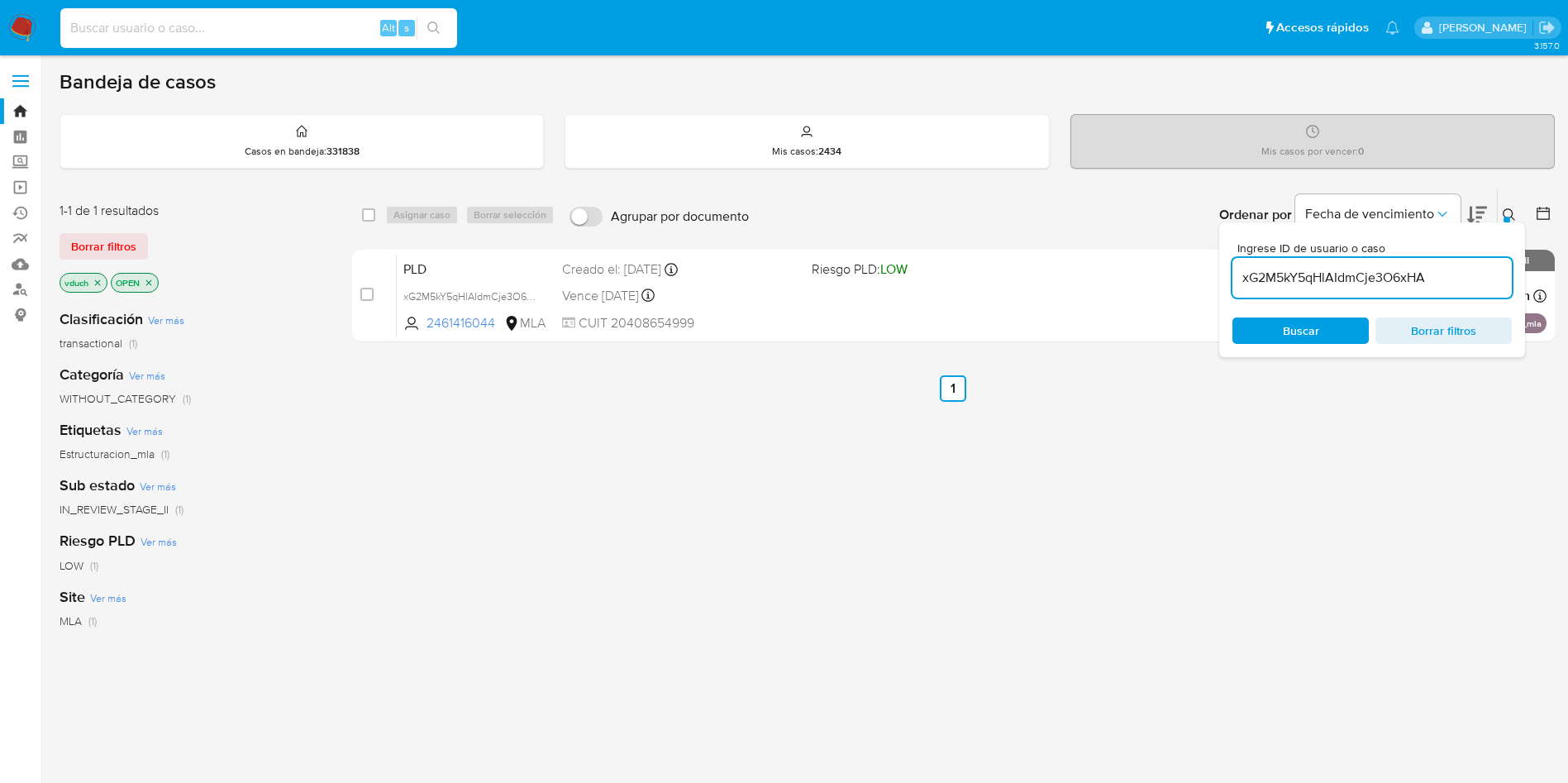
click at [263, 31] on input at bounding box center [258, 27] width 397 height 21
paste input "FfhiXRrV8pBmbwEYmdRvwUwN"
type input "FfhiXRrV8pBmbwEYmdRvwUwN"
click at [437, 36] on button "search-icon" at bounding box center [433, 27] width 33 height 23
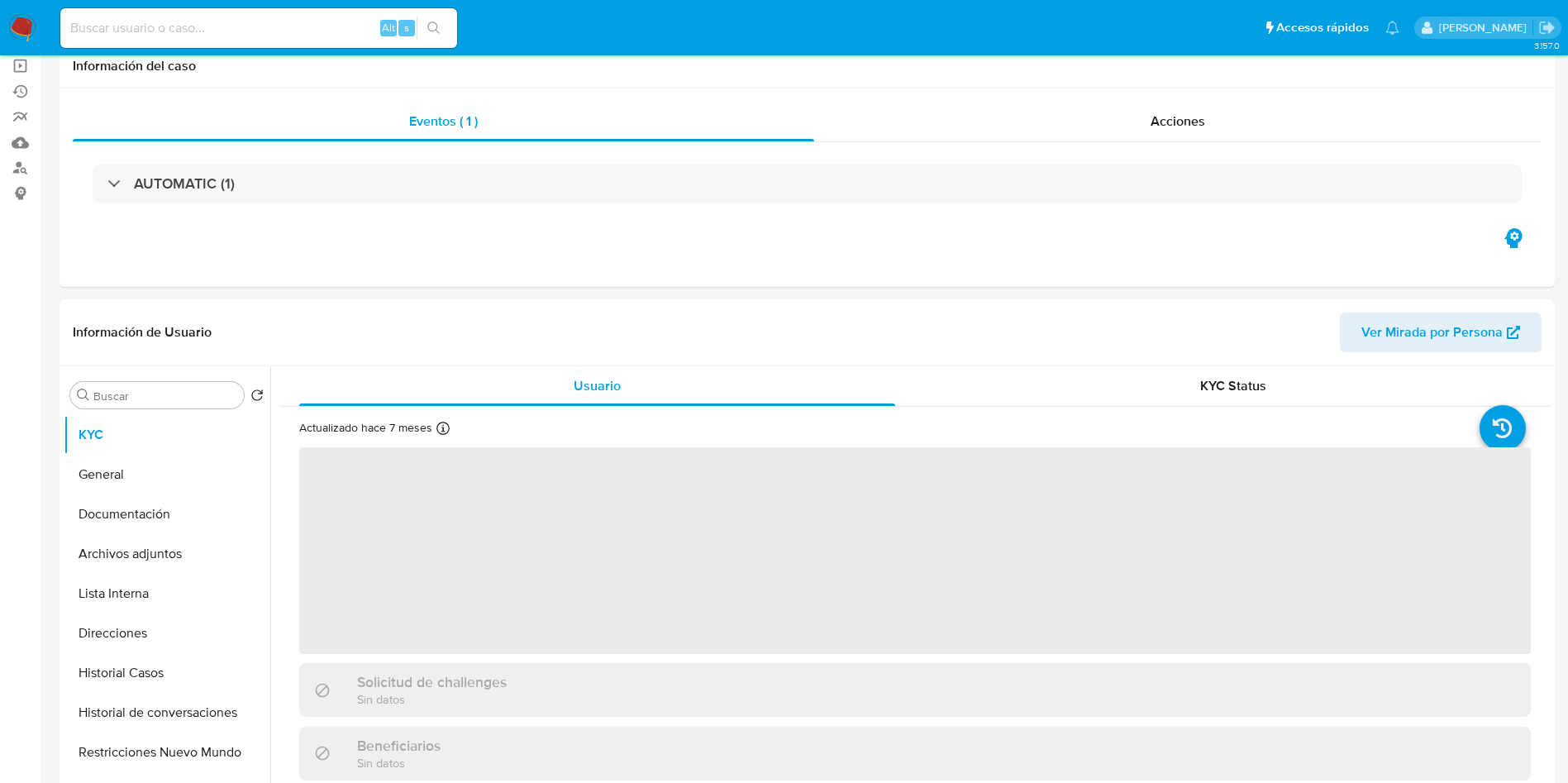
scroll to position [372, 0]
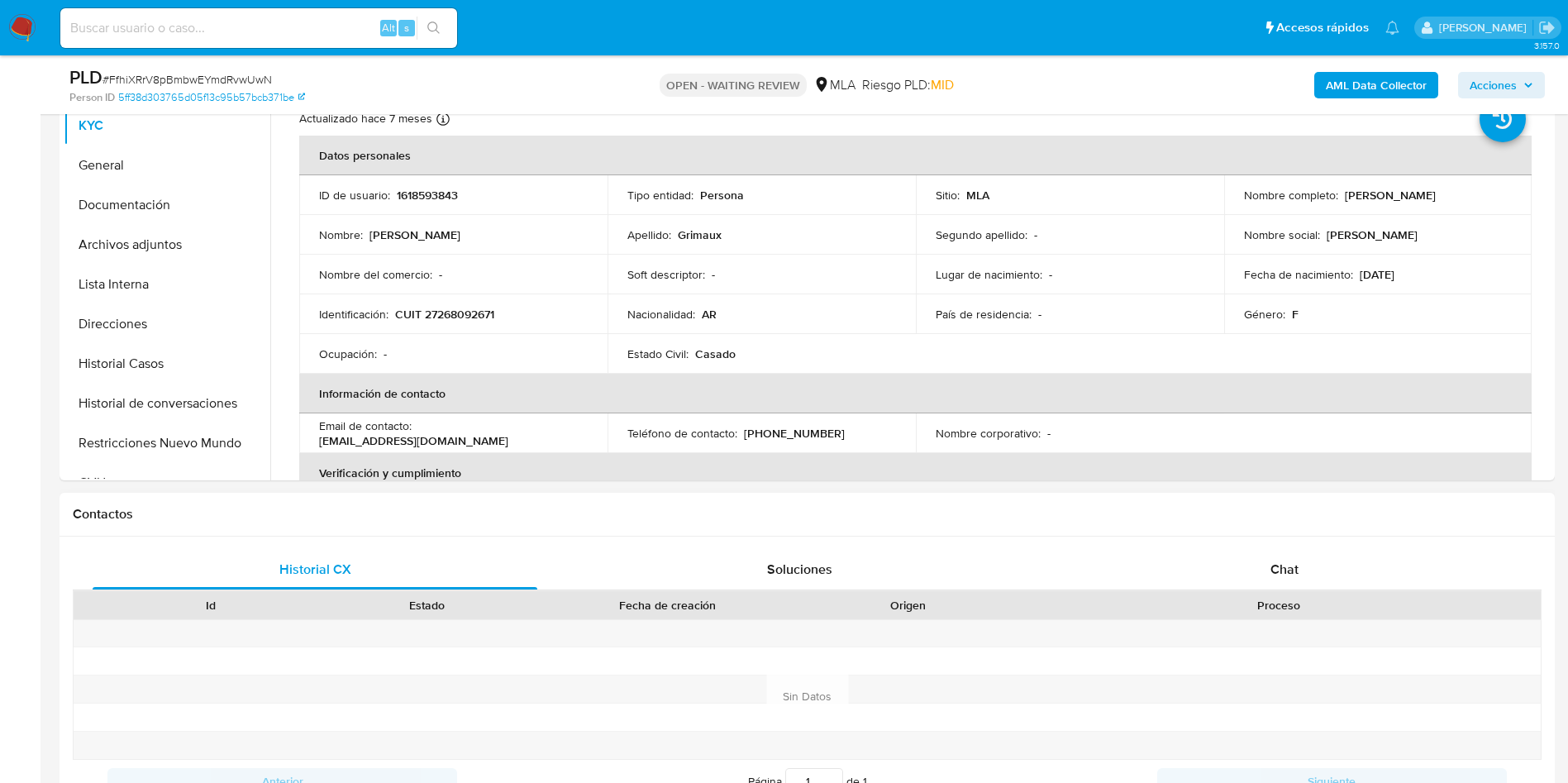
click at [1383, 540] on div "Historial CX Soluciones Chat Id Estado Fecha de creación Origen Proceso Anterio…" at bounding box center [807, 676] width 1496 height 279
select select "10"
click at [1368, 553] on div "Chat" at bounding box center [1285, 569] width 445 height 39
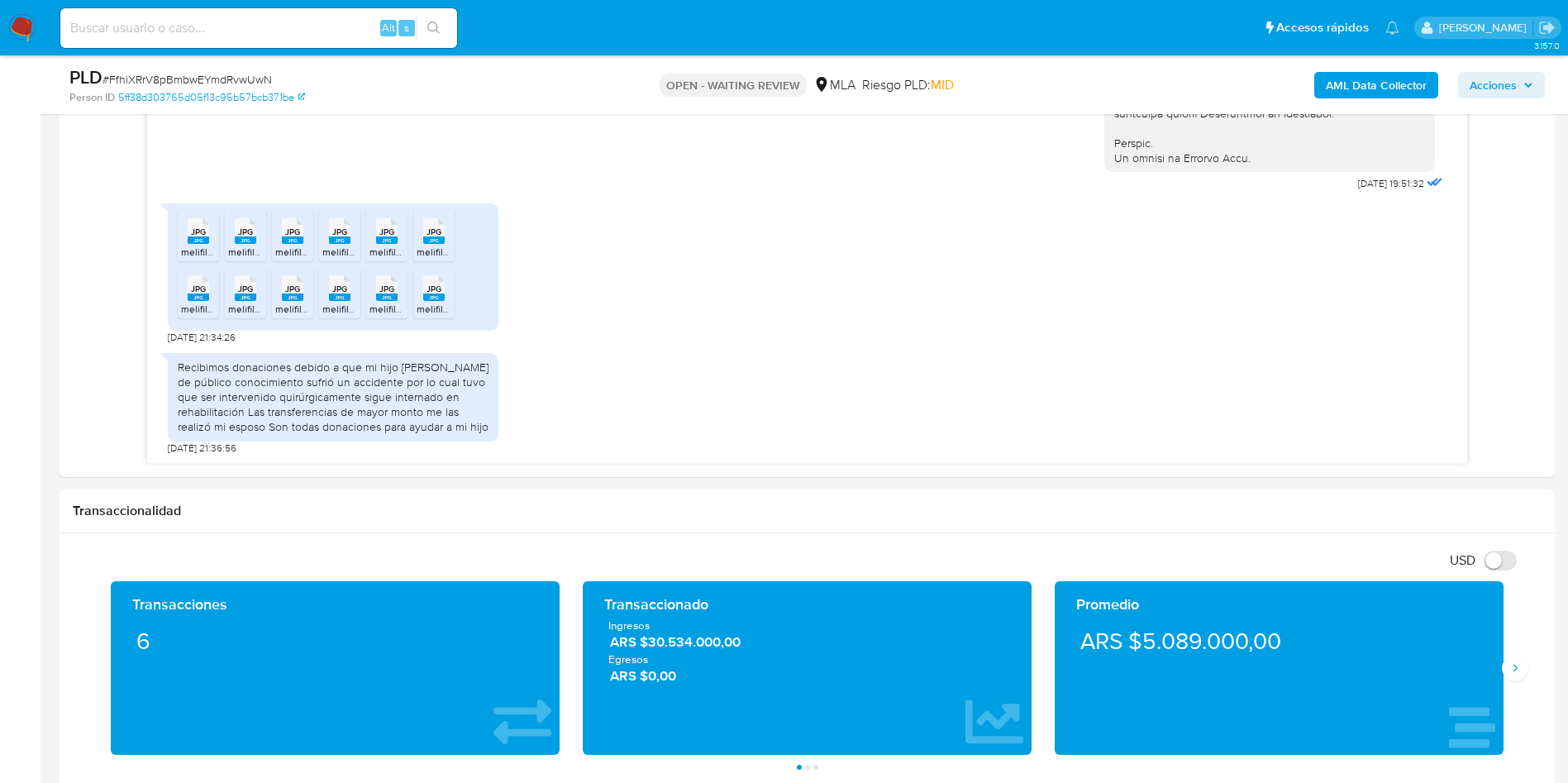
scroll to position [0, 0]
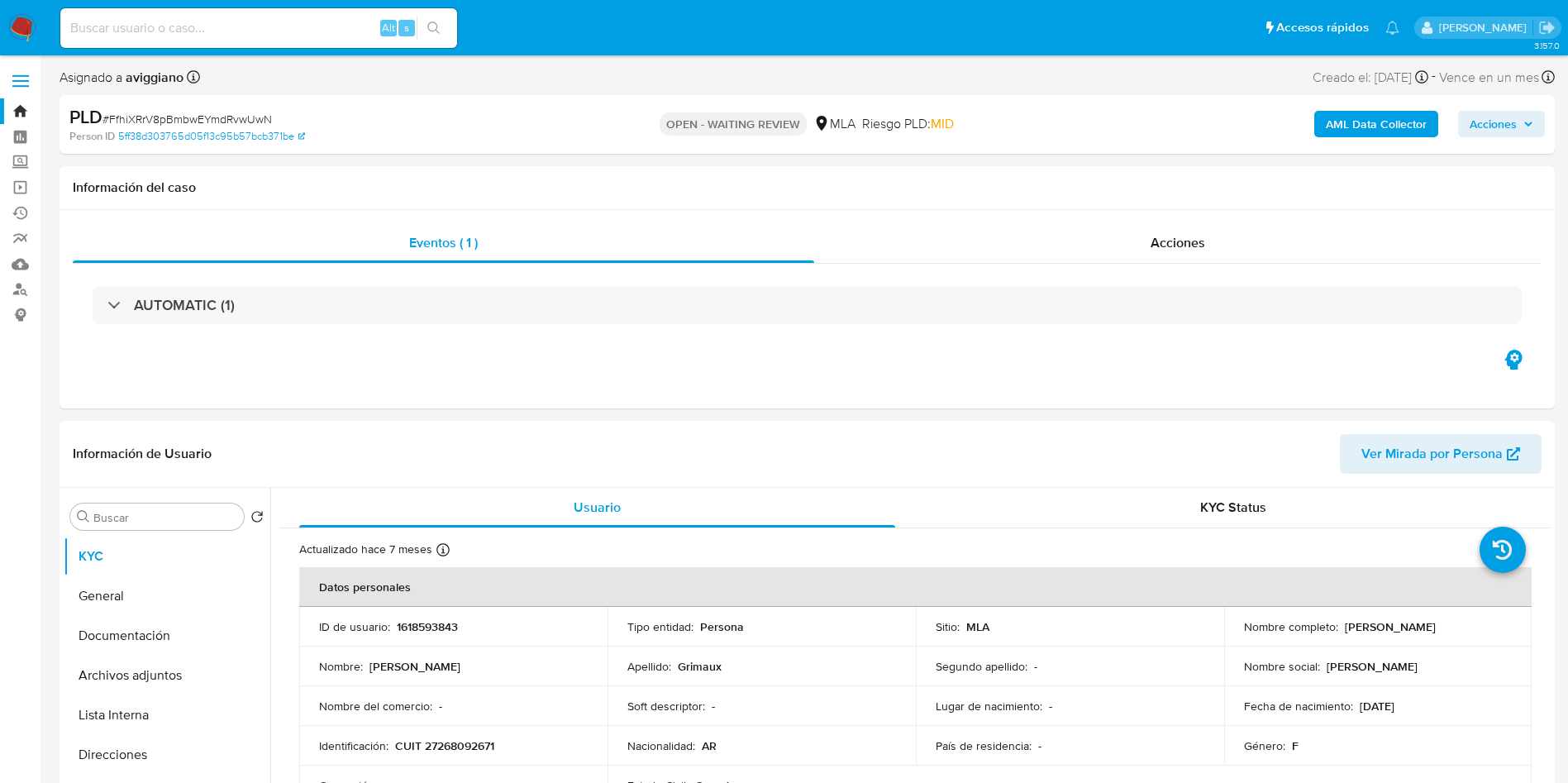
click at [339, 24] on input at bounding box center [258, 27] width 397 height 21
paste input "p1qZovVEPl2JYYHJdtxvAqL7"
type input "p1qZovVEPl2JYYHJdtxvAqL7"
click at [435, 34] on button "search-icon" at bounding box center [433, 27] width 33 height 23
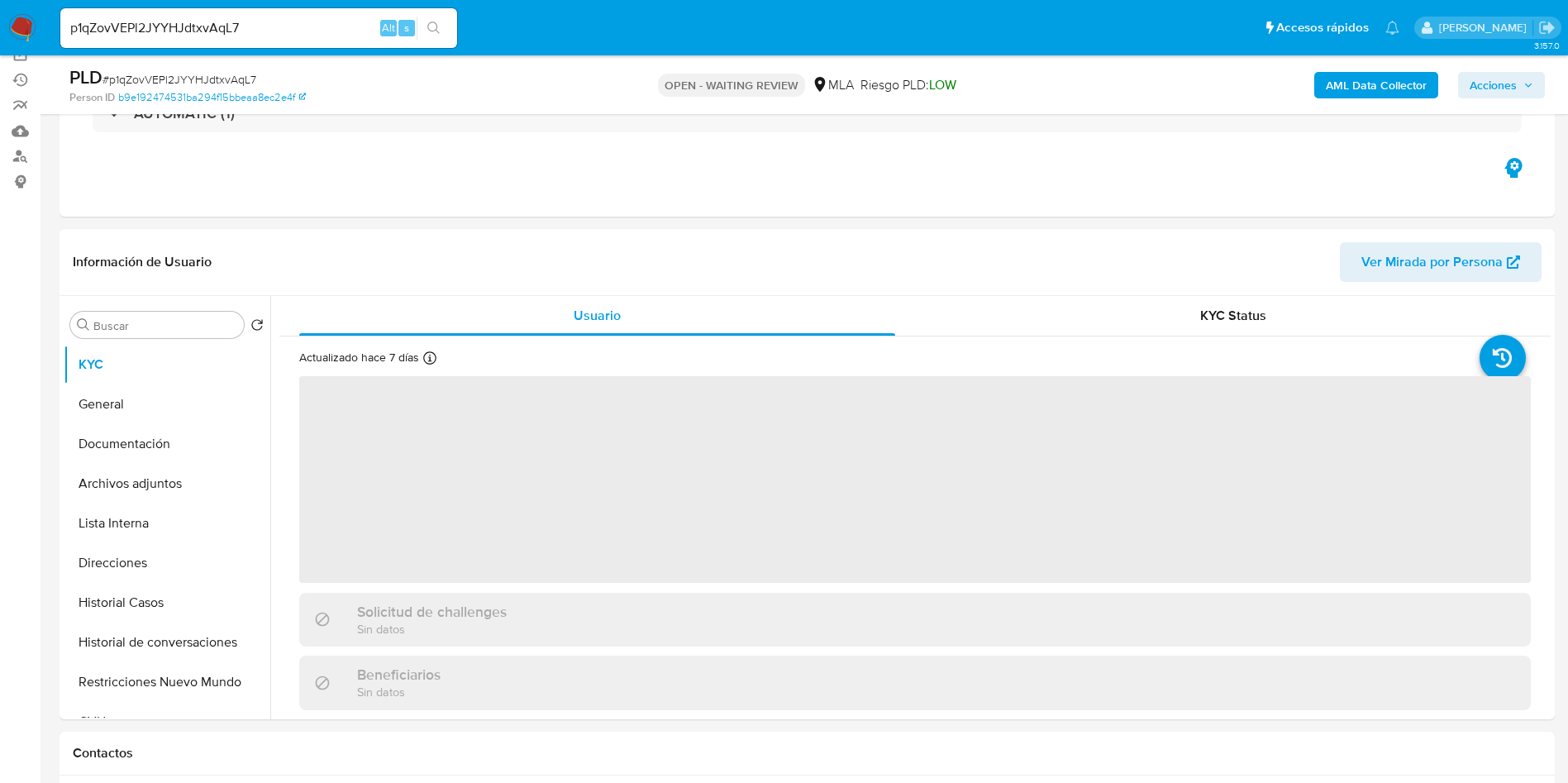
scroll to position [248, 0]
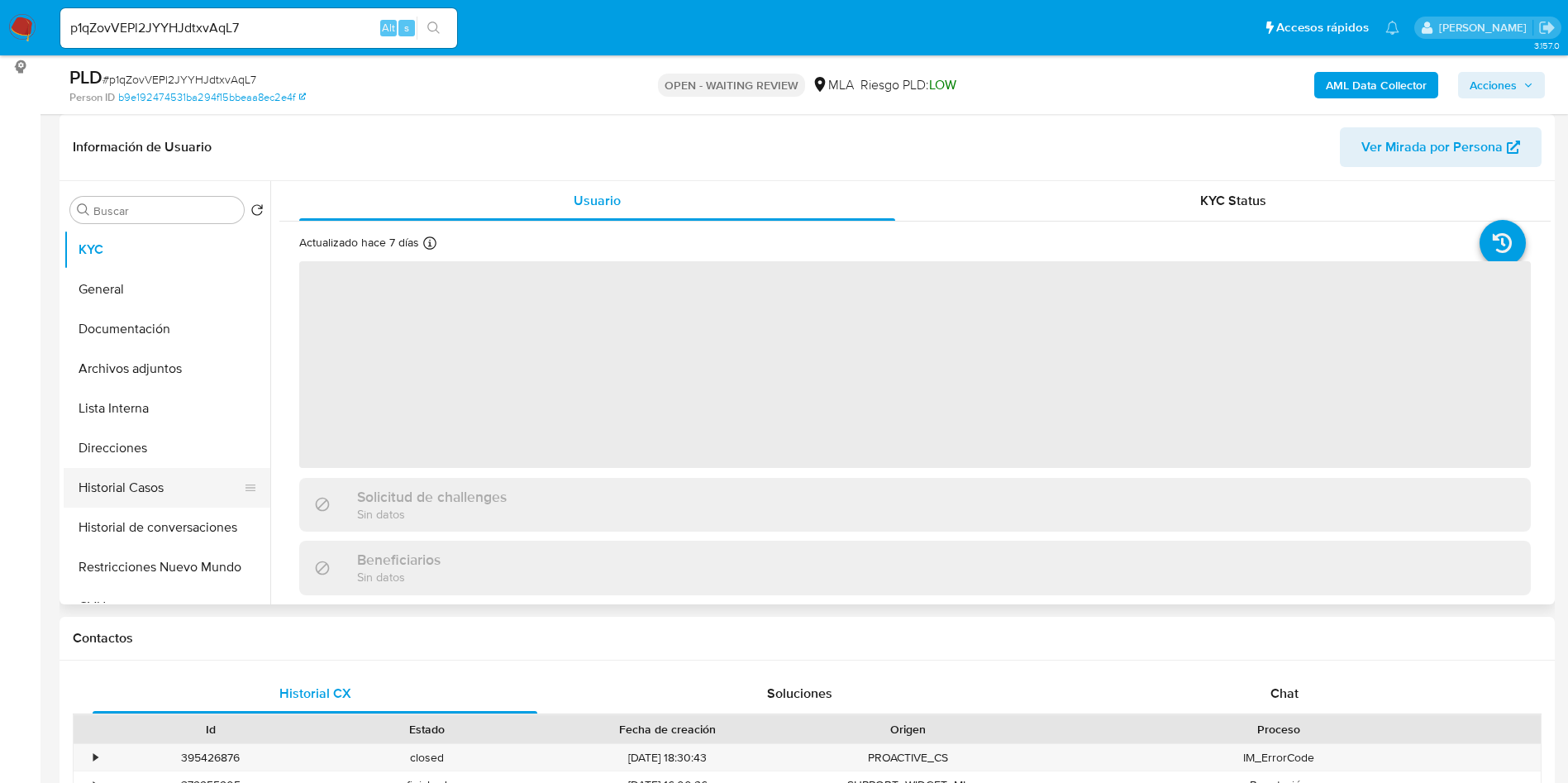
click at [200, 477] on button "Historial Casos" at bounding box center [160, 488] width 193 height 39
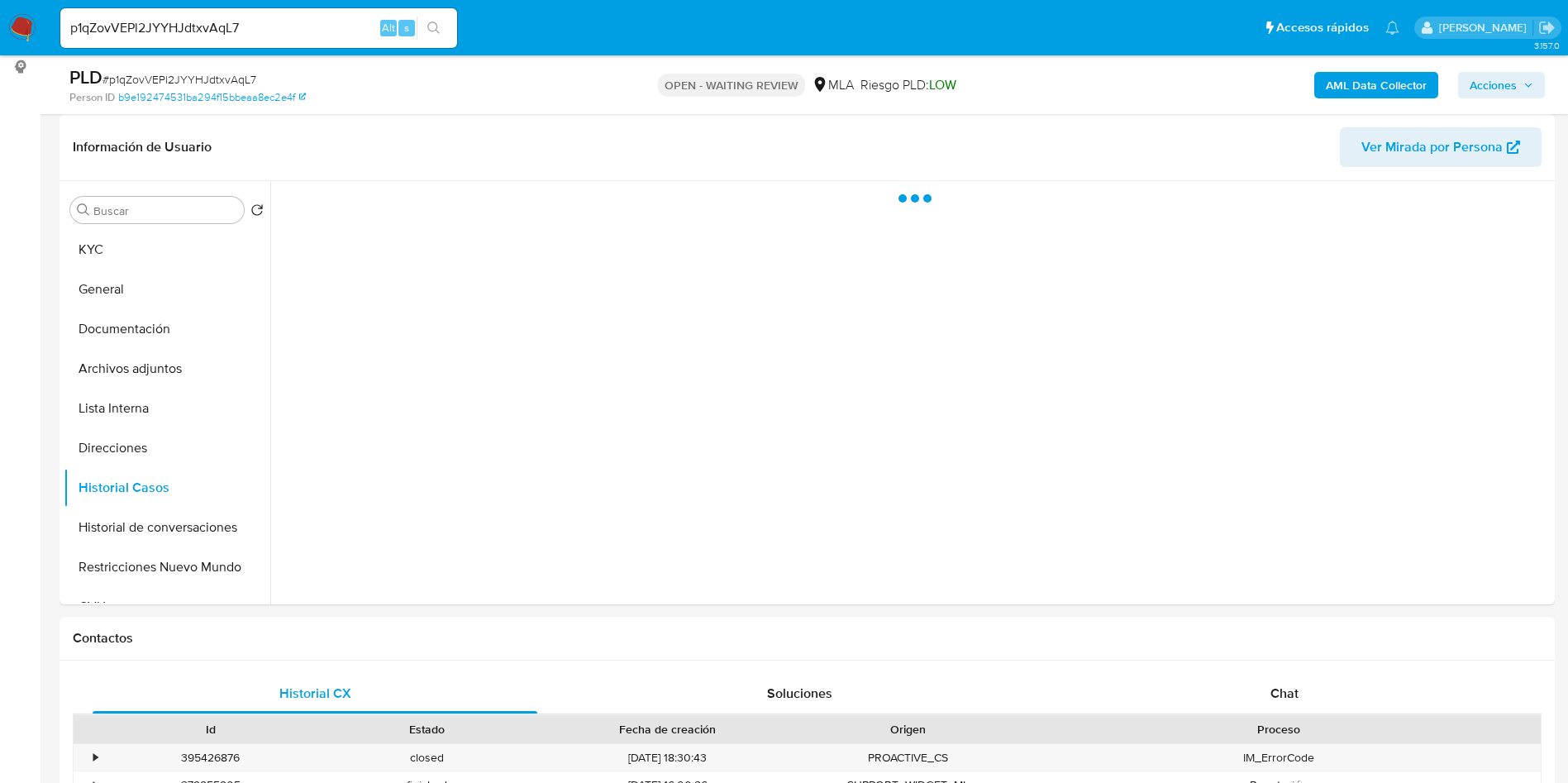
select select "10"
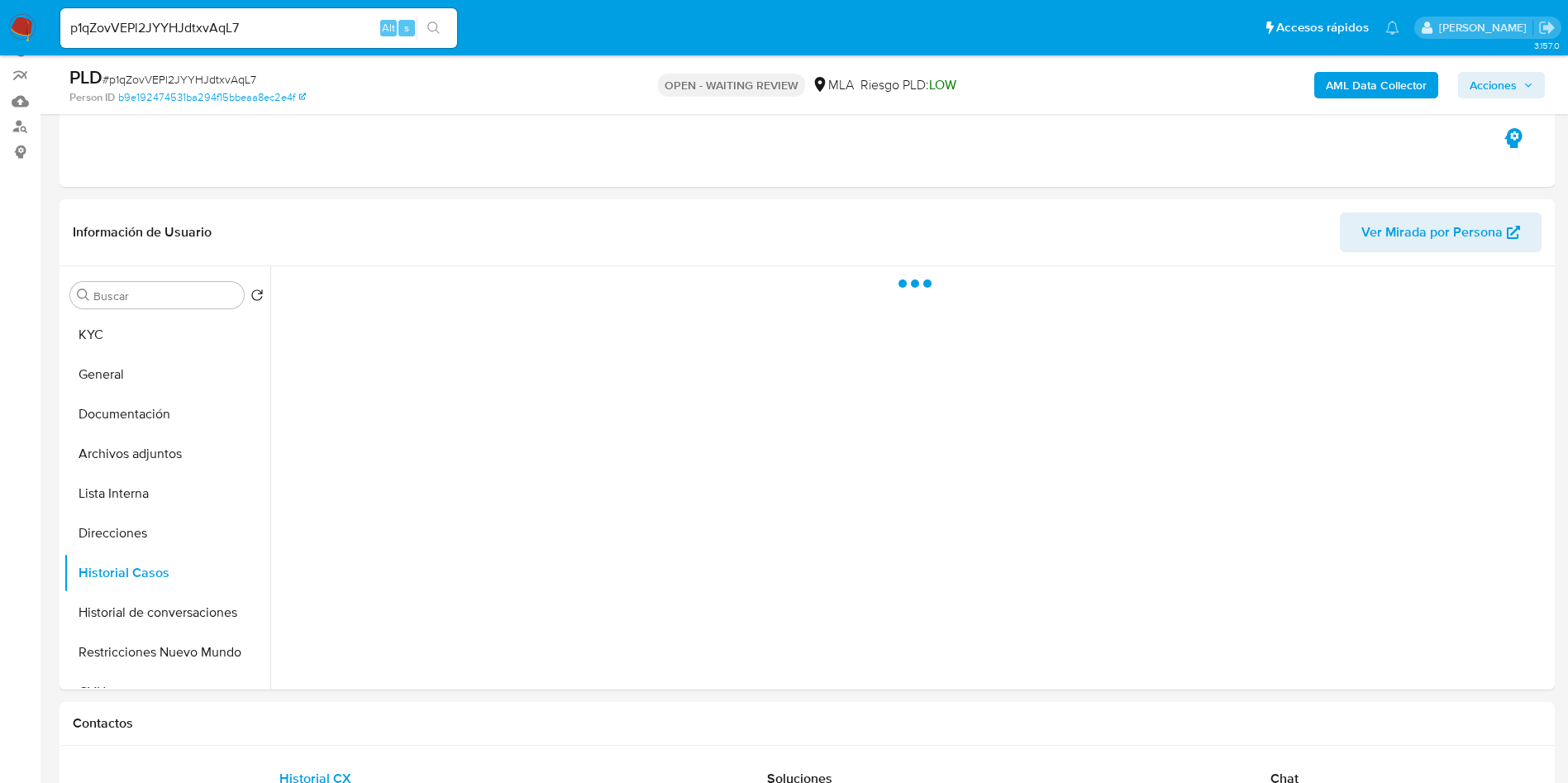
scroll to position [124, 0]
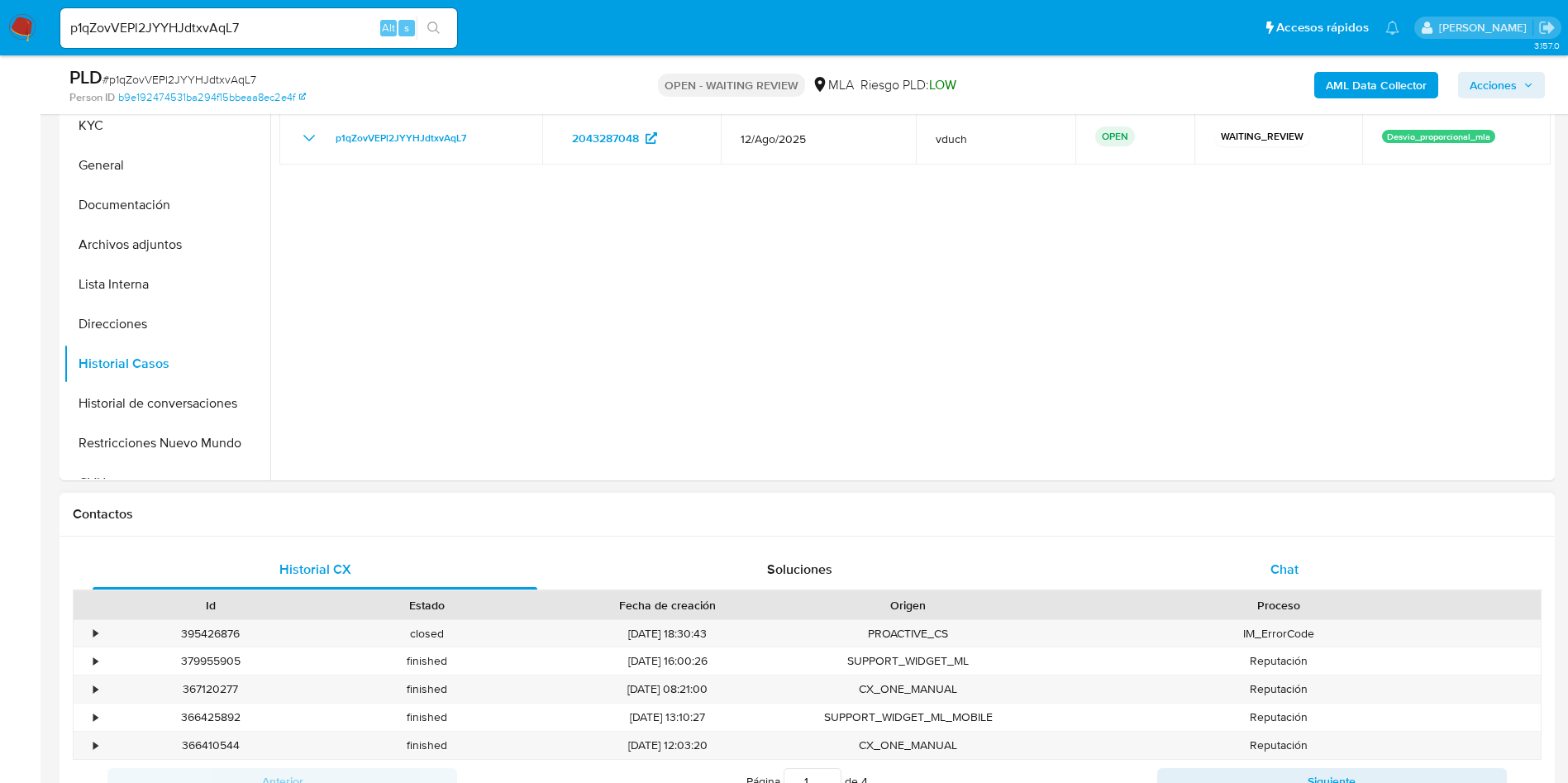
click at [1357, 561] on div "Chat" at bounding box center [1285, 569] width 445 height 39
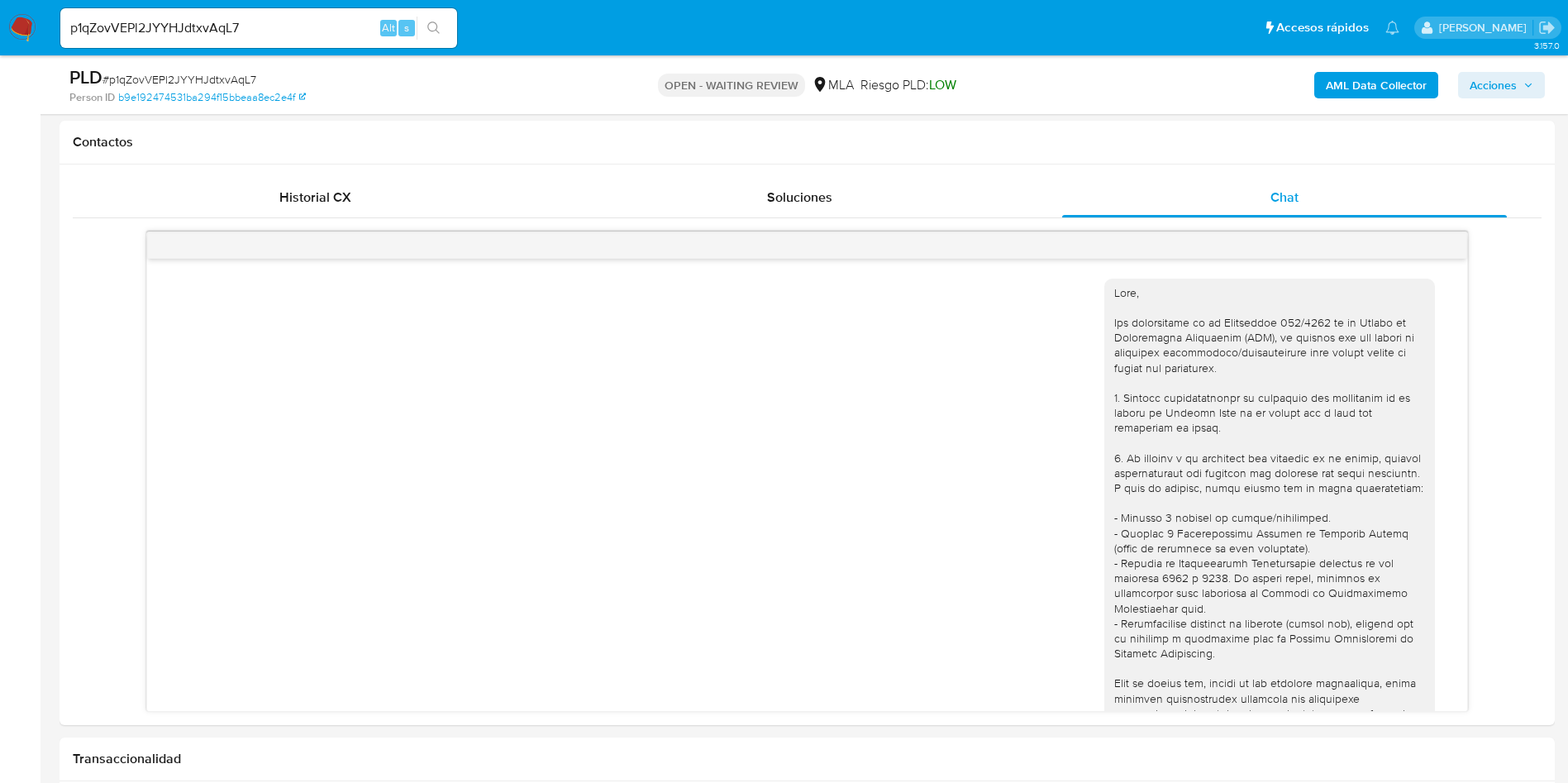
scroll to position [0, 0]
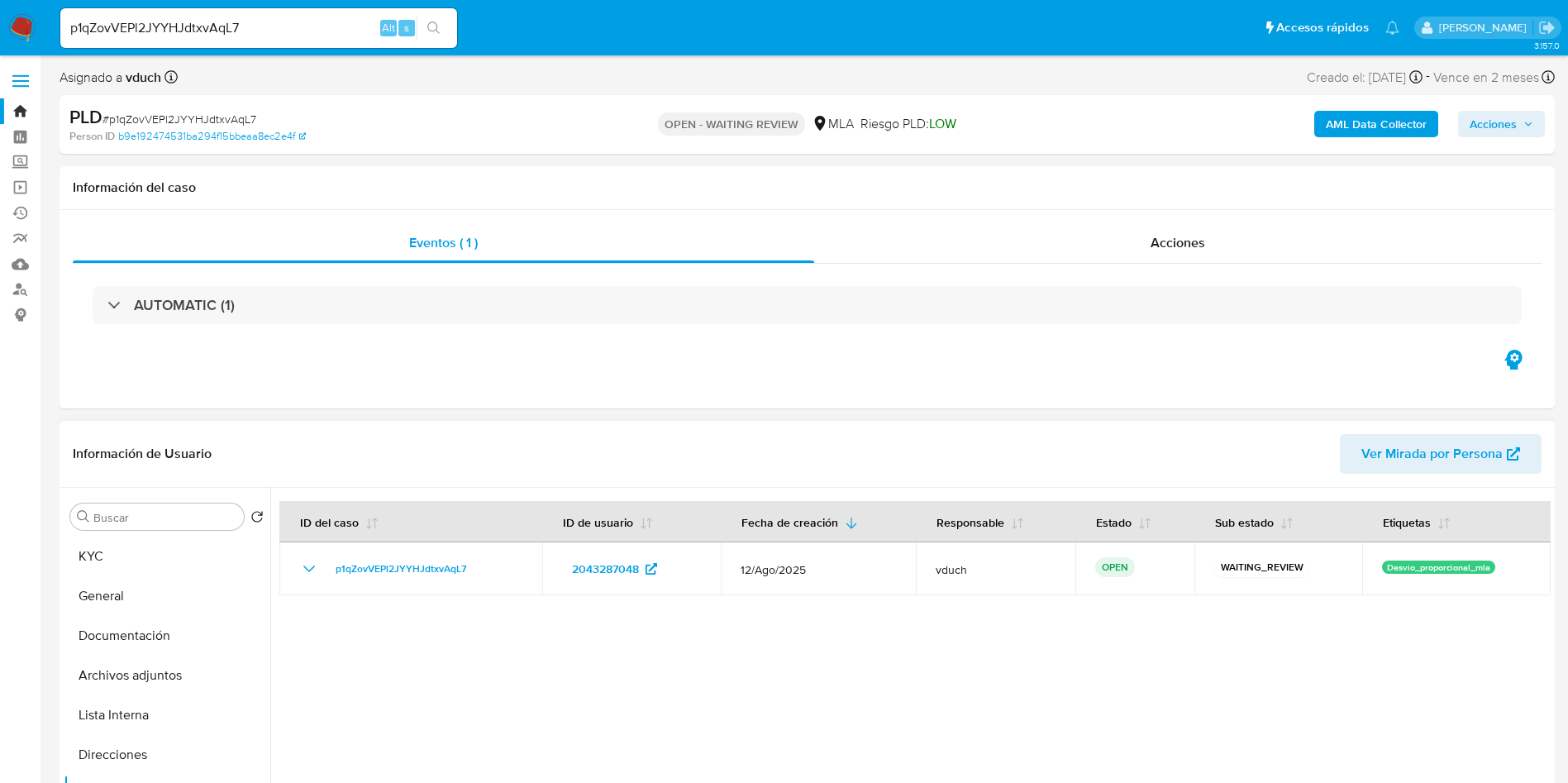
click at [895, 718] on div at bounding box center [910, 699] width 1280 height 423
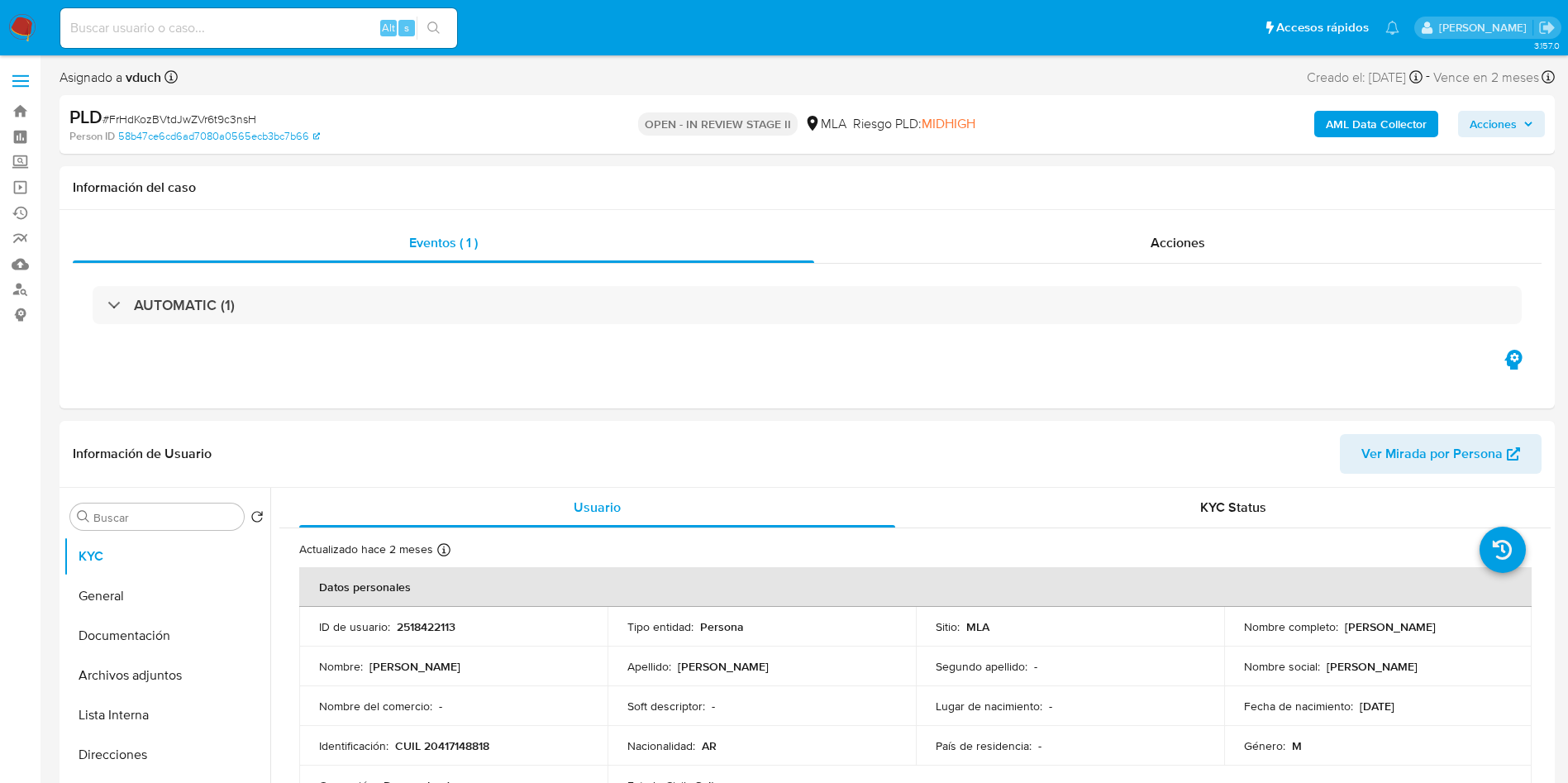
select select "10"
click at [440, 618] on td "ID de usuario : 2518422113" at bounding box center [453, 627] width 308 height 39
click at [440, 619] on p "2518422113" at bounding box center [426, 626] width 58 height 15
click at [451, 640] on td "ID de usuario : 2518422113" at bounding box center [453, 627] width 308 height 39
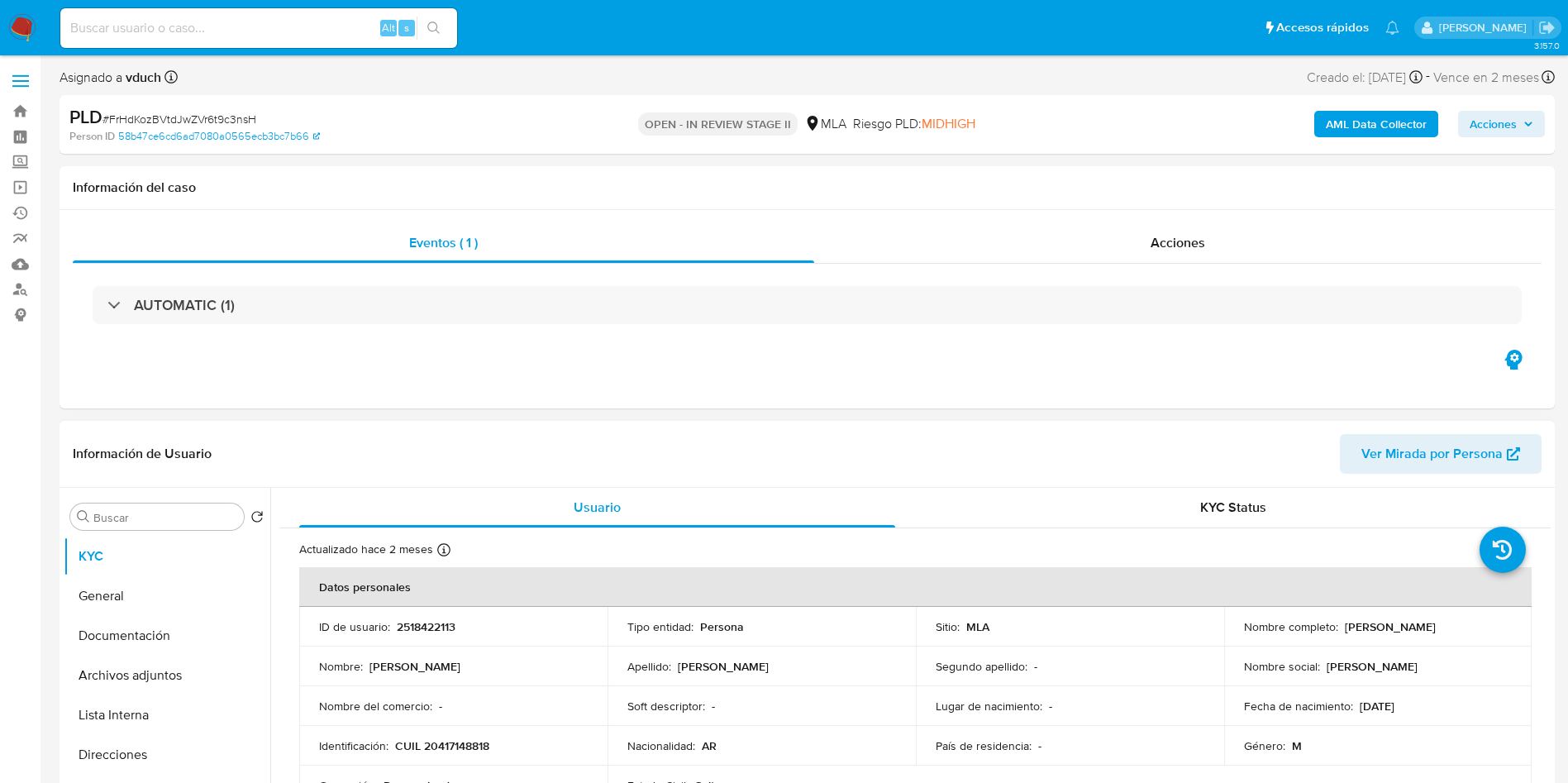
click at [425, 614] on td "ID de usuario : 2518422113" at bounding box center [453, 627] width 308 height 39
copy p "2518422113"
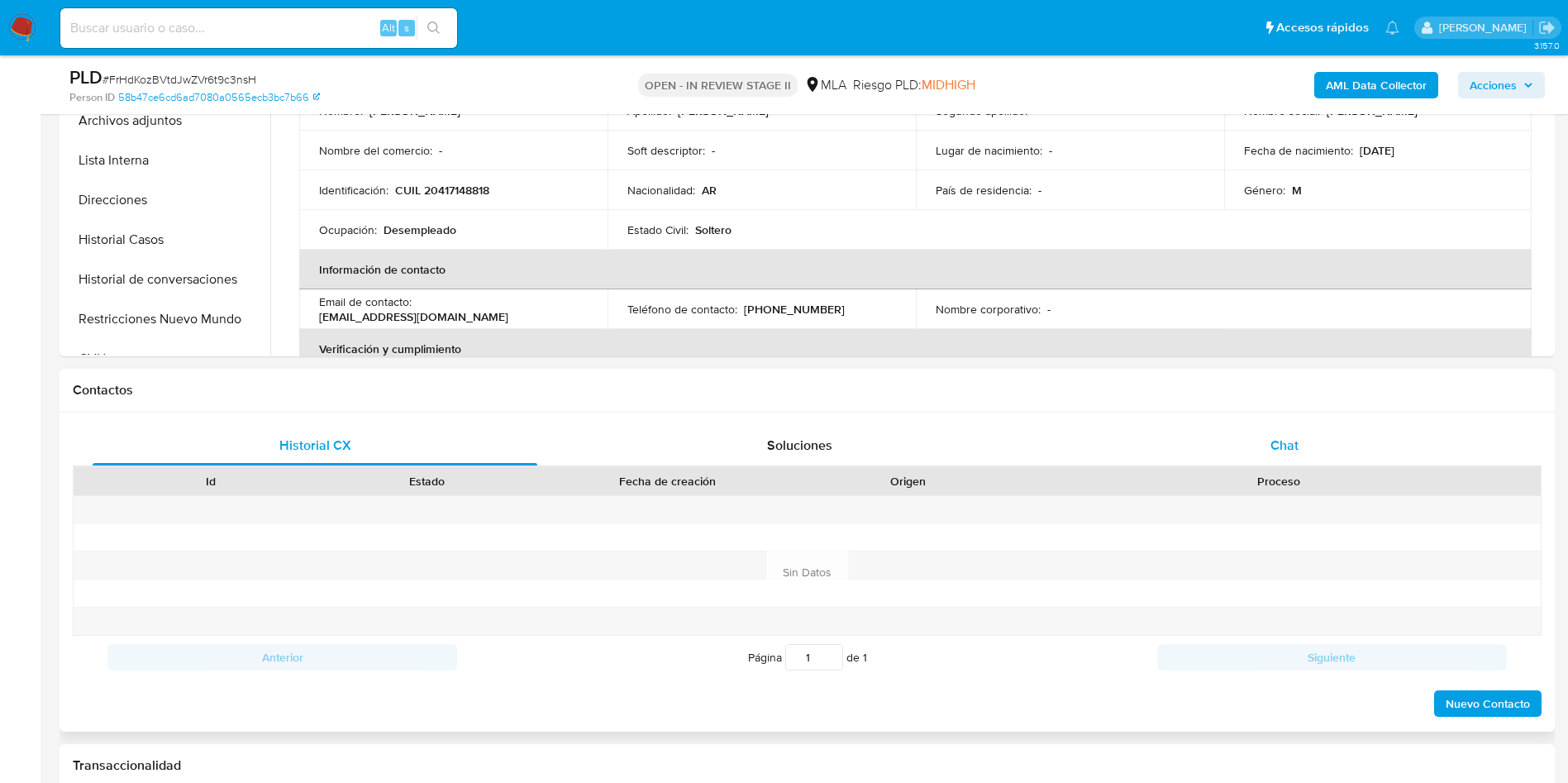
click at [1289, 443] on span "Chat" at bounding box center [1285, 445] width 28 height 19
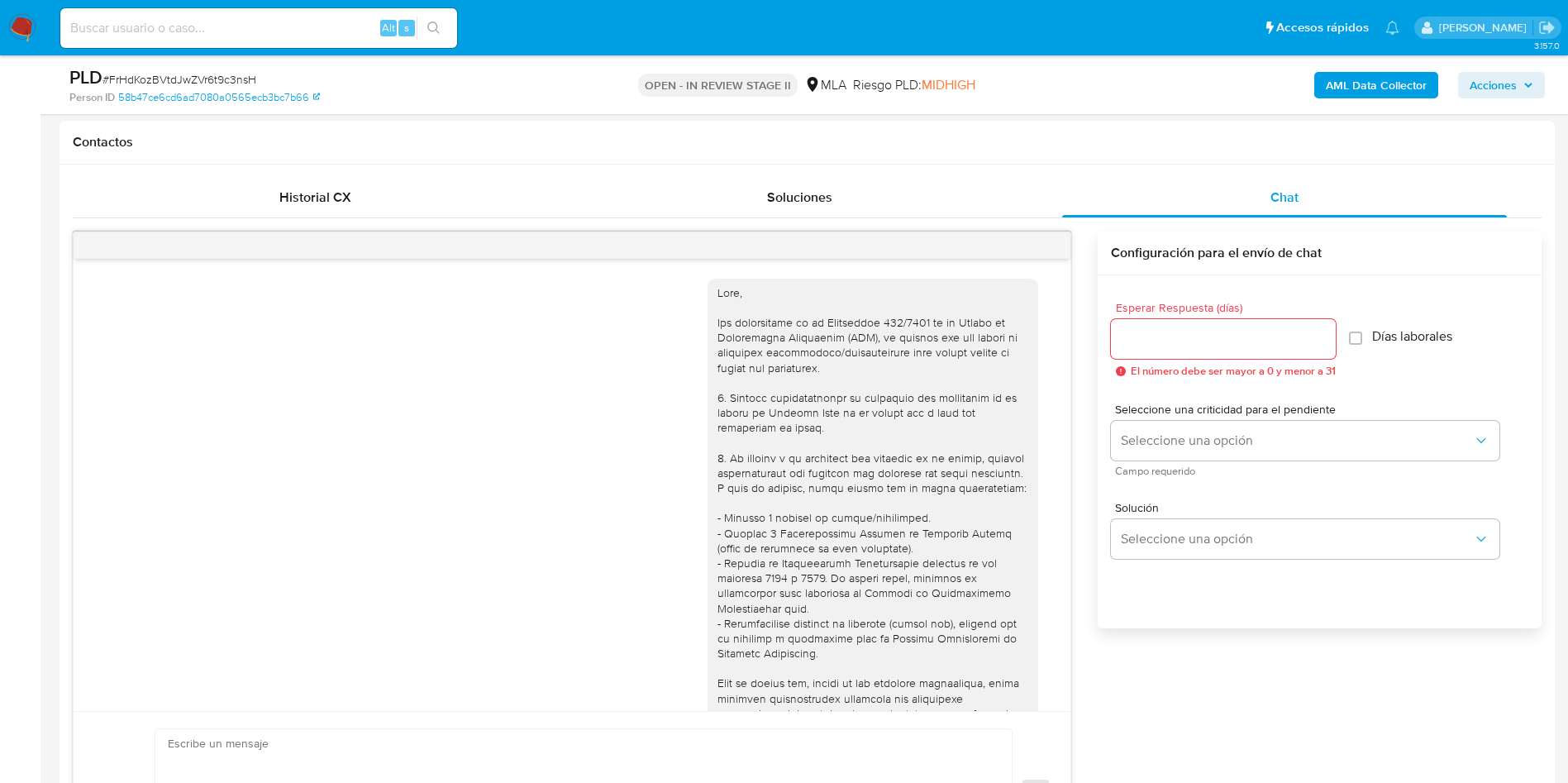
scroll to position [848, 0]
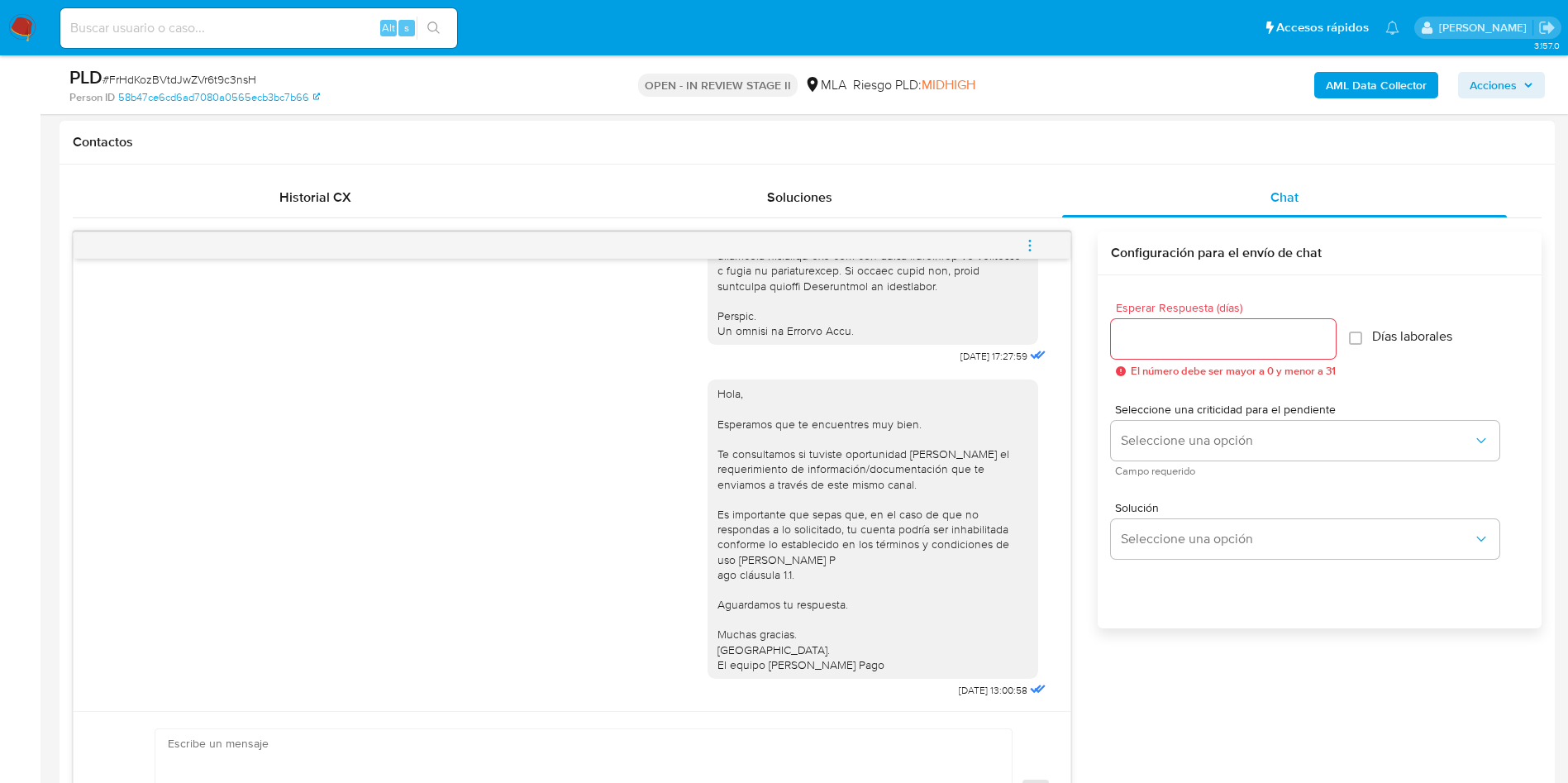
click at [1016, 244] on button "menu-action" at bounding box center [1030, 246] width 55 height 39
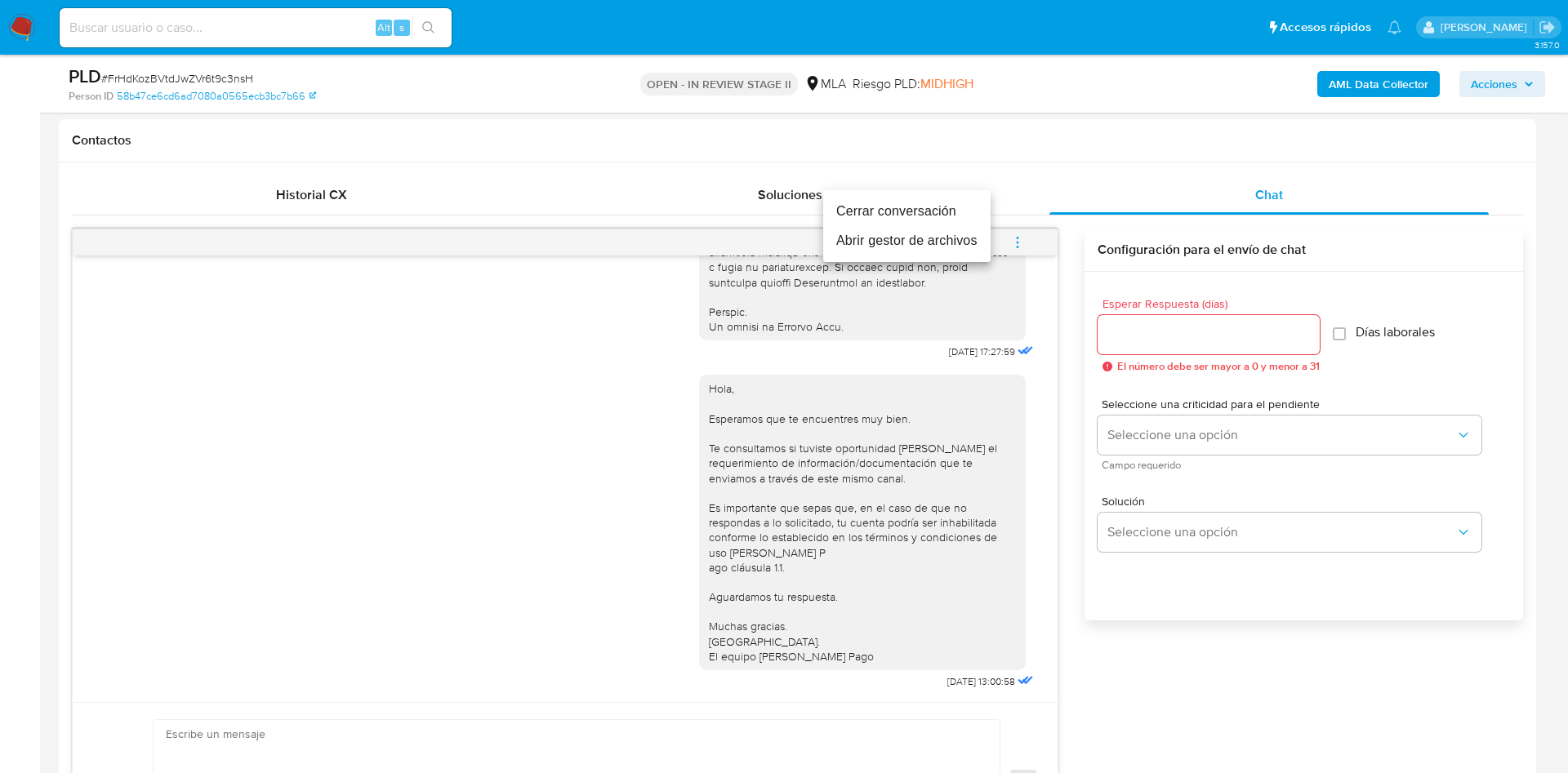
click at [965, 225] on li "Cerrar conversación" at bounding box center [907, 211] width 167 height 30
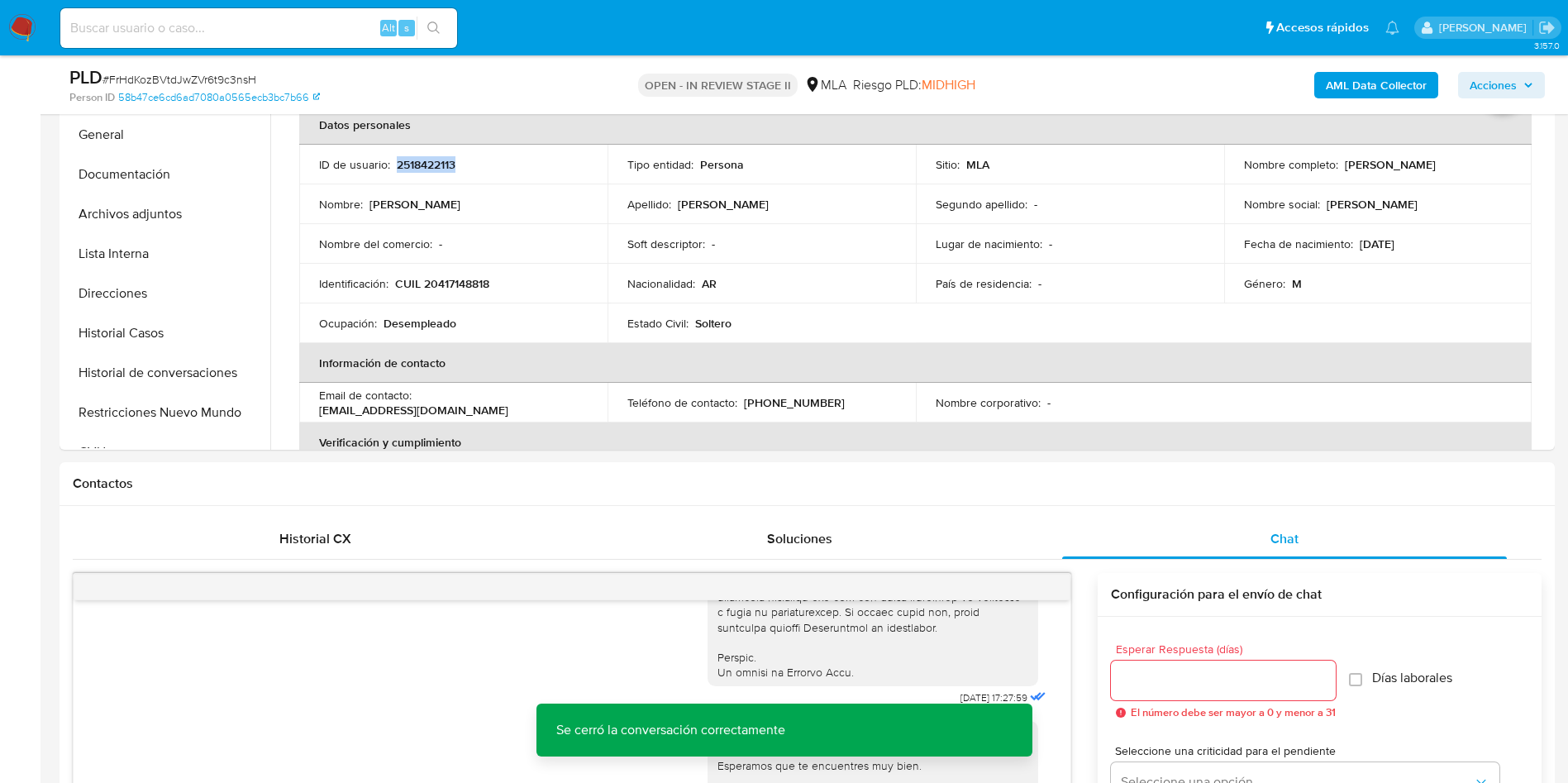
scroll to position [124, 0]
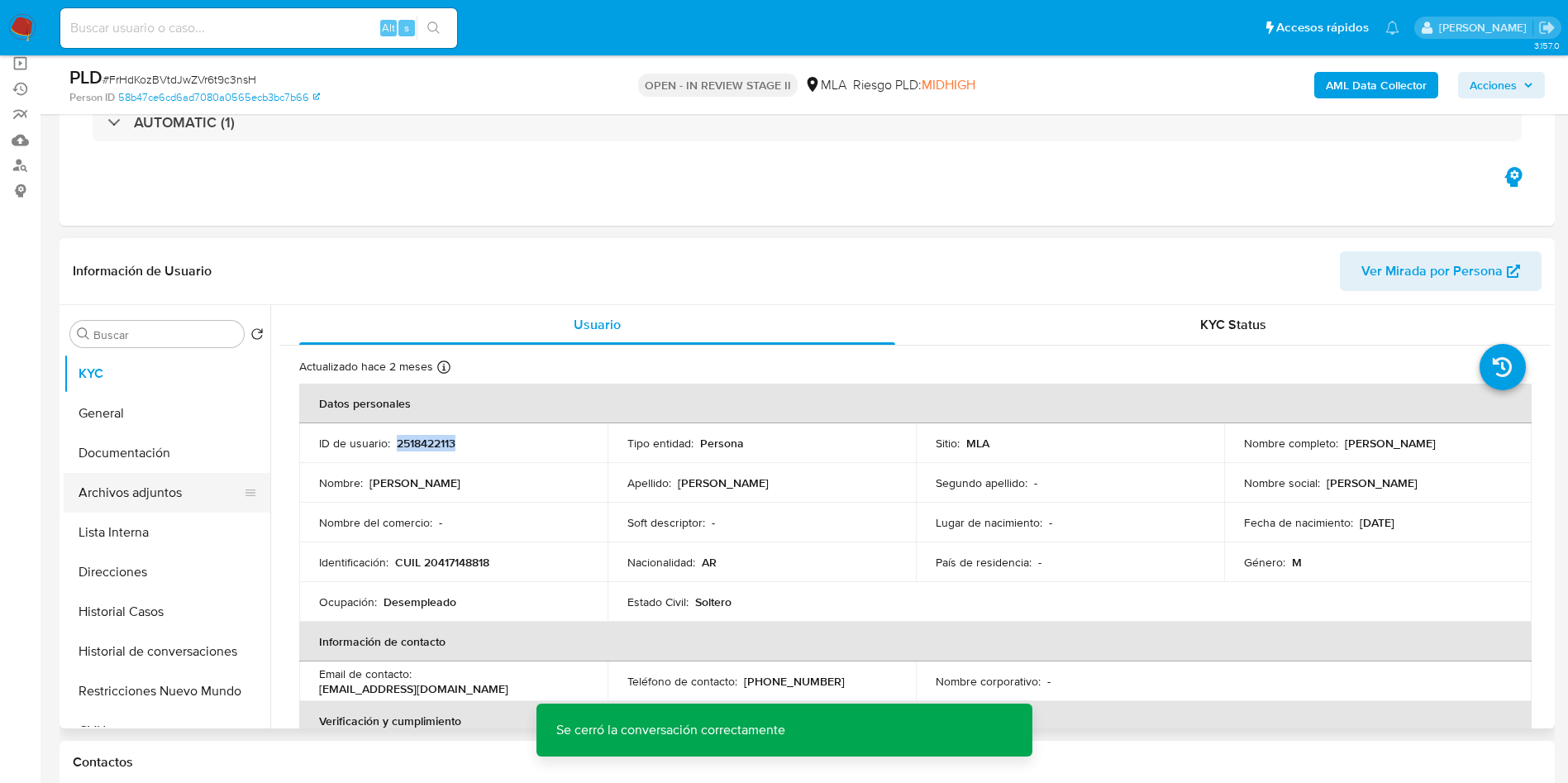
click at [169, 493] on button "Archivos adjuntos" at bounding box center [160, 493] width 193 height 39
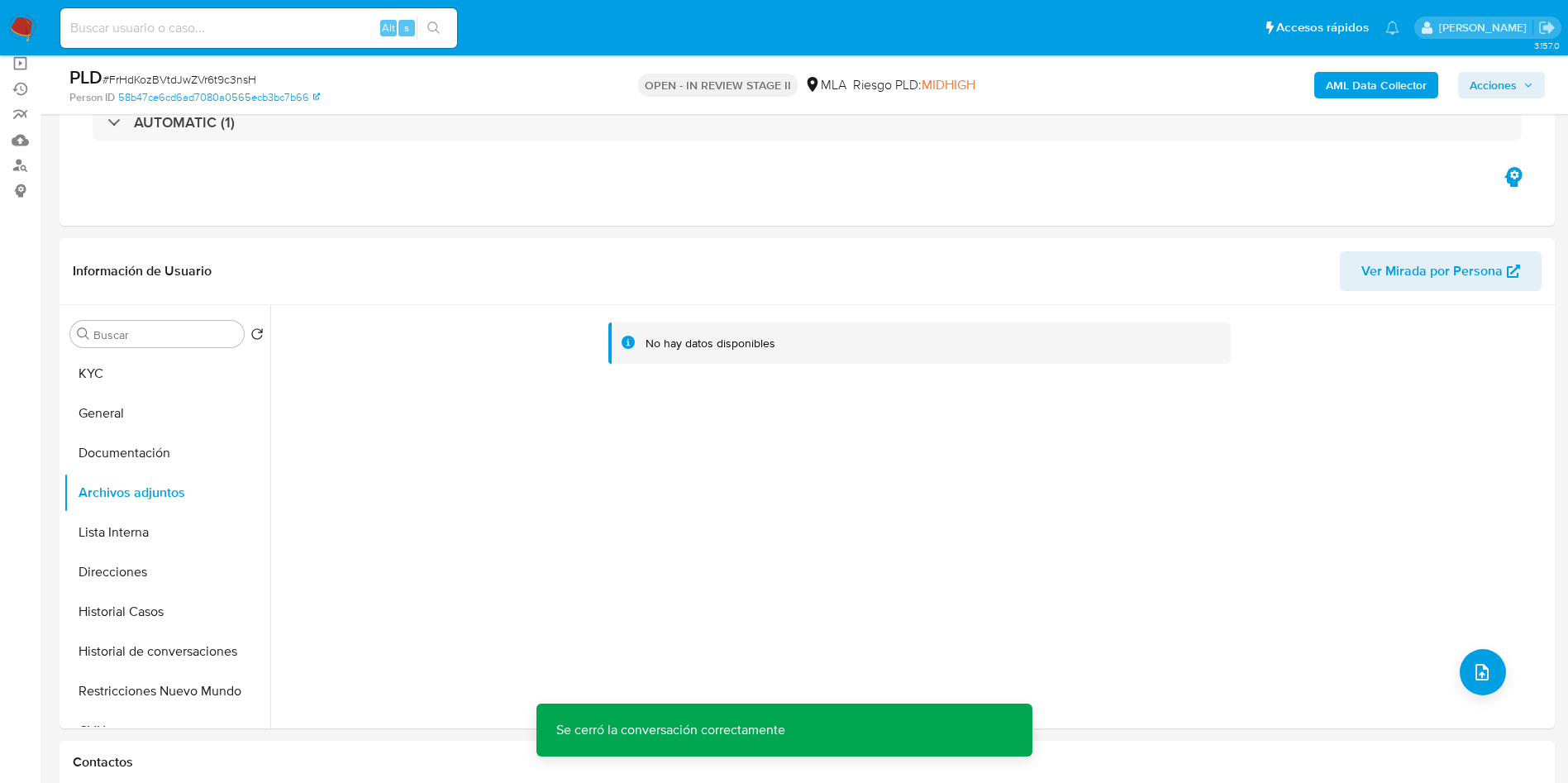
click at [1398, 82] on b "AML Data Collector" at bounding box center [1376, 85] width 100 height 27
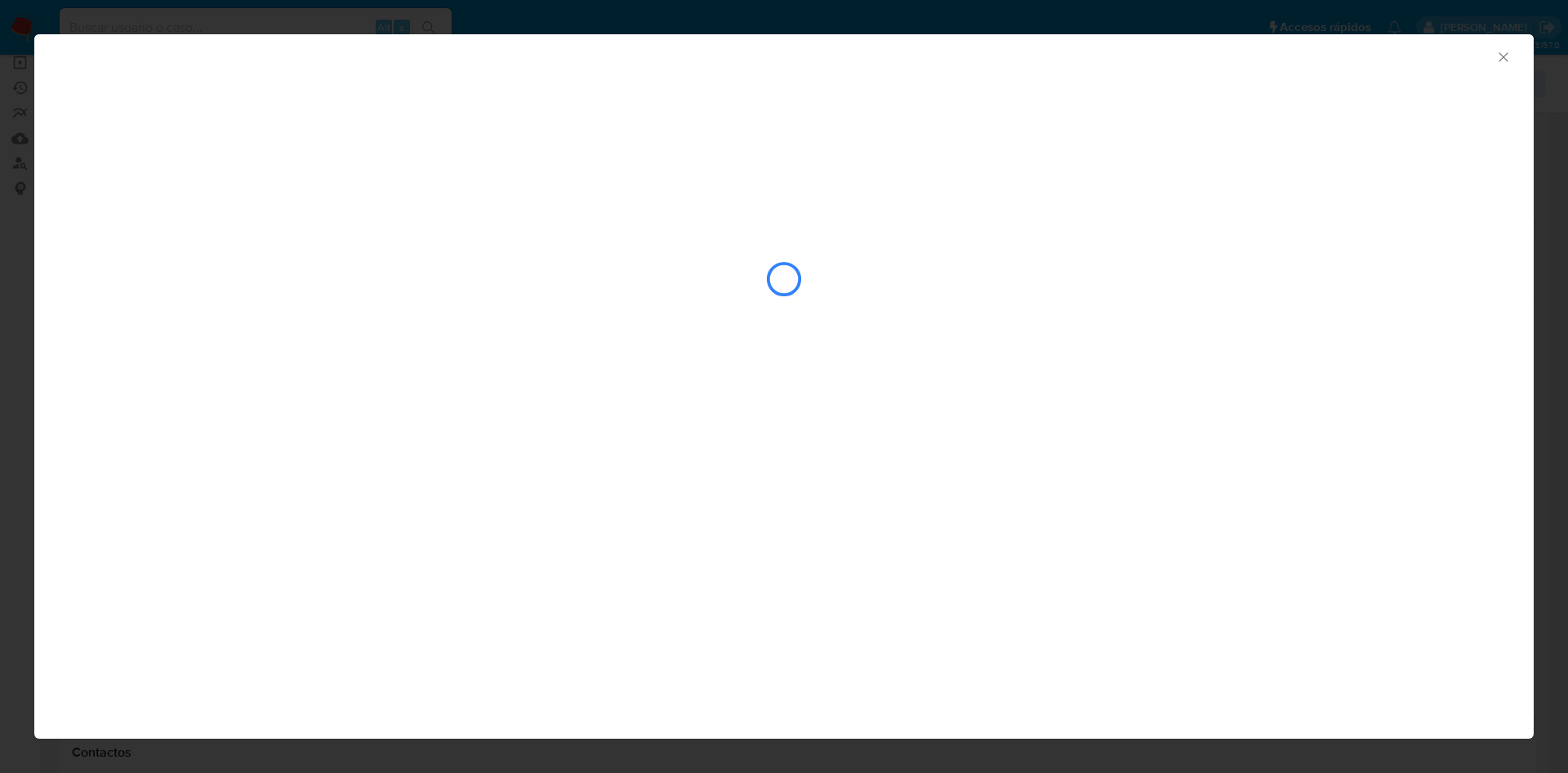
click at [193, 210] on div "closure-recommendation-modal" at bounding box center [784, 279] width 1431 height 164
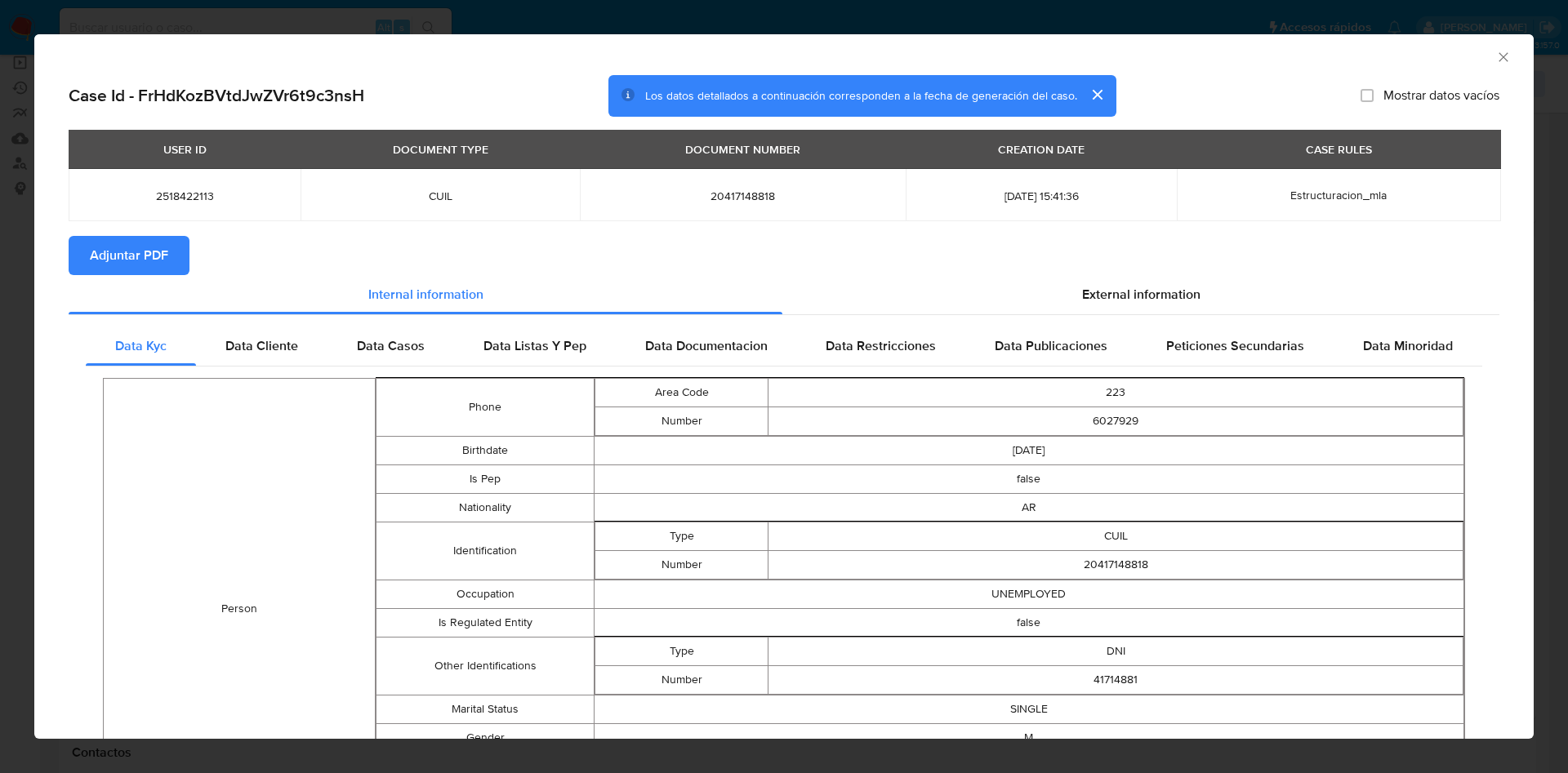
click at [125, 231] on div "USER ID DOCUMENT TYPE DOCUMENT NUMBER CREATION DATE CASE RULES 2518422113 CUIL …" at bounding box center [784, 182] width 1431 height 106
click at [120, 253] on span "Adjuntar PDF" at bounding box center [129, 255] width 78 height 36
click at [1495, 54] on icon "Cerrar ventana" at bounding box center [1503, 57] width 16 height 16
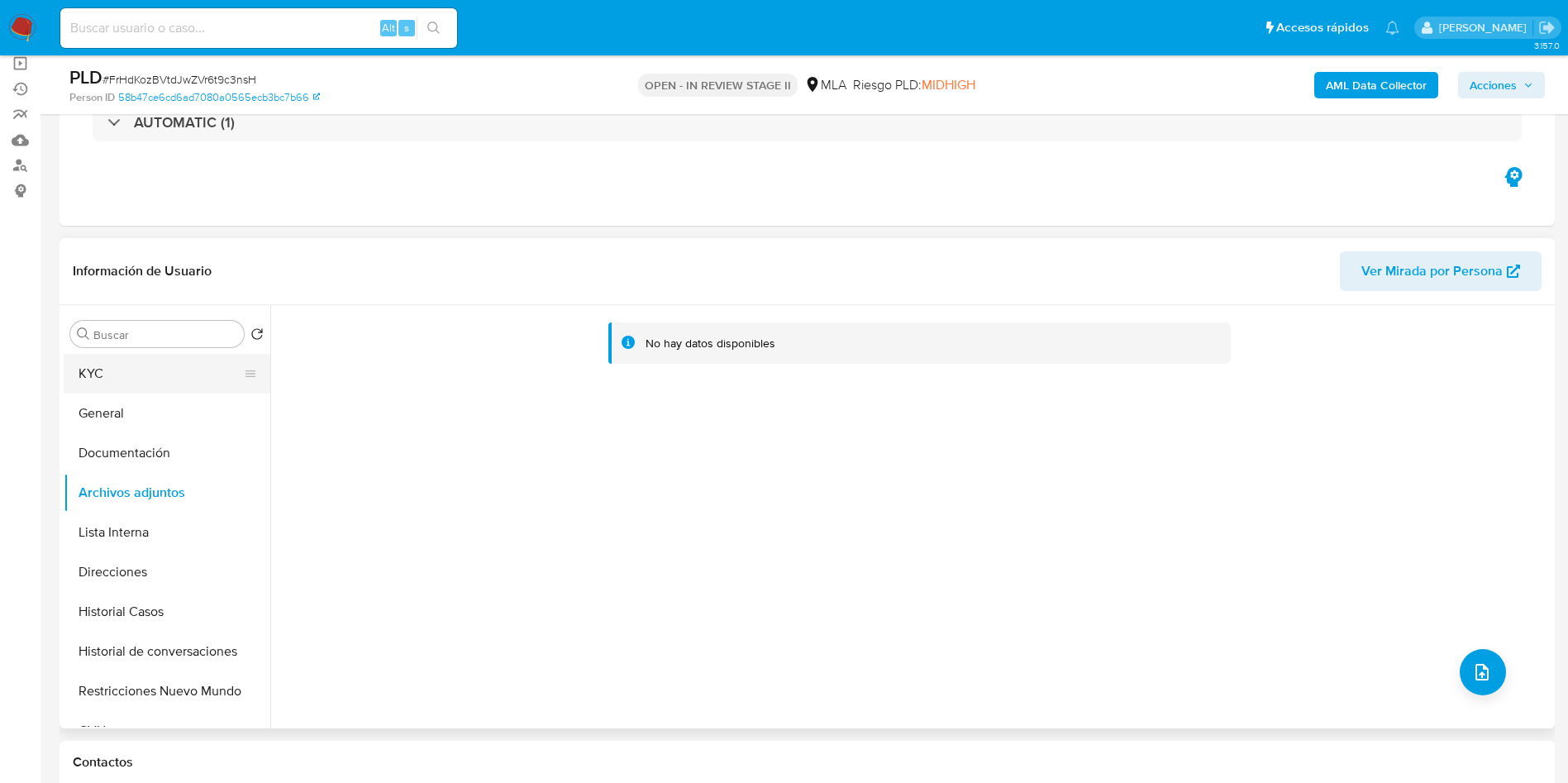
click at [155, 382] on button "KYC" at bounding box center [160, 373] width 193 height 39
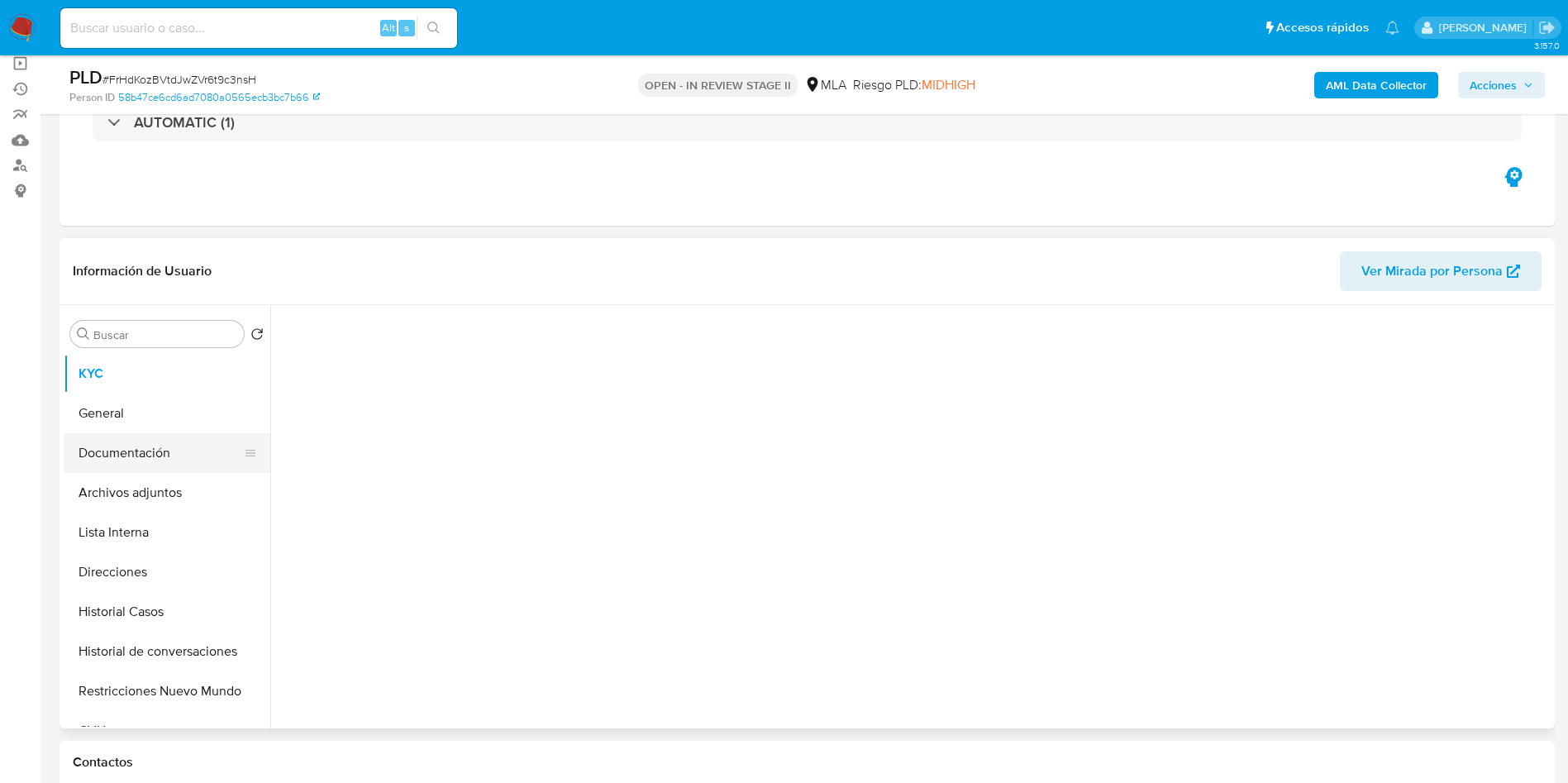
click at [155, 447] on button "Documentación" at bounding box center [160, 453] width 193 height 39
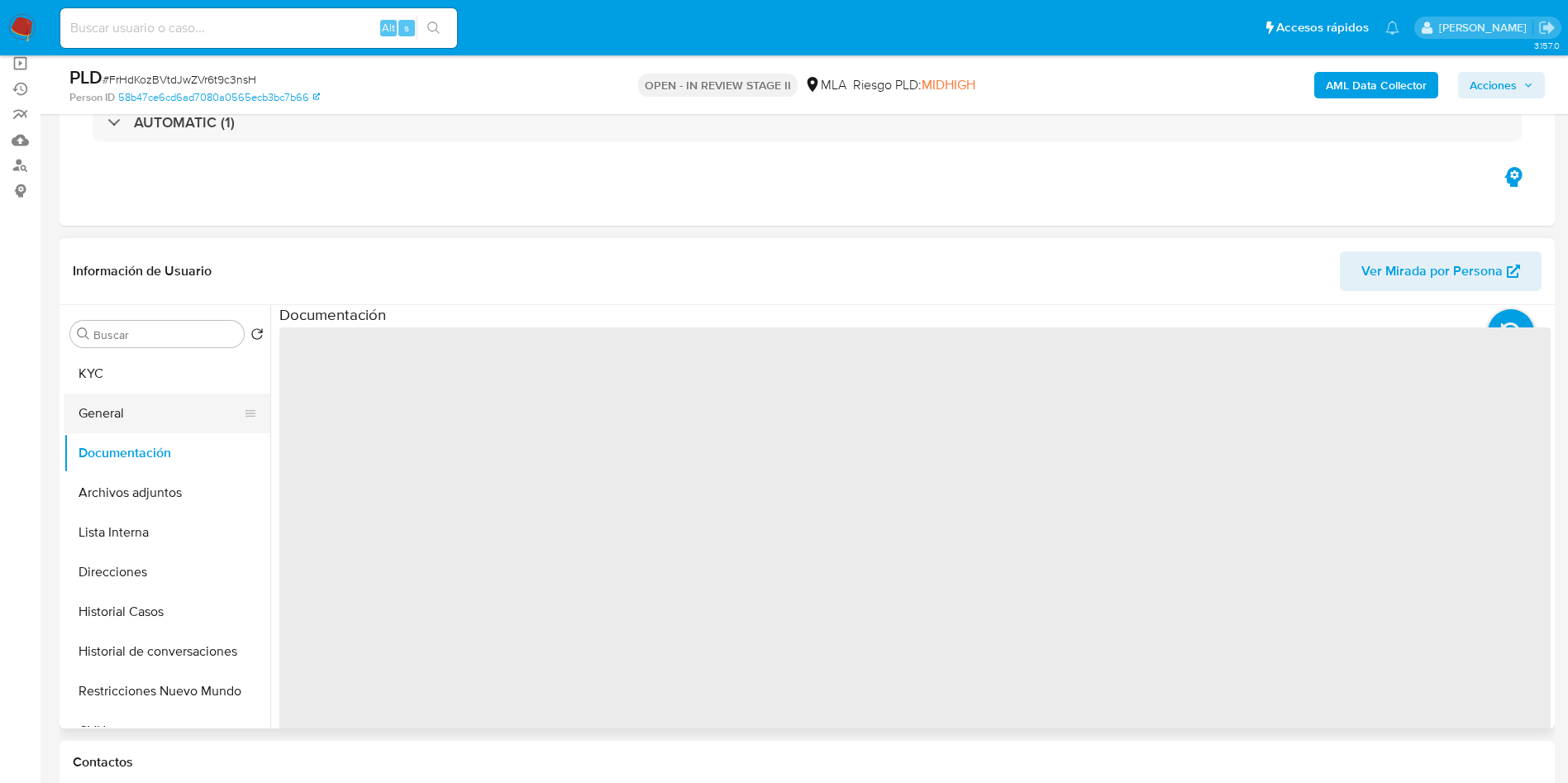
click at [148, 393] on button "General" at bounding box center [160, 413] width 193 height 39
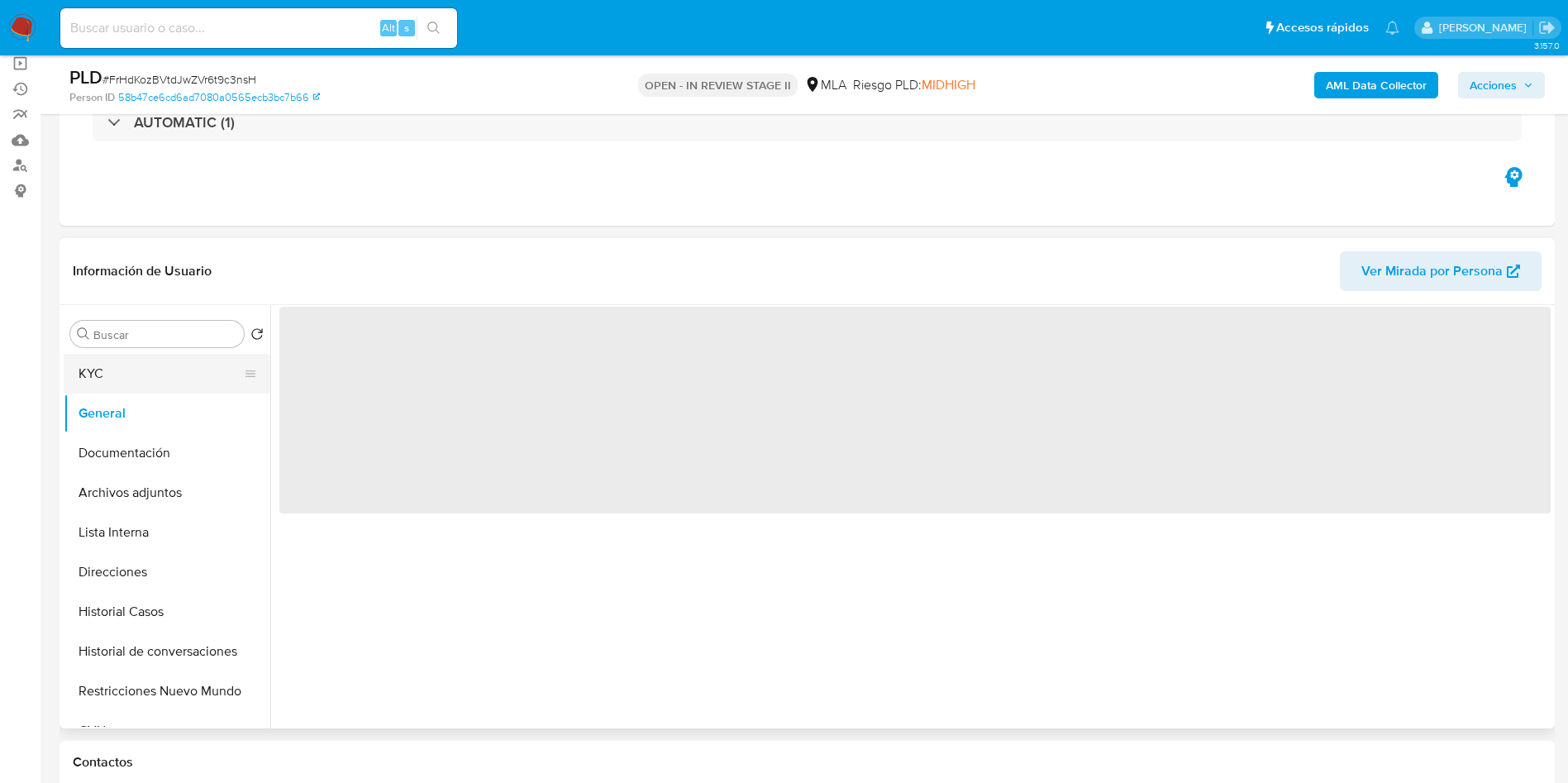
click at [119, 379] on button "KYC" at bounding box center [160, 373] width 193 height 39
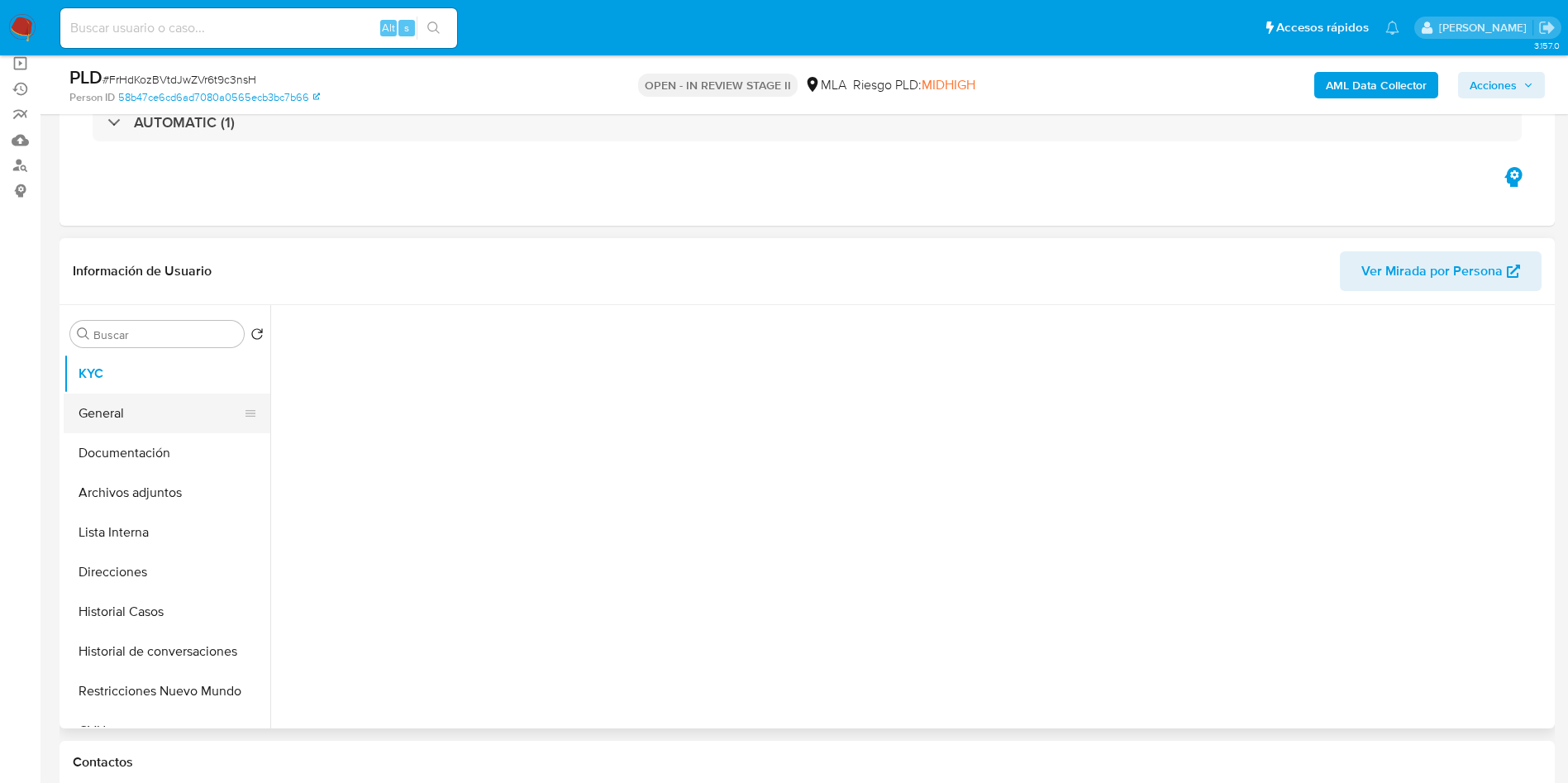
click at [117, 412] on button "General" at bounding box center [160, 413] width 193 height 39
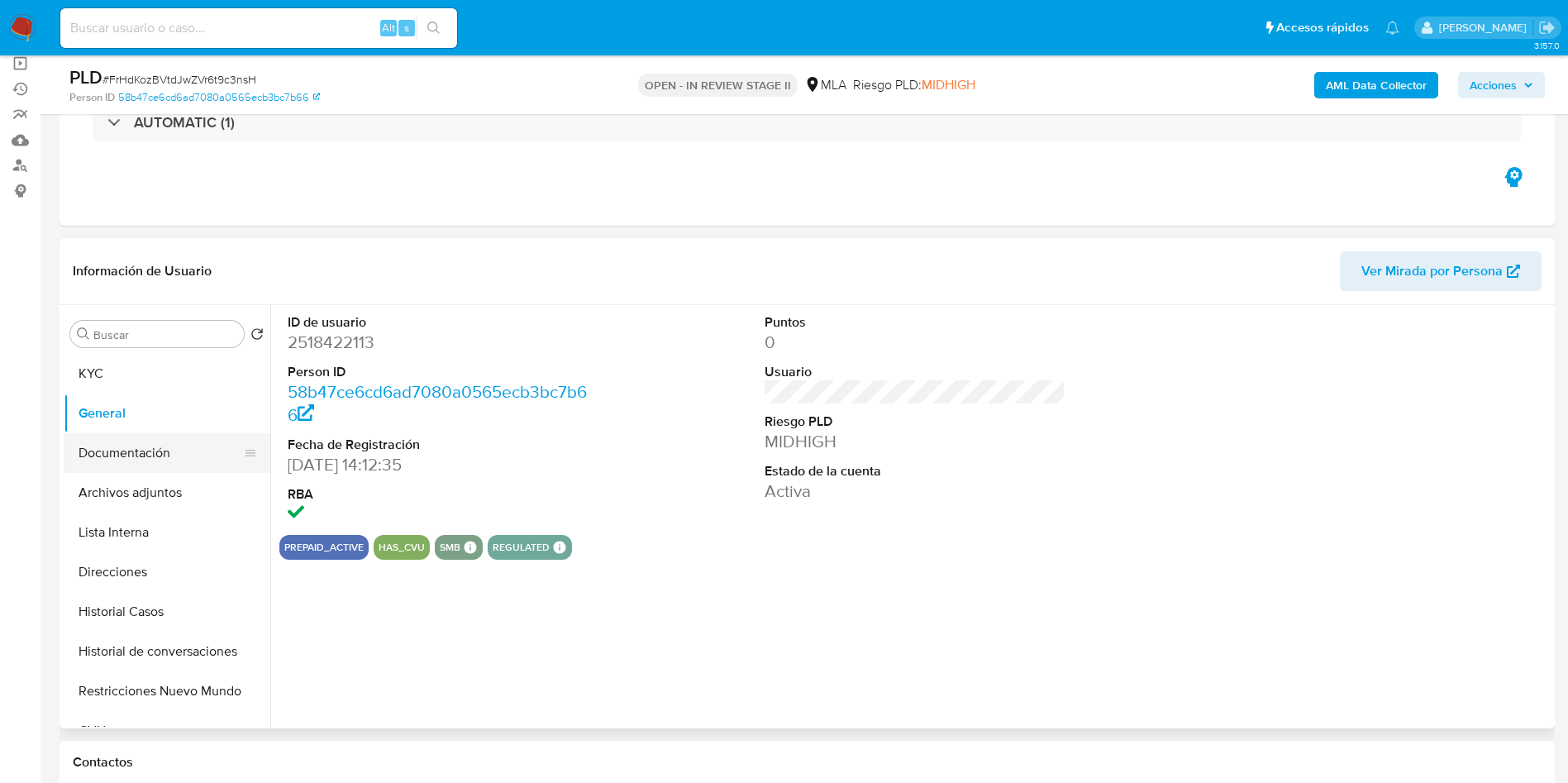
click at [144, 456] on button "Documentación" at bounding box center [160, 453] width 193 height 39
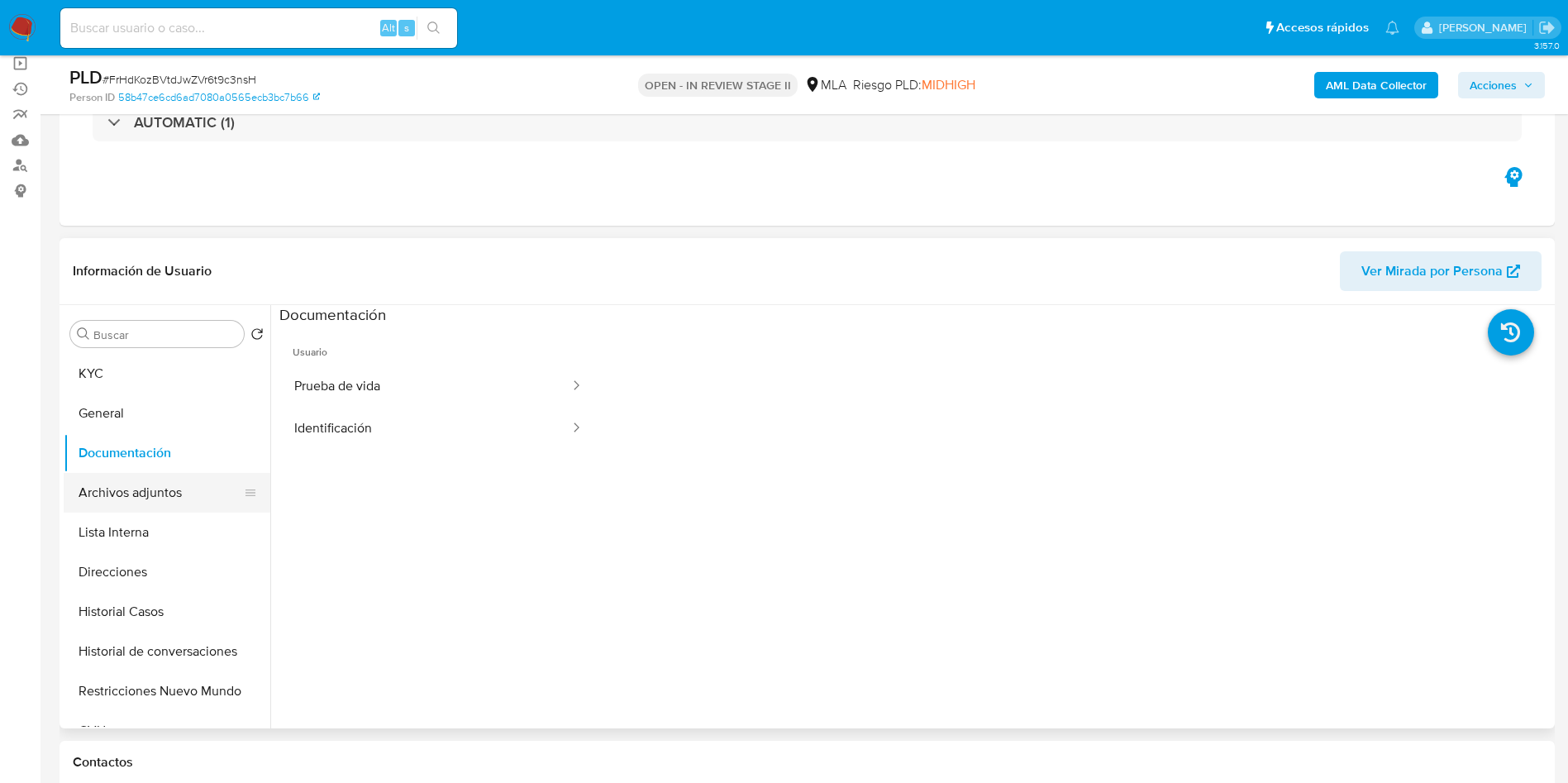
click at [143, 478] on button "Archivos adjuntos" at bounding box center [160, 493] width 193 height 39
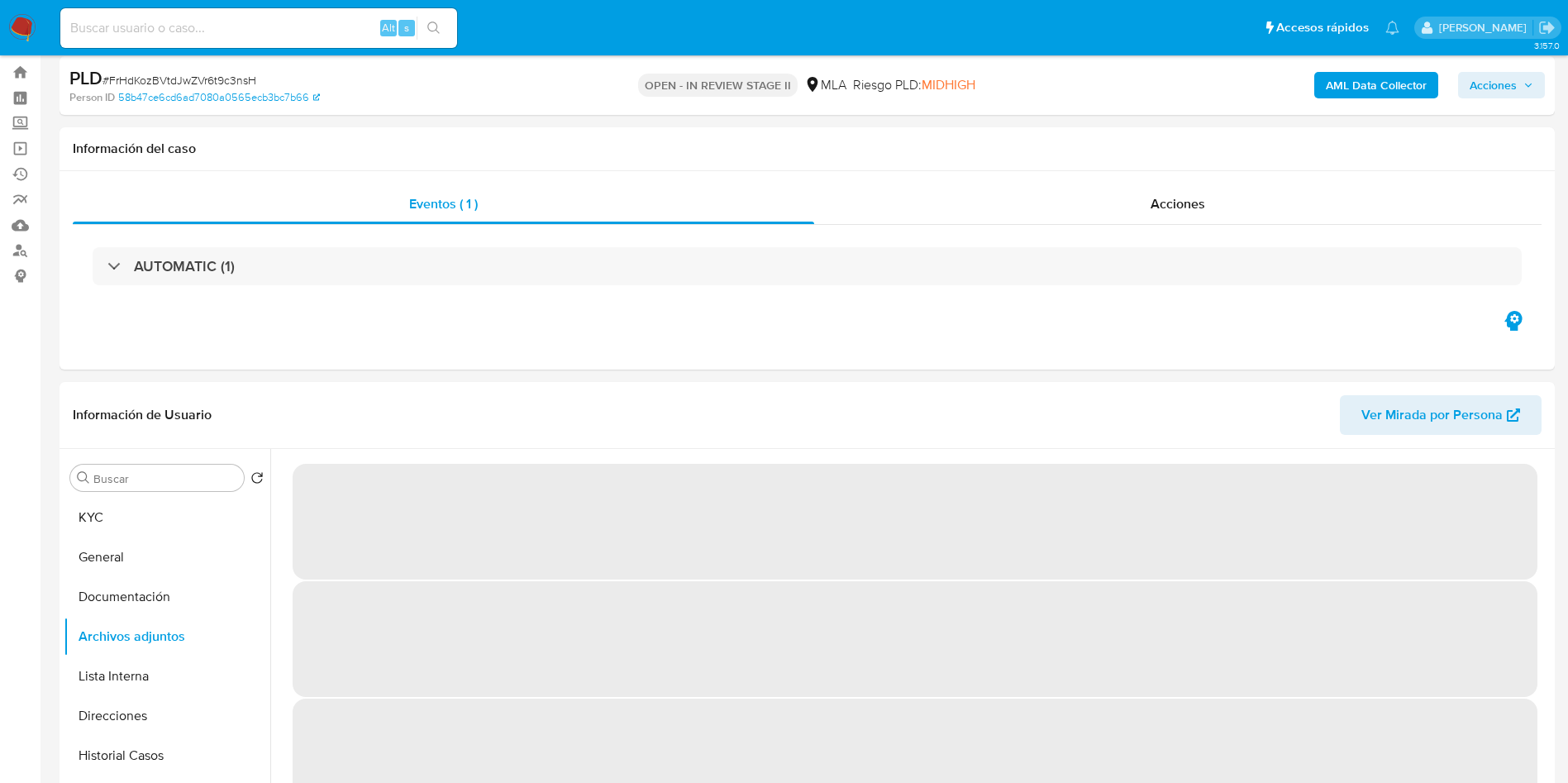
scroll to position [0, 0]
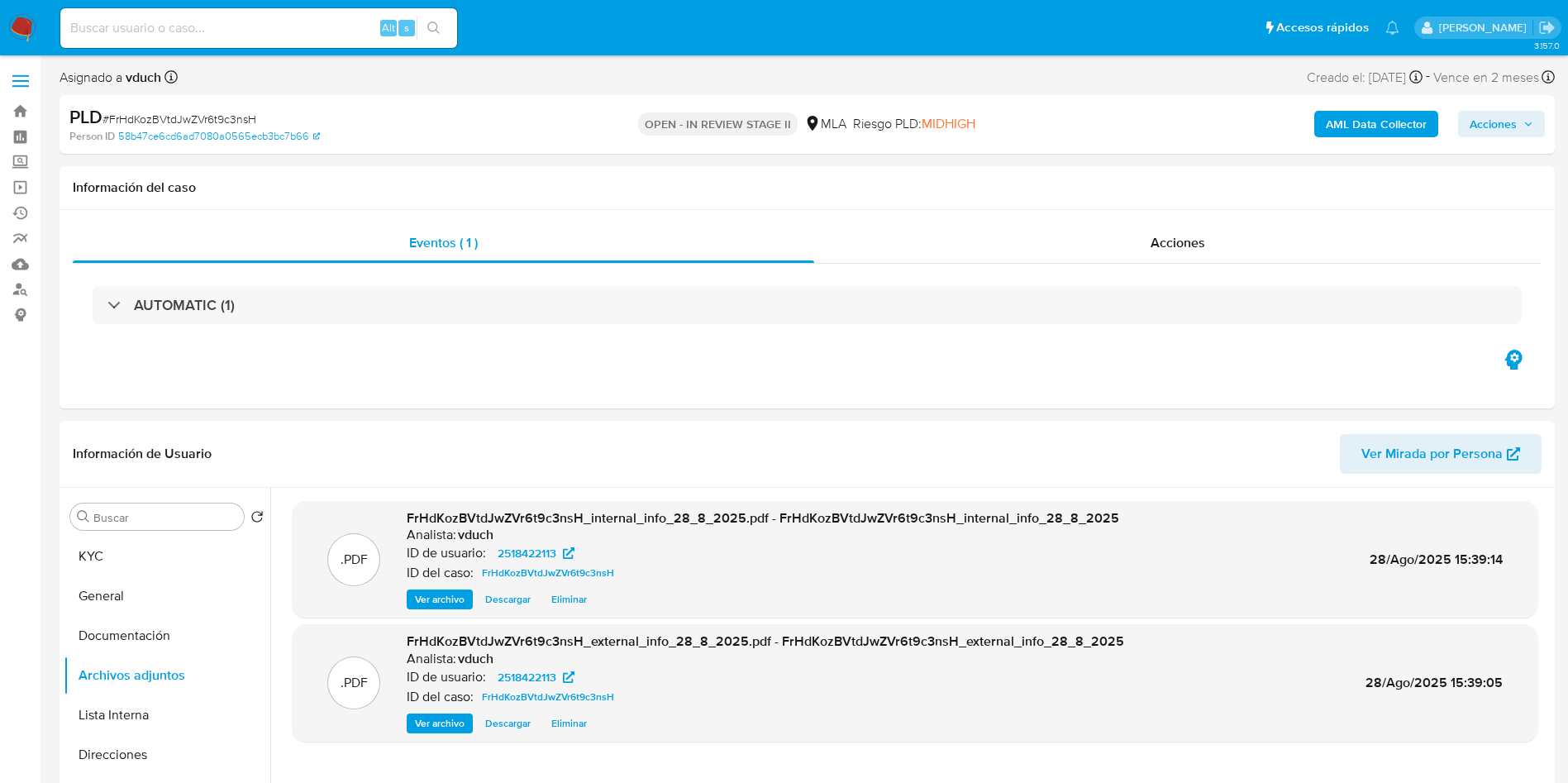
click at [1512, 133] on span "Acciones" at bounding box center [1493, 124] width 47 height 27
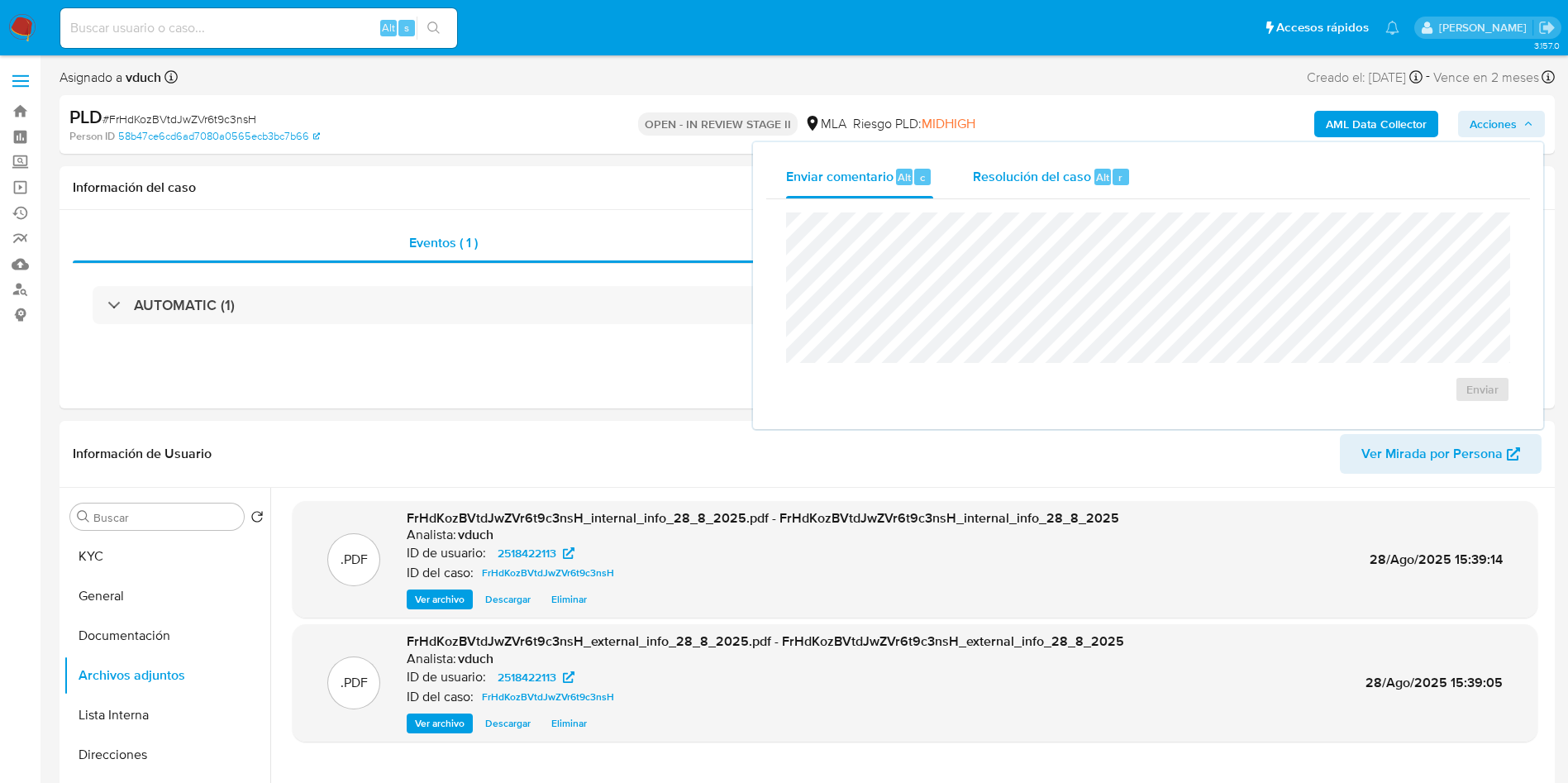
click at [1113, 164] on div "Resolución del caso Alt r" at bounding box center [1052, 177] width 158 height 43
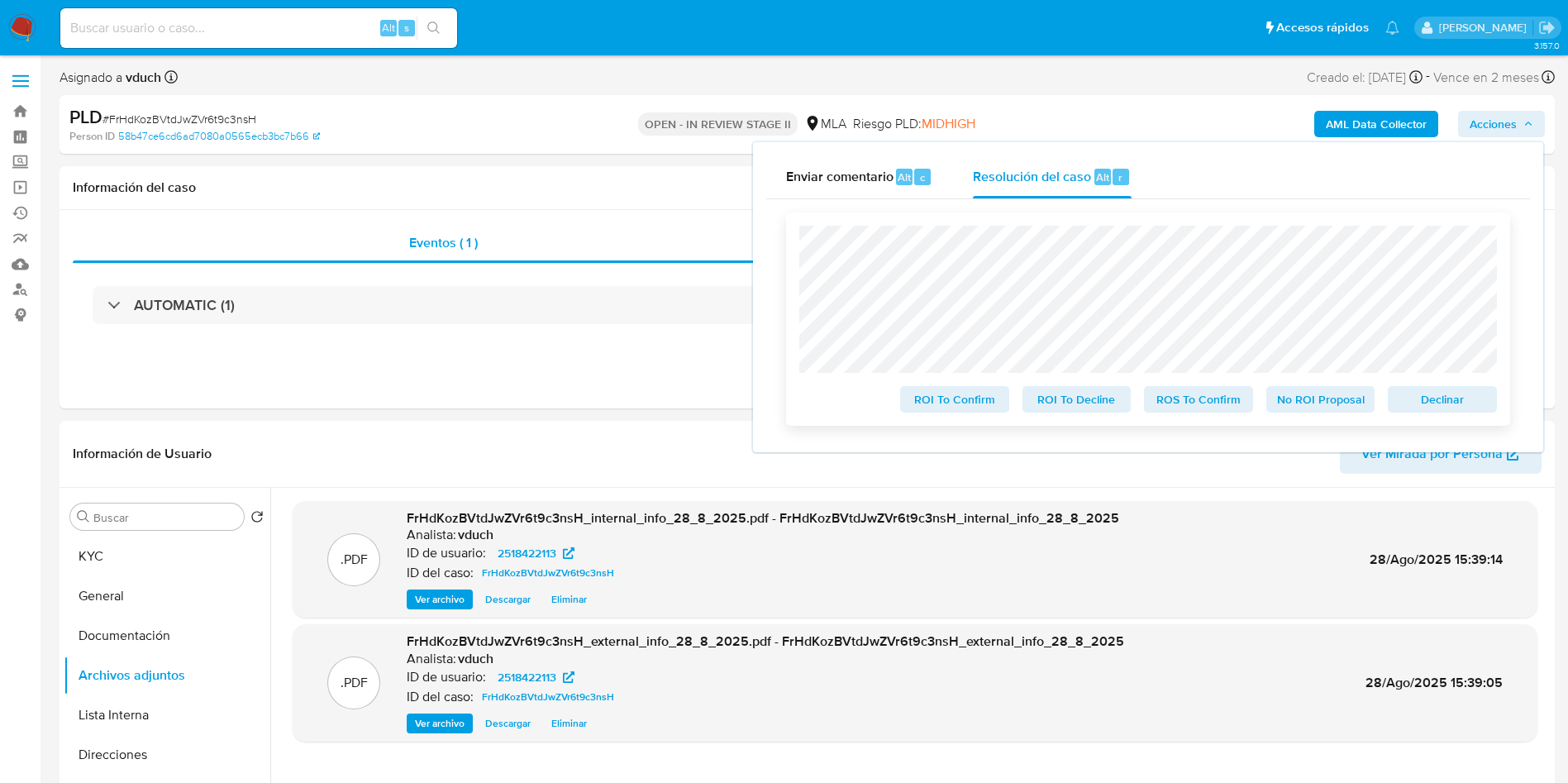
click at [1443, 405] on span "Declinar" at bounding box center [1443, 399] width 86 height 23
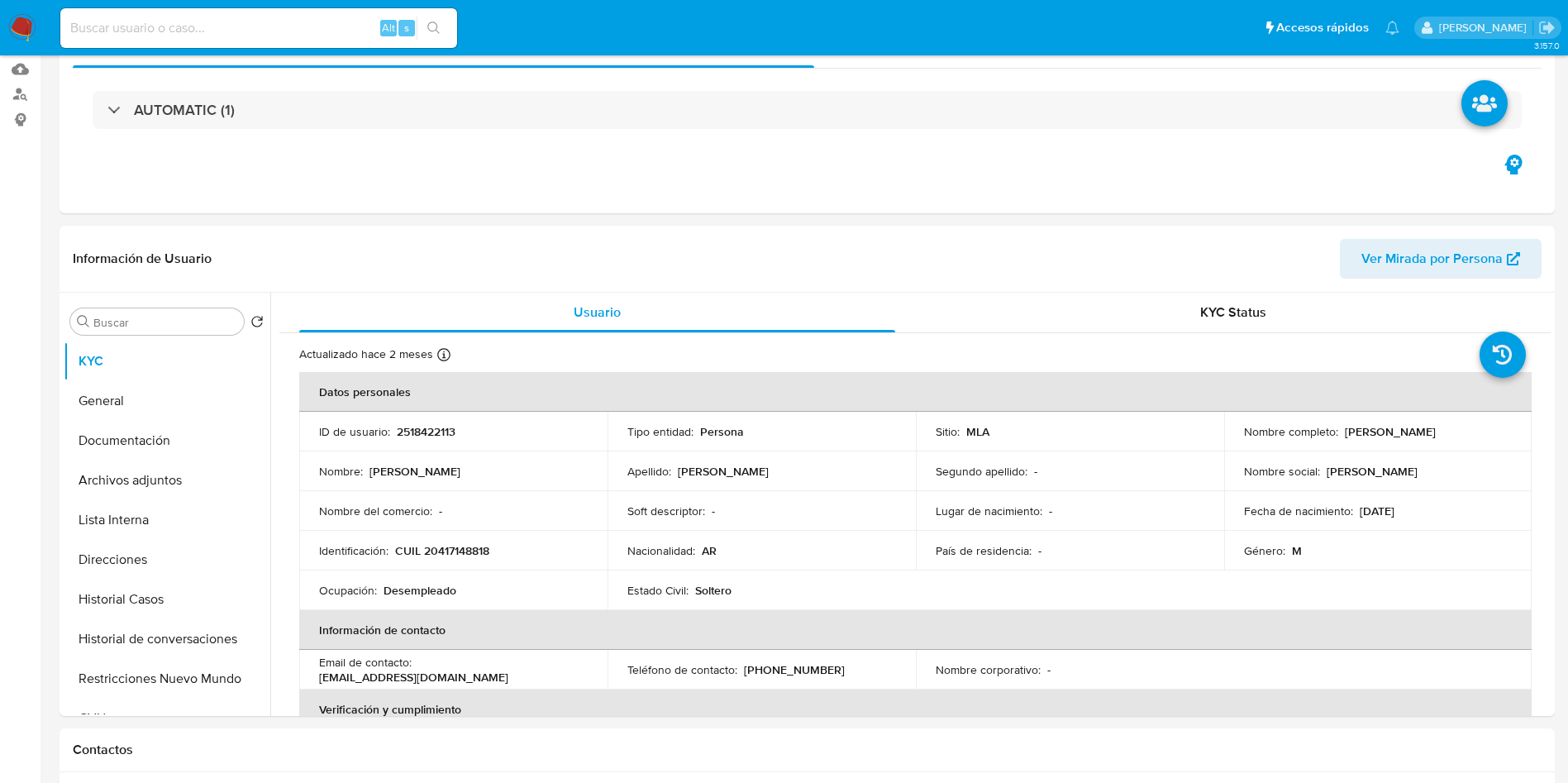
select select "10"
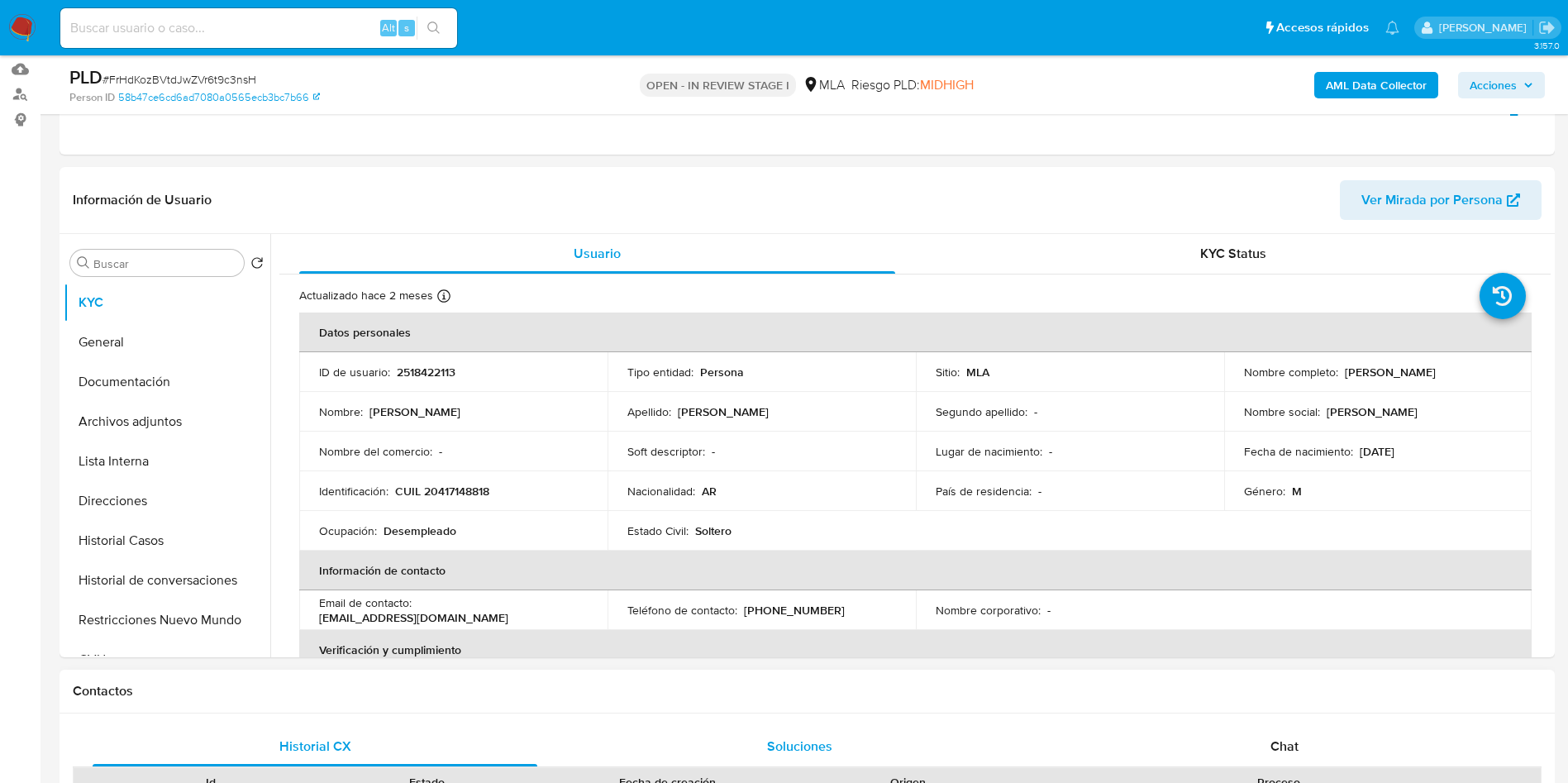
scroll to position [372, 0]
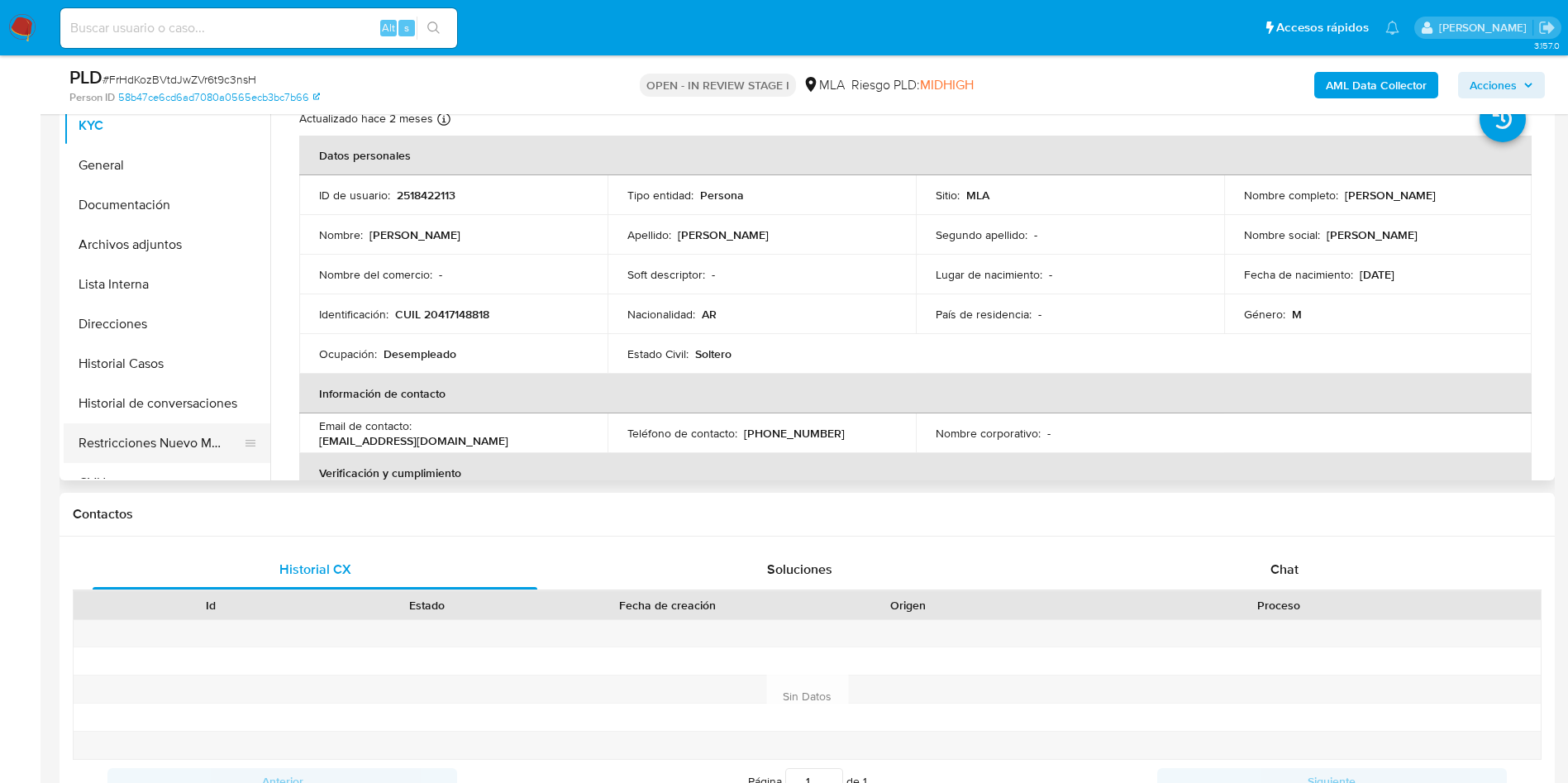
click at [192, 434] on button "Restricciones Nuevo Mundo" at bounding box center [160, 443] width 193 height 39
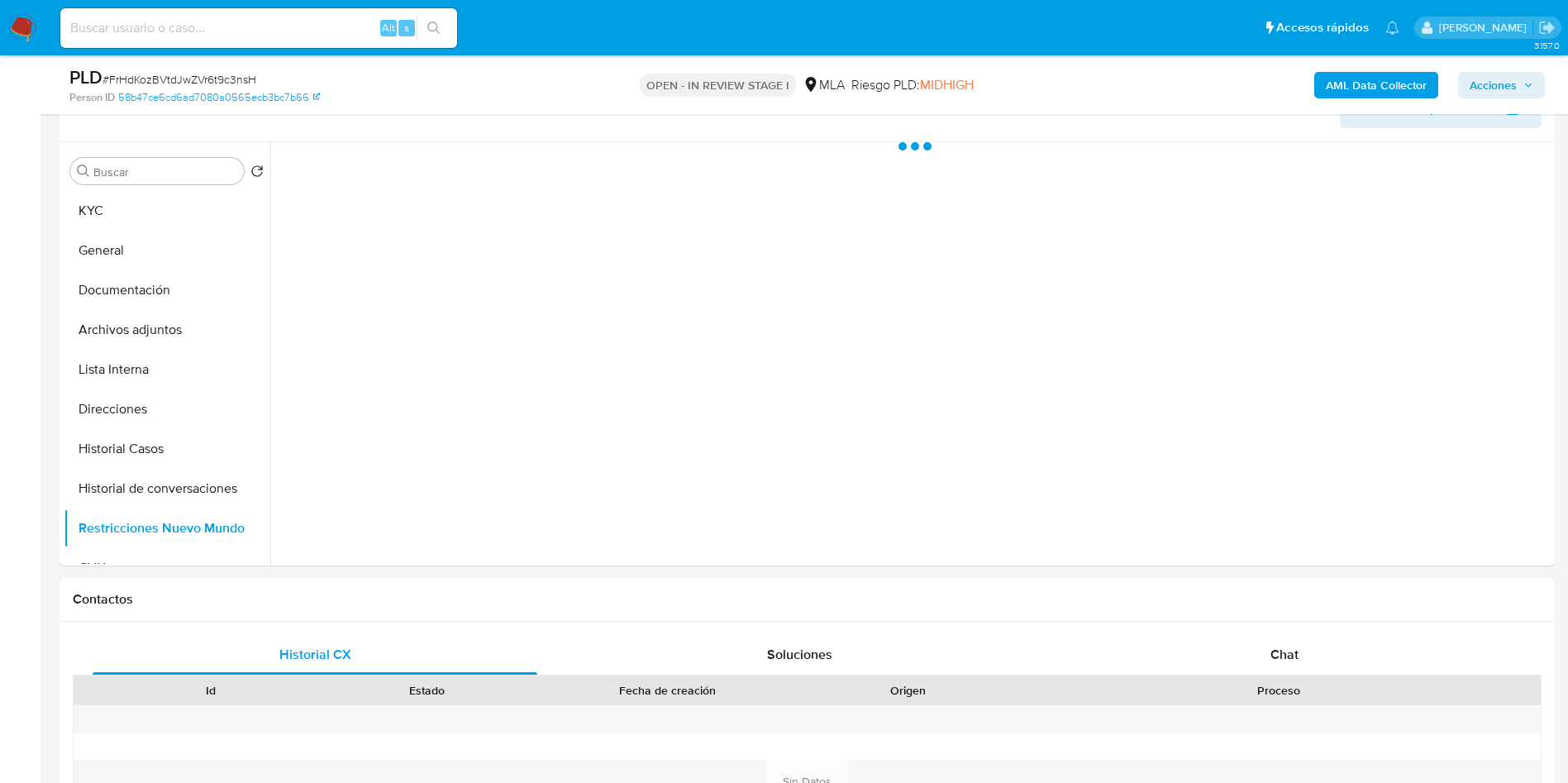
scroll to position [248, 0]
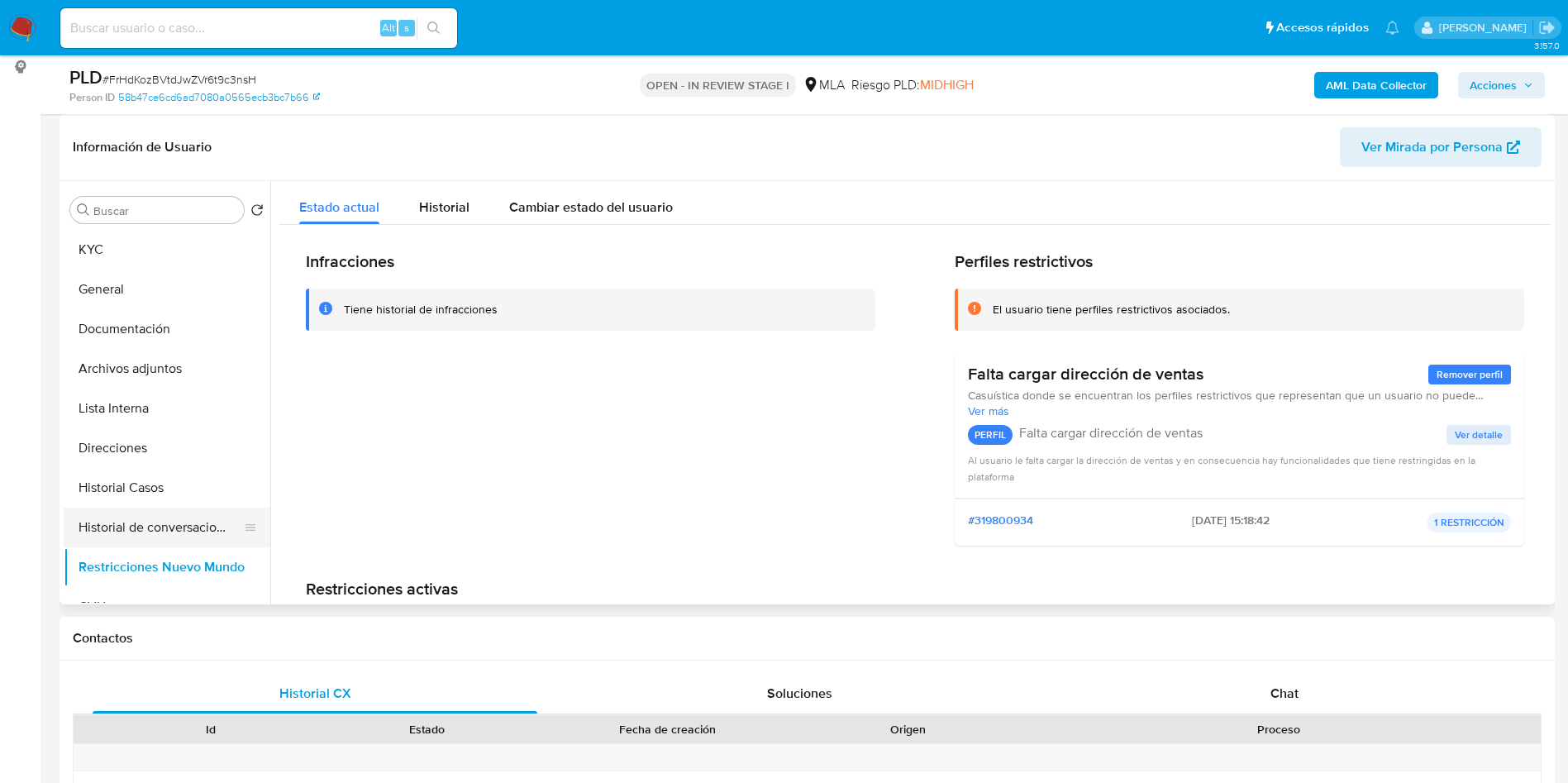
click at [201, 513] on button "Historial de conversaciones" at bounding box center [160, 527] width 193 height 39
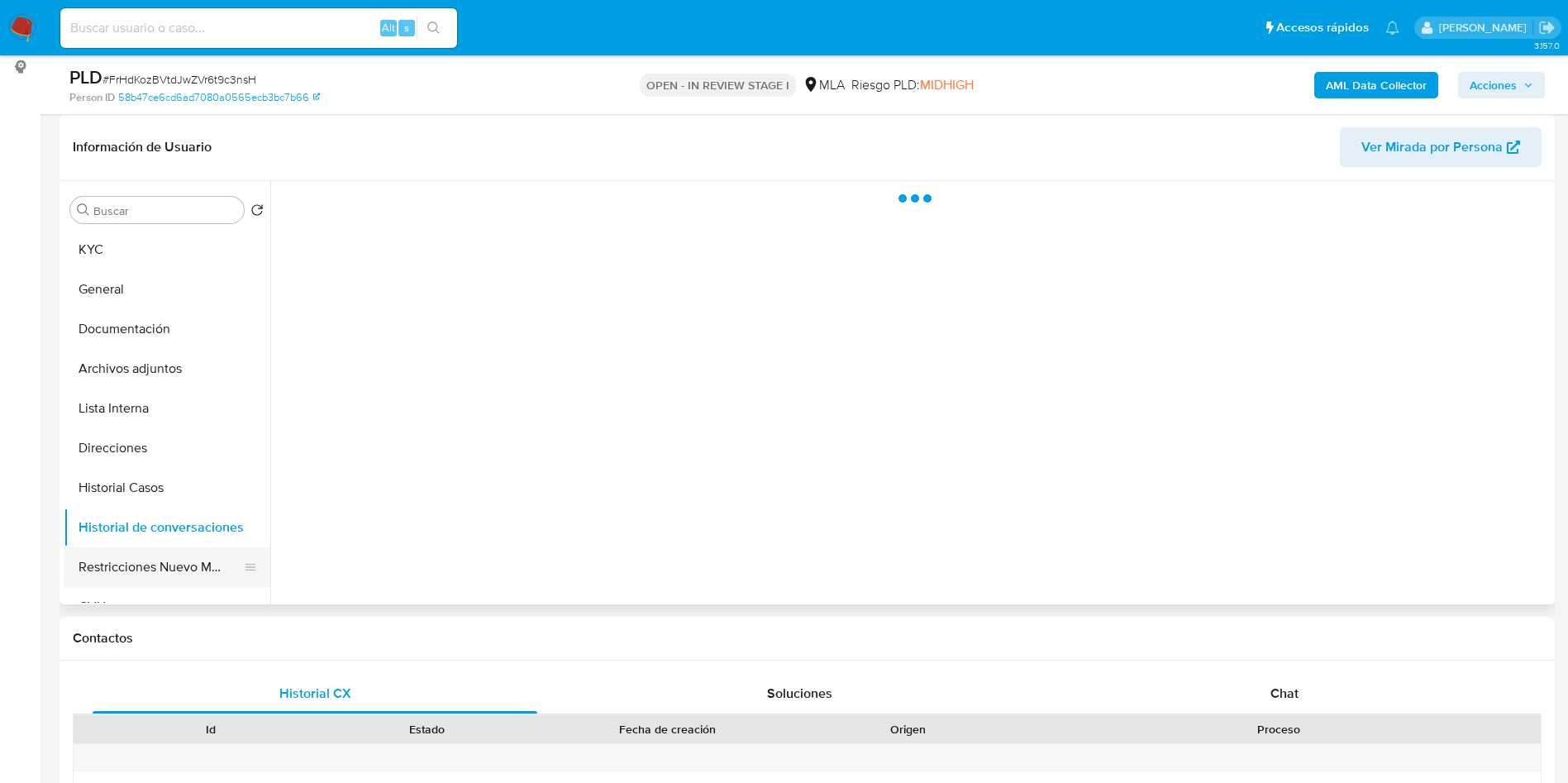
click at [191, 580] on button "Restricciones Nuevo Mundo" at bounding box center [160, 567] width 193 height 39
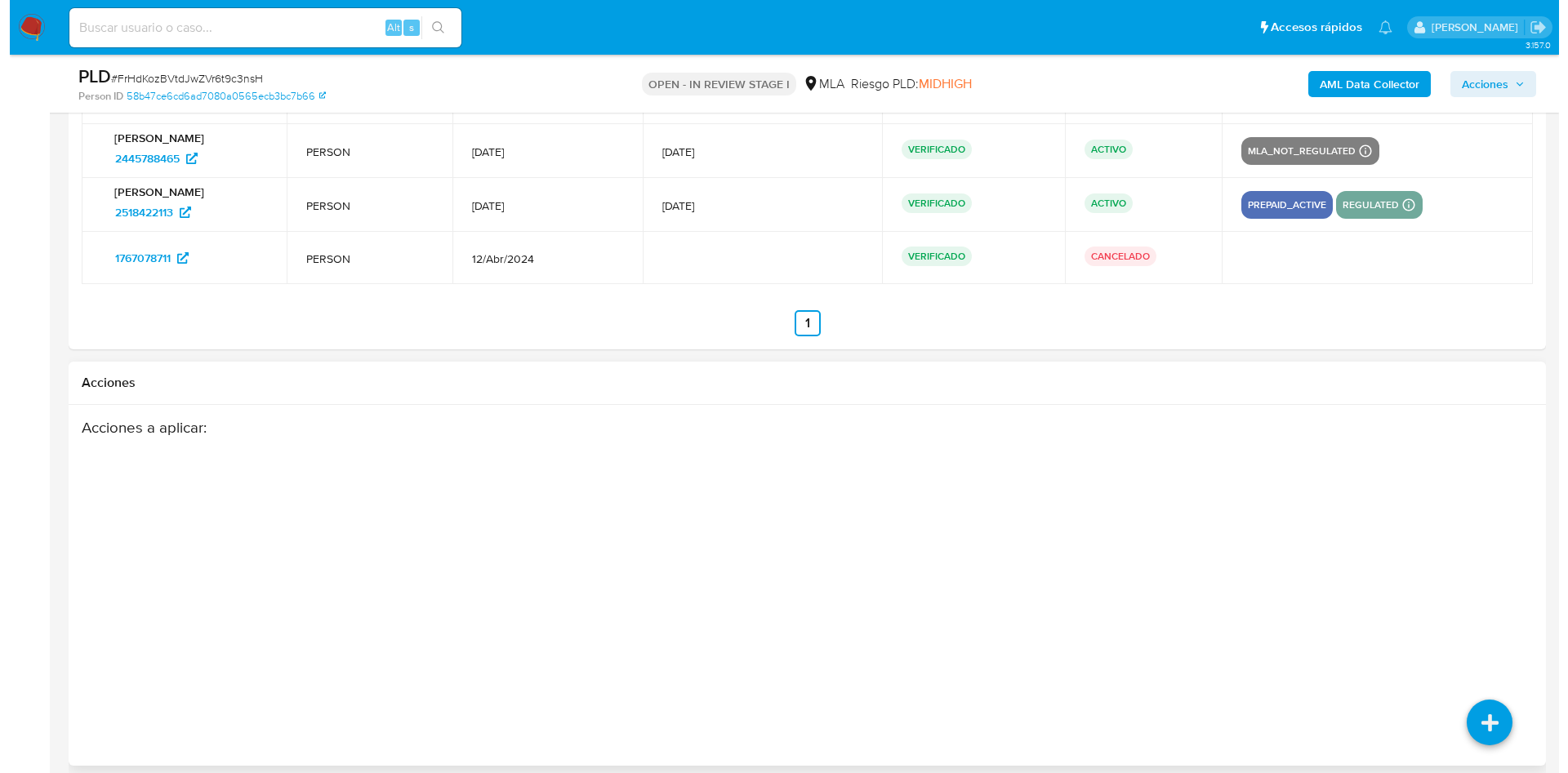
scroll to position [2739, 0]
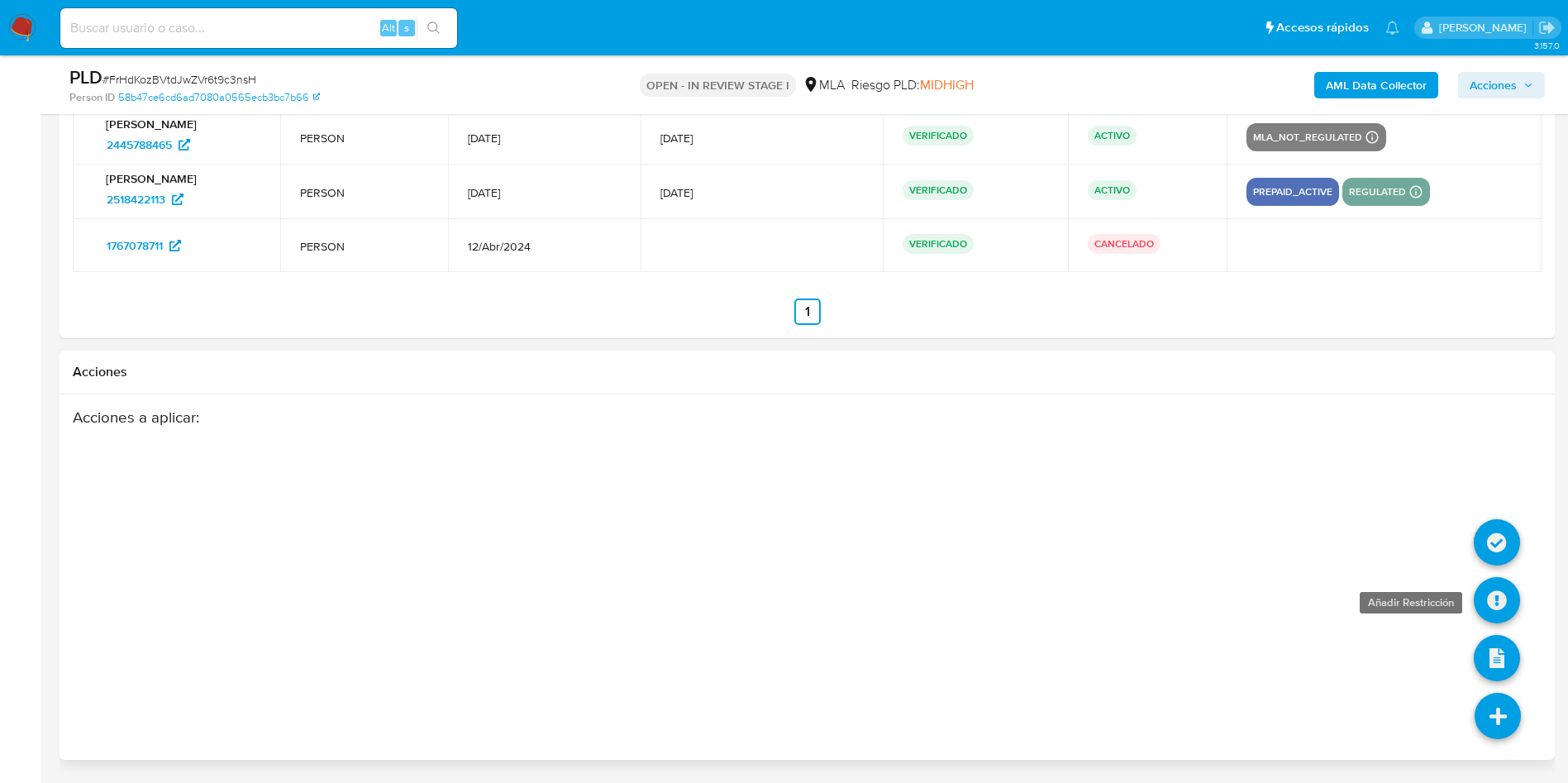
click at [1494, 594] on icon at bounding box center [1498, 600] width 46 height 46
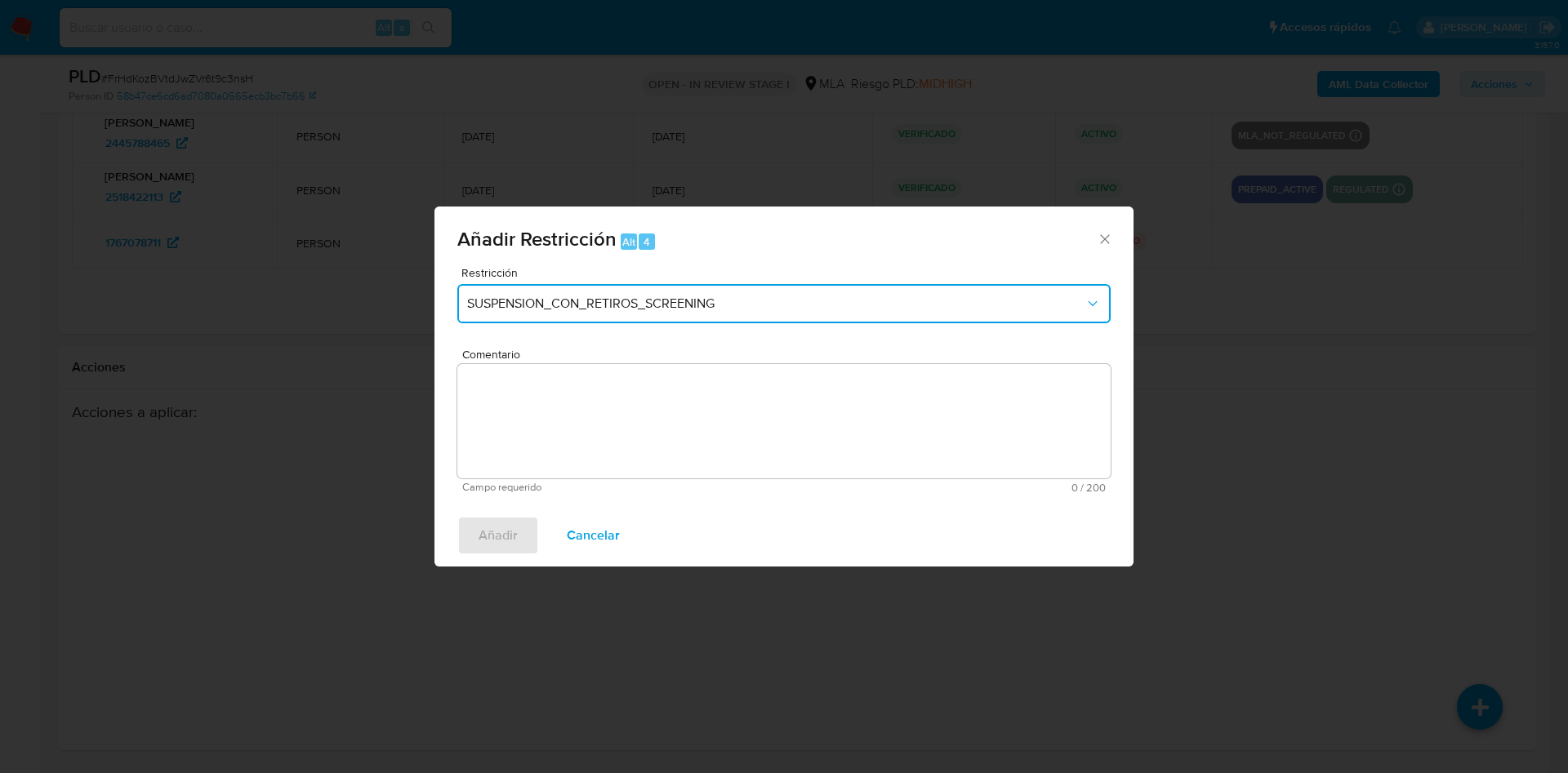
click at [642, 298] on span "SUSPENSION_CON_RETIROS_SCREENING" at bounding box center [776, 303] width 617 height 16
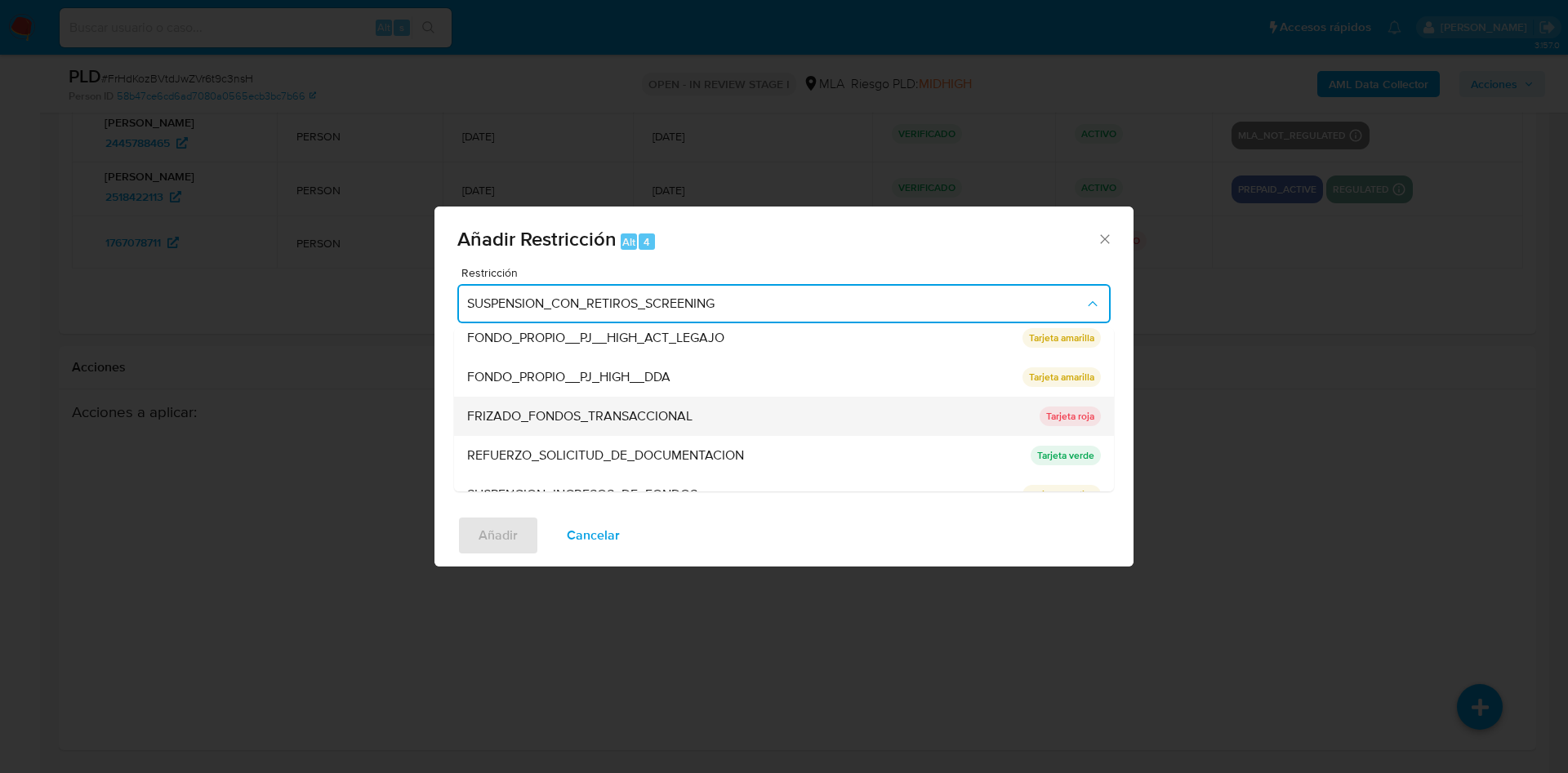
scroll to position [346, 0]
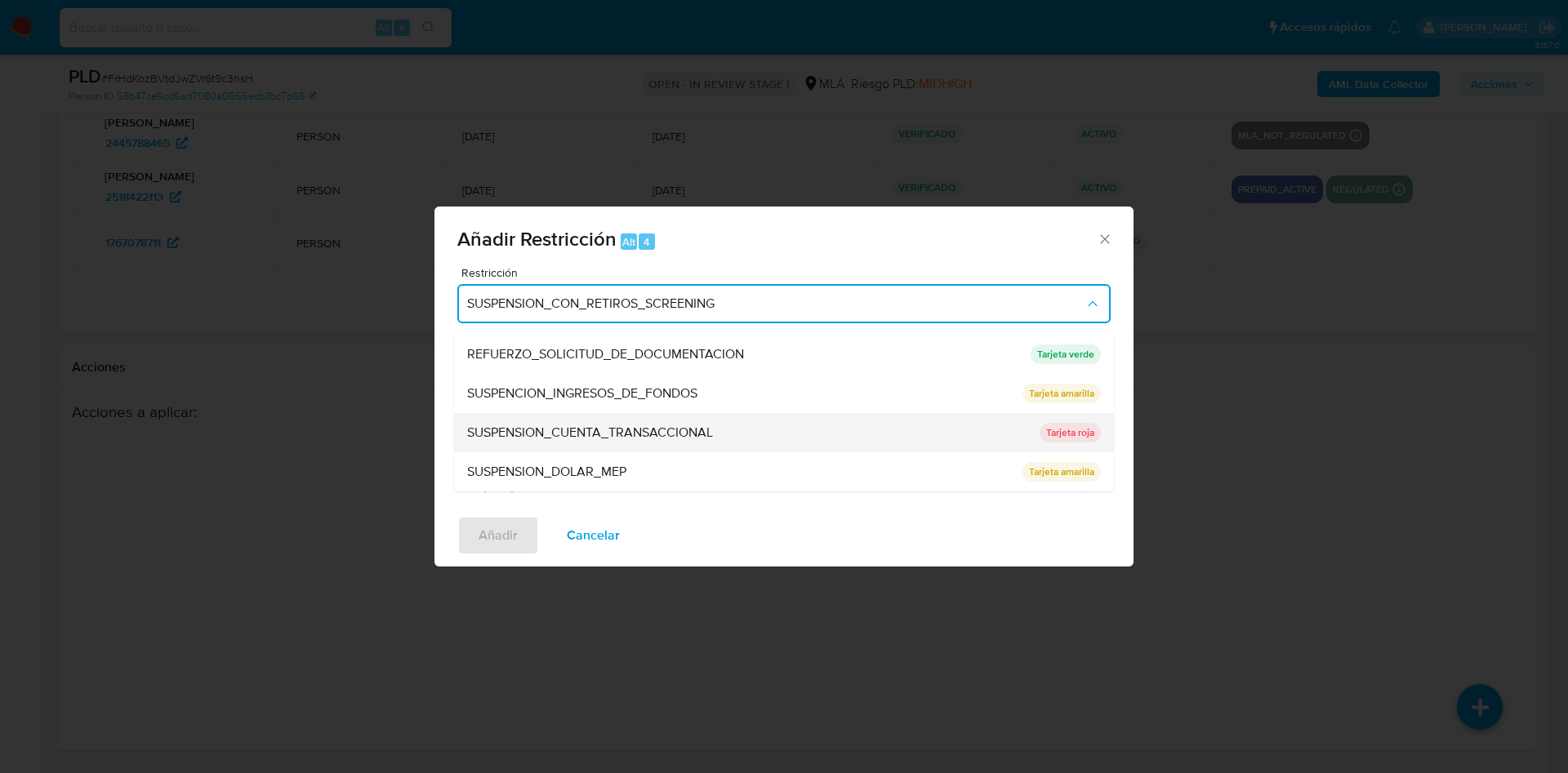
click at [601, 429] on span "SUSPENSION_CUENTA_TRANSACCIONAL" at bounding box center [590, 432] width 246 height 16
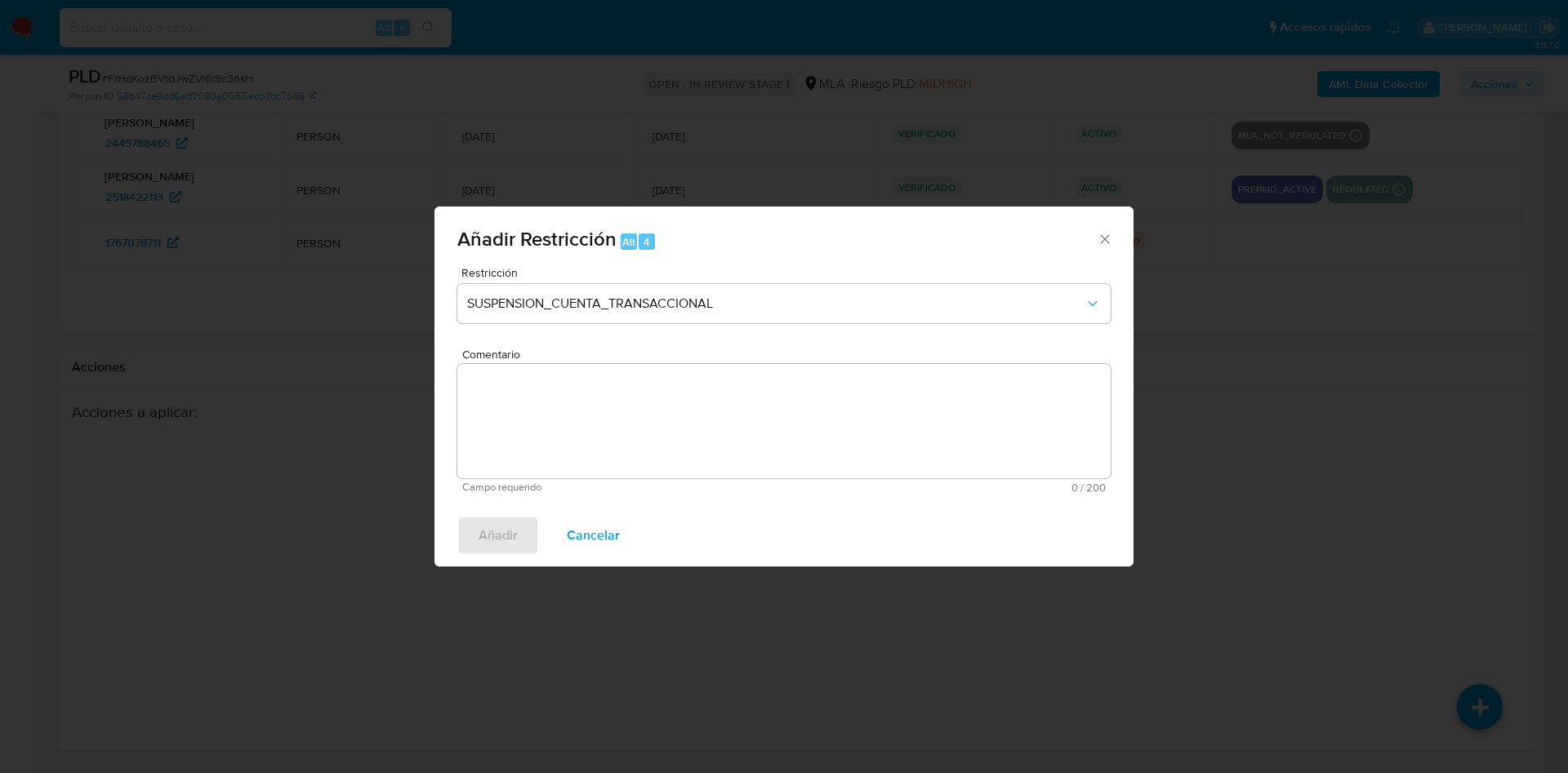
click at [650, 419] on textarea "Comentario" at bounding box center [784, 420] width 653 height 114
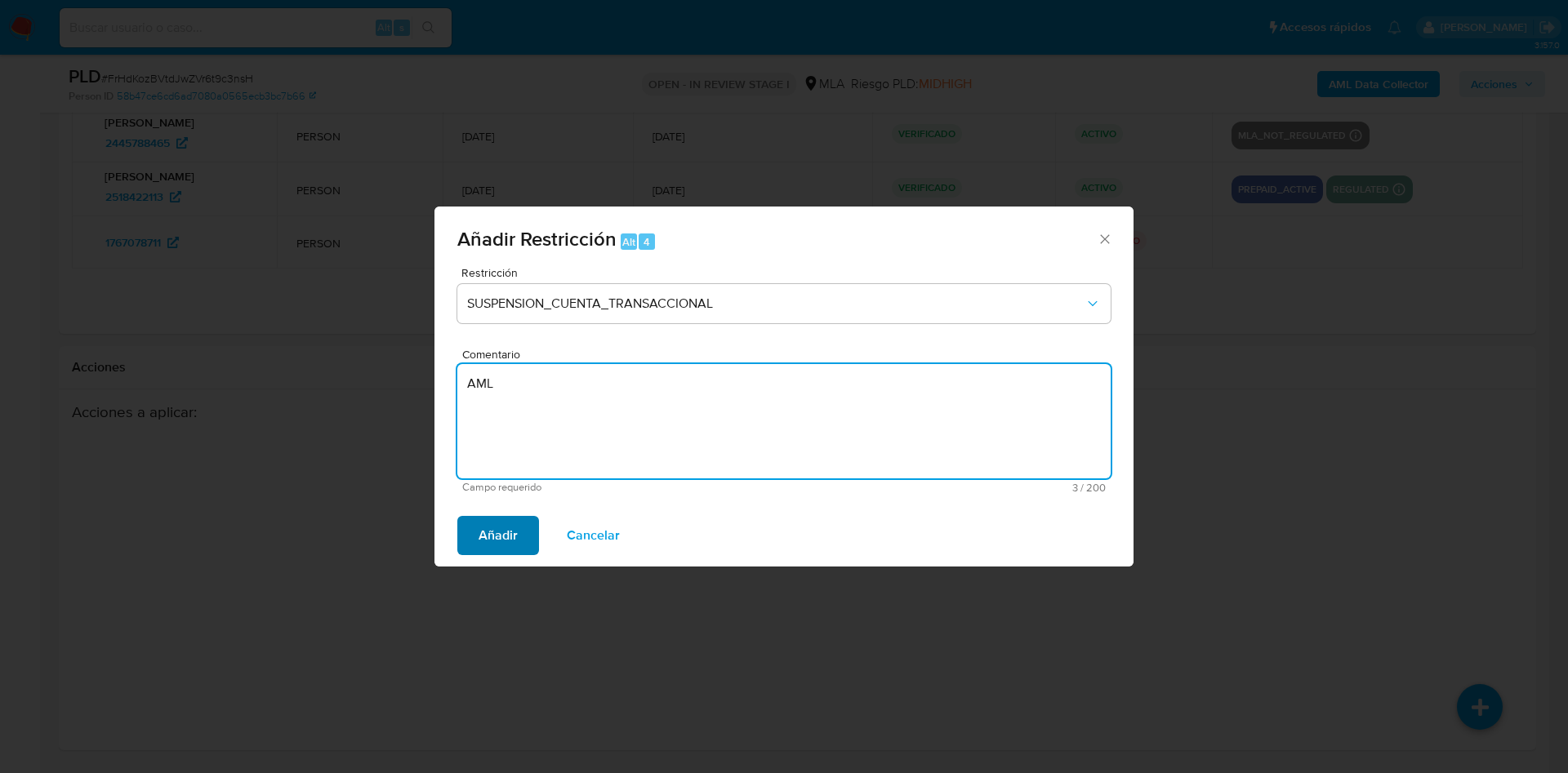
type textarea "AML"
click at [485, 542] on span "Añadir" at bounding box center [498, 535] width 39 height 36
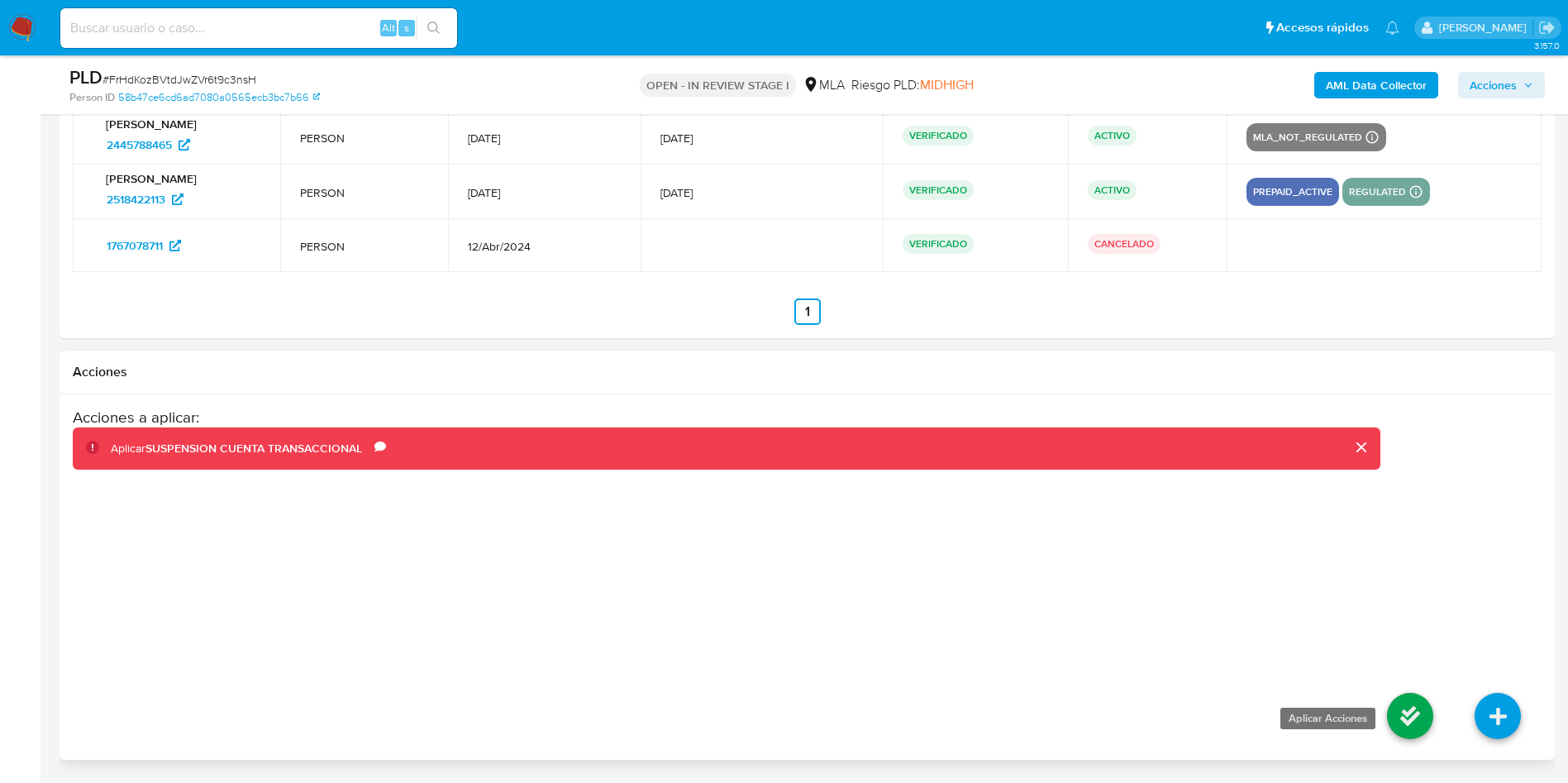
click at [1427, 701] on icon at bounding box center [1411, 716] width 46 height 46
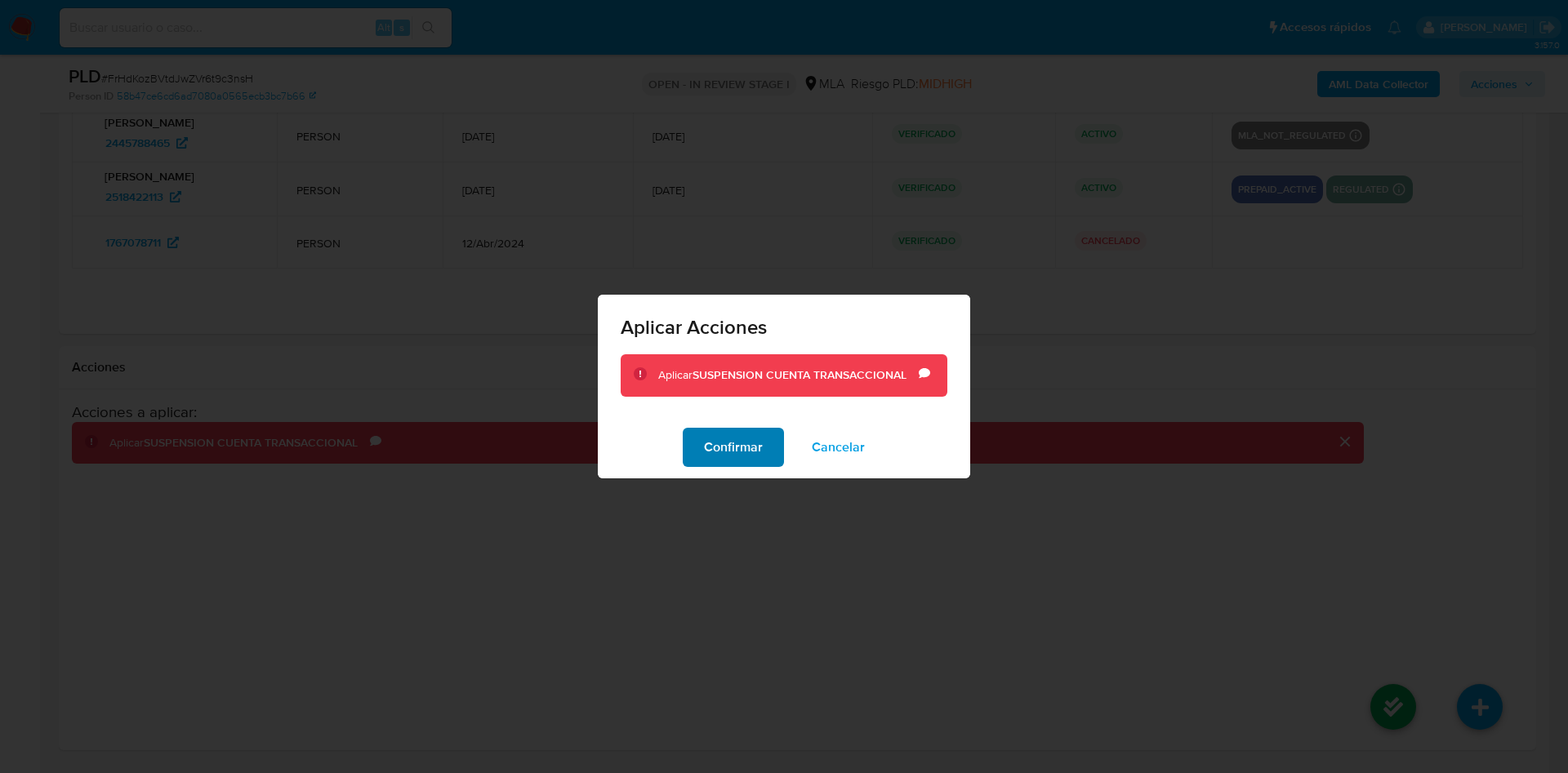
click at [762, 458] on span "Confirmar" at bounding box center [733, 447] width 59 height 36
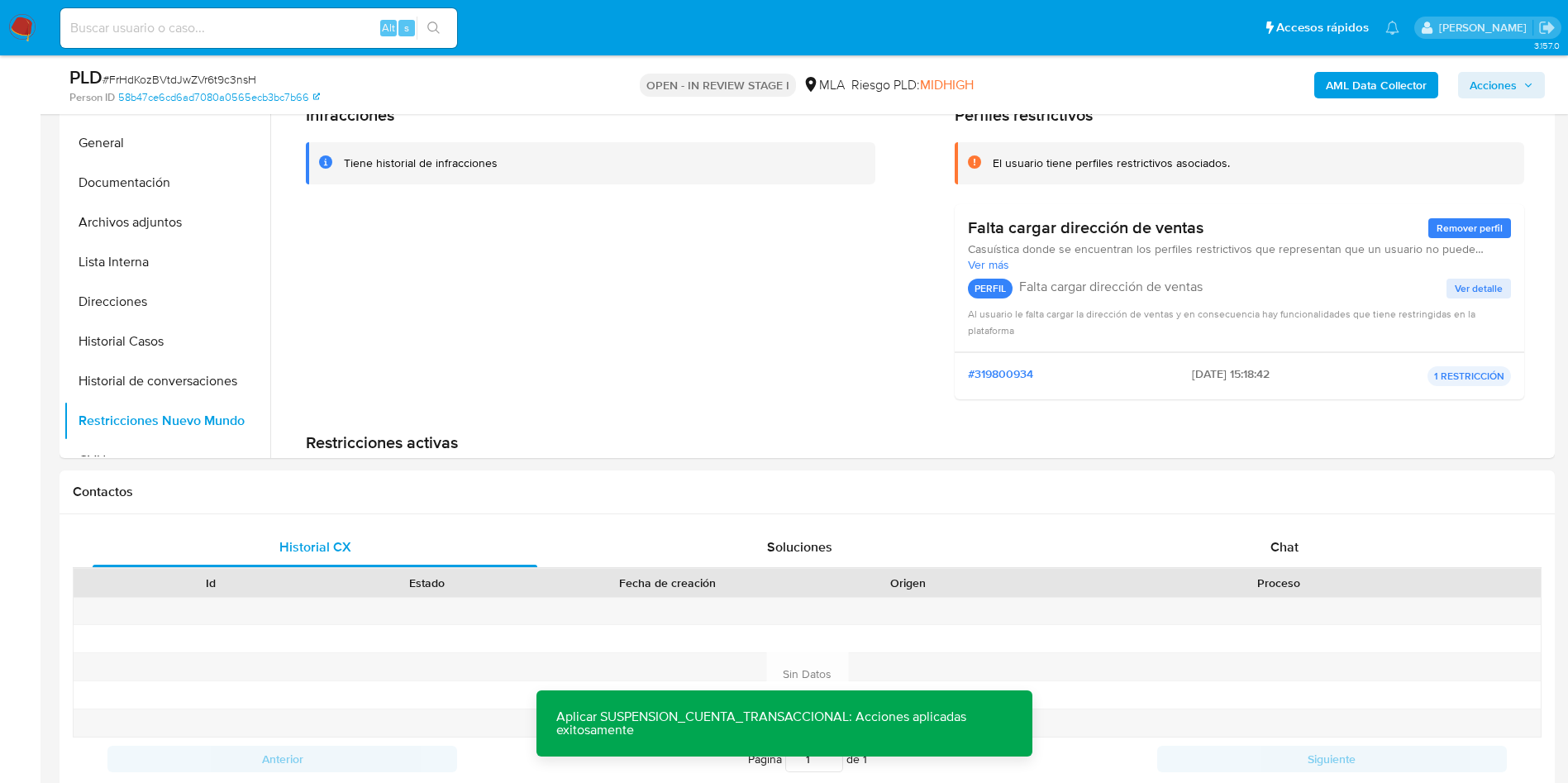
scroll to position [294, 0]
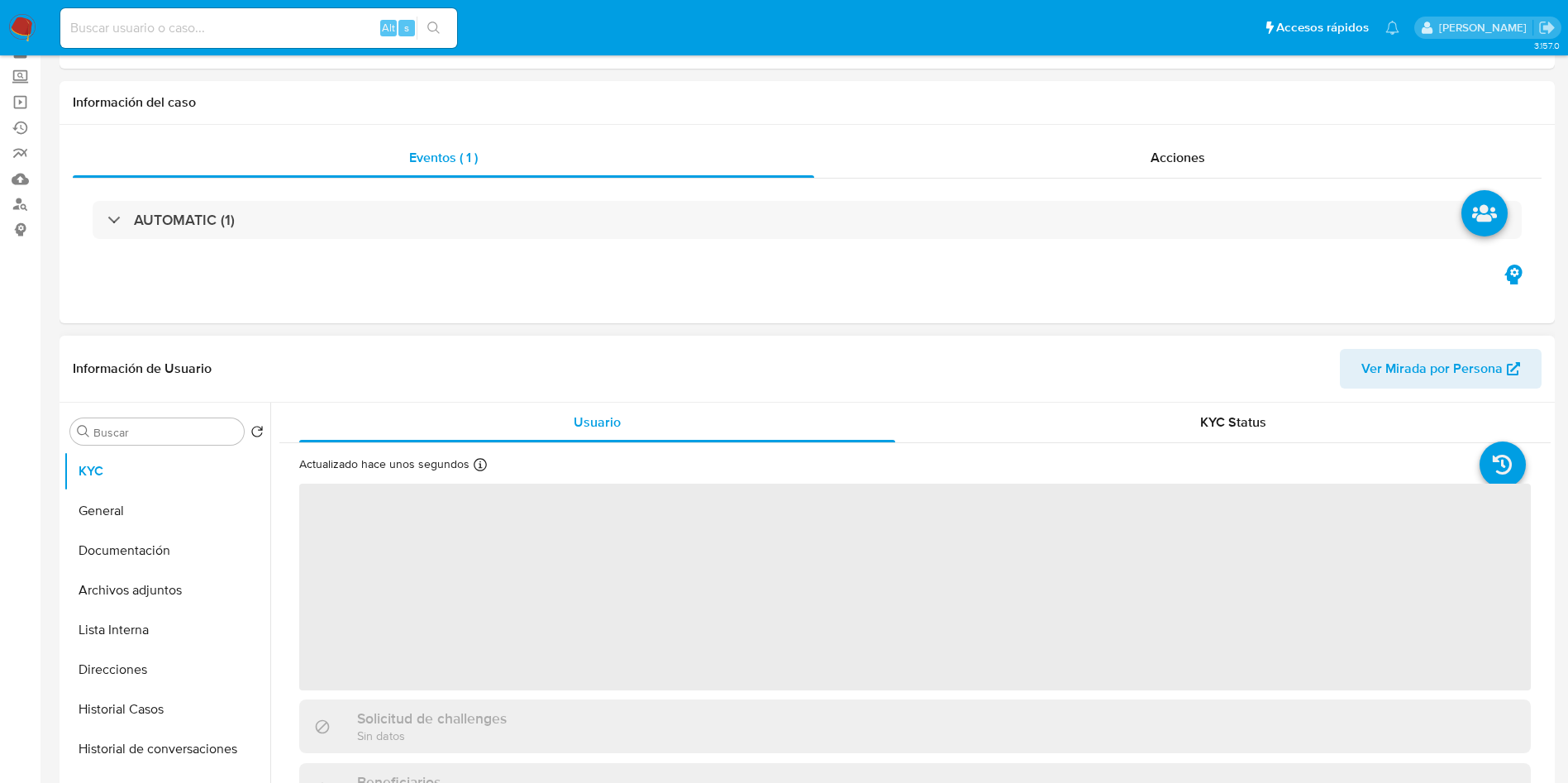
scroll to position [124, 0]
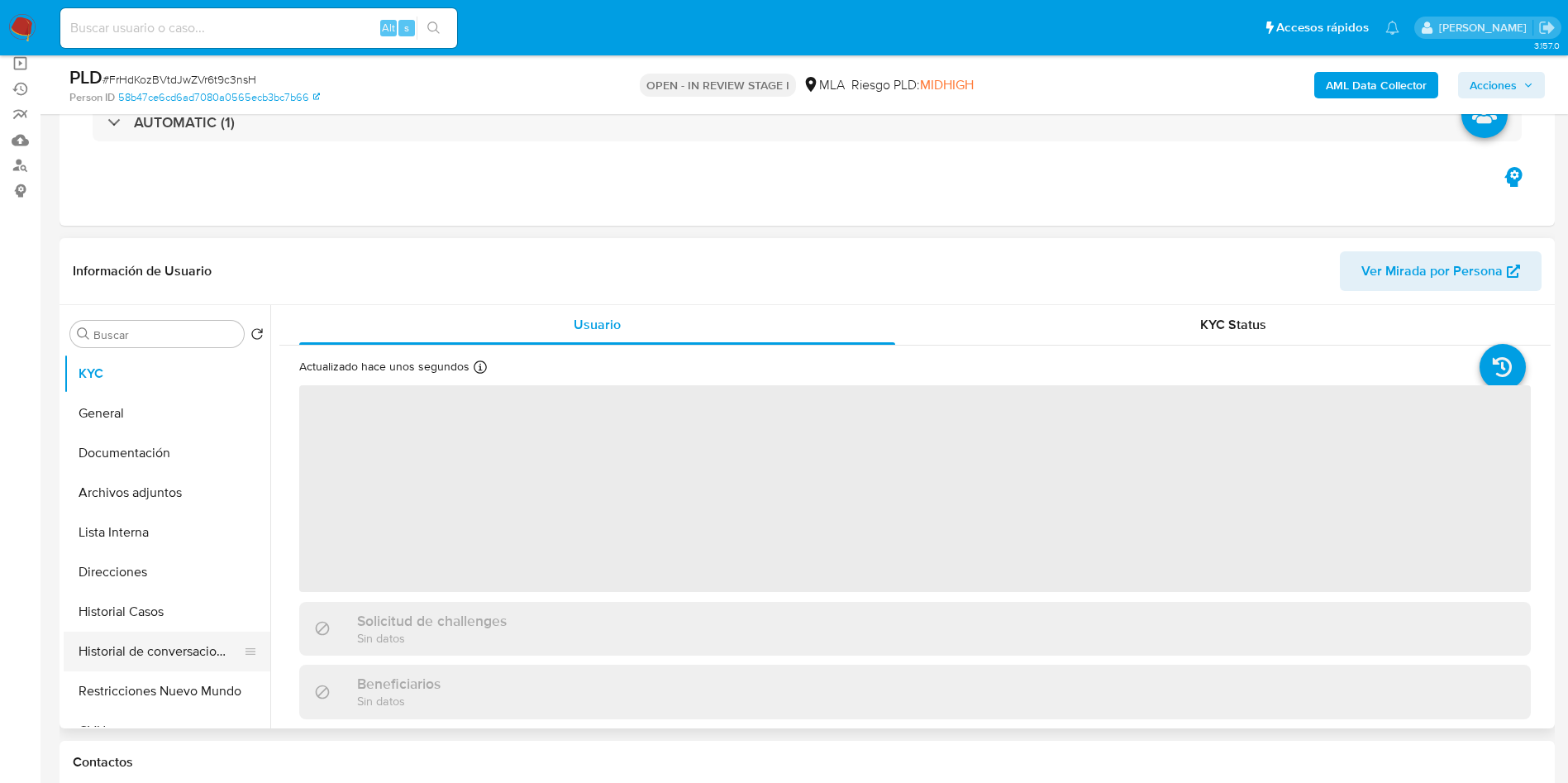
click at [184, 659] on button "Historial de conversaciones" at bounding box center [160, 652] width 193 height 39
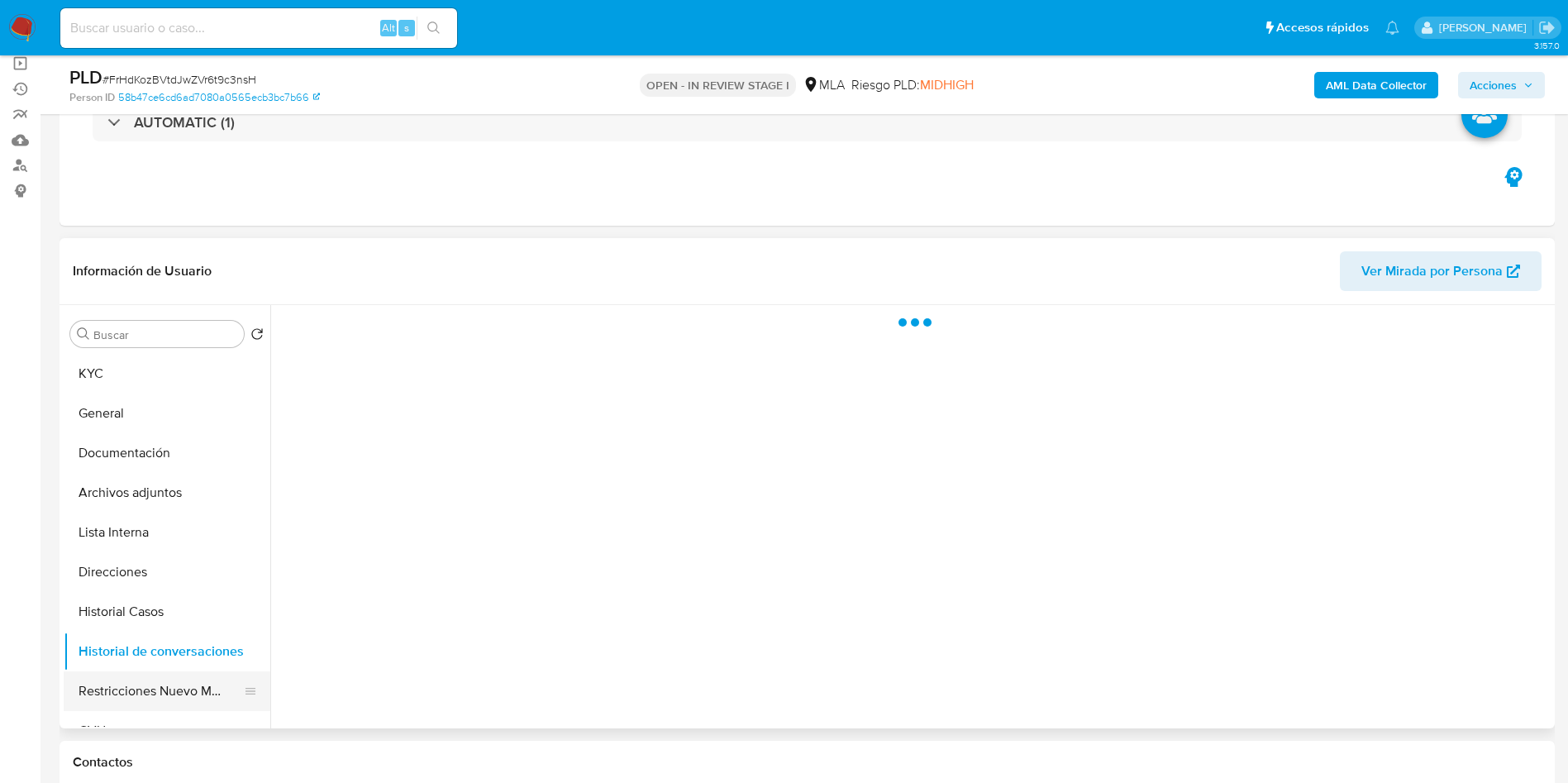
click at [168, 683] on button "Restricciones Nuevo Mundo" at bounding box center [160, 691] width 193 height 39
select select "10"
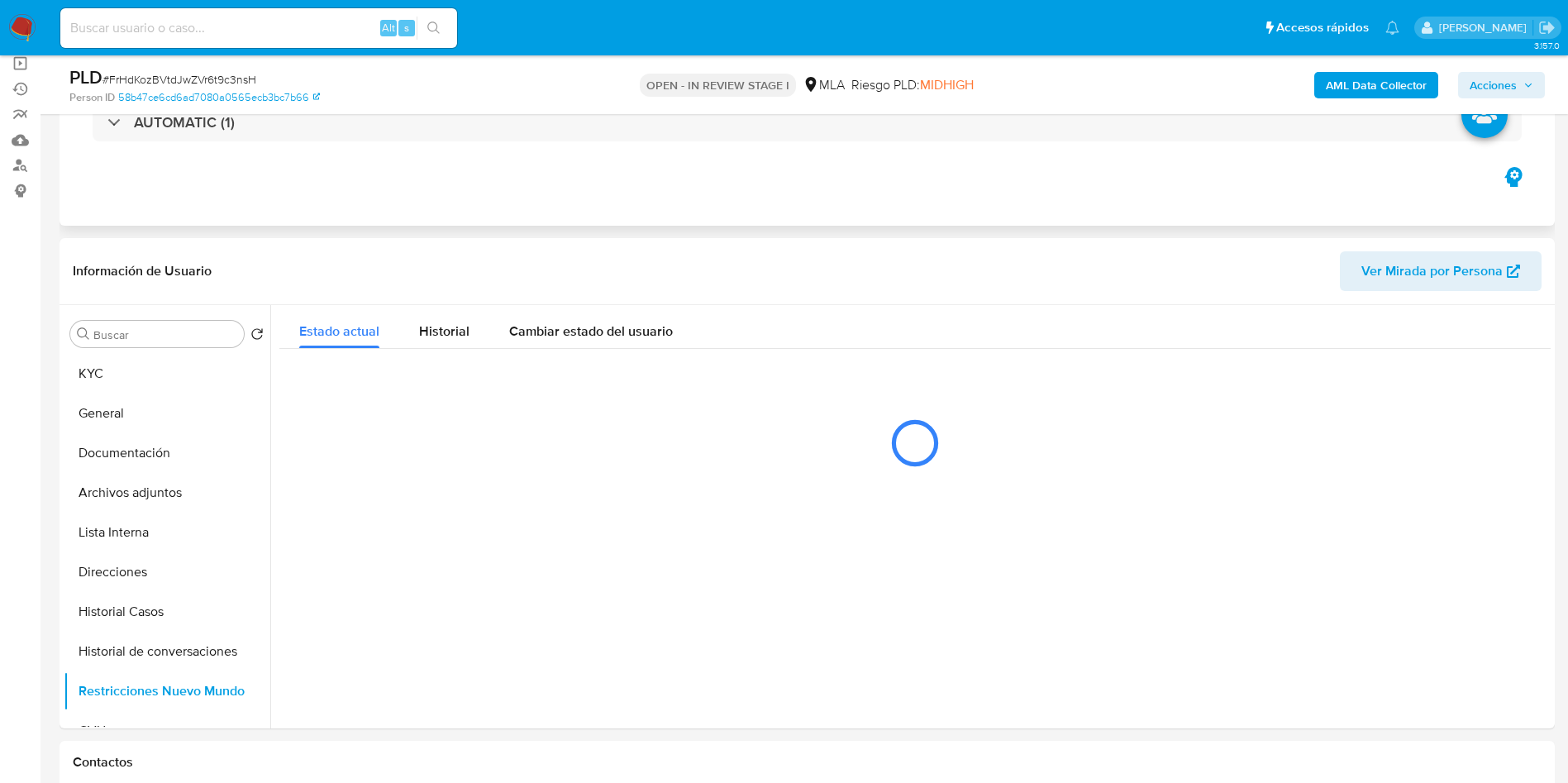
scroll to position [248, 0]
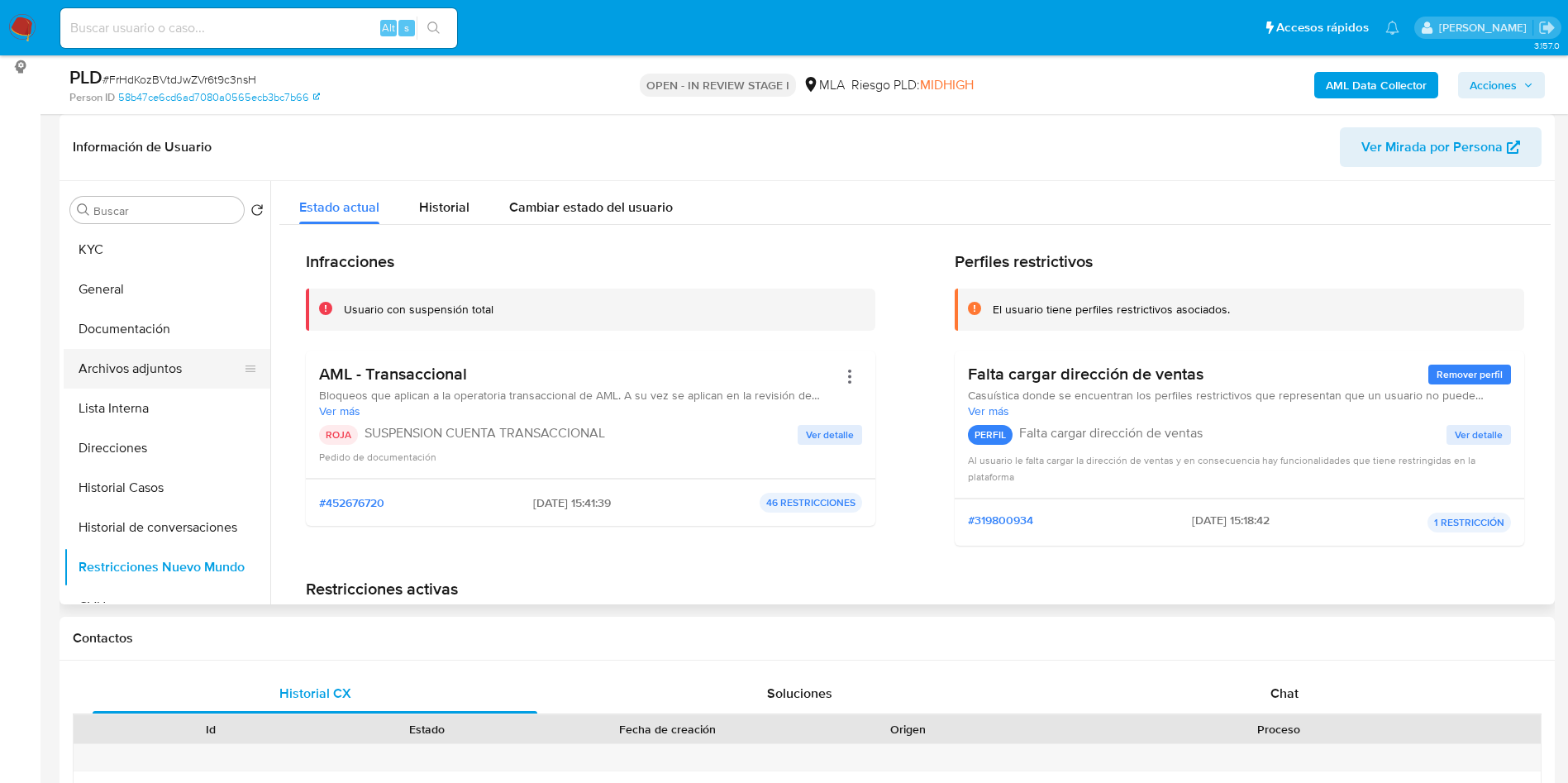
click at [152, 373] on button "Archivos adjuntos" at bounding box center [160, 368] width 193 height 39
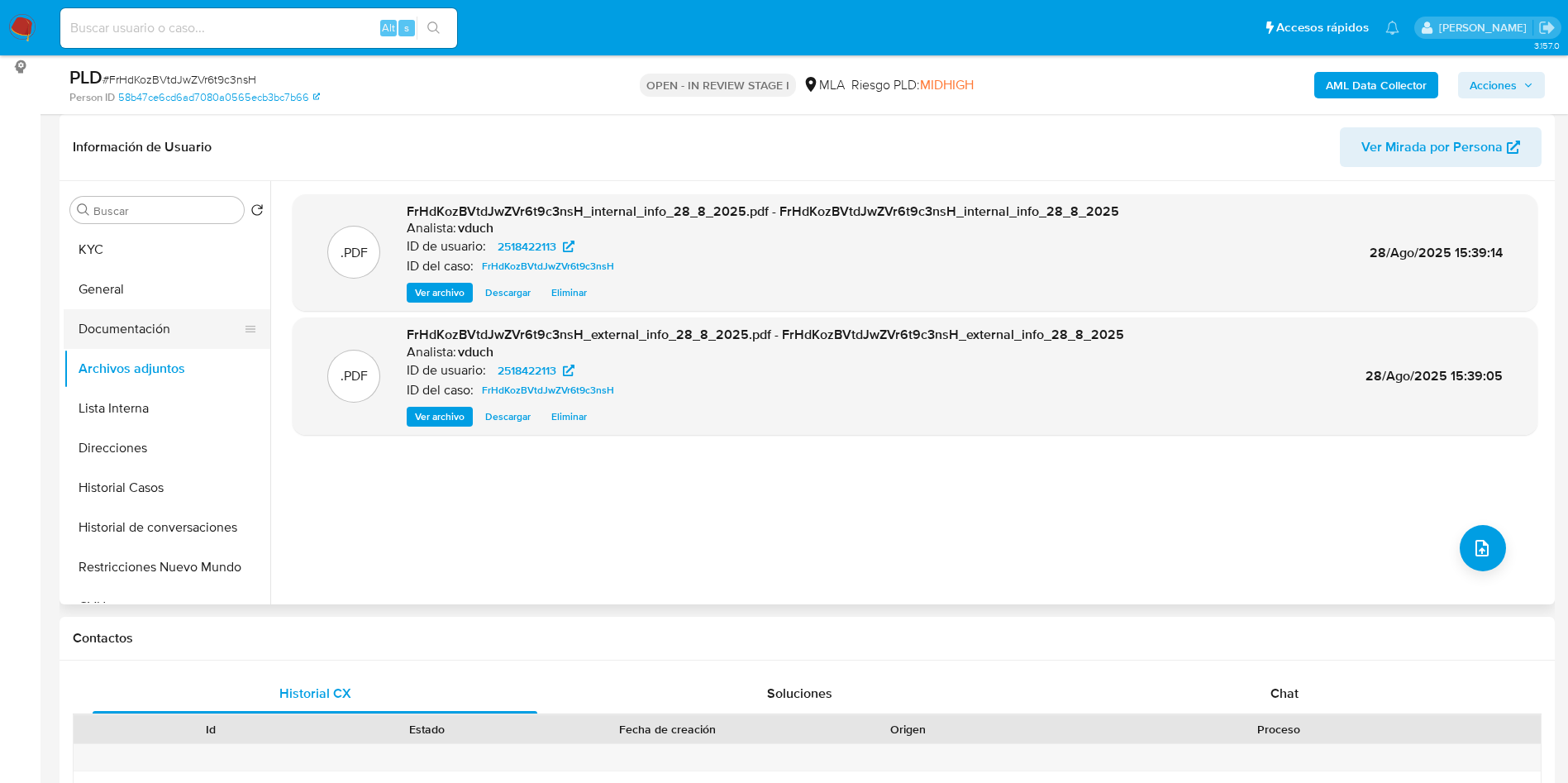
click at [187, 322] on button "Documentación" at bounding box center [160, 329] width 193 height 39
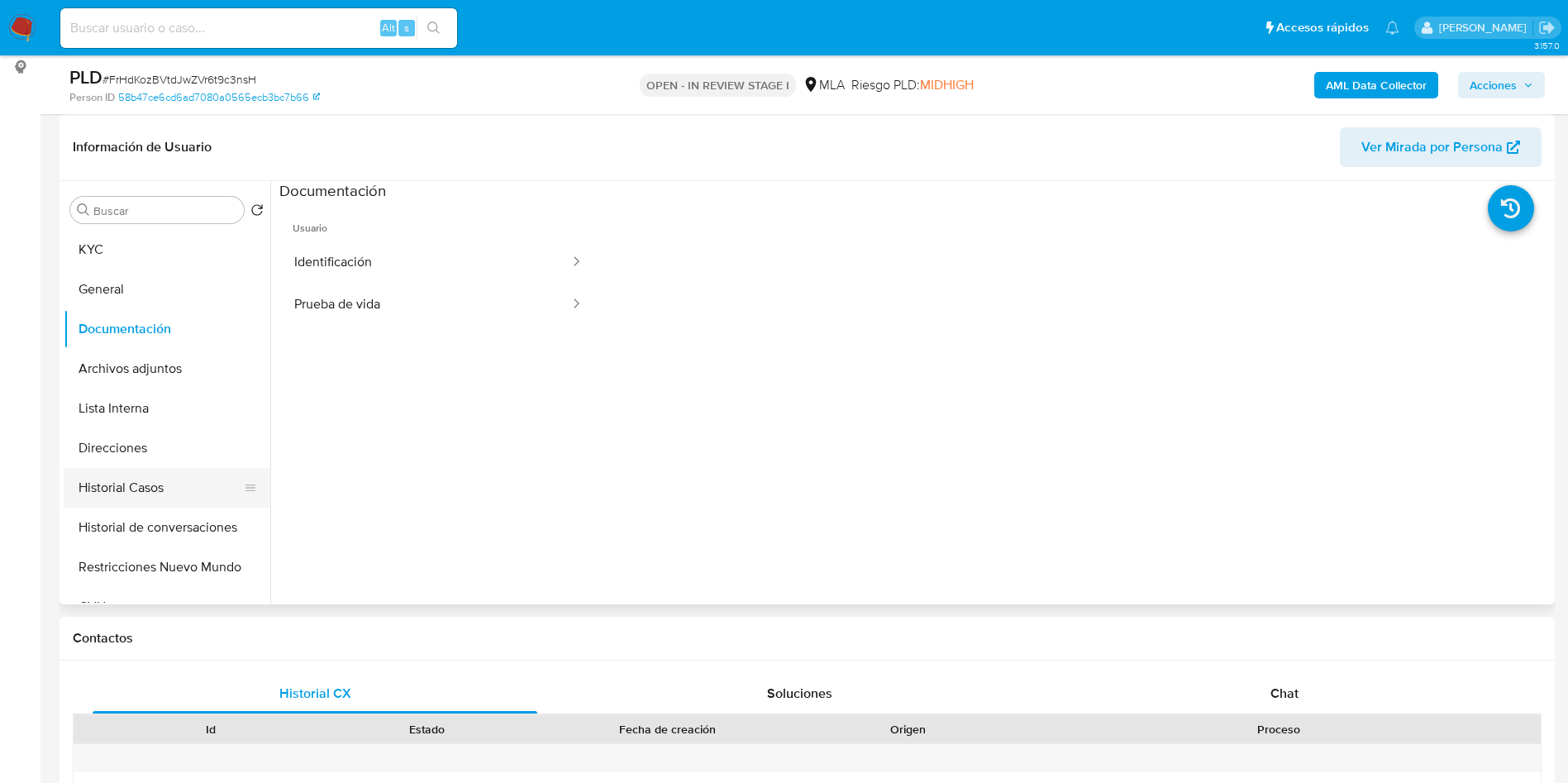
click at [194, 476] on button "Historial Casos" at bounding box center [160, 488] width 193 height 39
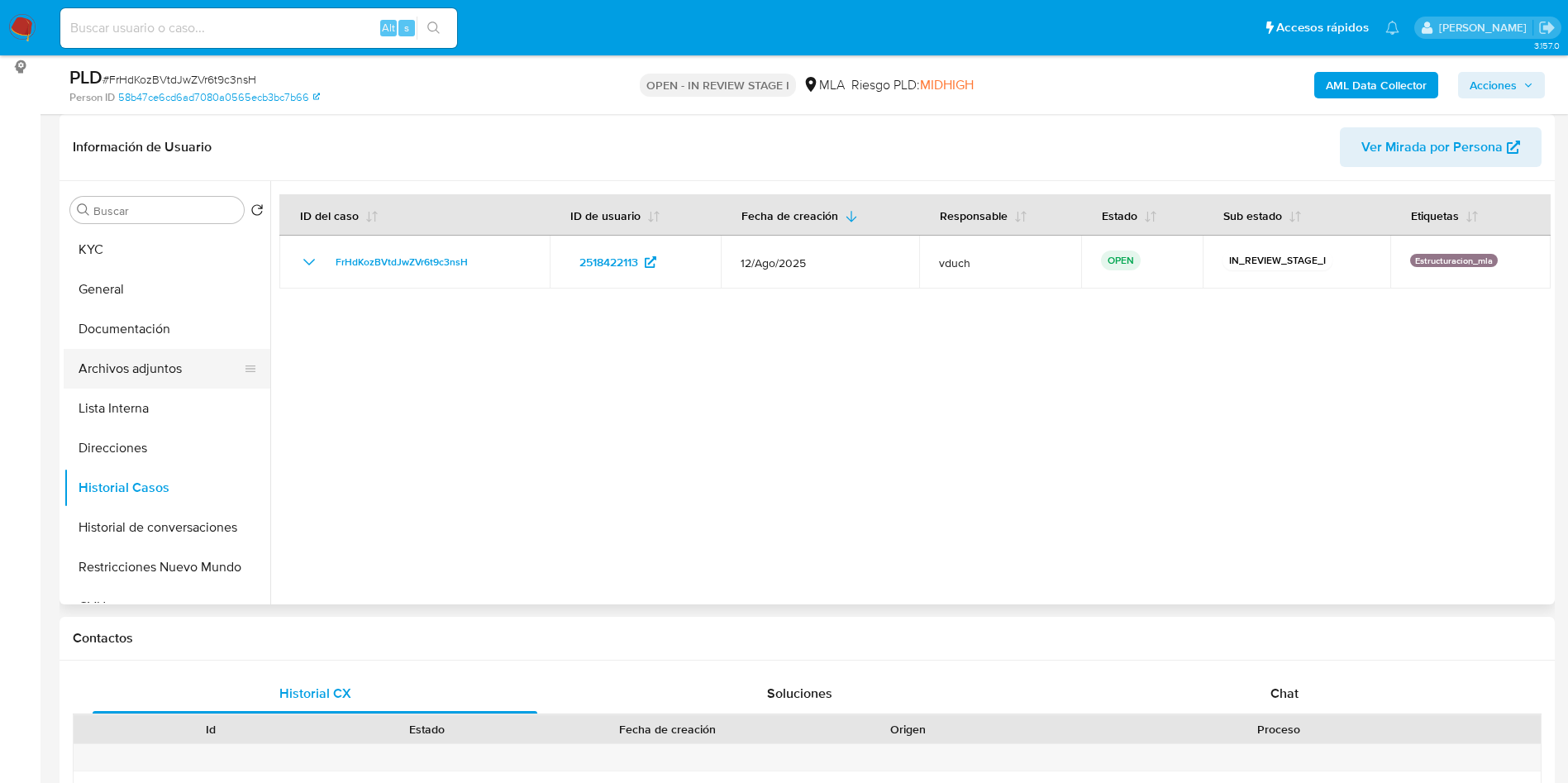
click at [181, 355] on button "Archivos adjuntos" at bounding box center [160, 368] width 193 height 39
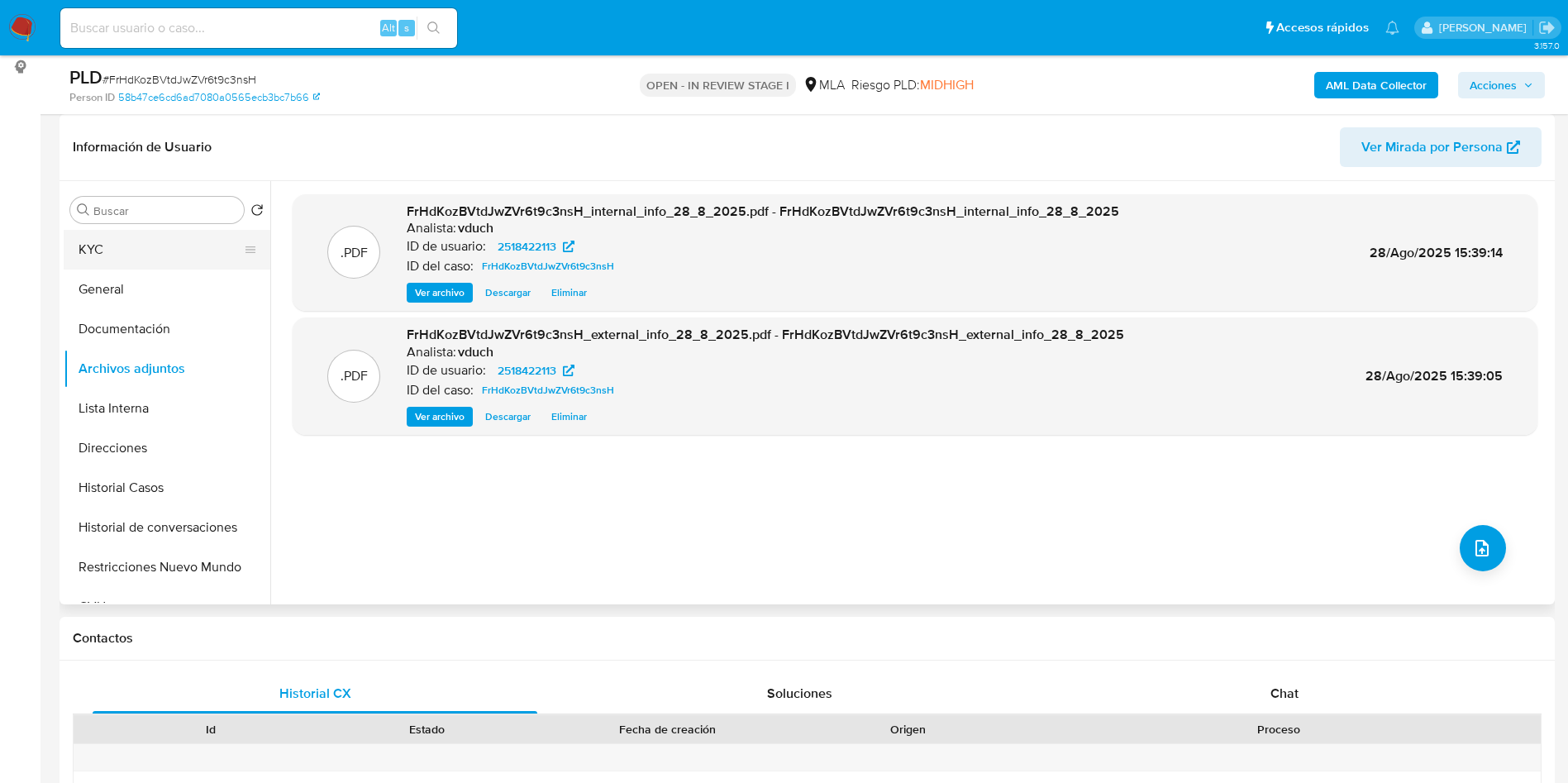
click at [140, 249] on button "KYC" at bounding box center [160, 250] width 193 height 39
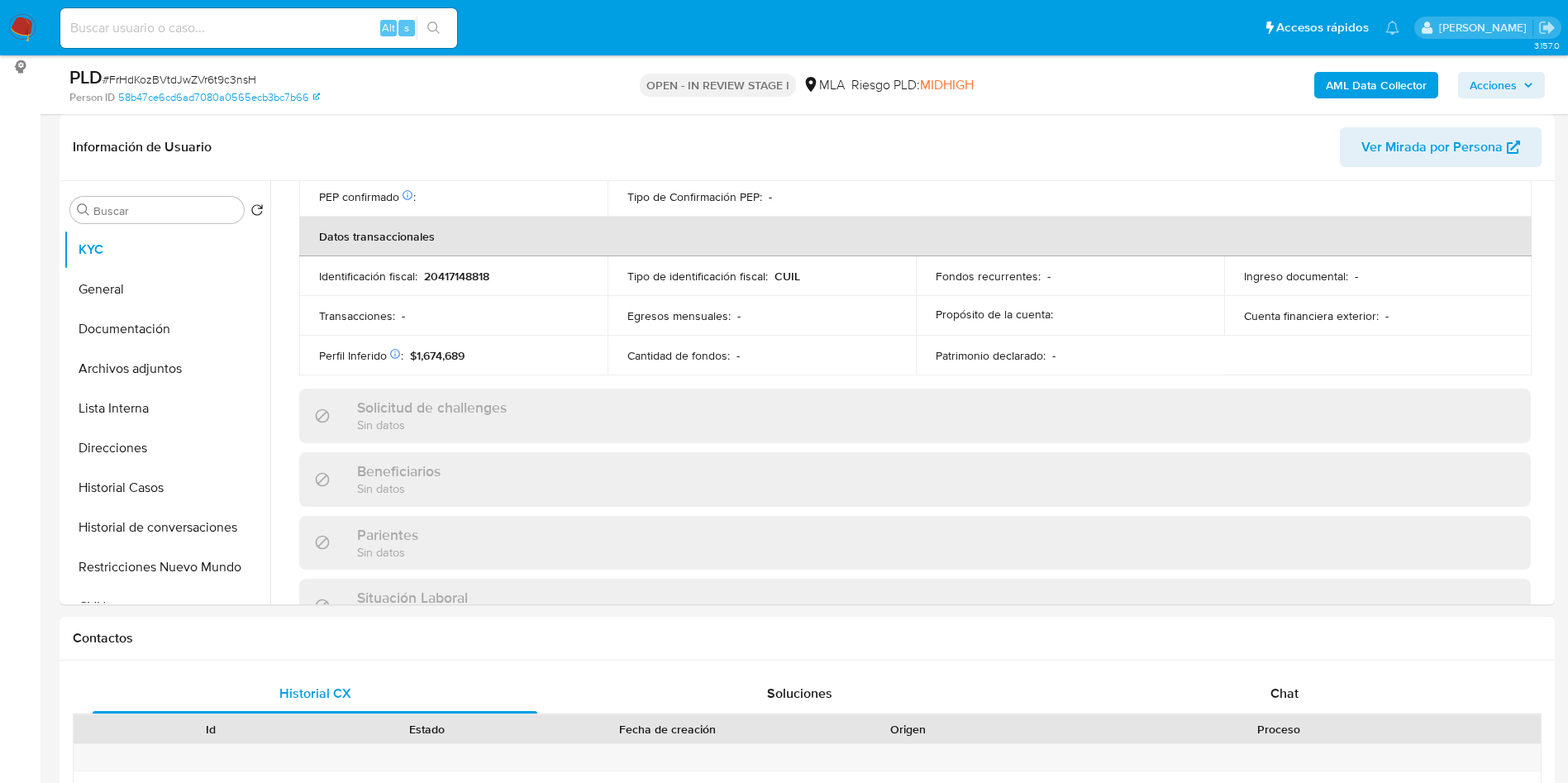
scroll to position [856, 0]
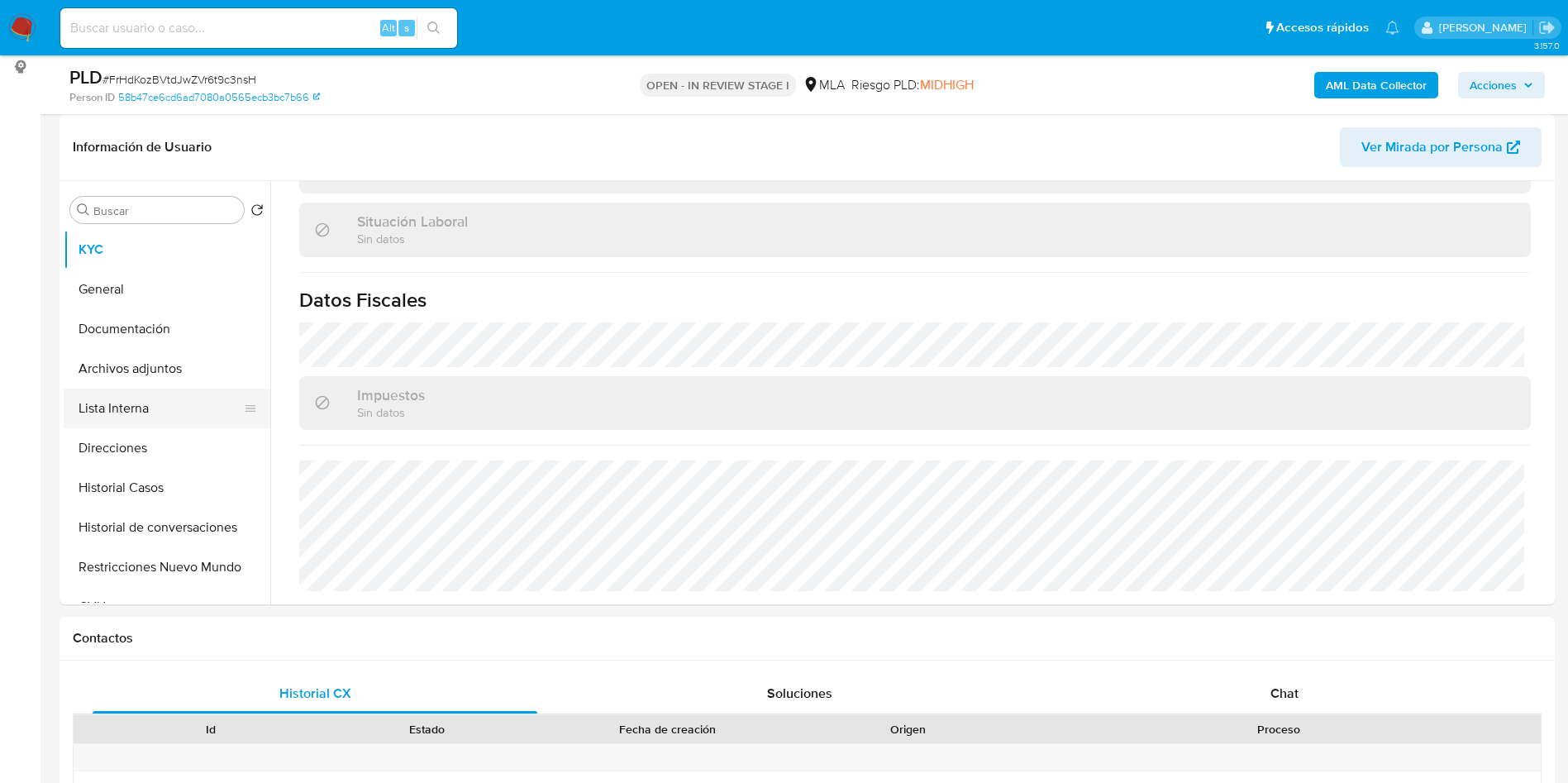
click at [185, 424] on button "Lista Interna" at bounding box center [160, 409] width 193 height 39
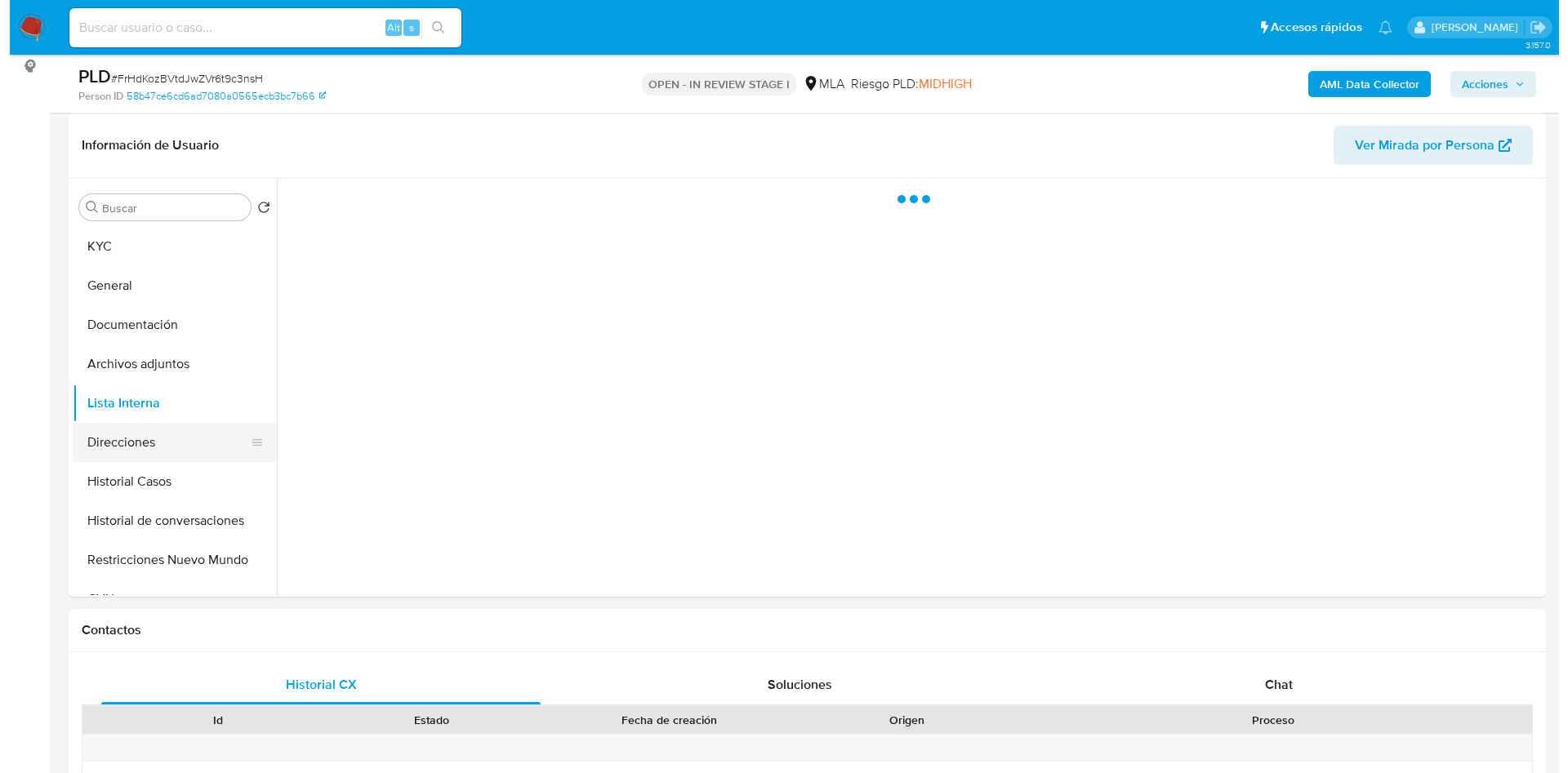
scroll to position [0, 0]
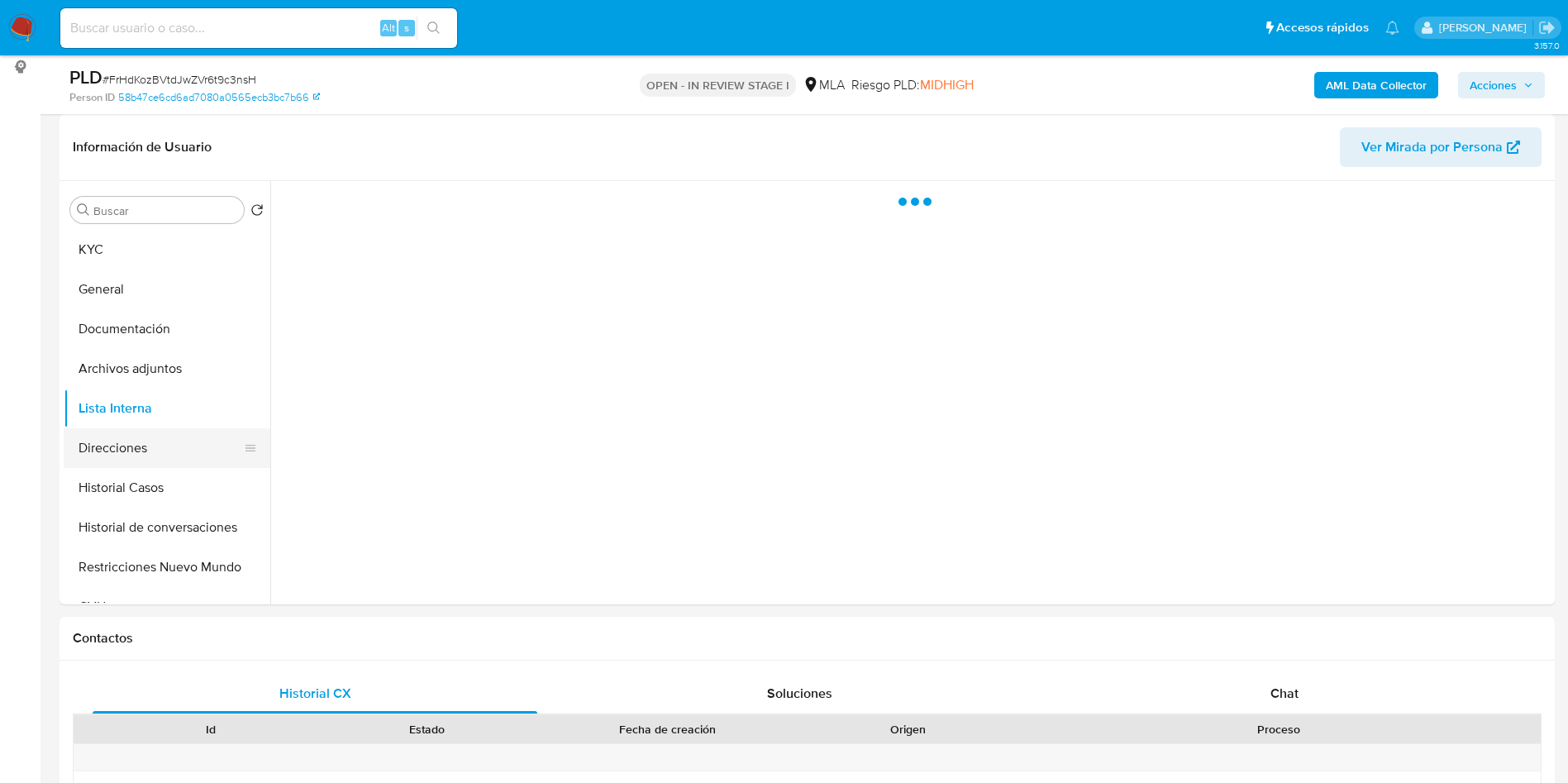
click at [178, 432] on button "Direcciones" at bounding box center [160, 448] width 193 height 39
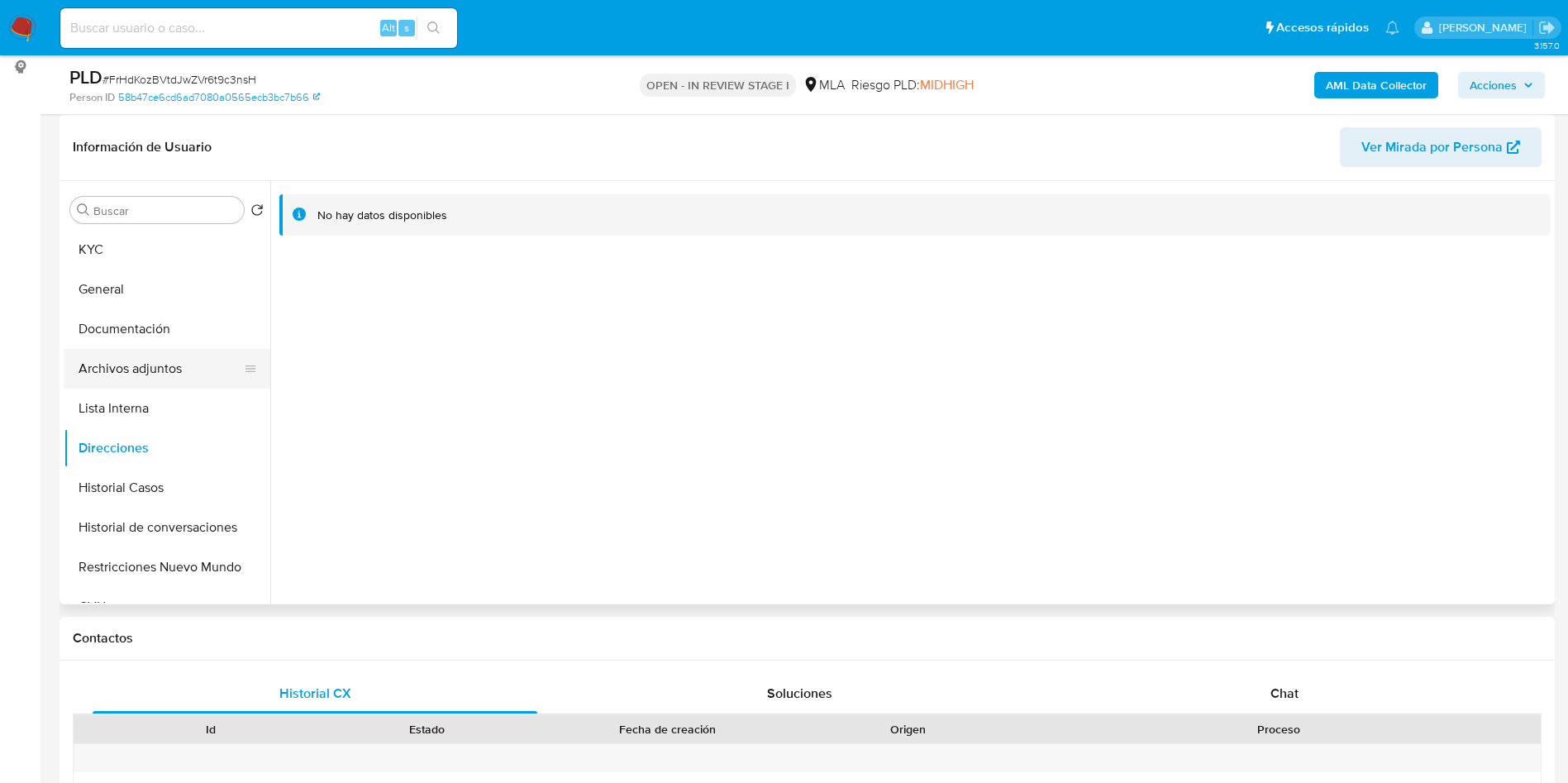
click at [109, 357] on button "Archivos adjuntos" at bounding box center [160, 368] width 193 height 39
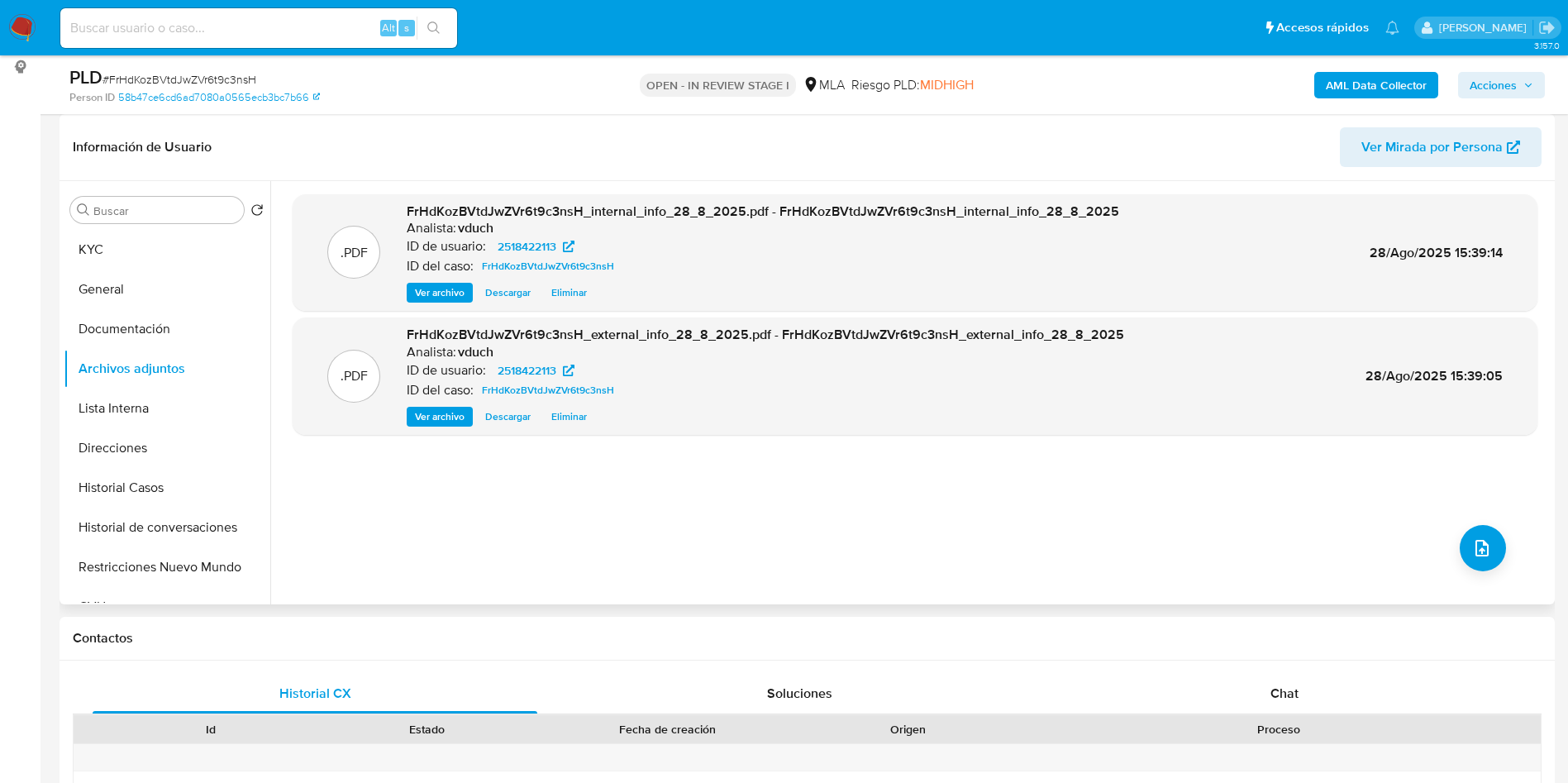
click at [1449, 566] on div ".PDF FrHdKozBVtdJwZVr6t9c3nsH_internal_info_28_8_2025.pdf - FrHdKozBVtdJwZVr6t9…" at bounding box center [915, 392] width 1245 height 397
click at [1460, 556] on button "upload-file" at bounding box center [1483, 548] width 46 height 46
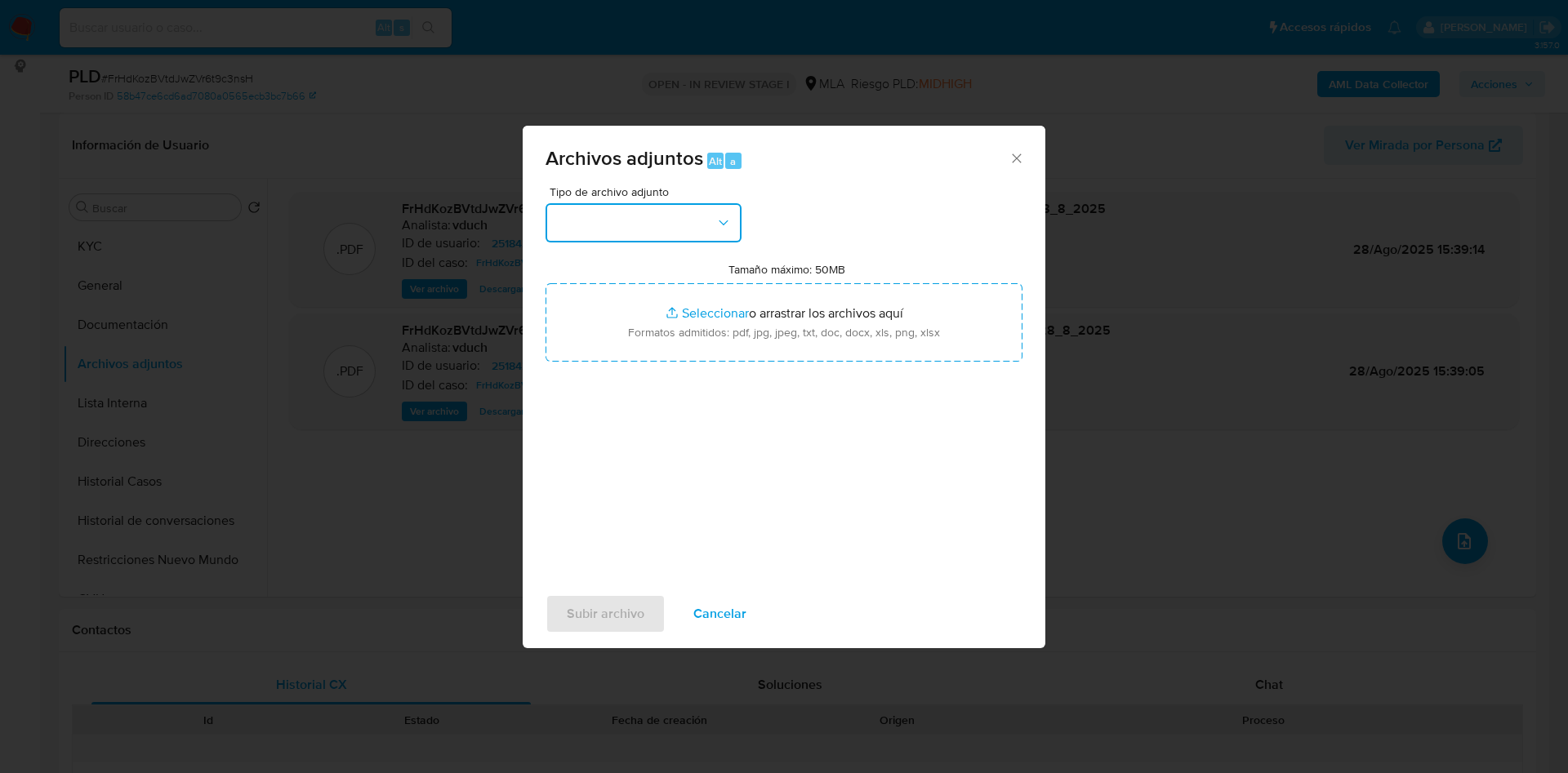
click at [673, 216] on button "button" at bounding box center [643, 223] width 196 height 39
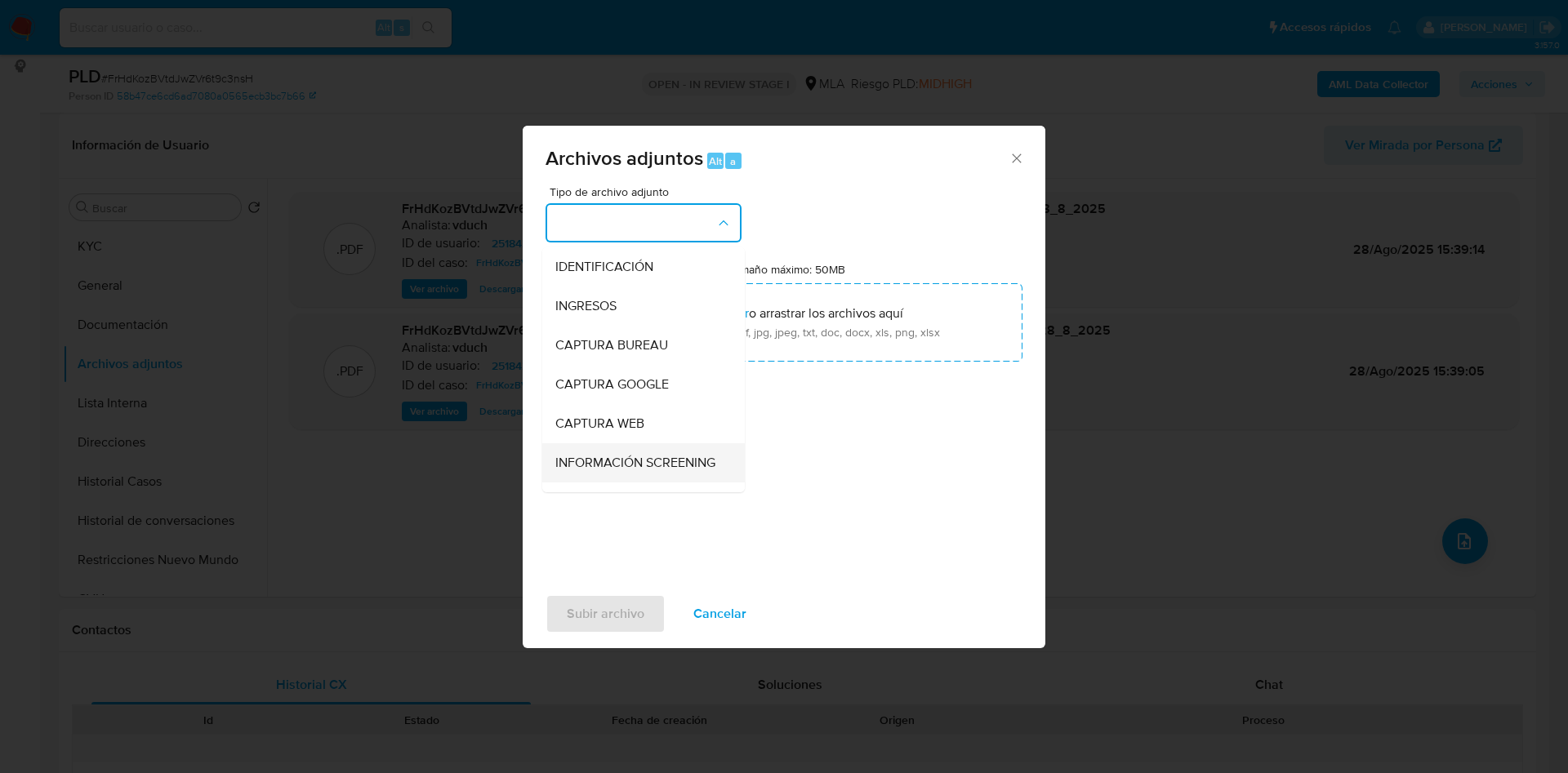
scroll to position [122, 0]
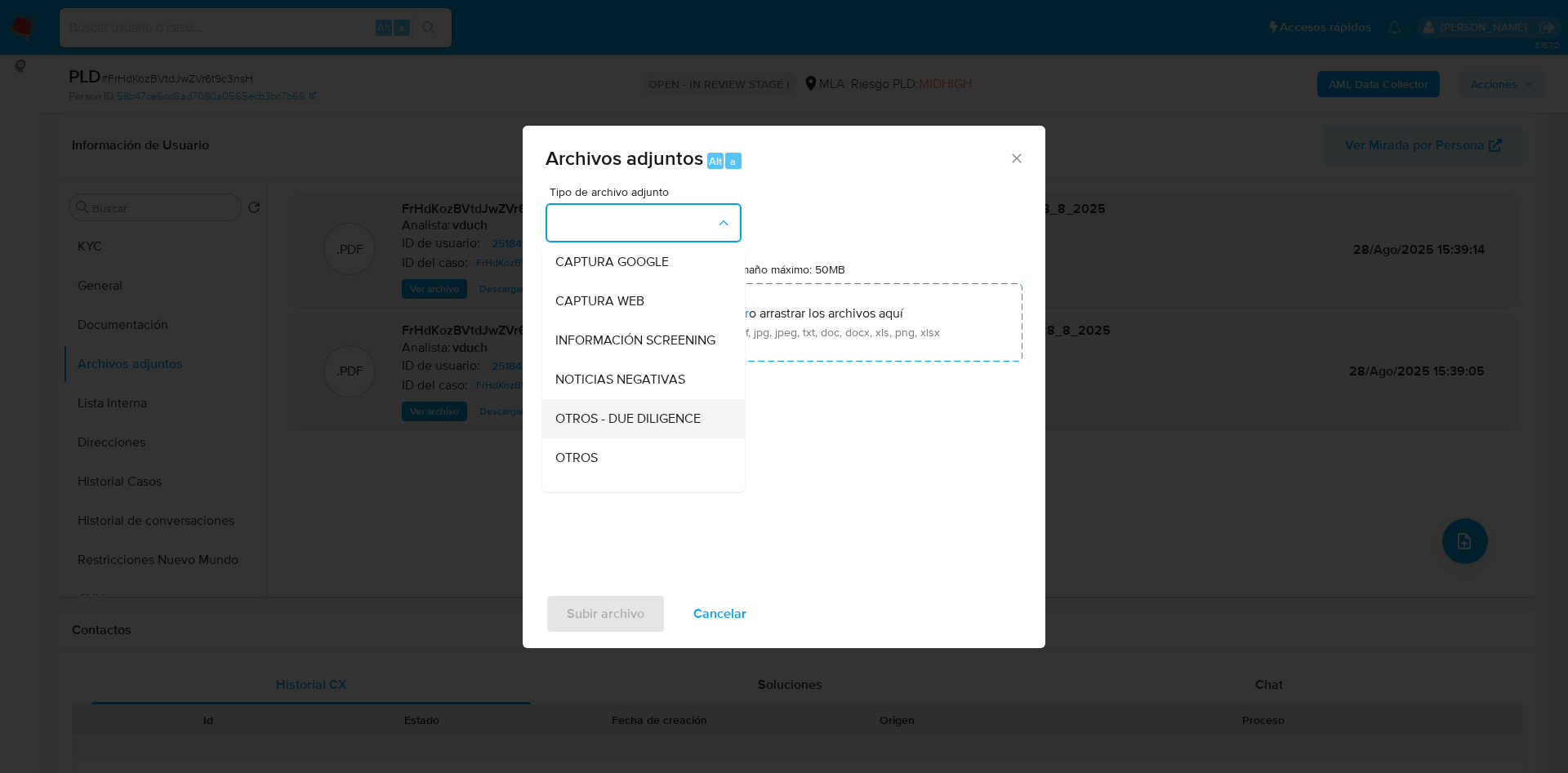
click at [626, 438] on div "OTROS - DUE DILIGENCE" at bounding box center [639, 419] width 166 height 39
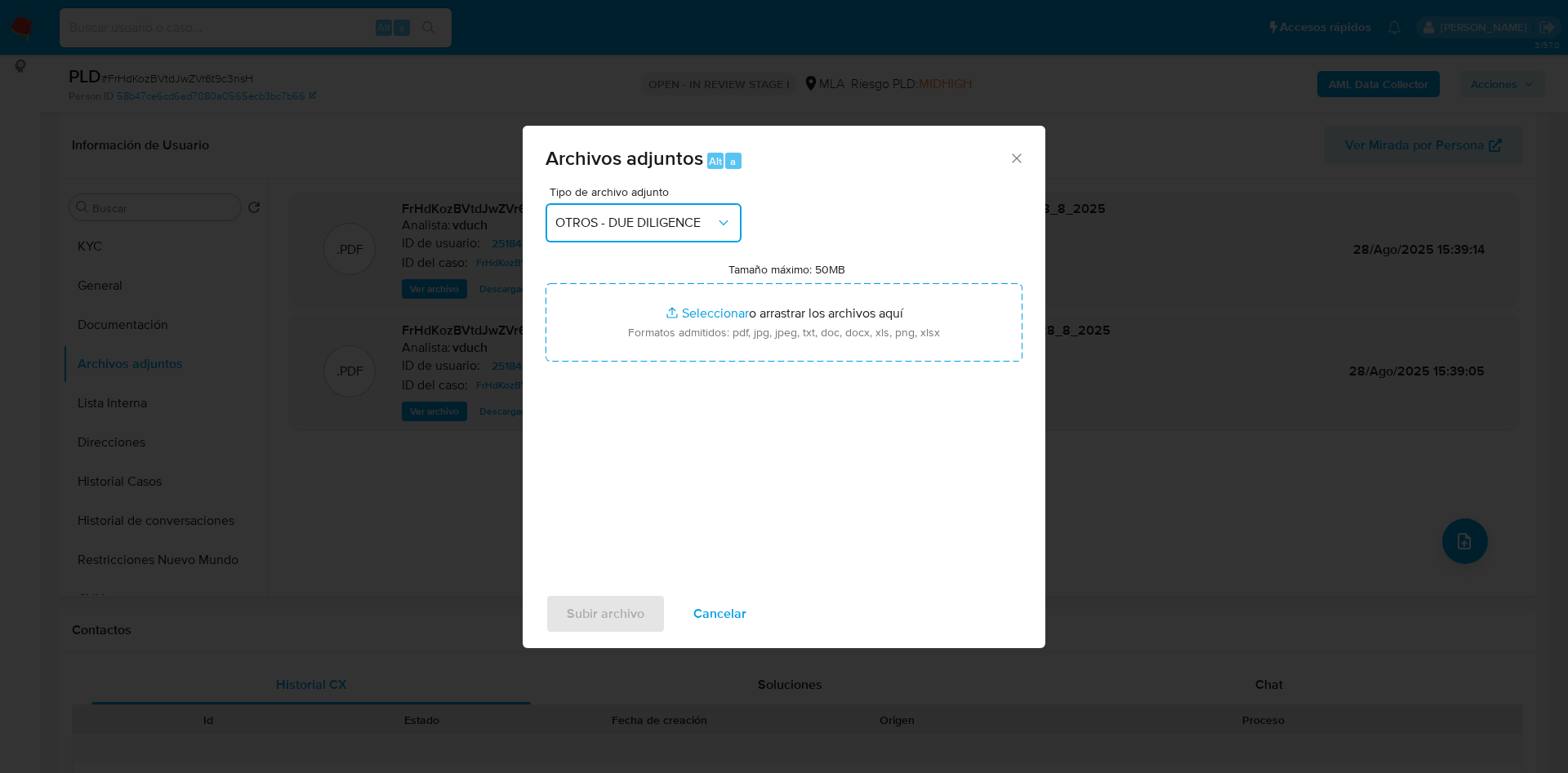
click at [661, 220] on span "OTROS - DUE DILIGENCE" at bounding box center [635, 222] width 160 height 16
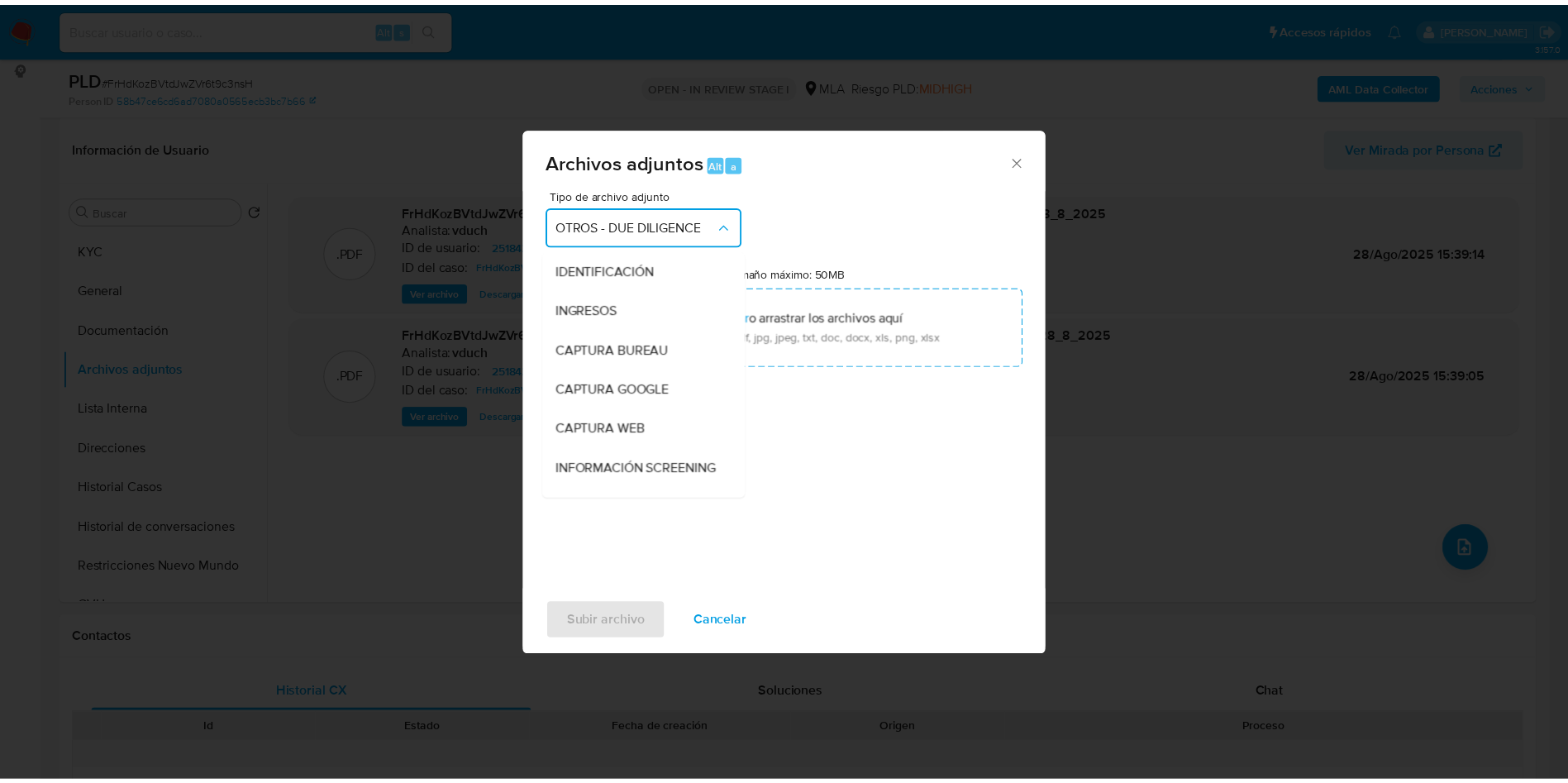
scroll to position [198, 0]
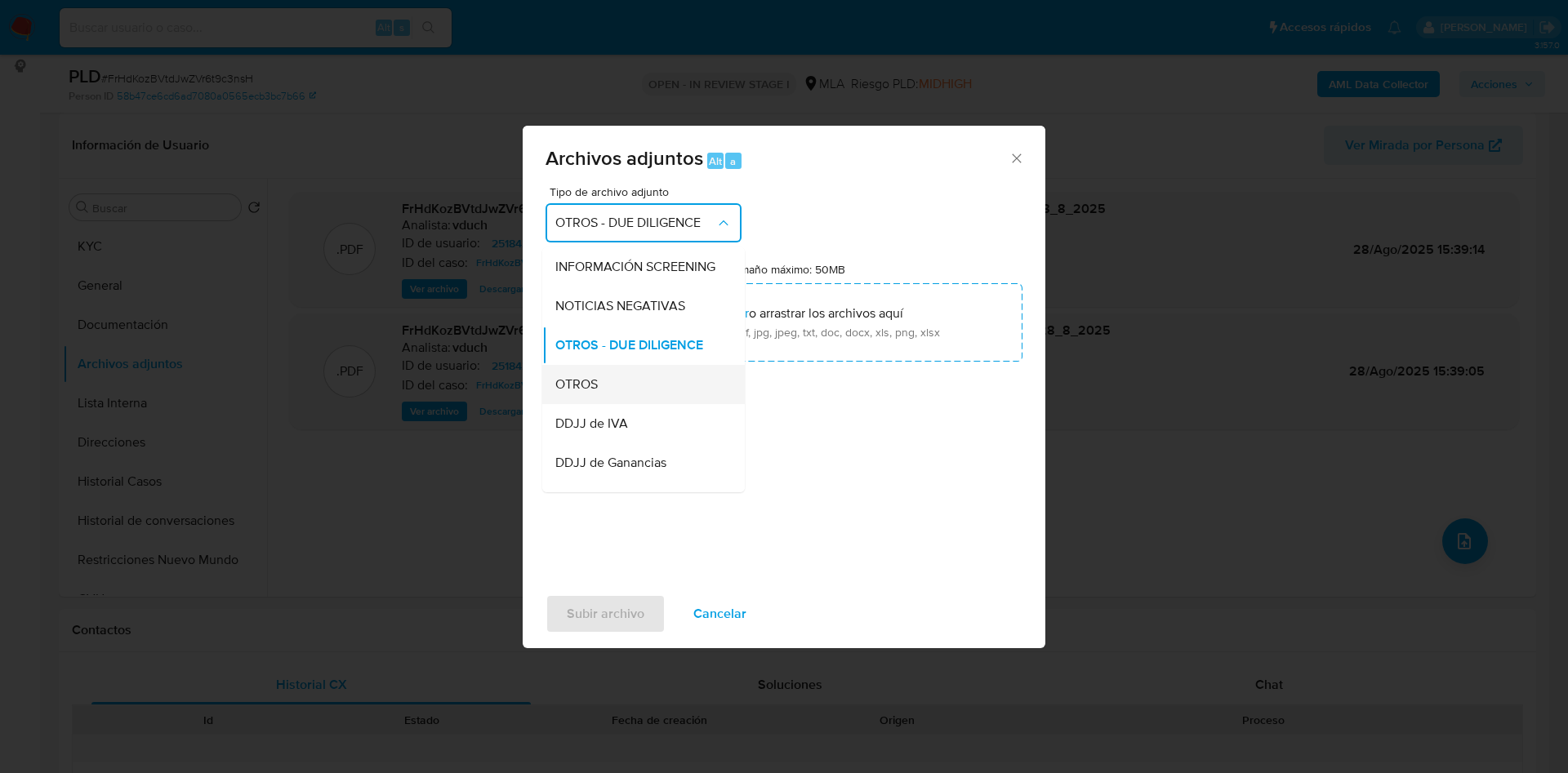
click at [604, 398] on div "OTROS" at bounding box center [639, 384] width 166 height 39
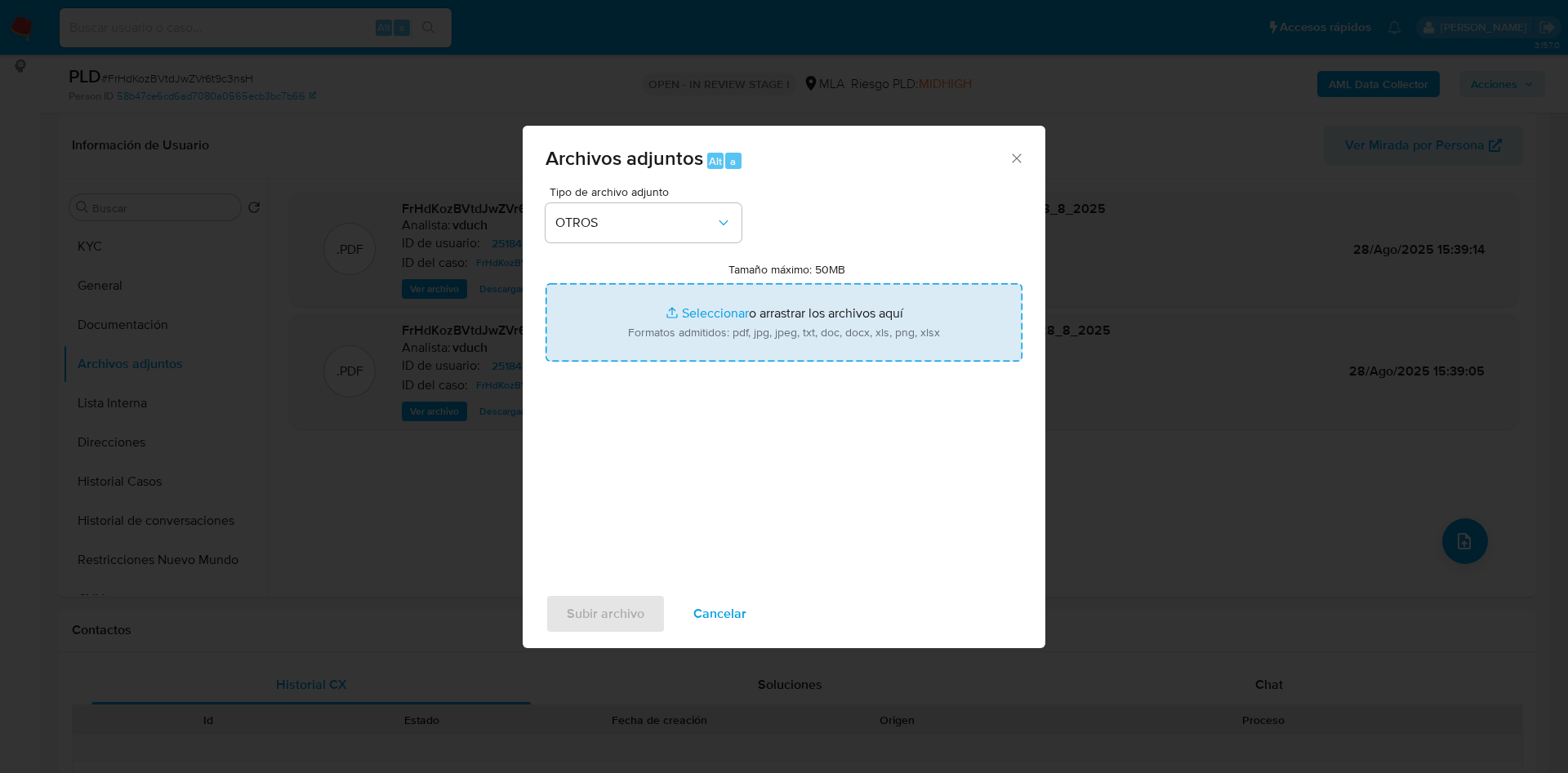
type input "C:\fakepath\Caselog FrHdKozBVtdJwZVr6t9c3nsH_2025_08_19_13_16_17.docx"
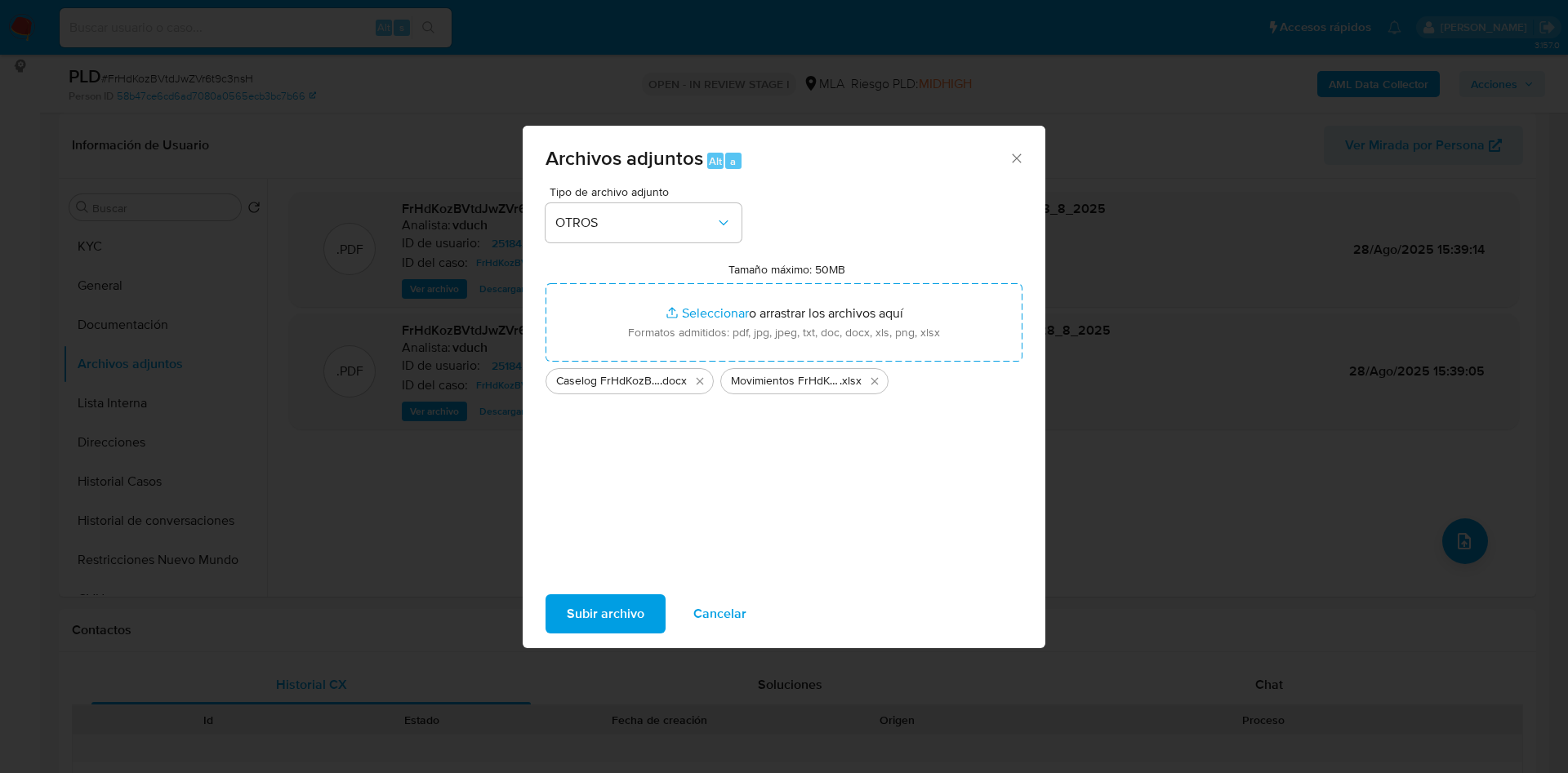
click at [649, 617] on button "Subir archivo" at bounding box center [605, 614] width 120 height 39
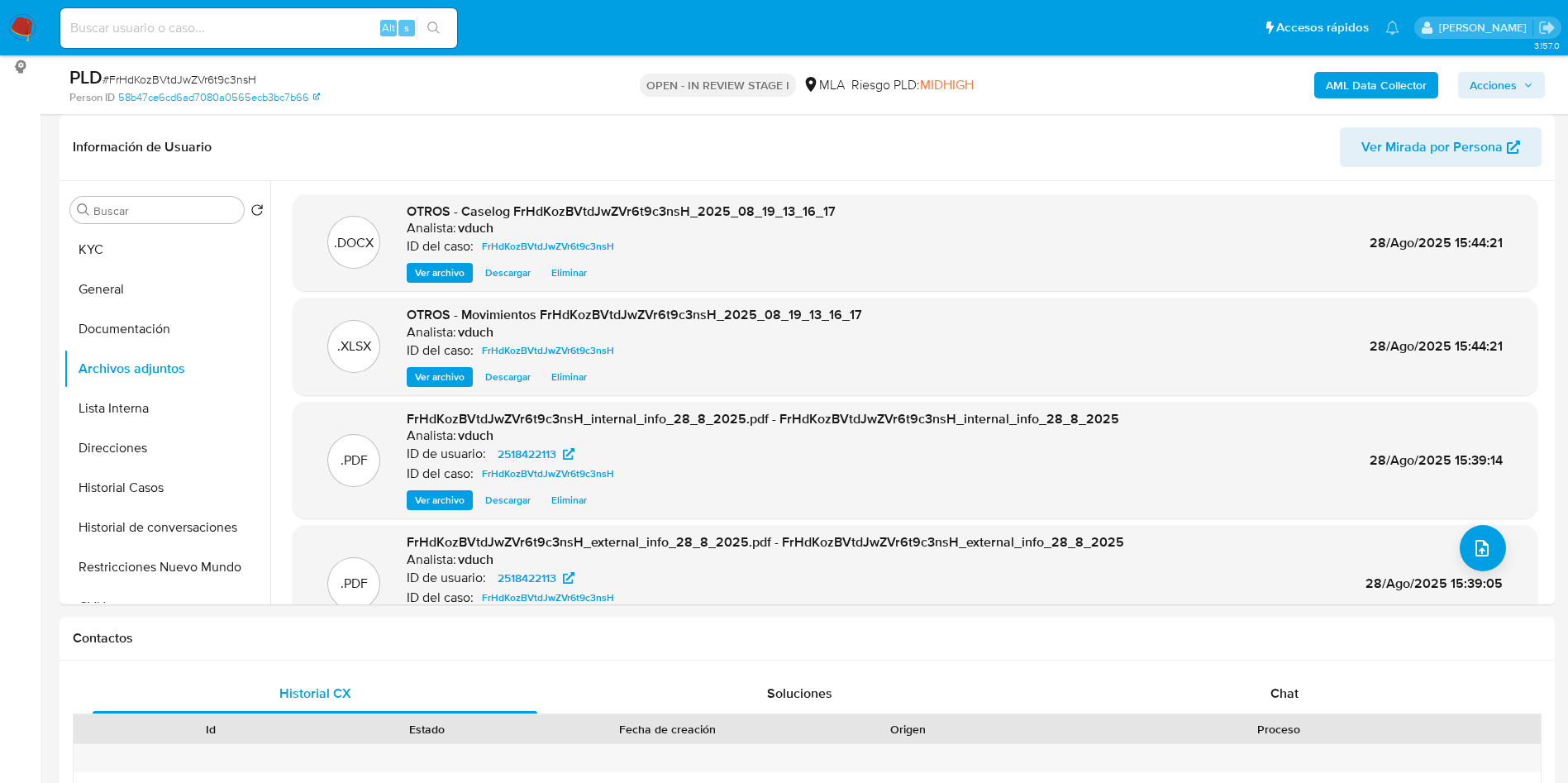
drag, startPoint x: 1531, startPoint y: 82, endPoint x: 1447, endPoint y: 84, distance: 84.0
click at [1530, 82] on icon "button" at bounding box center [1528, 85] width 10 height 10
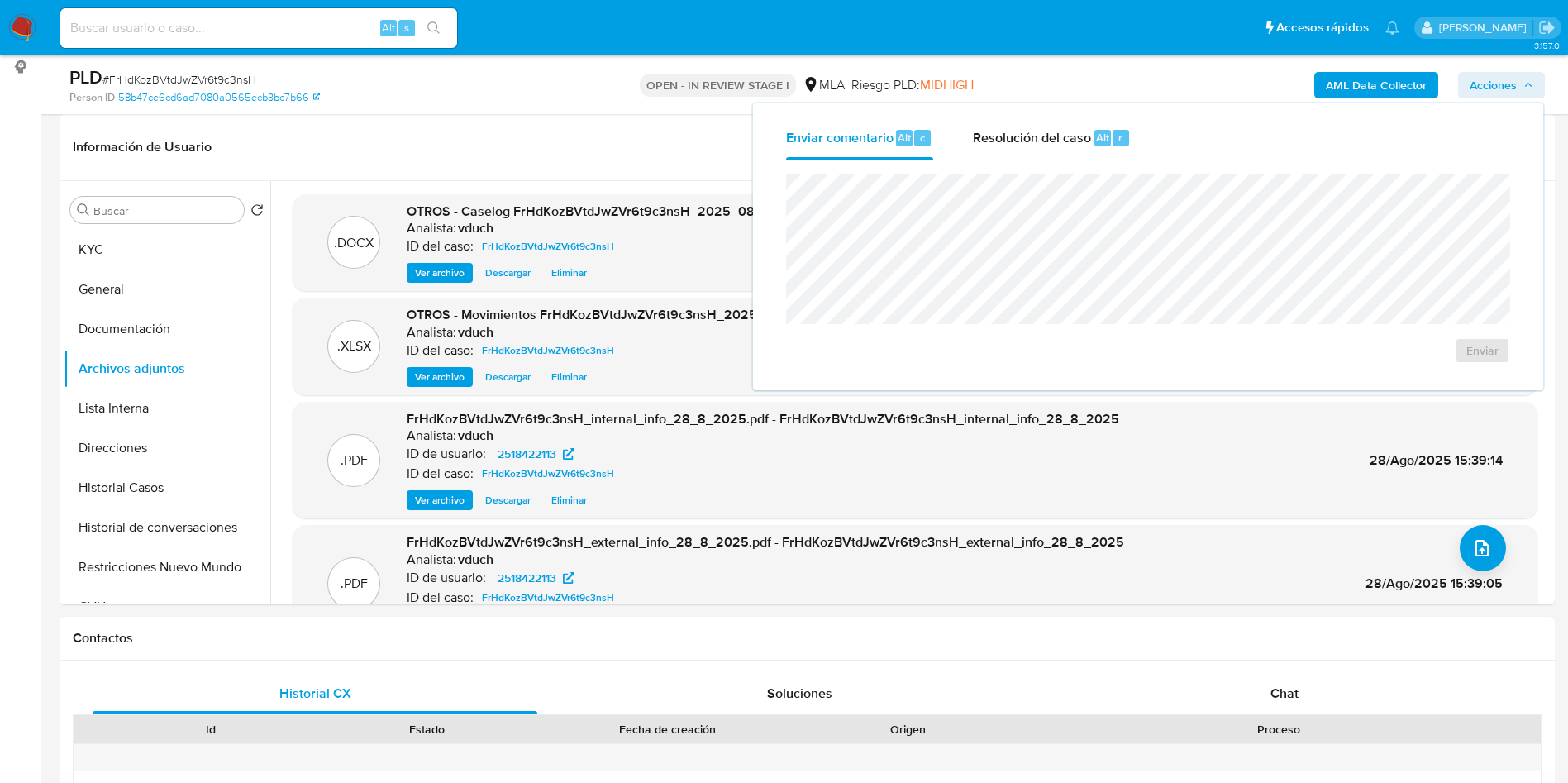
click at [1492, 82] on span "Acciones" at bounding box center [1493, 85] width 47 height 27
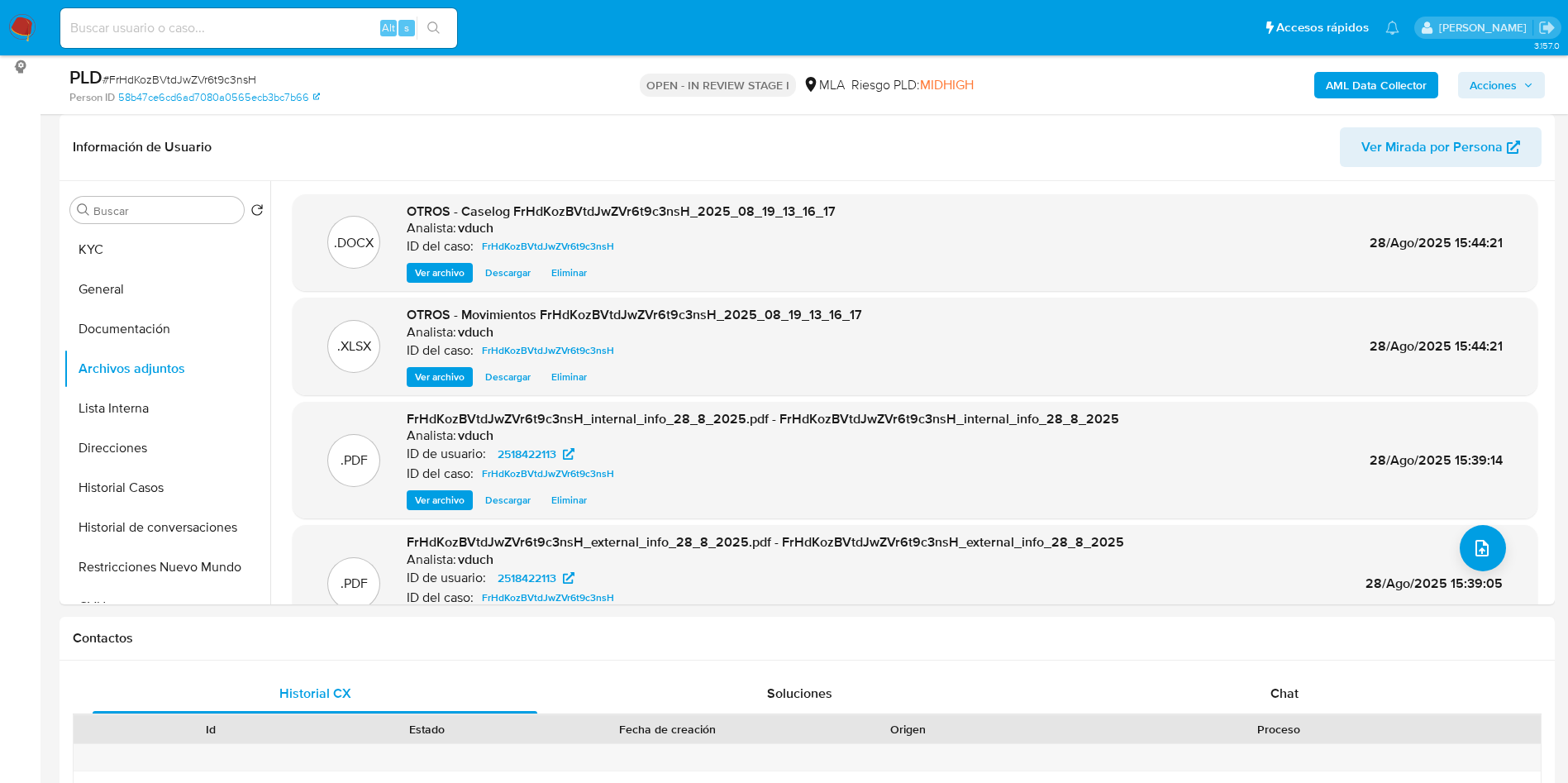
click at [1496, 80] on span "Acciones" at bounding box center [1493, 85] width 47 height 27
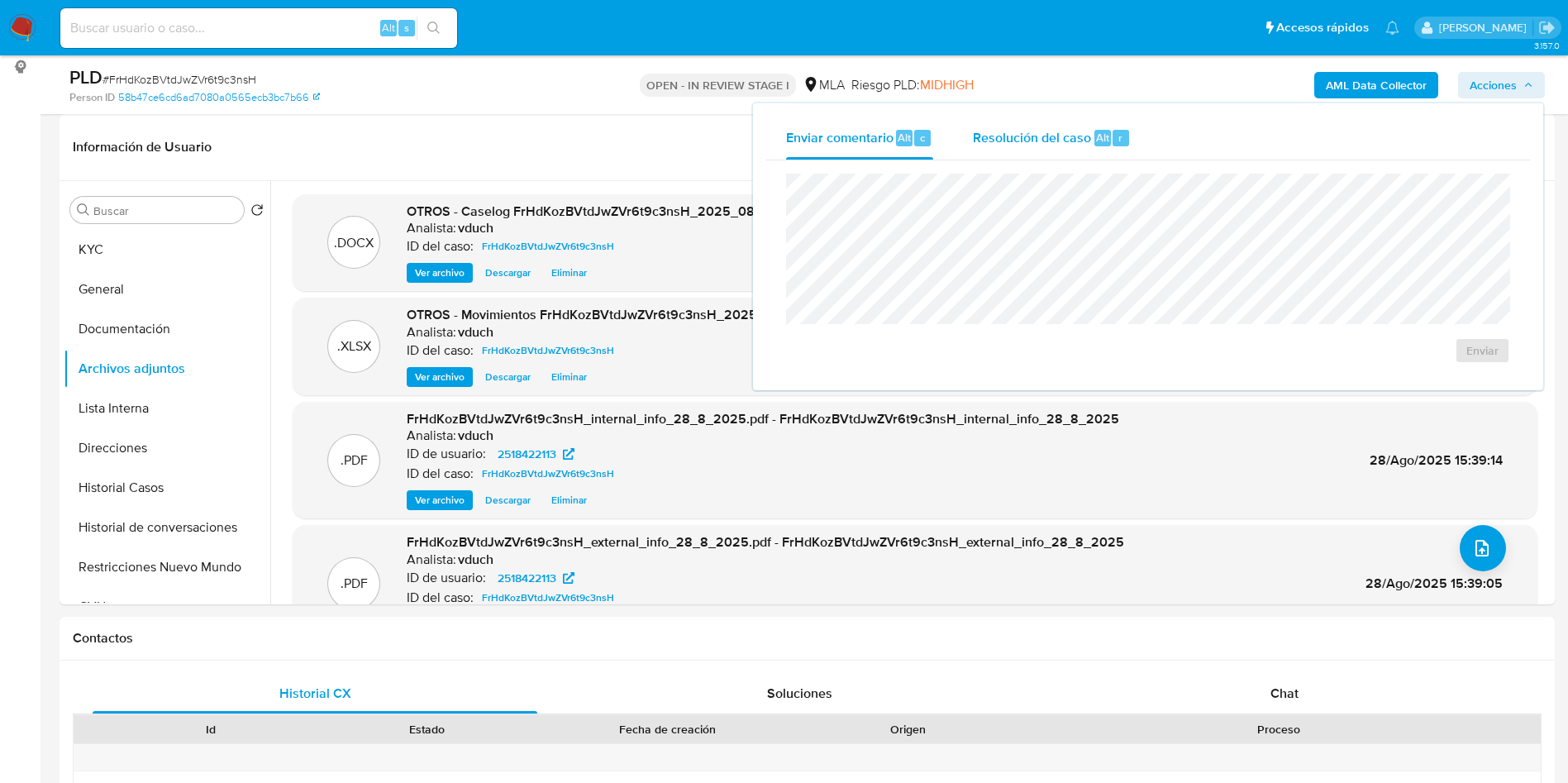
click at [1100, 126] on div "Resolución del caso Alt r" at bounding box center [1052, 138] width 158 height 43
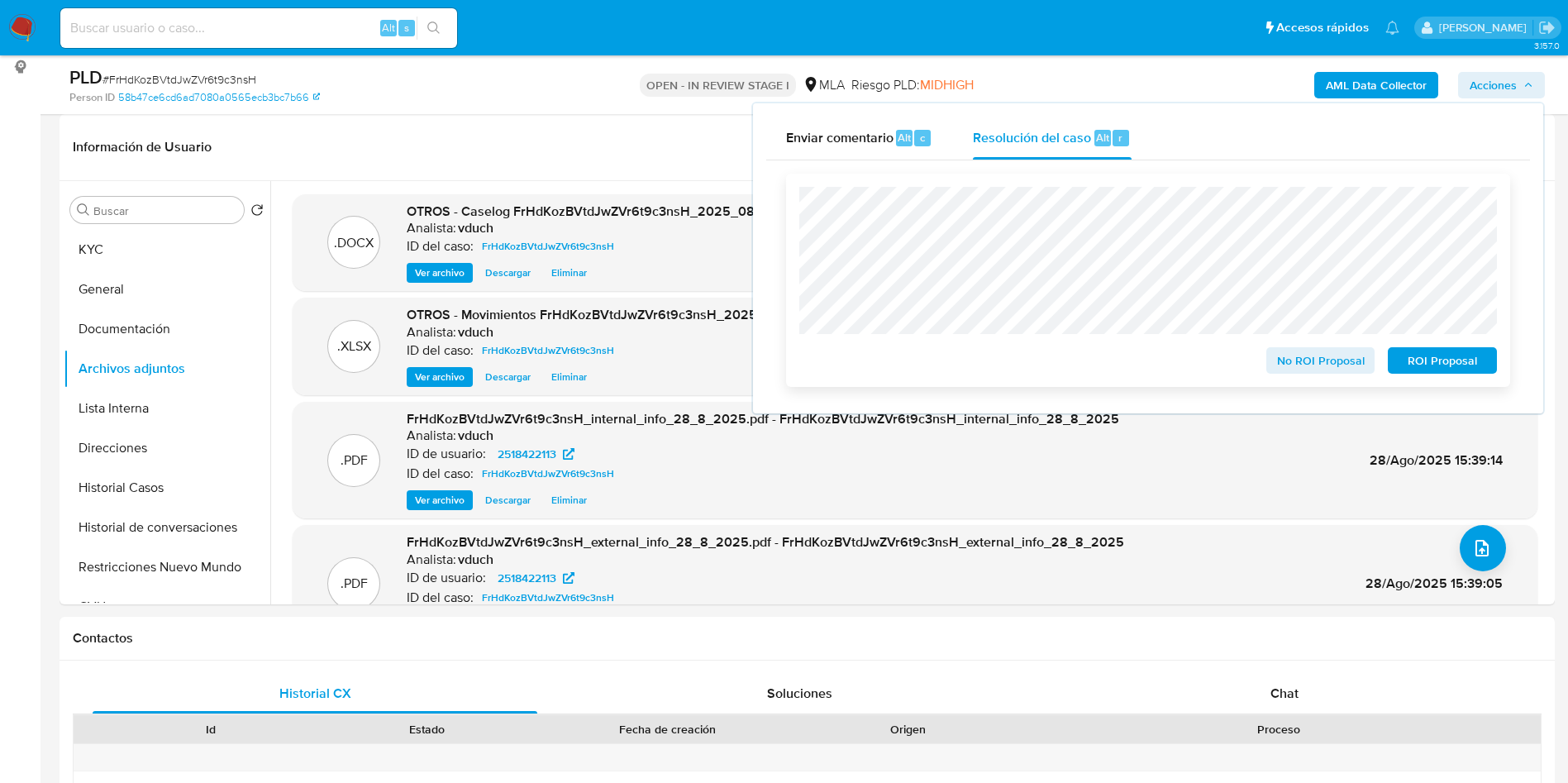
click at [1450, 367] on span "ROI Proposal" at bounding box center [1443, 360] width 86 height 23
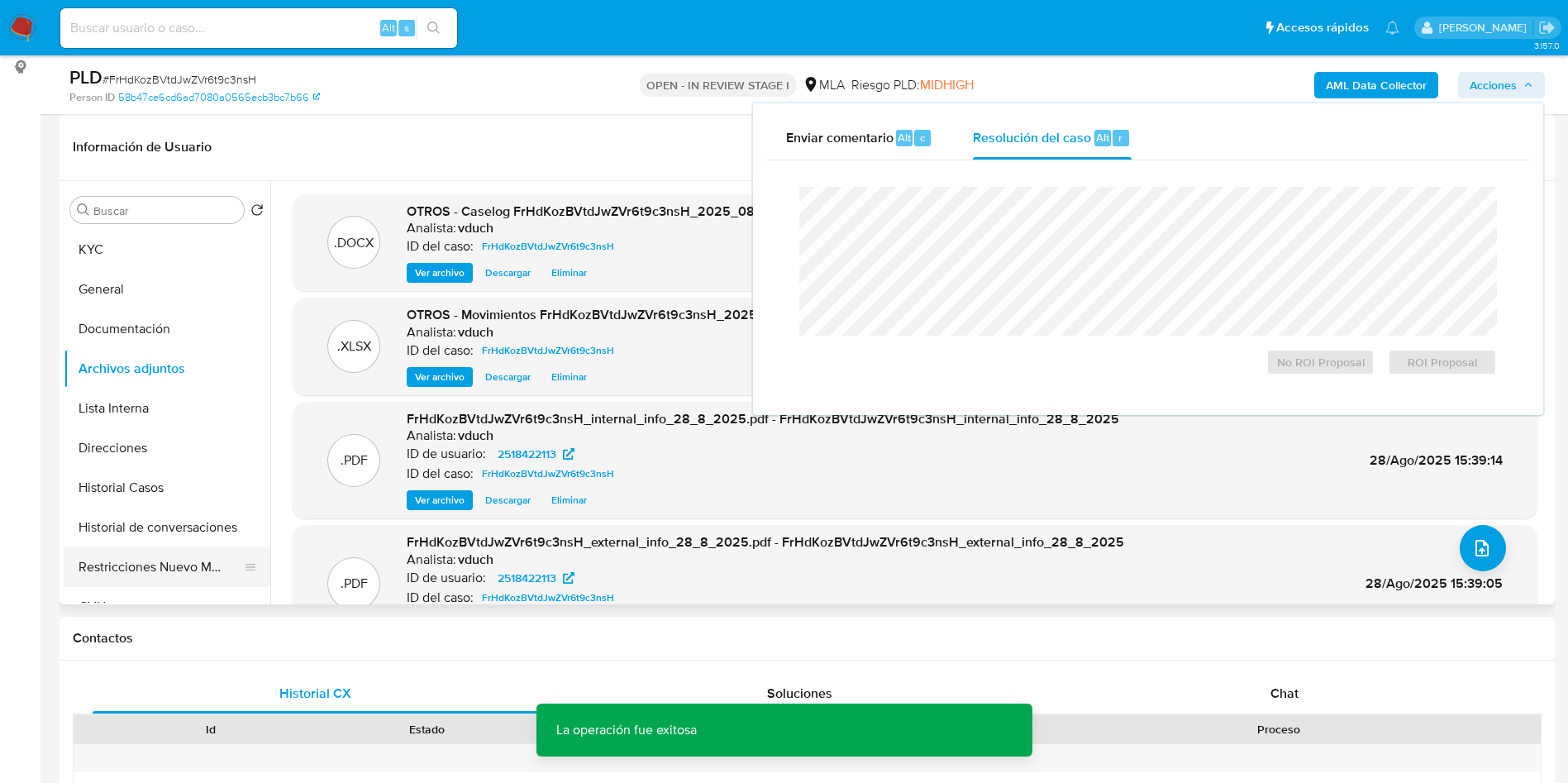
click at [179, 573] on button "Restricciones Nuevo Mundo" at bounding box center [160, 567] width 193 height 39
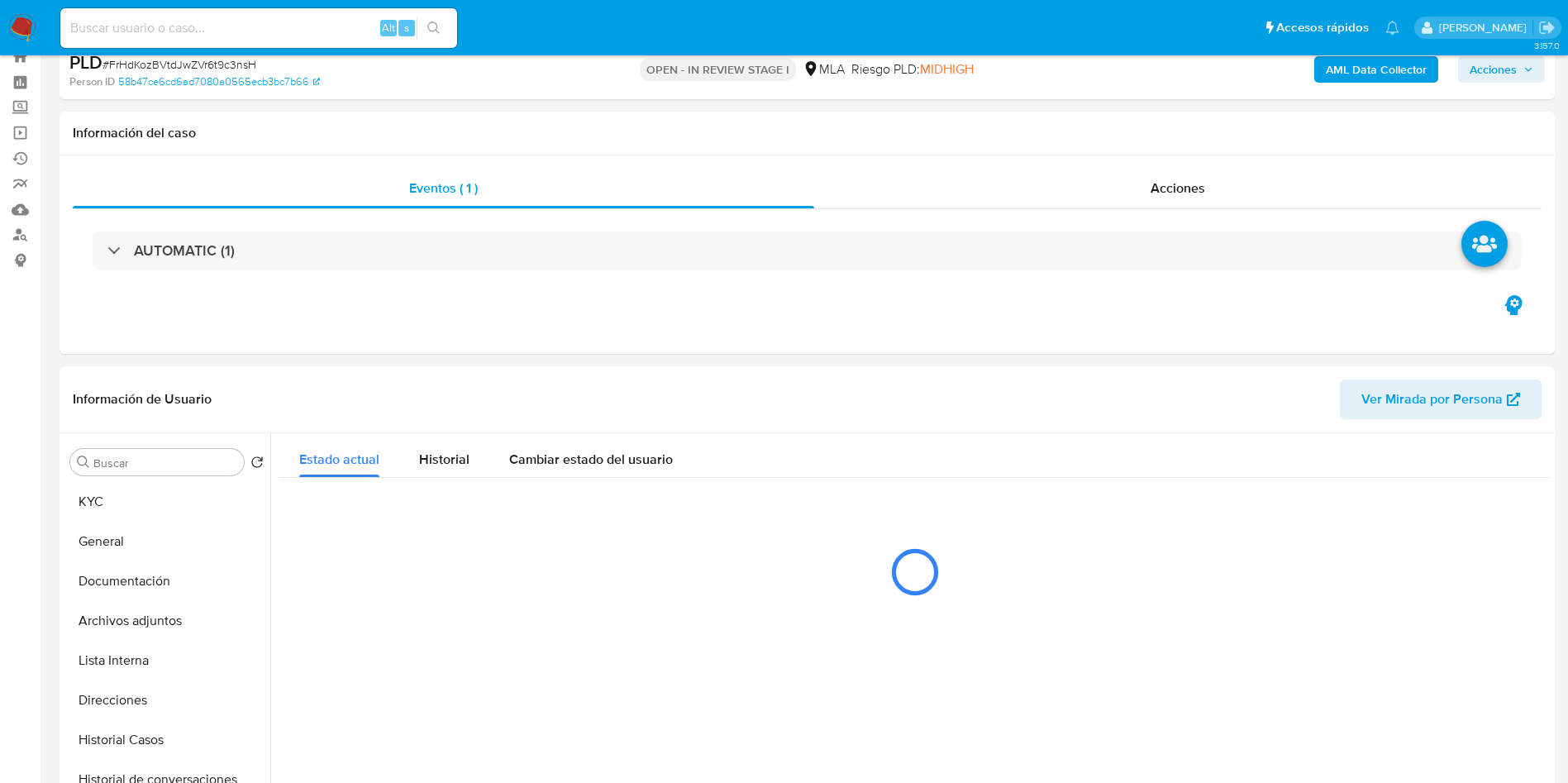
scroll to position [0, 0]
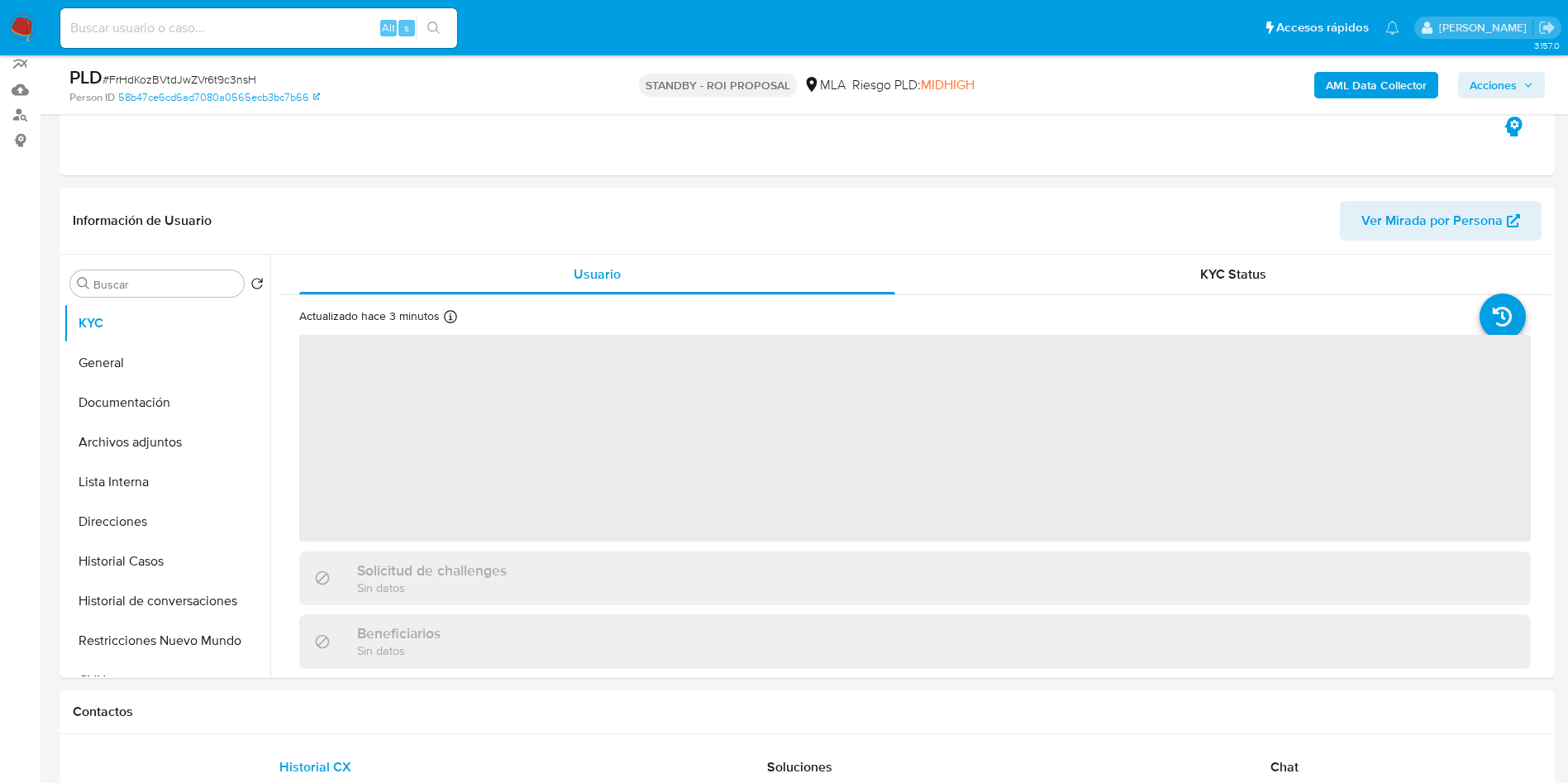
scroll to position [372, 0]
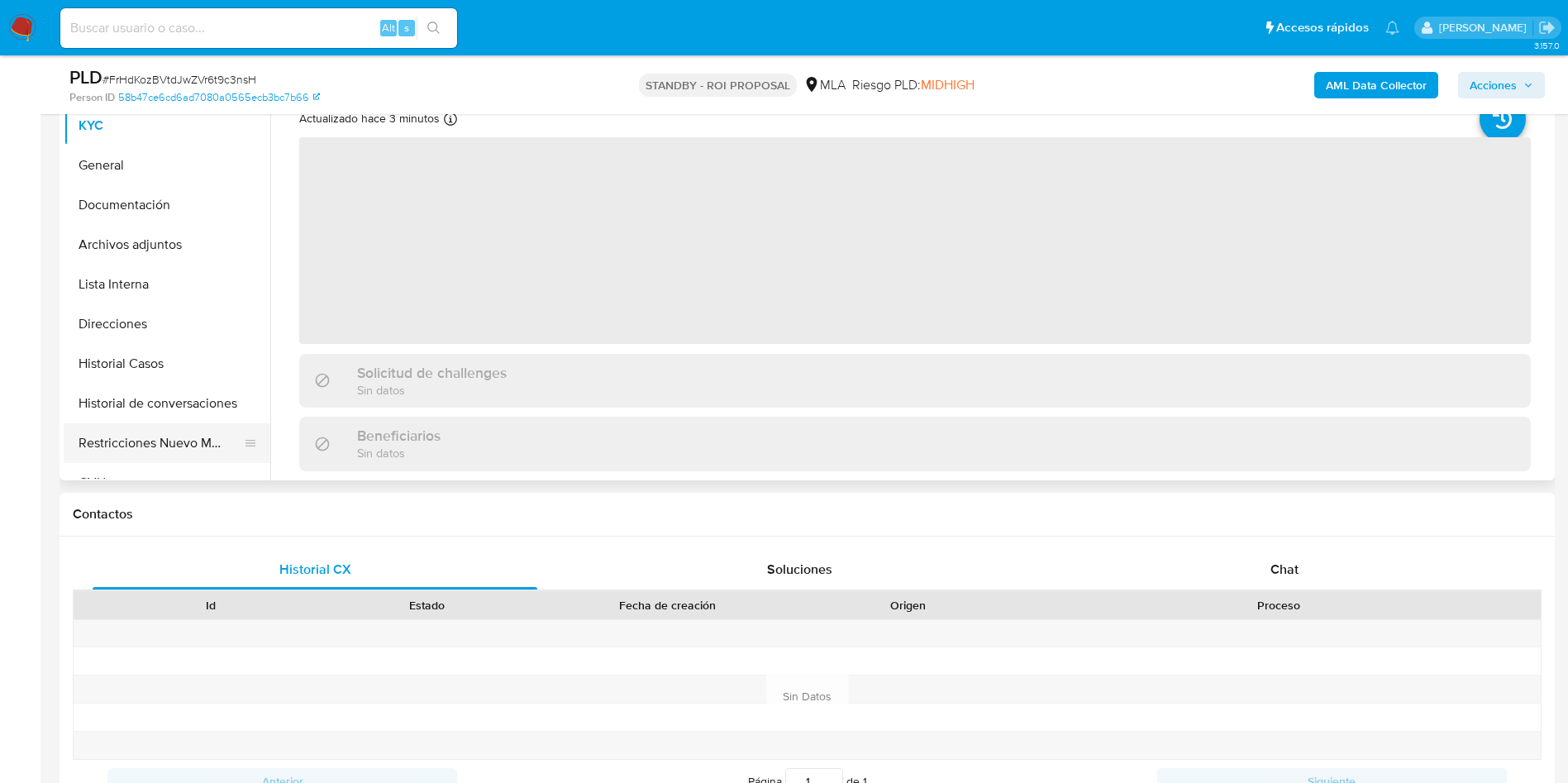
click at [121, 432] on button "Restricciones Nuevo Mundo" at bounding box center [160, 443] width 193 height 39
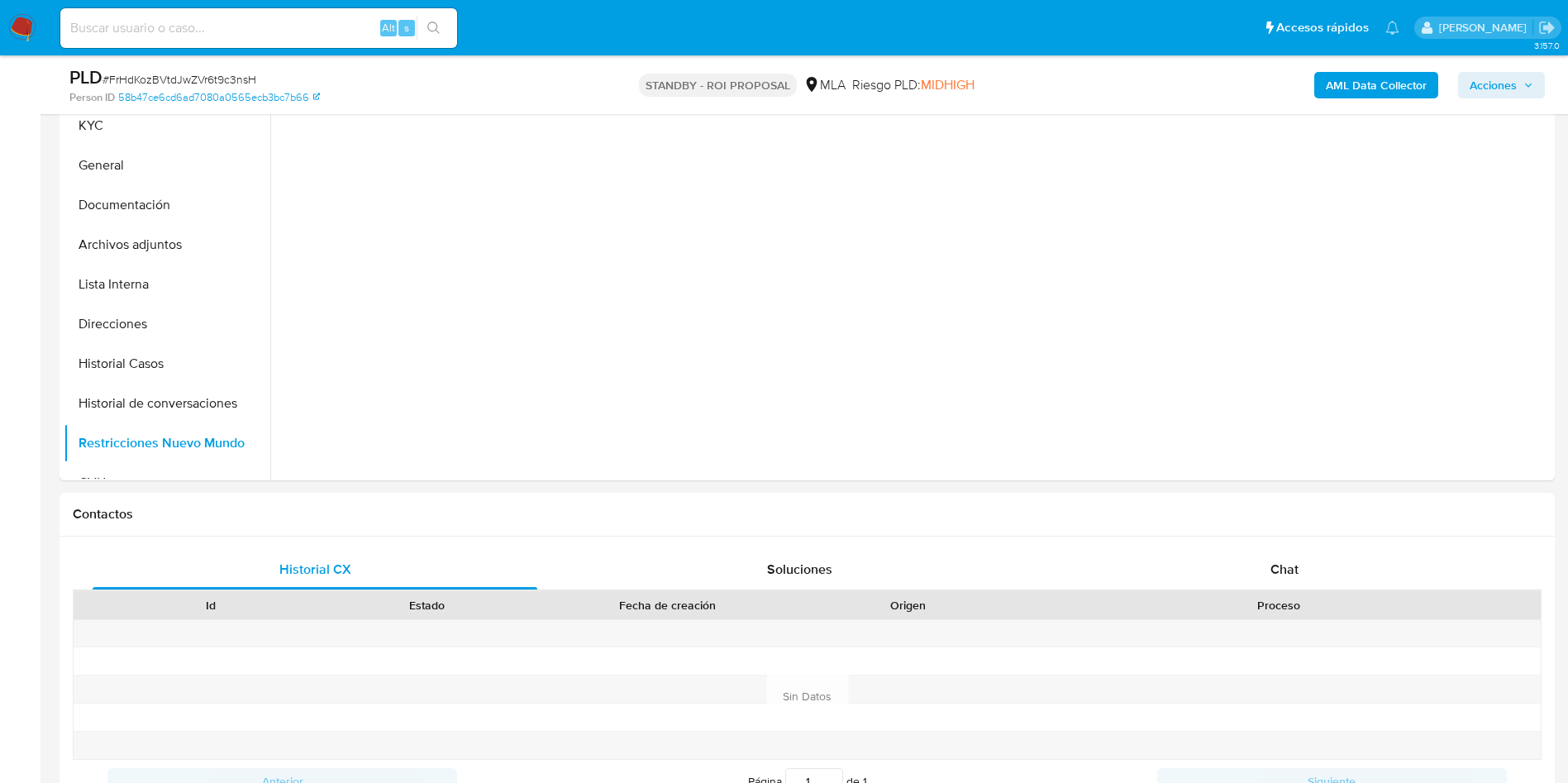
select select "10"
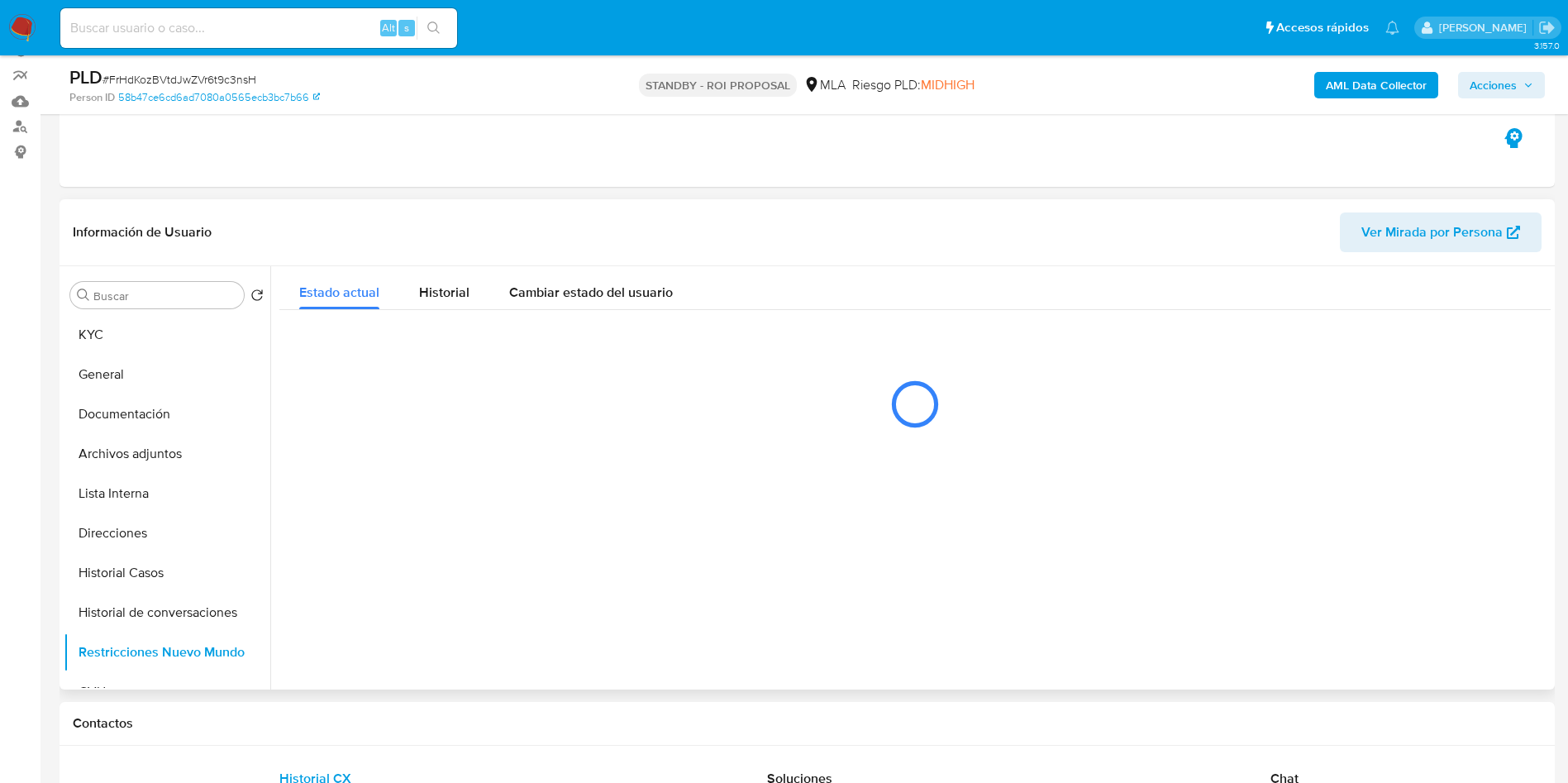
scroll to position [124, 0]
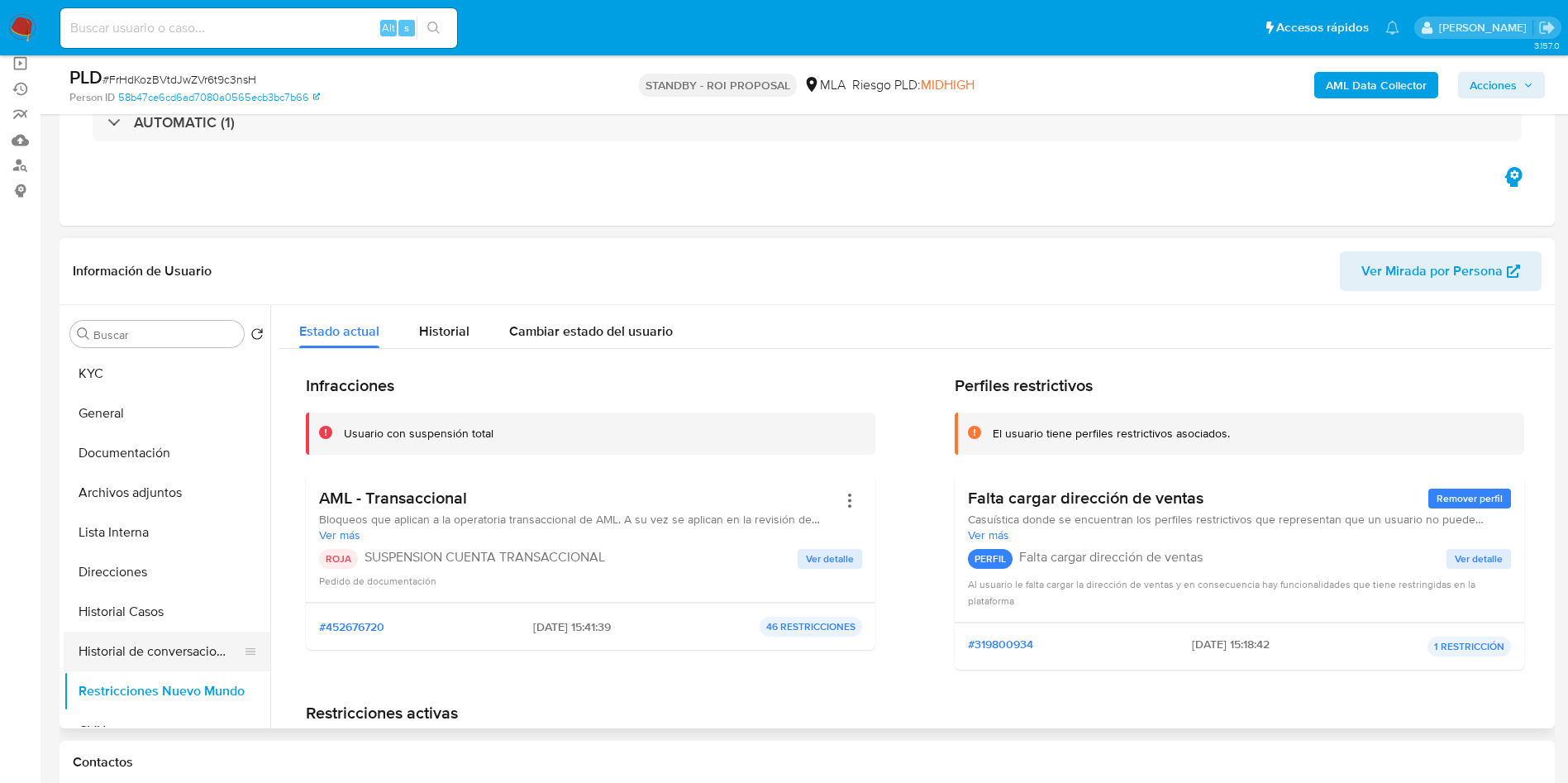
click at [174, 646] on button "Historial de conversaciones" at bounding box center [160, 652] width 193 height 39
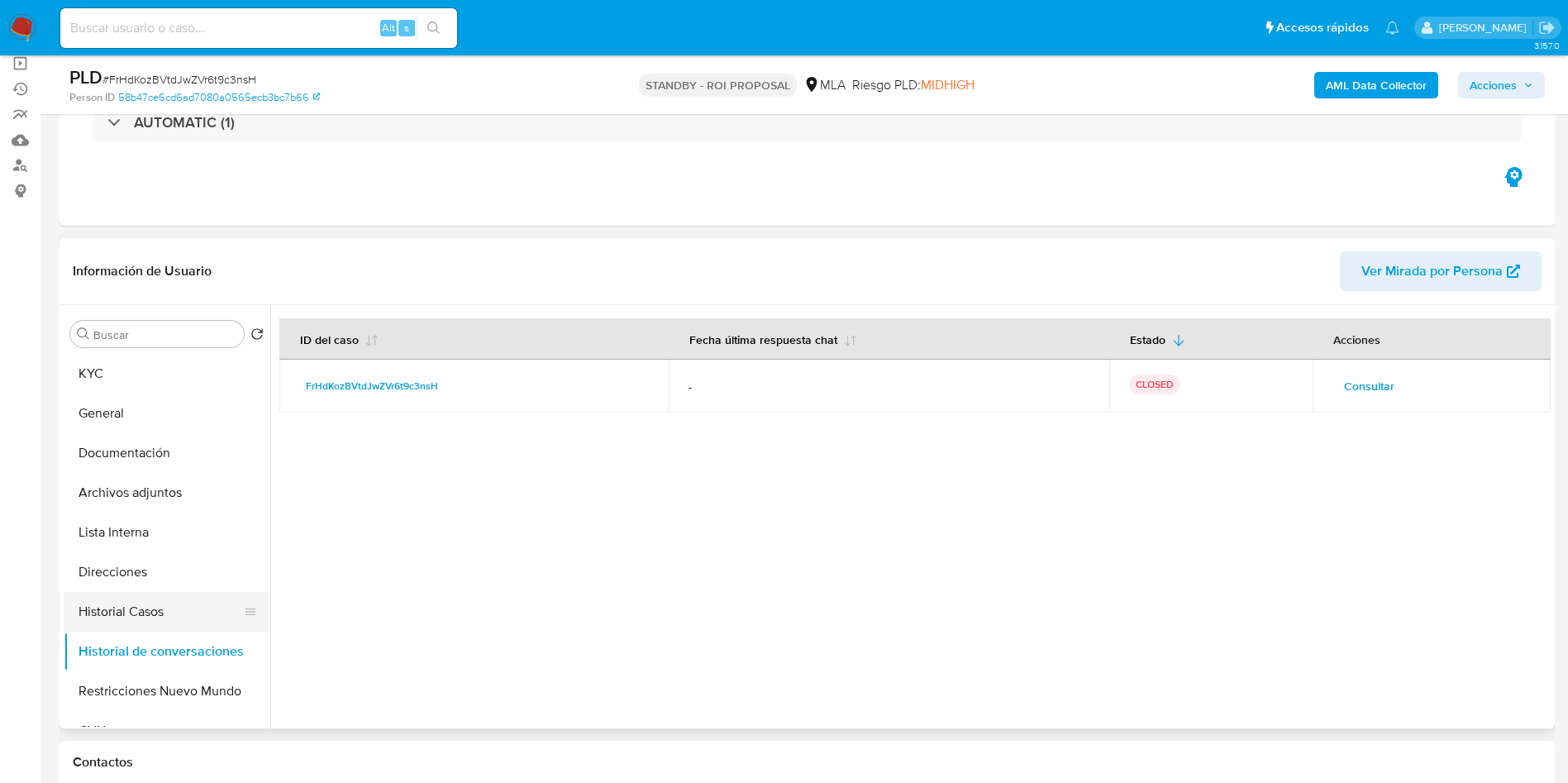
click at [178, 611] on button "Historial Casos" at bounding box center [160, 611] width 193 height 39
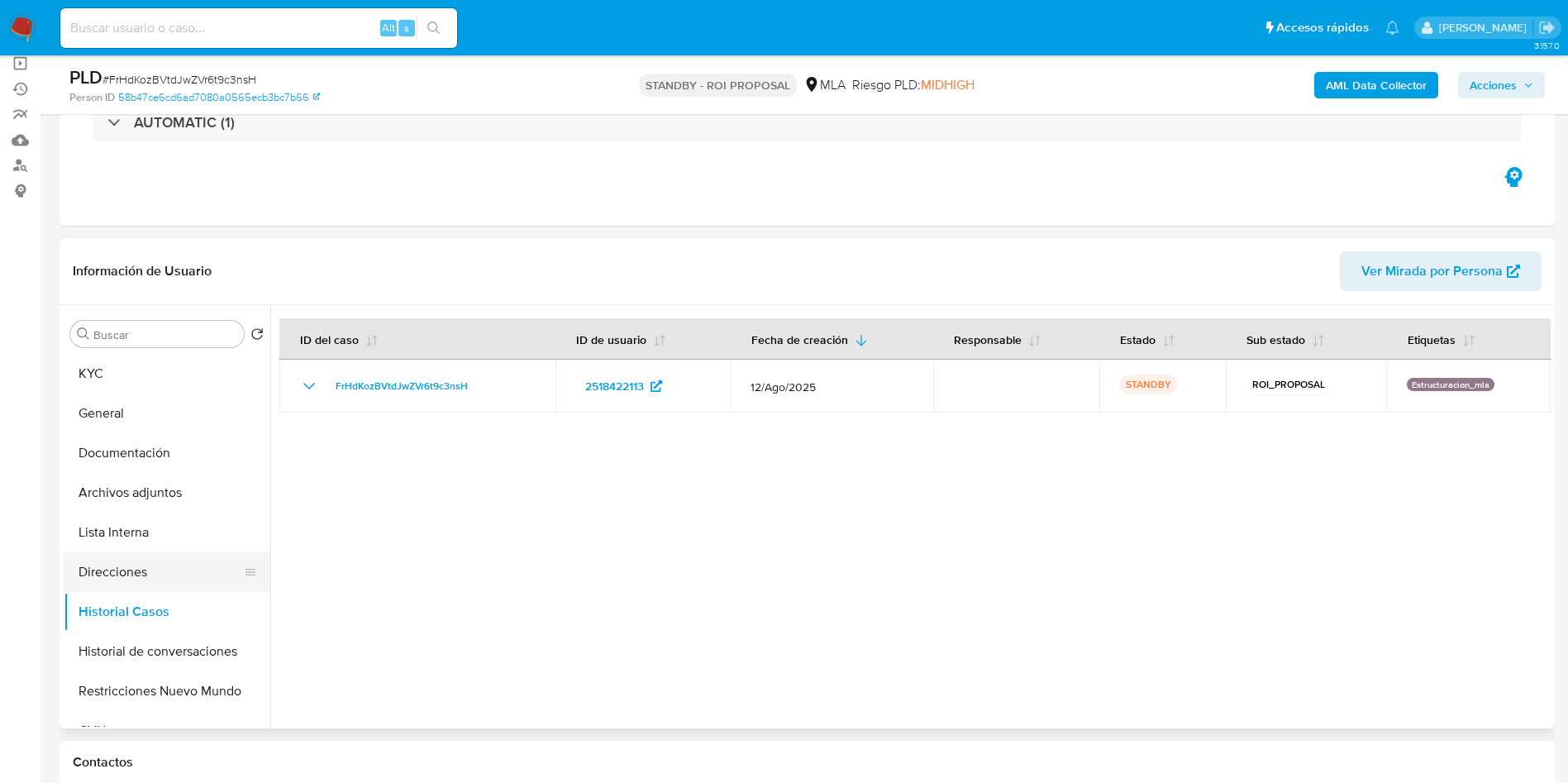
click at [180, 571] on button "Direcciones" at bounding box center [160, 572] width 193 height 39
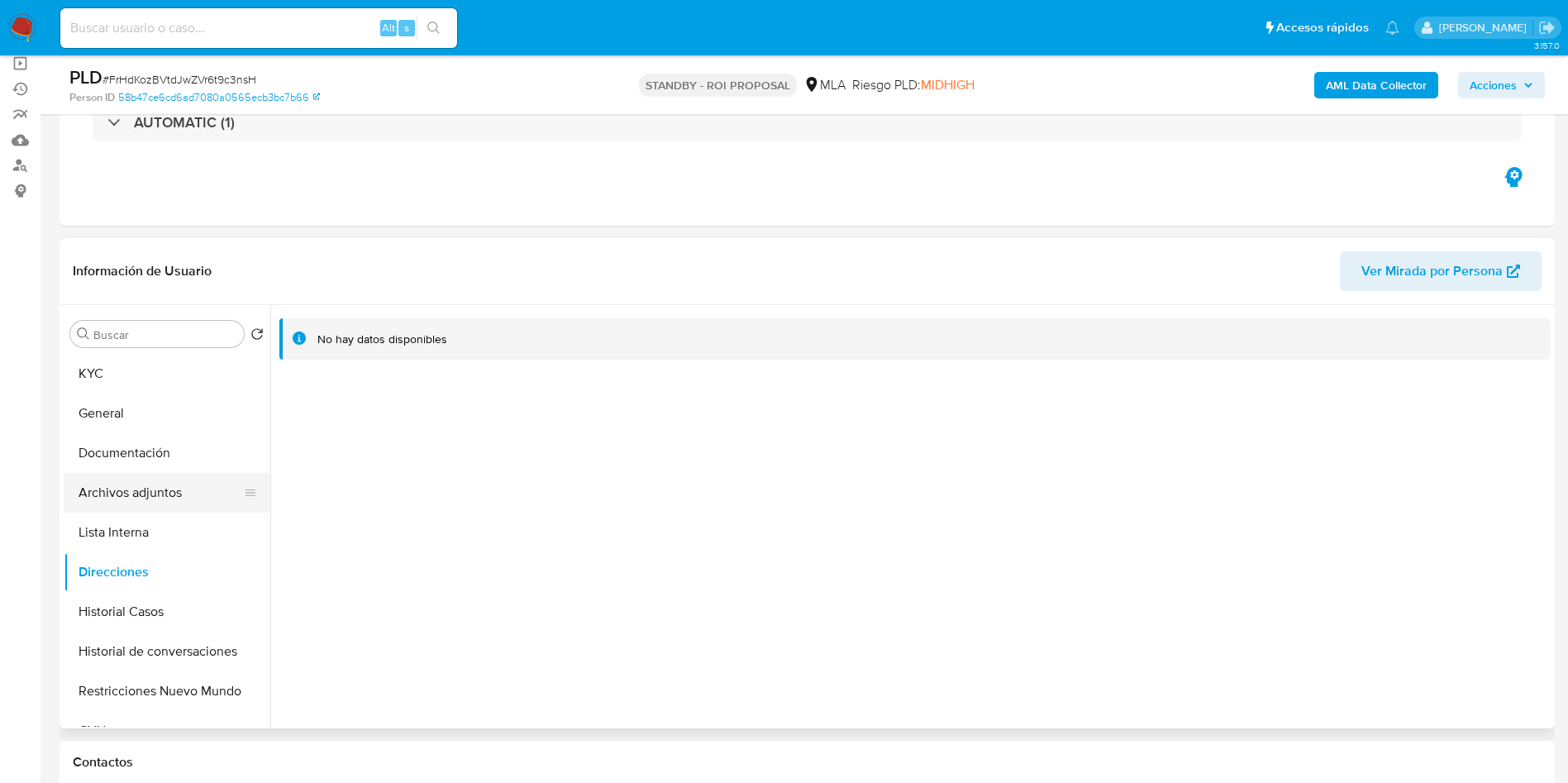
click at [175, 504] on button "Archivos adjuntos" at bounding box center [160, 493] width 193 height 39
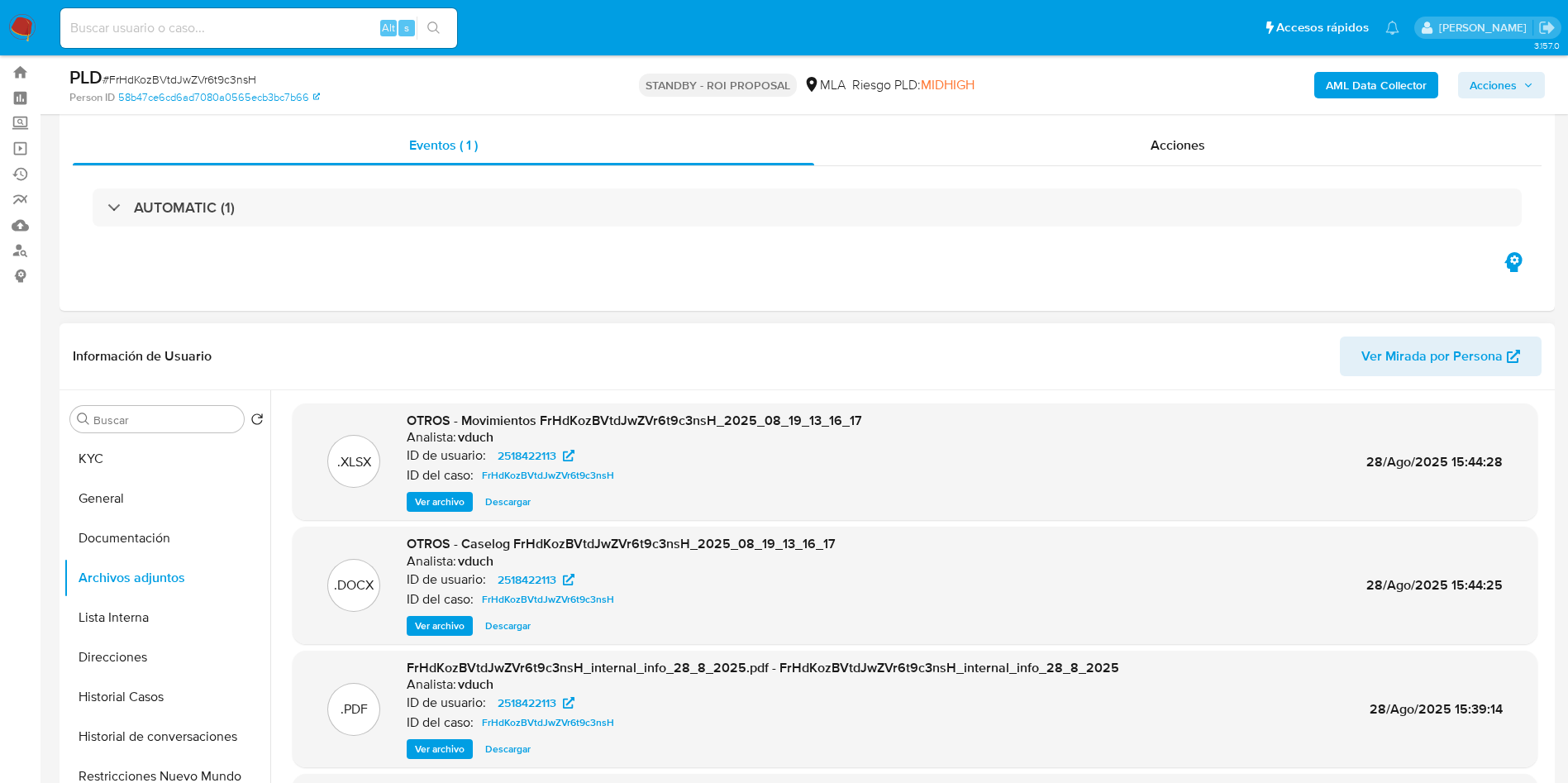
scroll to position [0, 0]
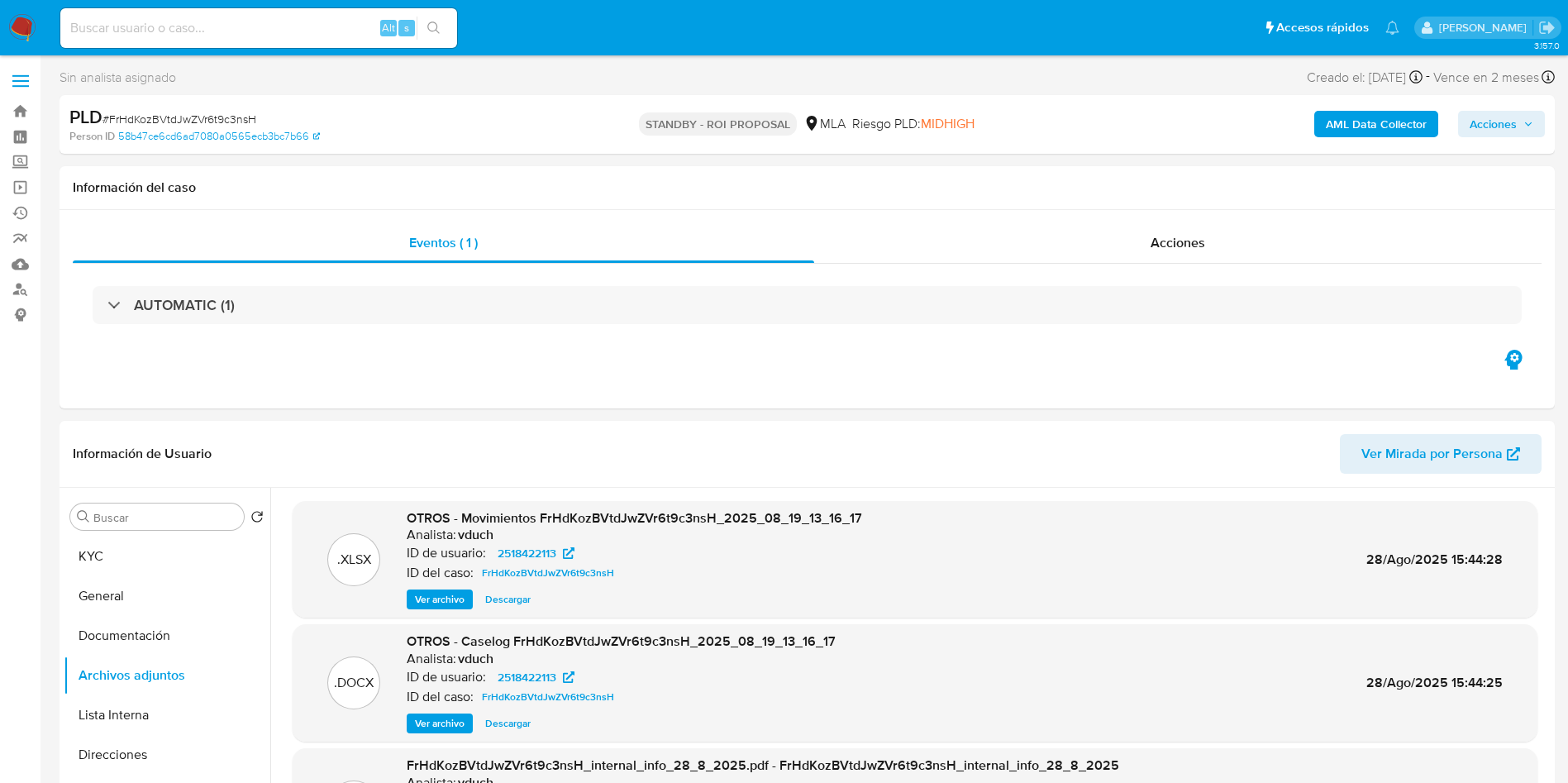
click at [246, 20] on input at bounding box center [258, 27] width 397 height 21
paste input "xG2M5kY5qHlAIdmCje3O6xHA"
type input "xG2M5kY5qHlAIdmCje3O6xHA"
click at [435, 43] on div "xG2M5kY5qHlAIdmCje3O6xHA Alt s" at bounding box center [258, 28] width 397 height 39
click at [435, 34] on button "search-icon" at bounding box center [433, 27] width 33 height 23
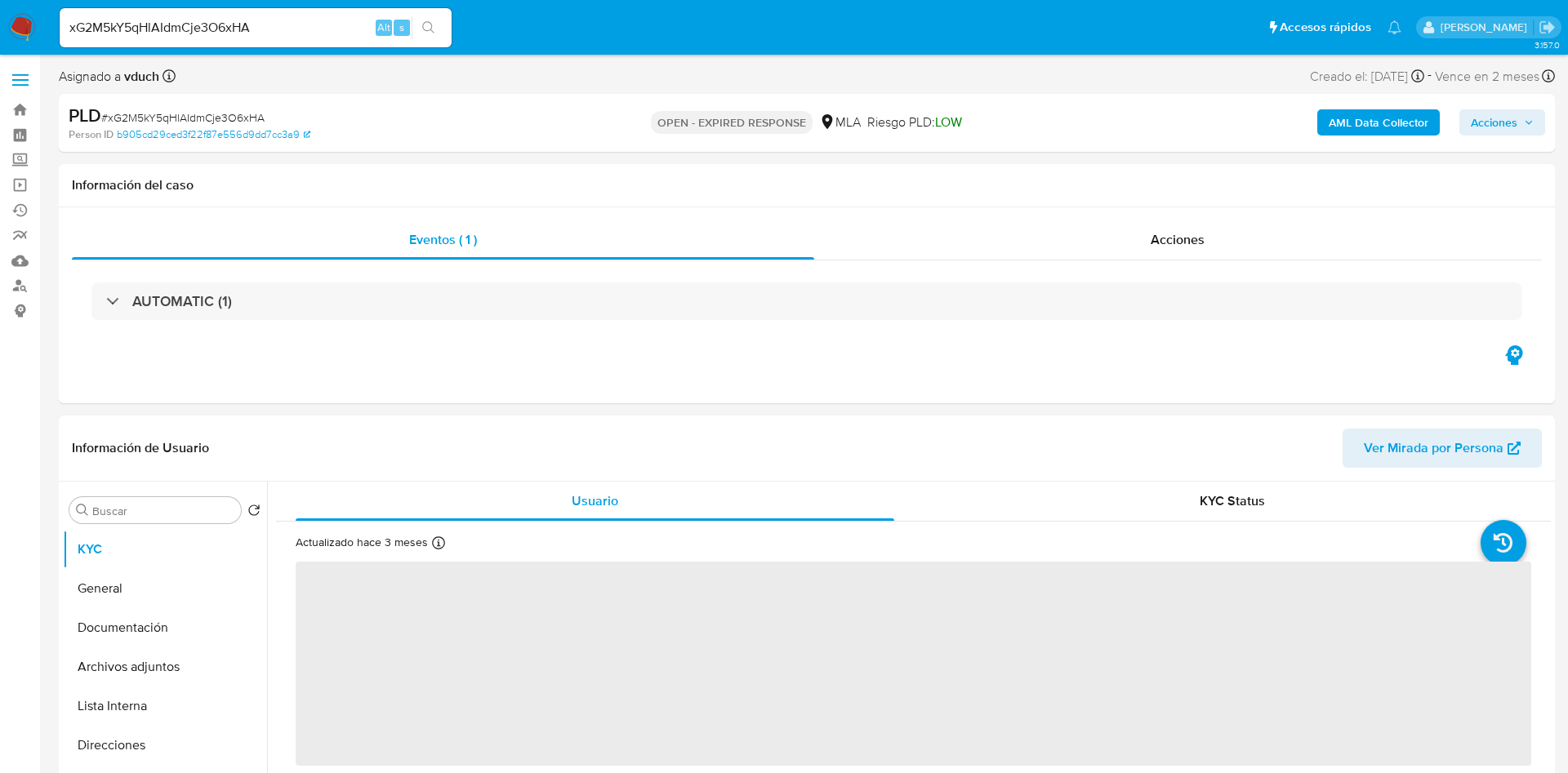
select select "10"
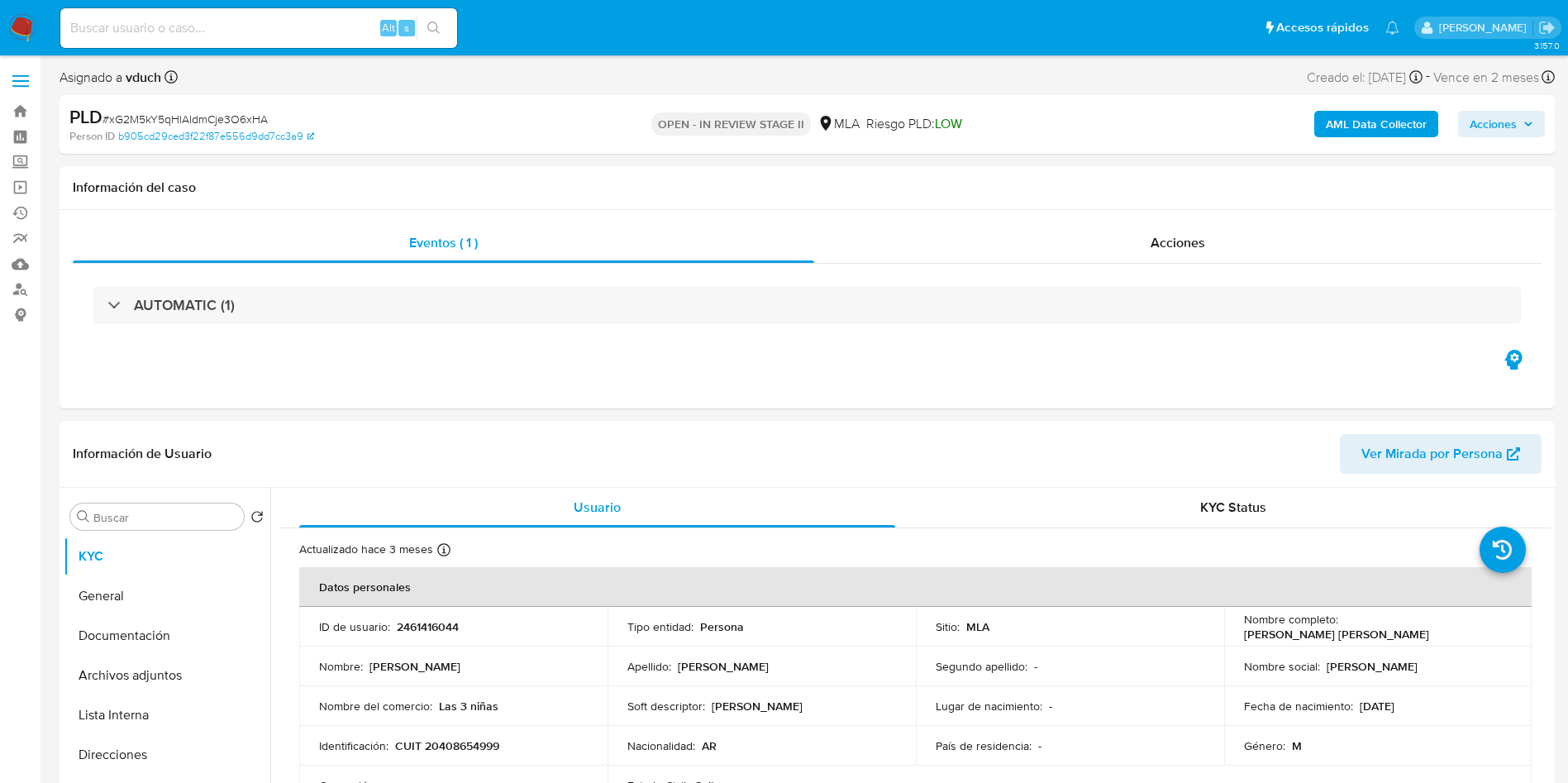
select select "10"
drag, startPoint x: 847, startPoint y: 725, endPoint x: 844, endPoint y: 543, distance: 182.0
click at [847, 725] on td "Nacionalidad : AR" at bounding box center [762, 745] width 308 height 39
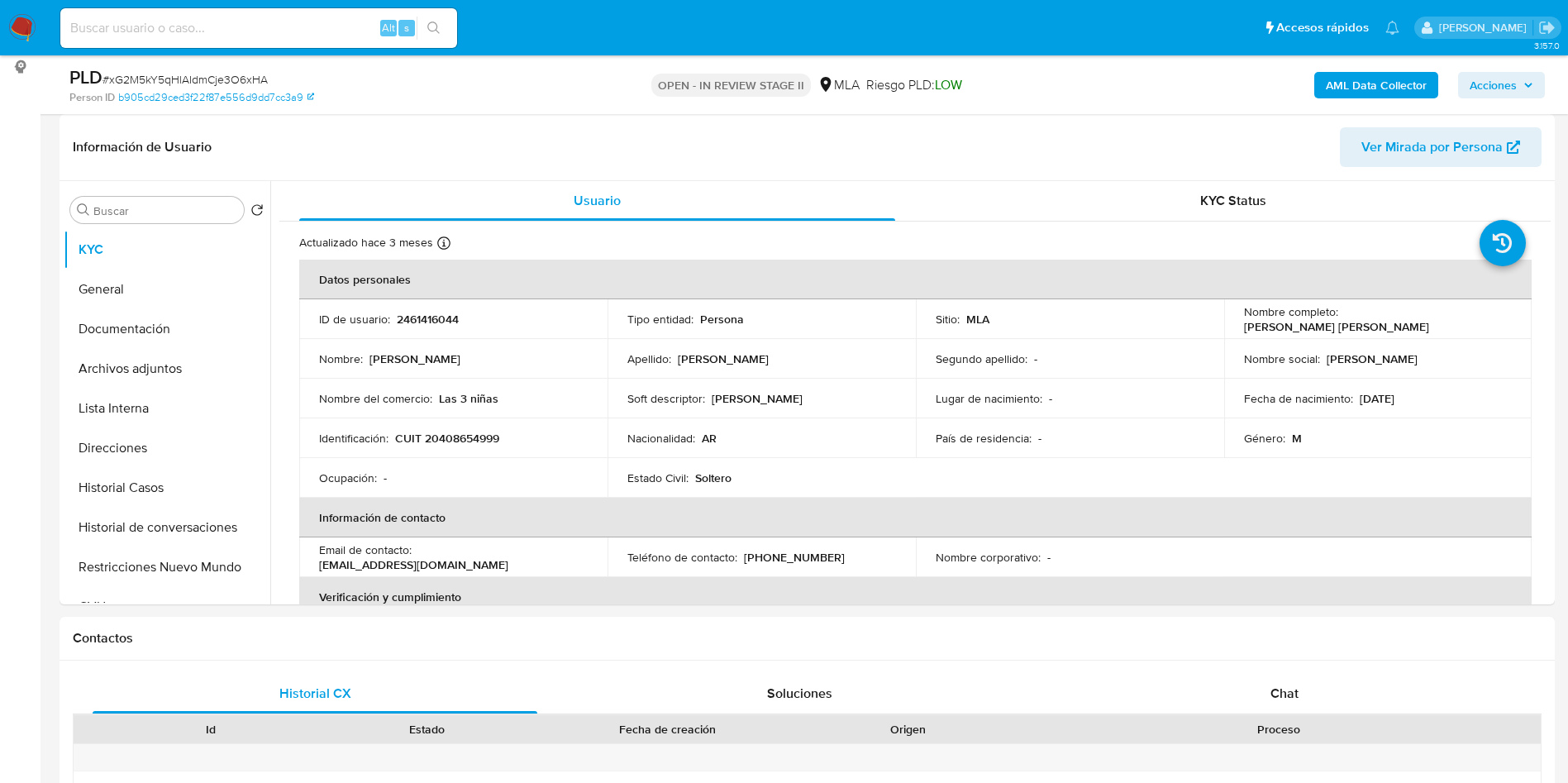
scroll to position [372, 0]
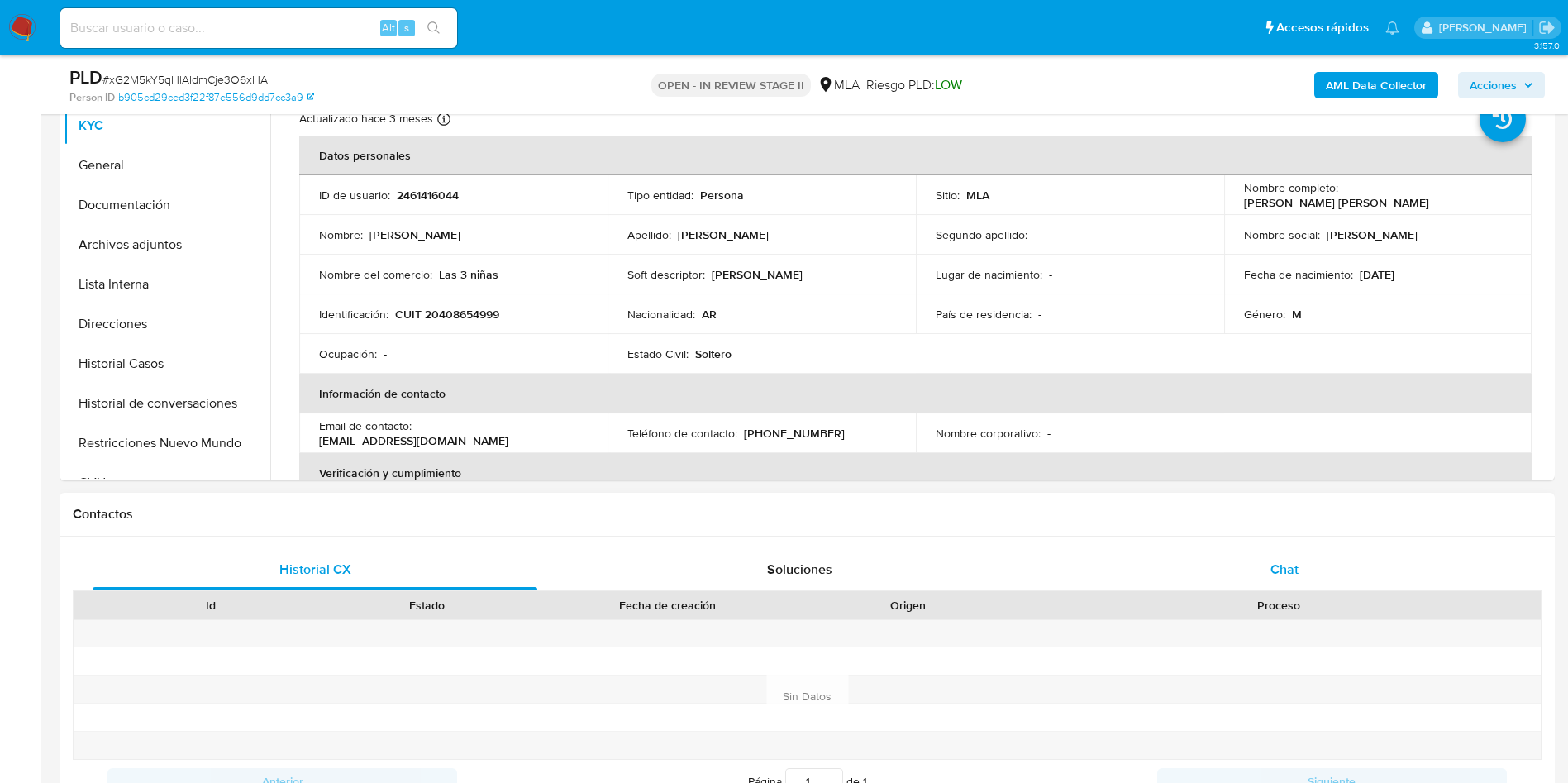
click at [1255, 571] on div "Chat" at bounding box center [1285, 569] width 445 height 39
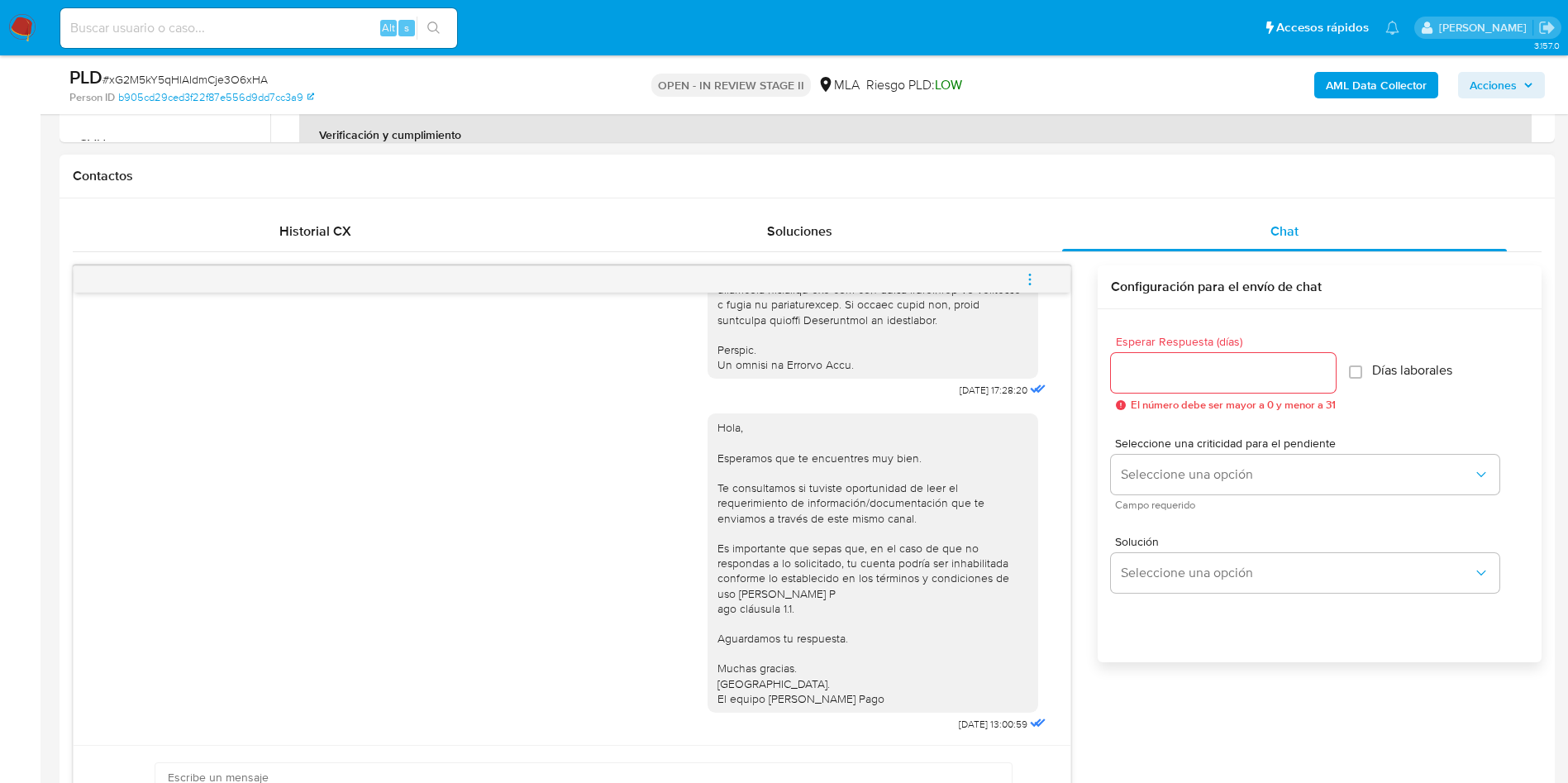
scroll to position [744, 0]
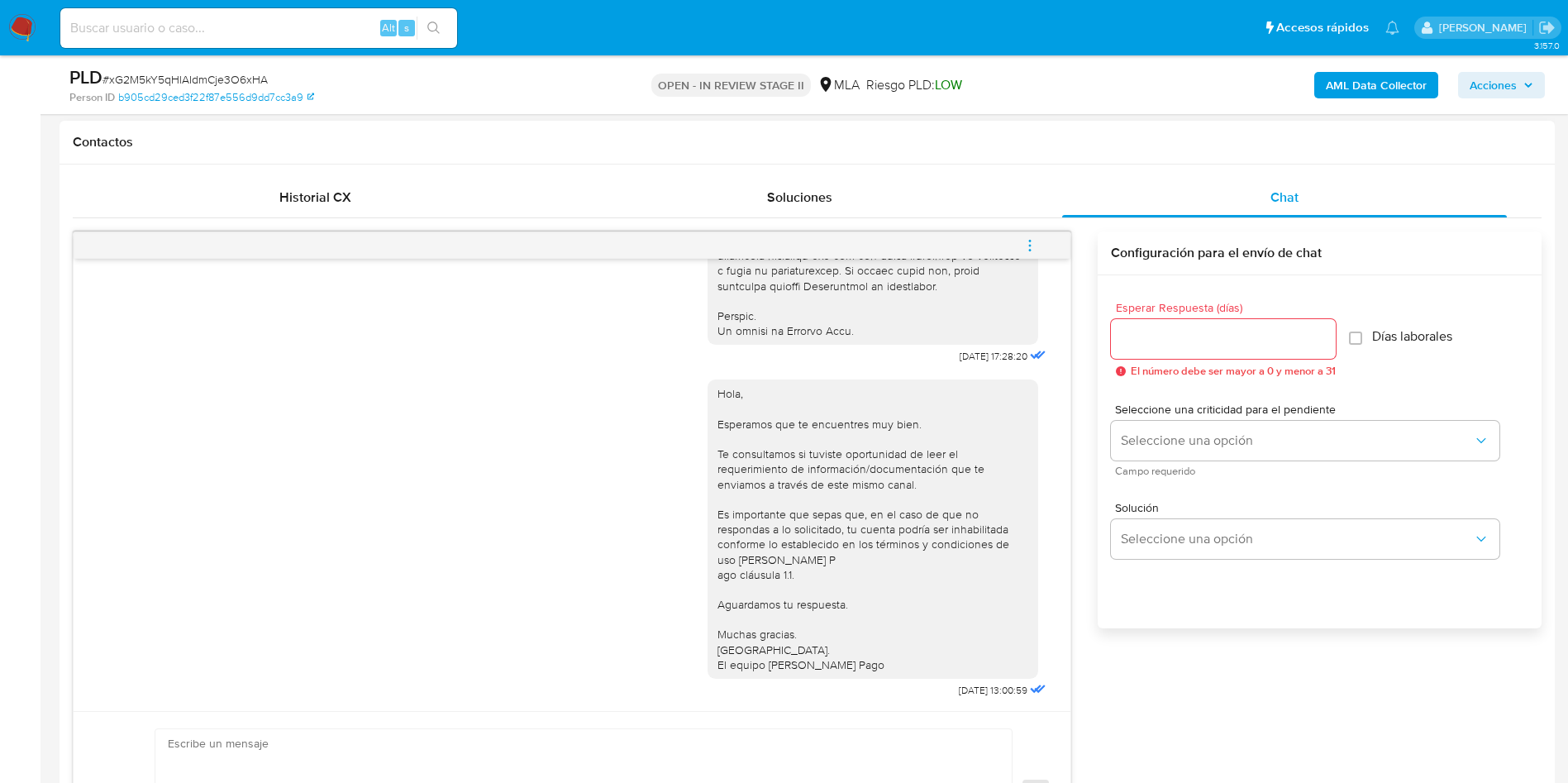
click at [1017, 242] on button "menu-action" at bounding box center [1030, 246] width 55 height 39
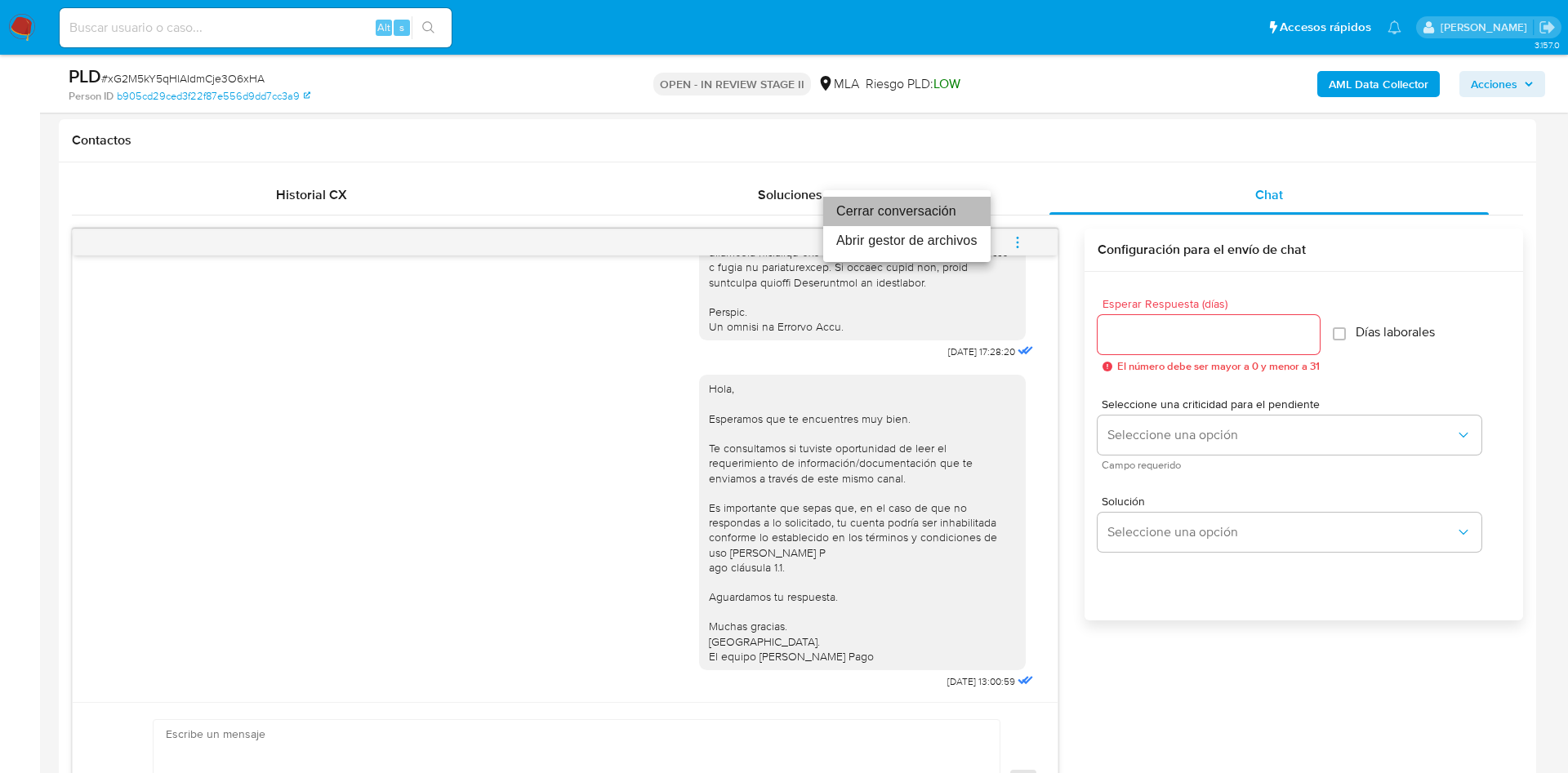
click at [923, 218] on li "Cerrar conversación" at bounding box center [907, 211] width 167 height 30
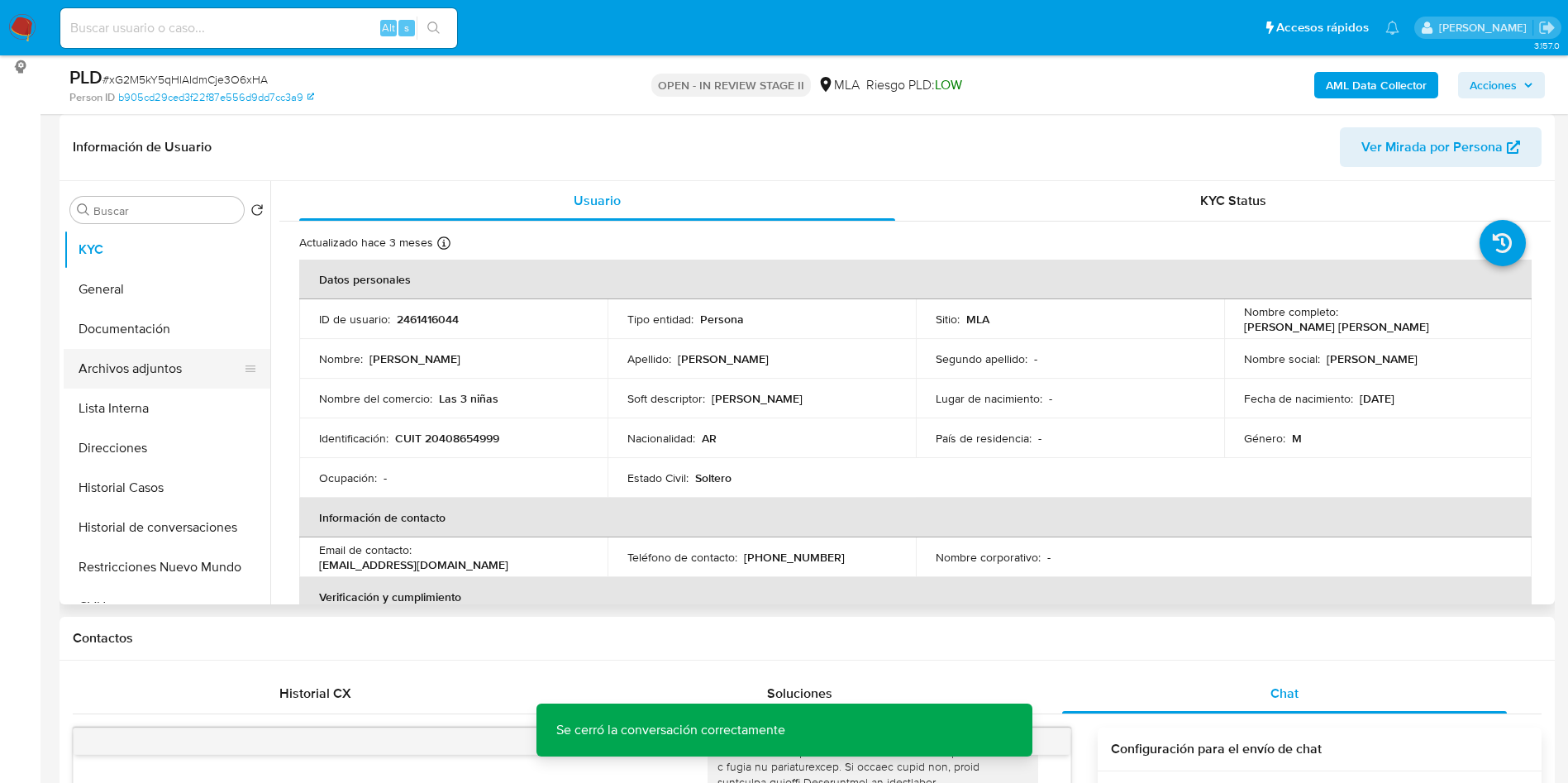
click at [189, 383] on button "Archivos adjuntos" at bounding box center [160, 368] width 193 height 39
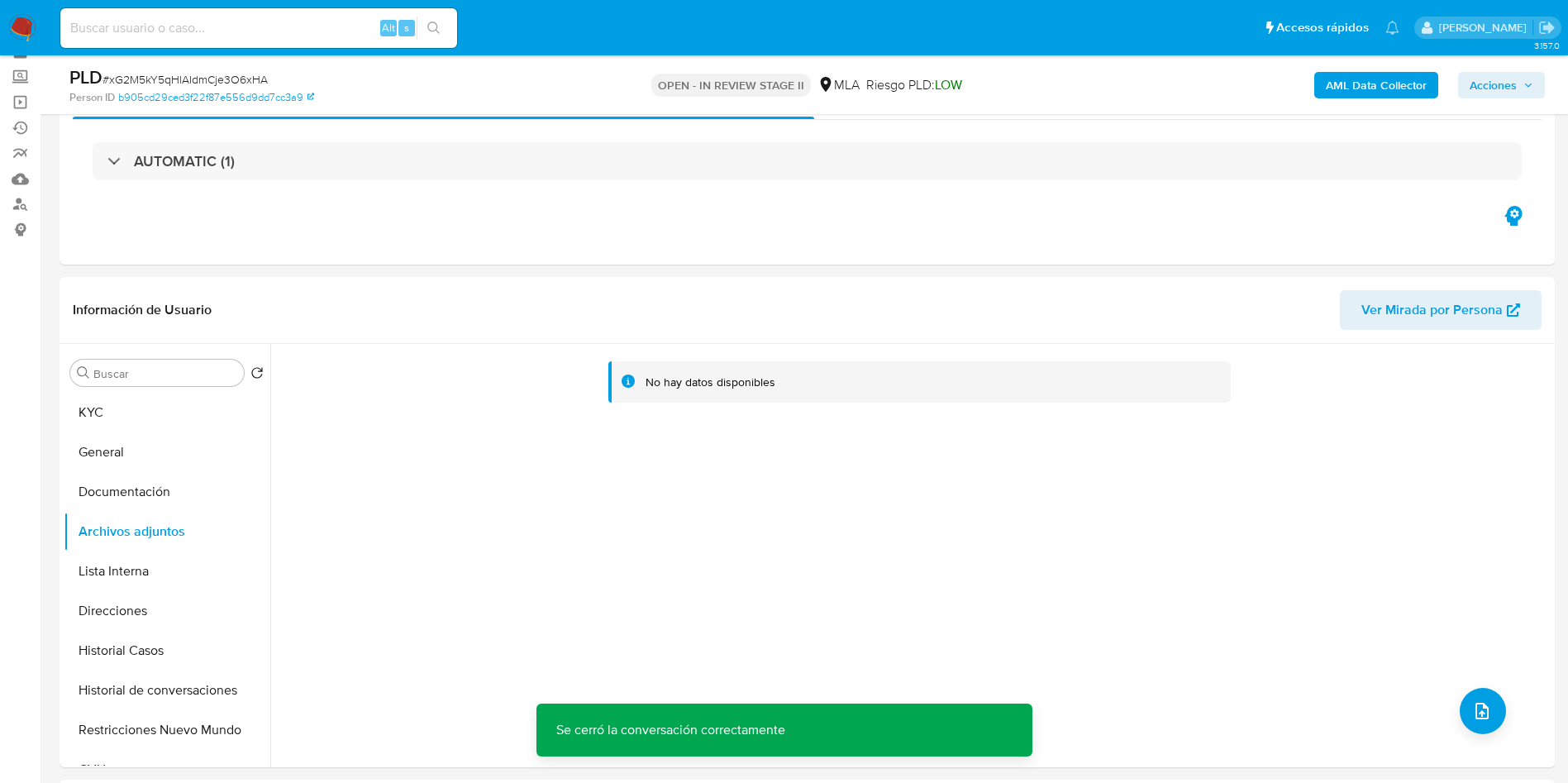
scroll to position [124, 0]
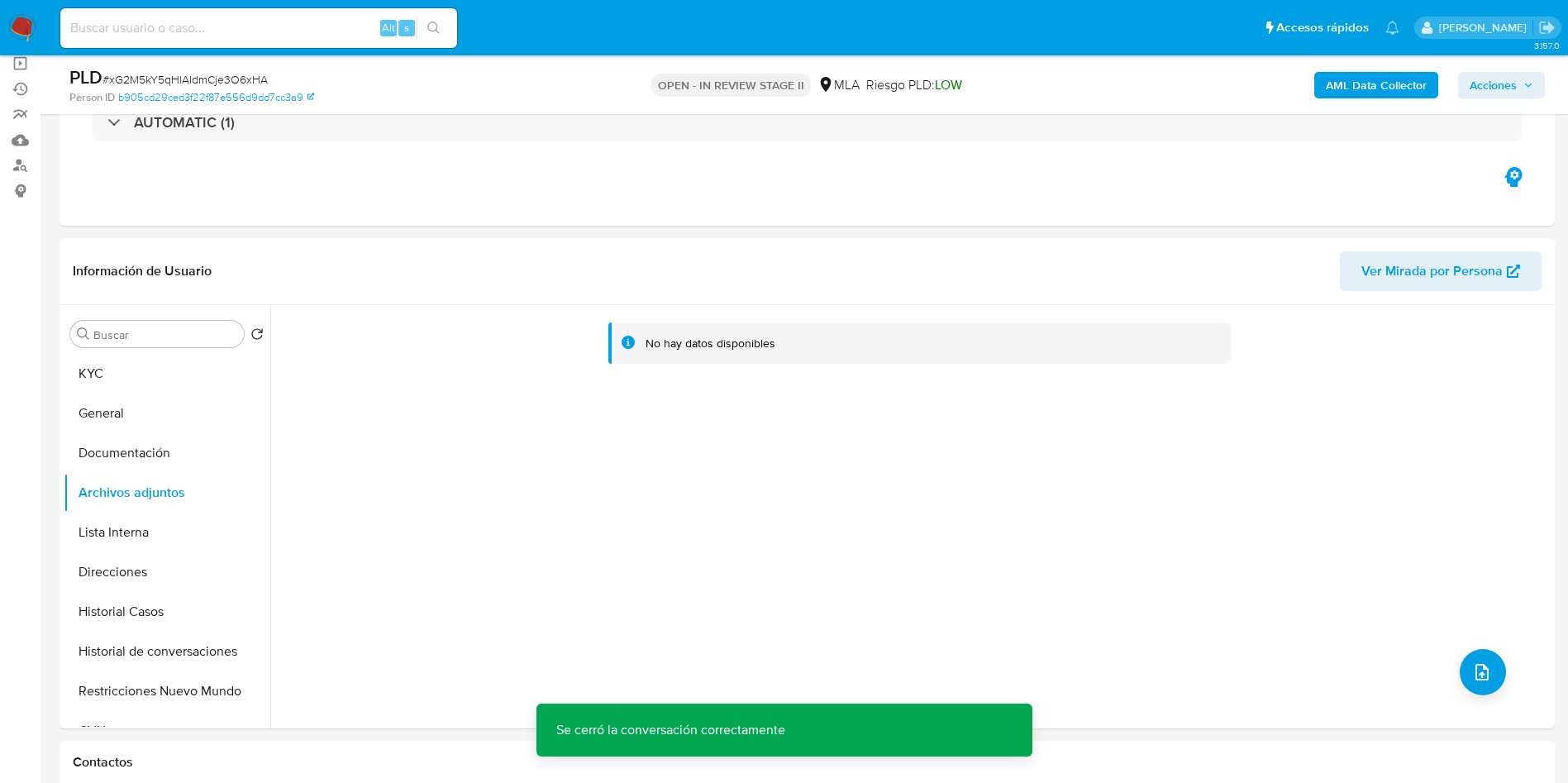
click at [1382, 81] on b "AML Data Collector" at bounding box center [1376, 85] width 100 height 27
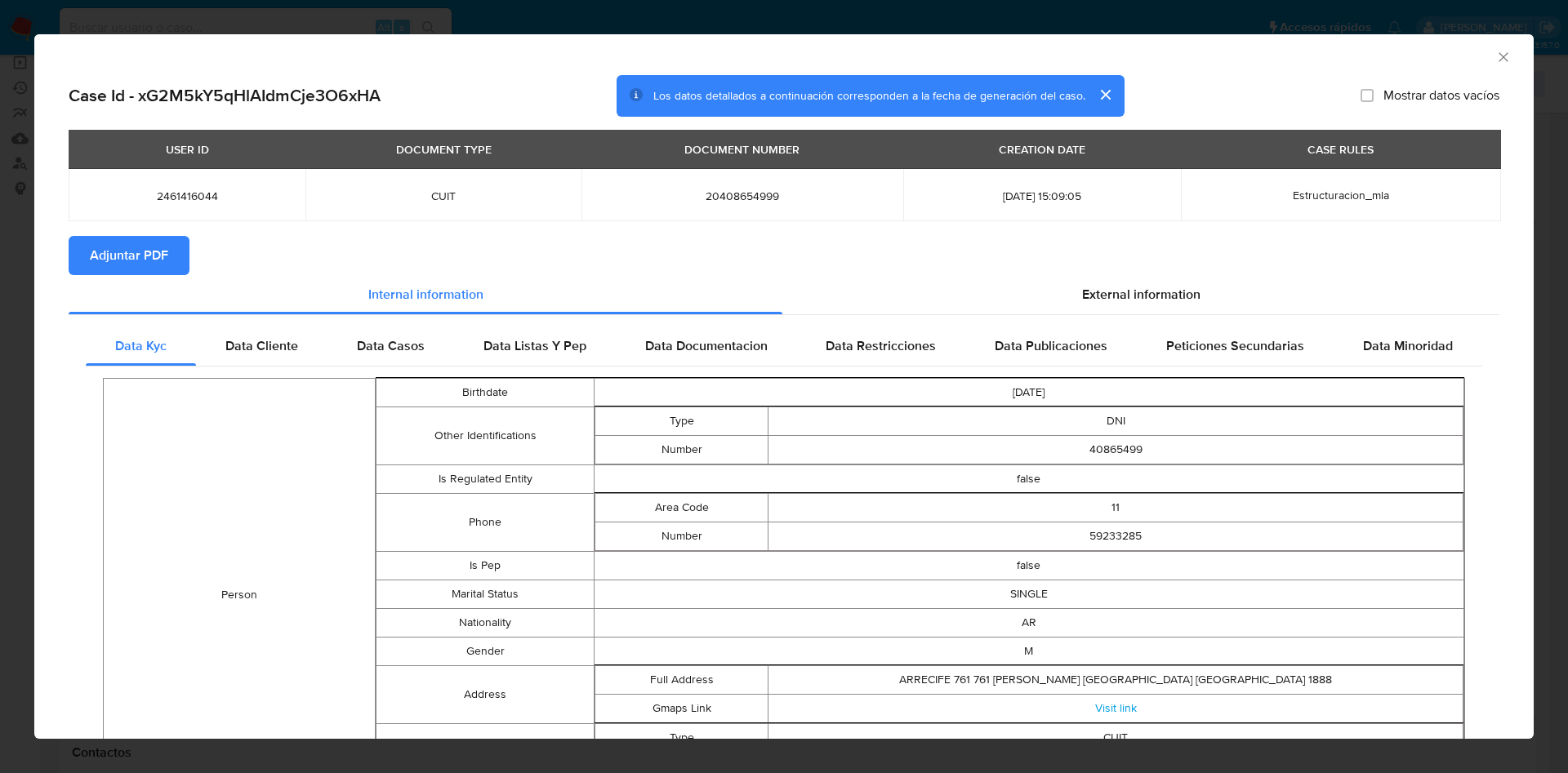
click at [169, 255] on button "Adjuntar PDF" at bounding box center [129, 255] width 120 height 39
click at [1498, 56] on icon "Cerrar ventana" at bounding box center [1503, 57] width 9 height 9
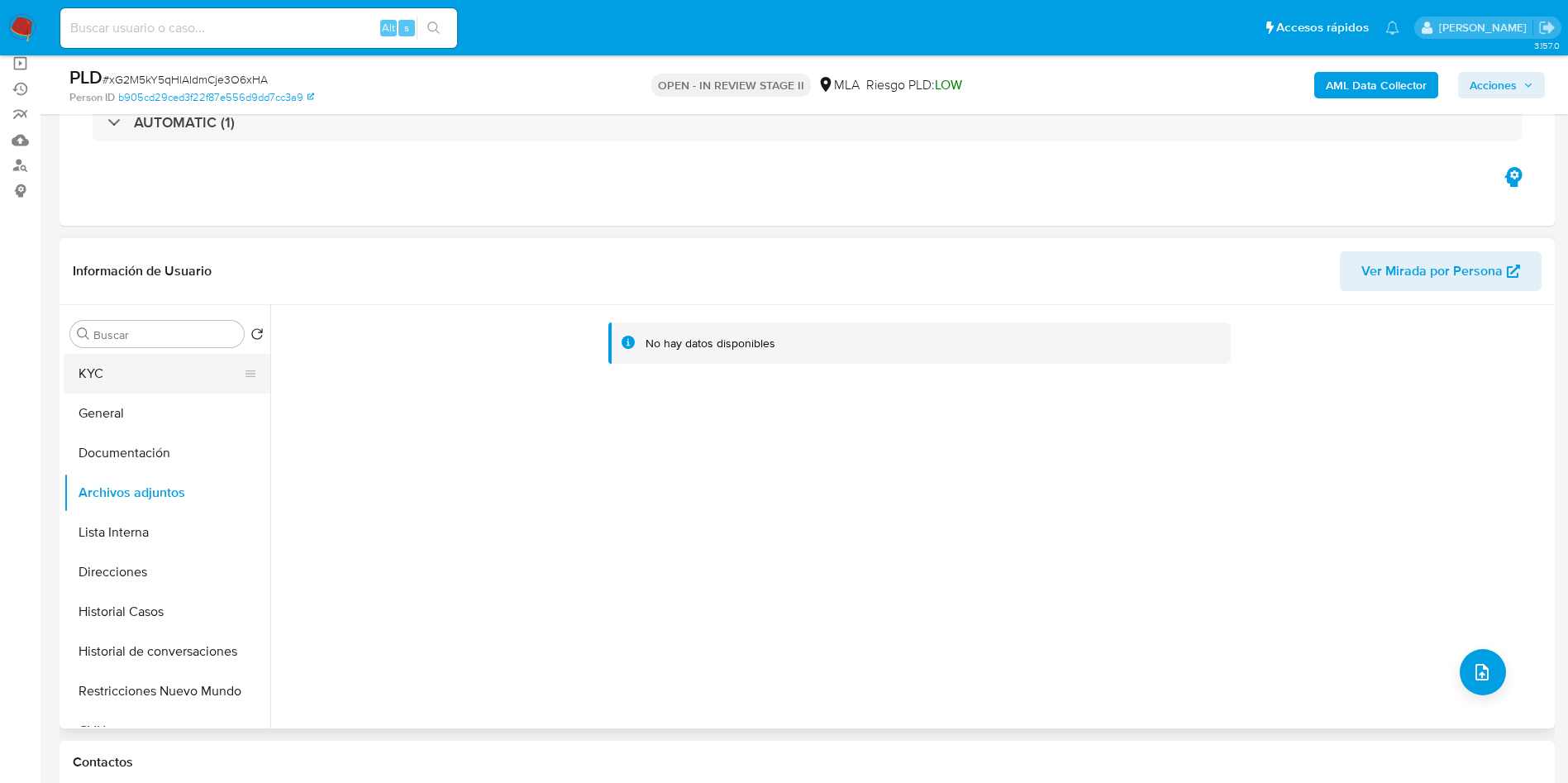
click at [113, 354] on button "KYC" at bounding box center [160, 373] width 193 height 39
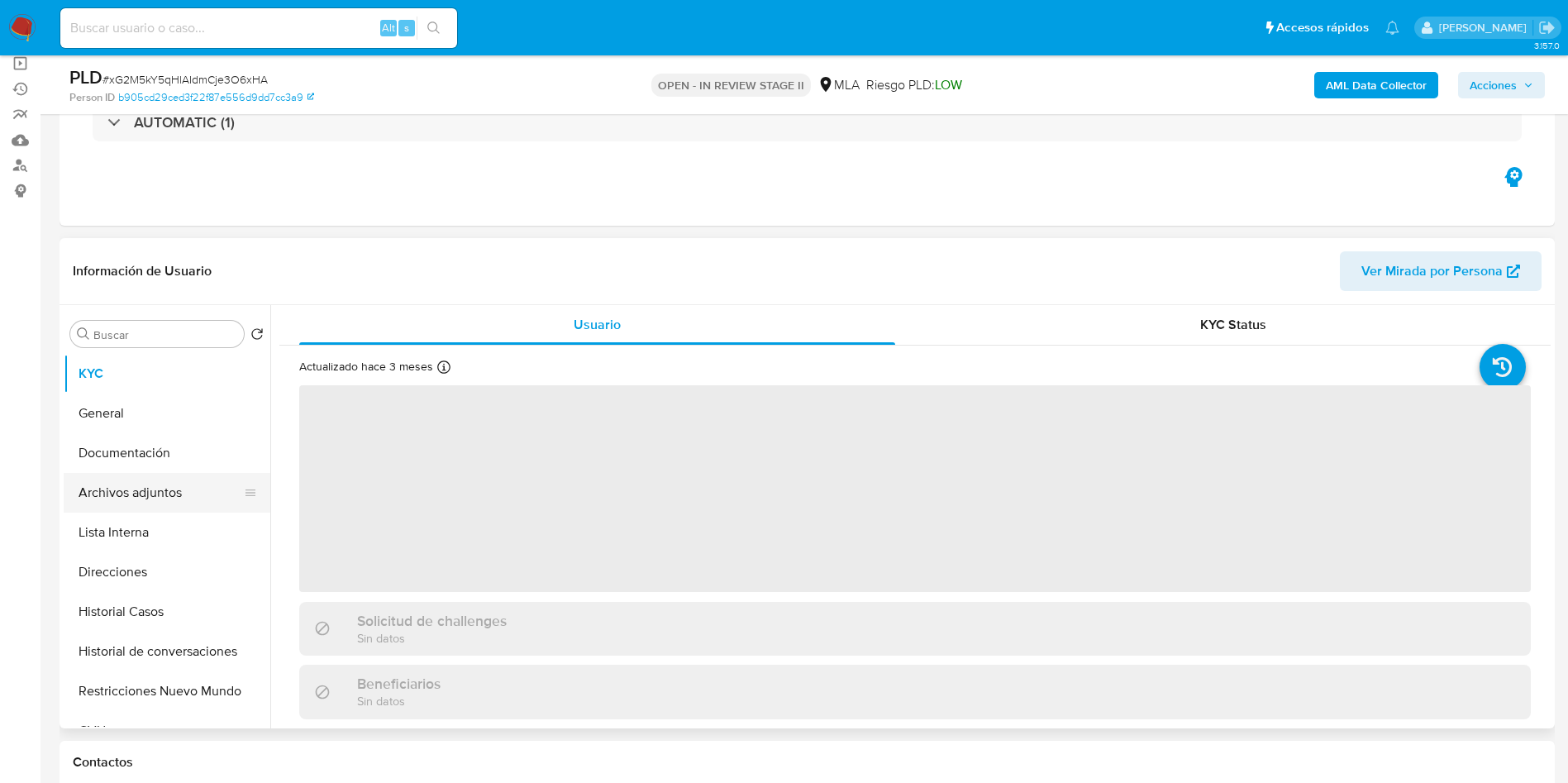
click at [177, 479] on button "Archivos adjuntos" at bounding box center [160, 493] width 193 height 39
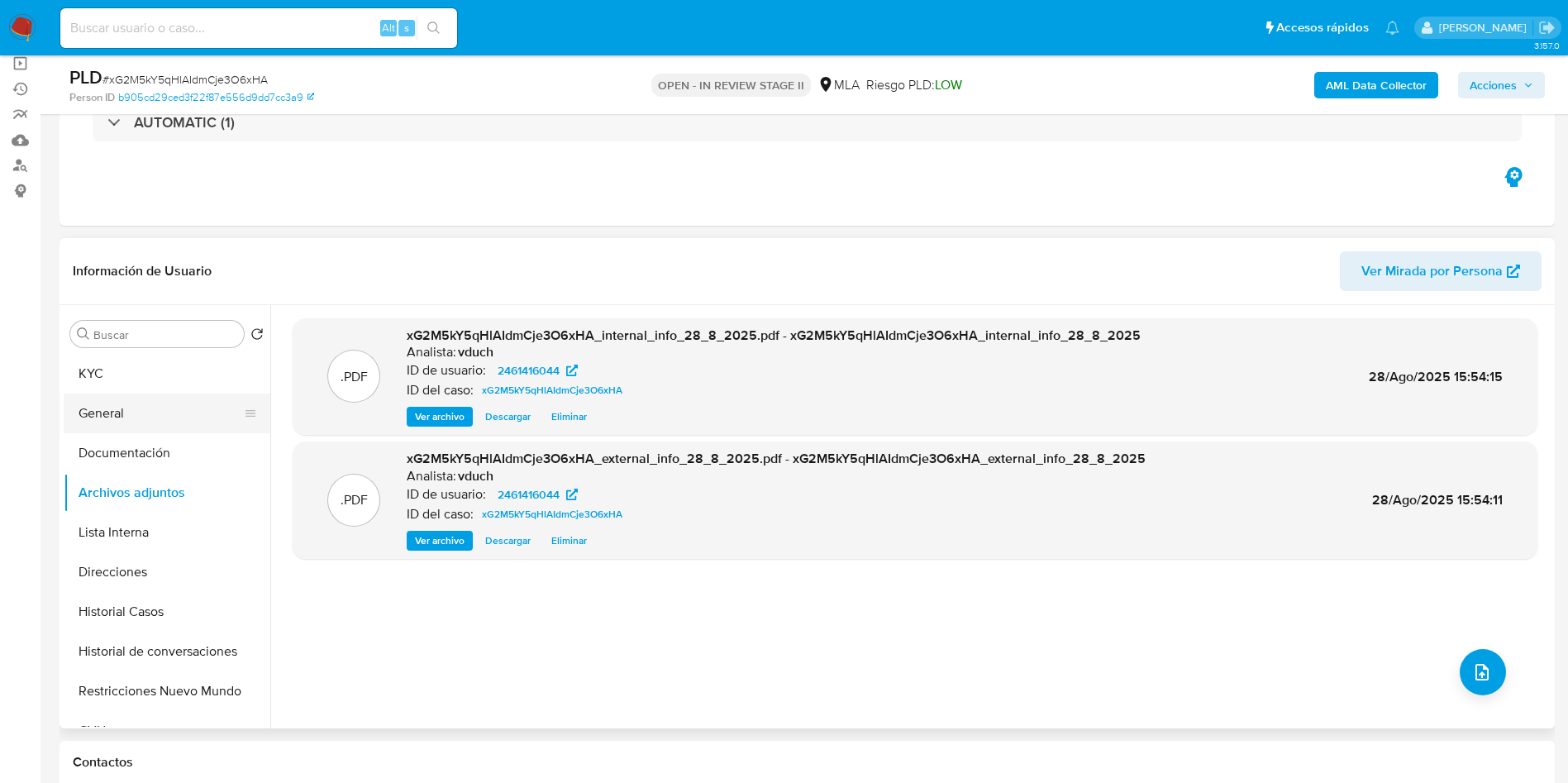
drag, startPoint x: 100, startPoint y: 399, endPoint x: 117, endPoint y: 401, distance: 17.1
click at [100, 399] on button "General" at bounding box center [160, 413] width 193 height 39
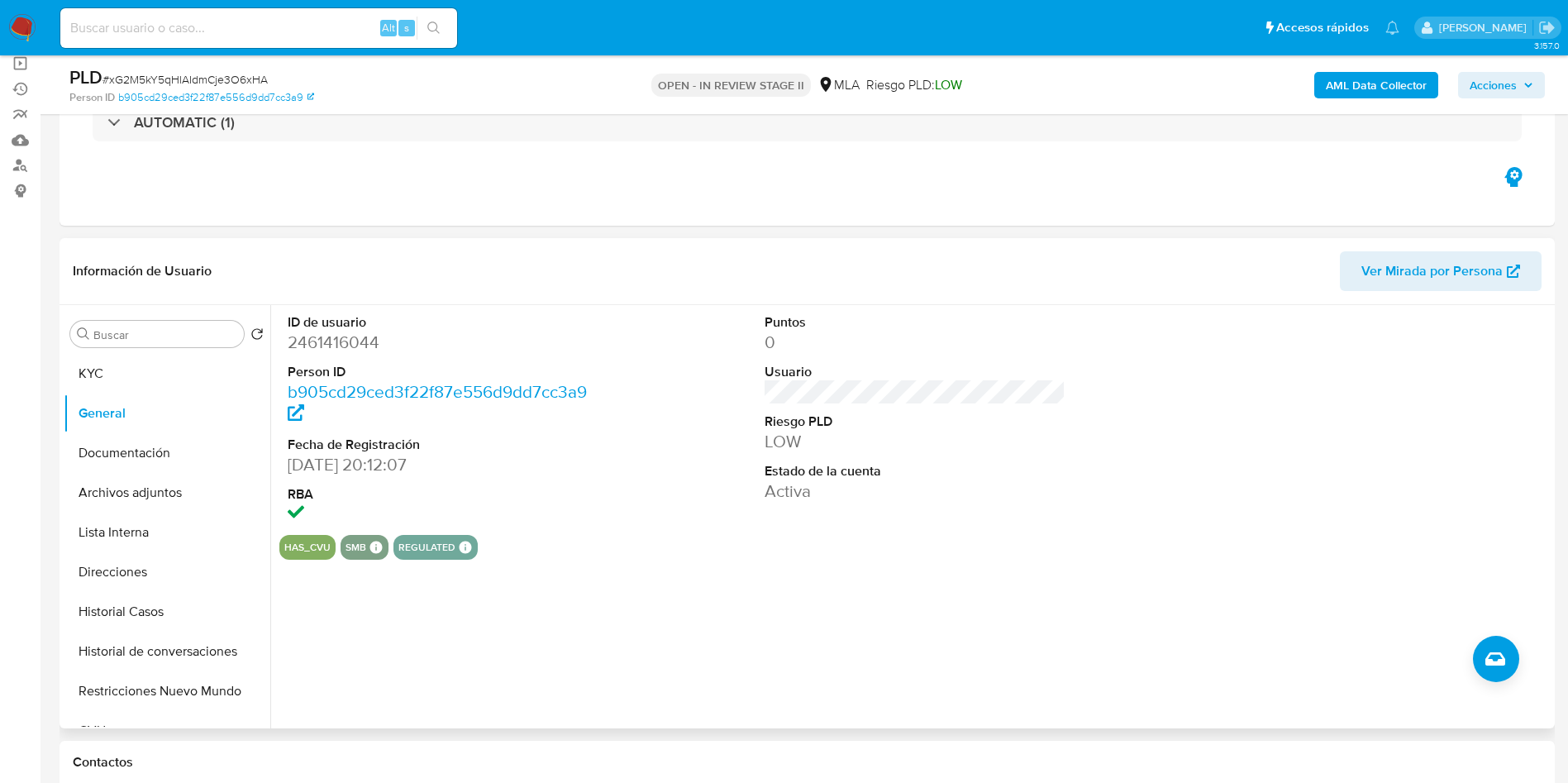
click at [341, 340] on dd "2461416044" at bounding box center [438, 342] width 301 height 23
copy dd "2461416044"
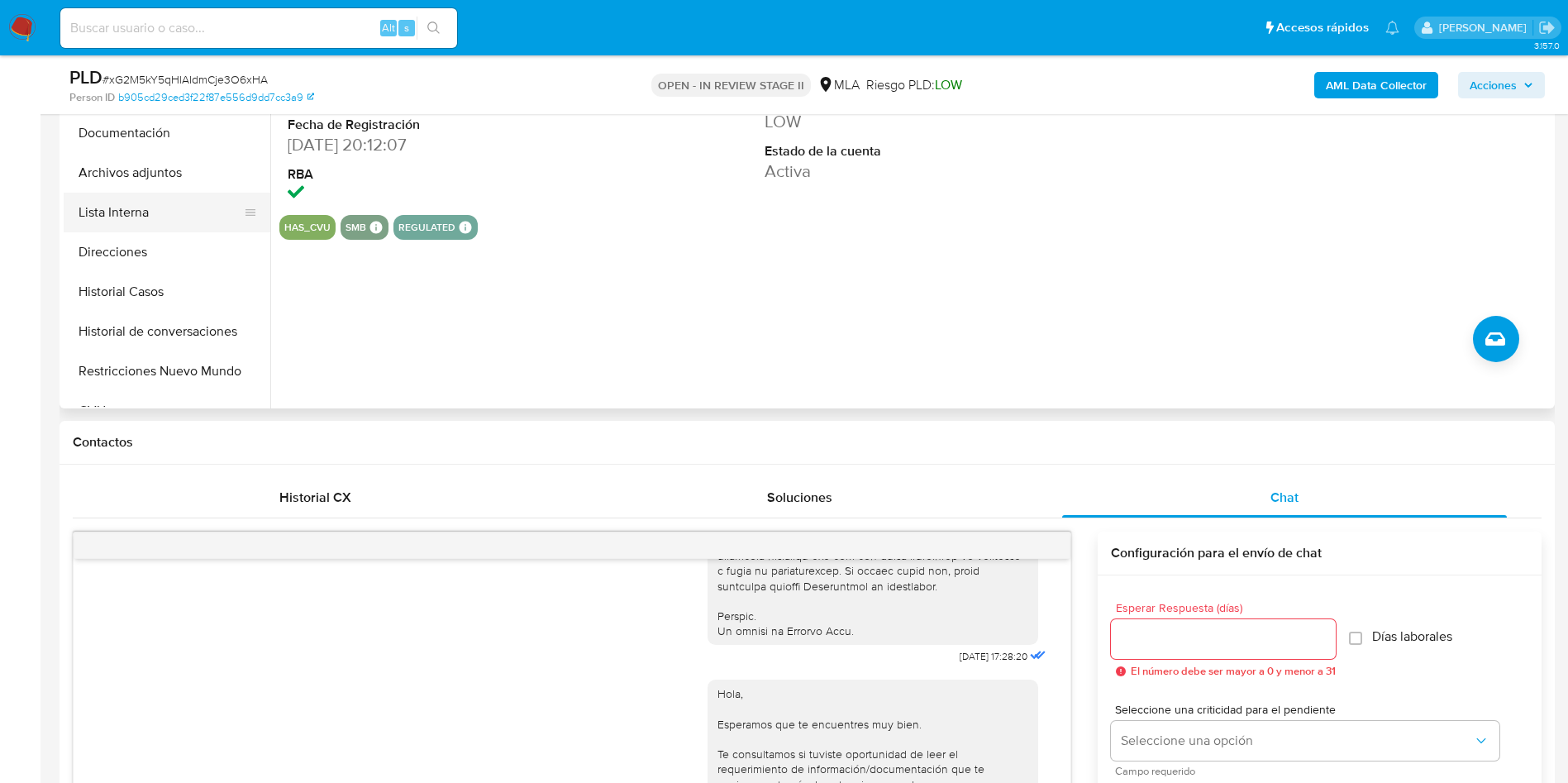
scroll to position [248, 0]
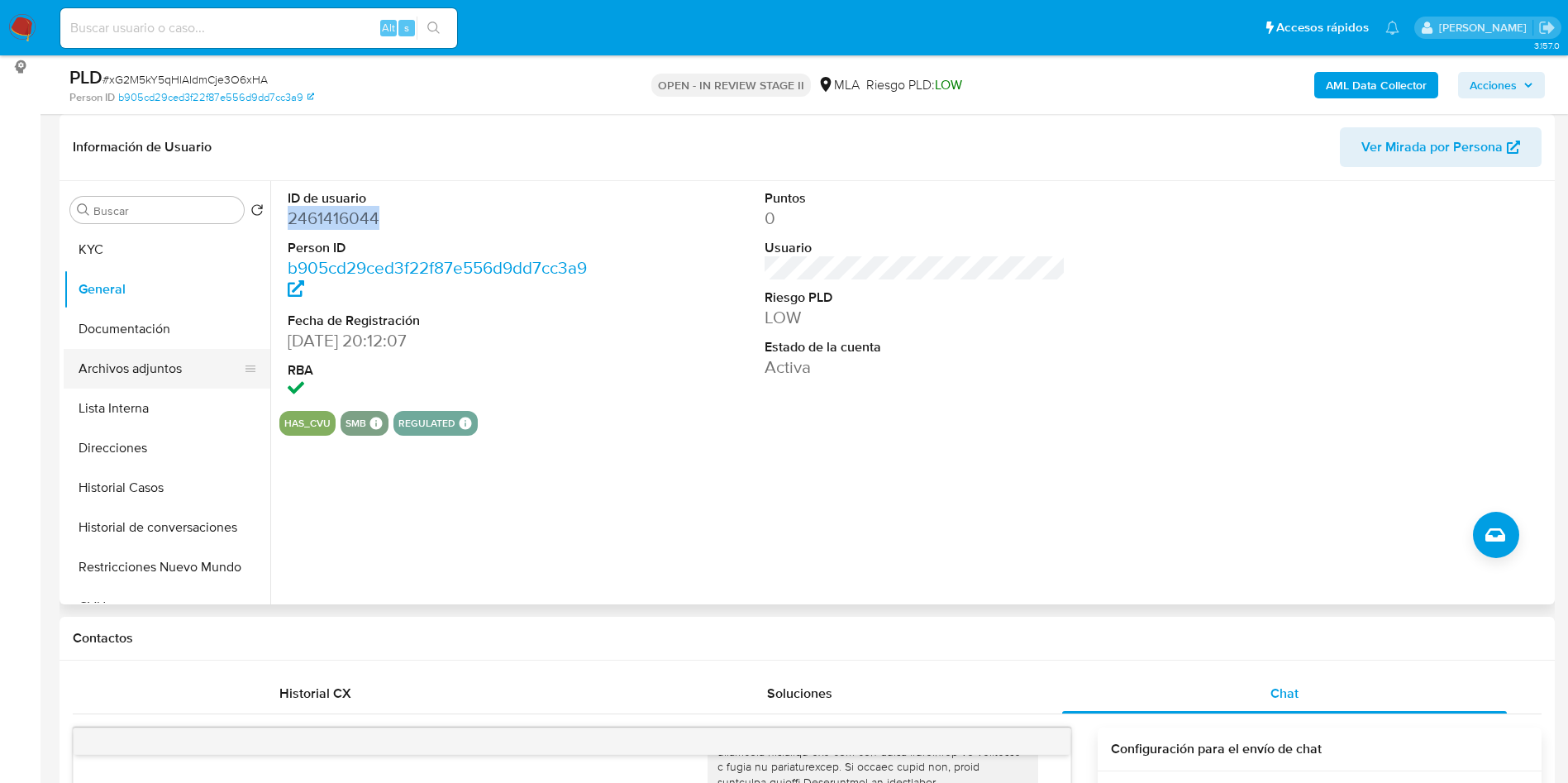
click at [199, 367] on button "Archivos adjuntos" at bounding box center [160, 368] width 193 height 39
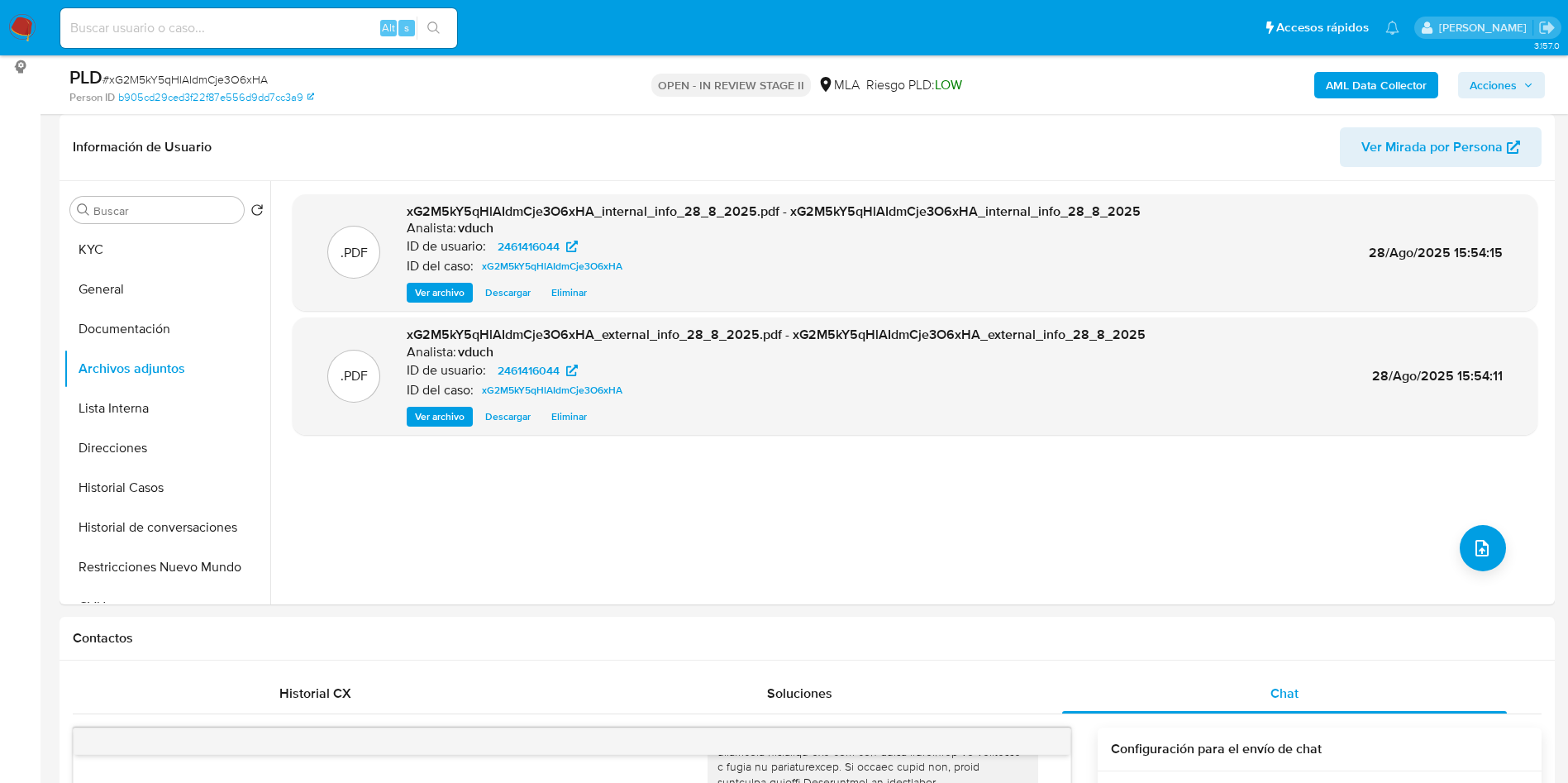
click at [270, 19] on input at bounding box center [258, 27] width 397 height 21
paste input "xG2M5kY5qHlAIdmCje3O6xHA"
type input "xG2M5kY5qHlAIdmCje3O6xHA"
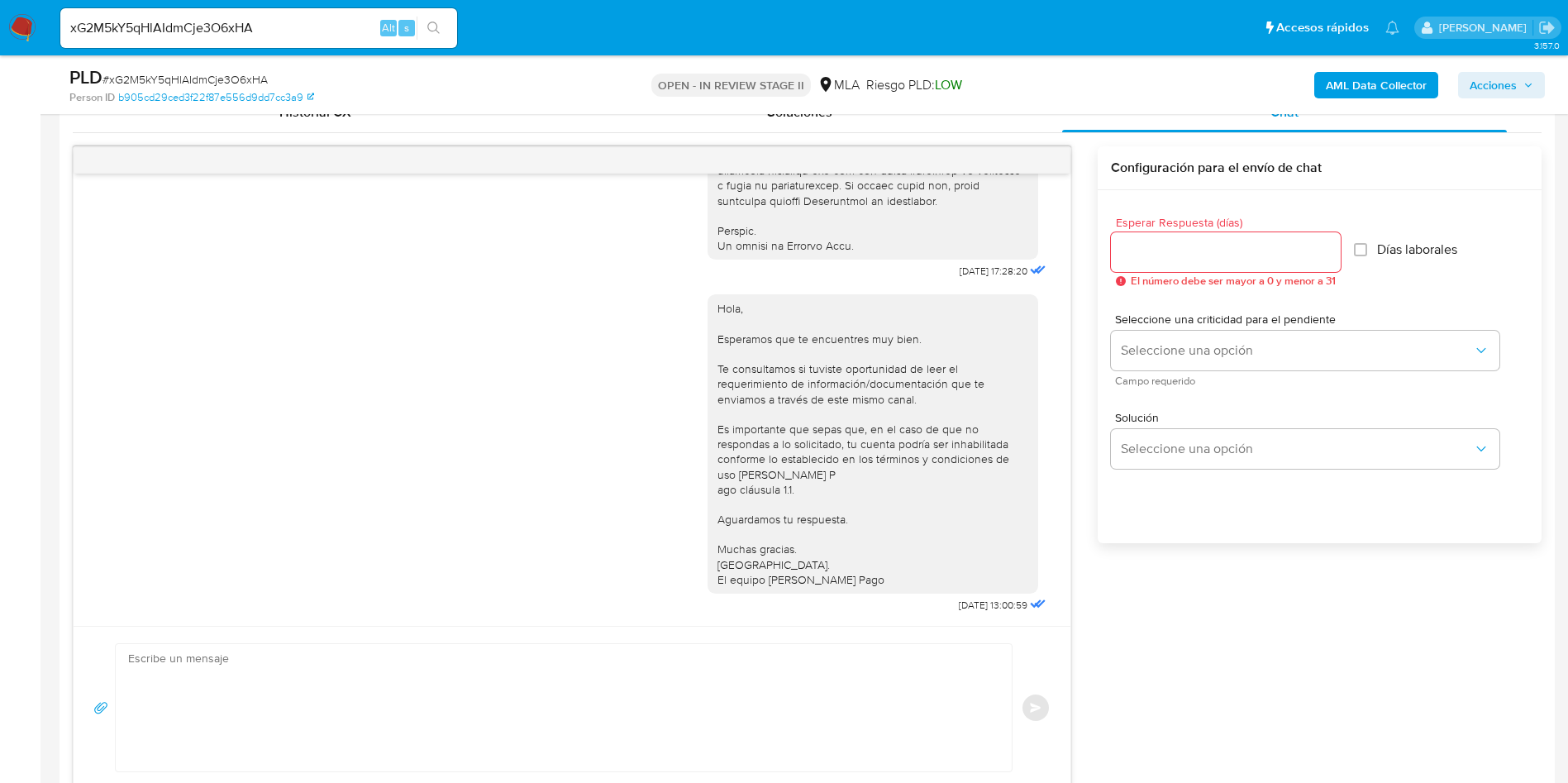
scroll to position [868, 0]
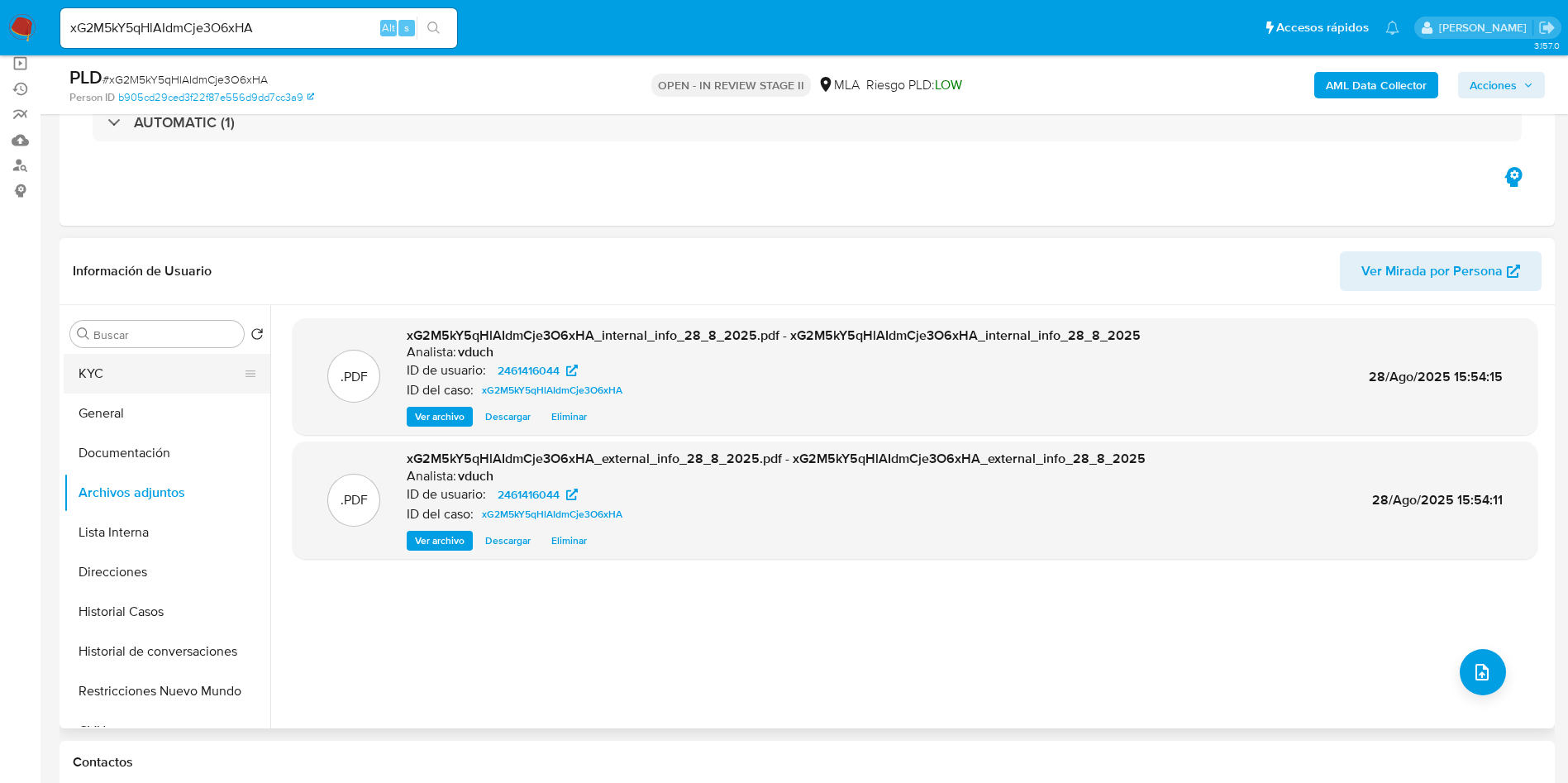
click at [184, 357] on button "KYC" at bounding box center [160, 373] width 193 height 39
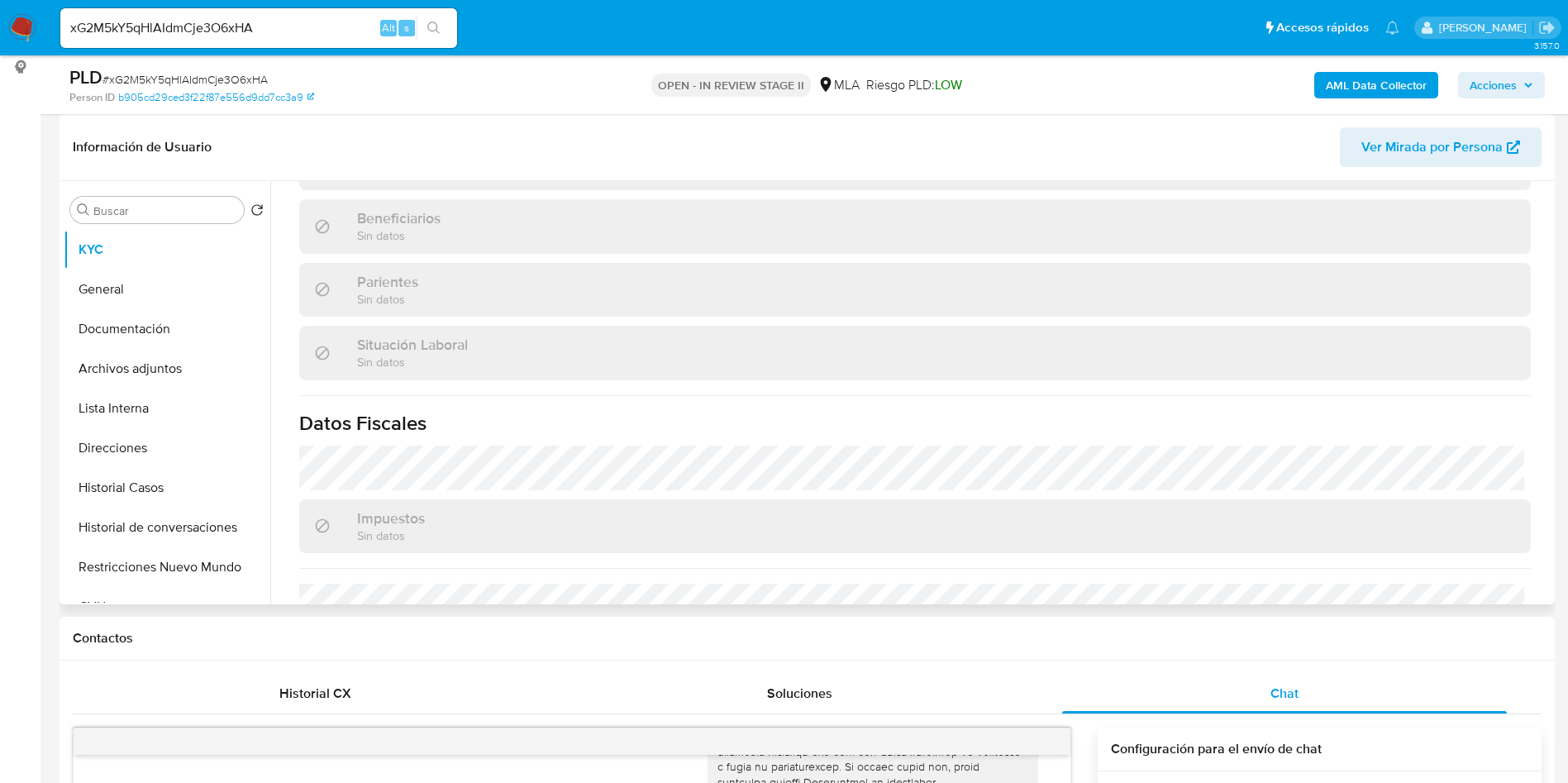
scroll to position [856, 0]
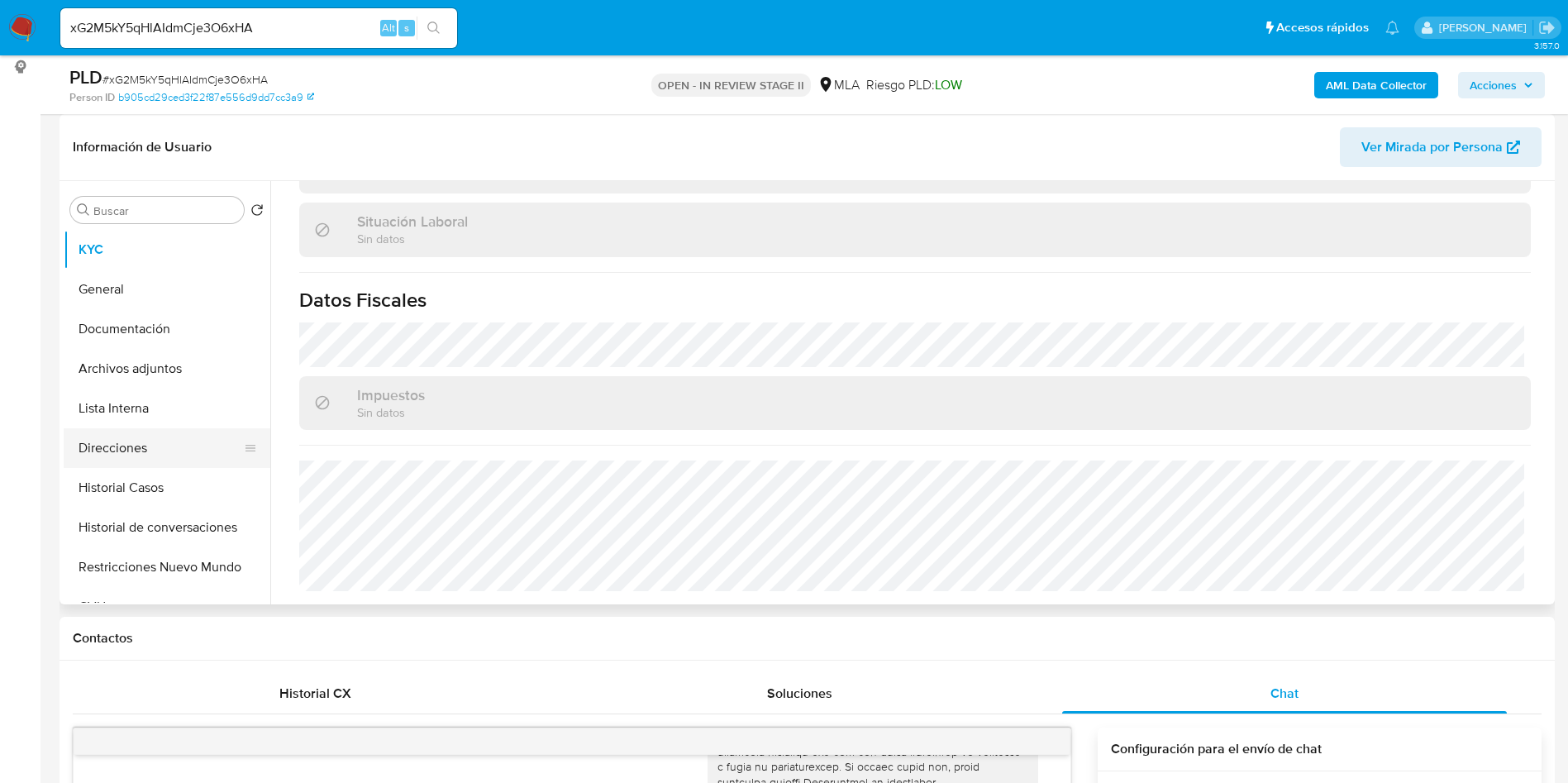
click at [147, 441] on button "Direcciones" at bounding box center [160, 448] width 193 height 39
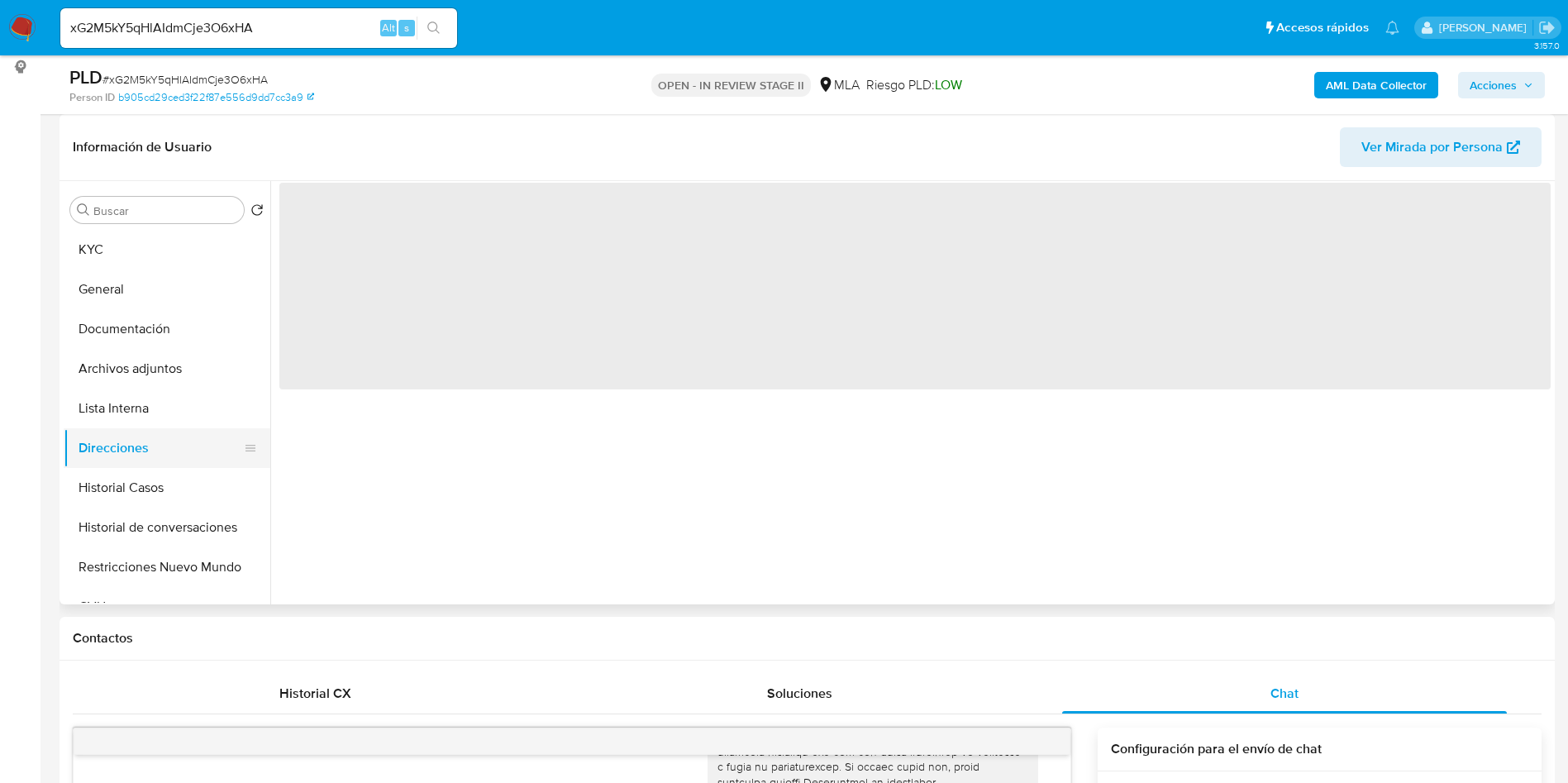
scroll to position [0, 0]
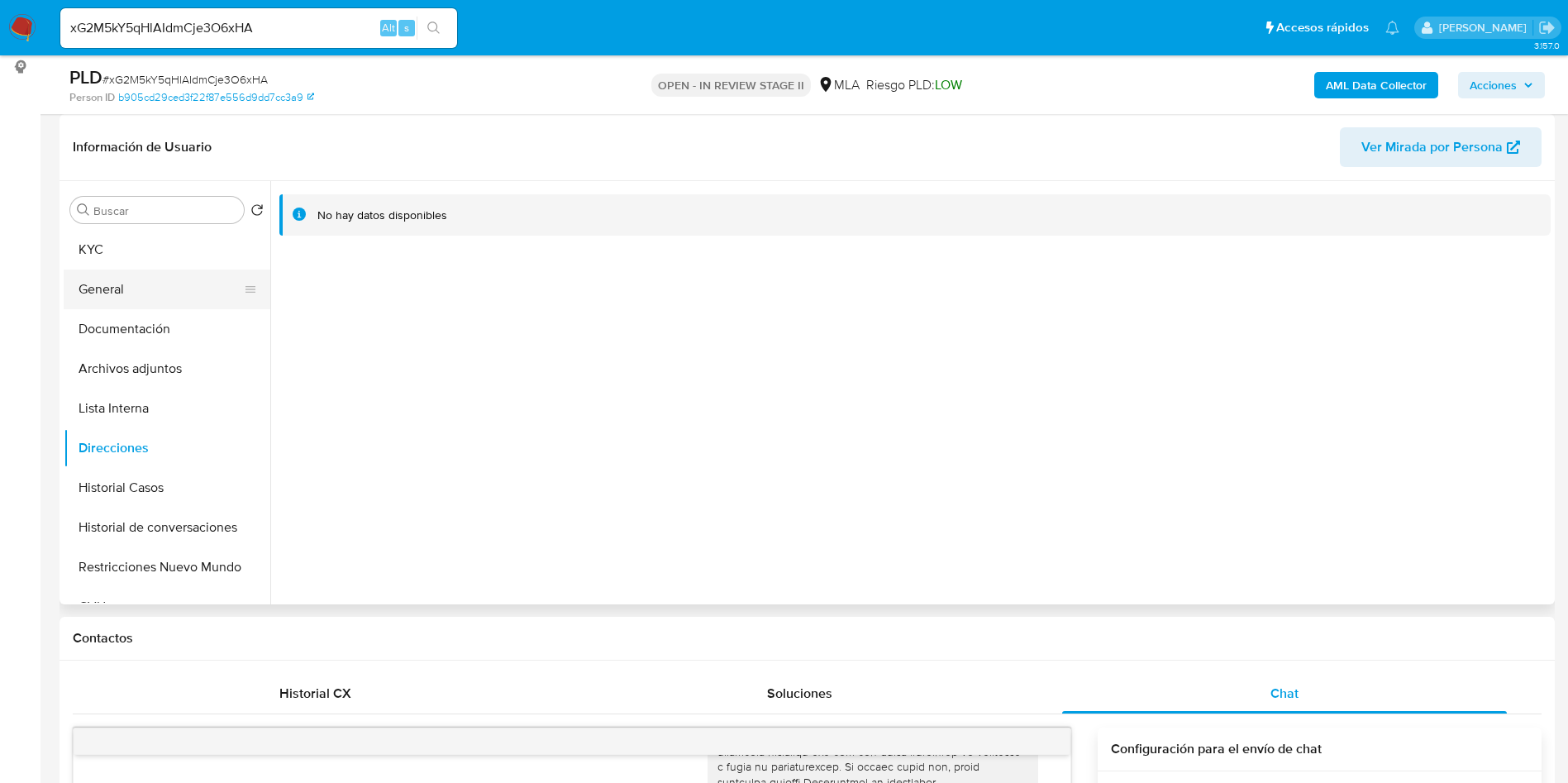
click at [98, 303] on button "General" at bounding box center [160, 289] width 193 height 39
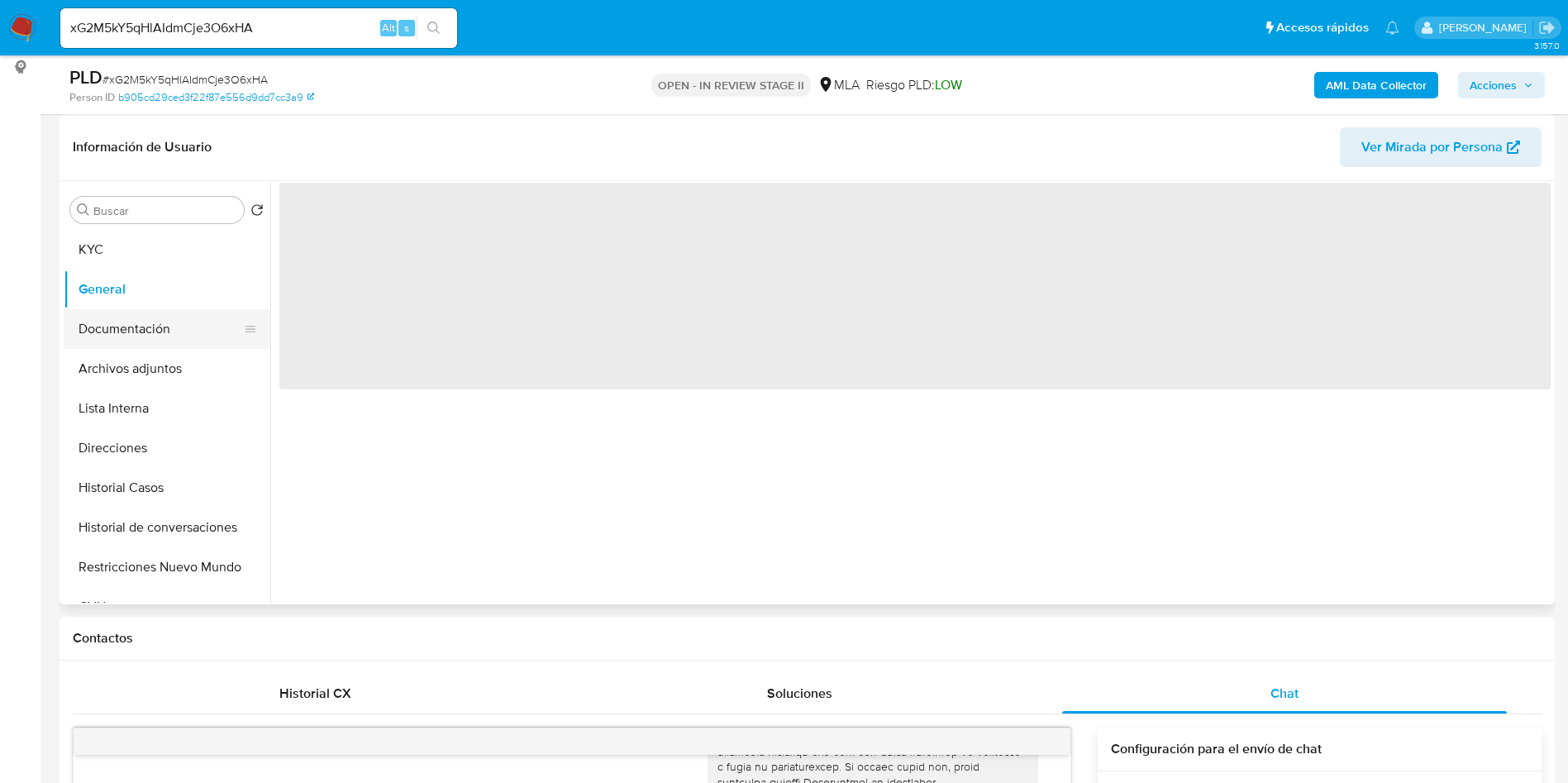
click at [116, 322] on button "Documentación" at bounding box center [160, 329] width 193 height 39
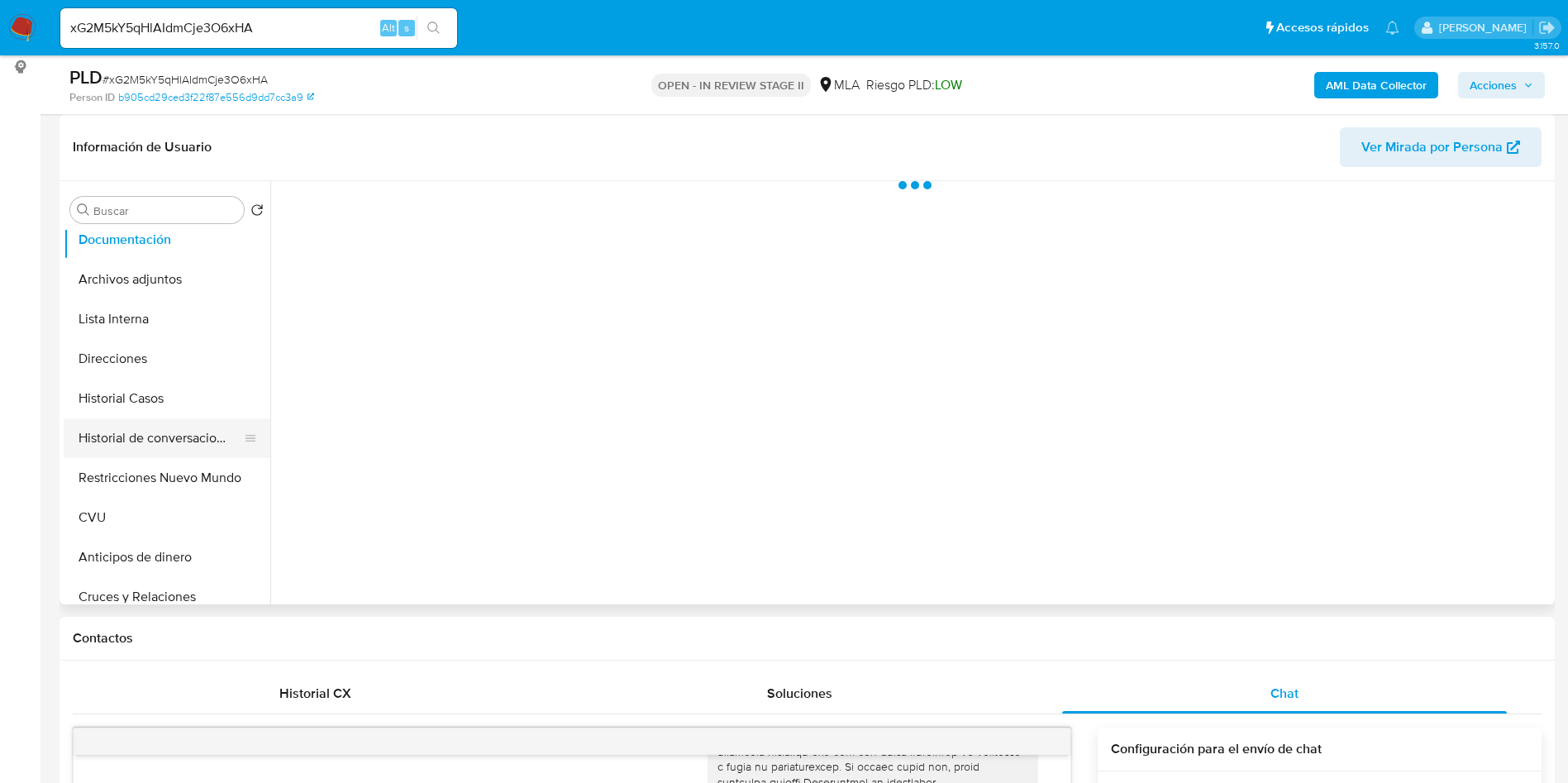
scroll to position [248, 0]
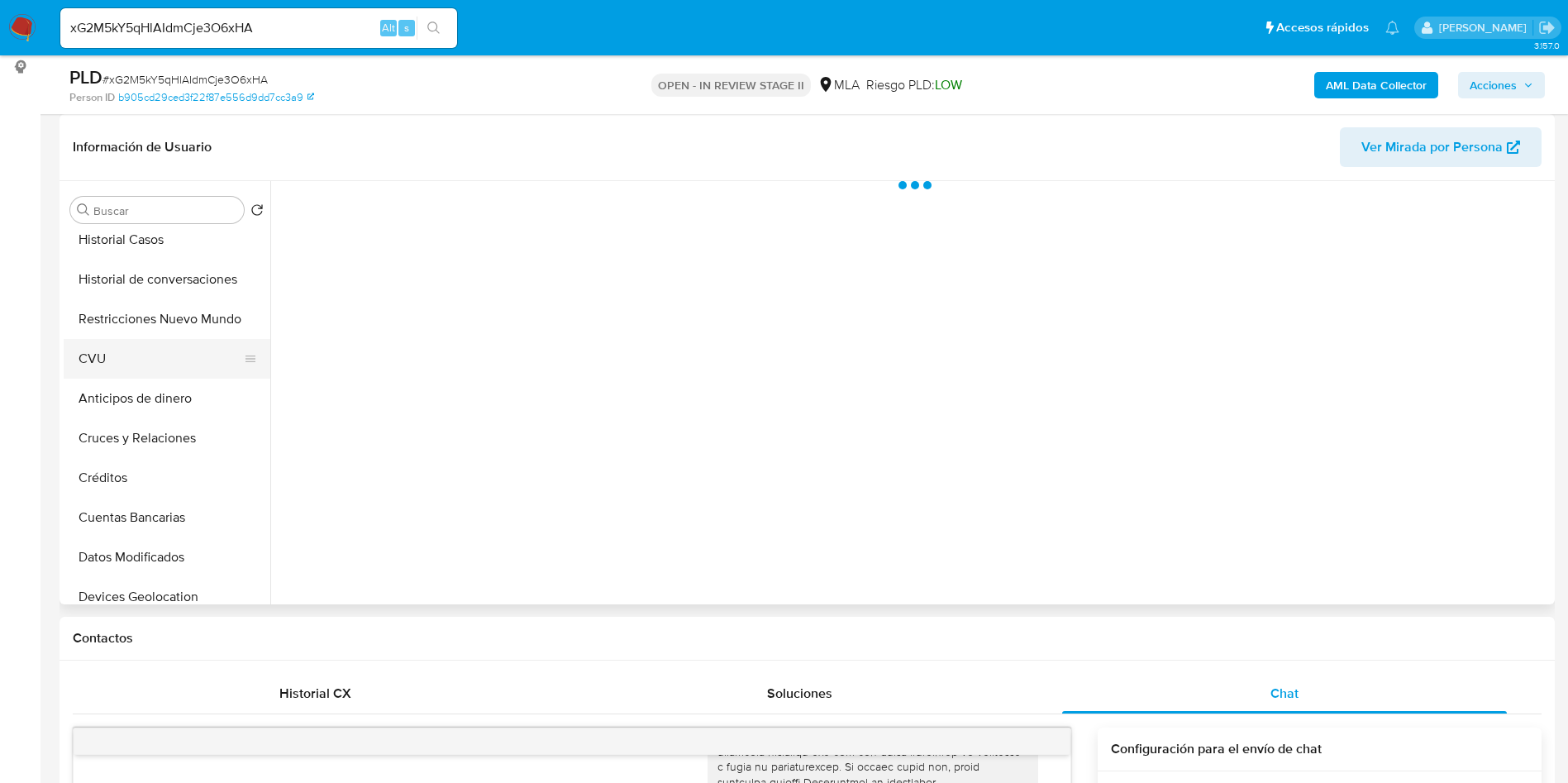
click at [109, 339] on button "CVU" at bounding box center [160, 359] width 193 height 39
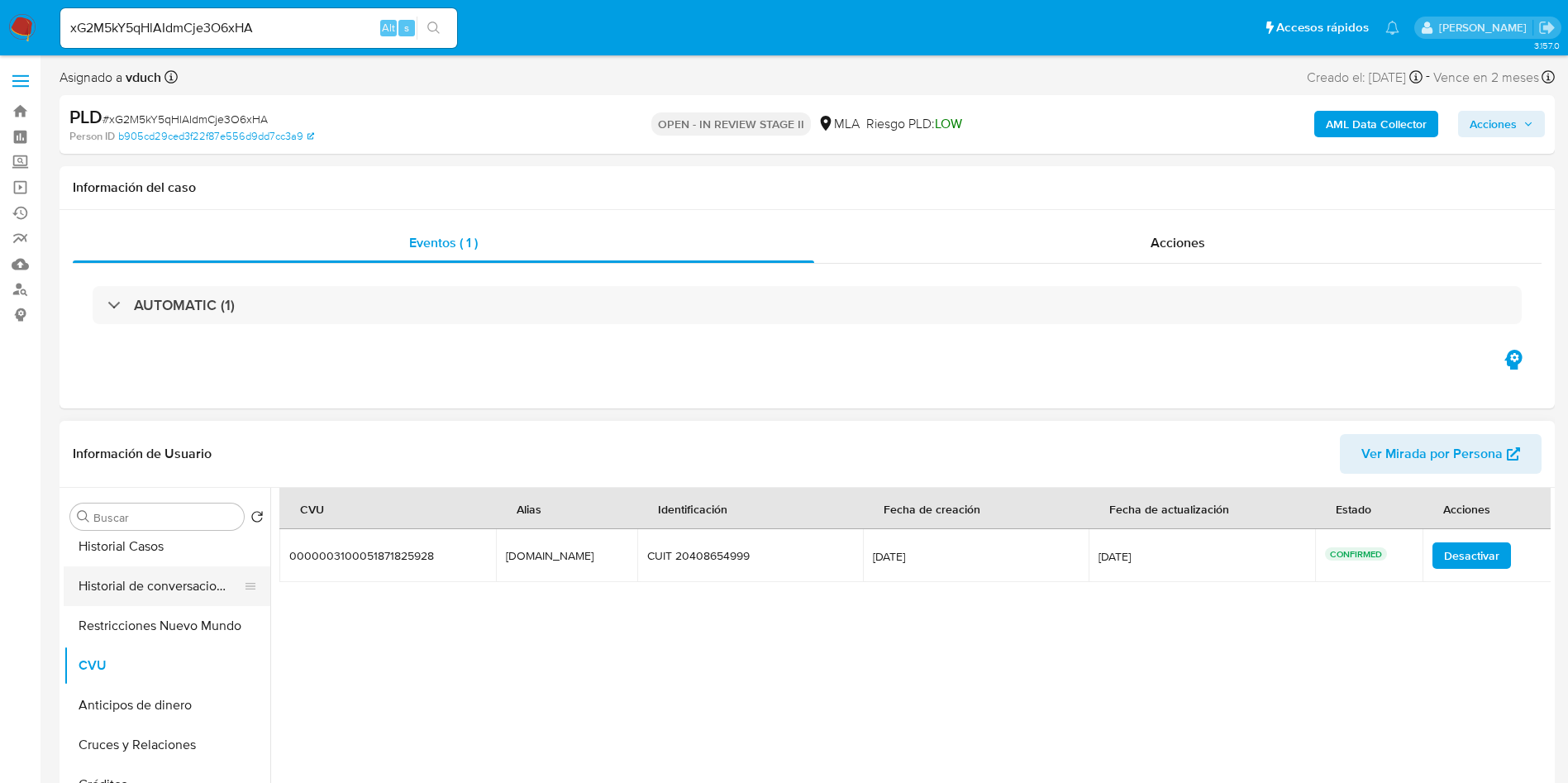
scroll to position [0, 0]
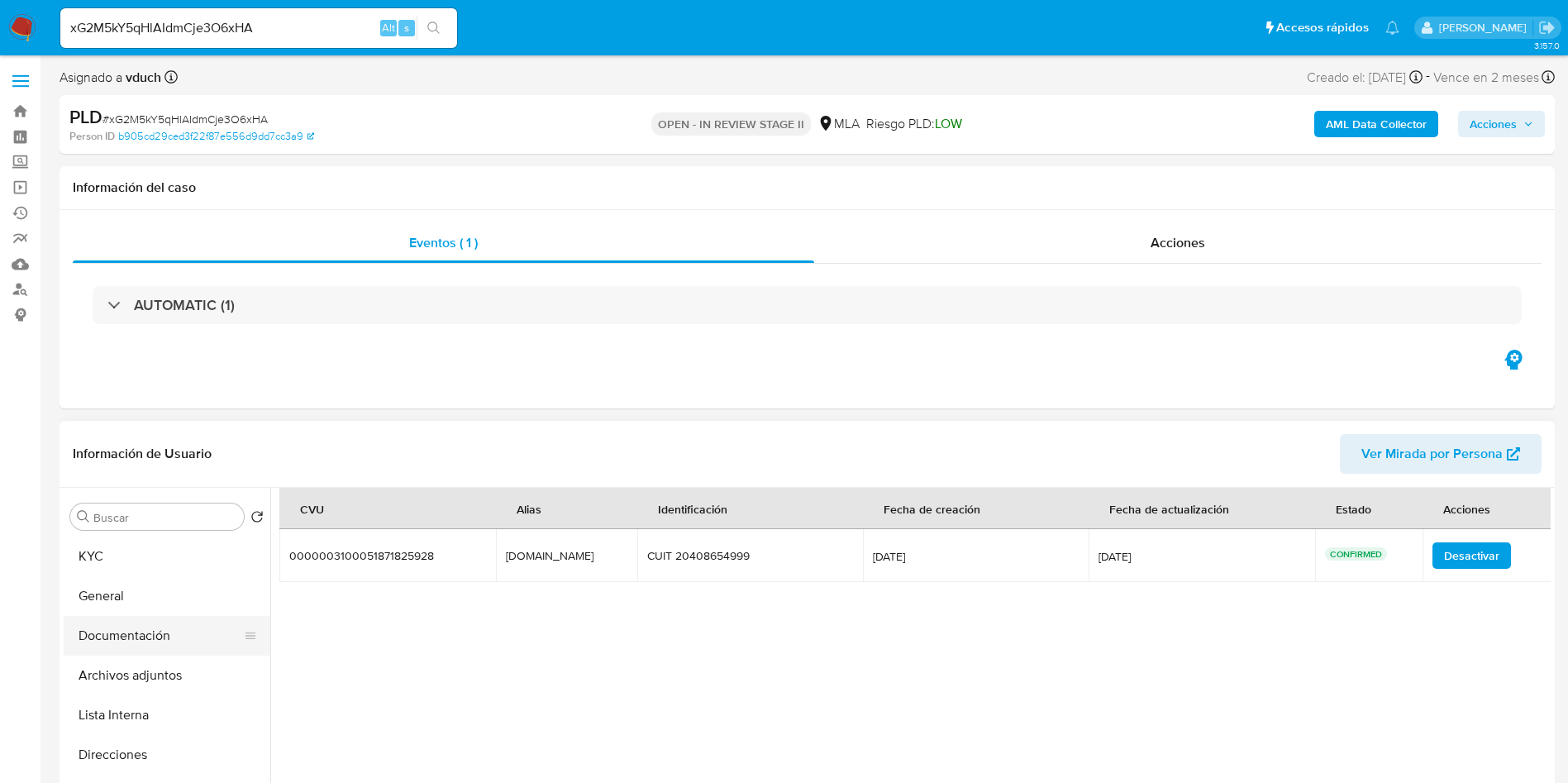
click at [164, 637] on button "Documentación" at bounding box center [160, 635] width 193 height 39
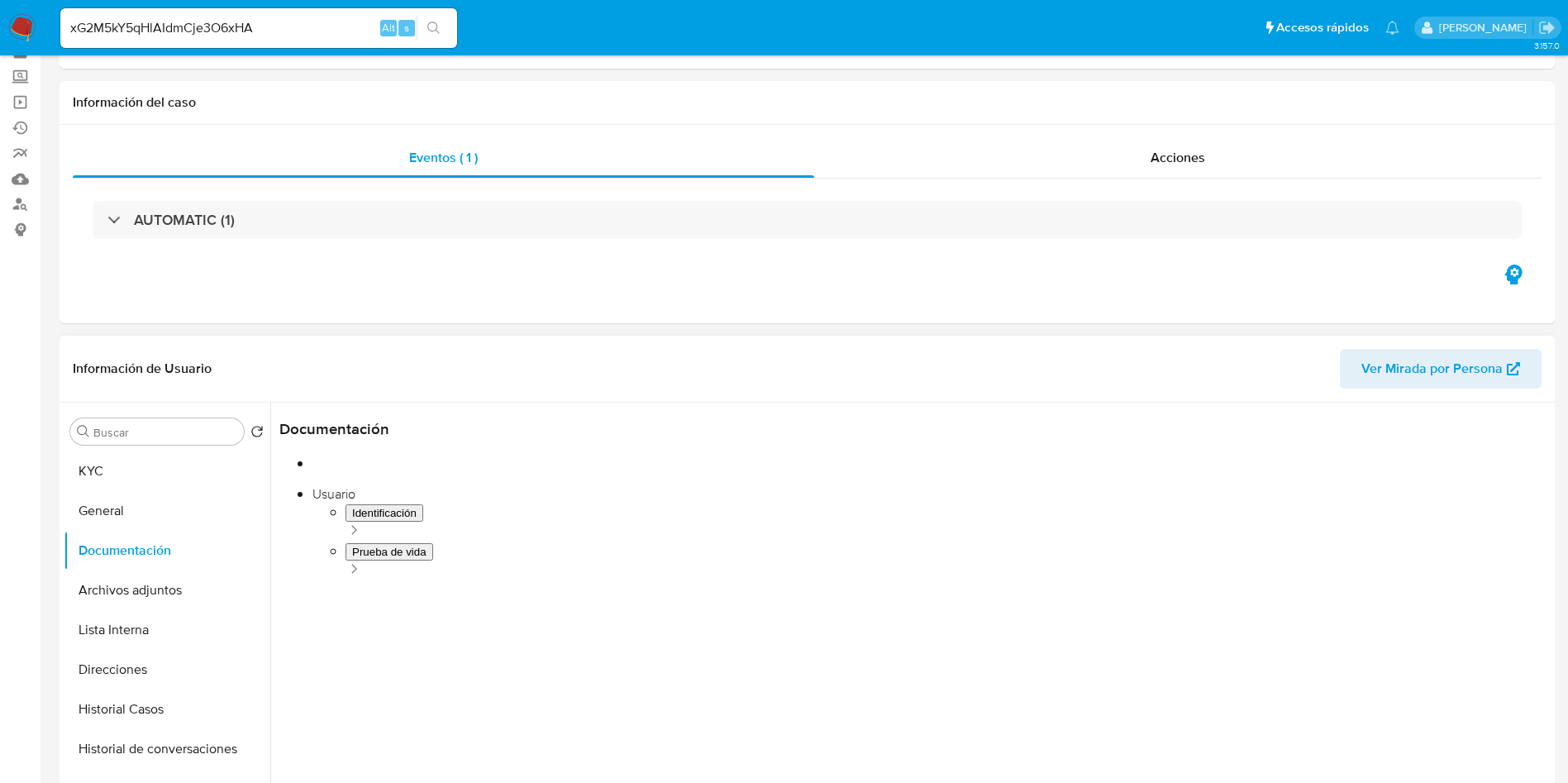
scroll to position [124, 0]
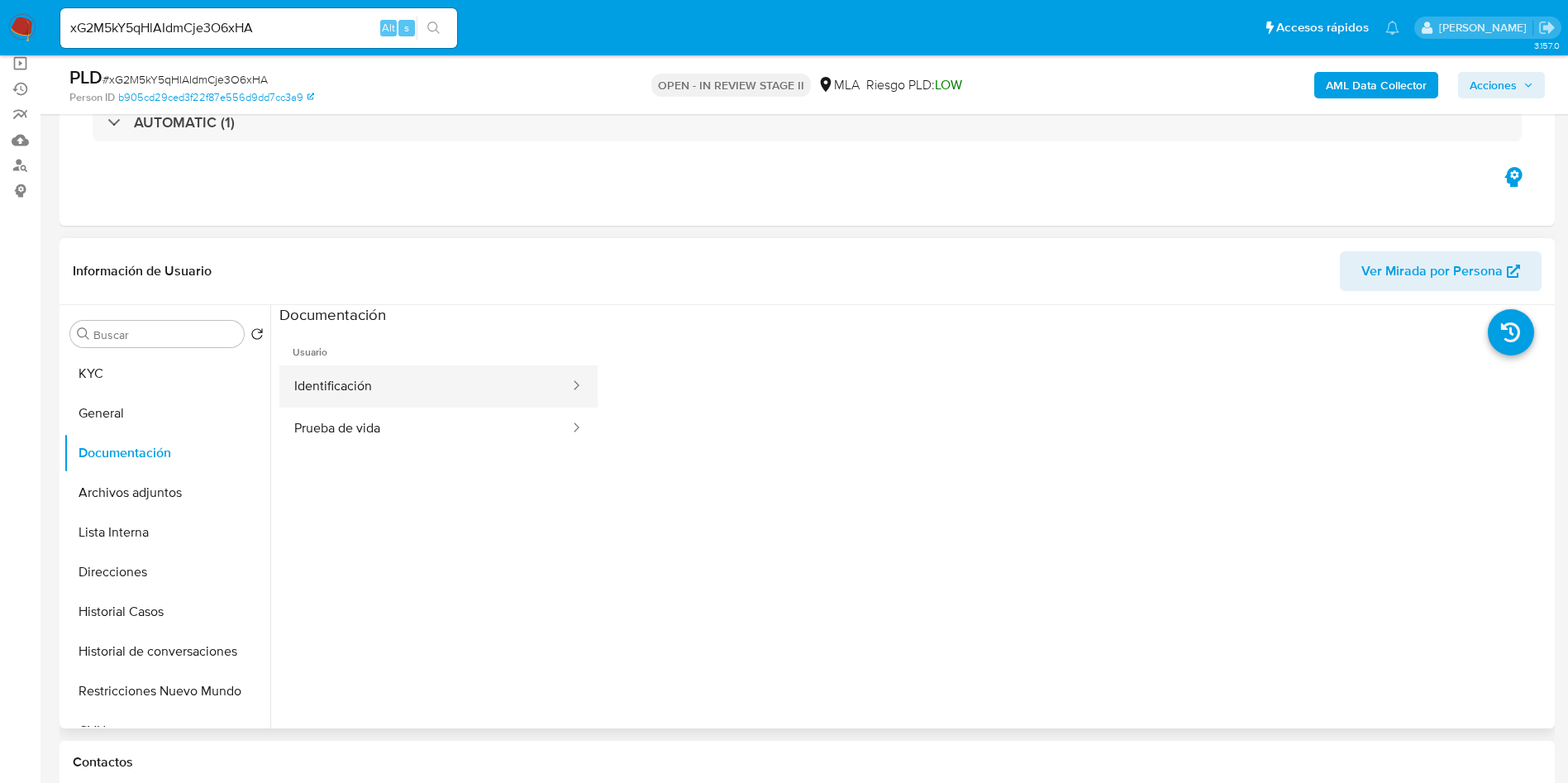
click at [435, 389] on button "Identificación" at bounding box center [425, 386] width 292 height 42
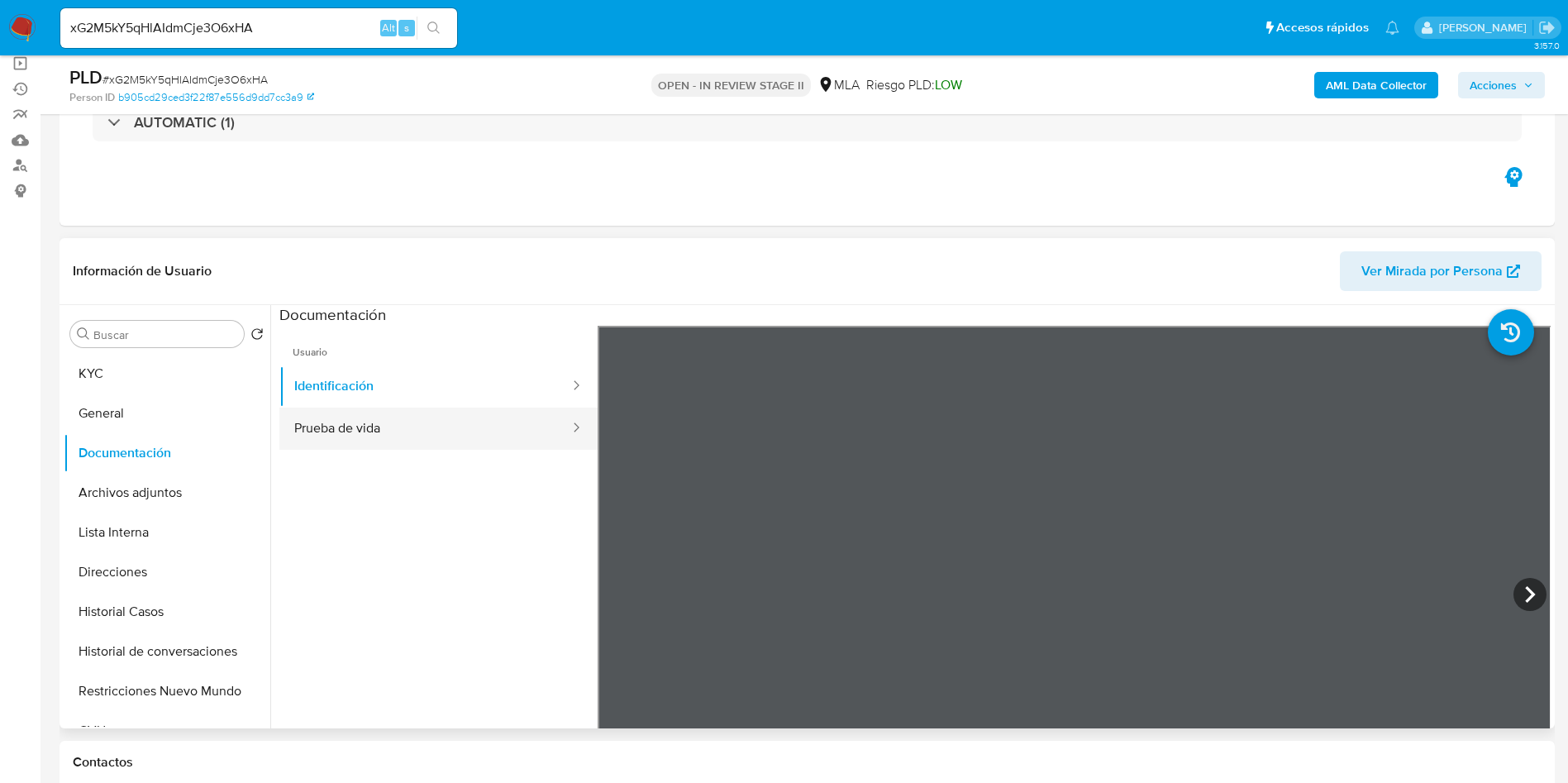
click at [435, 410] on button "Prueba de vida" at bounding box center [425, 428] width 292 height 42
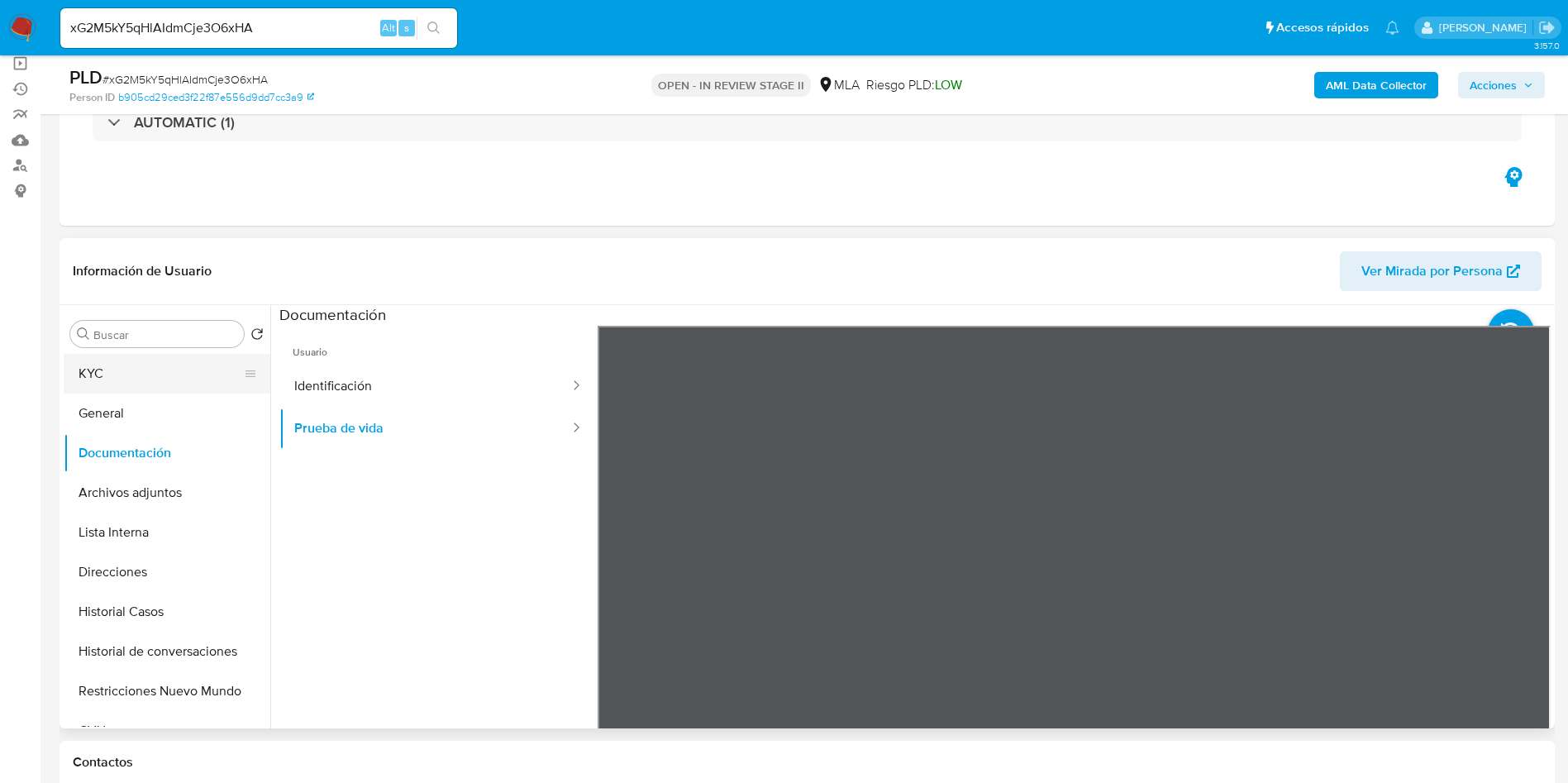
click at [131, 374] on button "KYC" at bounding box center [160, 373] width 193 height 39
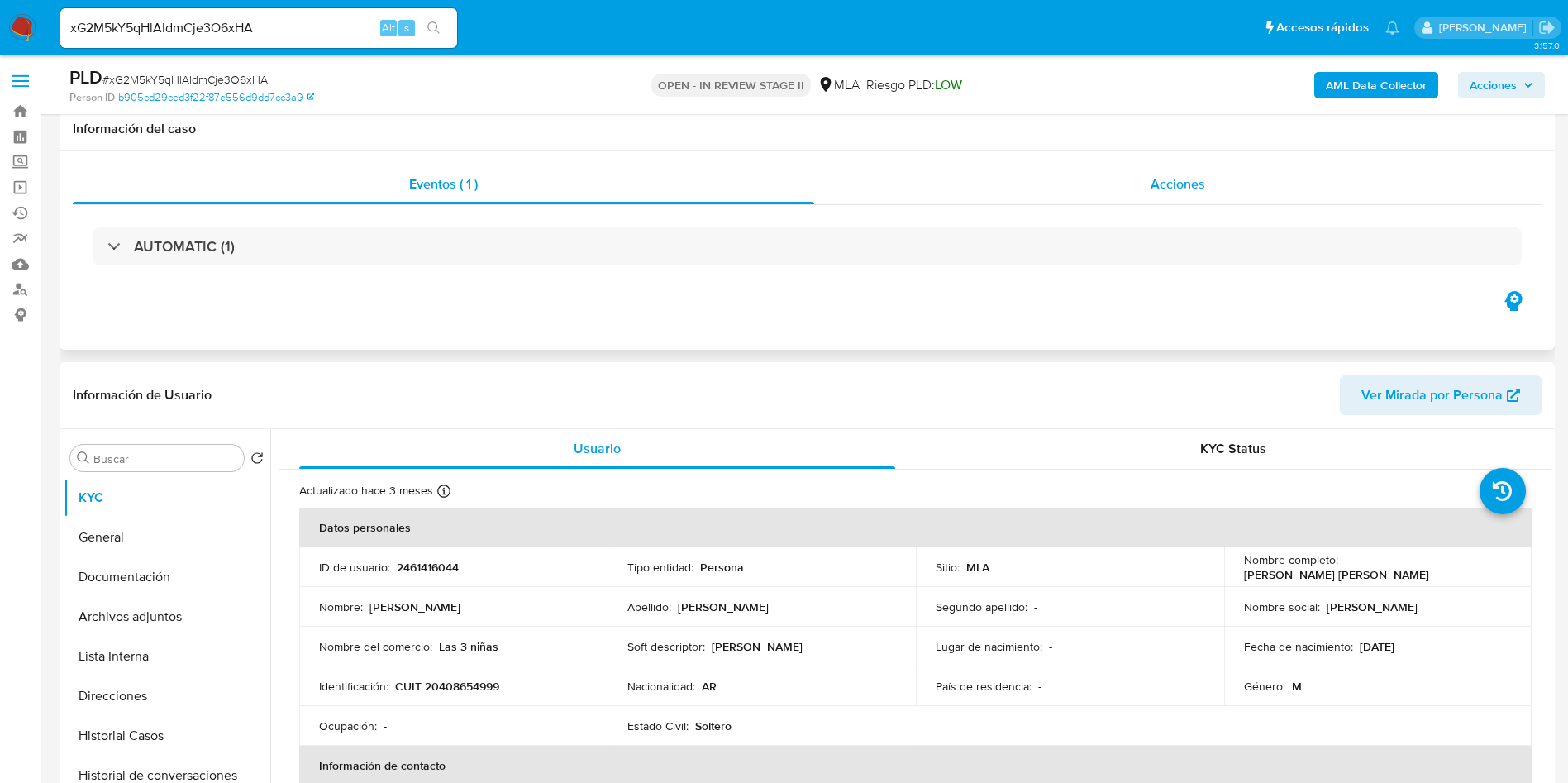
scroll to position [248, 0]
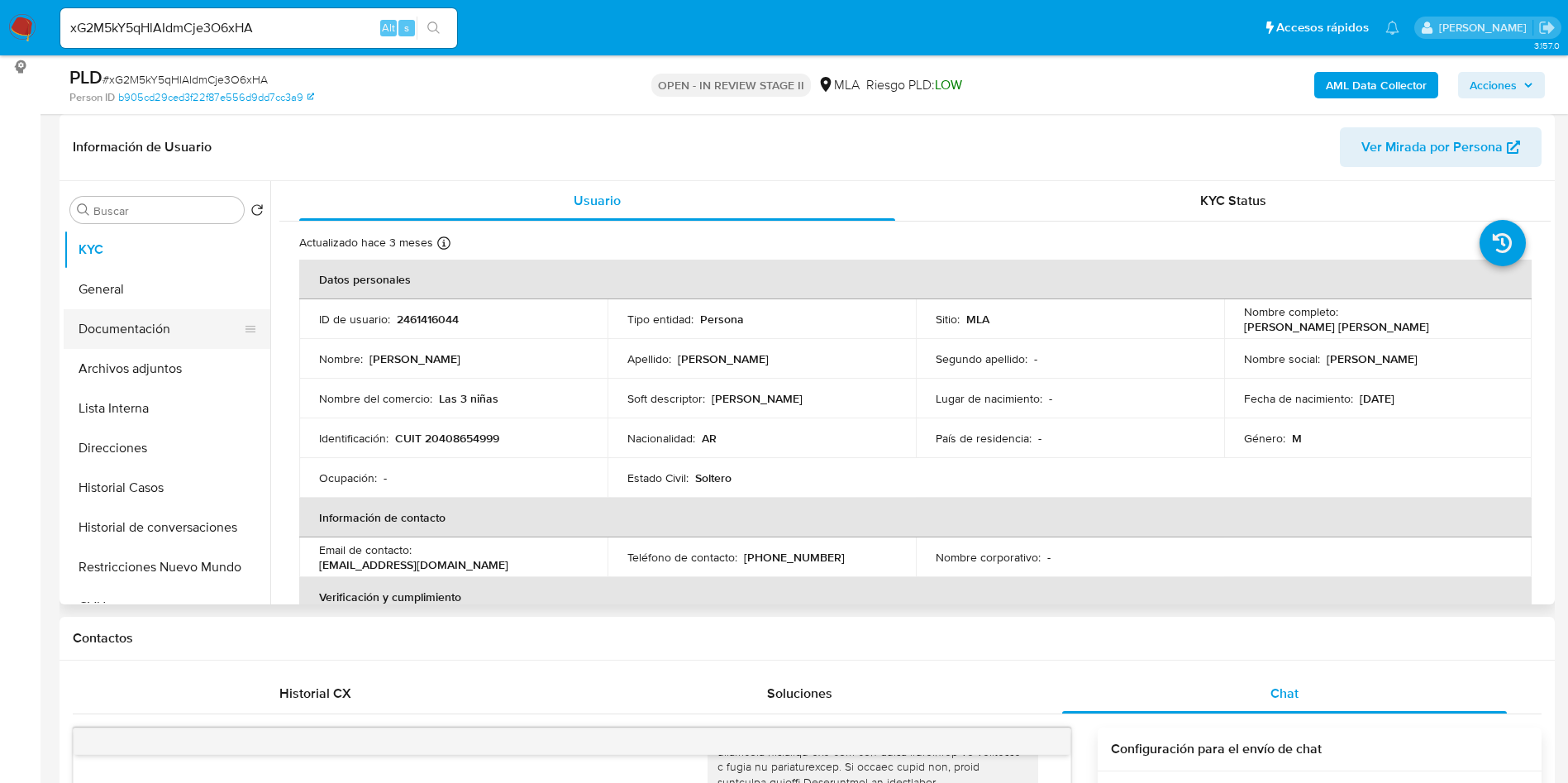
click at [86, 345] on button "Documentación" at bounding box center [160, 329] width 193 height 39
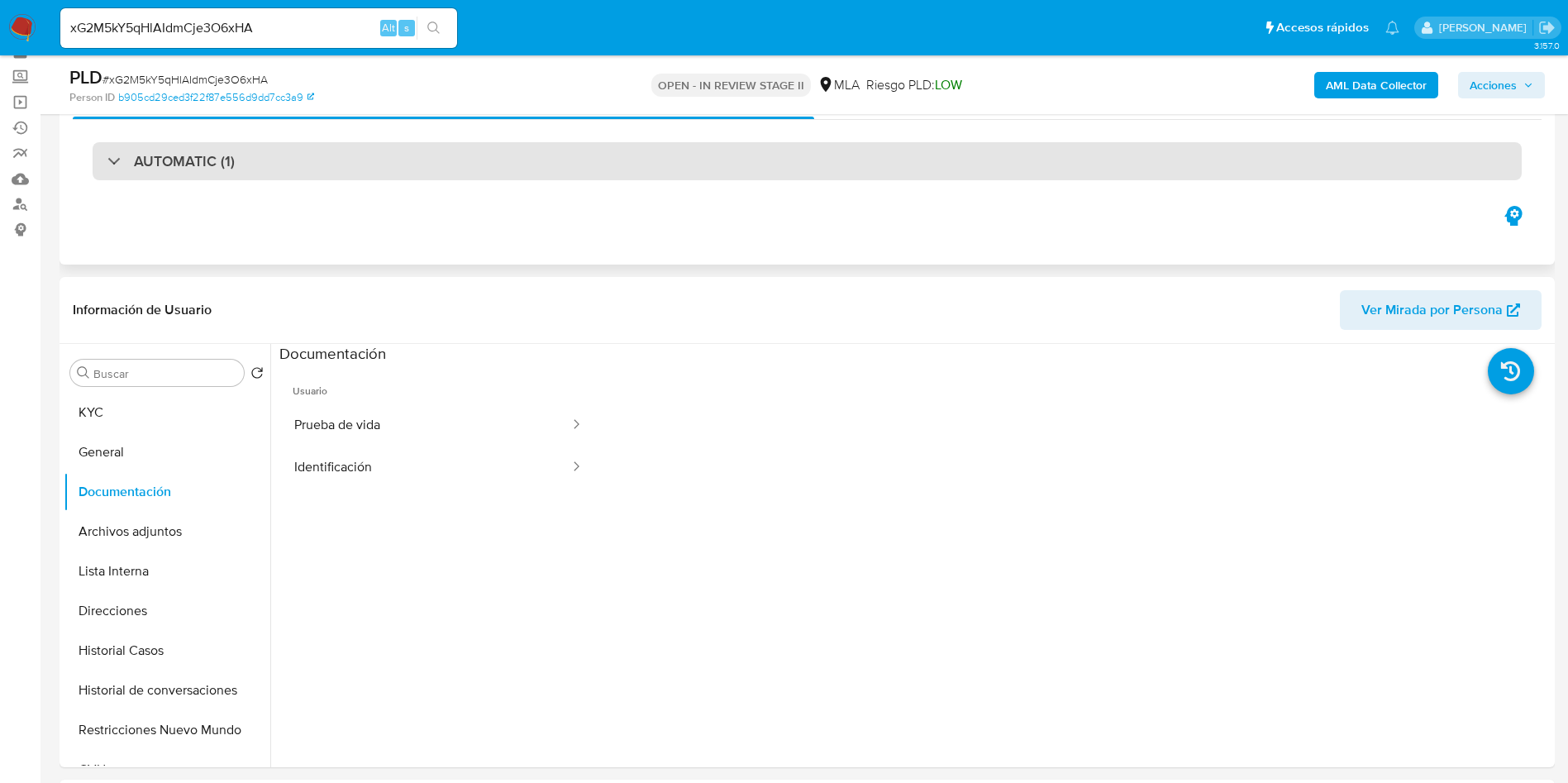
scroll to position [124, 0]
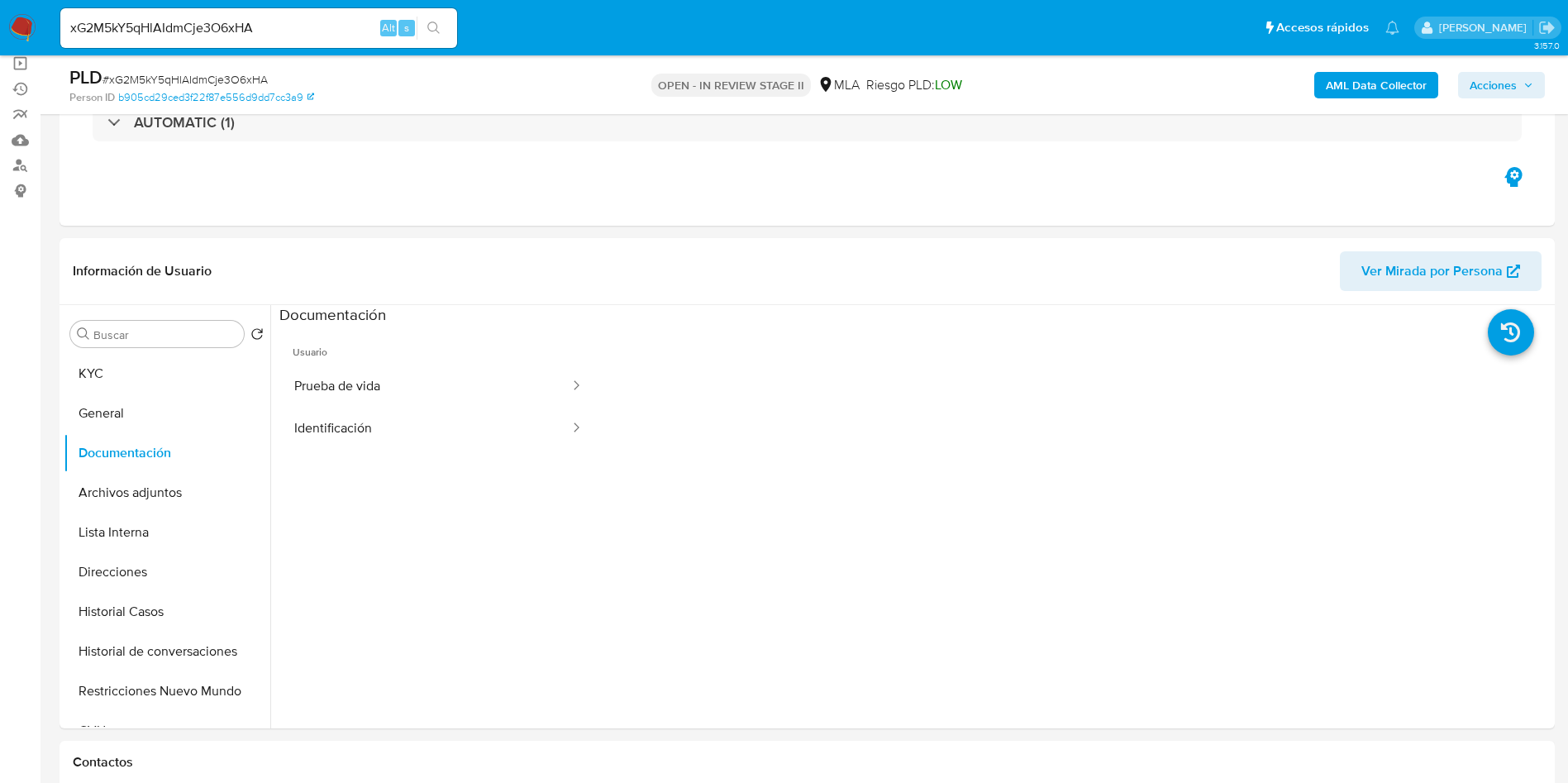
click at [1502, 88] on span "Acciones" at bounding box center [1493, 85] width 47 height 27
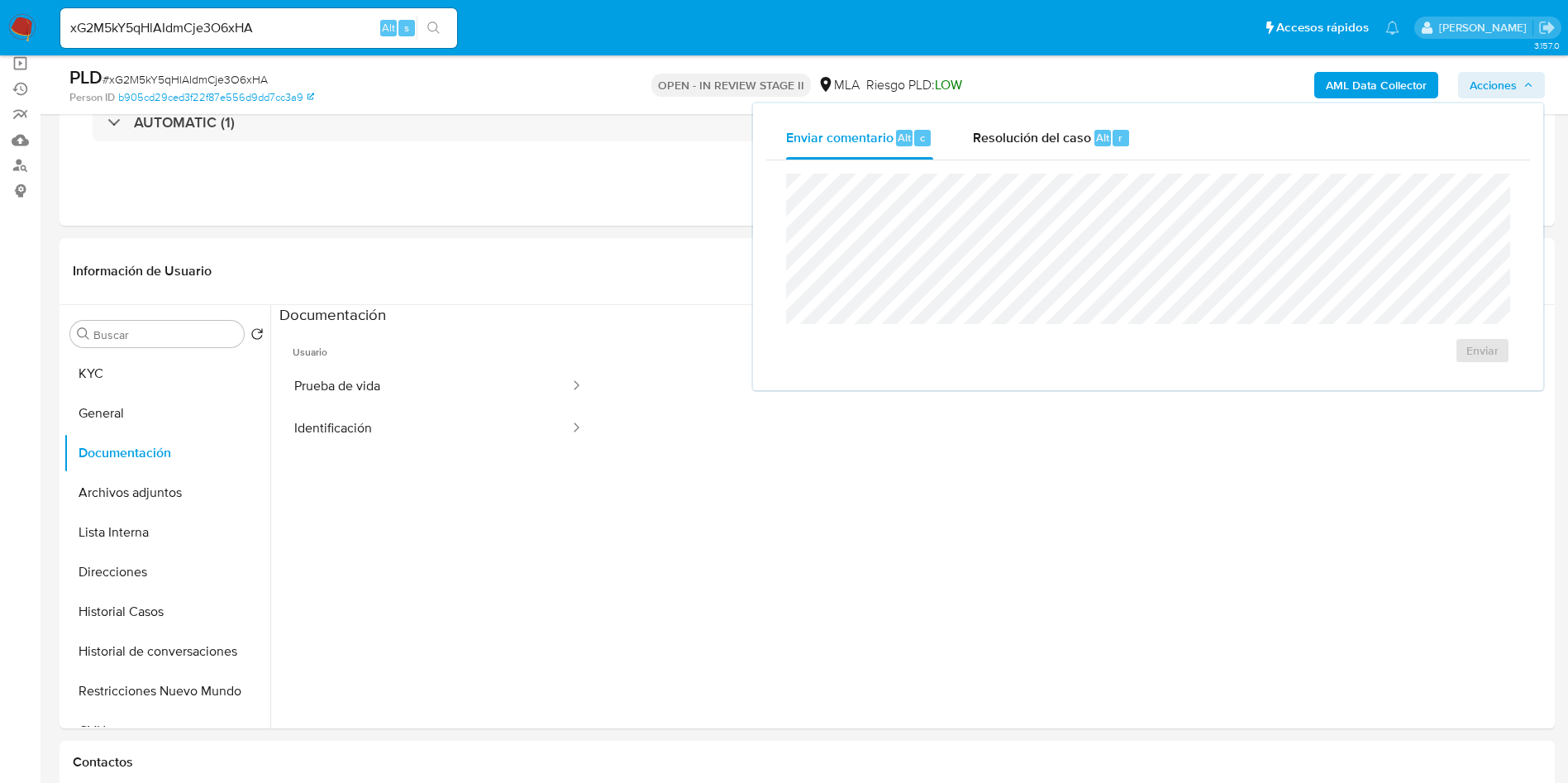
click at [1021, 172] on div "Enviar" at bounding box center [1149, 269] width 764 height 216
click at [1089, 114] on div "Enviar comentario Alt c Resolución del caso Alt r Enviar" at bounding box center [1148, 246] width 790 height 287
click at [1085, 146] on div "Resolución del caso Alt r" at bounding box center [1052, 138] width 158 height 43
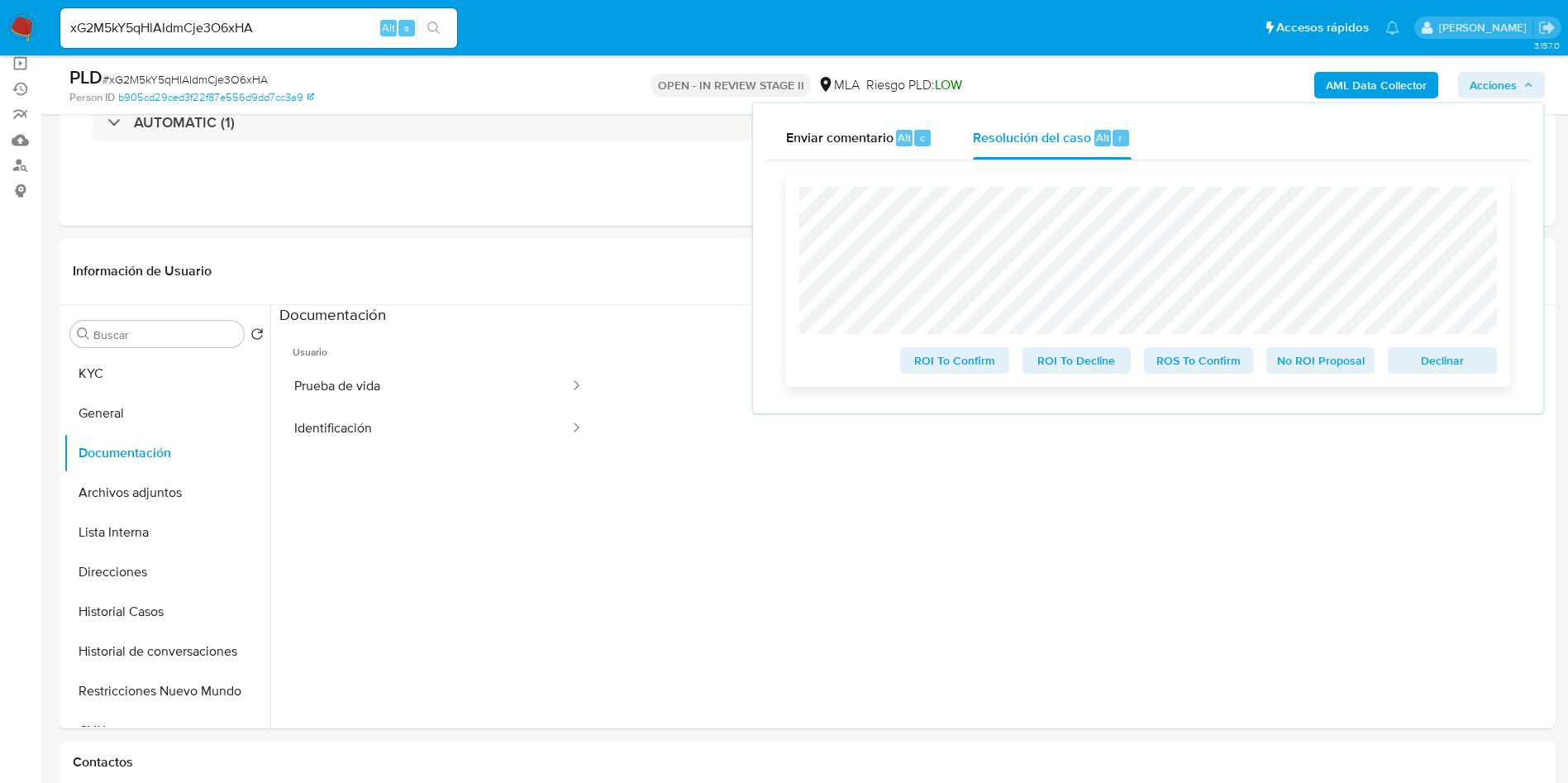
click at [1461, 358] on span "Declinar" at bounding box center [1443, 360] width 86 height 23
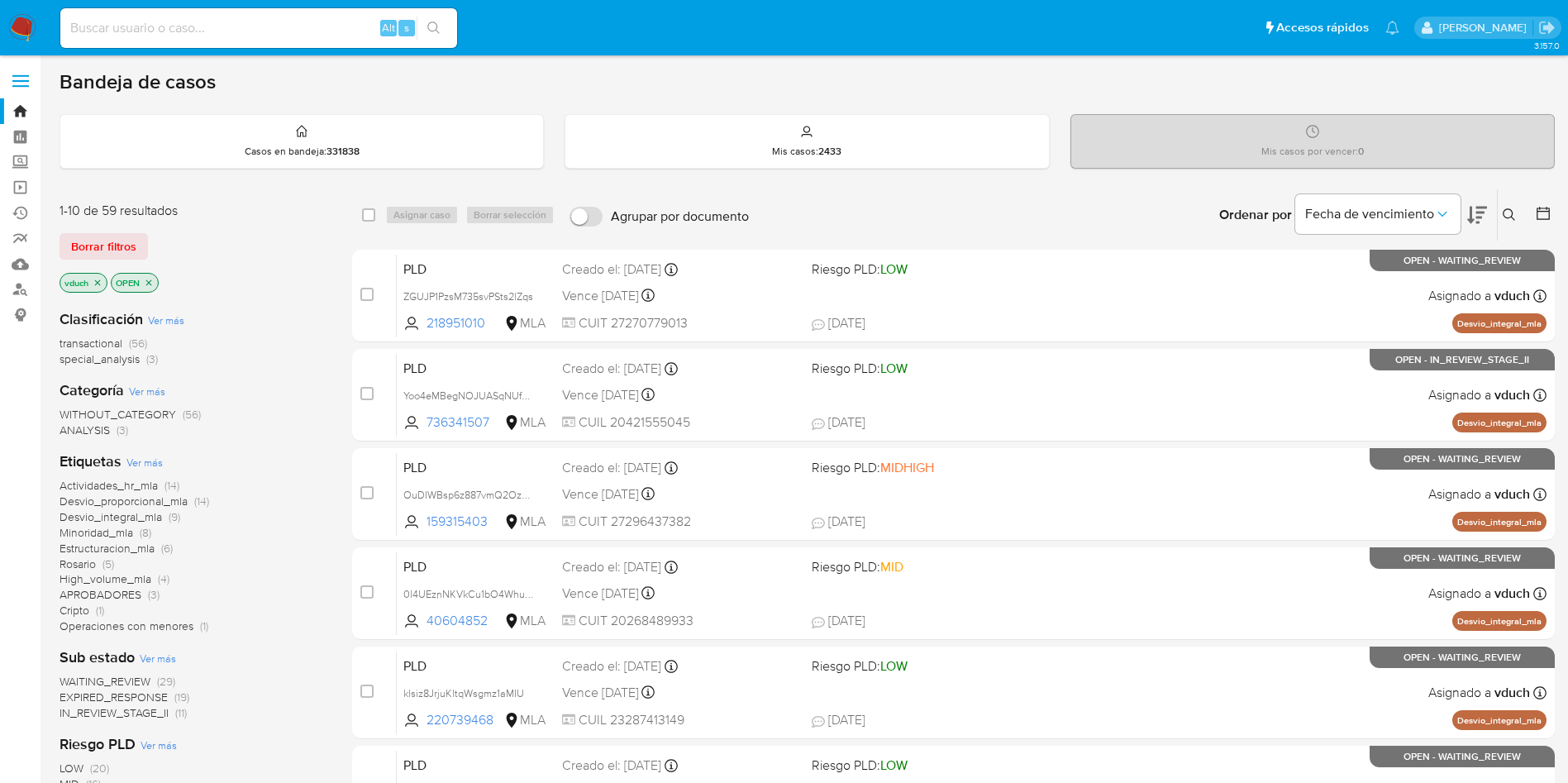
click at [100, 280] on icon "close-filter" at bounding box center [98, 283] width 10 height 10
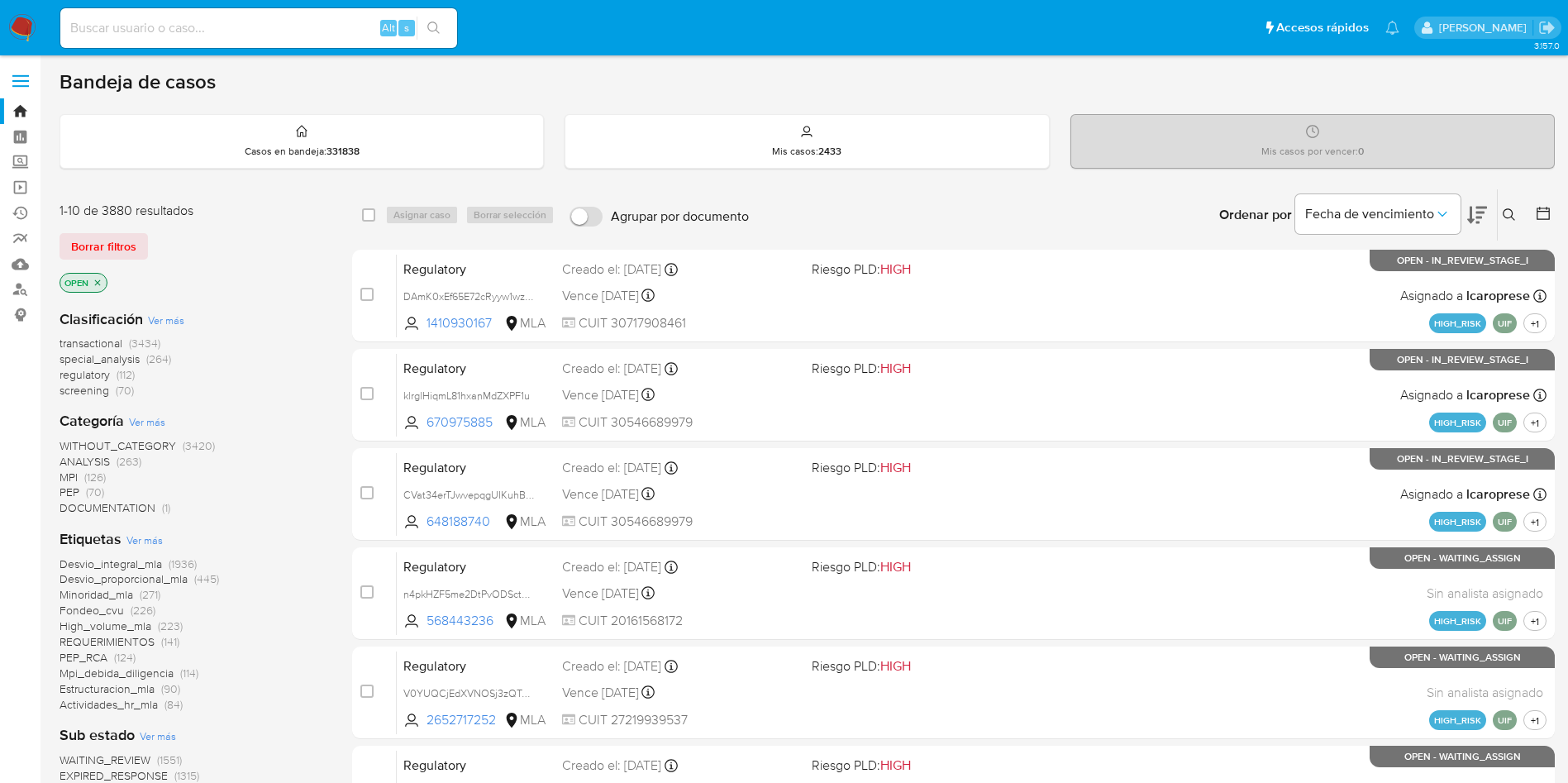
click at [100, 281] on icon "close-filter" at bounding box center [98, 283] width 10 height 10
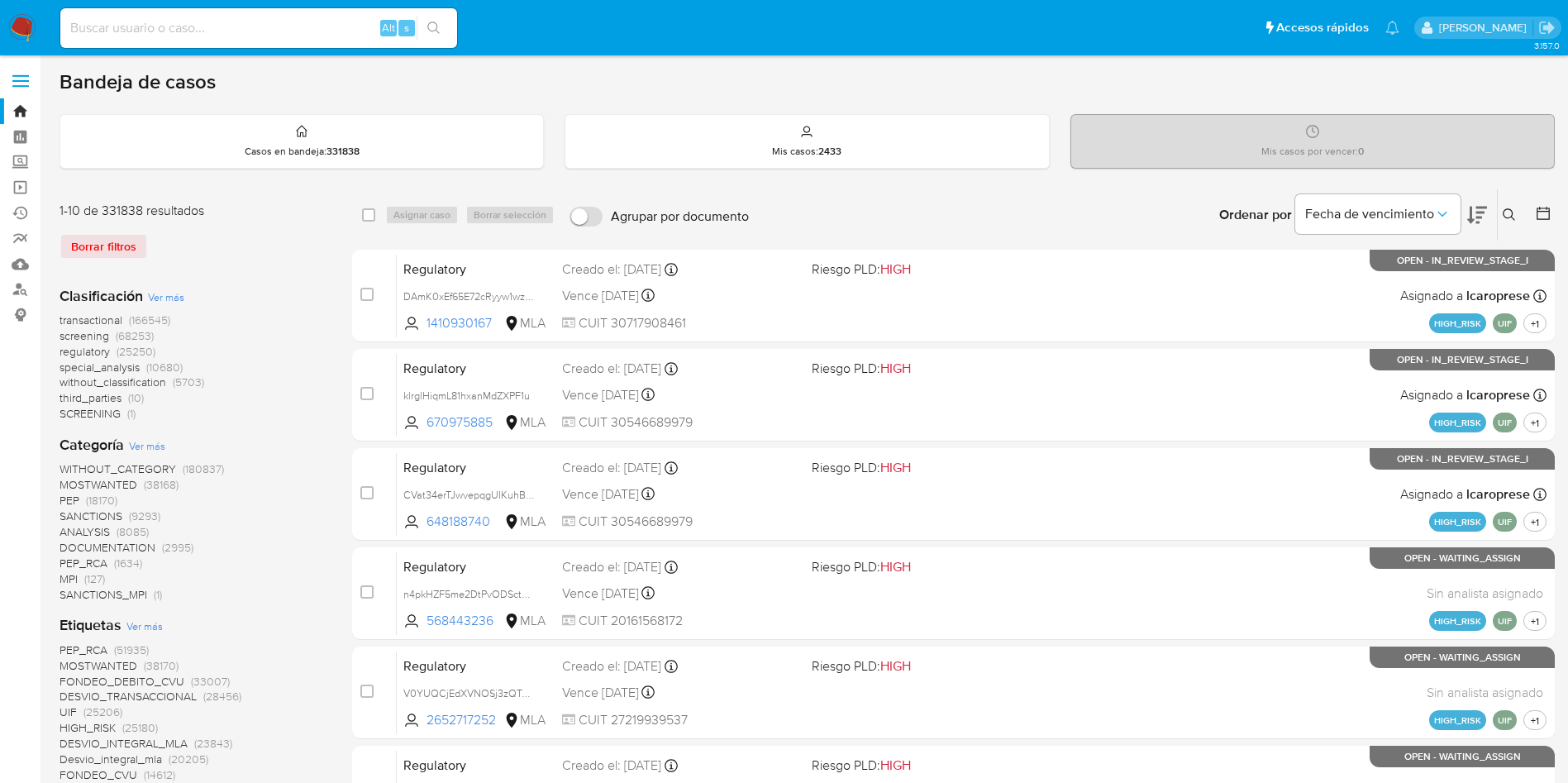
click at [1510, 206] on button at bounding box center [1512, 215] width 27 height 20
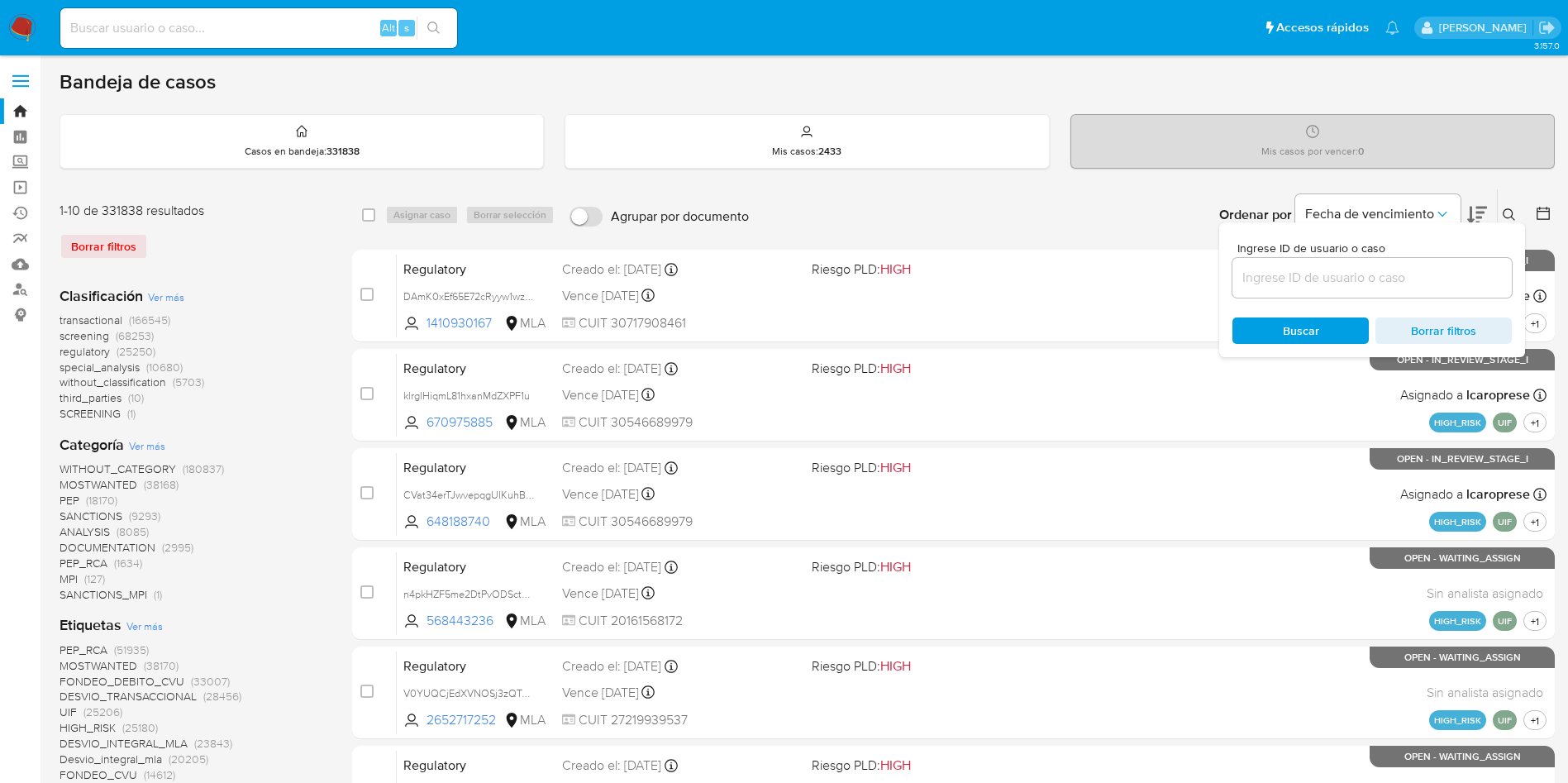
click at [1343, 285] on input at bounding box center [1372, 277] width 279 height 21
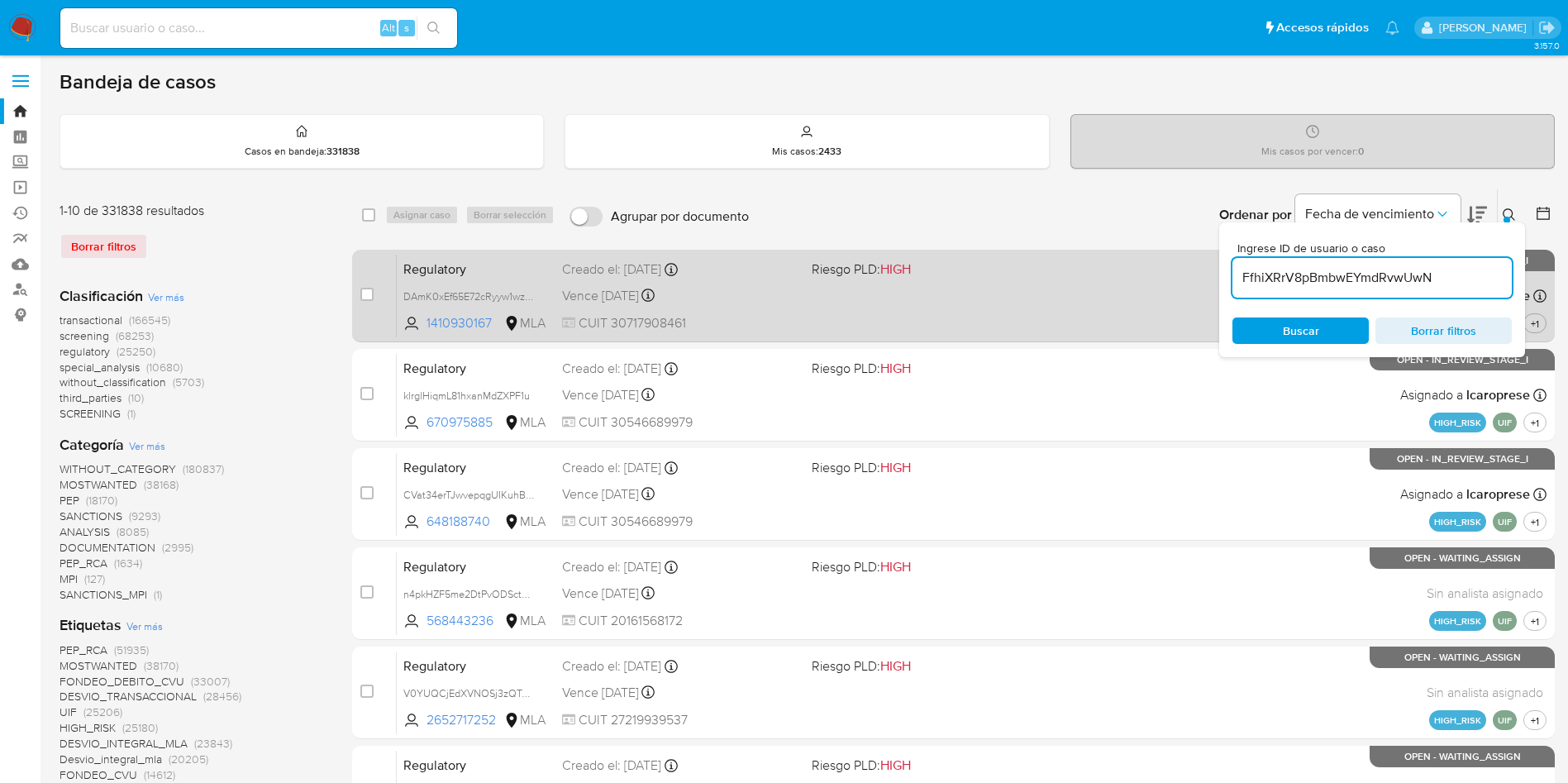
type input "FfhiXRrV8pBmbwEYmdRvwUwN"
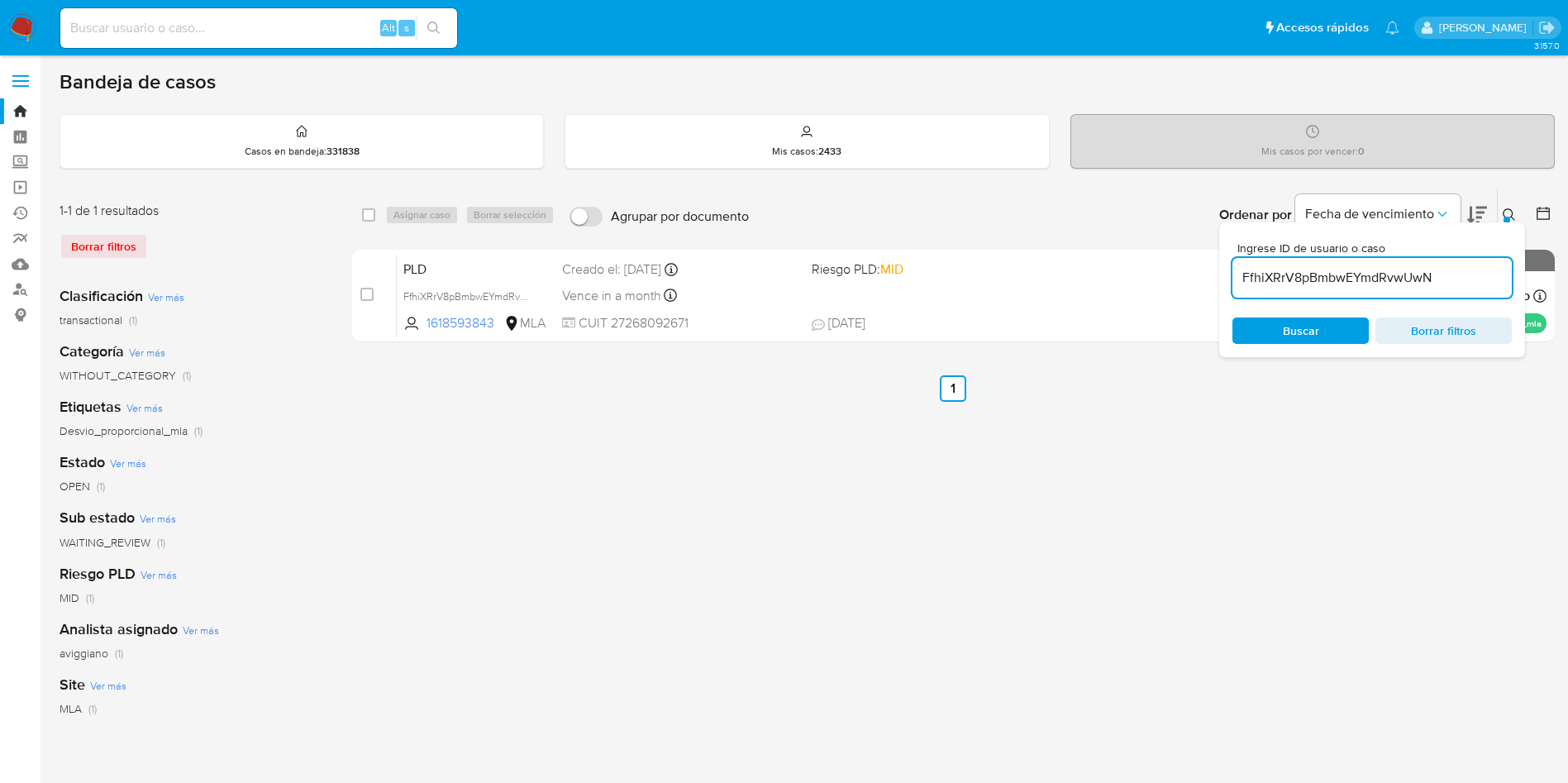
click at [576, 423] on div "select-all-cases-checkbox Asignar caso Borrar selección Agrupar por documento O…" at bounding box center [953, 551] width 1203 height 725
click at [1498, 215] on button at bounding box center [1512, 215] width 27 height 20
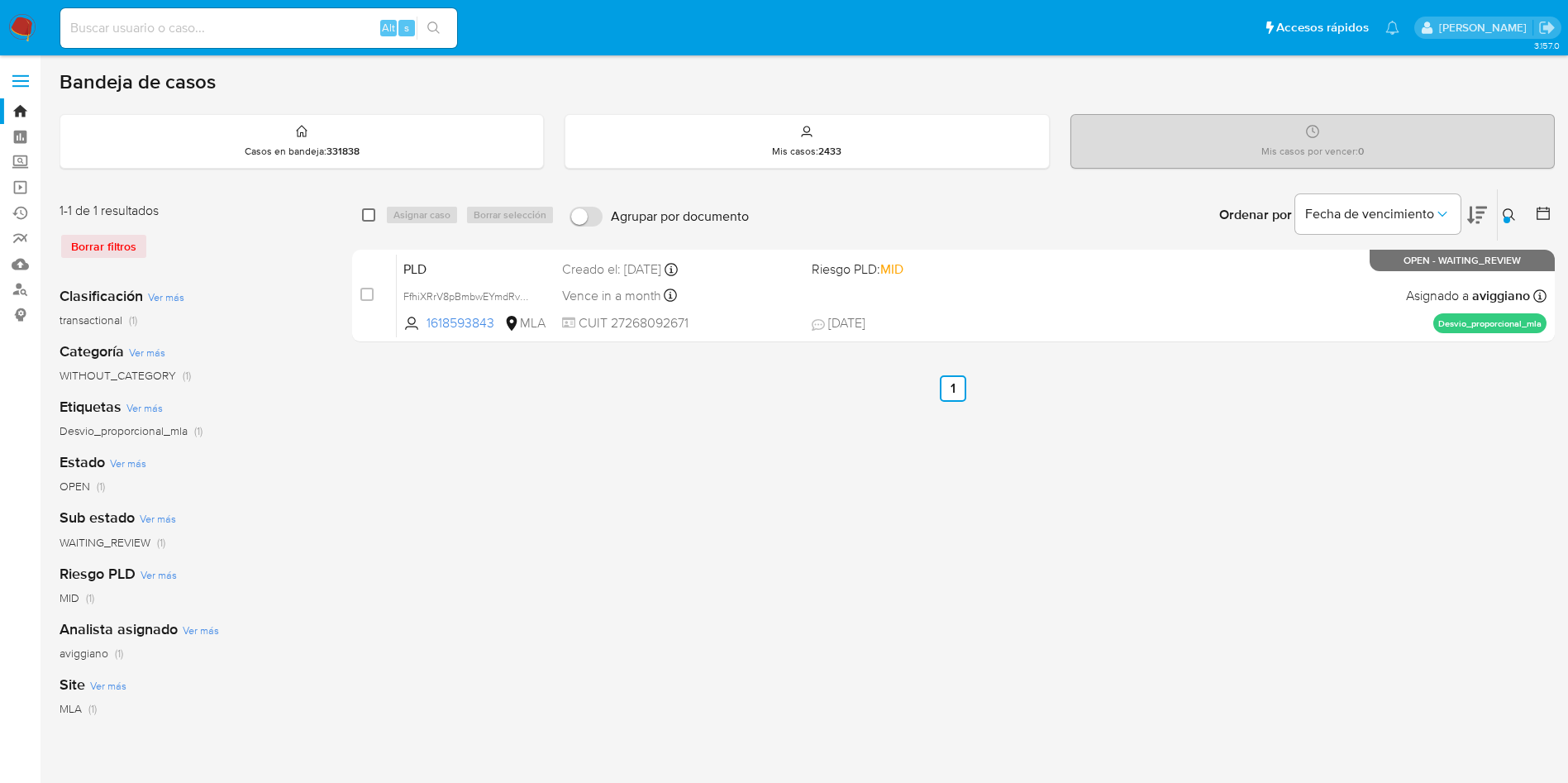
click at [364, 216] on input "checkbox" at bounding box center [368, 215] width 13 height 13
checkbox input "true"
click at [402, 211] on span "Asignar 1 caso" at bounding box center [425, 215] width 64 height 16
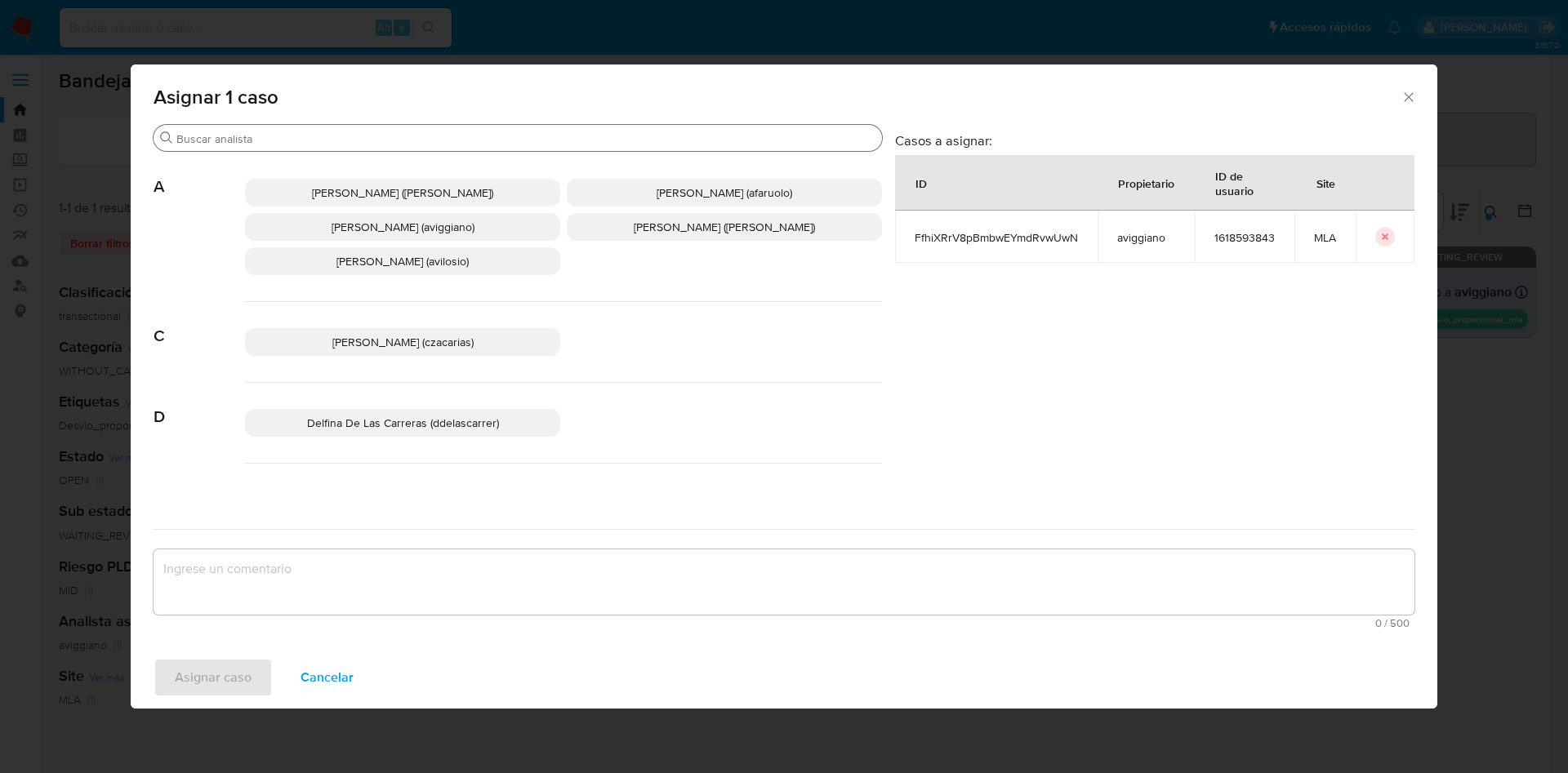
click at [630, 131] on input "Buscar" at bounding box center [526, 138] width 699 height 14
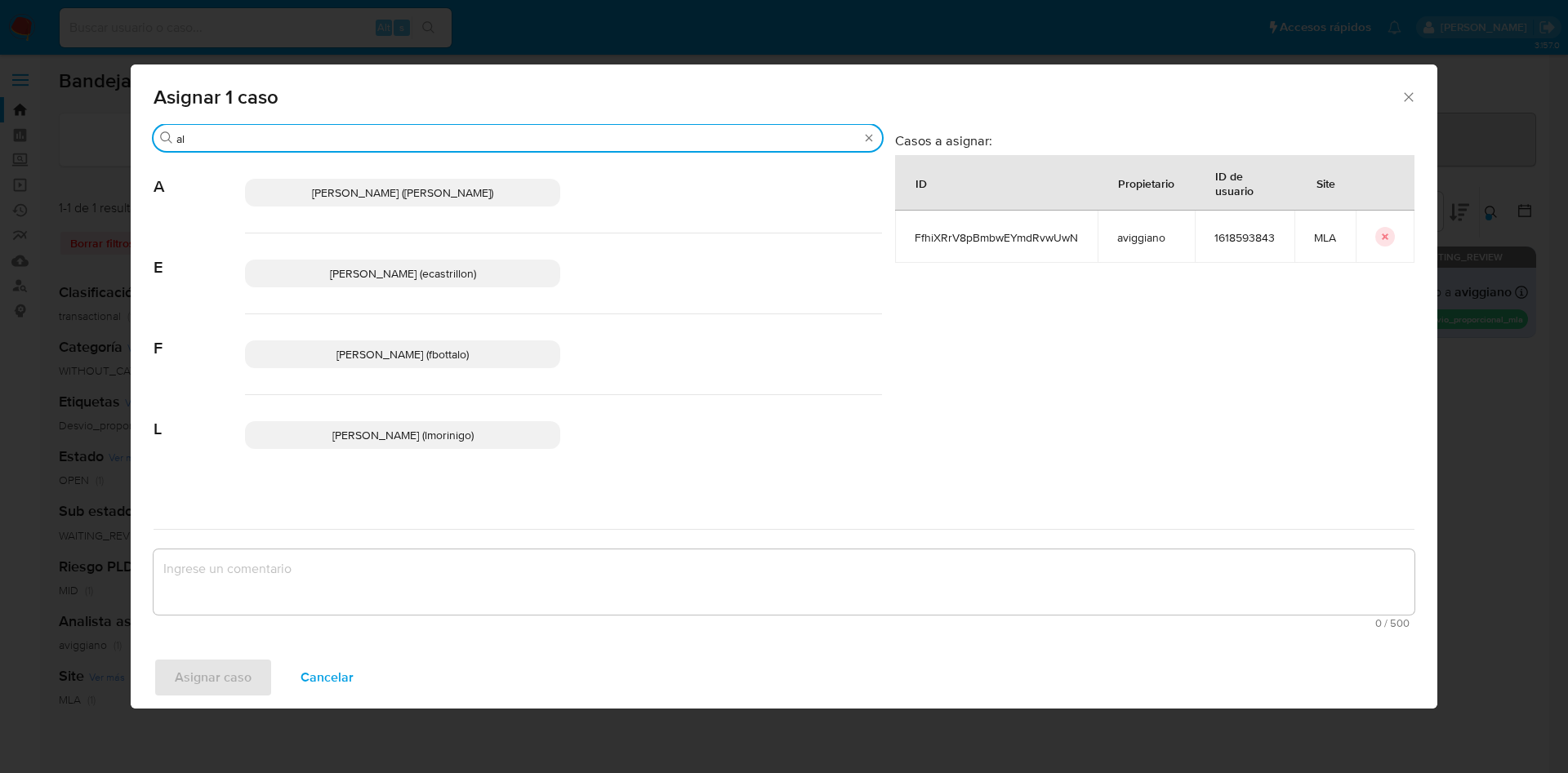
type input "a"
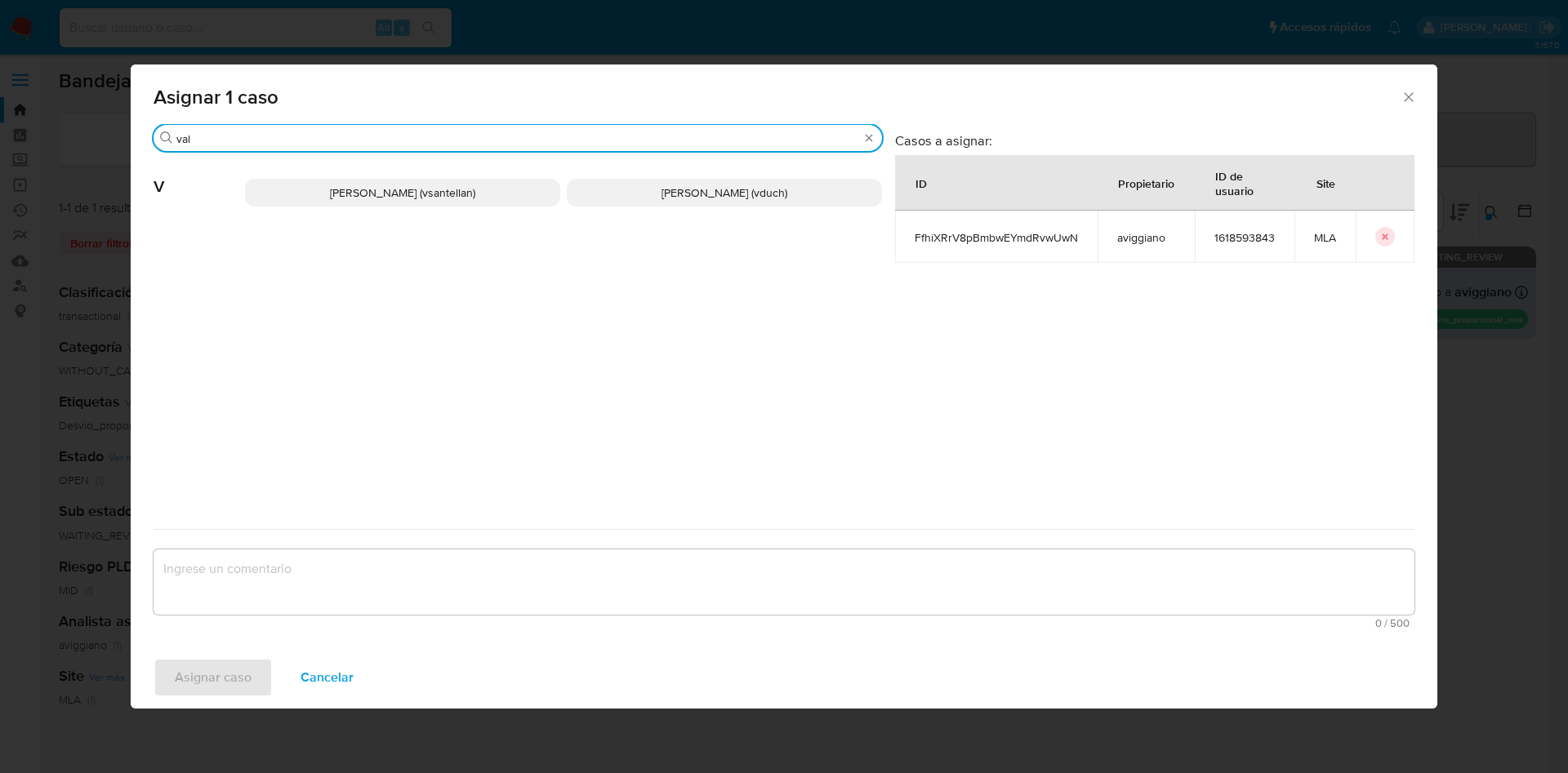
type input "val"
click at [758, 200] on p "[PERSON_NAME] (vduch)" at bounding box center [724, 192] width 315 height 28
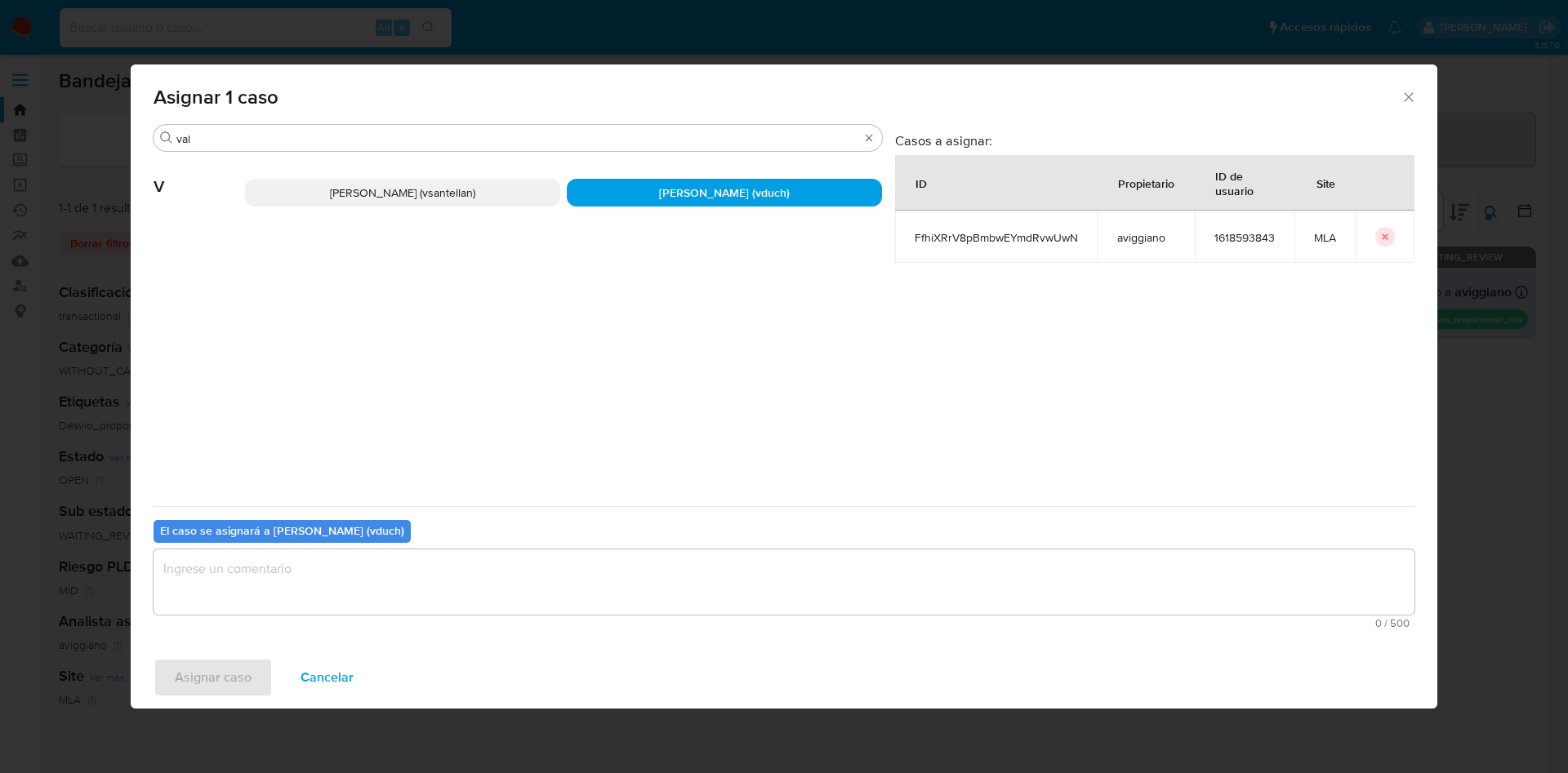
click at [748, 581] on textarea "assign-modal" at bounding box center [784, 581] width 1261 height 65
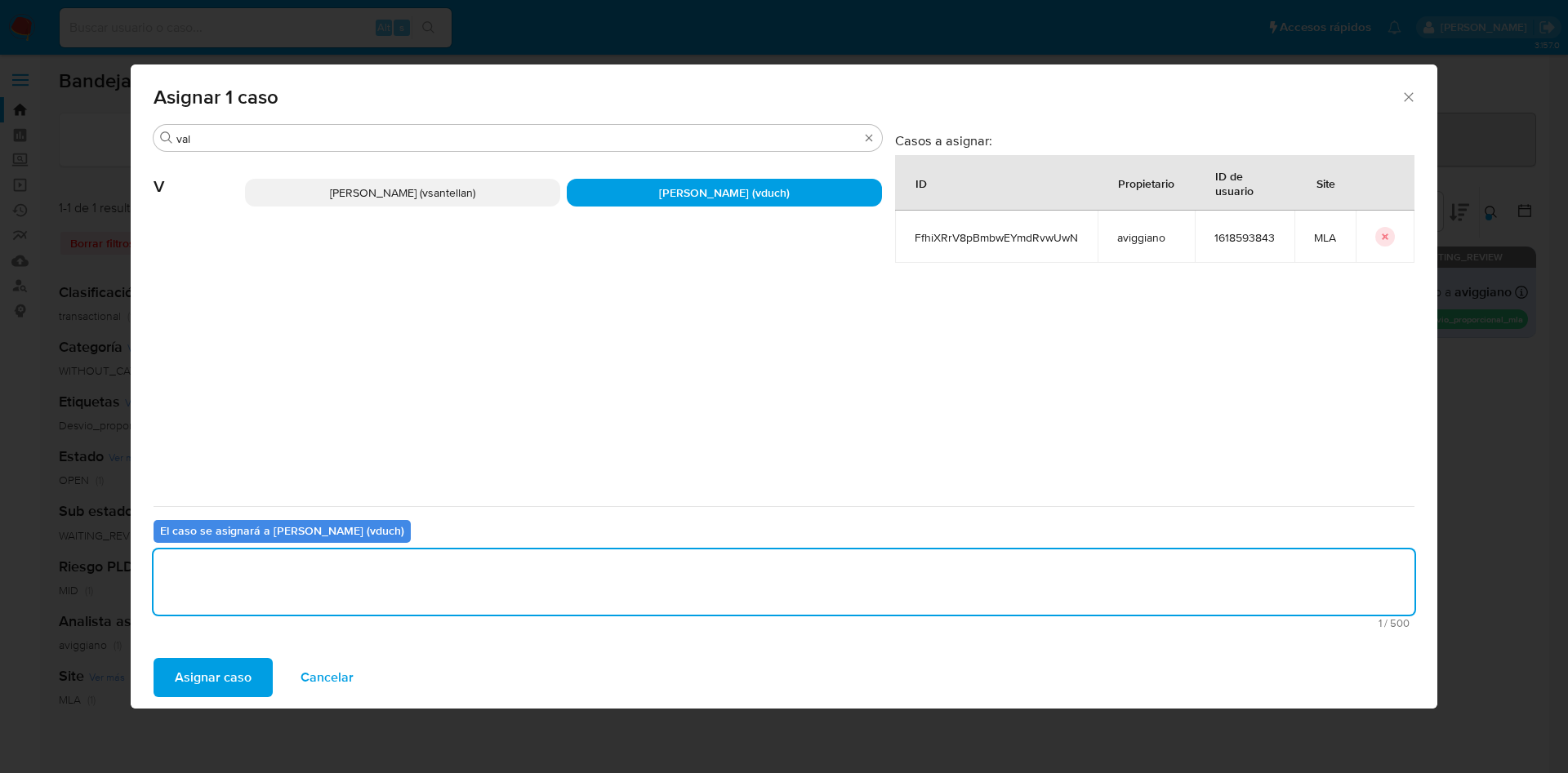
click at [242, 674] on span "Asignar caso" at bounding box center [213, 677] width 77 height 36
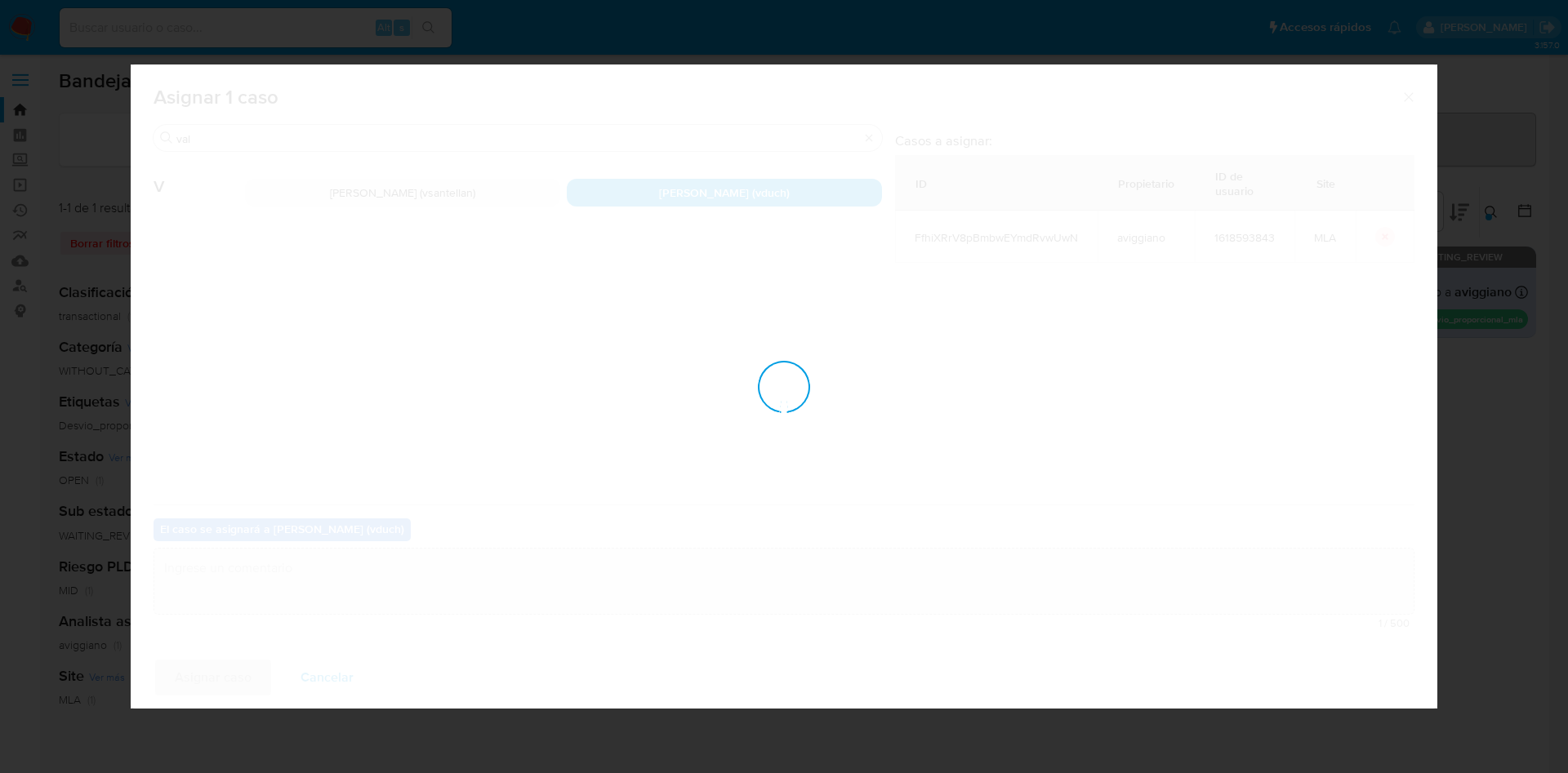
checkbox input "false"
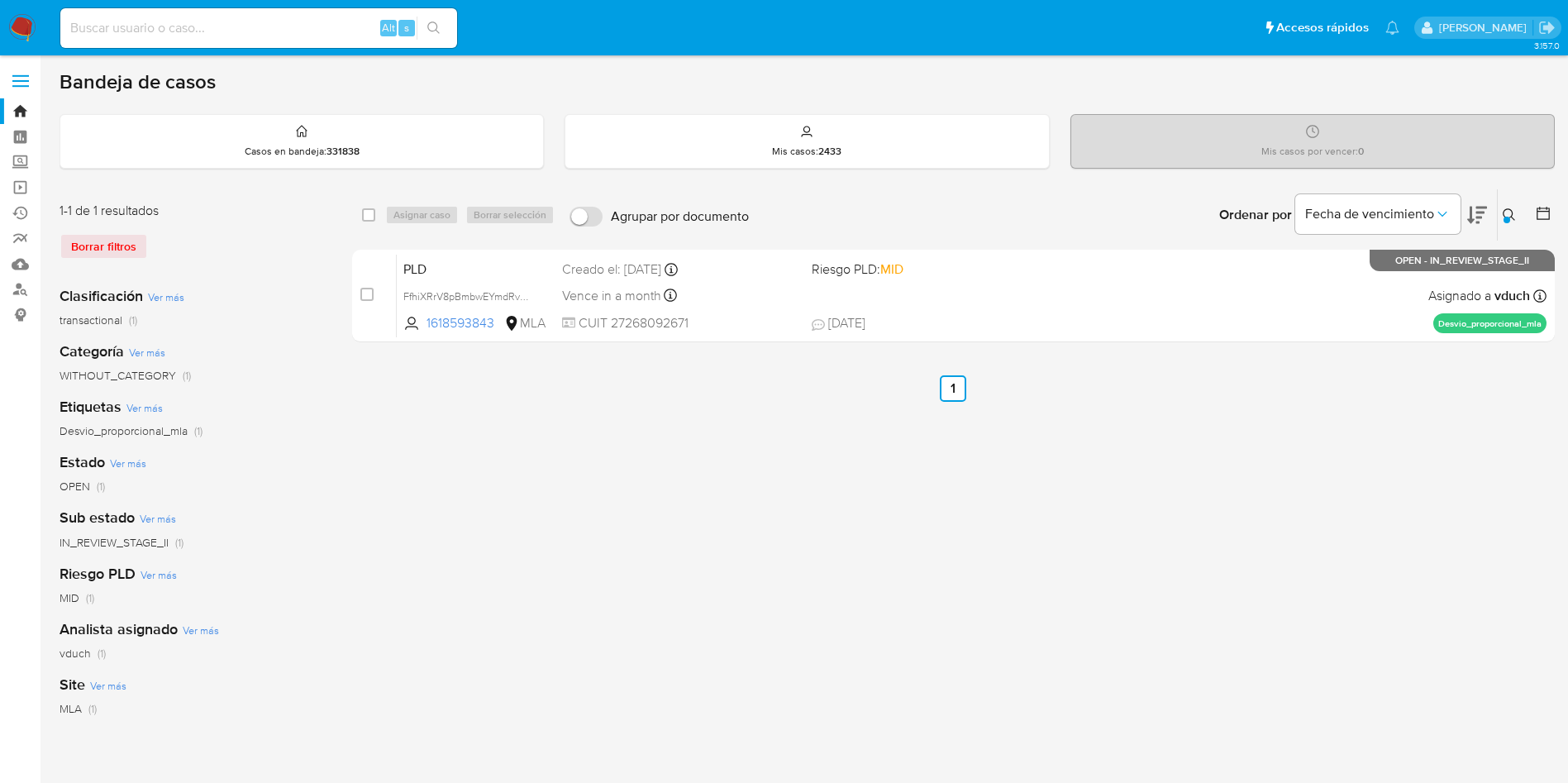
click at [1510, 232] on div "Ingrese ID de usuario o caso FfhiXRrV8pBmbwEYmdRvwUwN Buscar Borrar filtros" at bounding box center [1511, 215] width 28 height 52
click at [1519, 212] on button at bounding box center [1512, 215] width 27 height 20
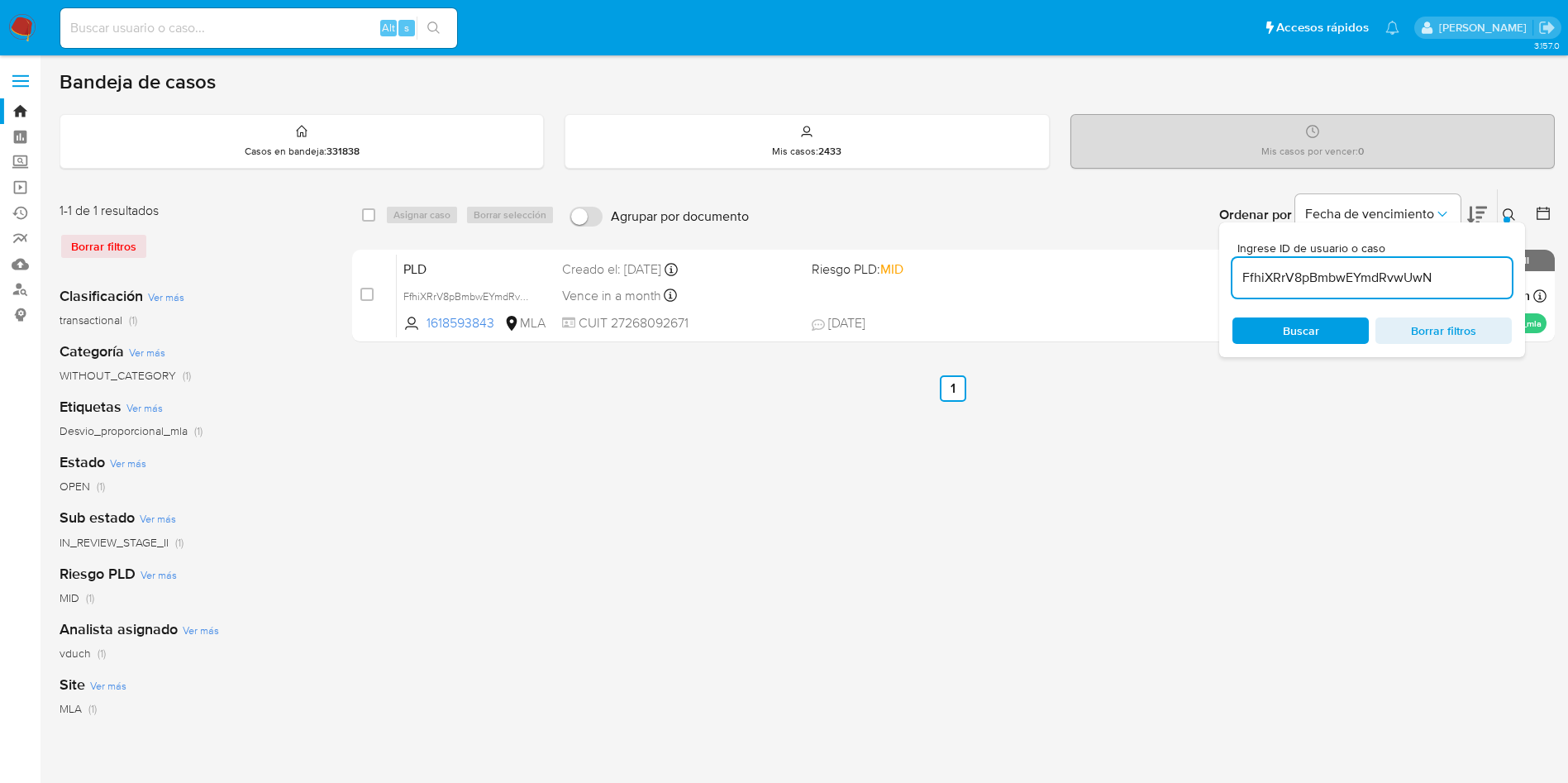
click at [1394, 275] on input "FfhiXRrV8pBmbwEYmdRvwUwN" at bounding box center [1372, 277] width 279 height 21
type input "p1qZovVEPl2JYYHJdtxvAqL7"
click at [1519, 205] on button at bounding box center [1512, 215] width 27 height 20
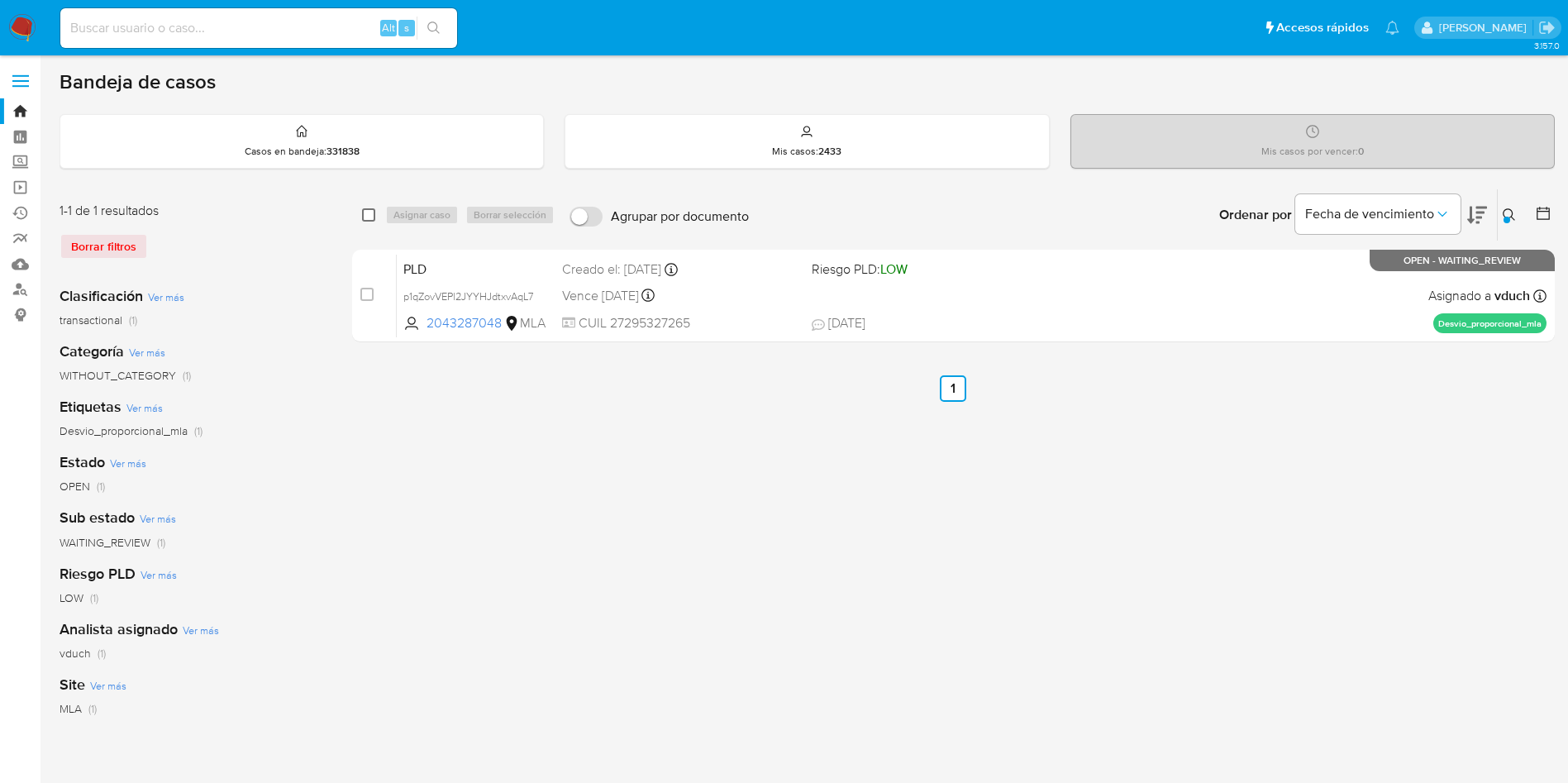
click at [371, 213] on input "checkbox" at bounding box center [368, 215] width 13 height 13
checkbox input "true"
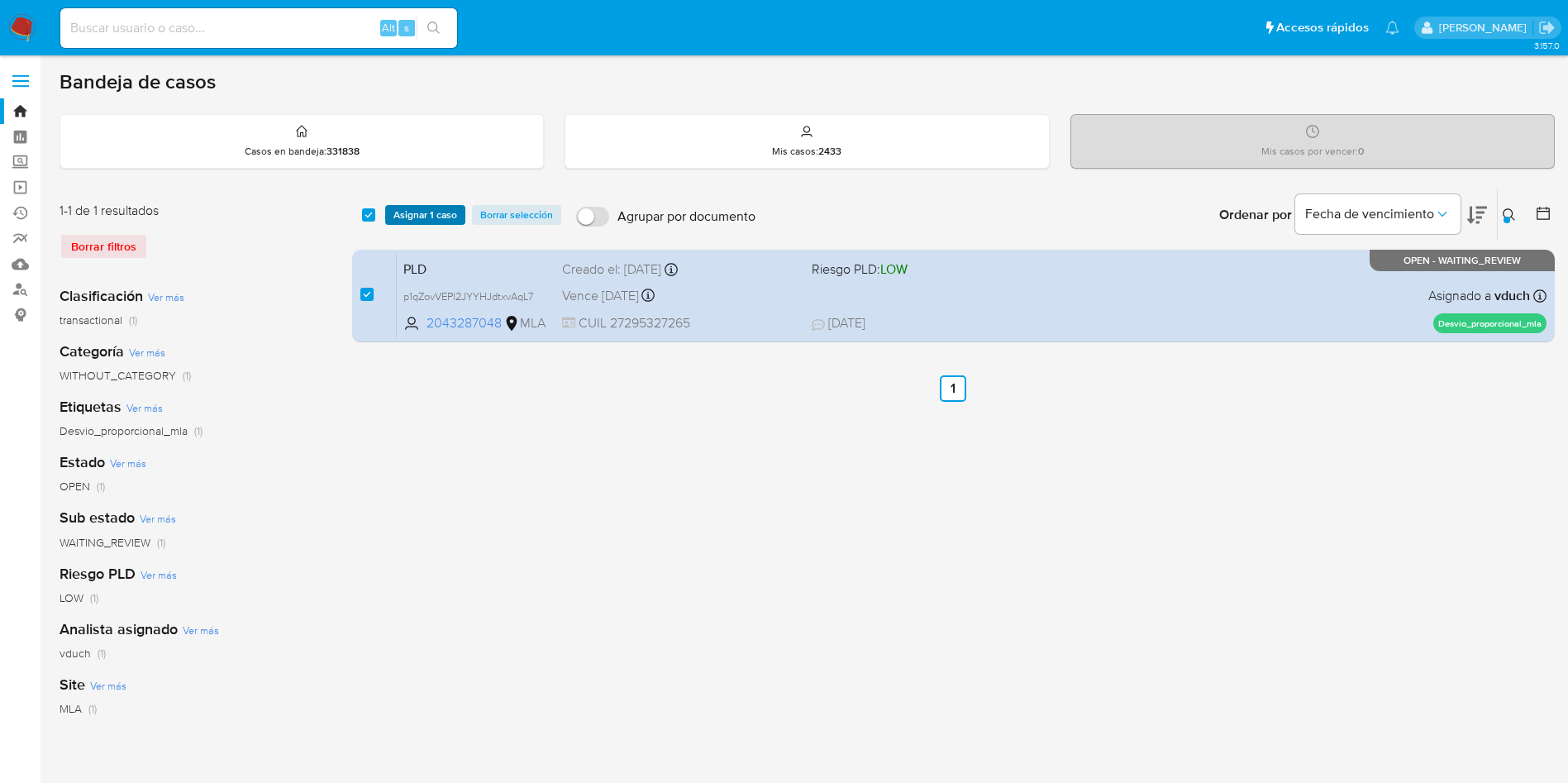
click at [404, 217] on span "Asignar 1 caso" at bounding box center [425, 215] width 64 height 16
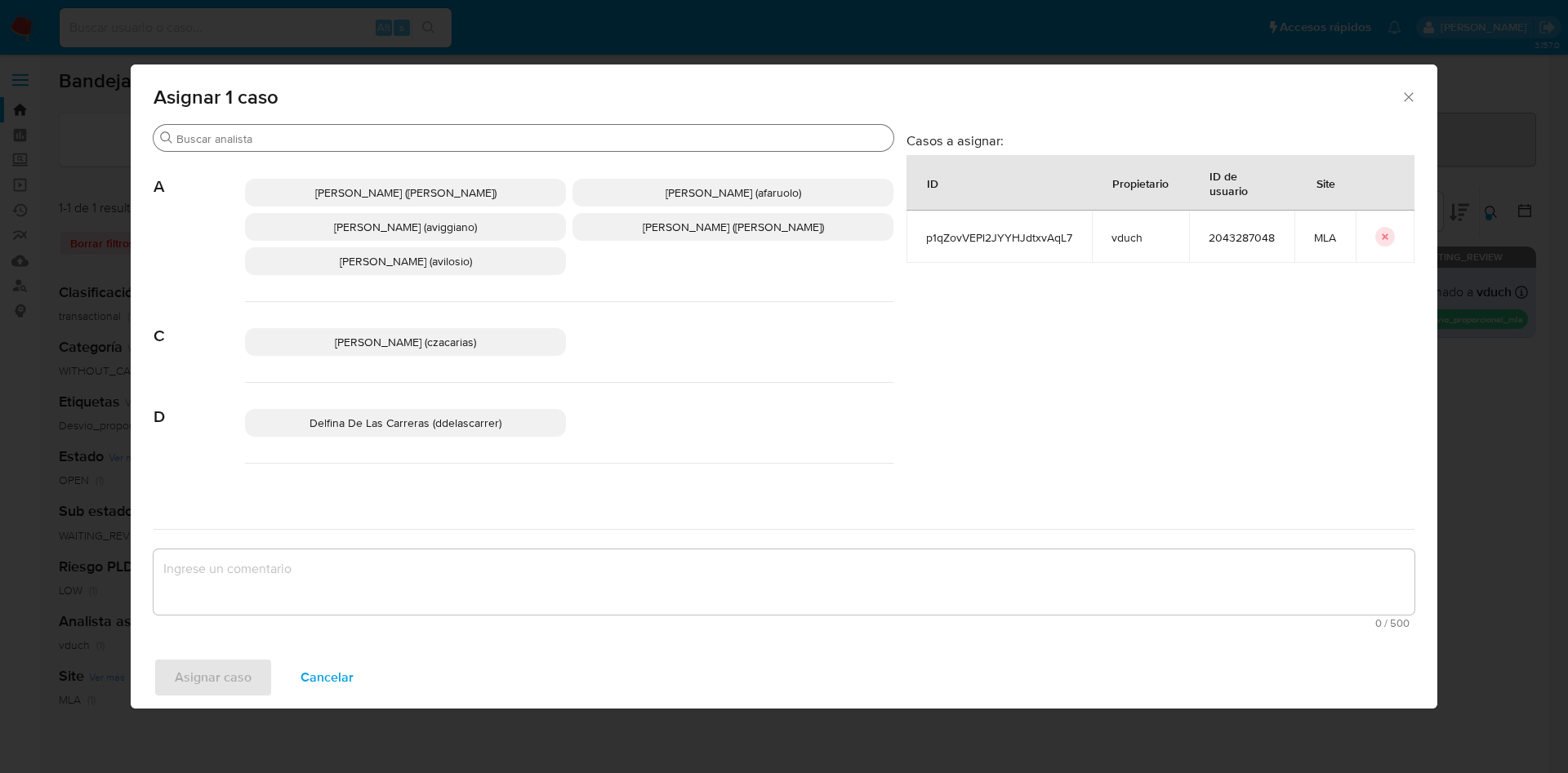
click at [574, 142] on input "Buscar" at bounding box center [532, 138] width 711 height 14
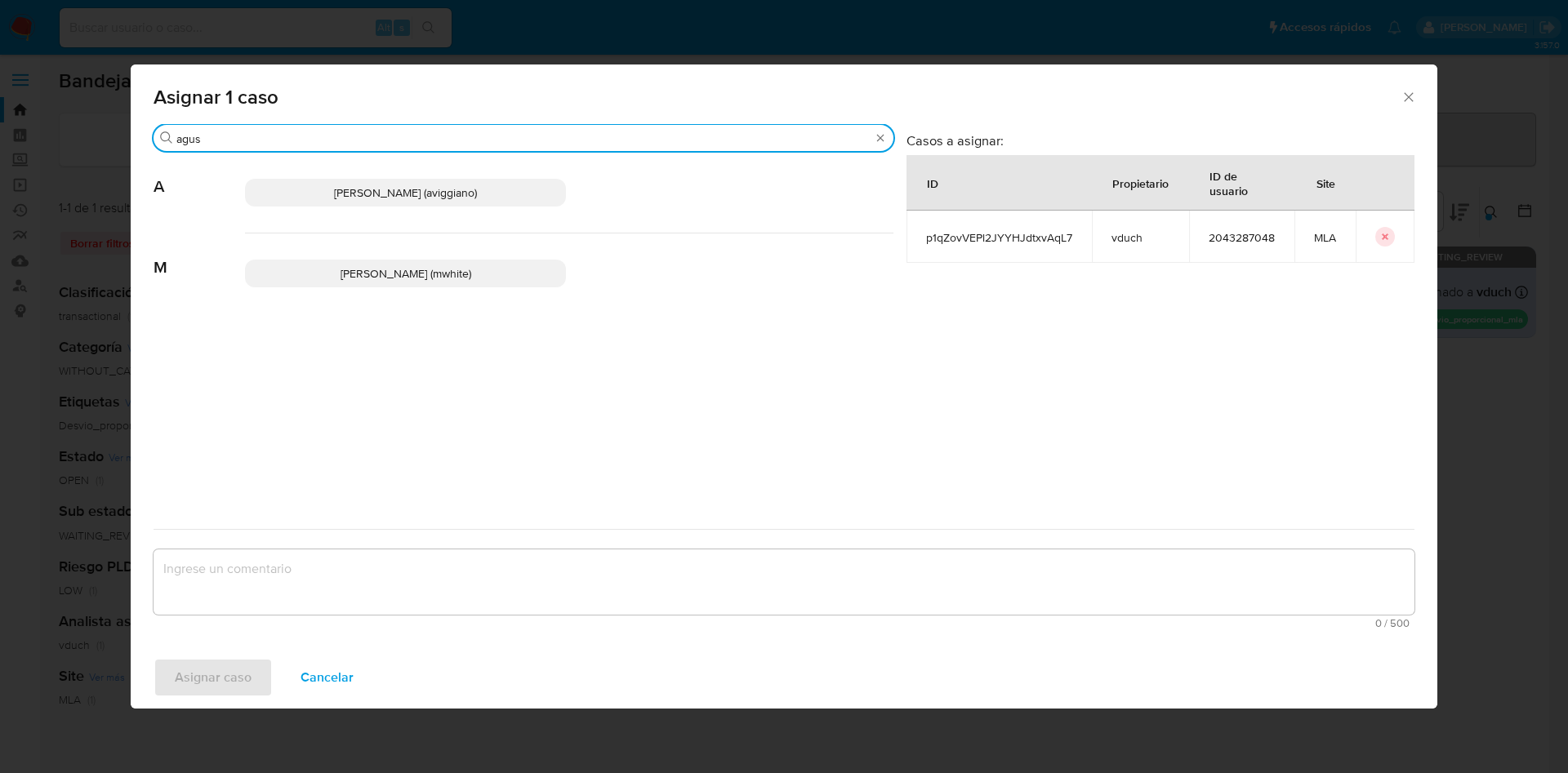
type input "agus"
click at [463, 192] on span "[PERSON_NAME] (aviggiano)" at bounding box center [405, 192] width 142 height 16
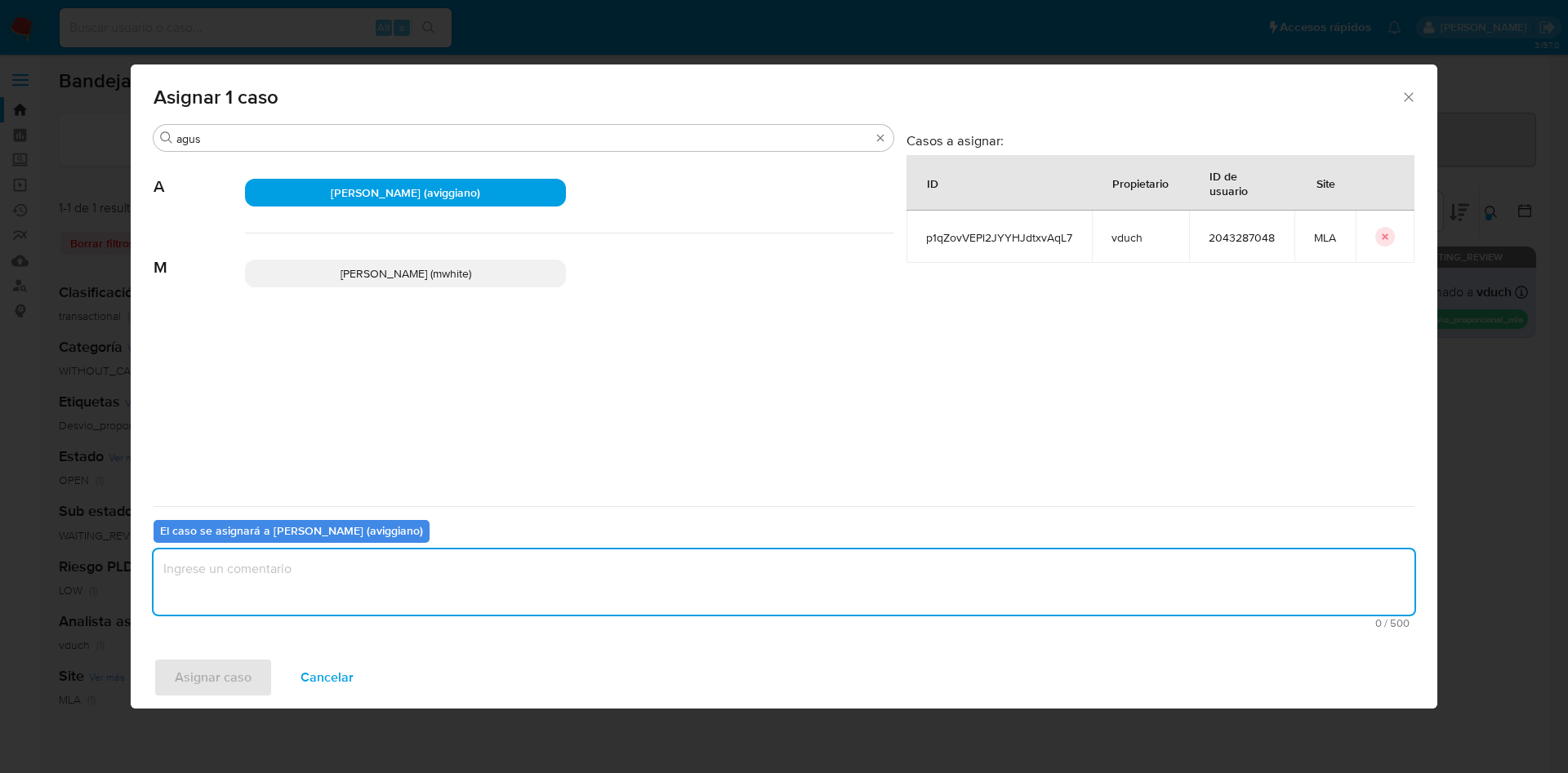
click at [553, 585] on textarea "assign-modal" at bounding box center [784, 581] width 1261 height 65
click at [220, 682] on span "Asignar caso" at bounding box center [213, 677] width 77 height 36
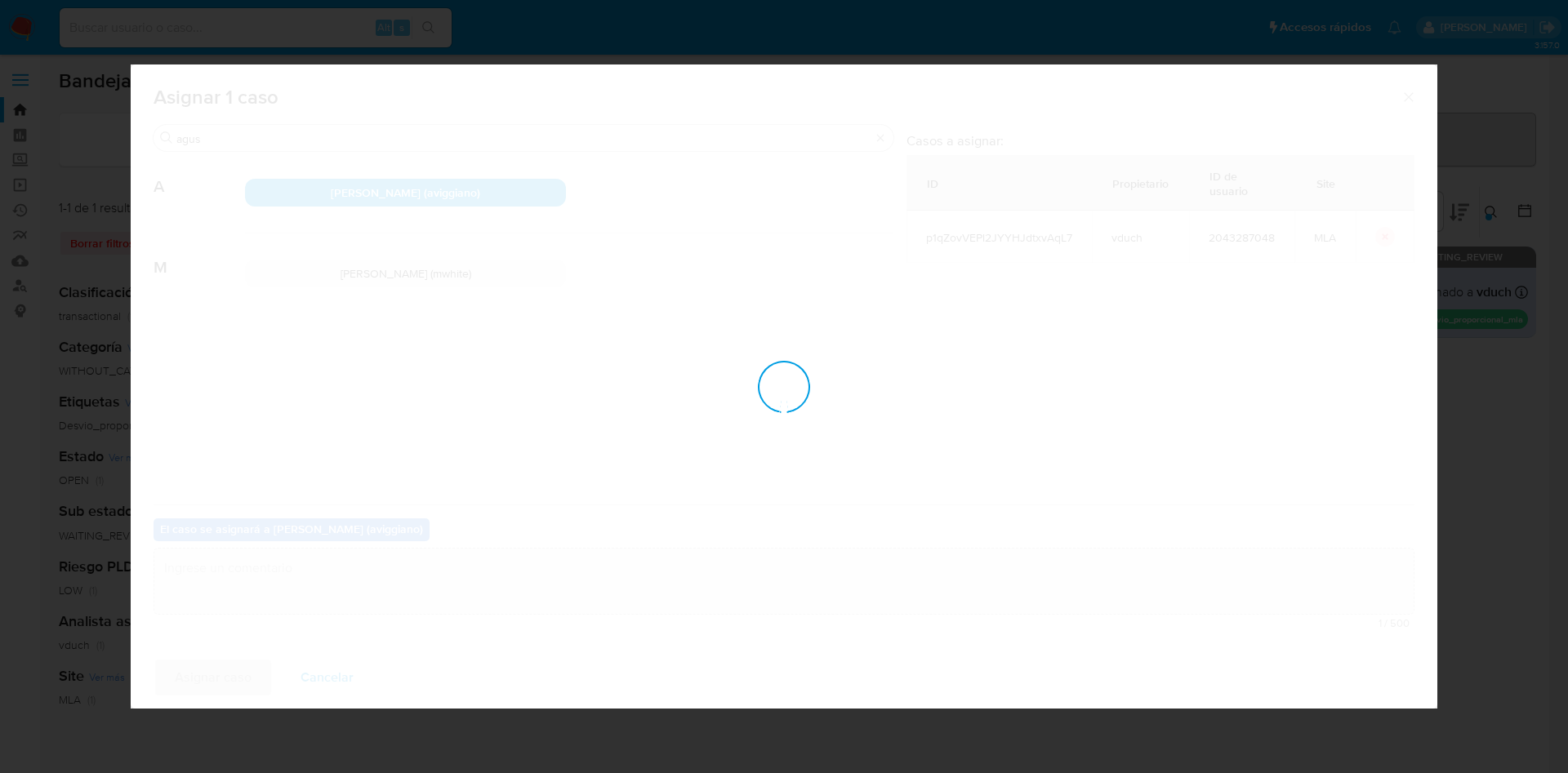
checkbox input "false"
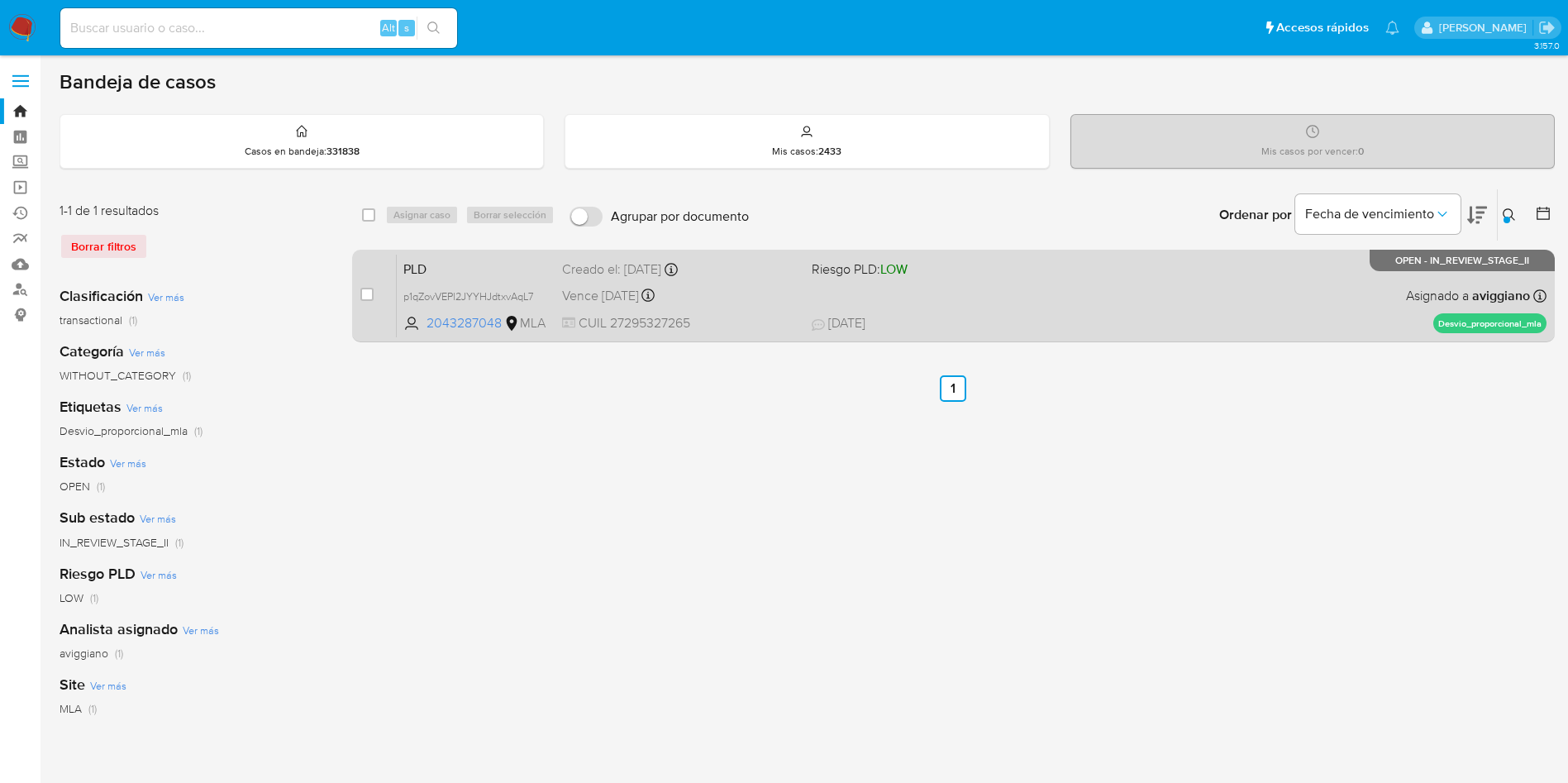
click at [652, 276] on div "Creado el: [DATE] Creado el: [DATE] 12:31:44" at bounding box center [680, 269] width 236 height 18
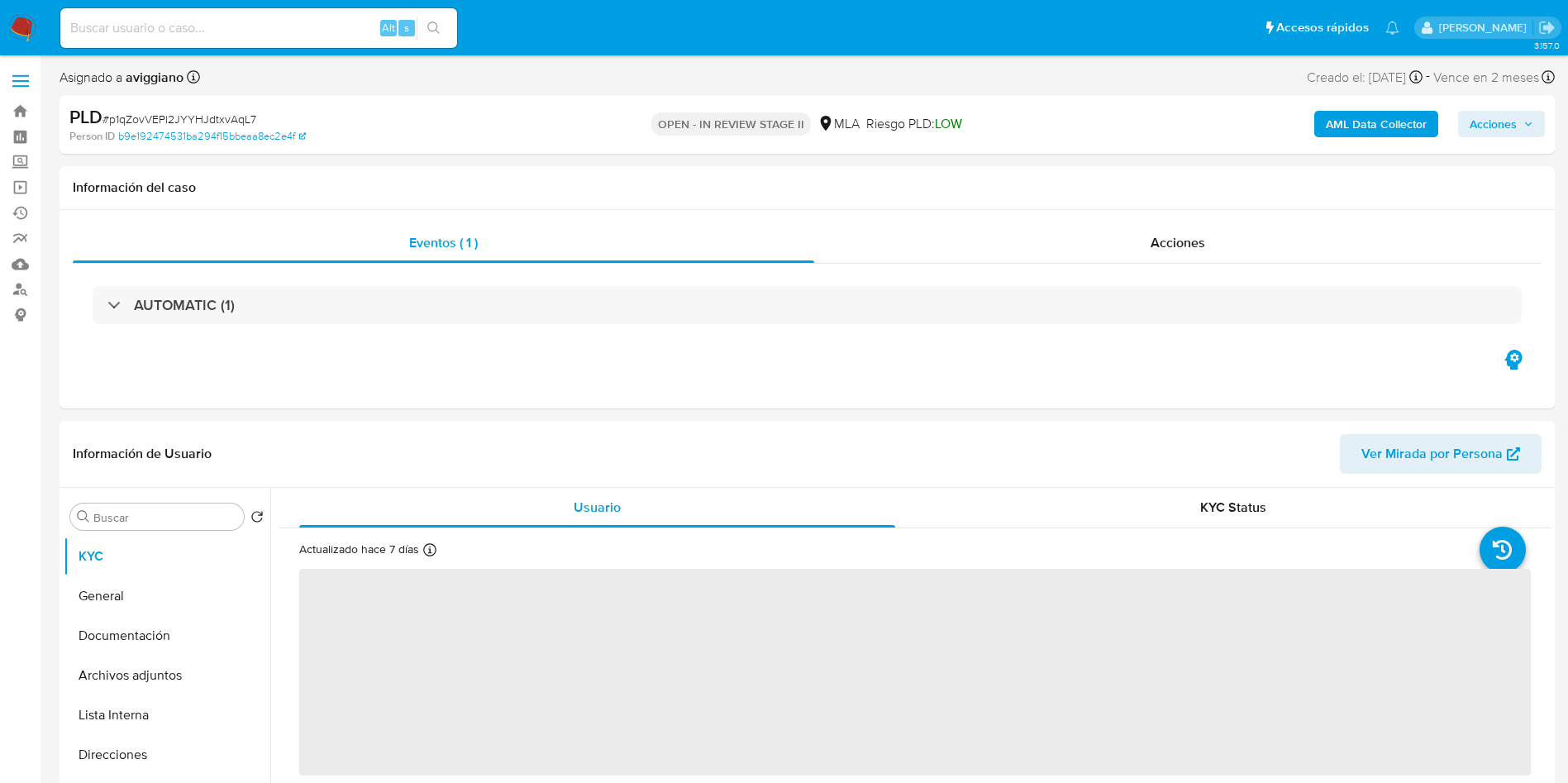
click at [161, 122] on span "# p1qZovVEPl2JYYHJdtxvAqL7" at bounding box center [179, 118] width 154 height 16
copy span "p1qZovVEPl2JYYHJdtxvAqL7"
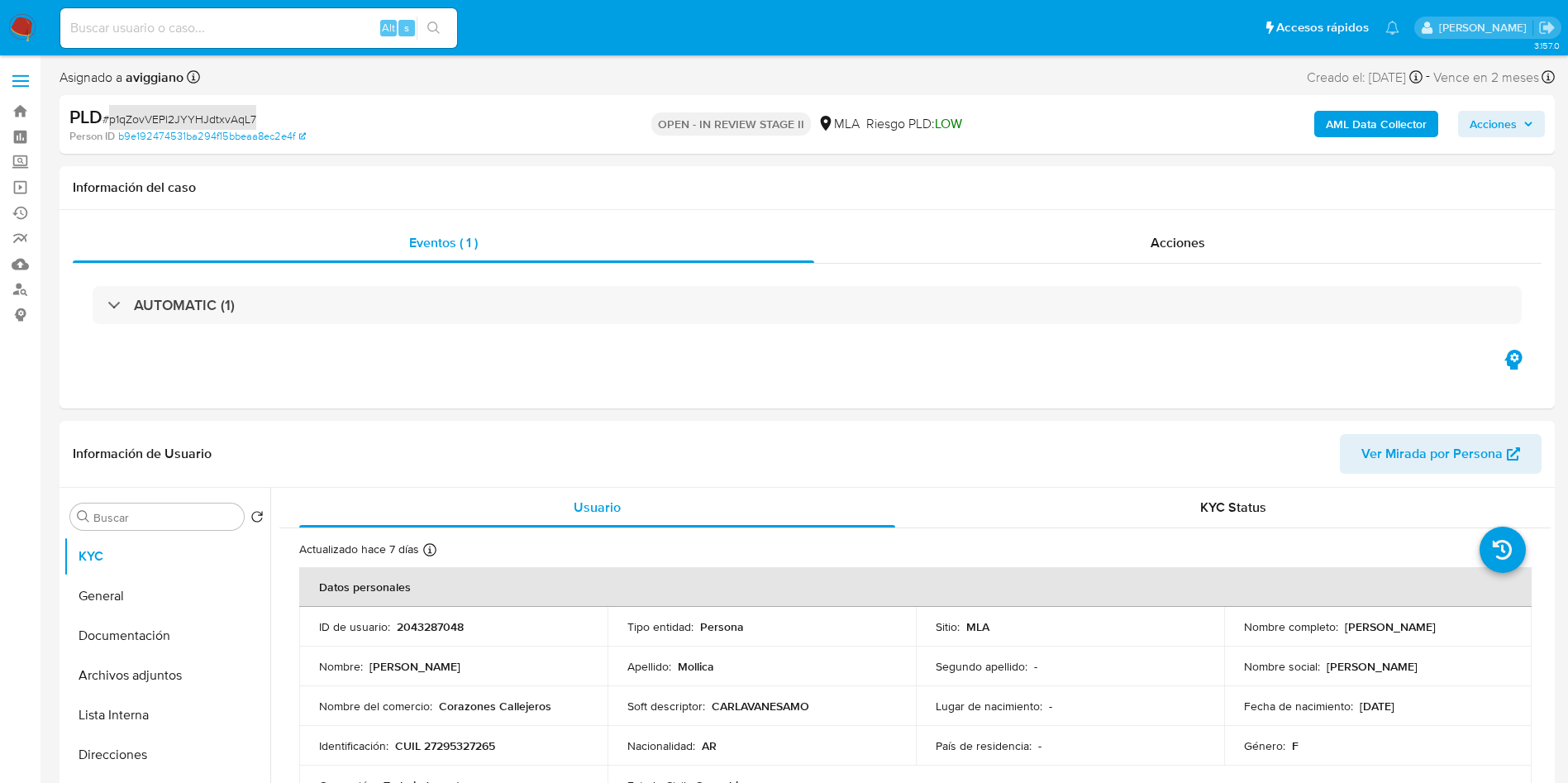
select select "10"
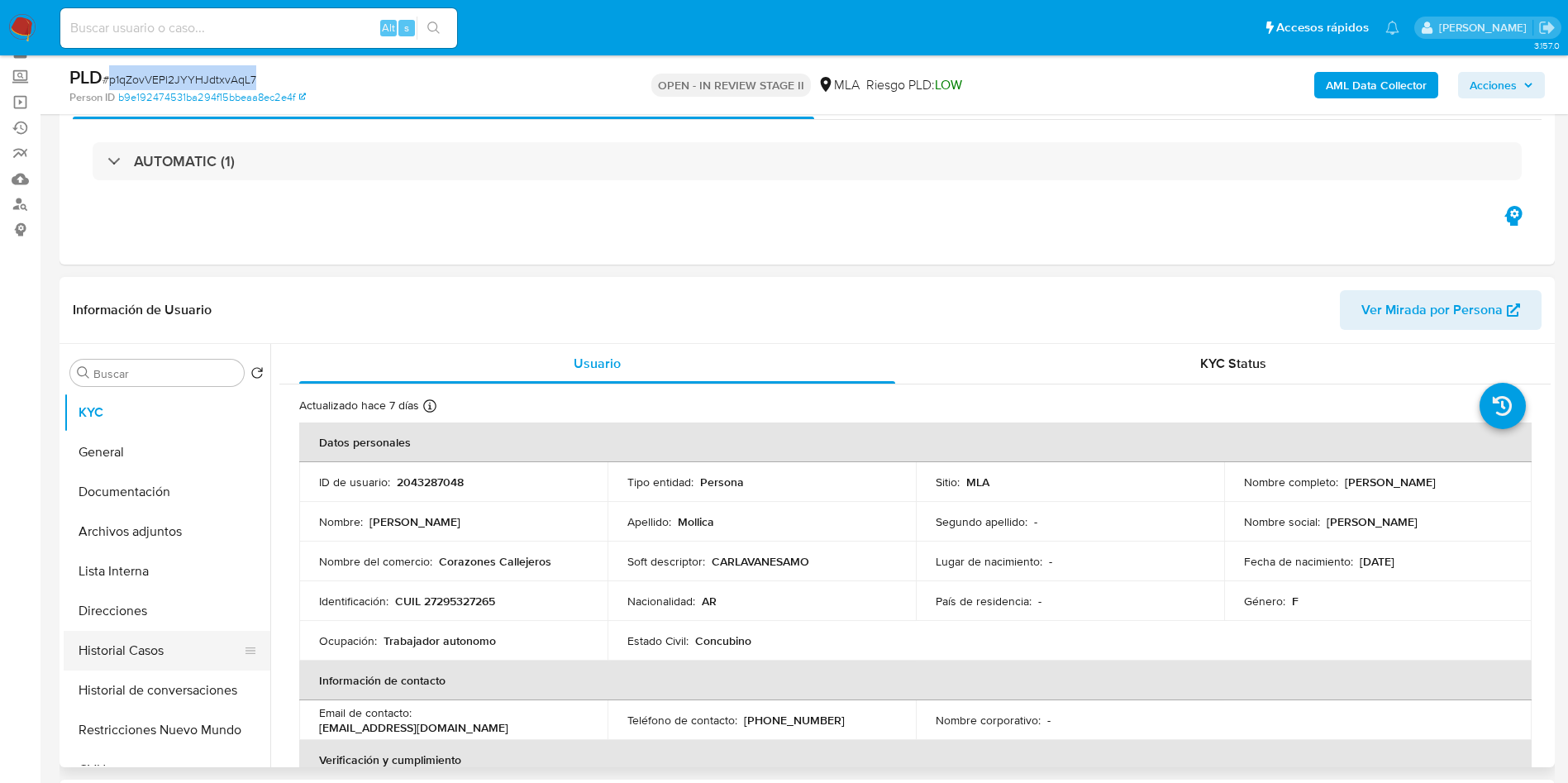
scroll to position [124, 0]
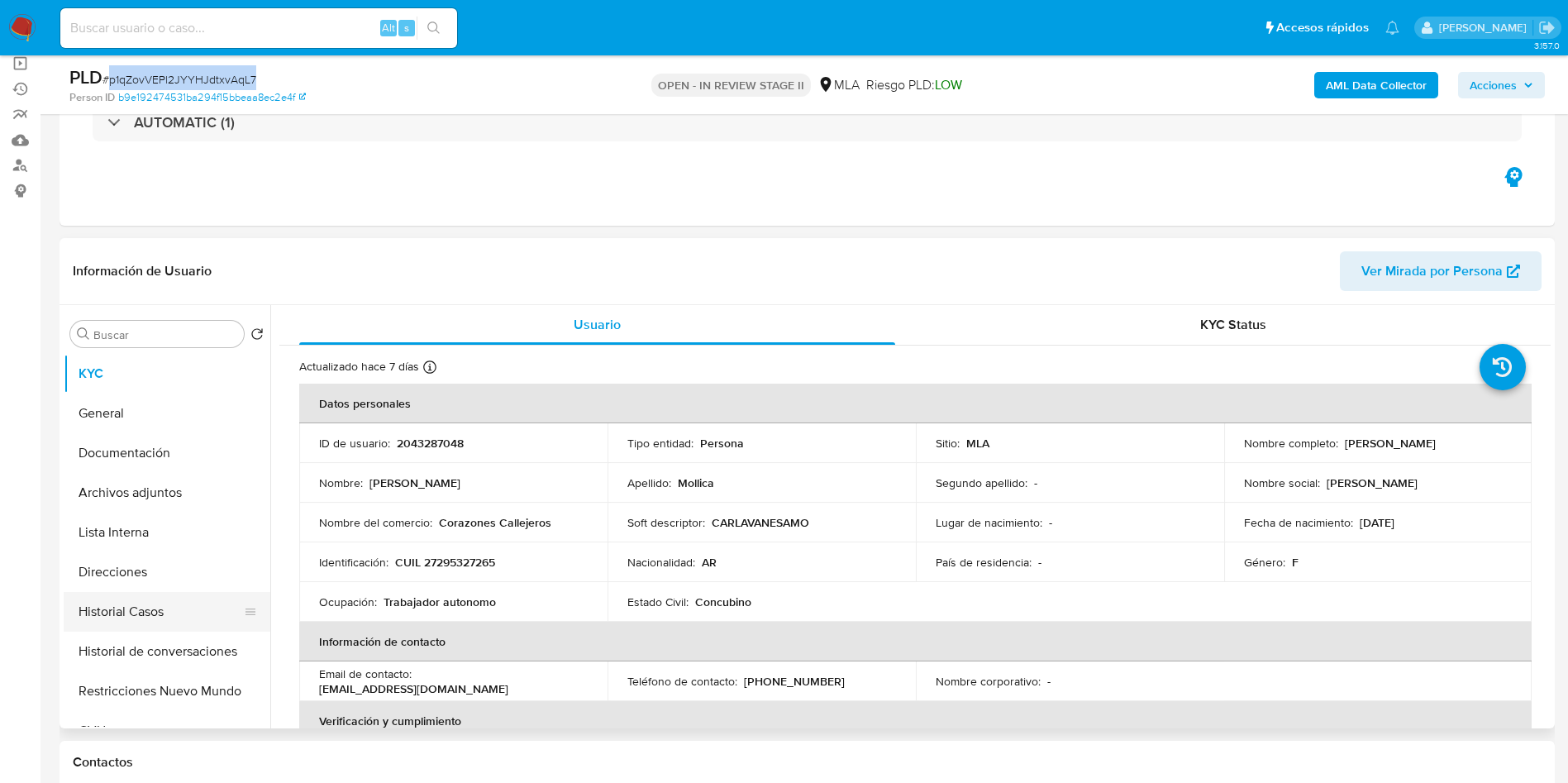
click at [153, 611] on button "Historial Casos" at bounding box center [160, 611] width 193 height 39
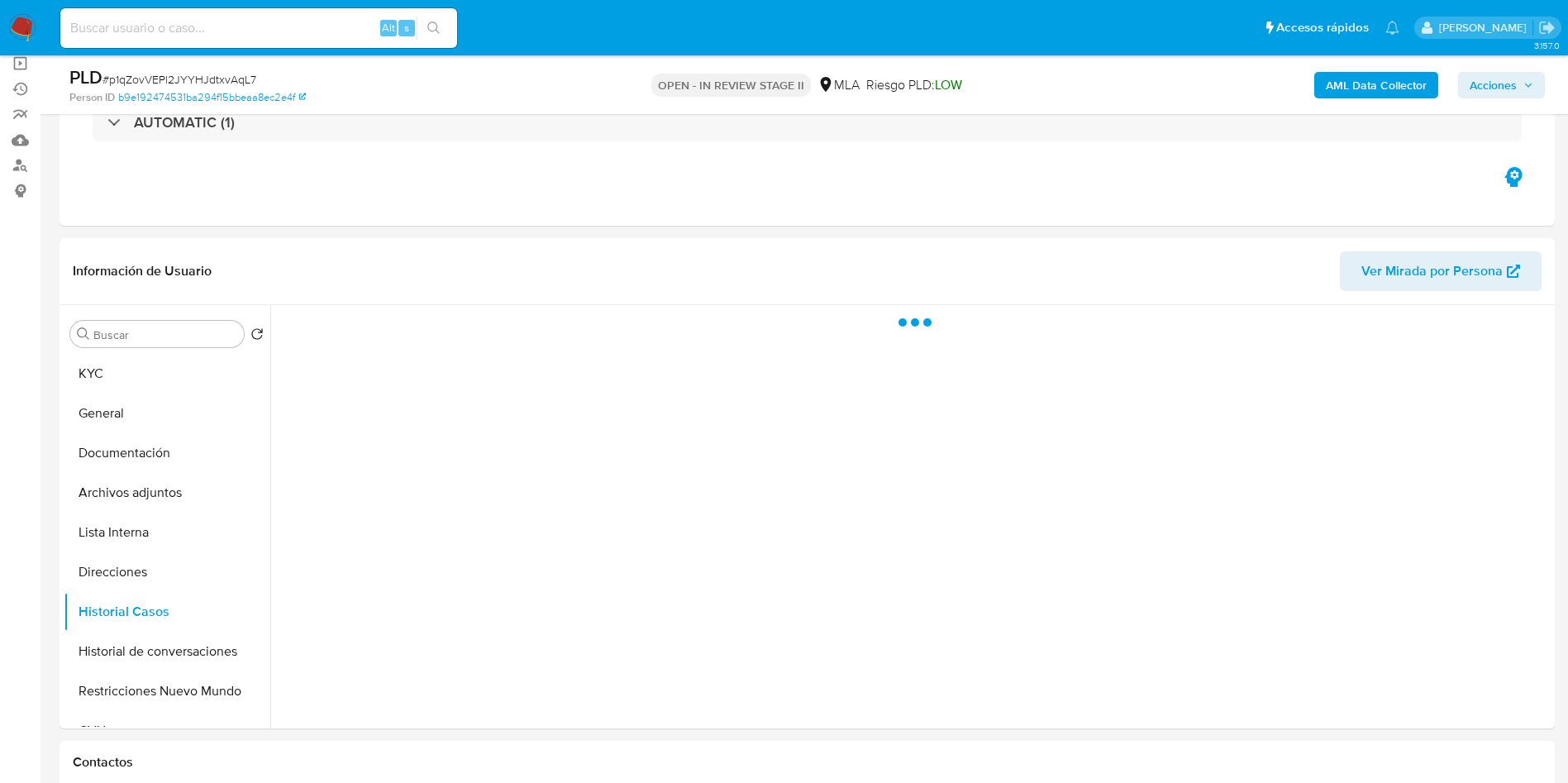
click at [368, 112] on div "PLD # p1qZovVEPl2JYYHJdtxvAqL7 Person ID b9e192474531ba294f15bbeaa8ec2e4f OPEN …" at bounding box center [807, 85] width 1496 height 58
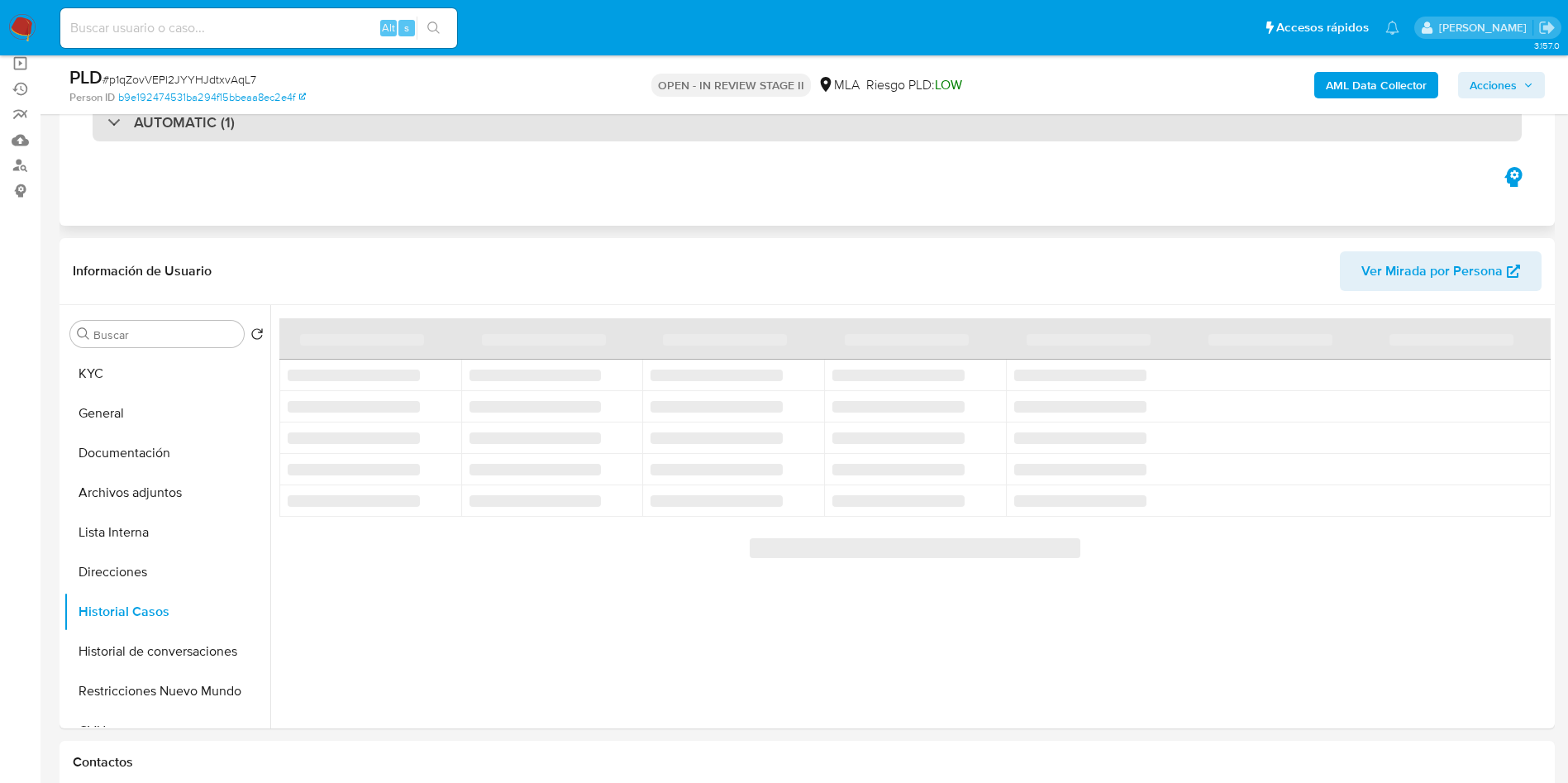
click at [331, 118] on div "AUTOMATIC (1)" at bounding box center [807, 122] width 1430 height 38
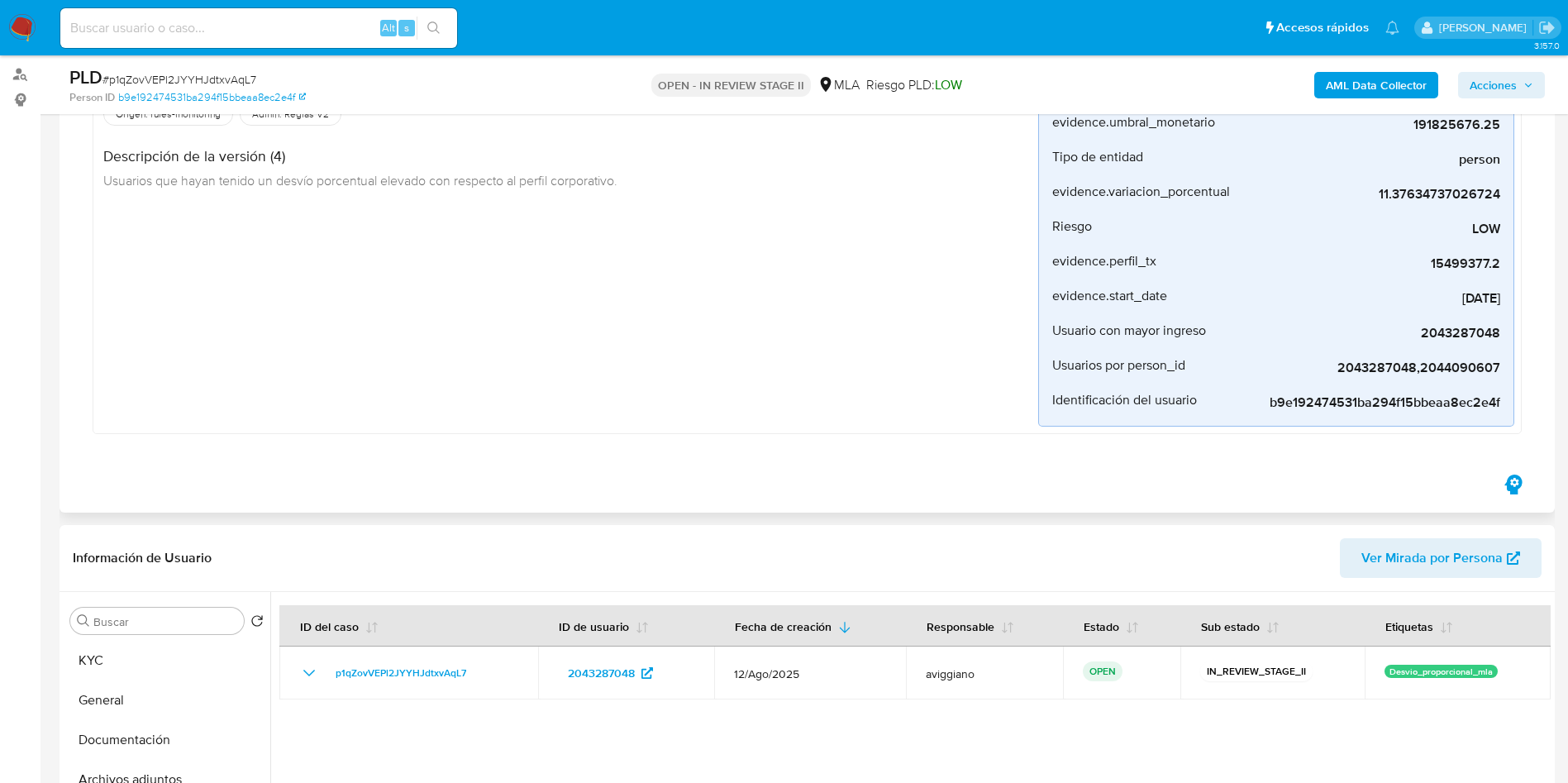
scroll to position [248, 0]
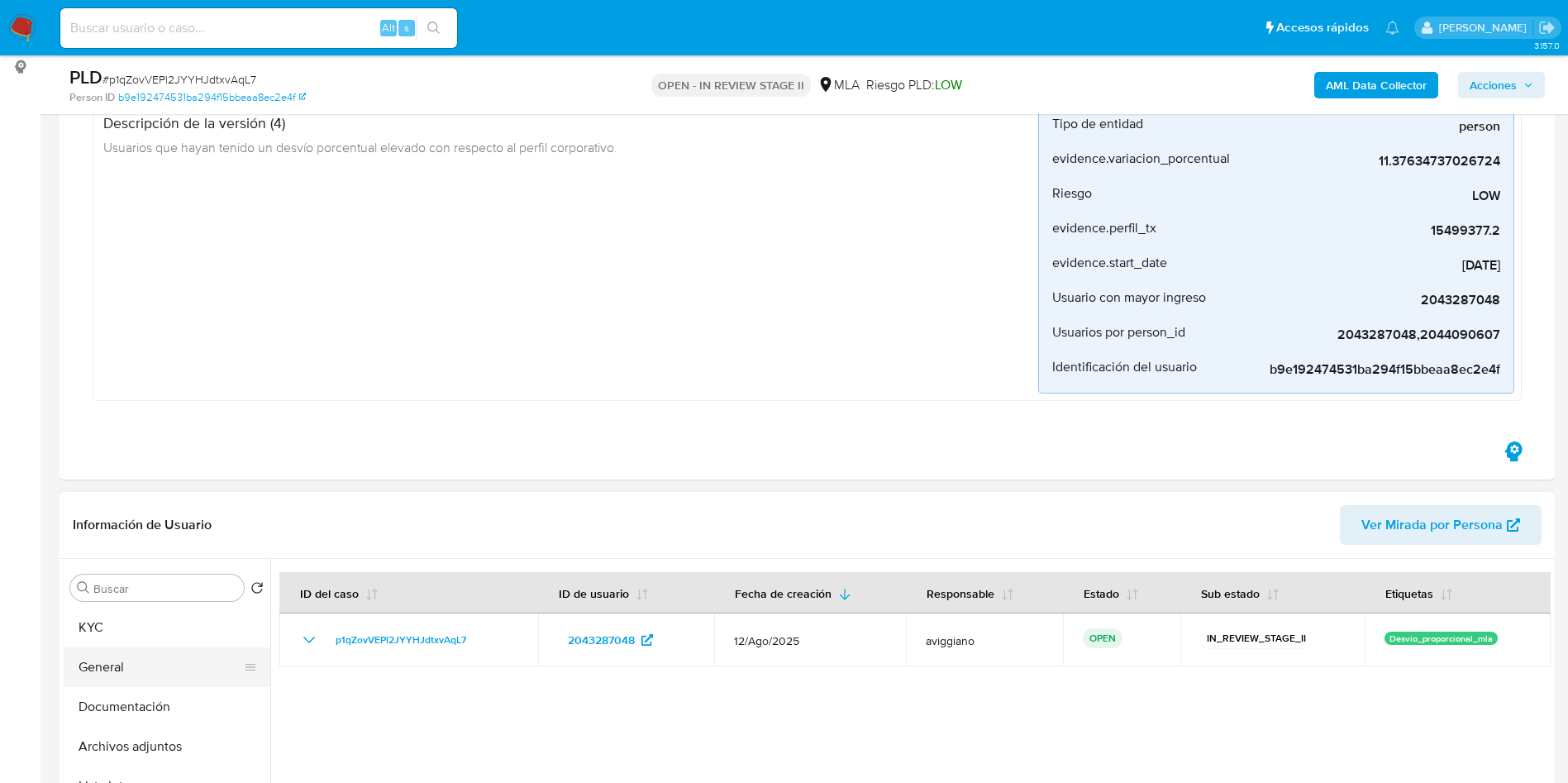
click at [89, 650] on button "General" at bounding box center [160, 667] width 193 height 39
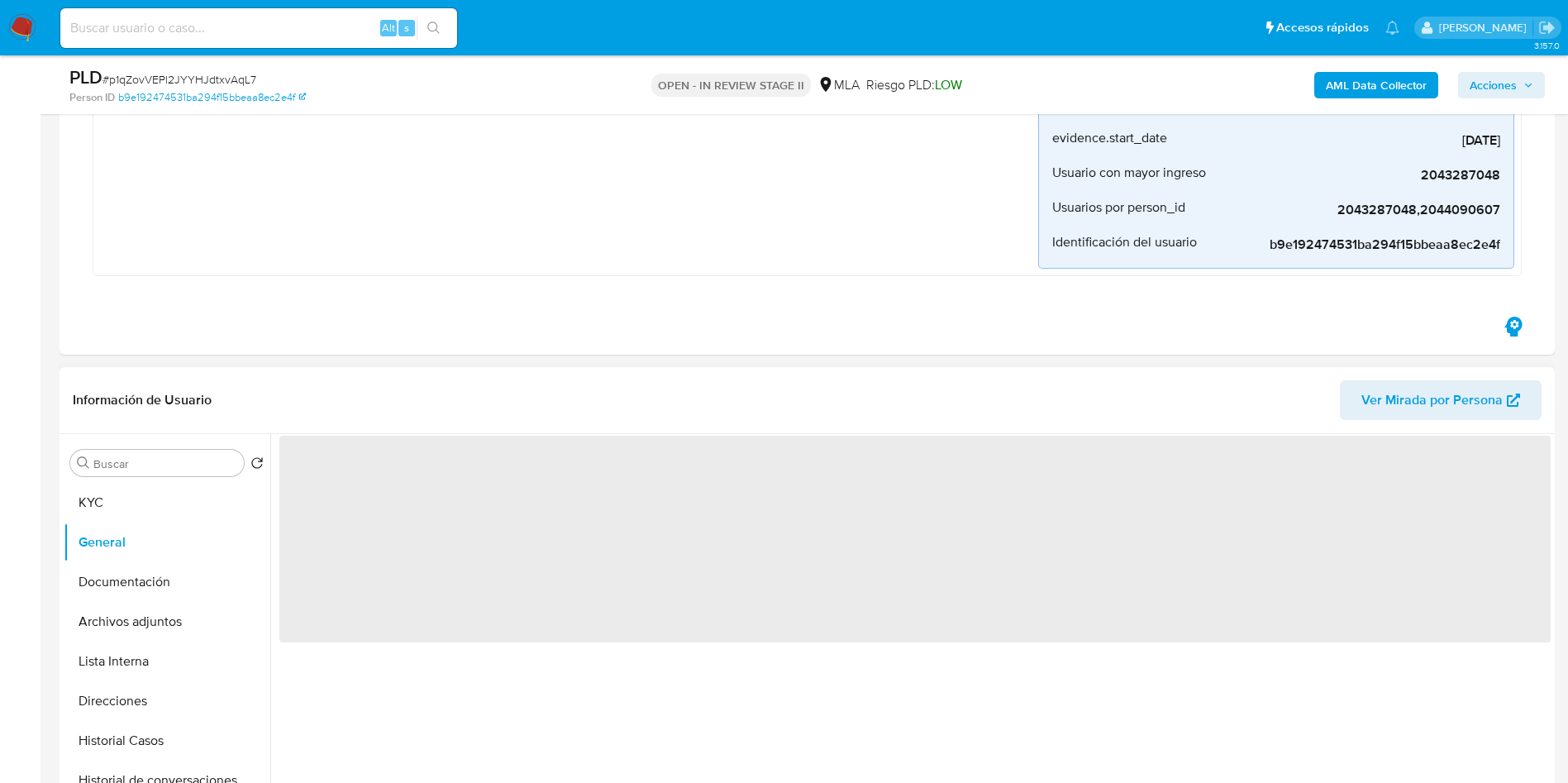
scroll to position [496, 0]
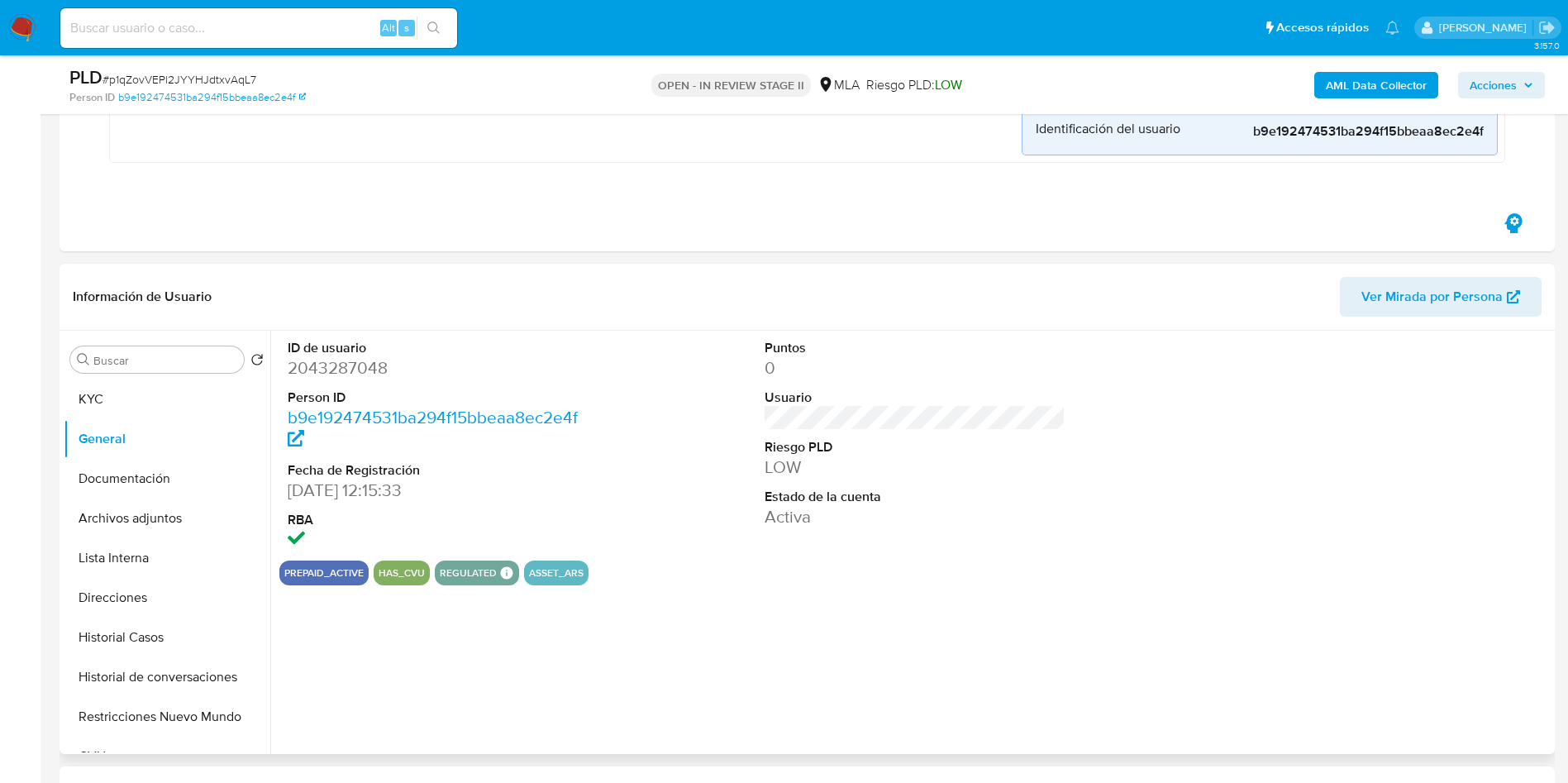
click at [335, 369] on dd "2043287048" at bounding box center [438, 367] width 301 height 23
copy dd "2043287048"
click at [156, 393] on button "KYC" at bounding box center [160, 399] width 193 height 39
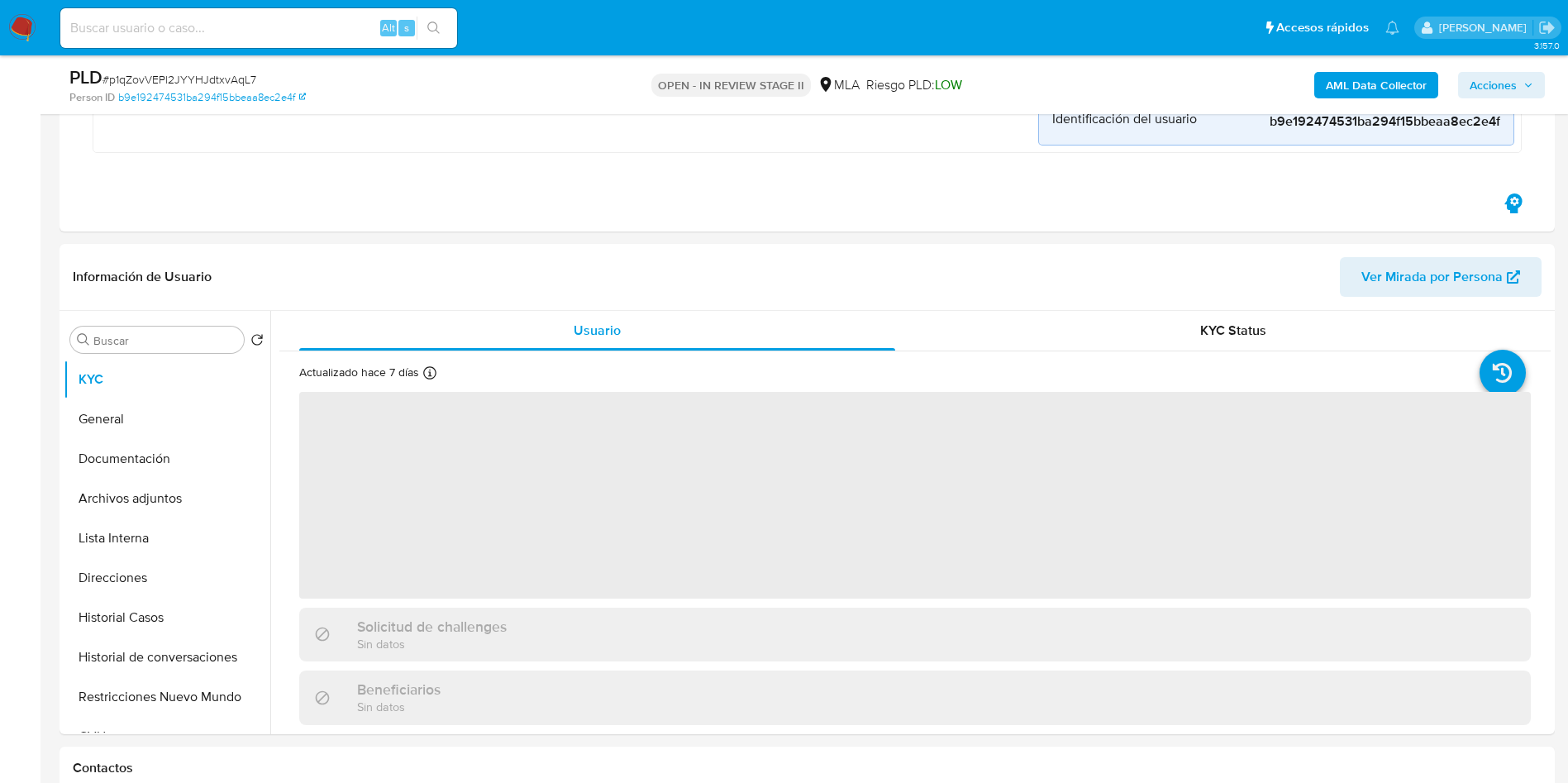
scroll to position [620, 0]
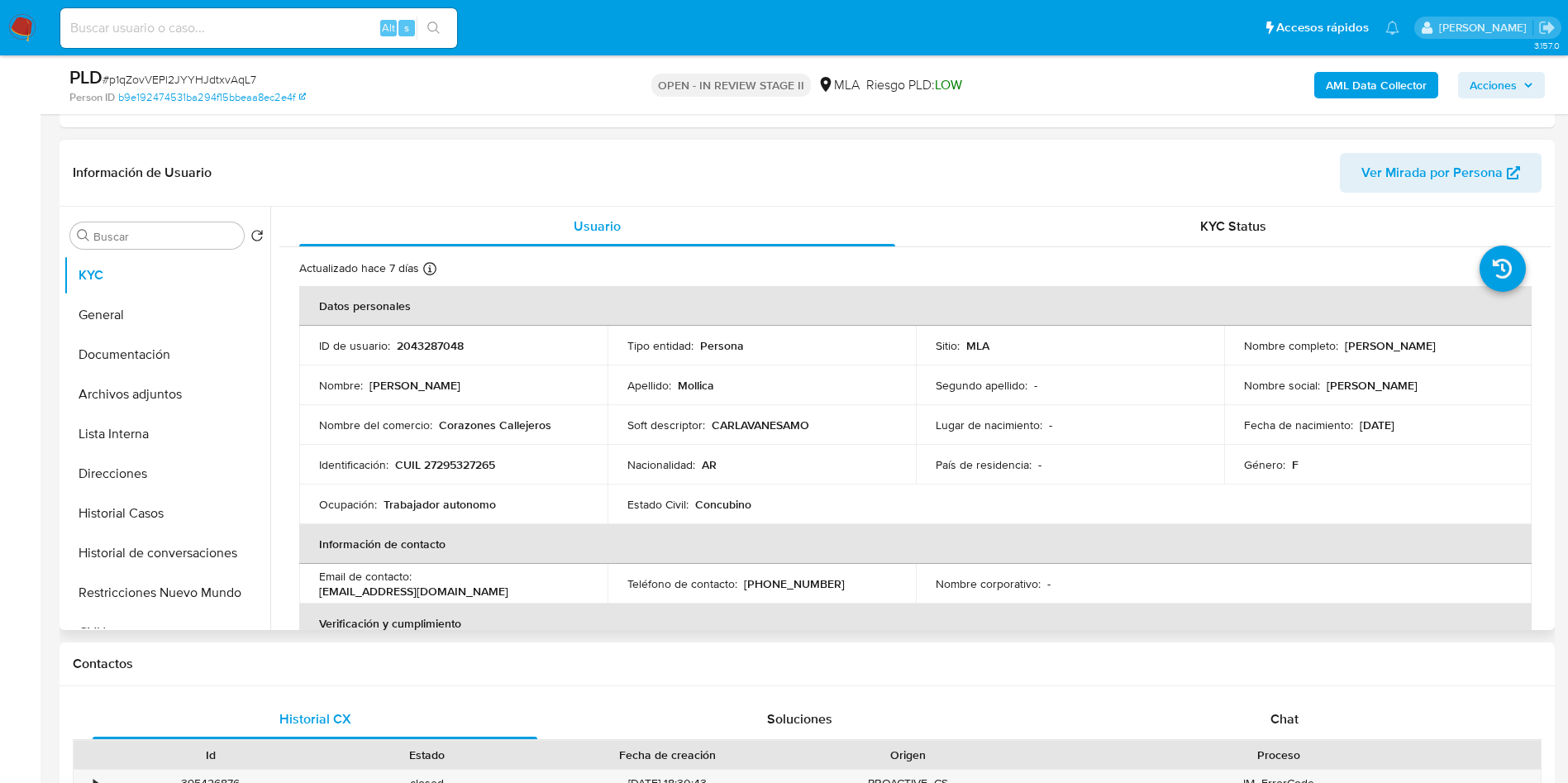
drag, startPoint x: 1340, startPoint y: 343, endPoint x: 1453, endPoint y: 344, distance: 113.0
click at [1453, 344] on div "Nombre completo : Carla Vanesa Mollica" at bounding box center [1378, 345] width 269 height 15
copy p "Carla Vanesa Mollica"
click at [457, 450] on td "Identificación : CUIL 27295327265" at bounding box center [453, 464] width 308 height 39
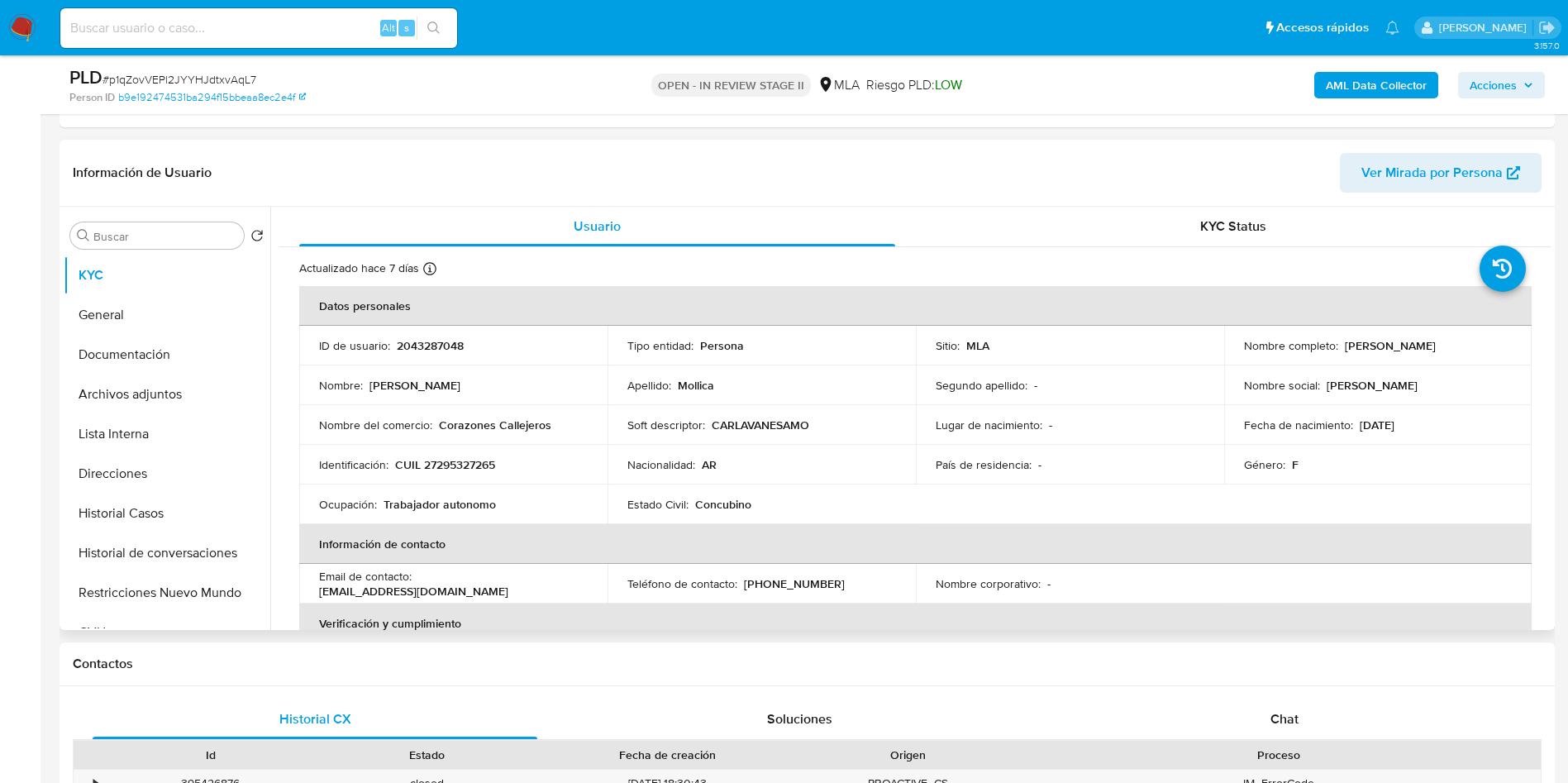
click at [463, 467] on p "CUIL 27295327265" at bounding box center [445, 464] width 100 height 15
copy p "27295327265"
click at [801, 454] on td "Nacionalidad : AR" at bounding box center [762, 464] width 308 height 39
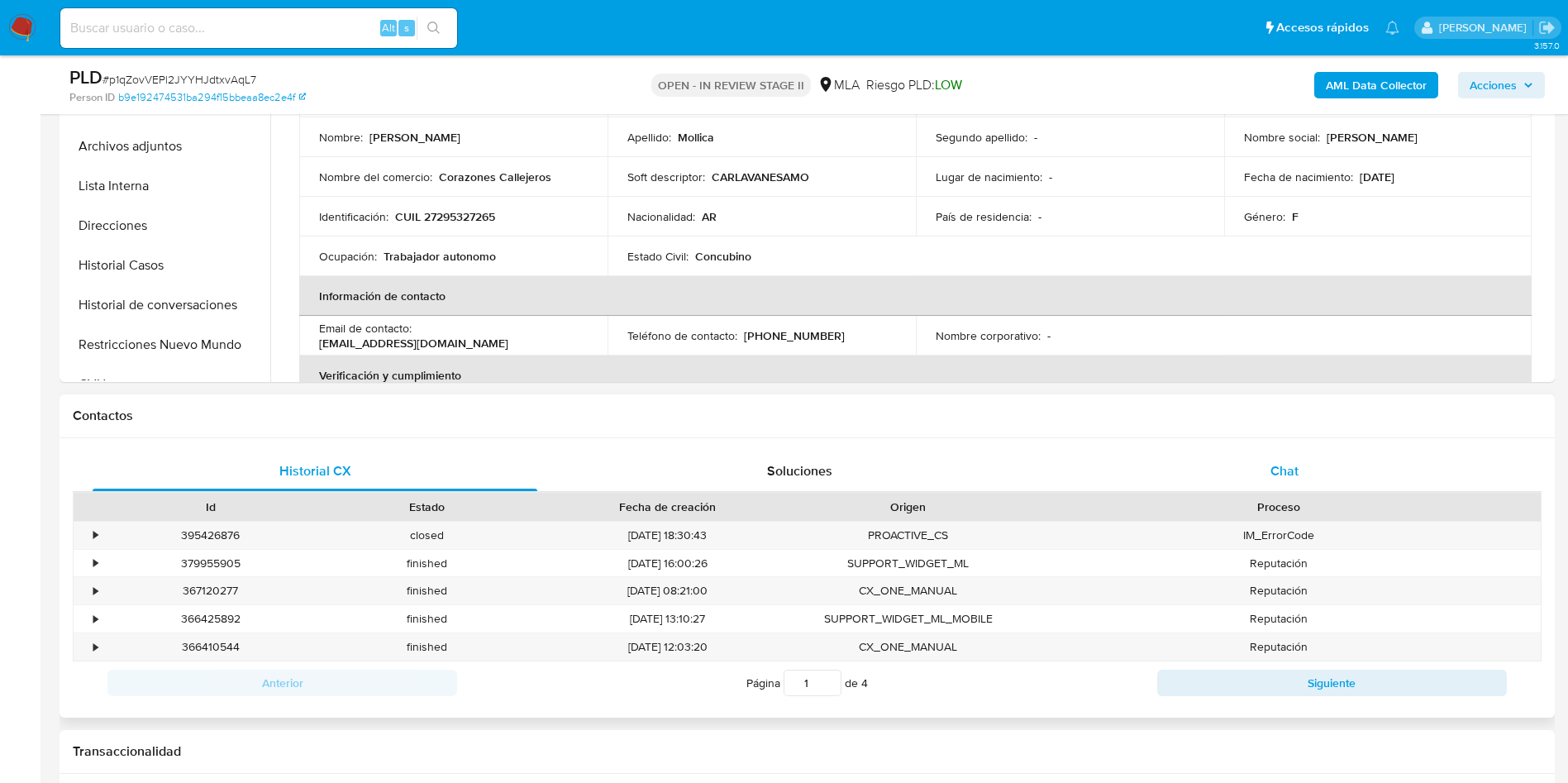
click at [1207, 470] on div "Chat" at bounding box center [1285, 471] width 445 height 39
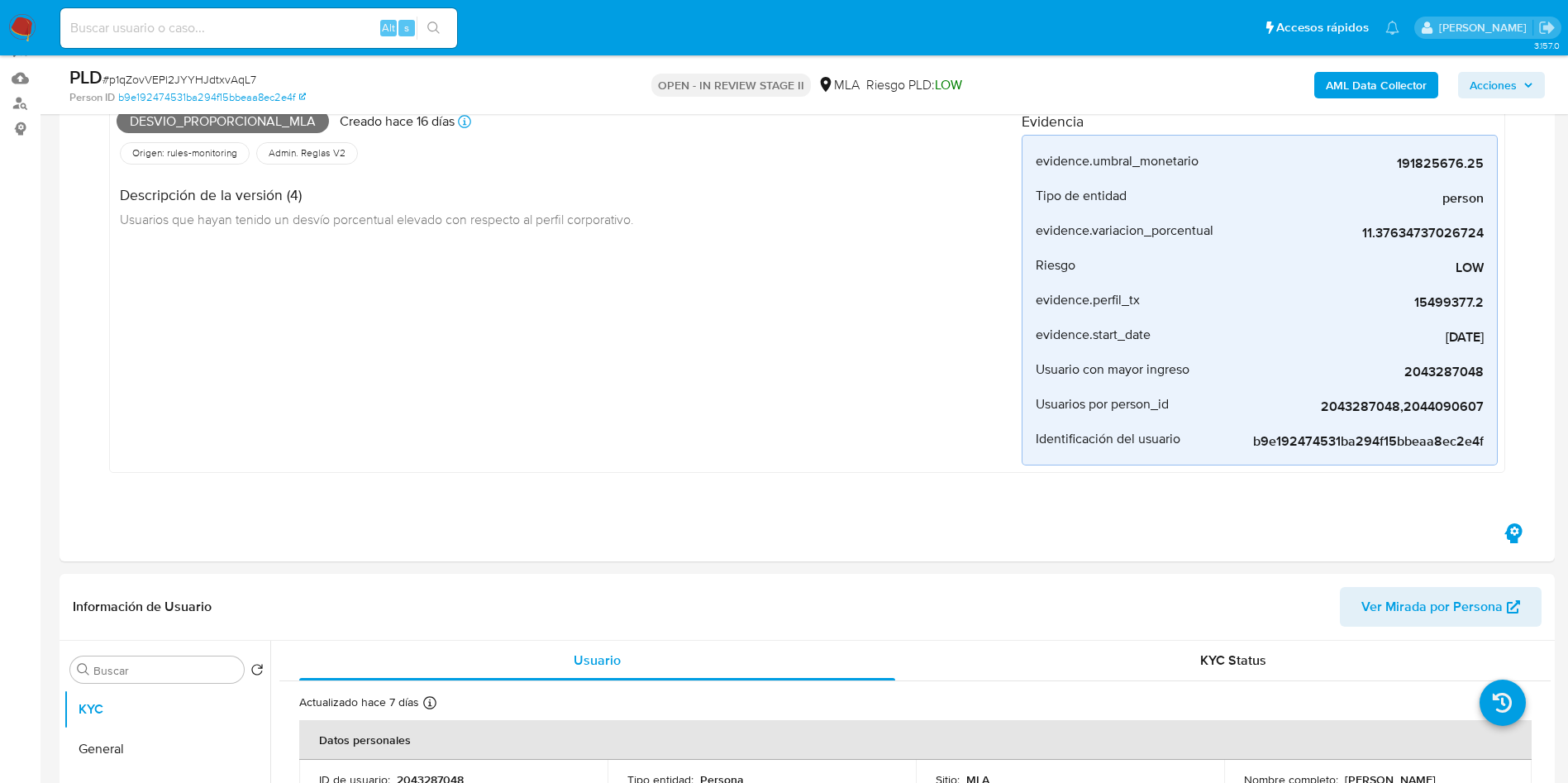
scroll to position [496, 0]
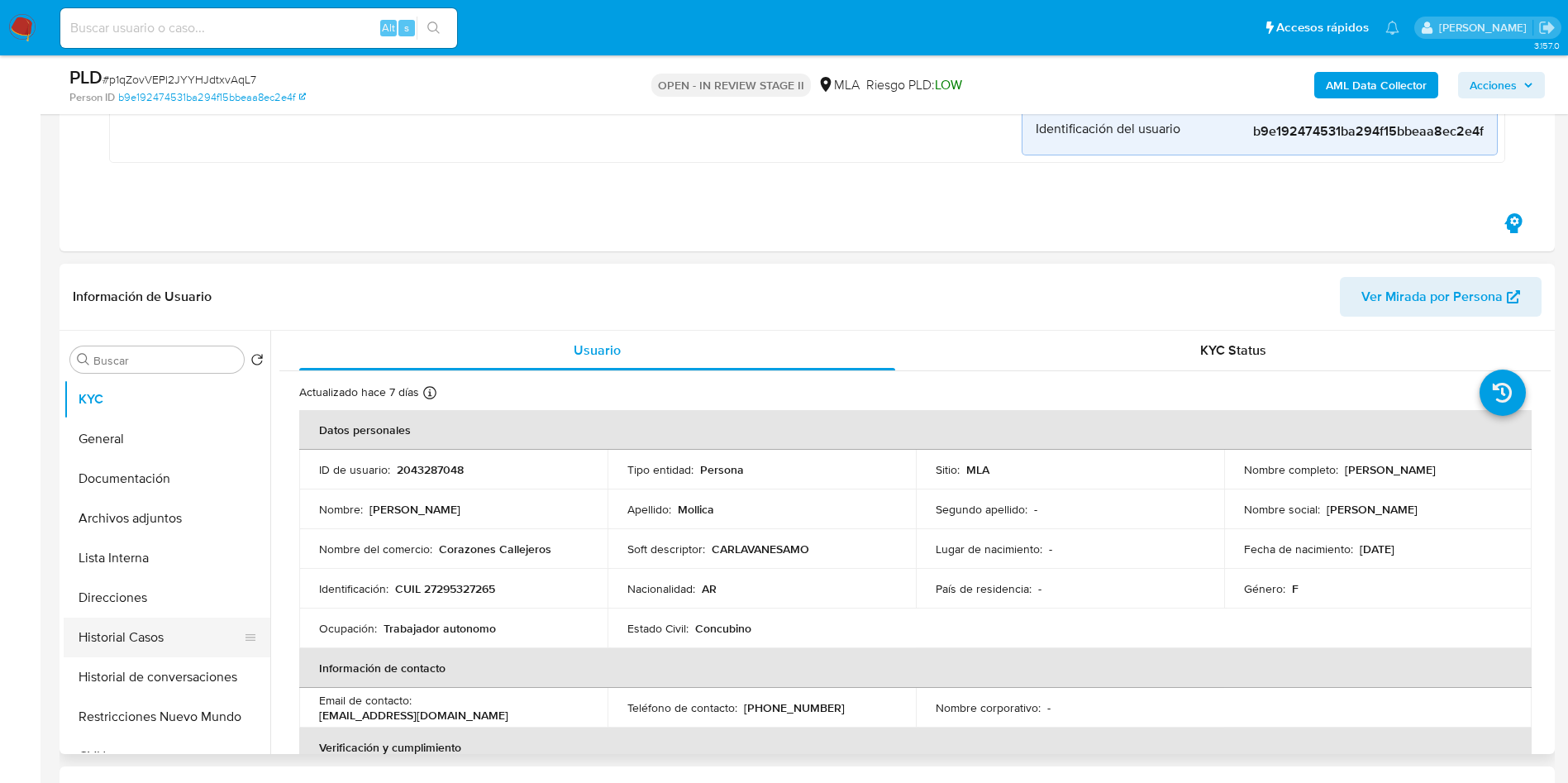
click at [174, 620] on button "Historial Casos" at bounding box center [160, 637] width 193 height 39
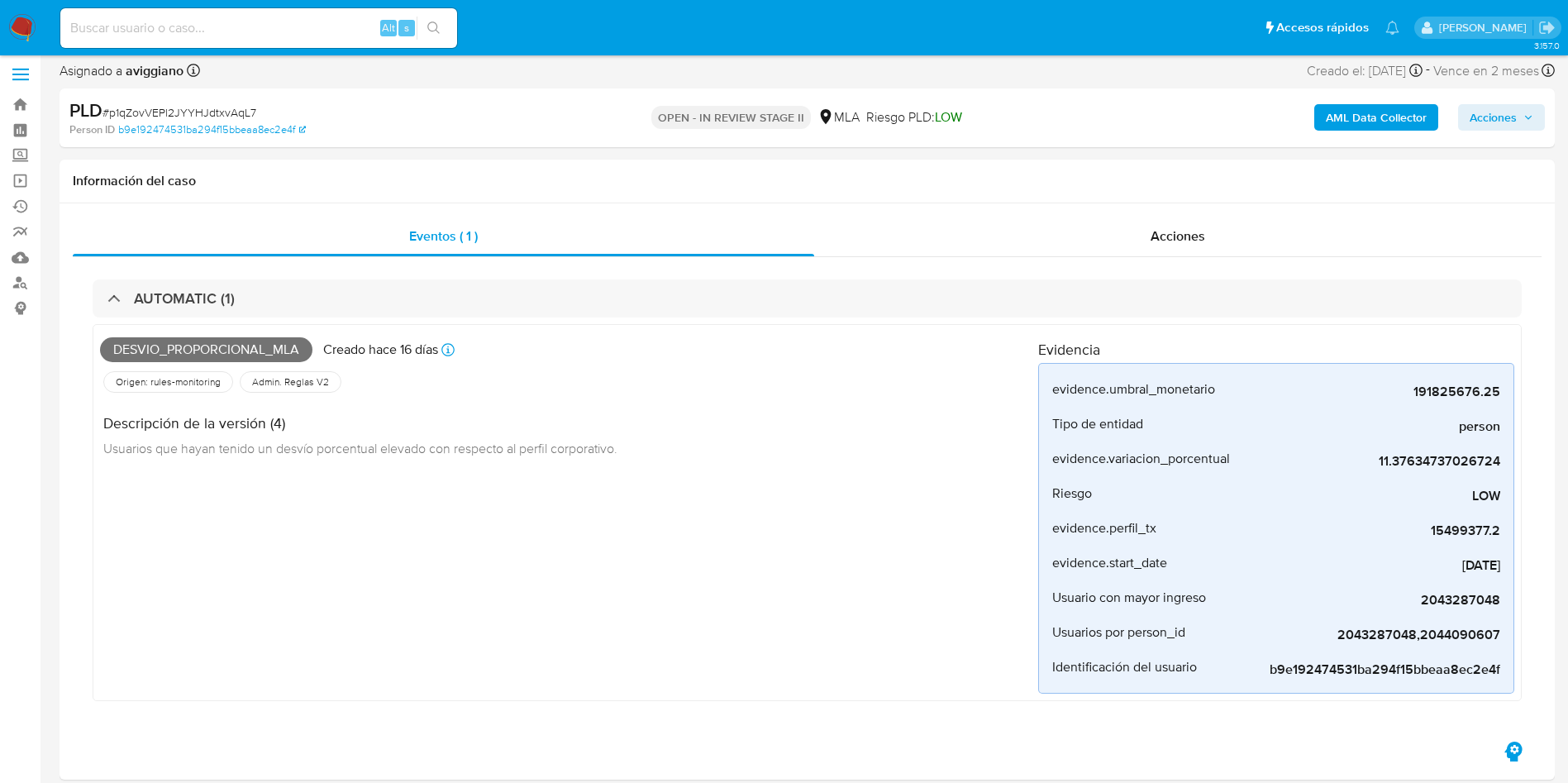
scroll to position [0, 0]
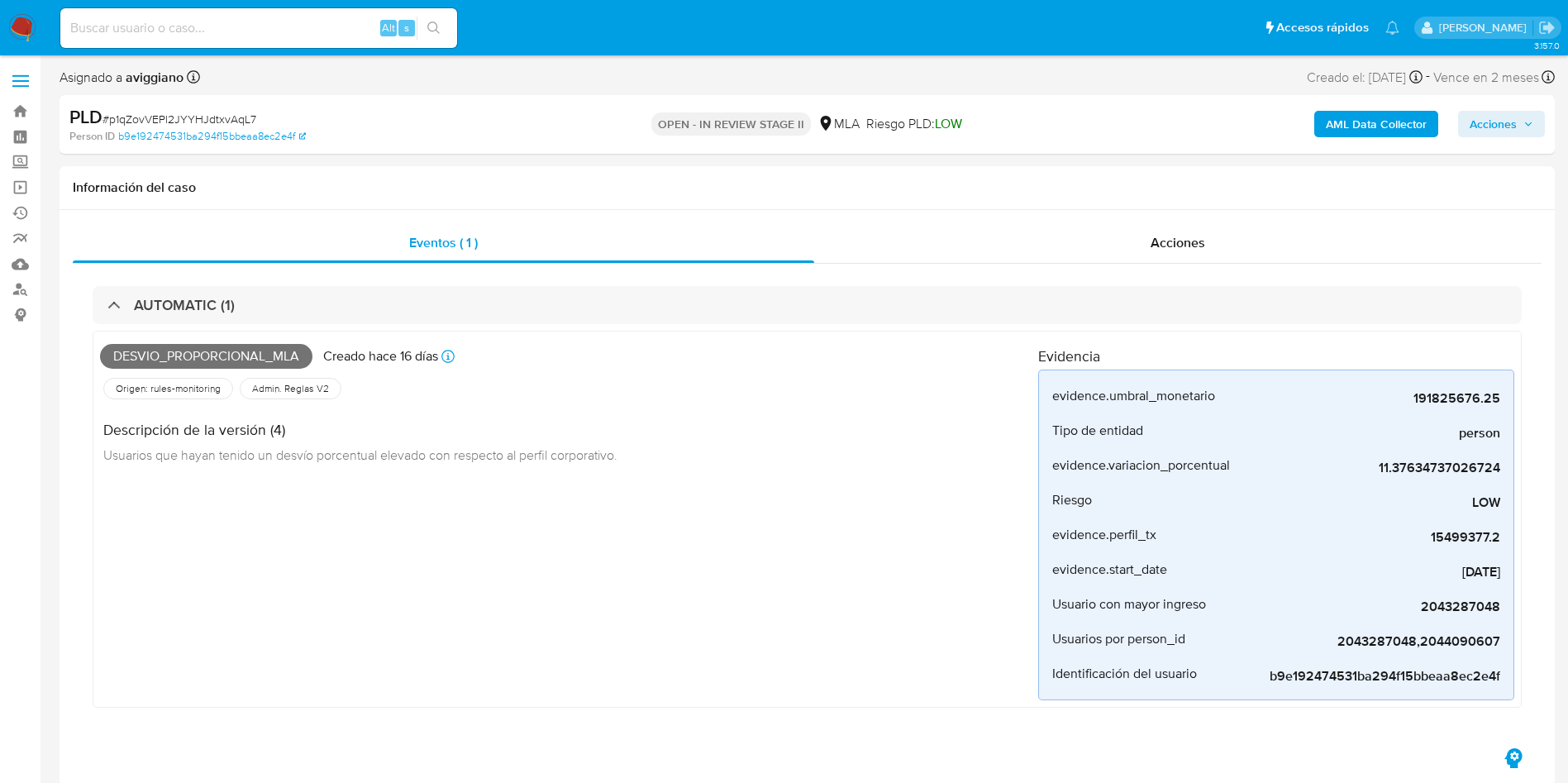
click at [266, 14] on div "Alt s" at bounding box center [258, 28] width 397 height 39
click at [346, 32] on input at bounding box center [258, 27] width 397 height 21
paste input "FfhiXRrV8pBmbwEYmdRvwUwN"
type input "FfhiXRrV8pBmbwEYmdRvwUwN"
click at [441, 29] on icon "search-icon" at bounding box center [434, 27] width 13 height 13
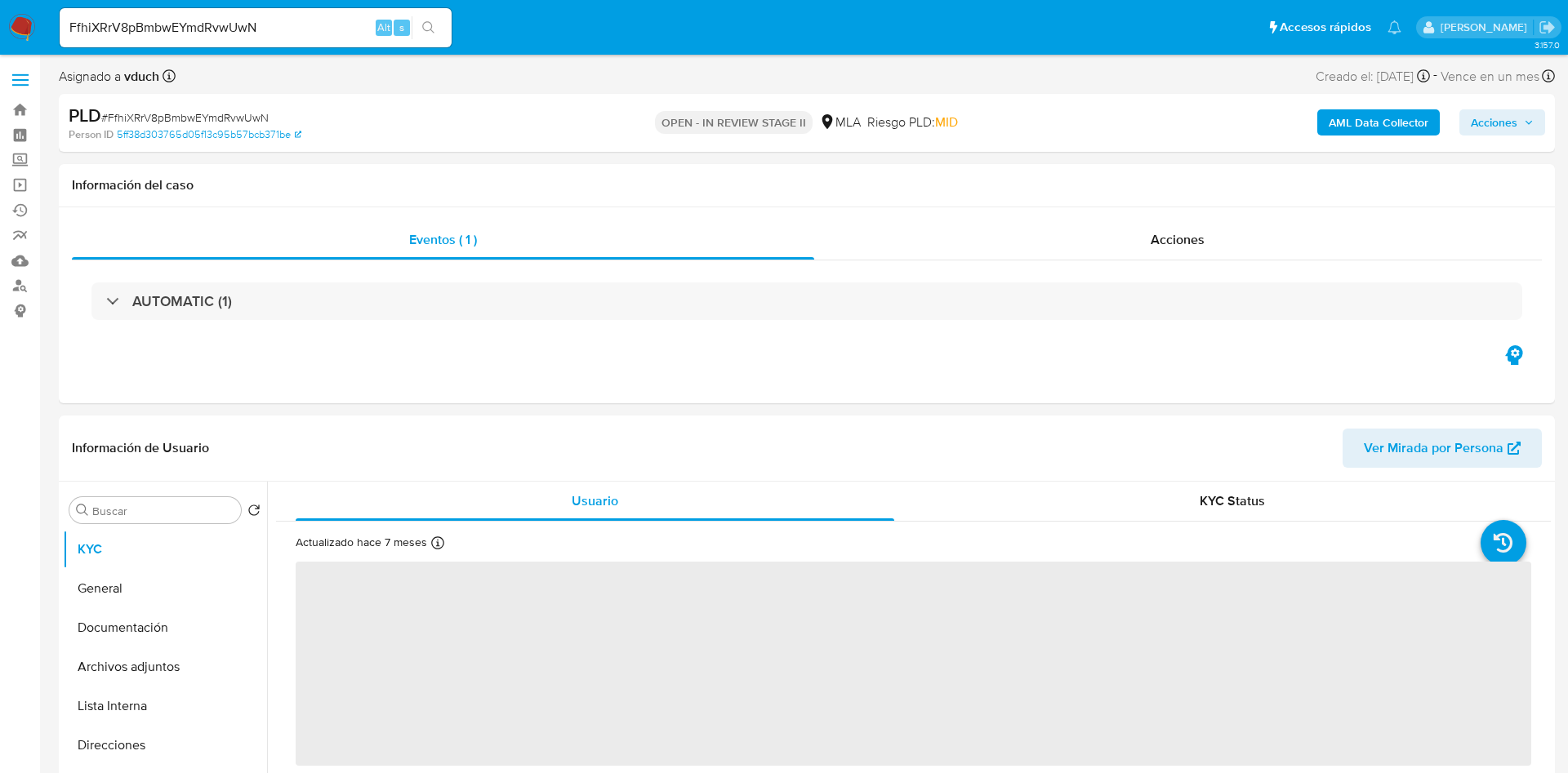
select select "10"
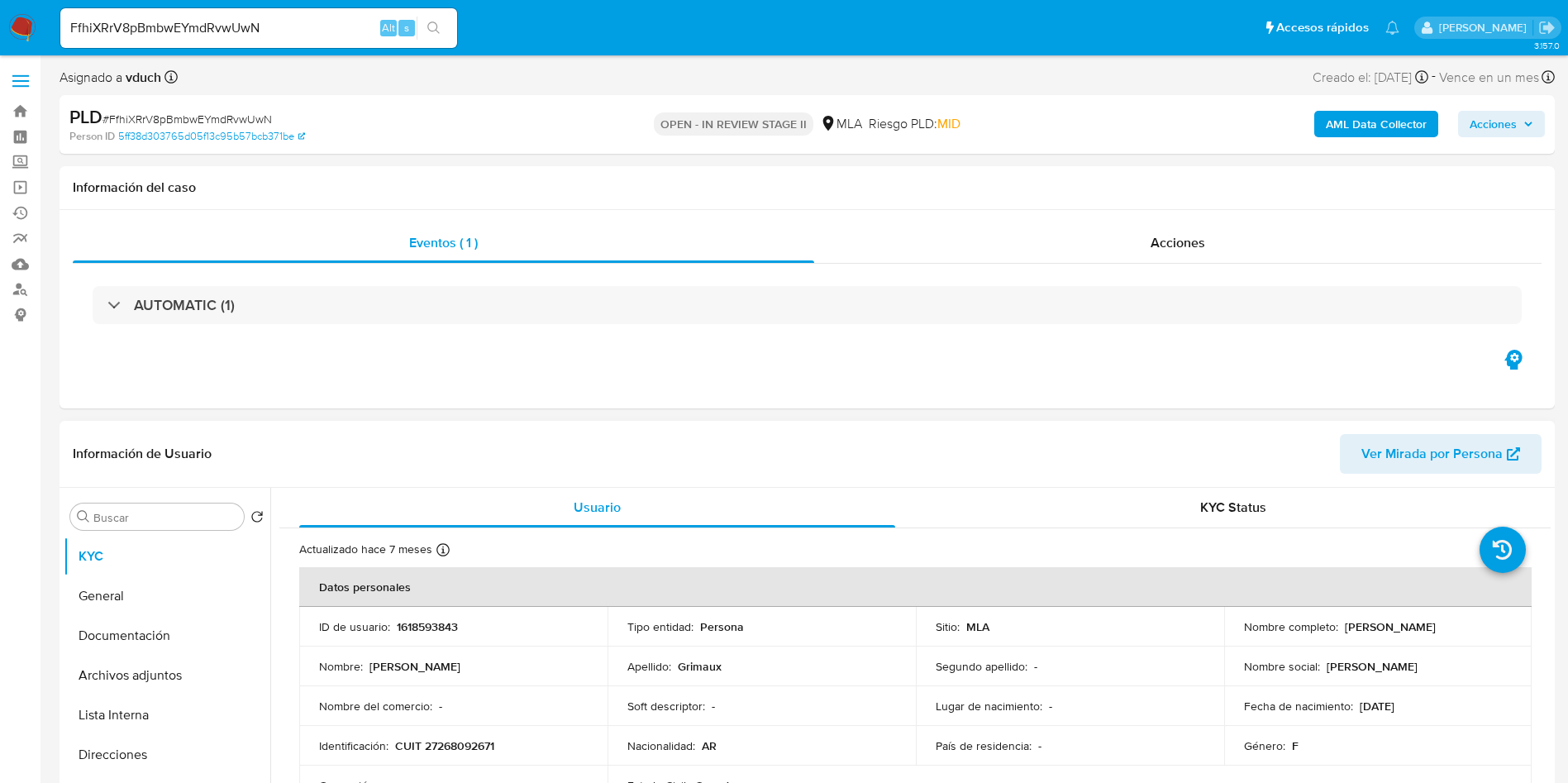
click at [398, 634] on p "1618593843" at bounding box center [427, 626] width 61 height 15
copy p "1618593843"
drag, startPoint x: 1339, startPoint y: 628, endPoint x: 1500, endPoint y: 628, distance: 161.0
click at [1500, 628] on div "Nombre completo : Valeria Alejandra Grimaux" at bounding box center [1378, 626] width 269 height 15
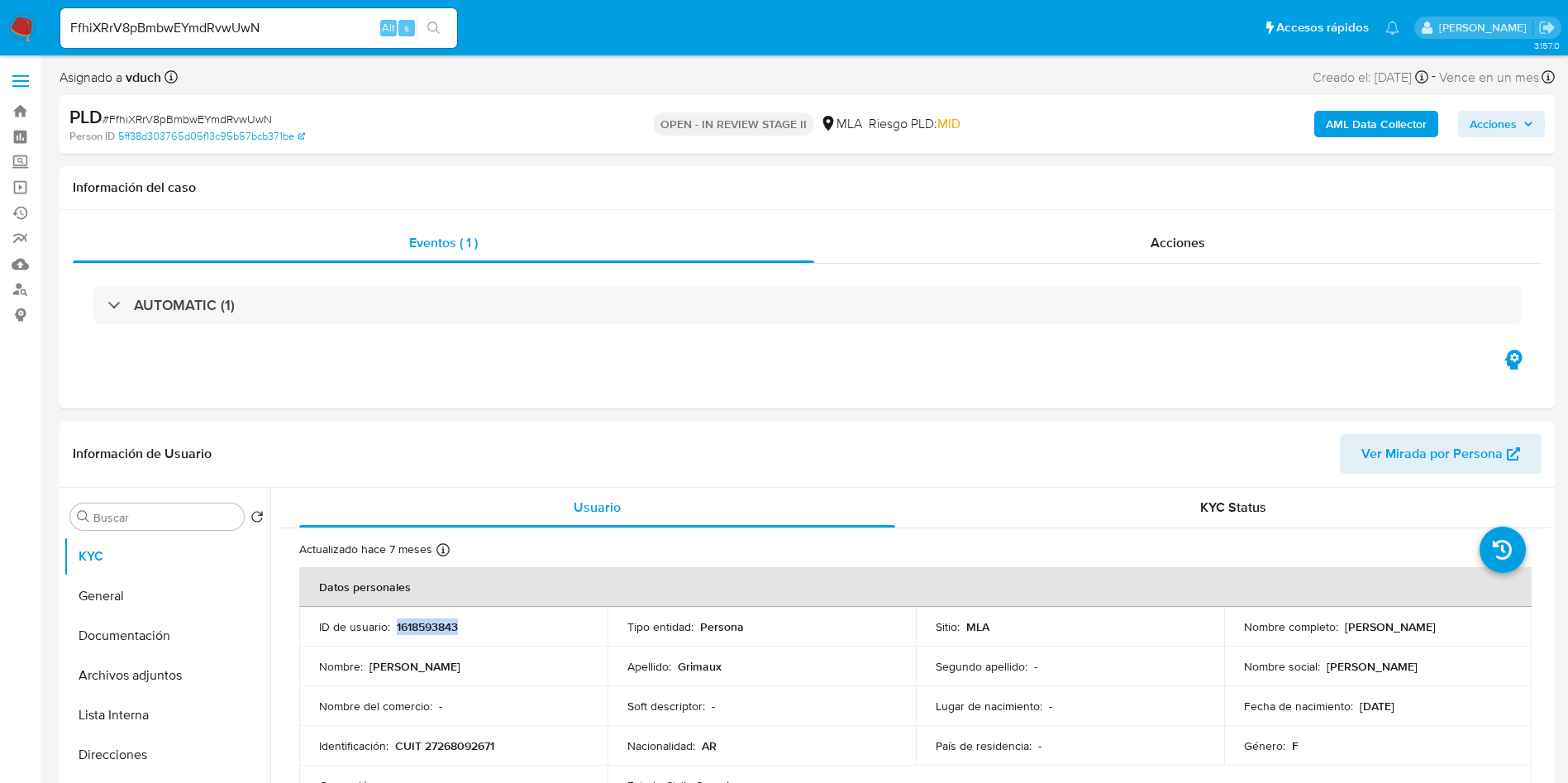
copy p "Valeria Alejandra Grimaux"
click at [459, 748] on p "CUIT 27268092671" at bounding box center [445, 745] width 100 height 15
copy p "27268092671"
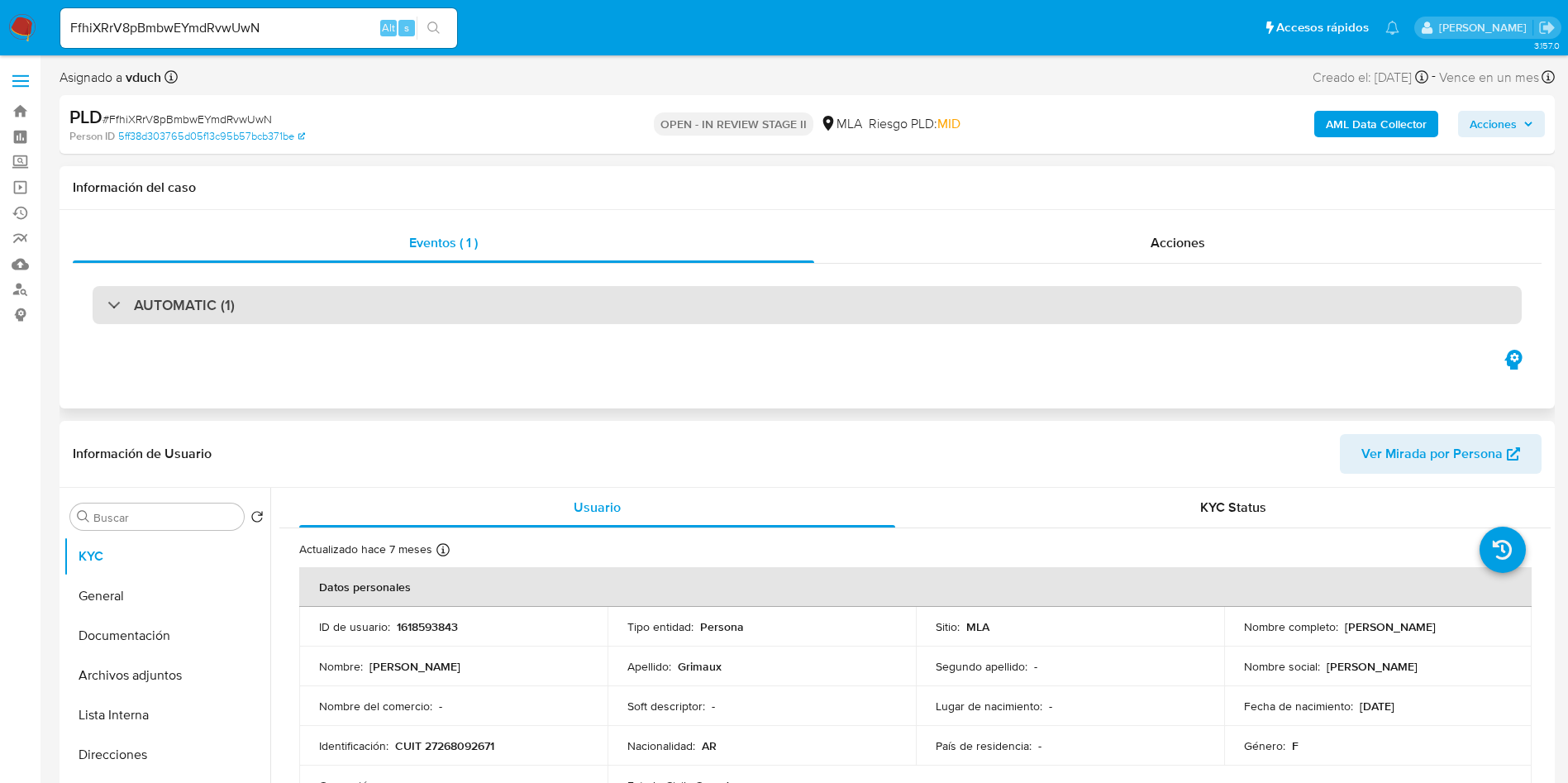
click at [268, 300] on div "AUTOMATIC (1)" at bounding box center [807, 305] width 1430 height 38
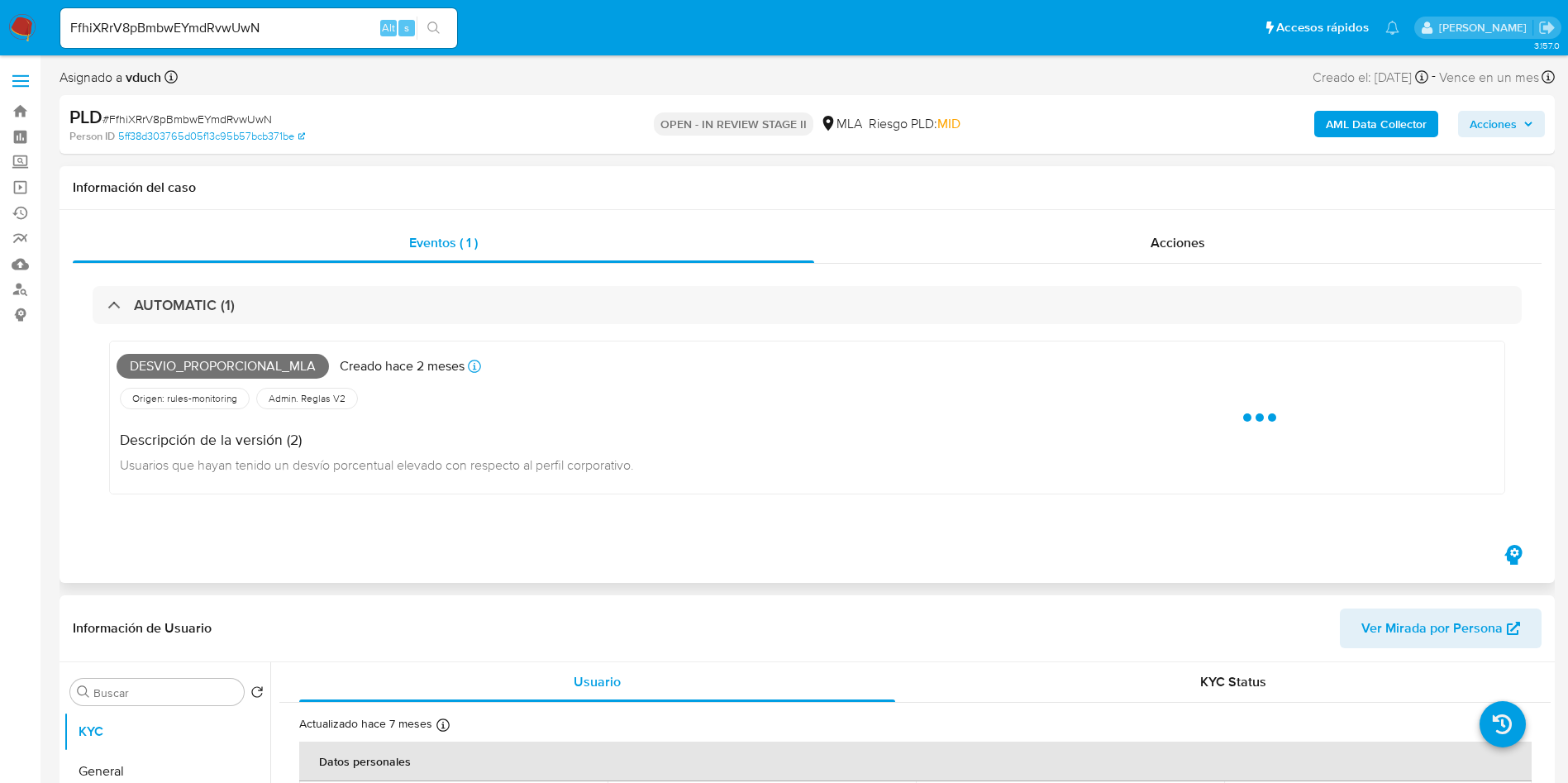
click at [237, 358] on span "Desvio_proporcional_mla" at bounding box center [222, 366] width 212 height 25
copy span "Desvio_proporcional_mla"
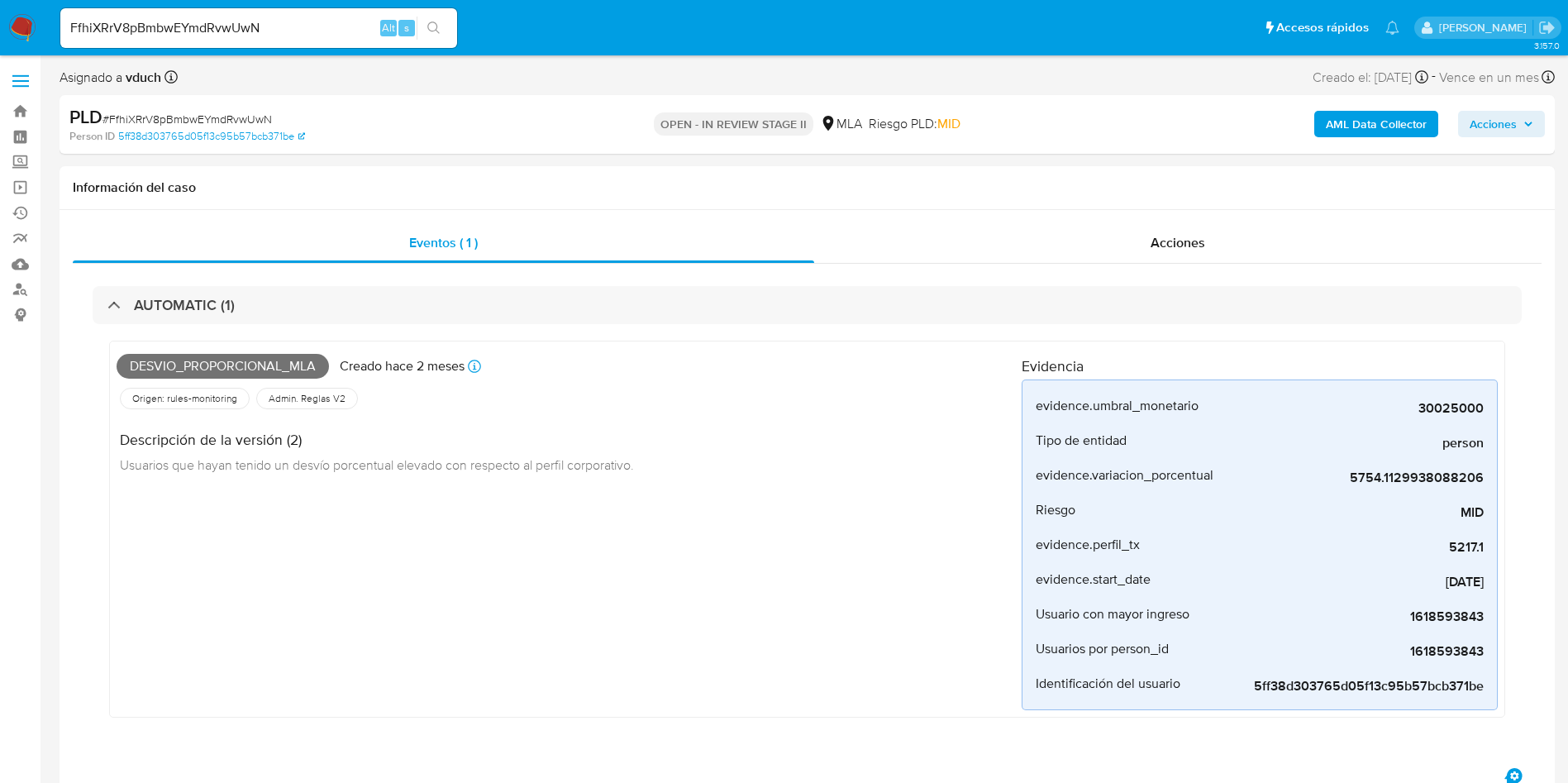
click at [193, 32] on input "FfhiXRrV8pBmbwEYmdRvwUwN" at bounding box center [258, 27] width 397 height 21
click at [193, 31] on input "FfhiXRrV8pBmbwEYmdRvwUwN" at bounding box center [258, 27] width 397 height 21
click at [299, 15] on div "FfhiXRrV8pBmbwEYmdRvwUwN Alt s" at bounding box center [258, 28] width 397 height 39
click at [286, 23] on input "FfhiXRrV8pBmbwEYmdRvwUwN" at bounding box center [258, 27] width 397 height 21
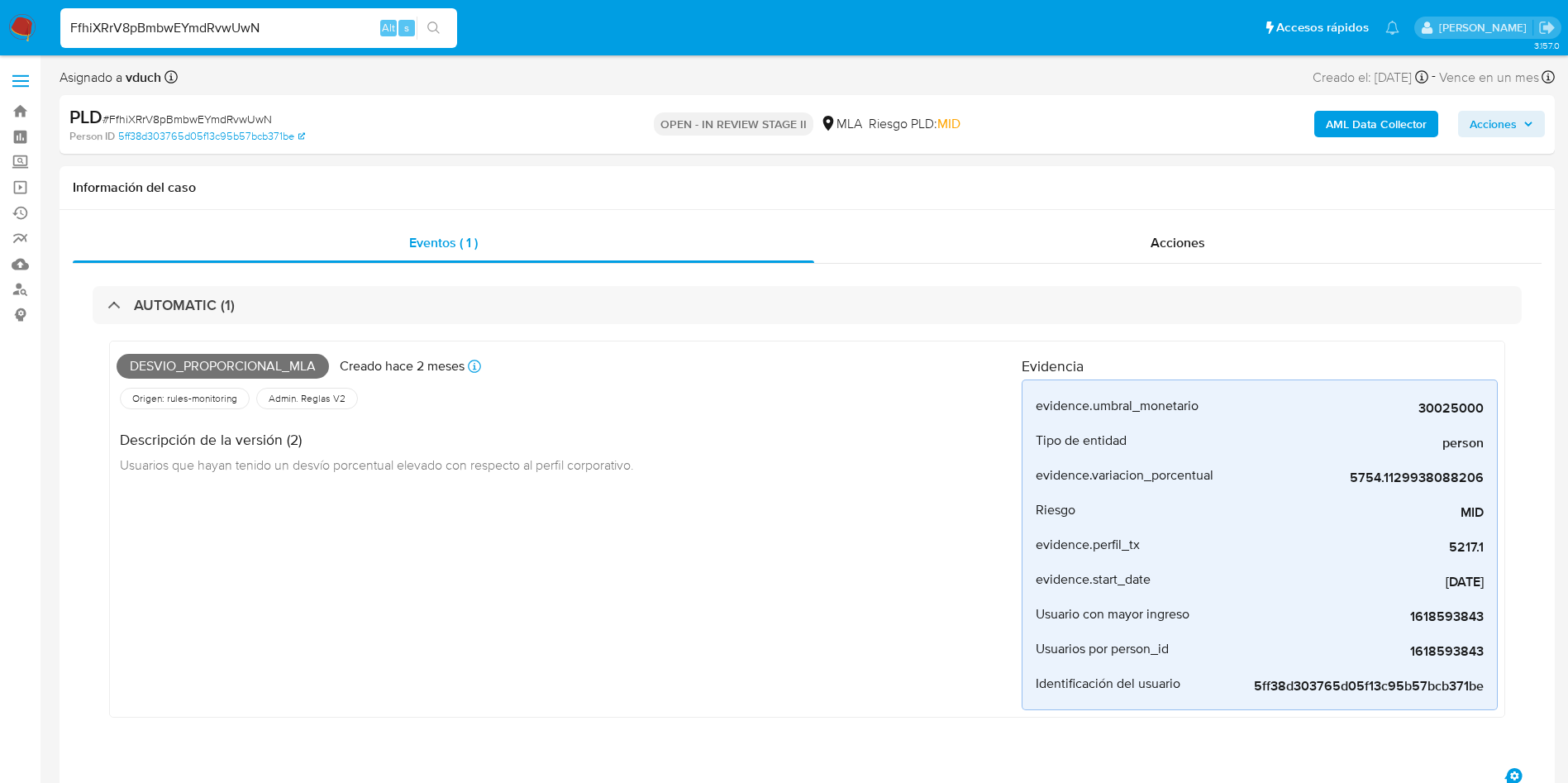
paste input "p1qZovVEPl2JYYHJdtxvAqL7"
type input "p1qZovVEPl2JYYHJdtxvAqL7"
click at [440, 26] on icon "search-icon" at bounding box center [434, 27] width 13 height 13
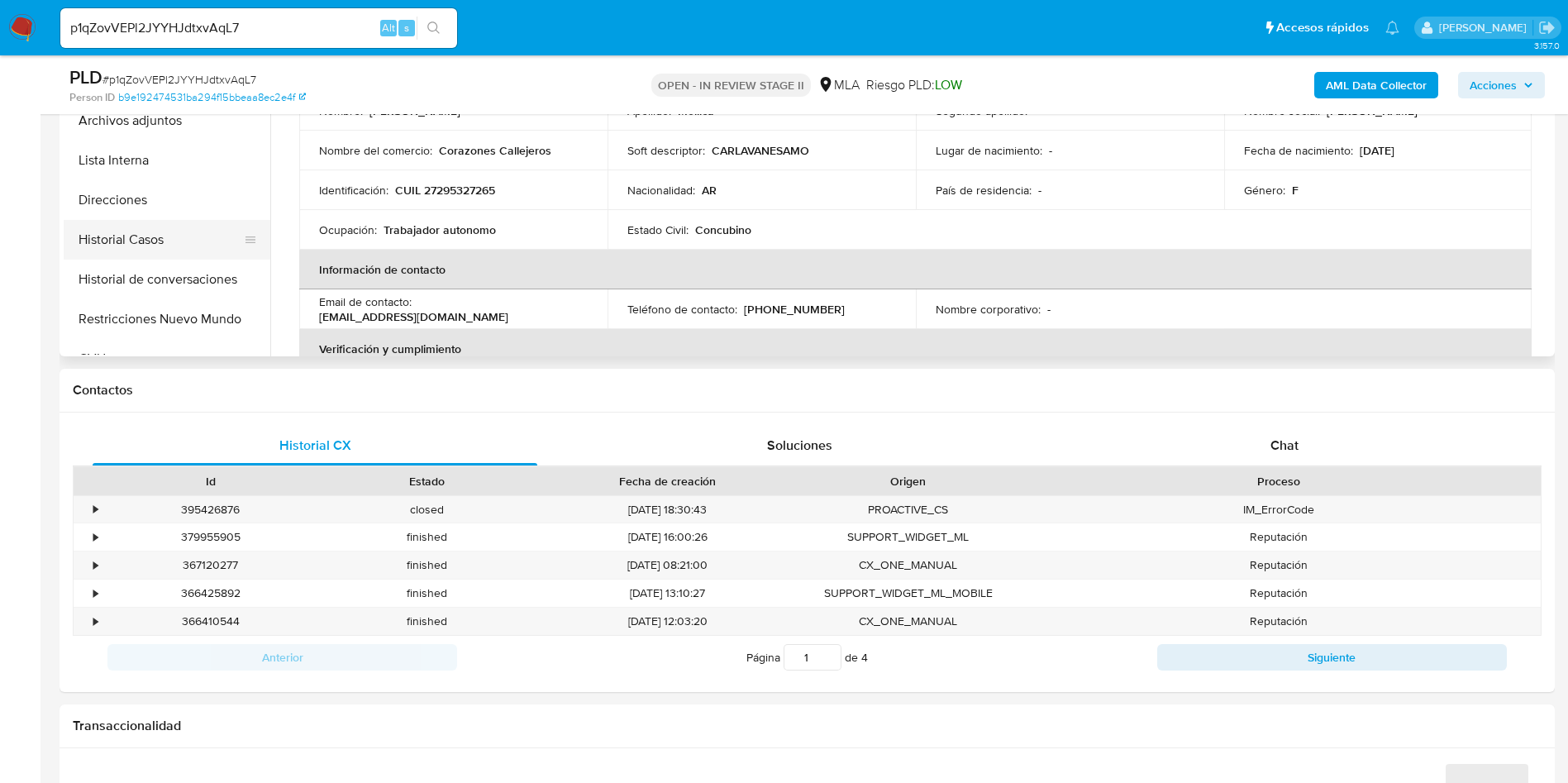
drag, startPoint x: 181, startPoint y: 225, endPoint x: 168, endPoint y: 225, distance: 13.0
click at [182, 224] on button "Historial Casos" at bounding box center [160, 240] width 193 height 39
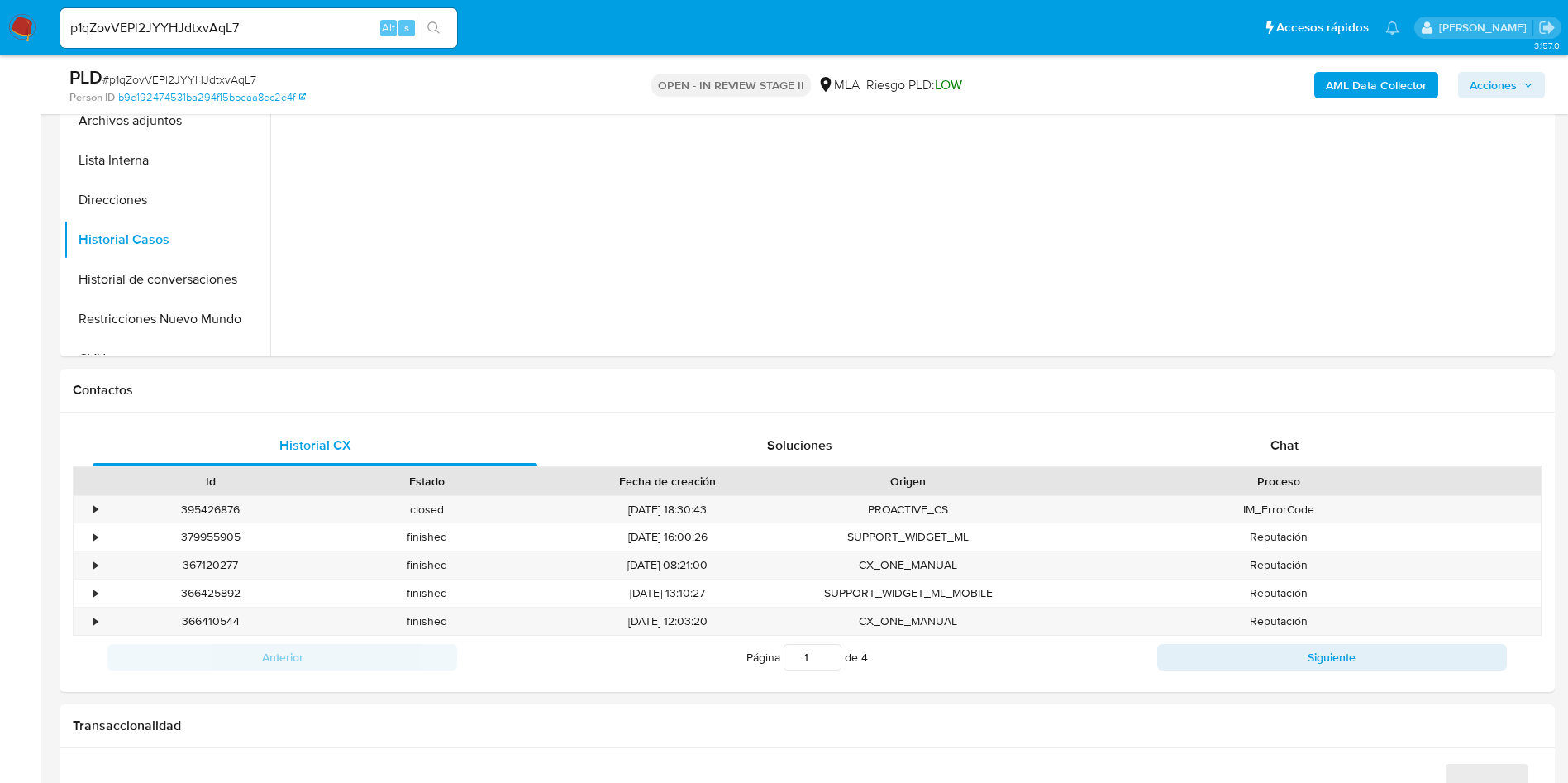
scroll to position [21, 0]
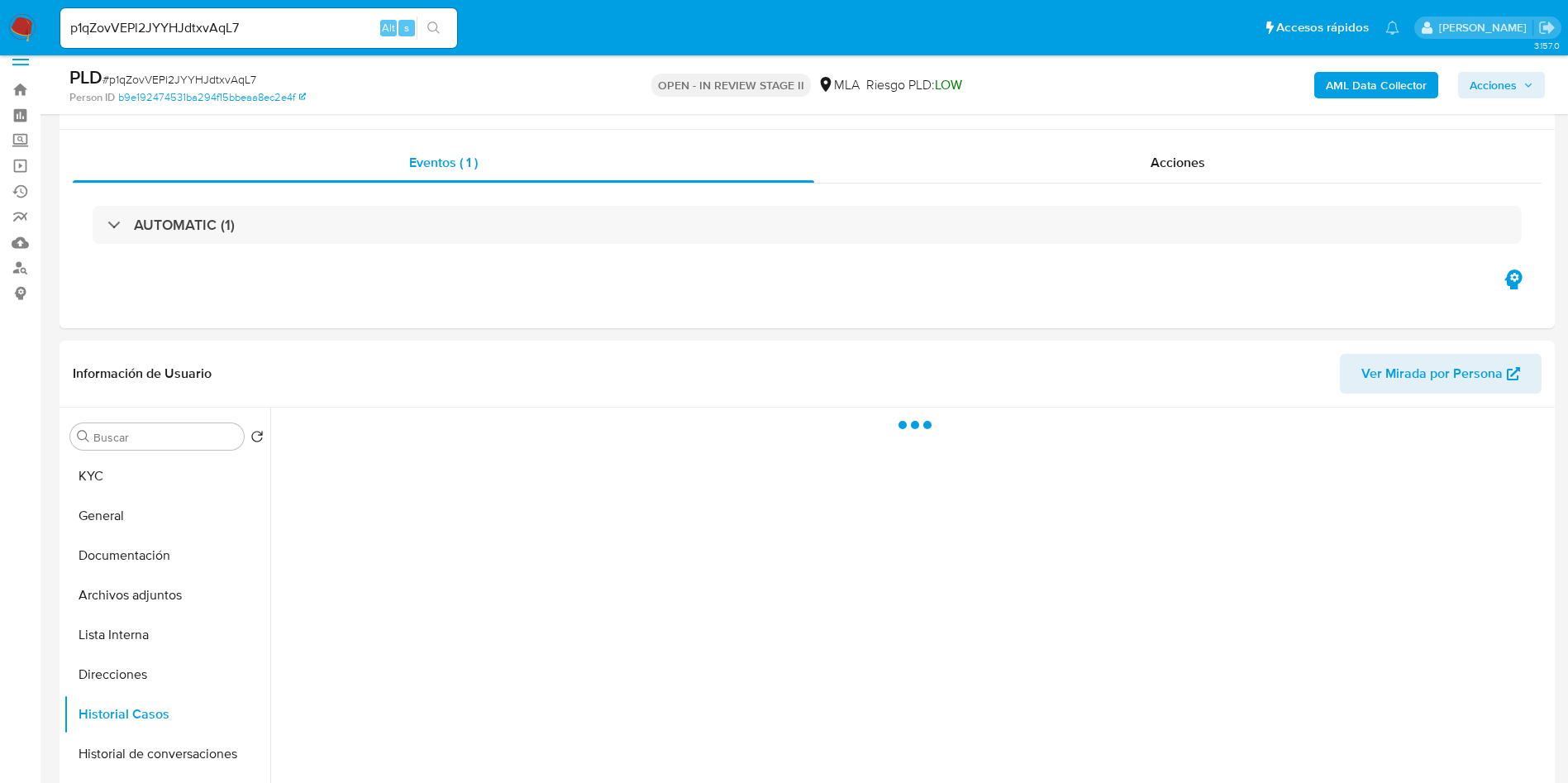
select select "10"
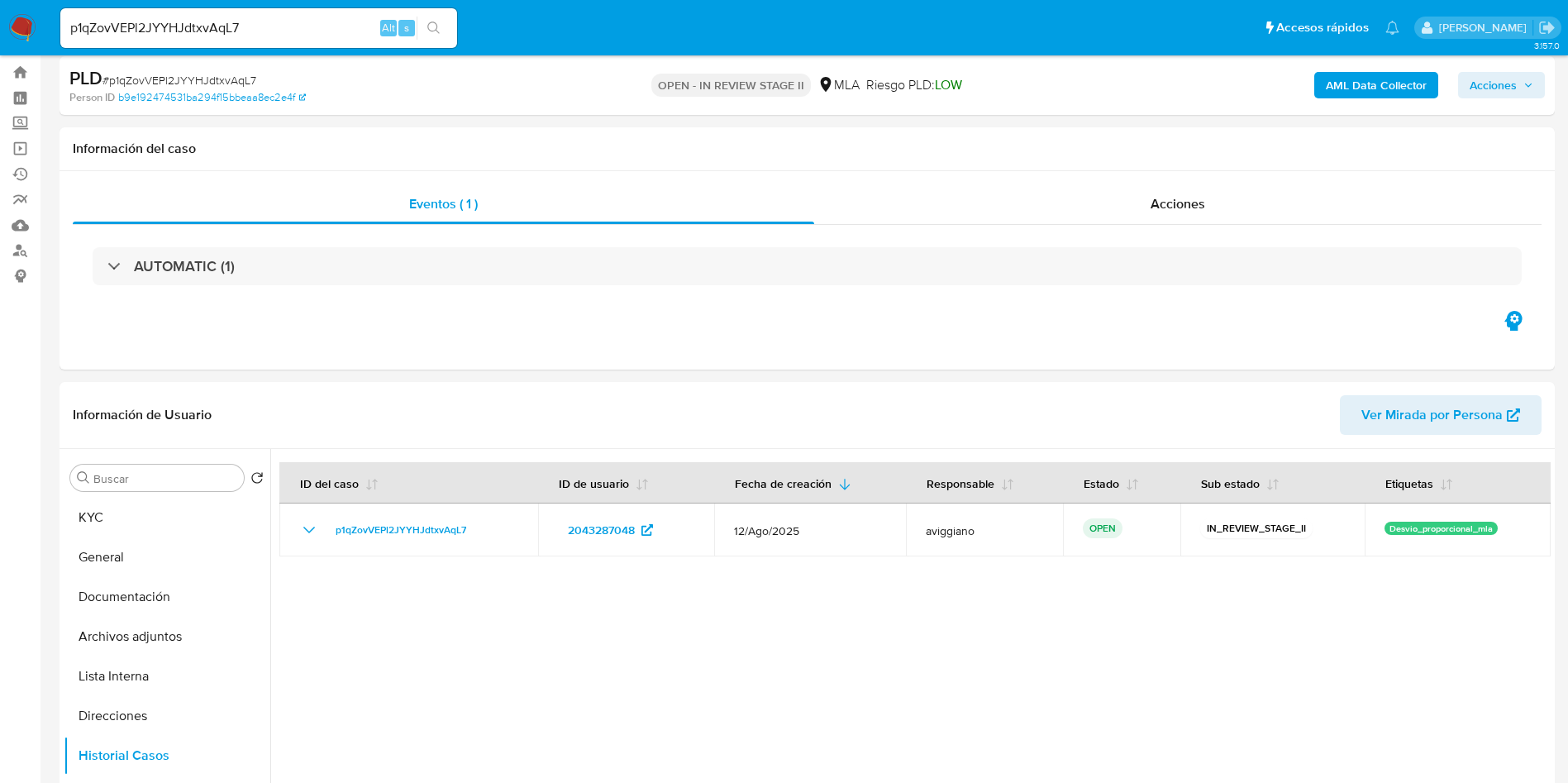
scroll to position [0, 0]
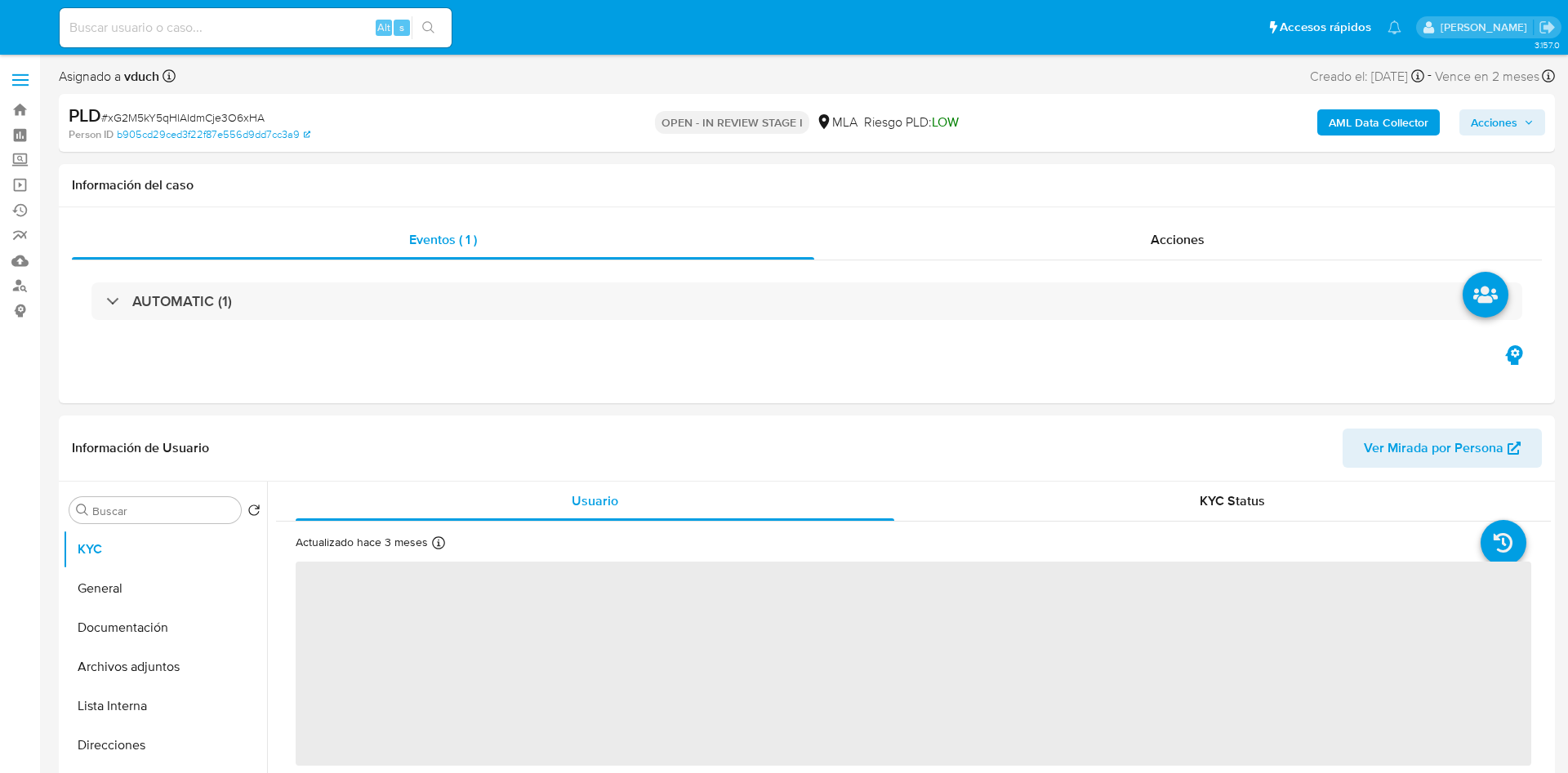
select select "10"
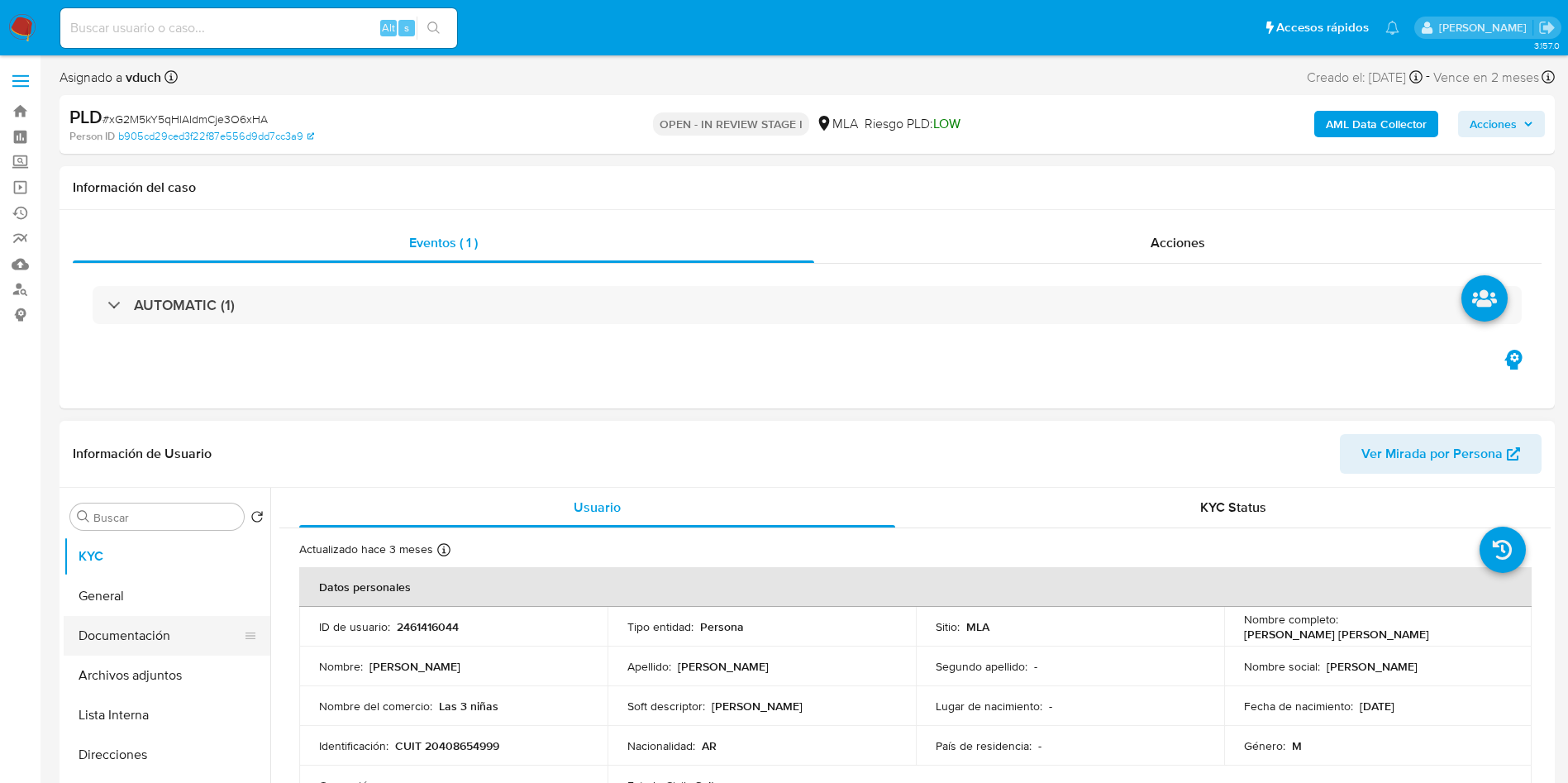
click at [87, 654] on button "Documentación" at bounding box center [160, 635] width 193 height 39
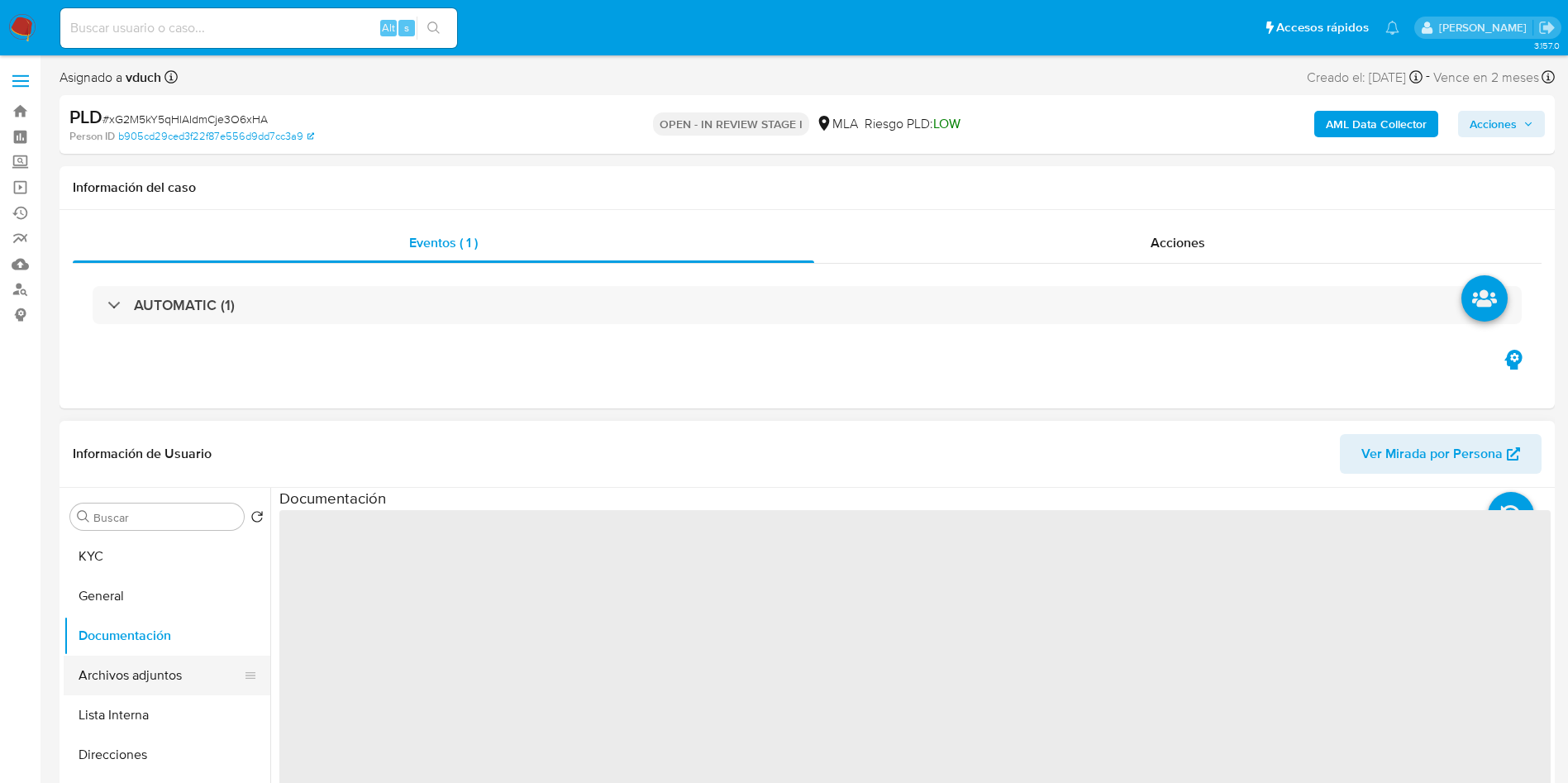
click at [103, 669] on button "Archivos adjuntos" at bounding box center [160, 676] width 193 height 39
click at [122, 715] on button "Lista Interna" at bounding box center [160, 715] width 193 height 39
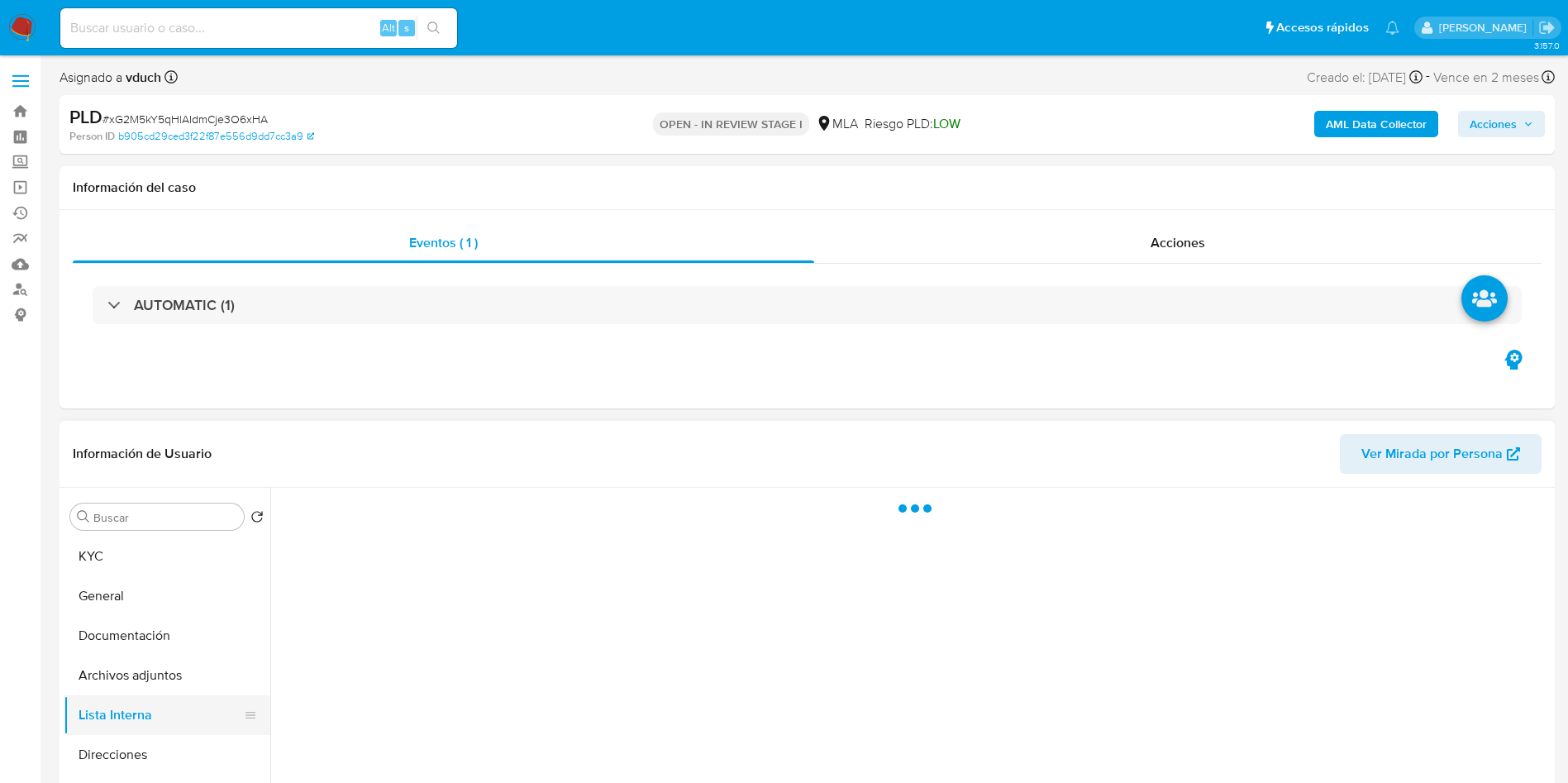
click at [128, 695] on button "Lista Interna" at bounding box center [160, 715] width 193 height 39
click at [171, 654] on button "Documentación" at bounding box center [160, 635] width 193 height 39
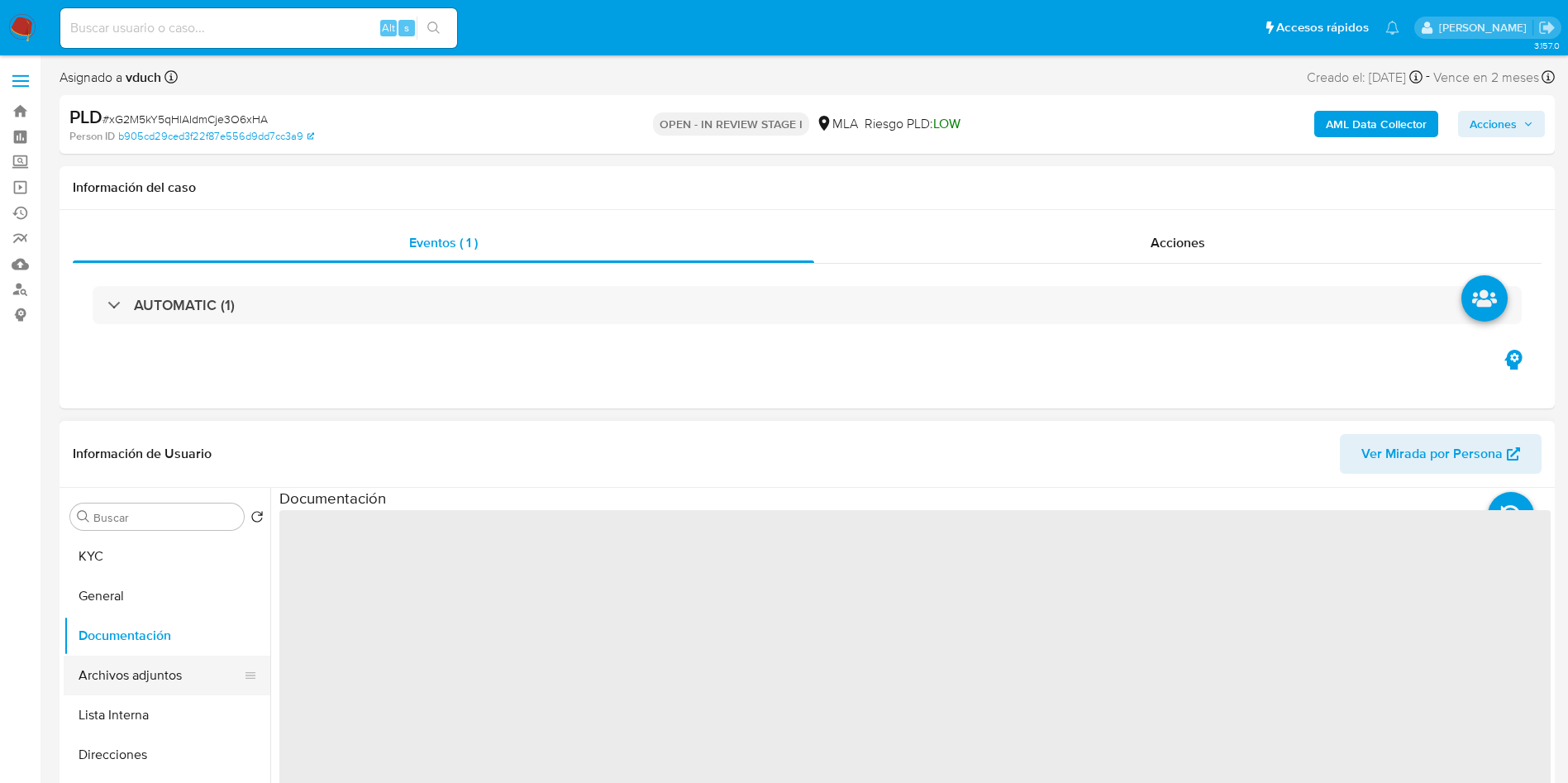
click at [167, 671] on button "Archivos adjuntos" at bounding box center [160, 676] width 193 height 39
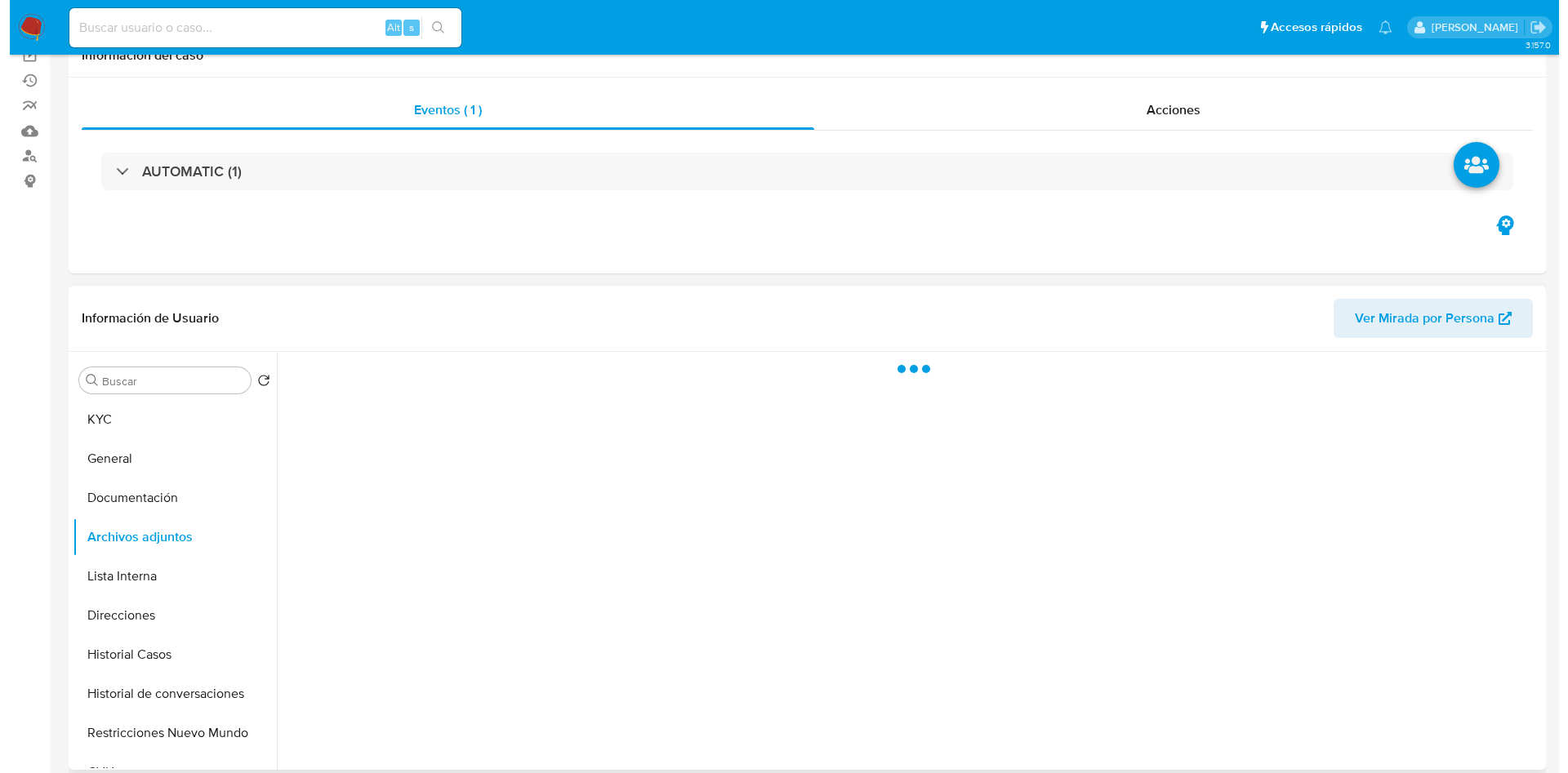
scroll to position [245, 0]
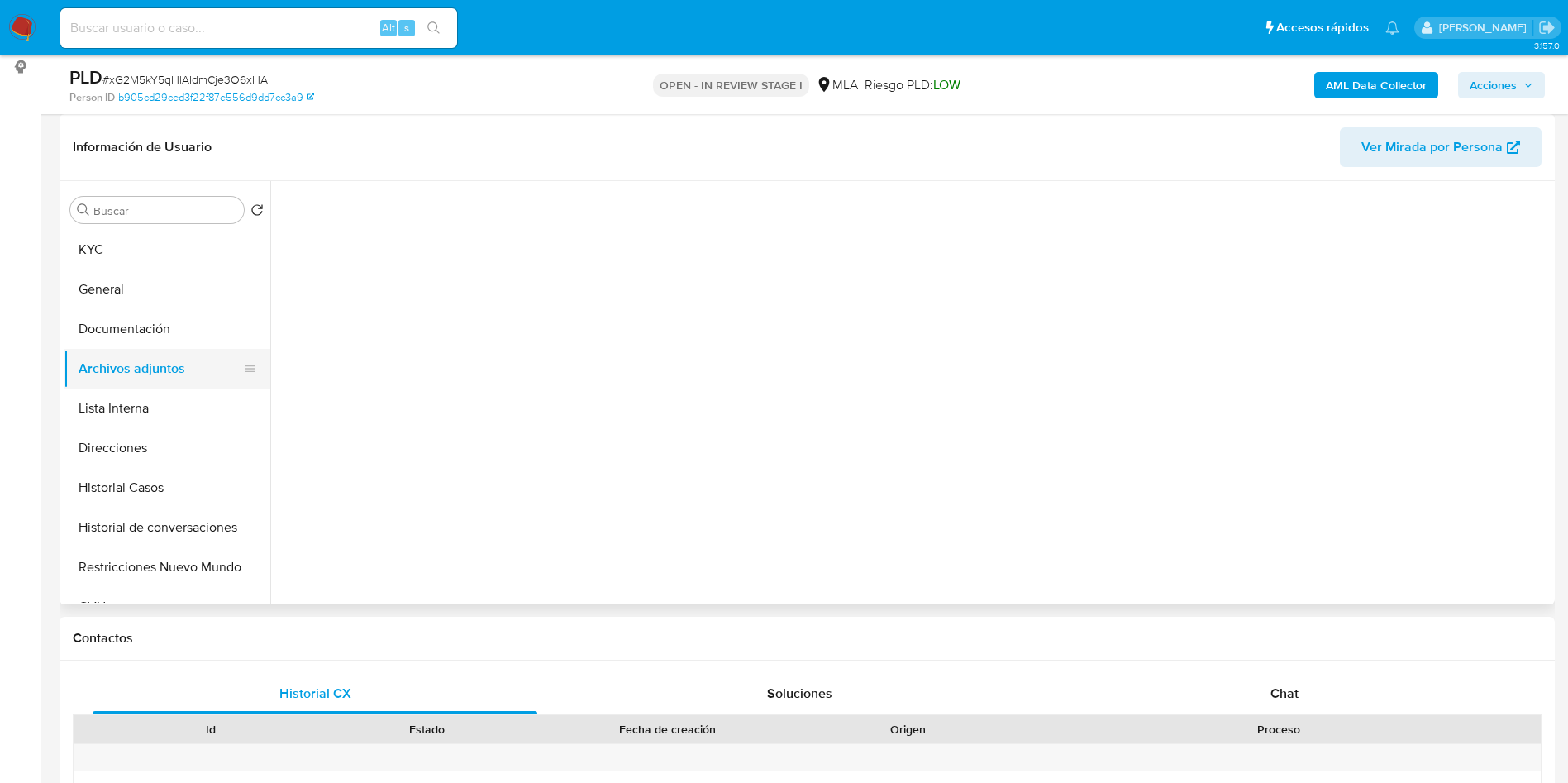
click at [140, 379] on button "Archivos adjuntos" at bounding box center [160, 368] width 193 height 39
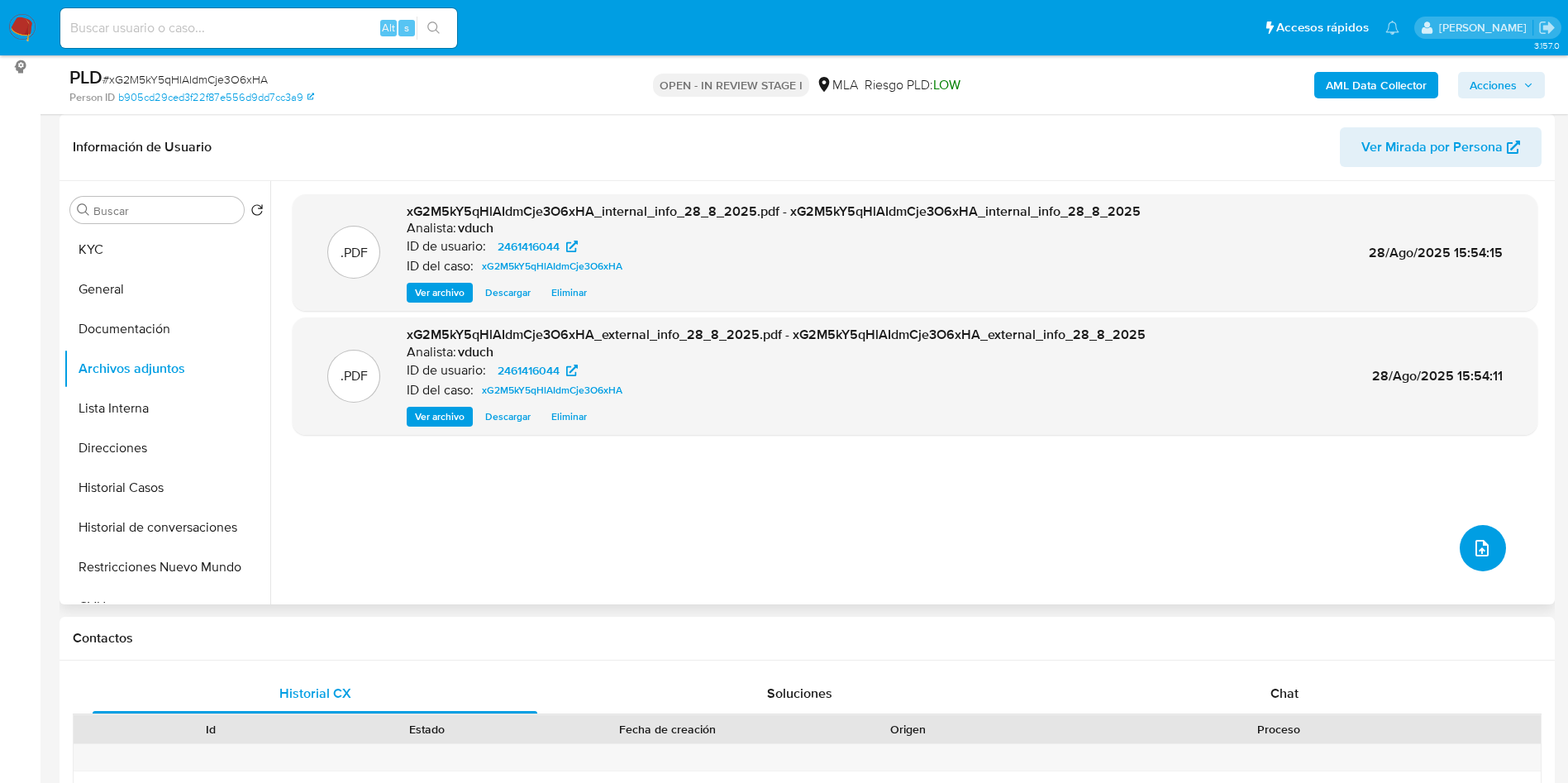
click at [1477, 537] on button "upload-file" at bounding box center [1483, 548] width 46 height 46
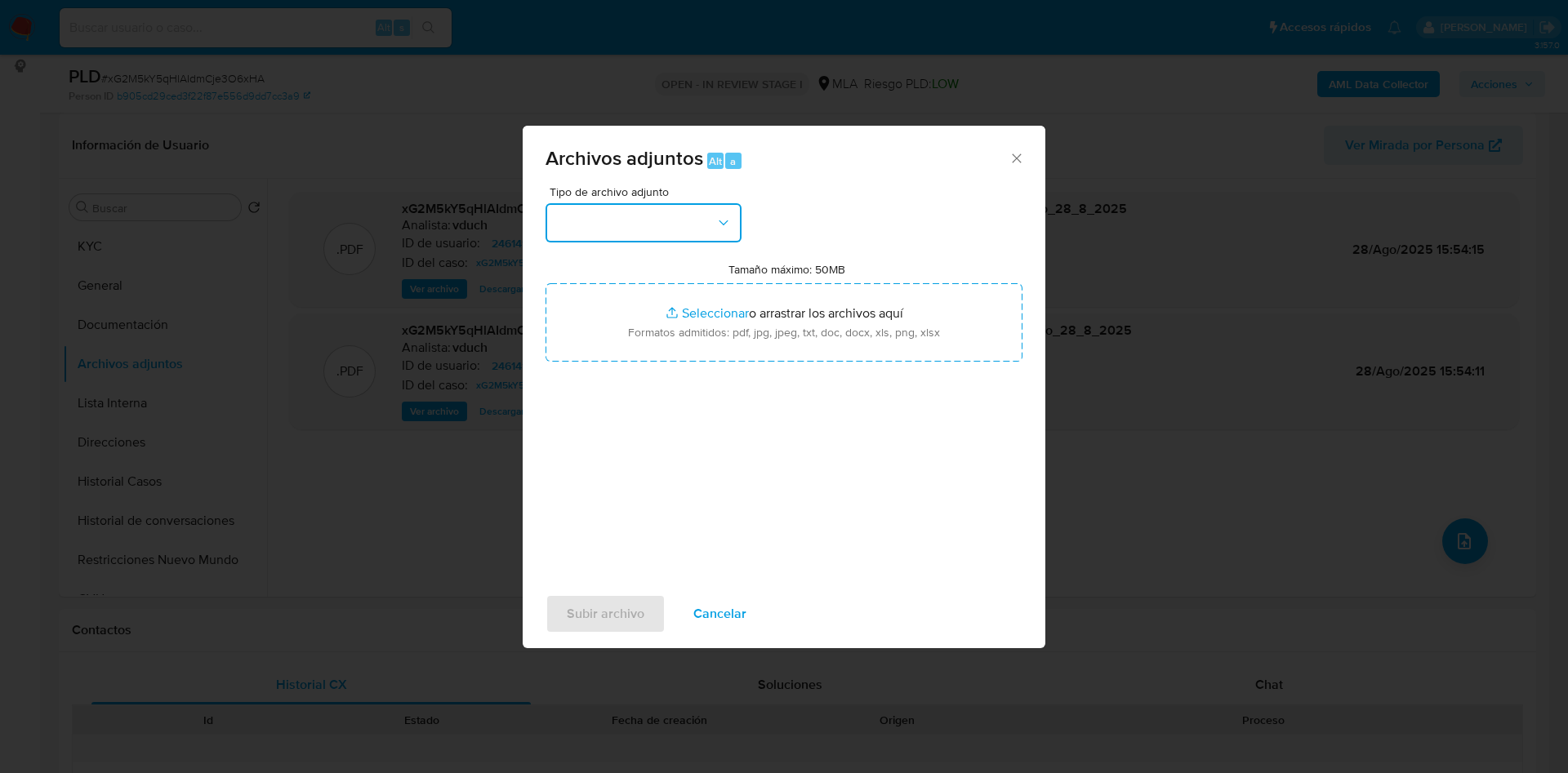
click at [690, 210] on button "button" at bounding box center [643, 223] width 196 height 39
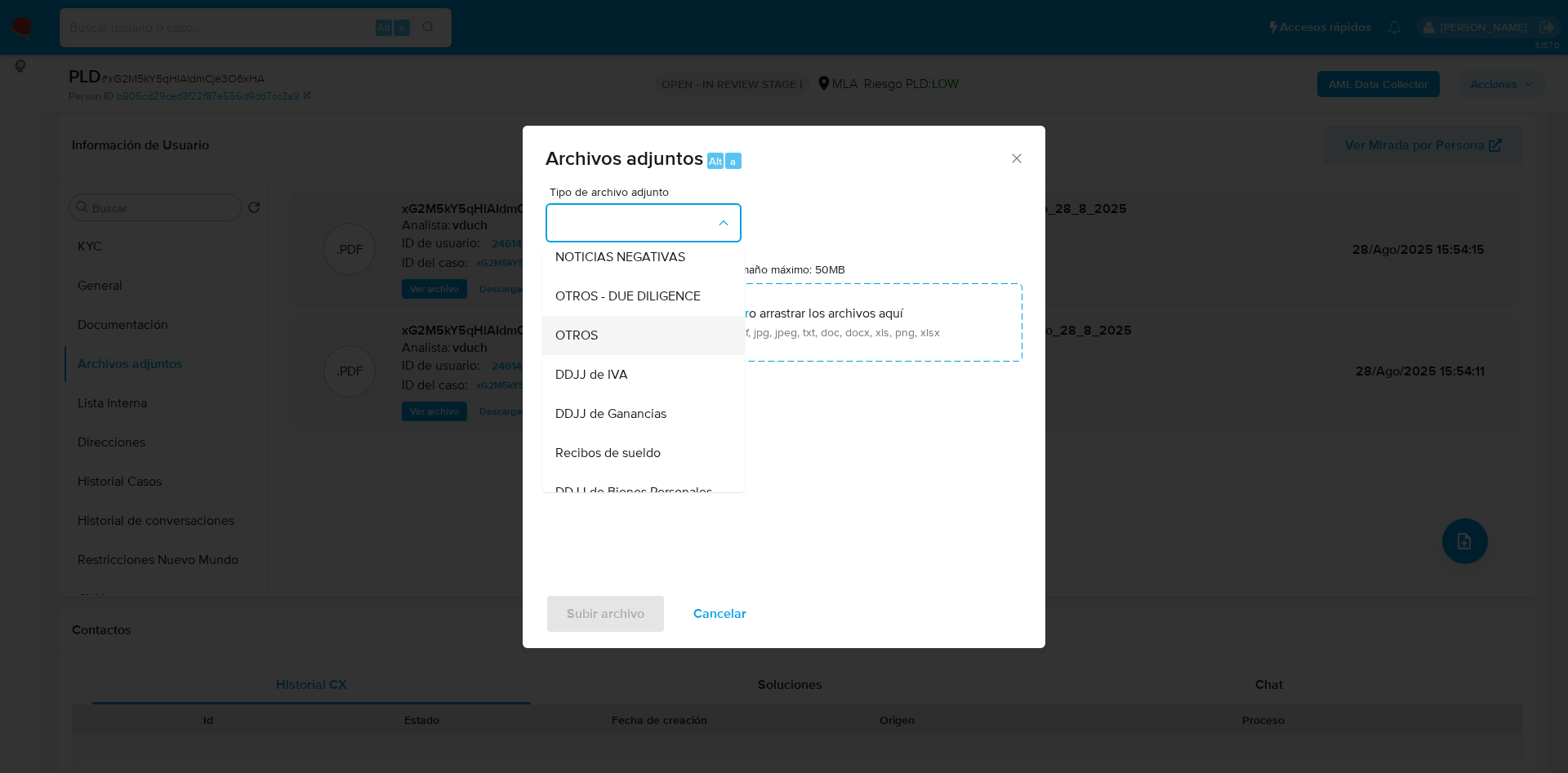
click at [583, 340] on div "OTROS" at bounding box center [639, 336] width 166 height 39
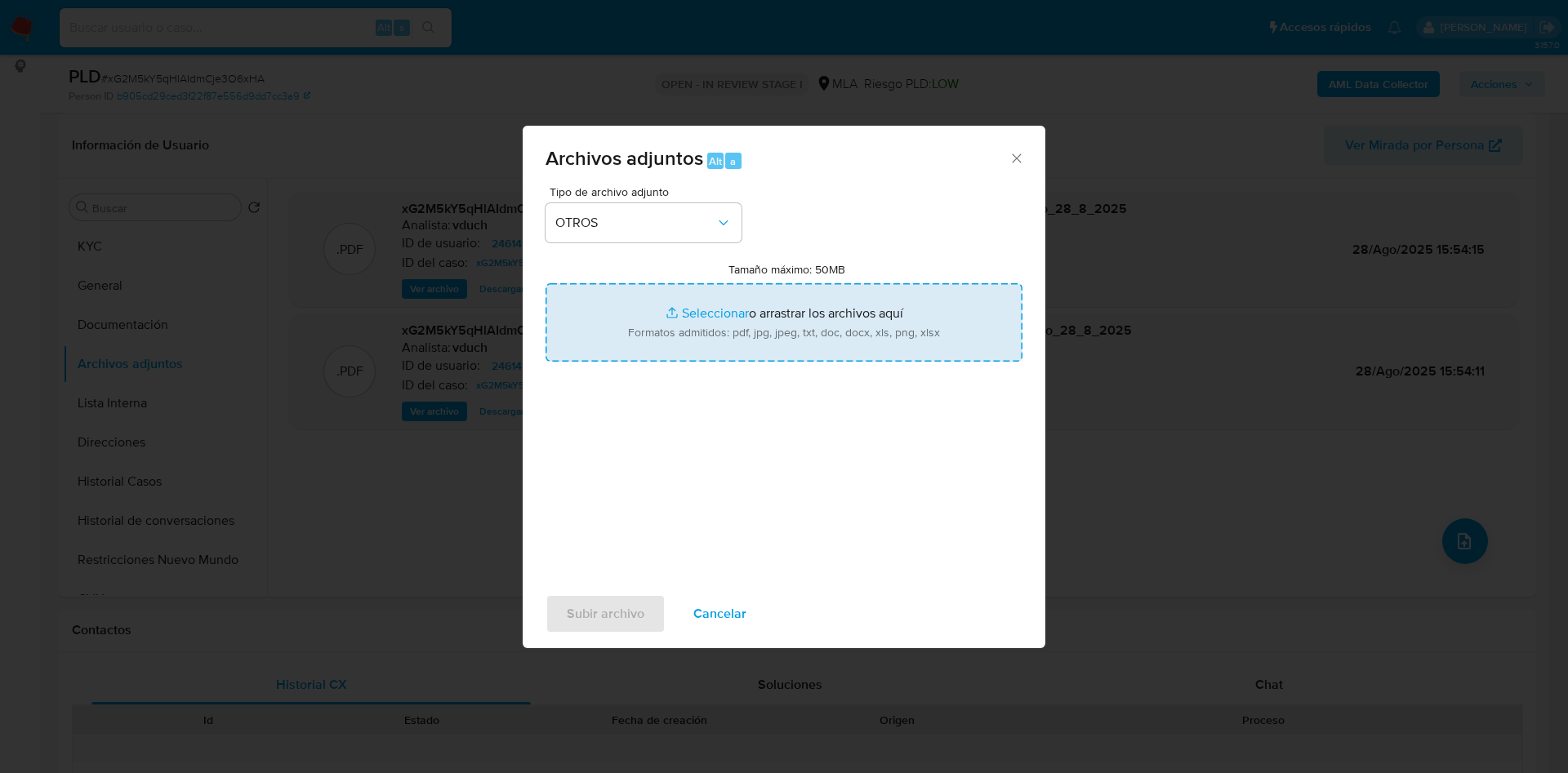
type input "C:\fakepath\Caselog xG2M5kY5qHlAIdmCje3O6xHA_2025_08_19_08_32_35.docx"
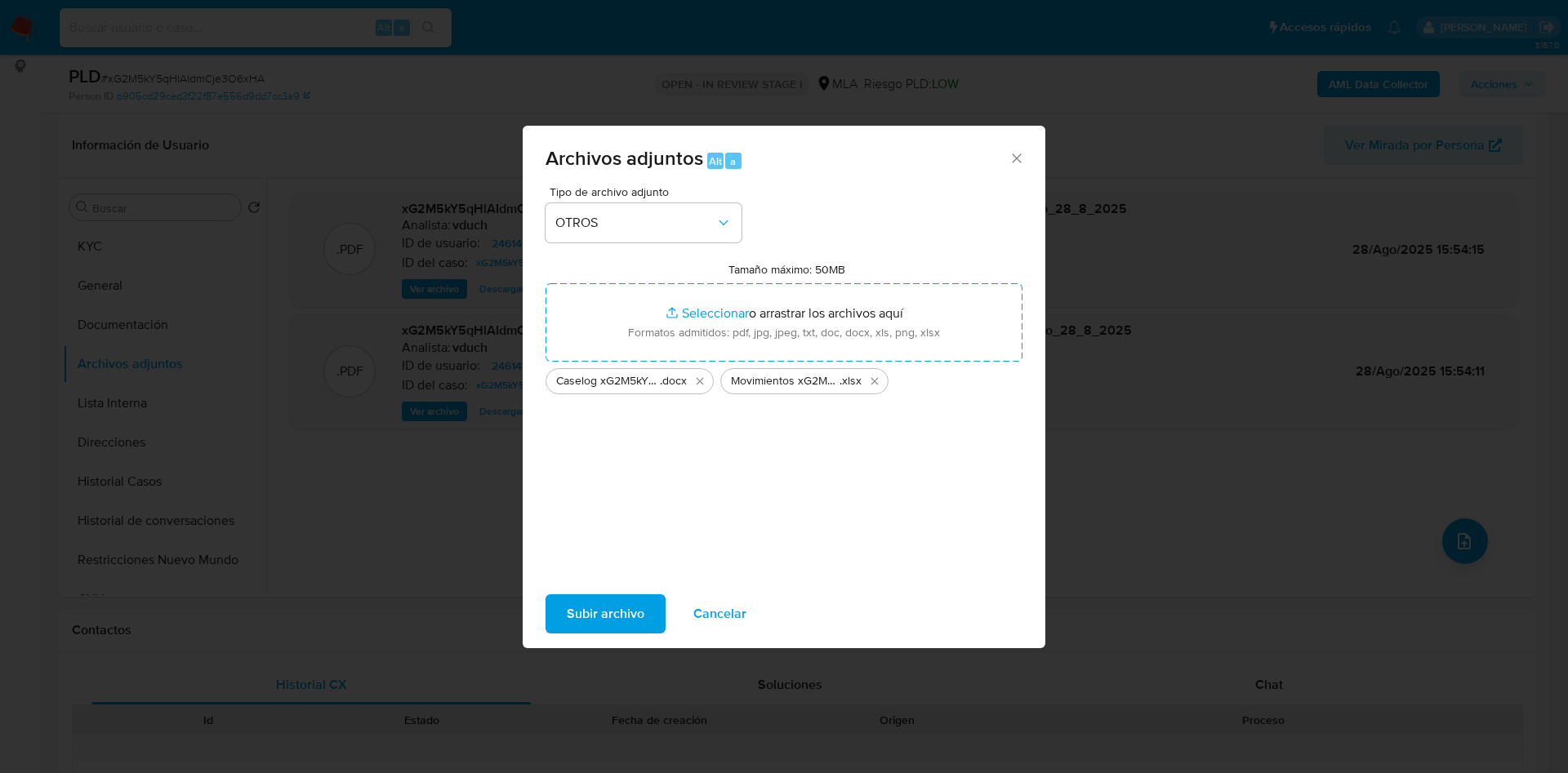
click at [615, 609] on span "Subir archivo" at bounding box center [605, 614] width 77 height 36
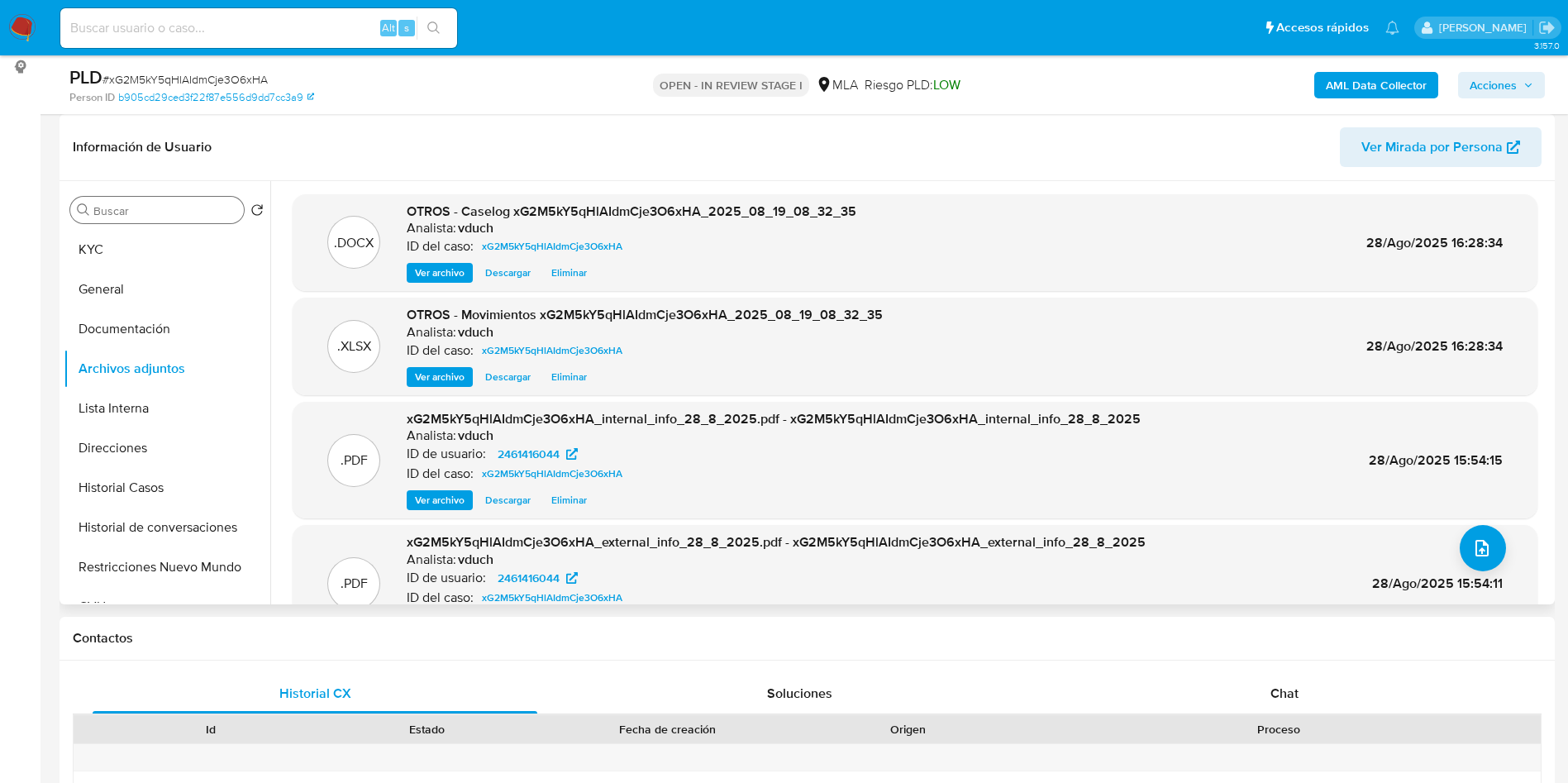
click at [143, 219] on div "Buscar" at bounding box center [157, 209] width 173 height 27
click at [112, 230] on button "KYC" at bounding box center [160, 250] width 193 height 39
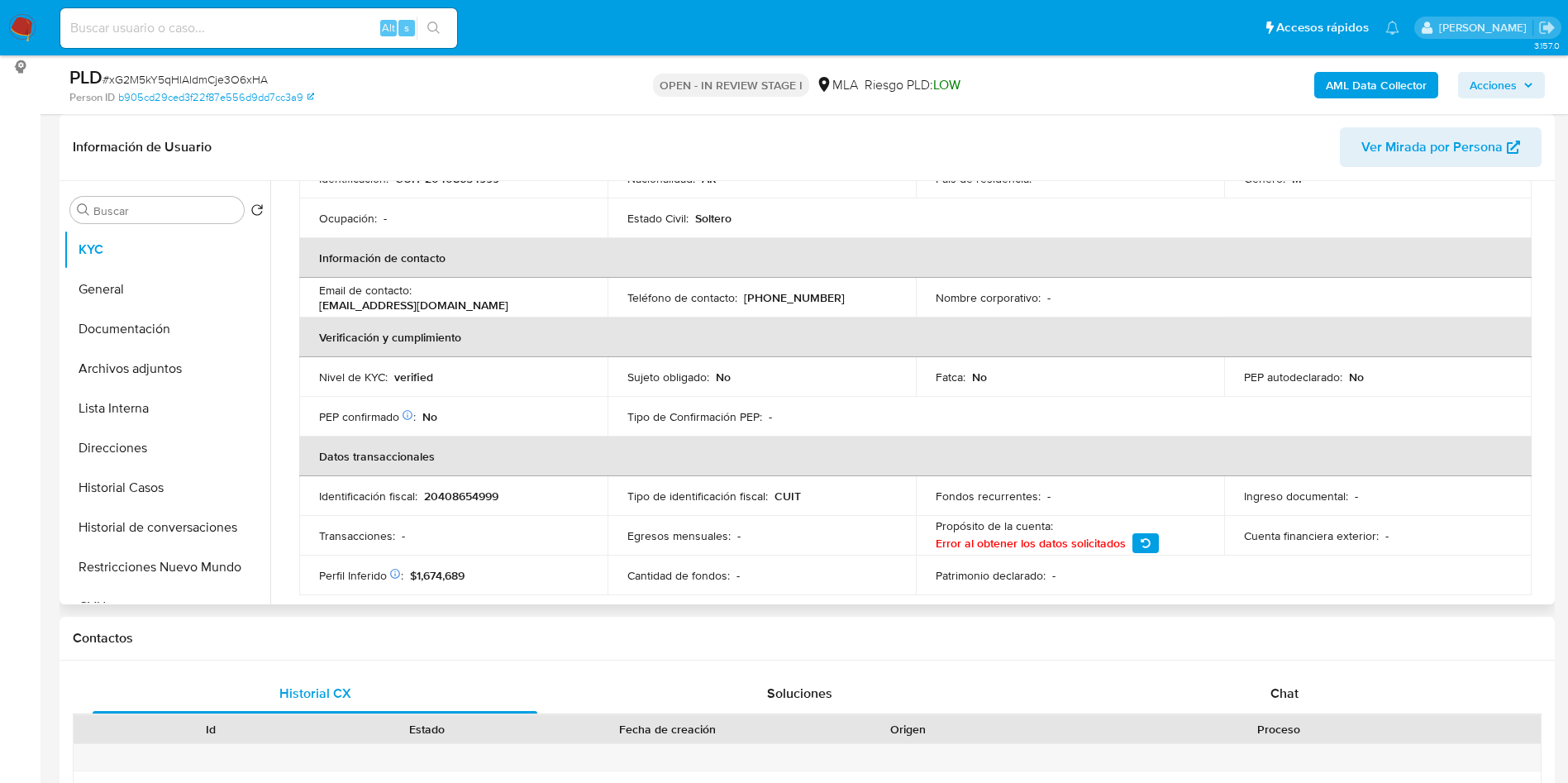
scroll to position [0, 0]
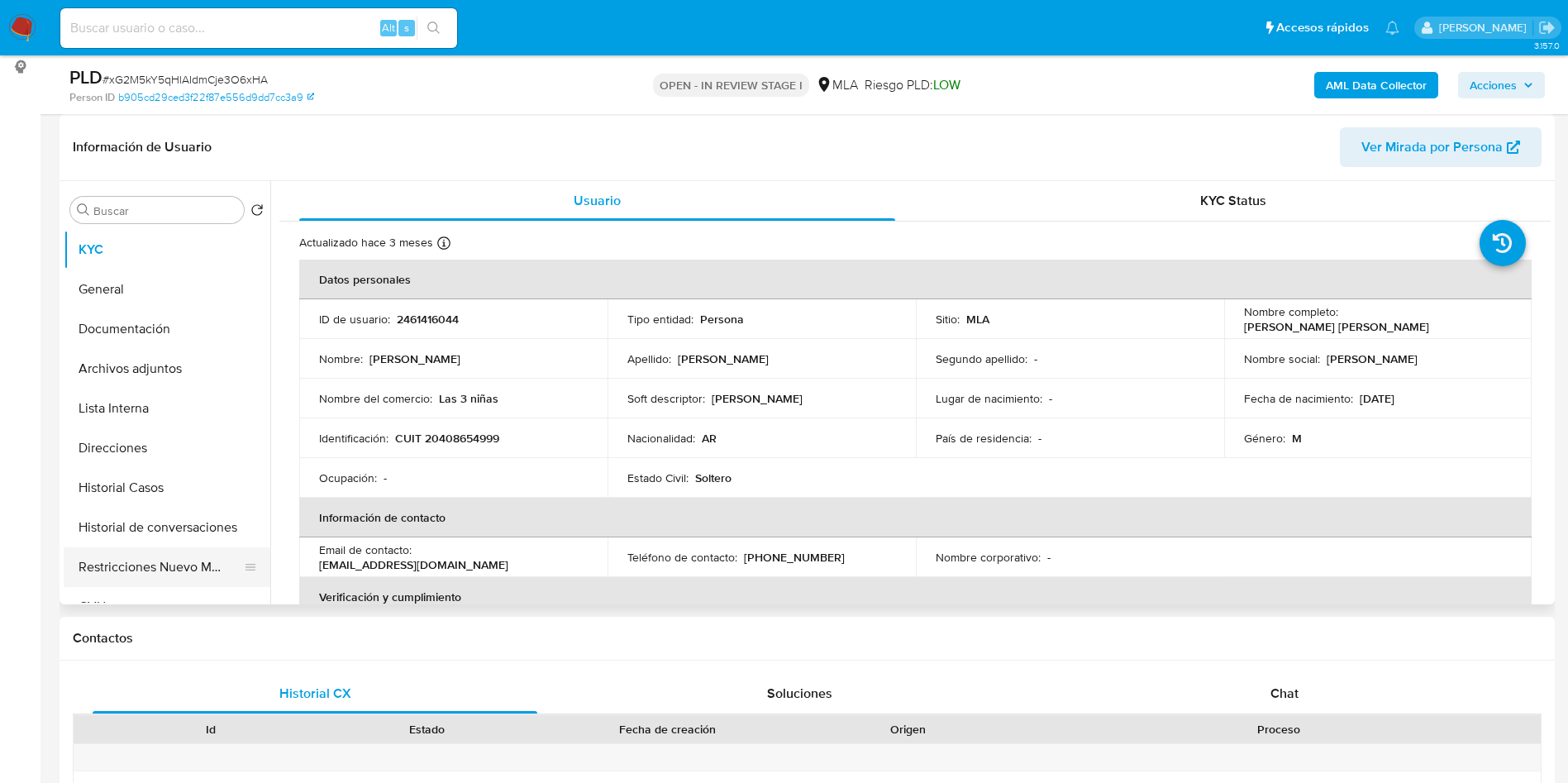
click at [179, 563] on button "Restricciones Nuevo Mundo" at bounding box center [160, 567] width 193 height 39
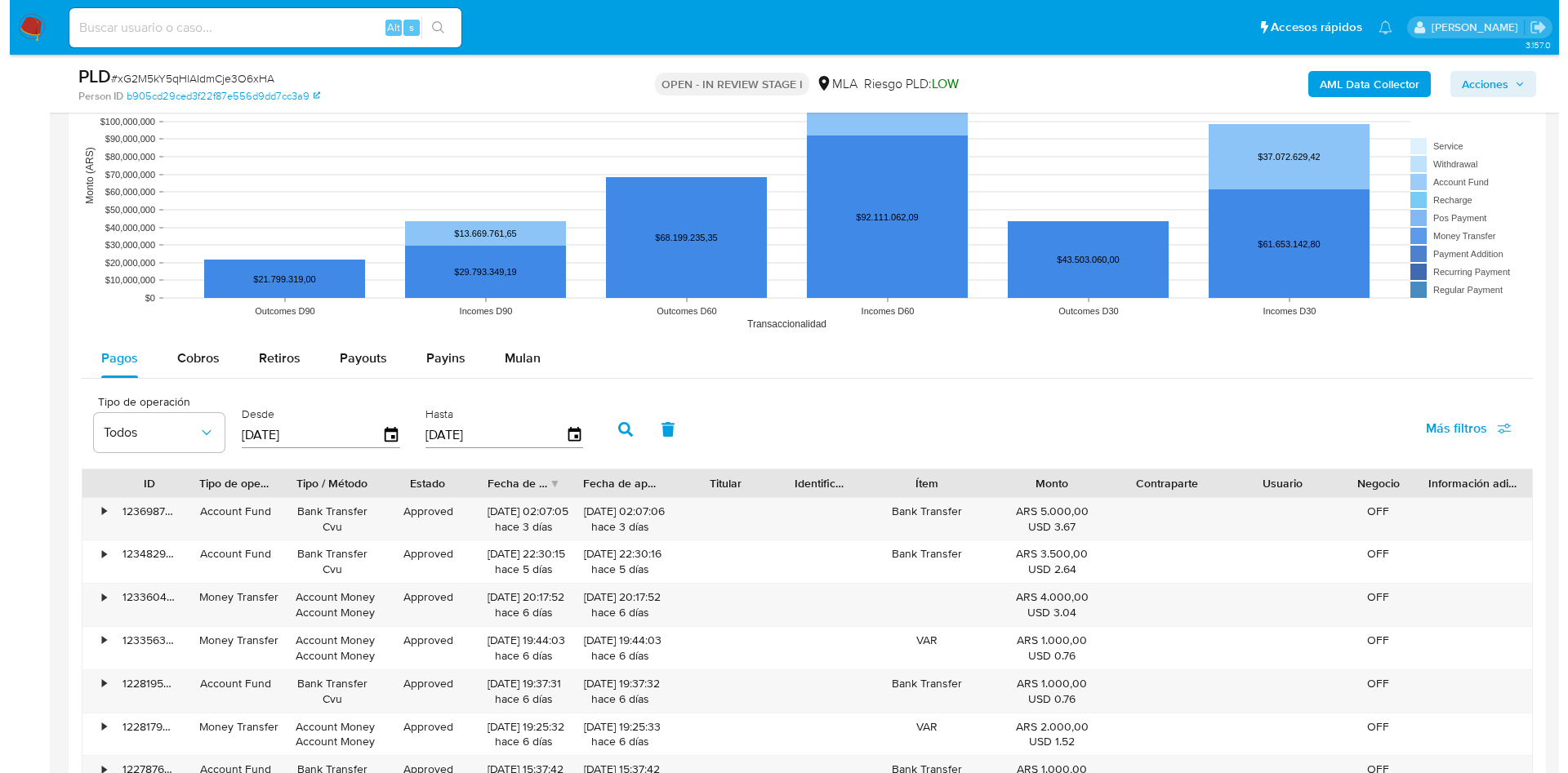
scroll to position [2525, 0]
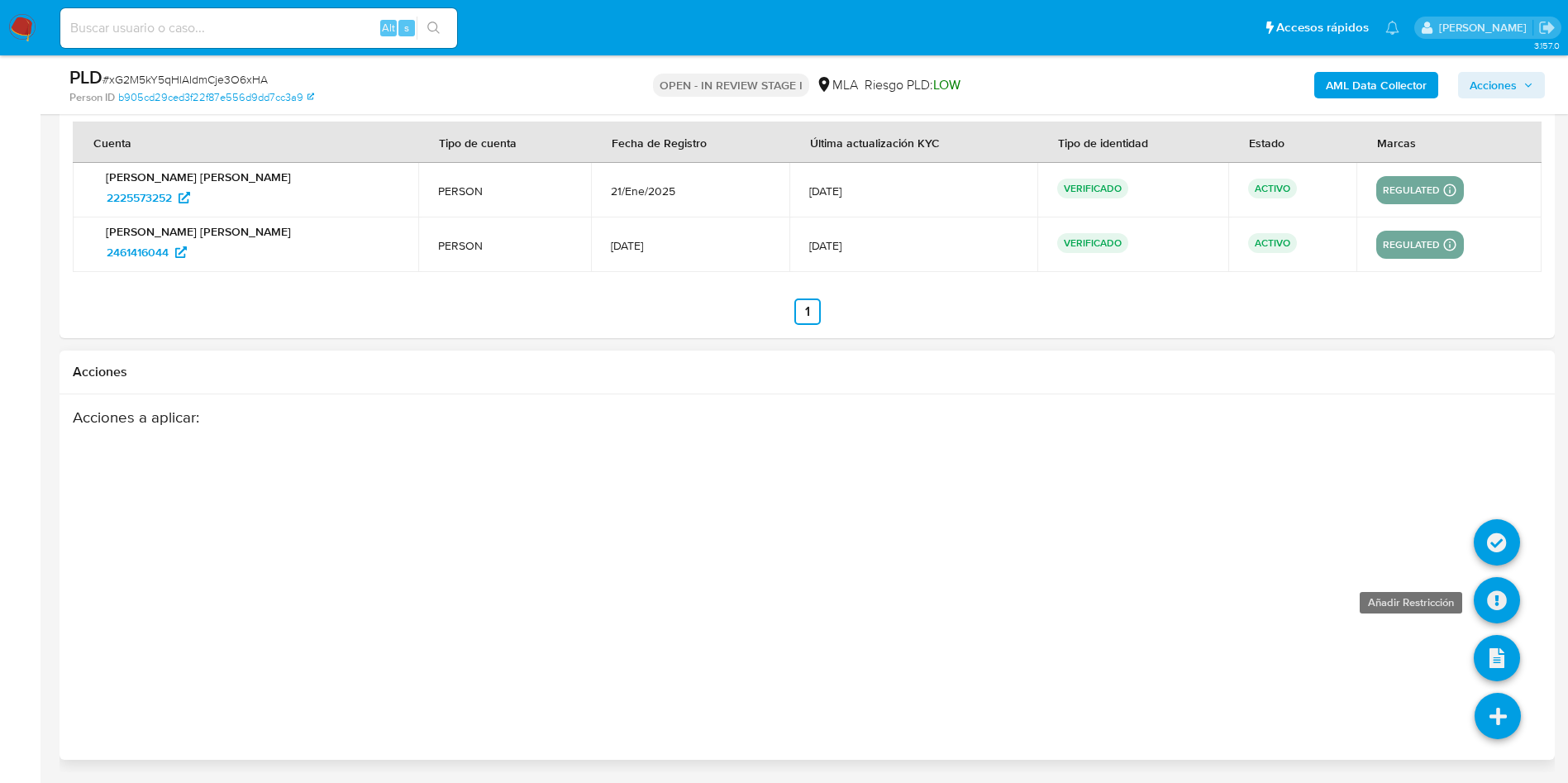
click at [1511, 610] on icon at bounding box center [1498, 600] width 46 height 46
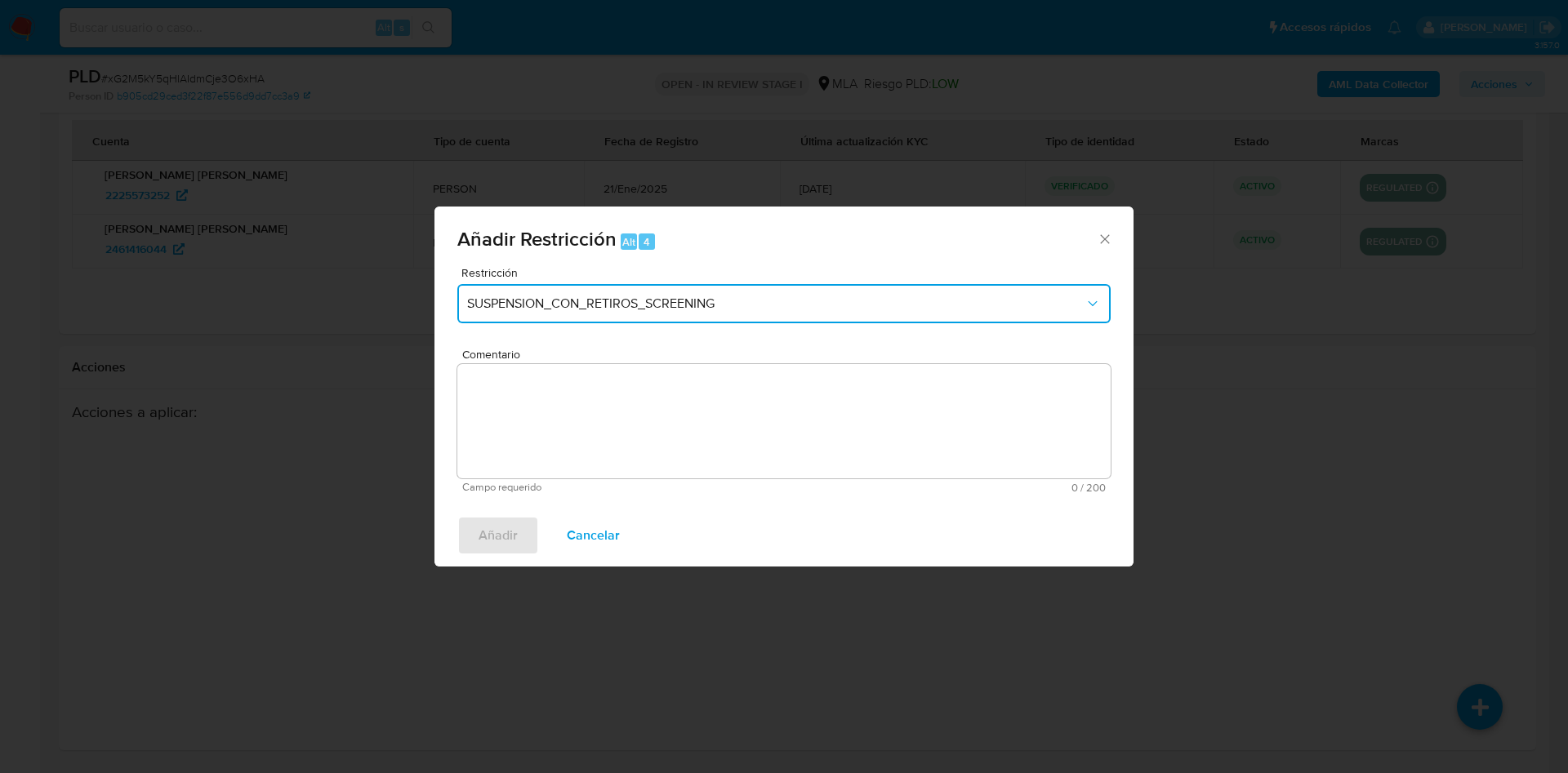
click at [763, 305] on span "SUSPENSION_CON_RETIROS_SCREENING" at bounding box center [776, 303] width 617 height 16
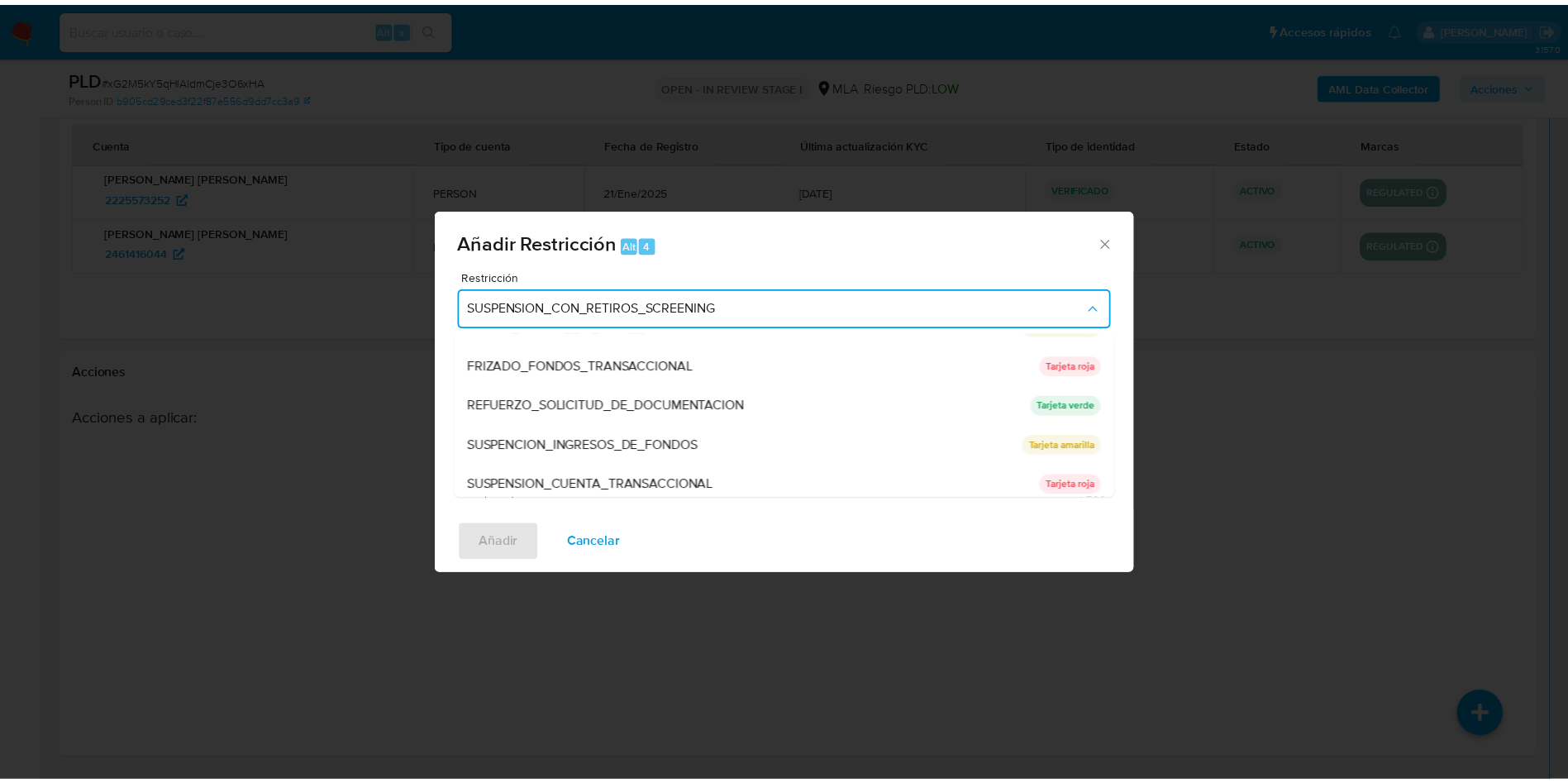
scroll to position [350, 0]
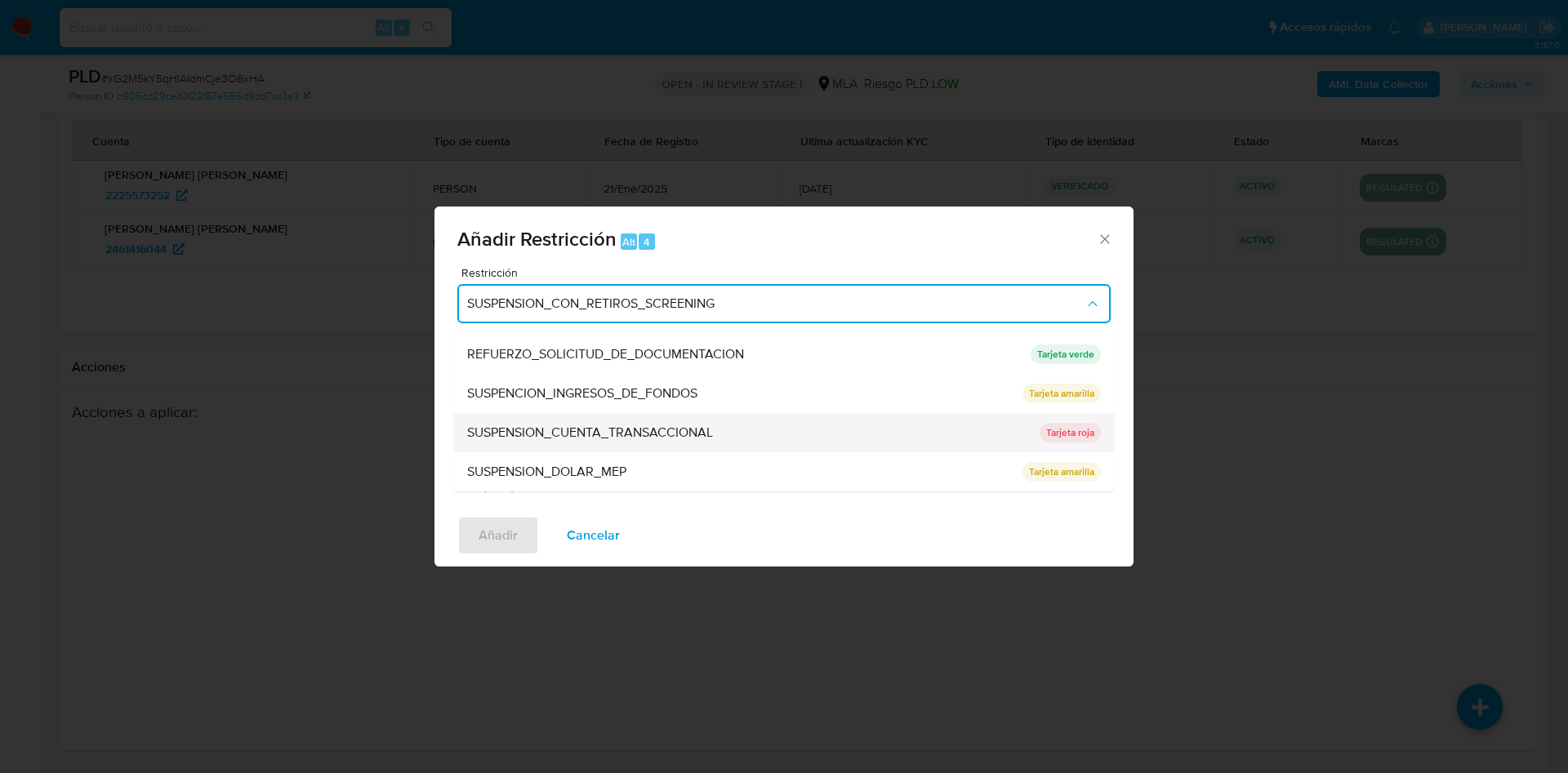
click at [717, 429] on div "SUSPENSION_CUENTA_TRANSACCIONAL" at bounding box center [748, 432] width 562 height 39
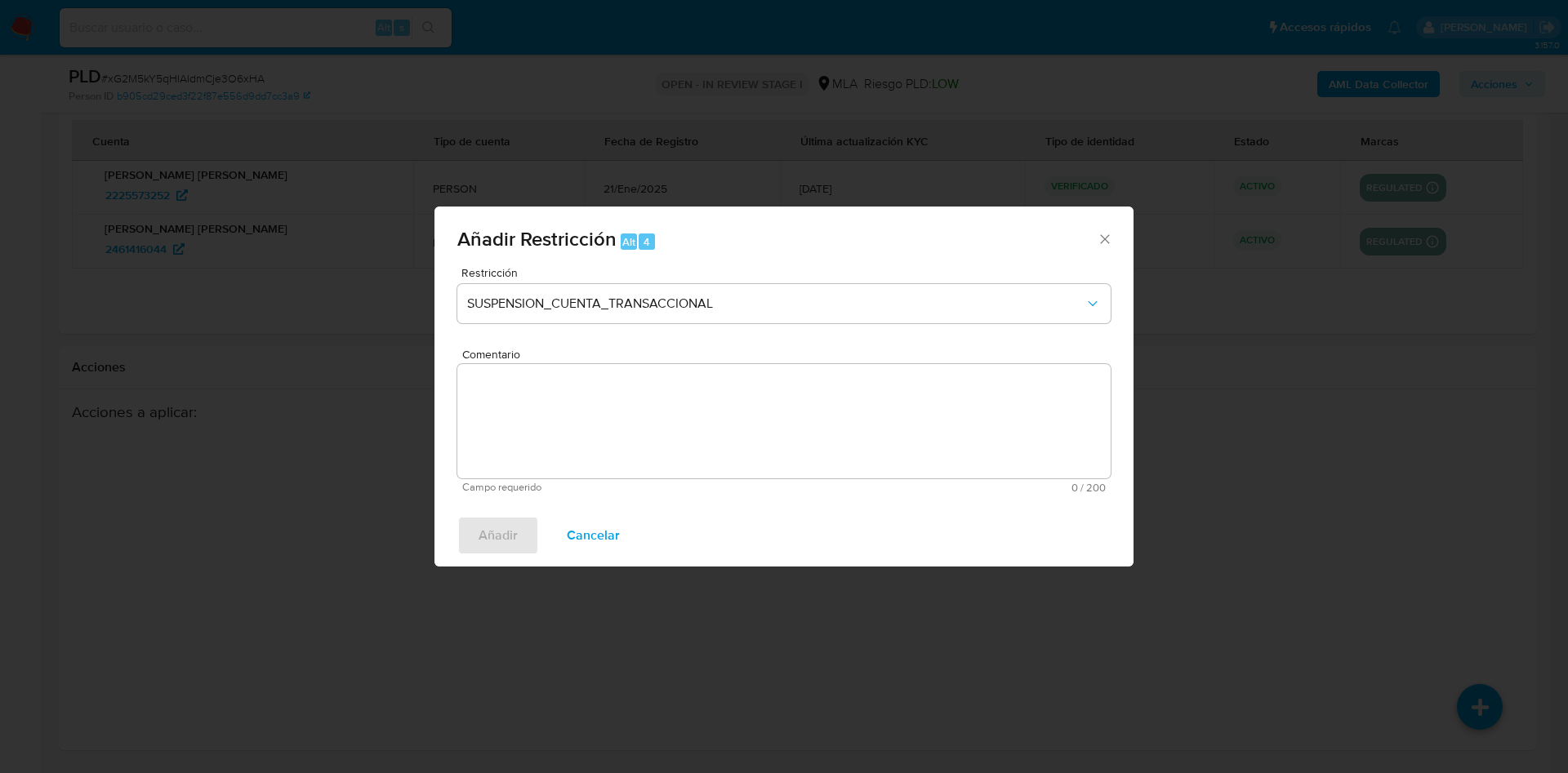
click at [750, 425] on textarea "Comentario" at bounding box center [784, 420] width 653 height 114
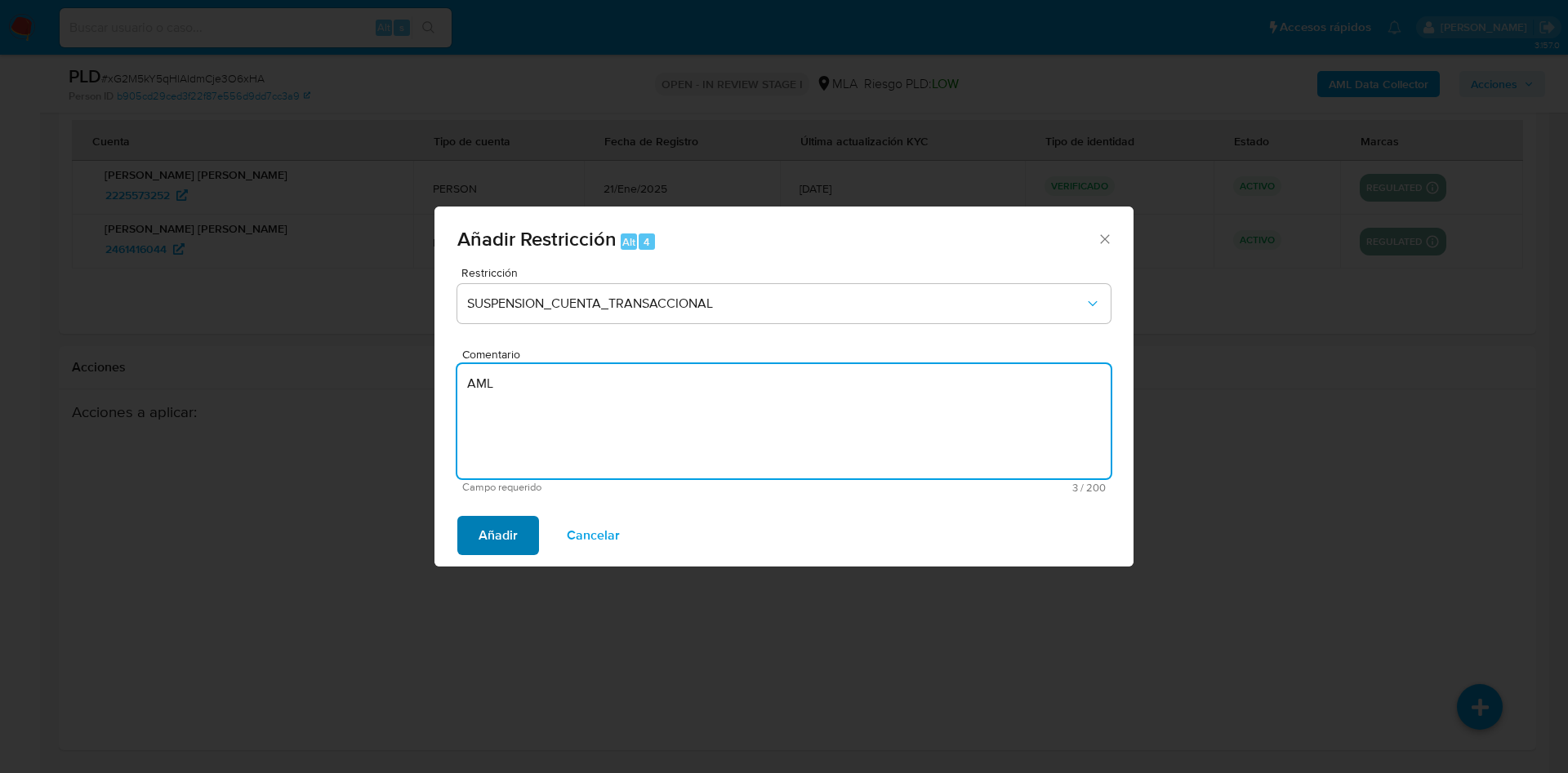
type textarea "AML"
click at [518, 545] on button "Añadir" at bounding box center [498, 535] width 81 height 39
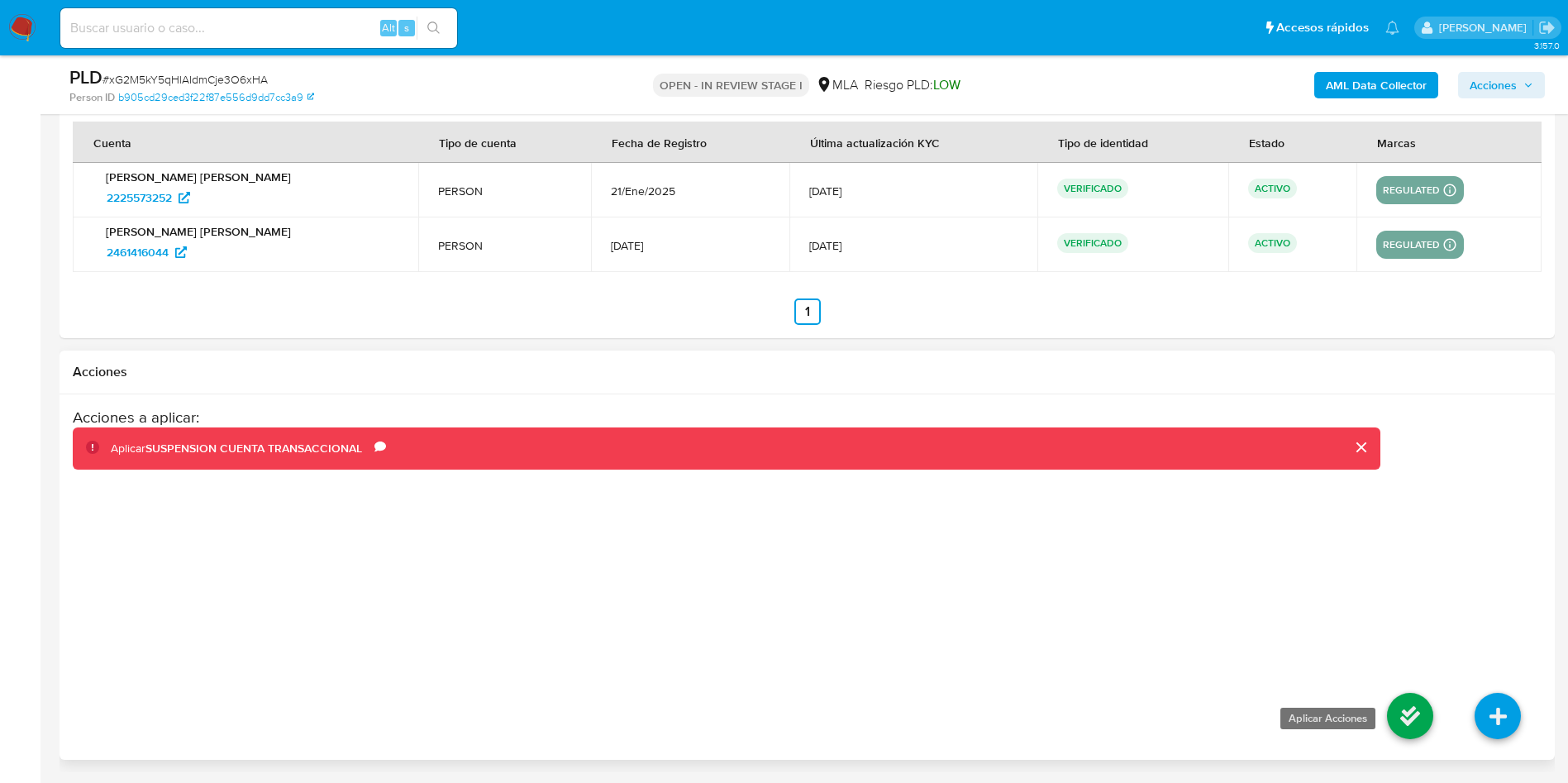
click at [1410, 704] on icon at bounding box center [1411, 716] width 46 height 46
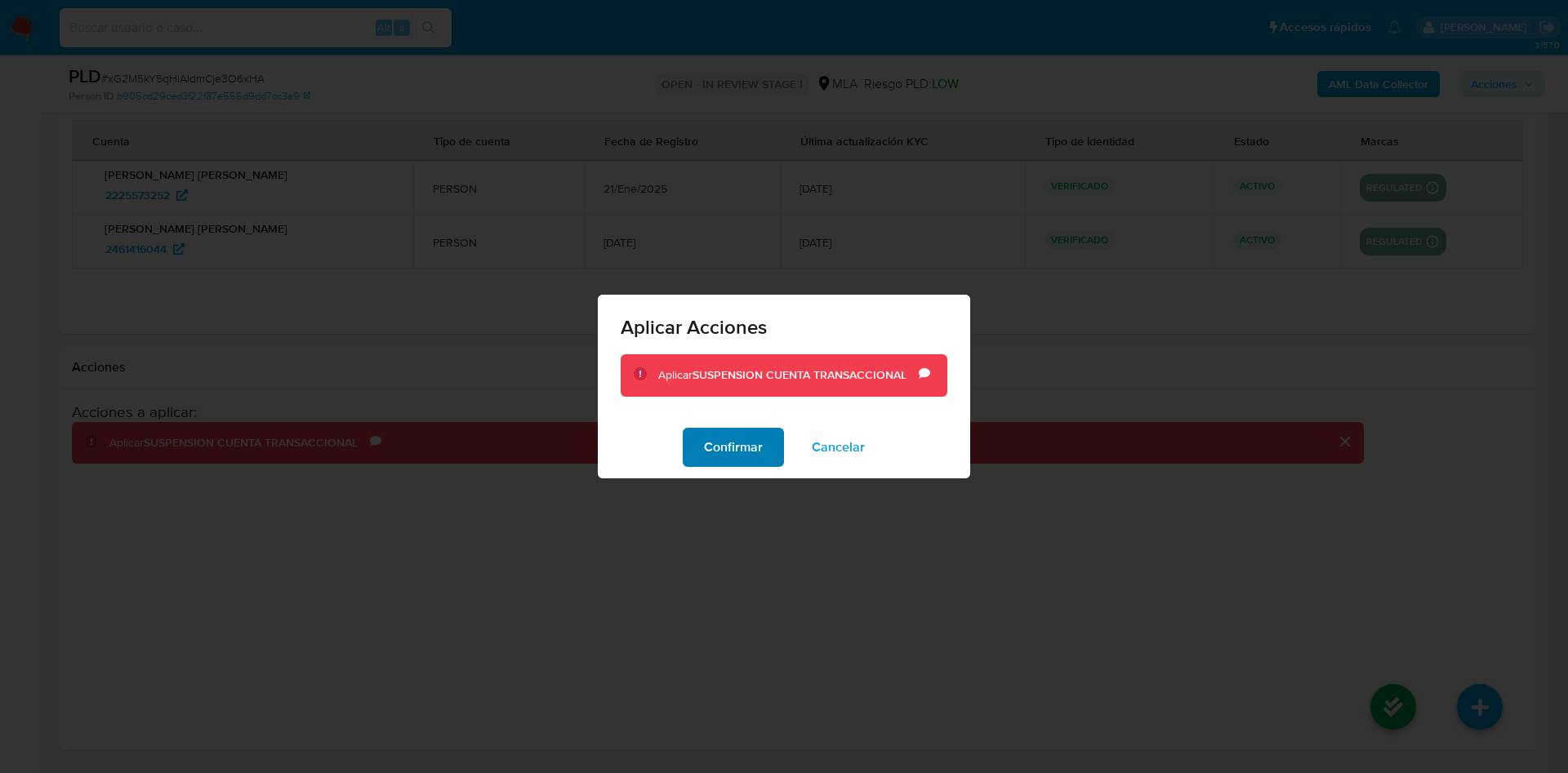
click at [711, 435] on span "Confirmar" at bounding box center [733, 447] width 59 height 36
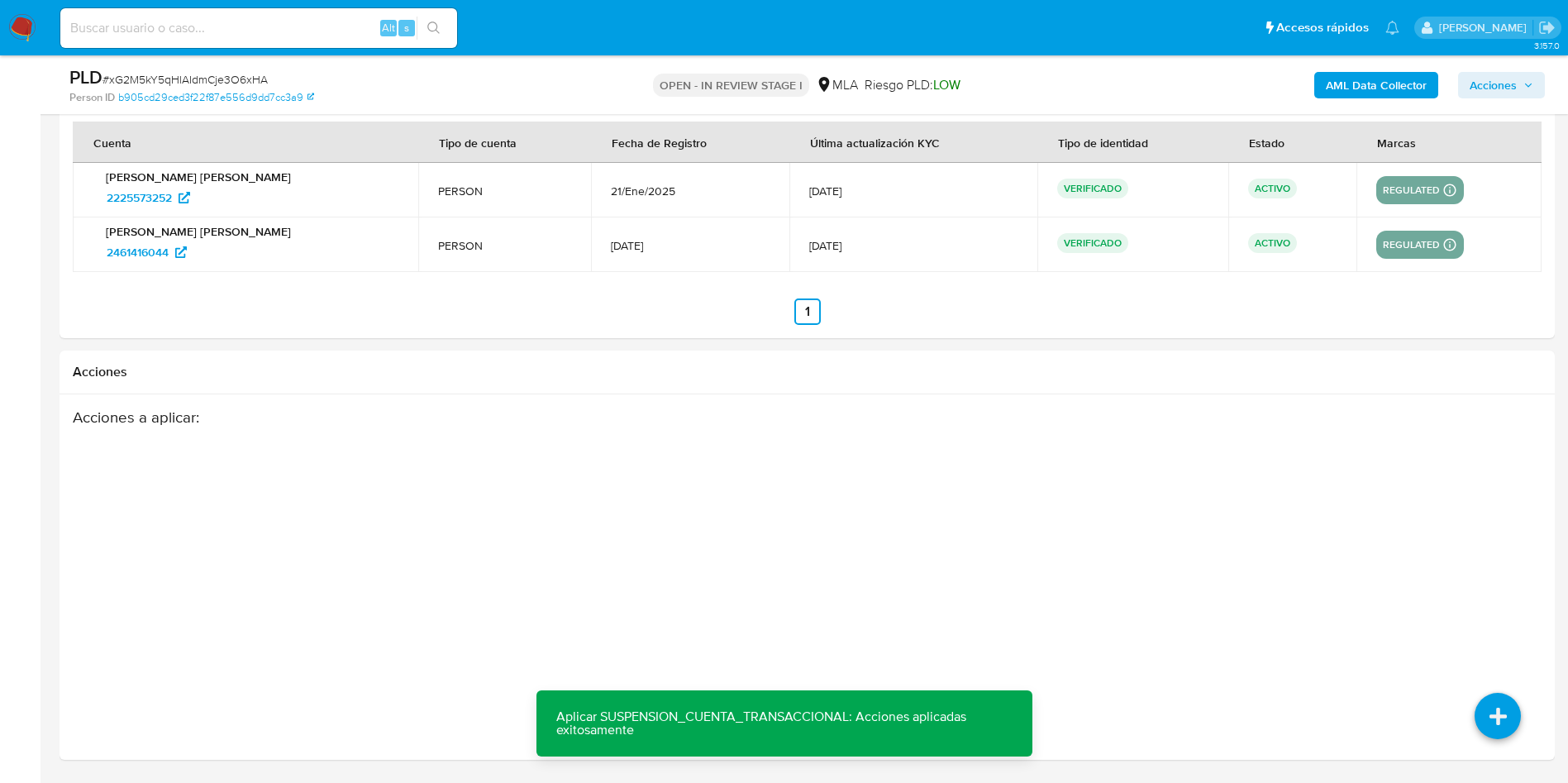
click at [1508, 81] on span "Acciones" at bounding box center [1493, 85] width 47 height 27
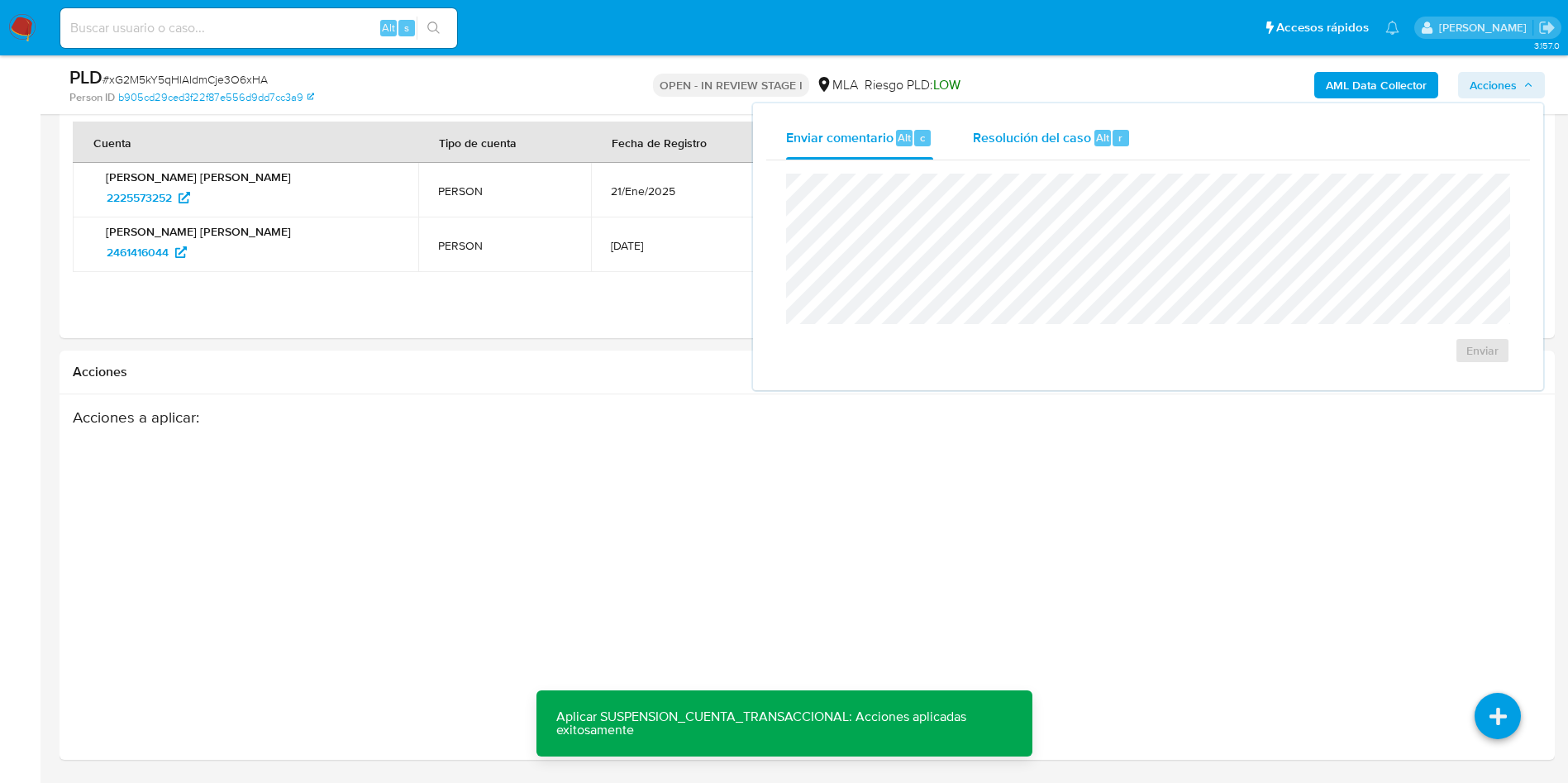
click at [1034, 144] on span "Resolución del caso" at bounding box center [1032, 137] width 119 height 19
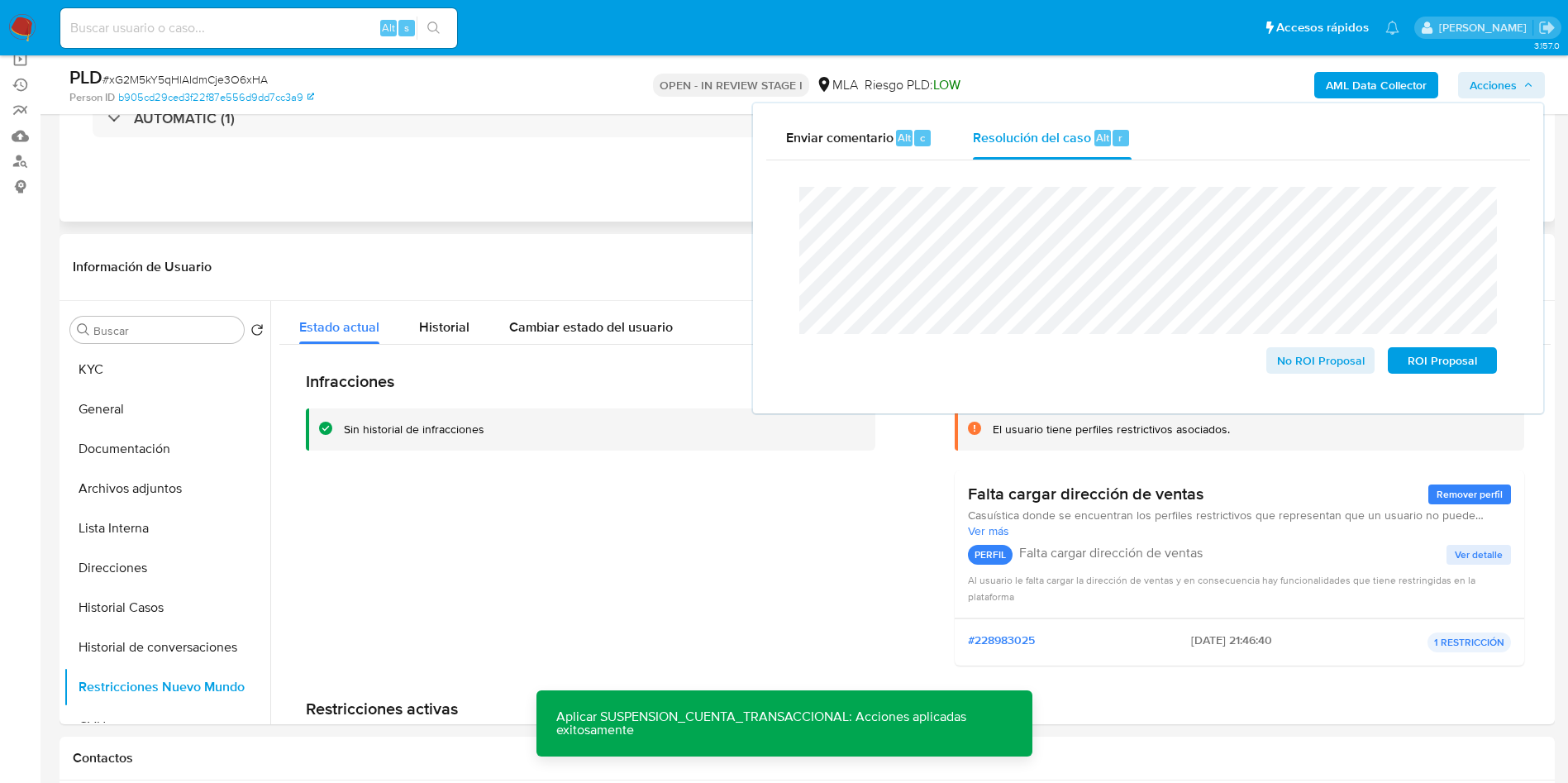
scroll to position [0, 0]
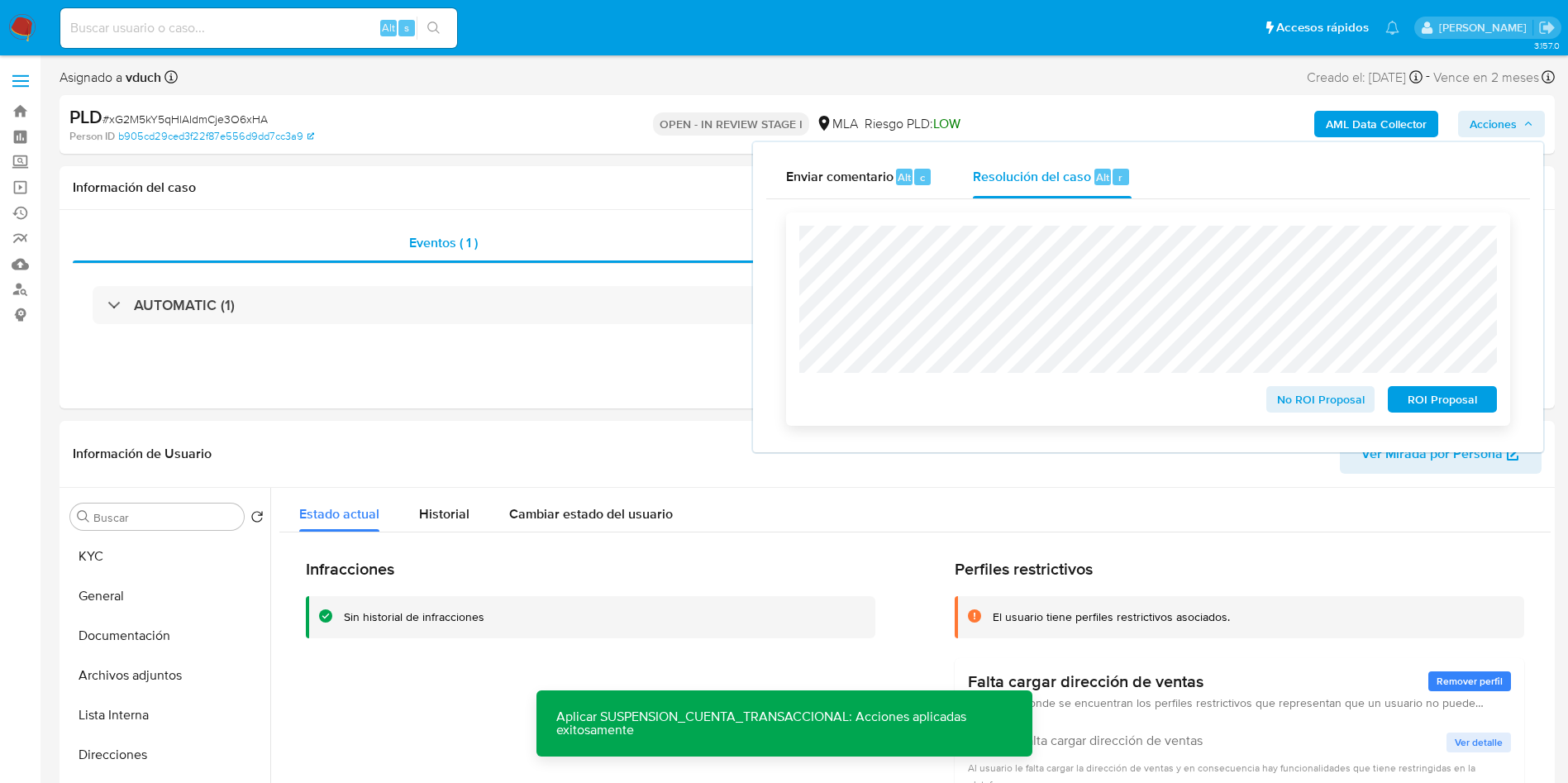
click at [1457, 399] on span "ROI Proposal" at bounding box center [1443, 399] width 86 height 23
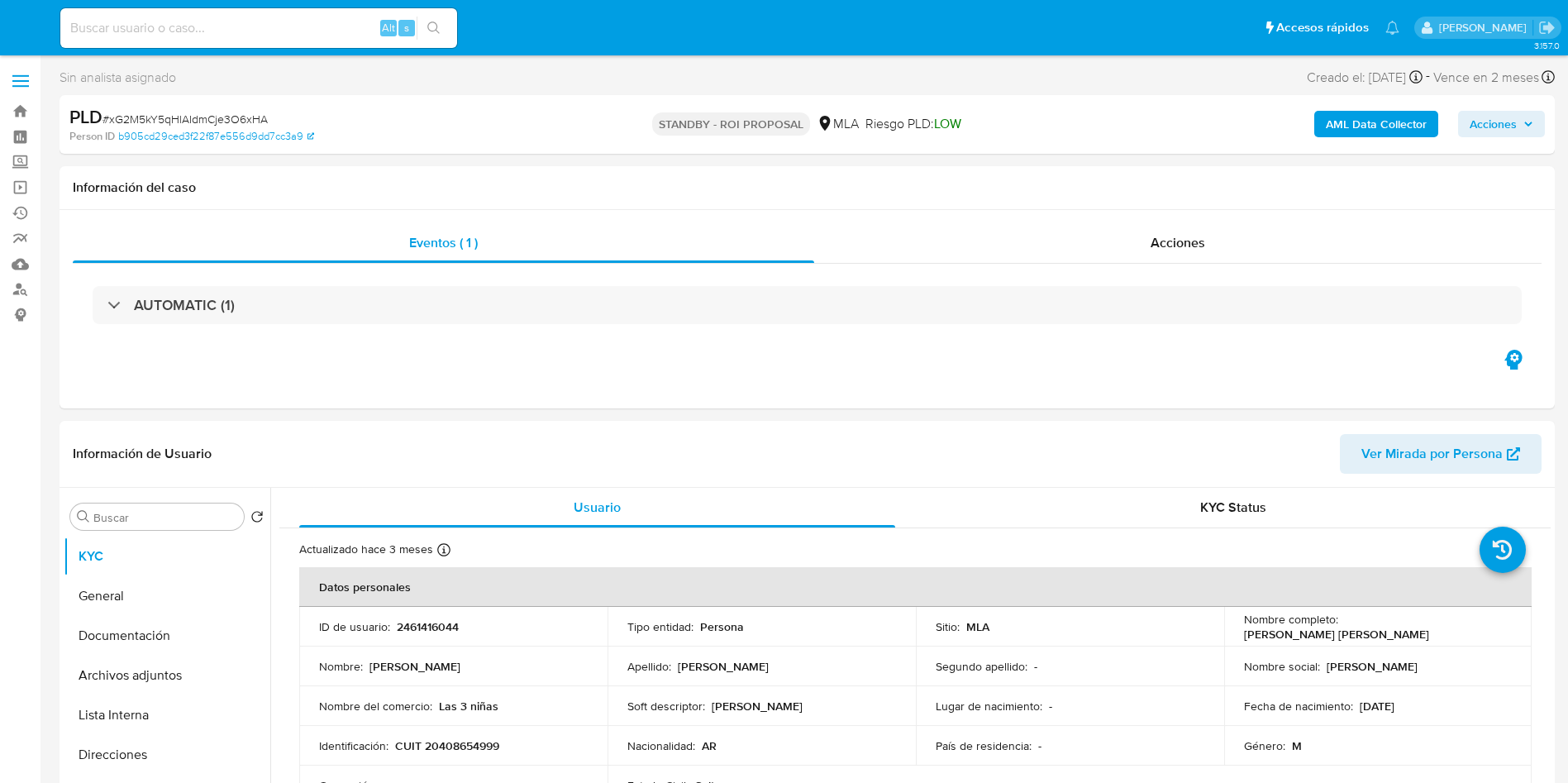
select select "10"
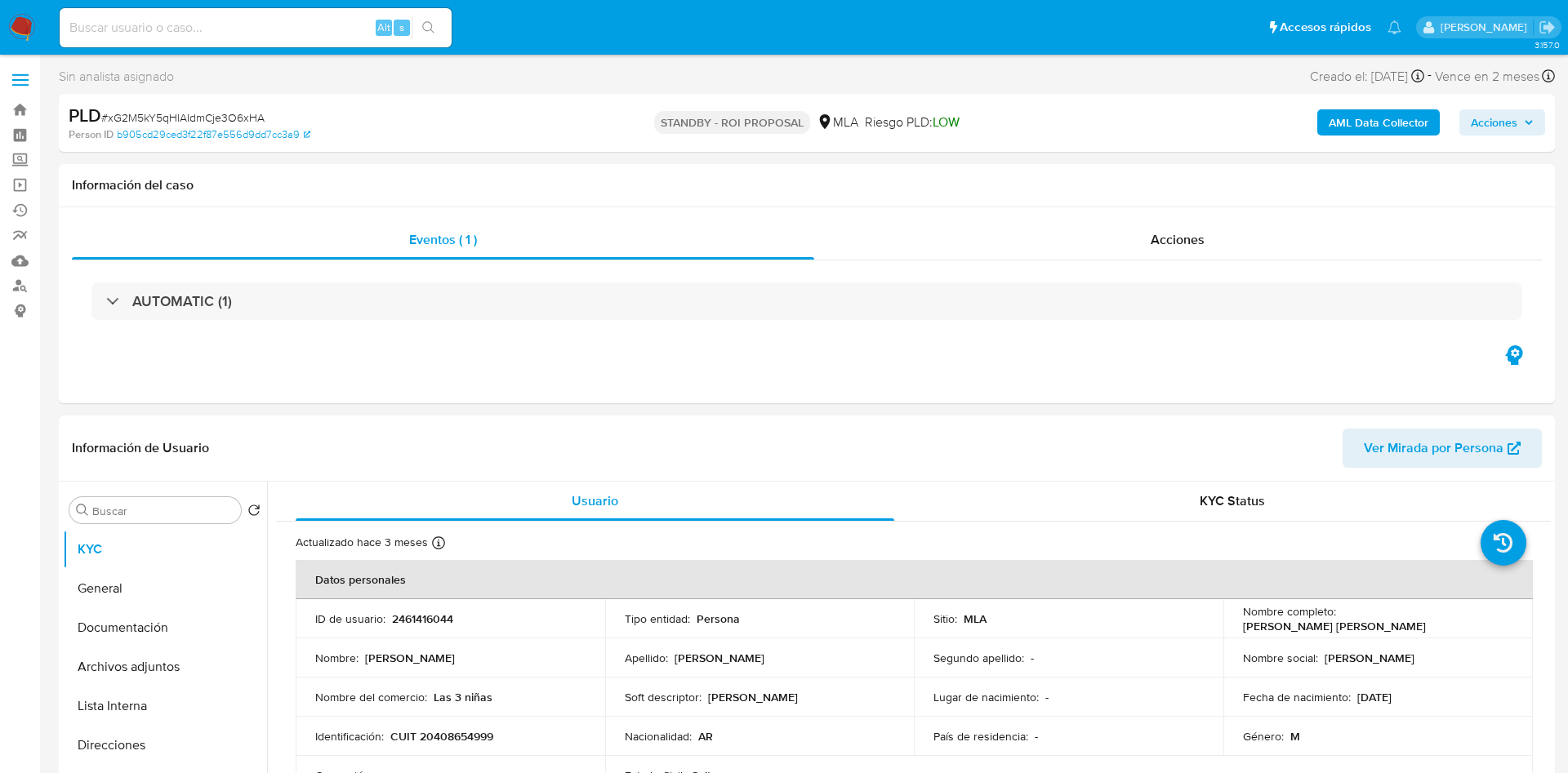
select select "10"
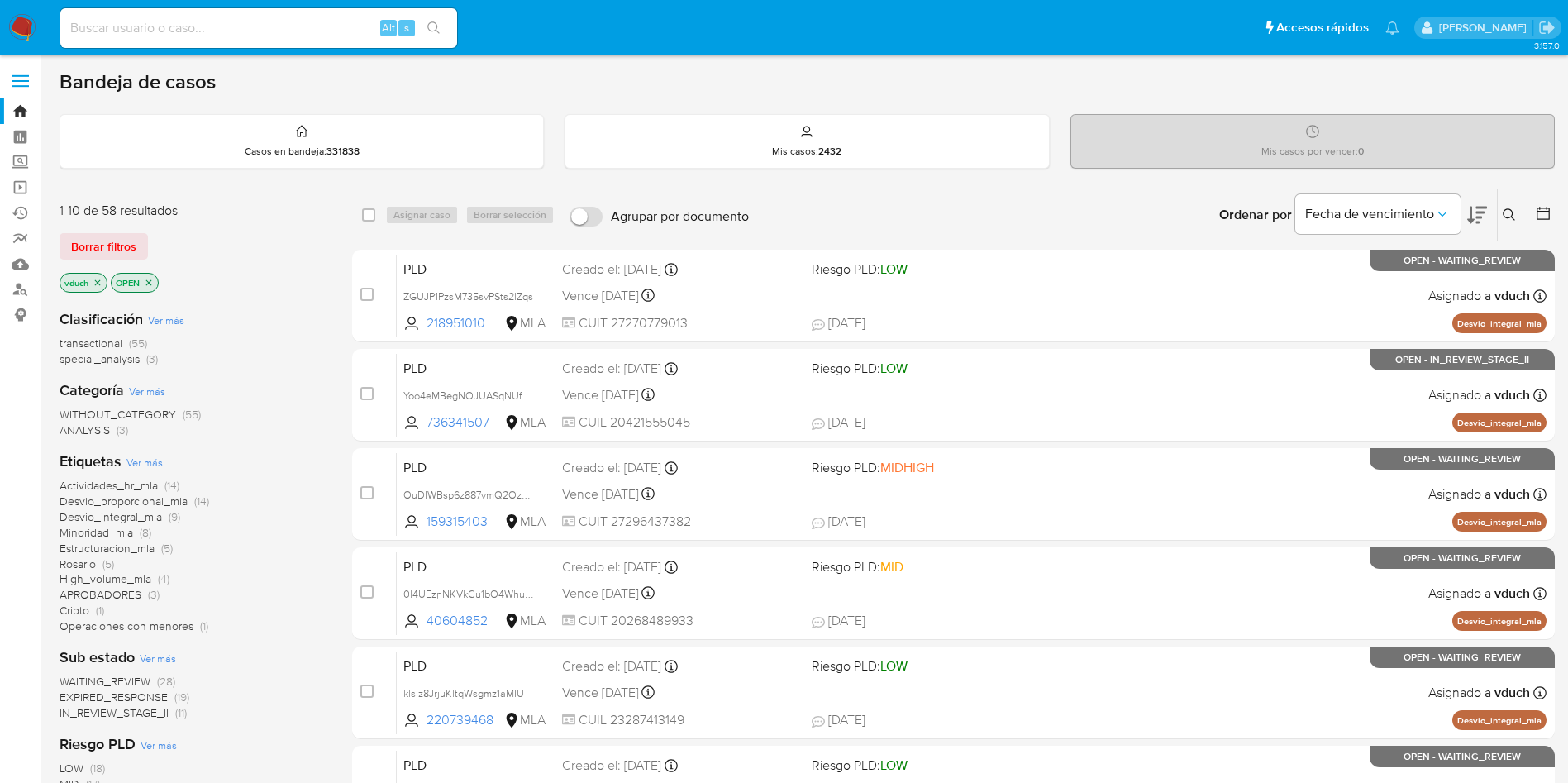
click at [94, 280] on icon "close-filter" at bounding box center [98, 283] width 10 height 10
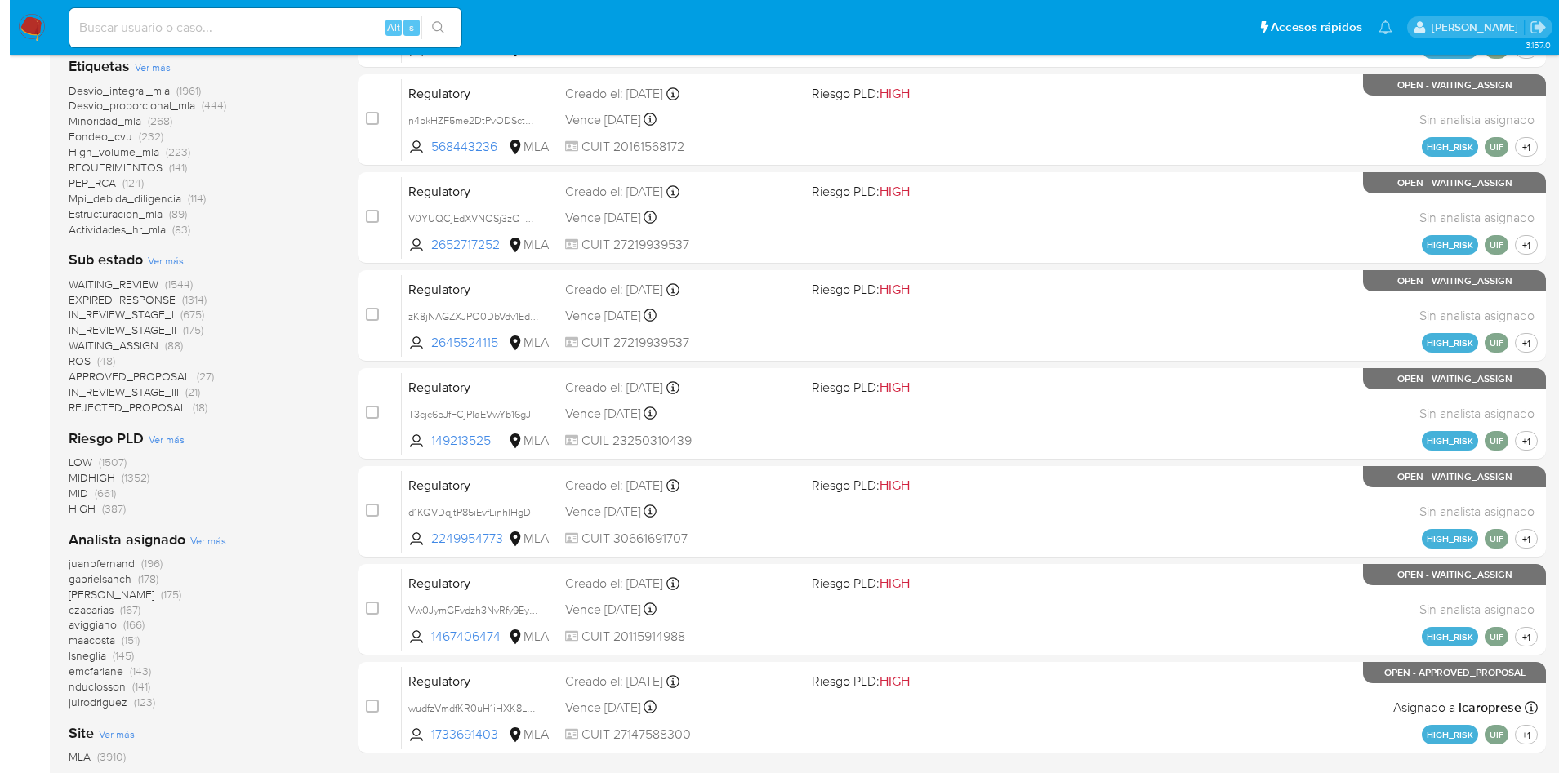
scroll to position [490, 0]
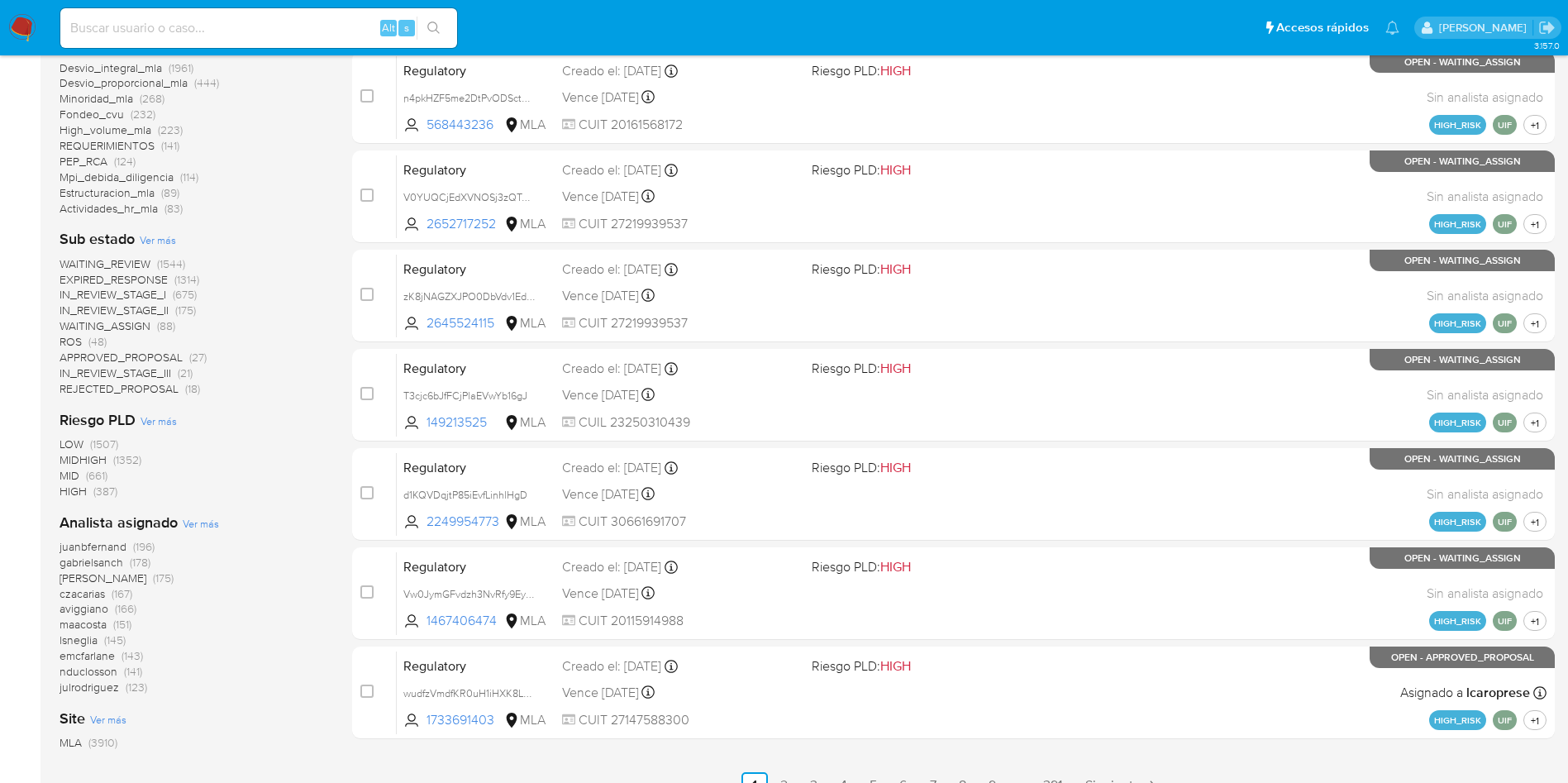
click at [199, 526] on span "Ver más" at bounding box center [201, 523] width 36 height 15
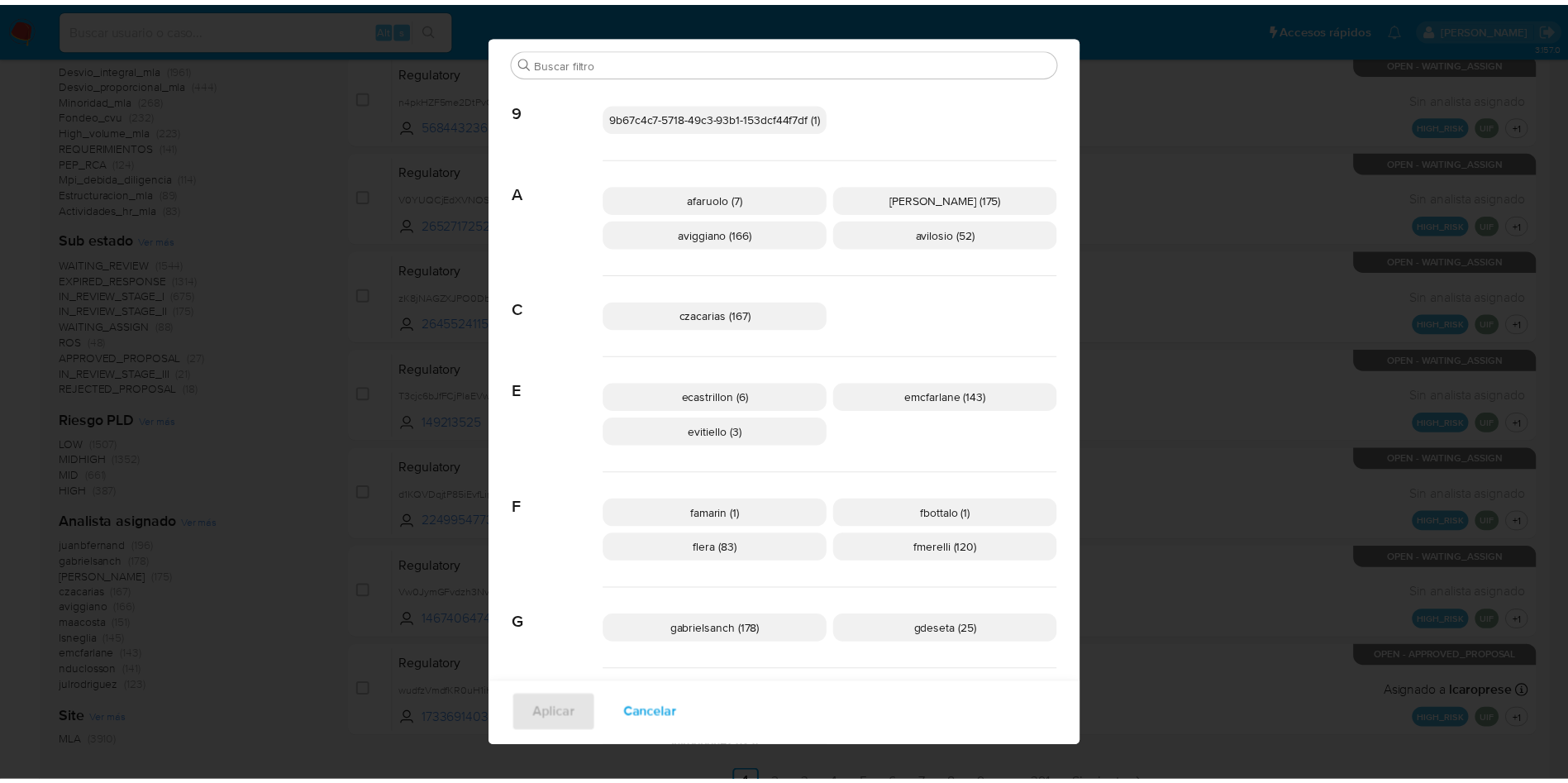
scroll to position [0, 0]
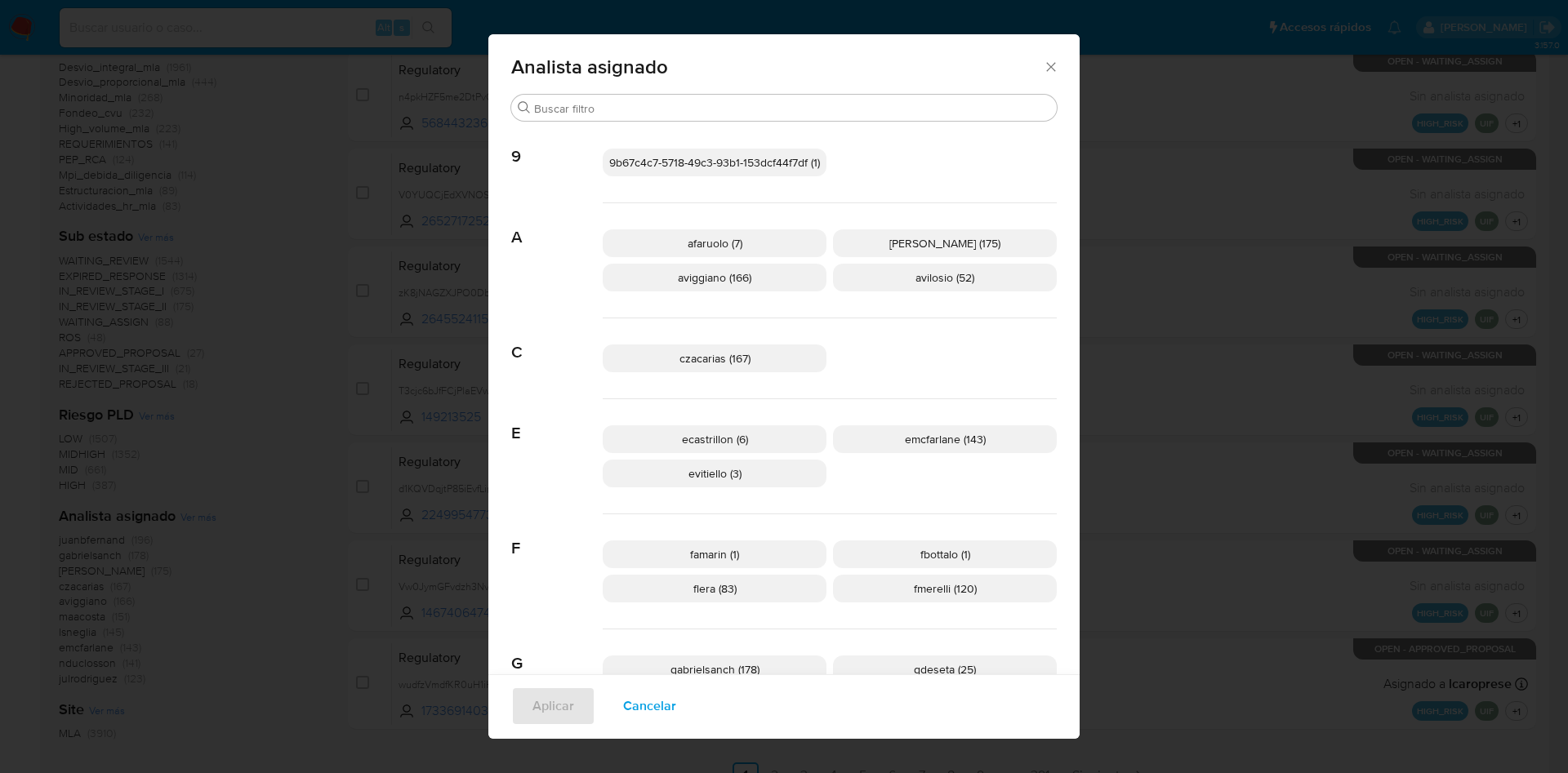
click at [1043, 59] on icon "Cerrar" at bounding box center [1051, 66] width 16 height 16
